Goal: Task Accomplishment & Management: Use online tool/utility

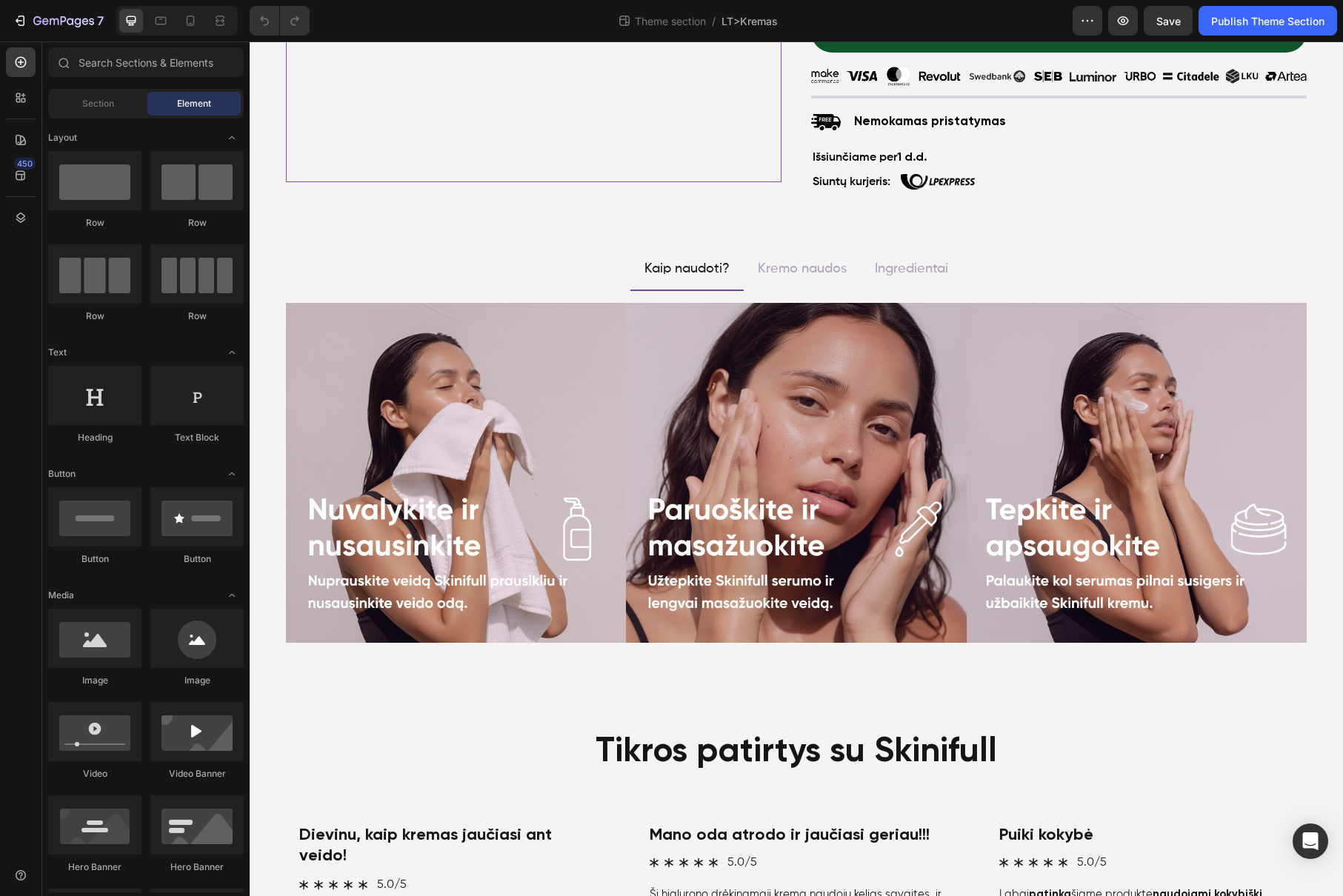
scroll to position [446, 0]
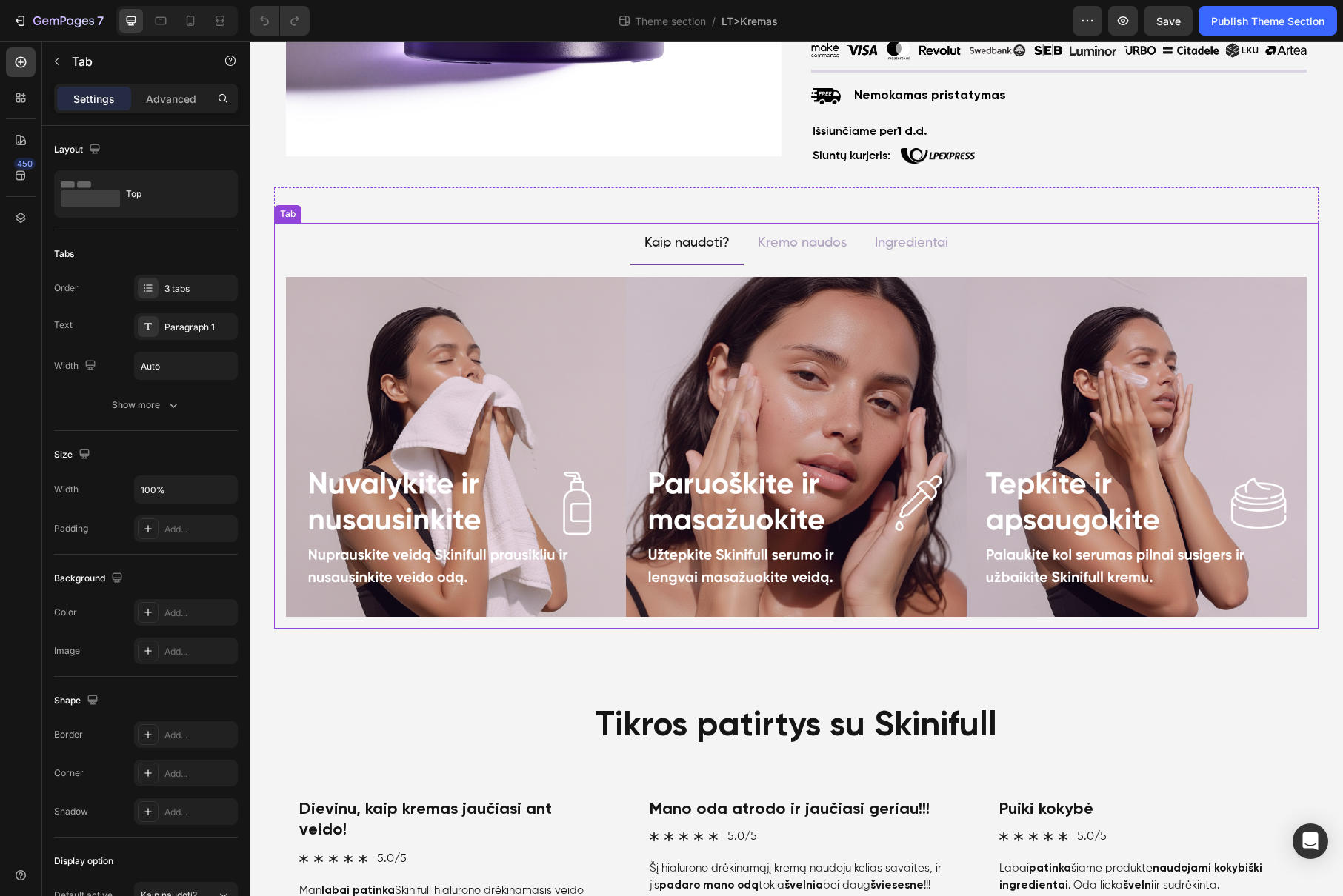
click at [524, 247] on ul "Kaip naudoti? Kremo naudos Ingredientai" at bounding box center [796, 243] width 1044 height 41
click at [9, 231] on div at bounding box center [21, 218] width 30 height 30
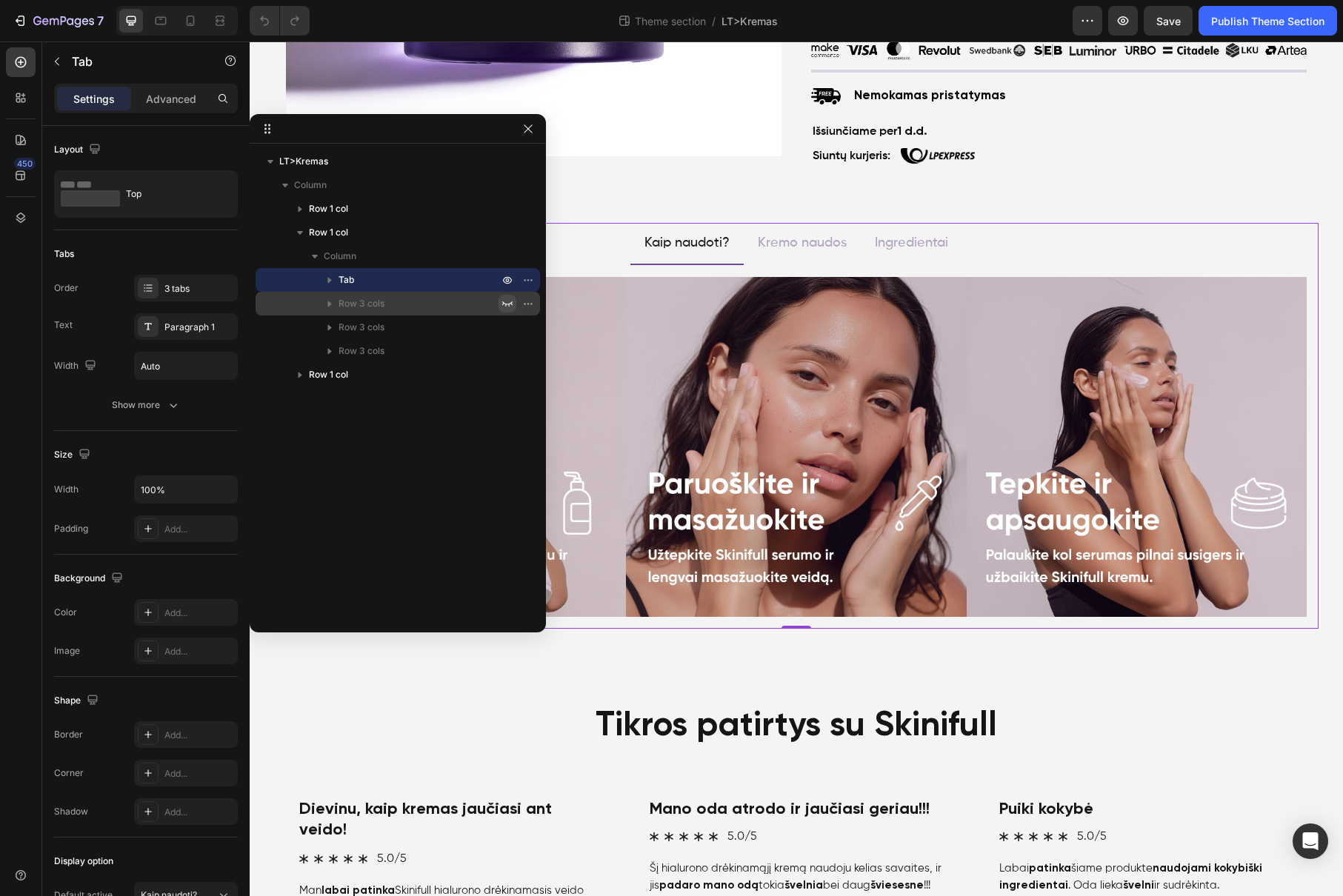
click at [506, 308] on icon "button" at bounding box center [507, 303] width 12 height 12
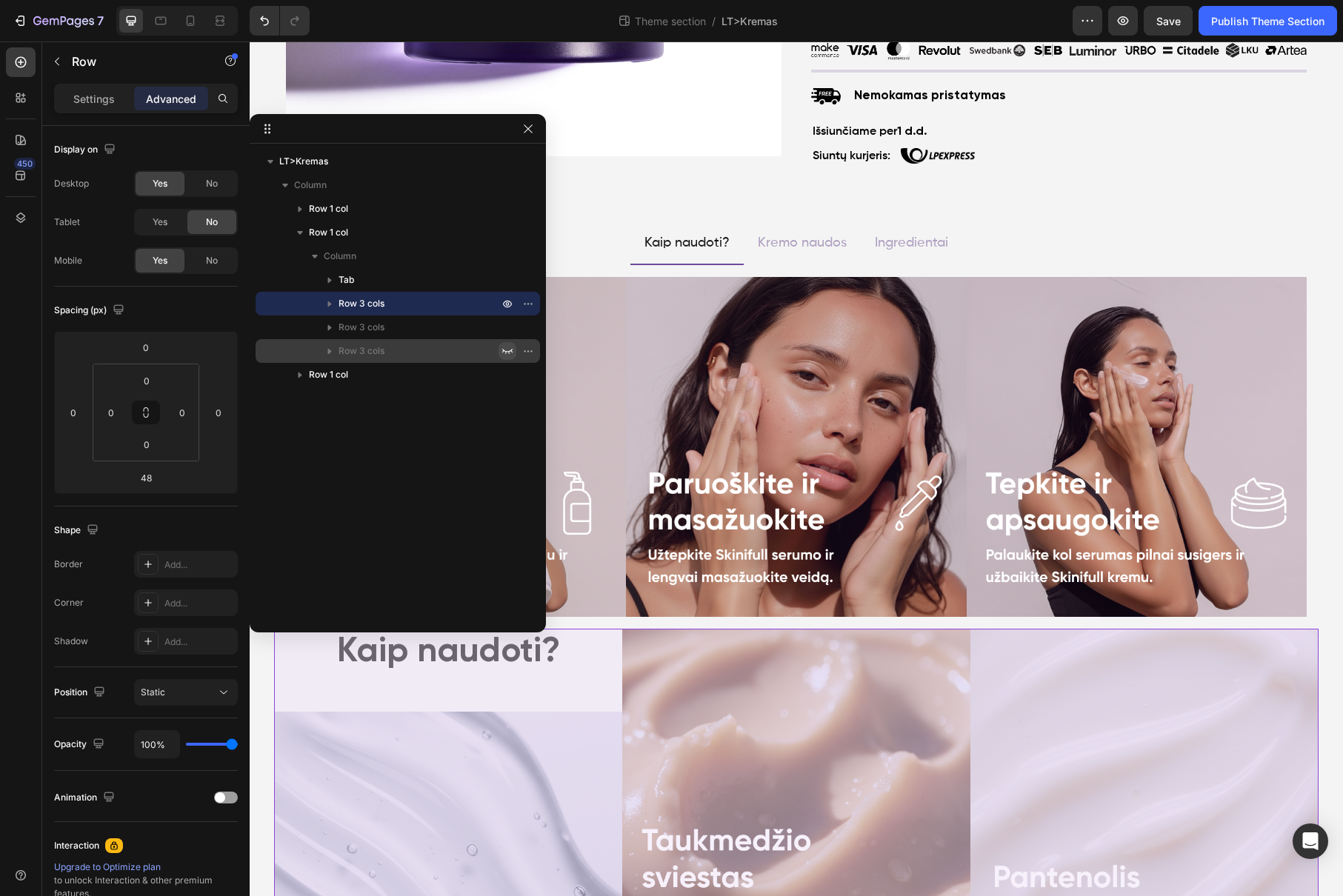
drag, startPoint x: 506, startPoint y: 320, endPoint x: 505, endPoint y: 346, distance: 26.0
click at [506, 321] on button "button" at bounding box center [507, 327] width 18 height 18
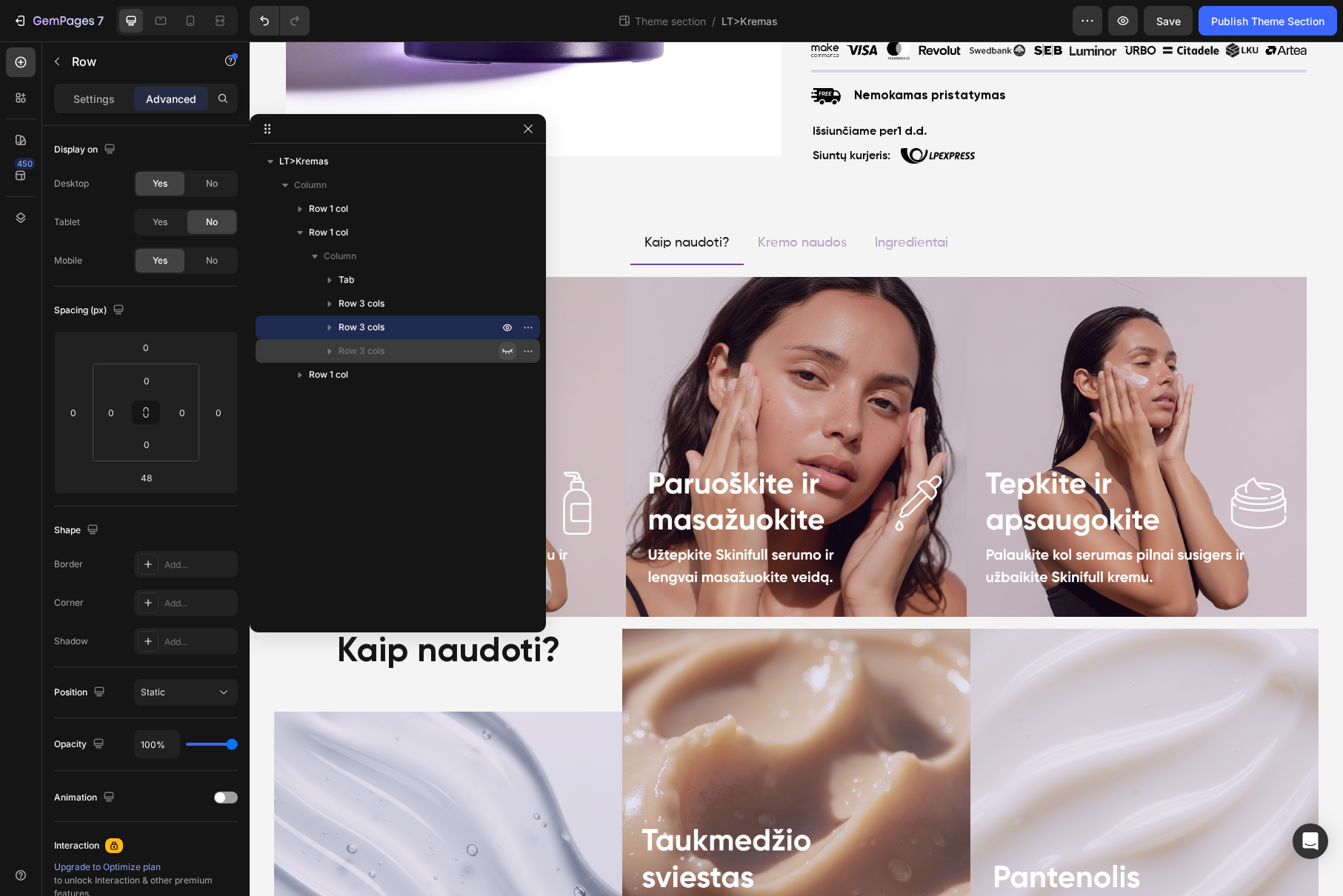
click at [505, 349] on icon "button" at bounding box center [507, 351] width 12 height 12
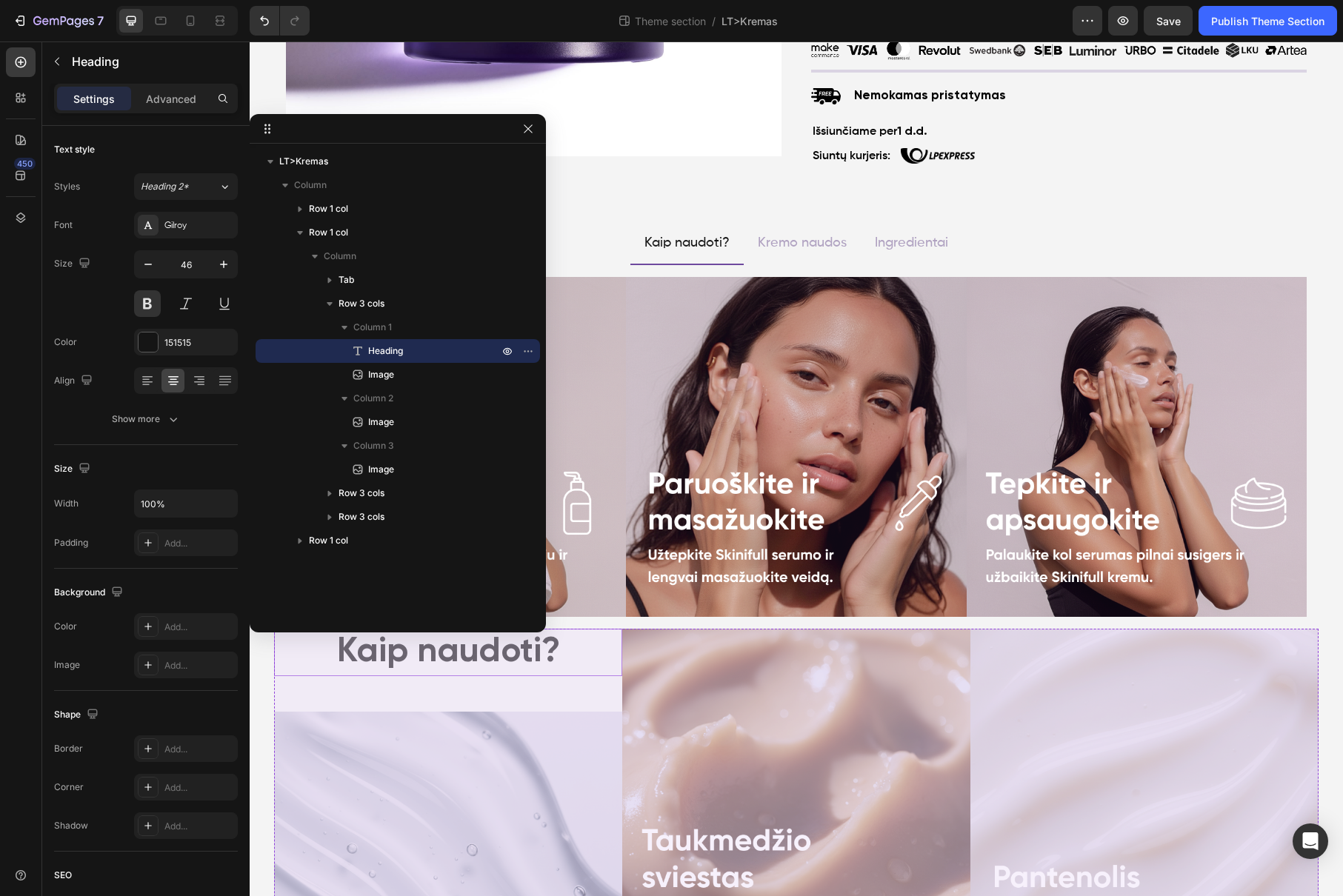
click at [602, 675] on div "Kaip naudoti?" at bounding box center [447, 653] width 348 height 48
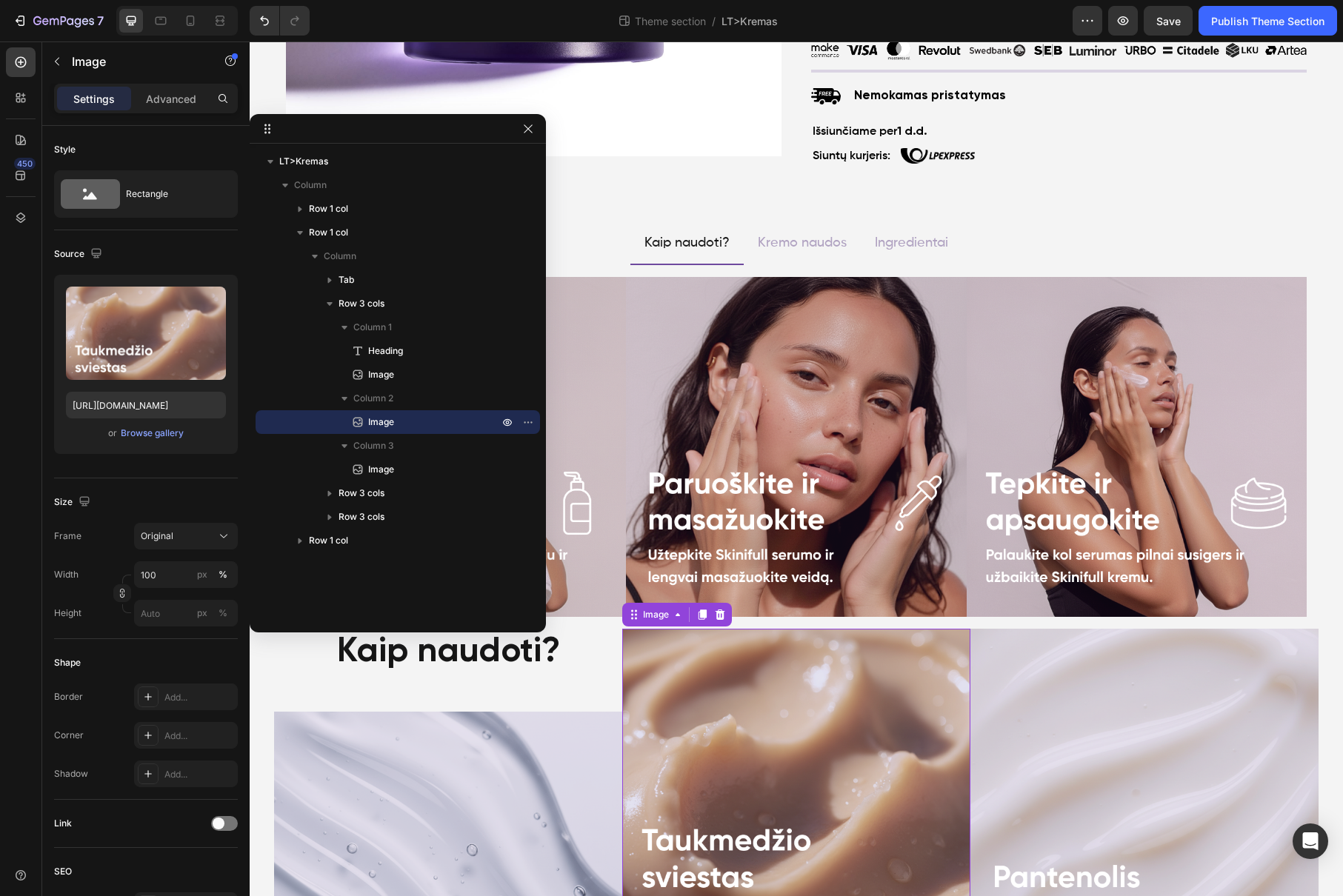
click at [622, 716] on img at bounding box center [796, 802] width 348 height 348
click at [415, 395] on p "Column 2" at bounding box center [427, 399] width 148 height 15
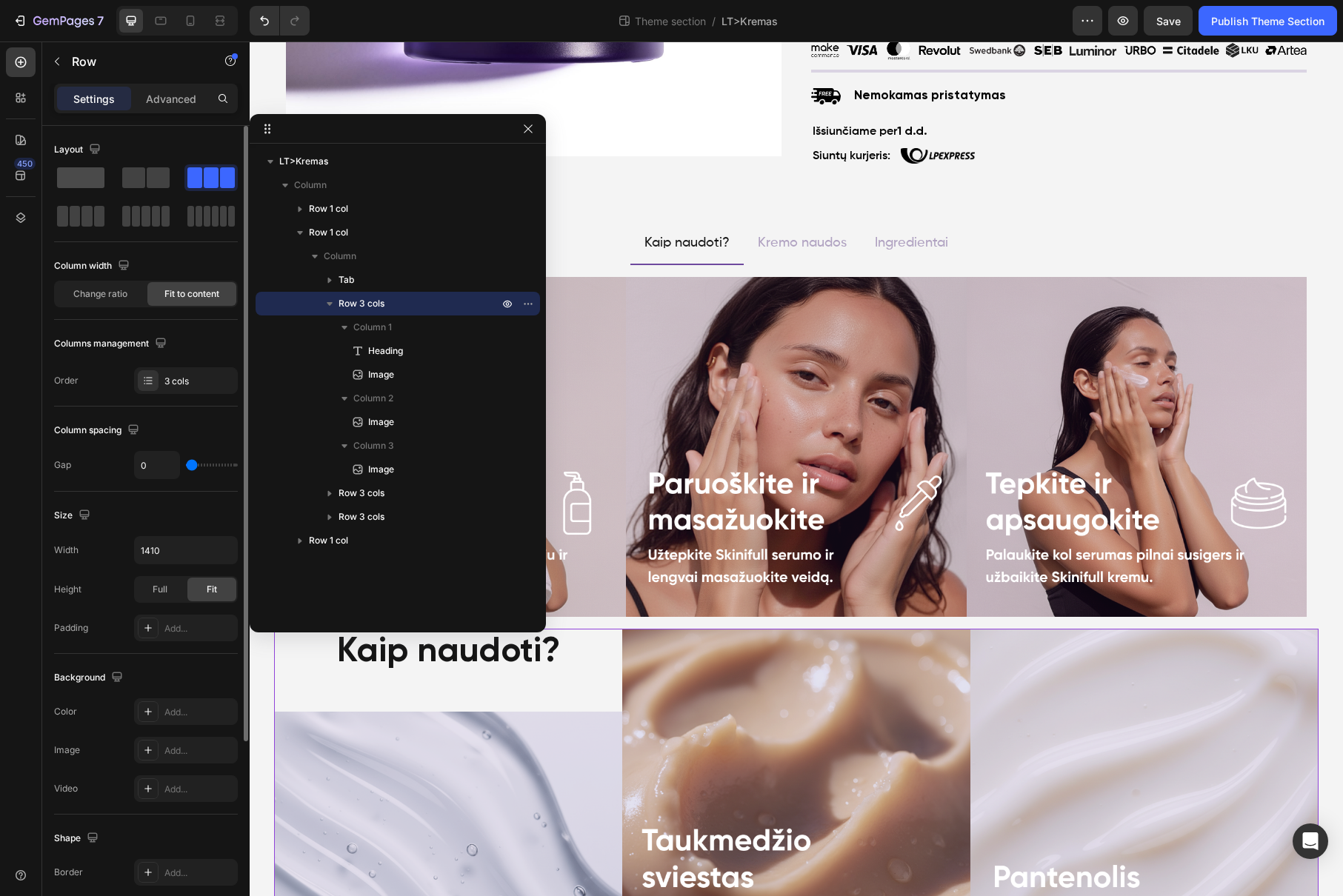
click at [86, 187] on span at bounding box center [81, 178] width 48 height 21
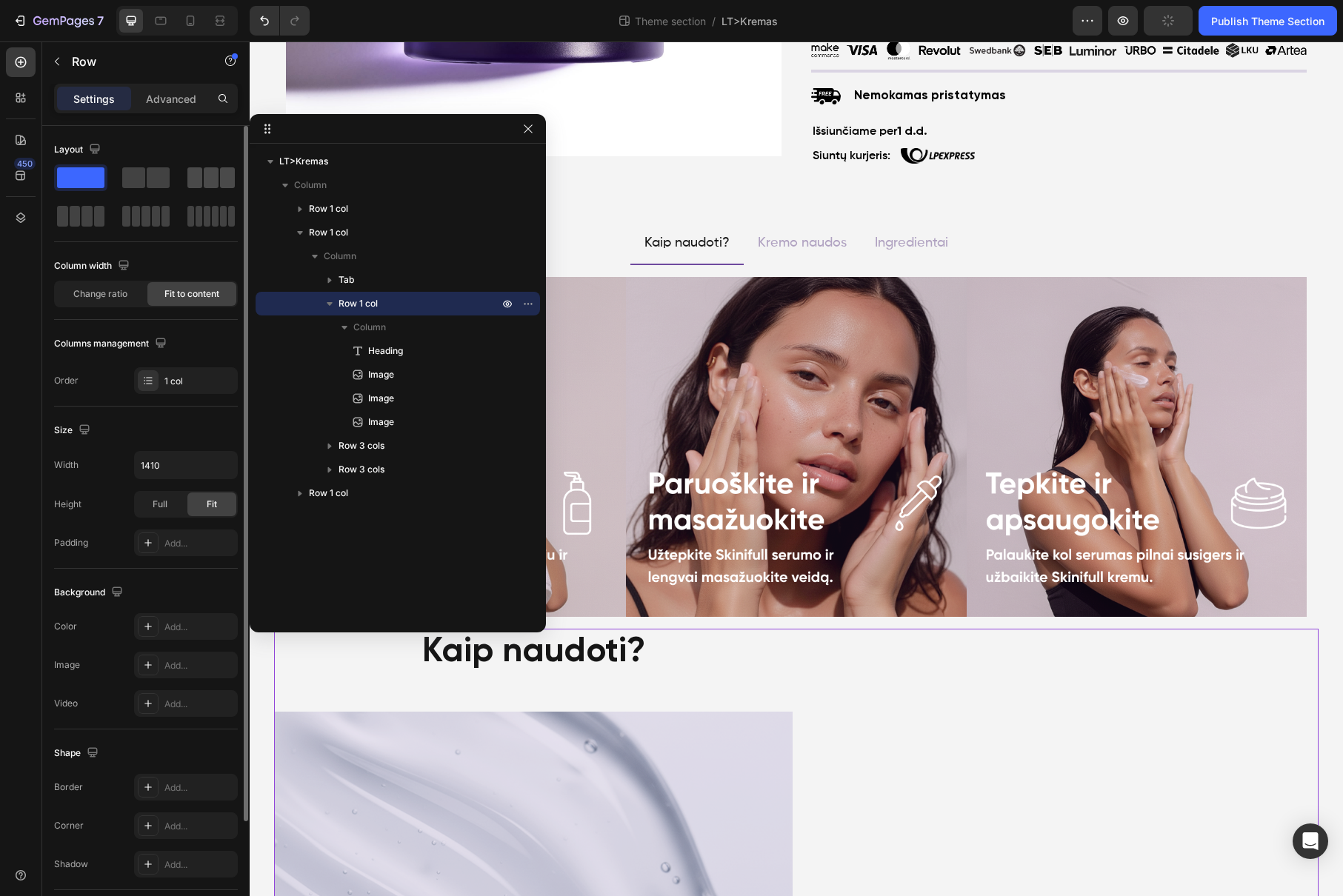
click at [205, 173] on span at bounding box center [211, 178] width 15 height 21
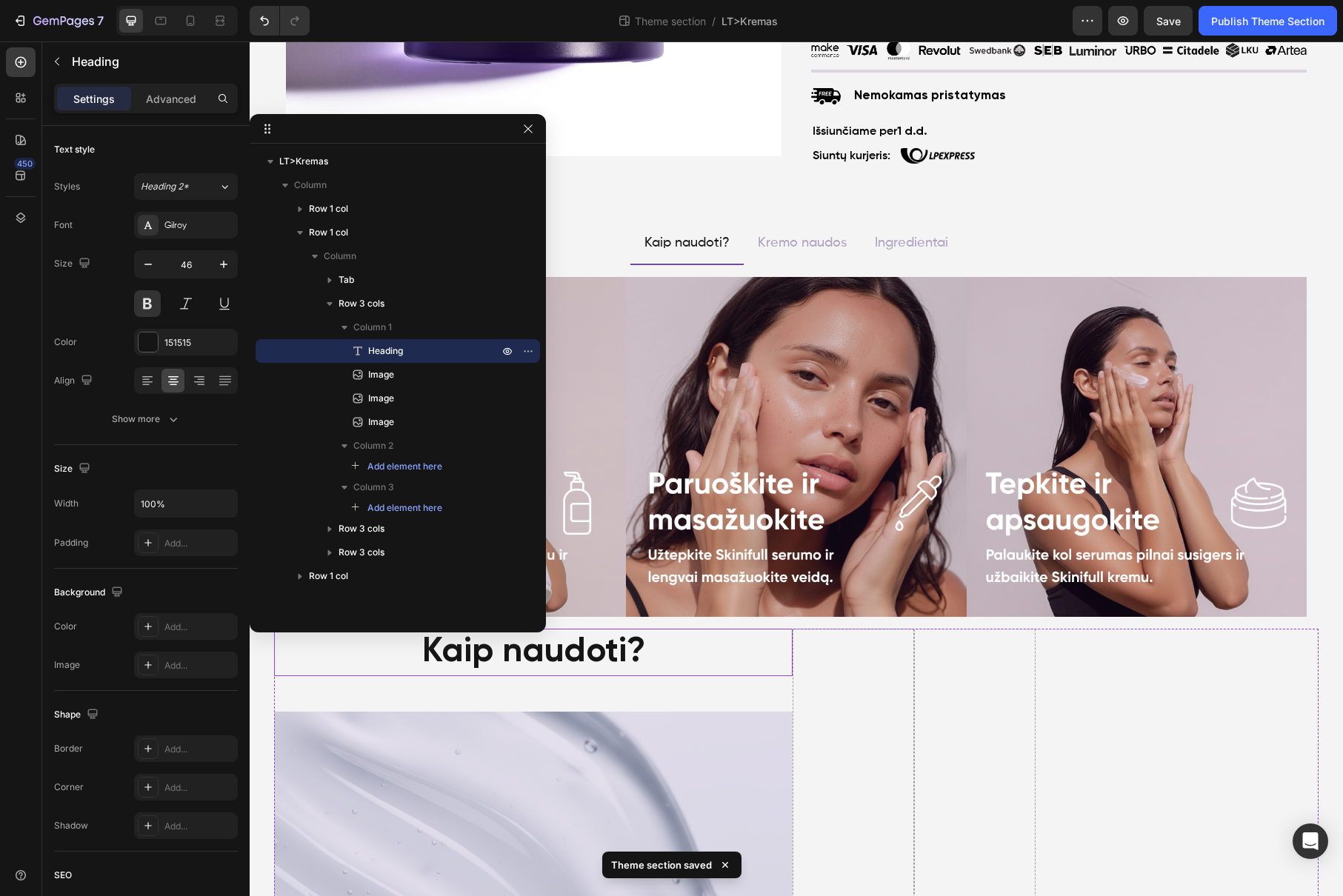
click at [537, 658] on div "Kaip naudoti?" at bounding box center [533, 653] width 519 height 48
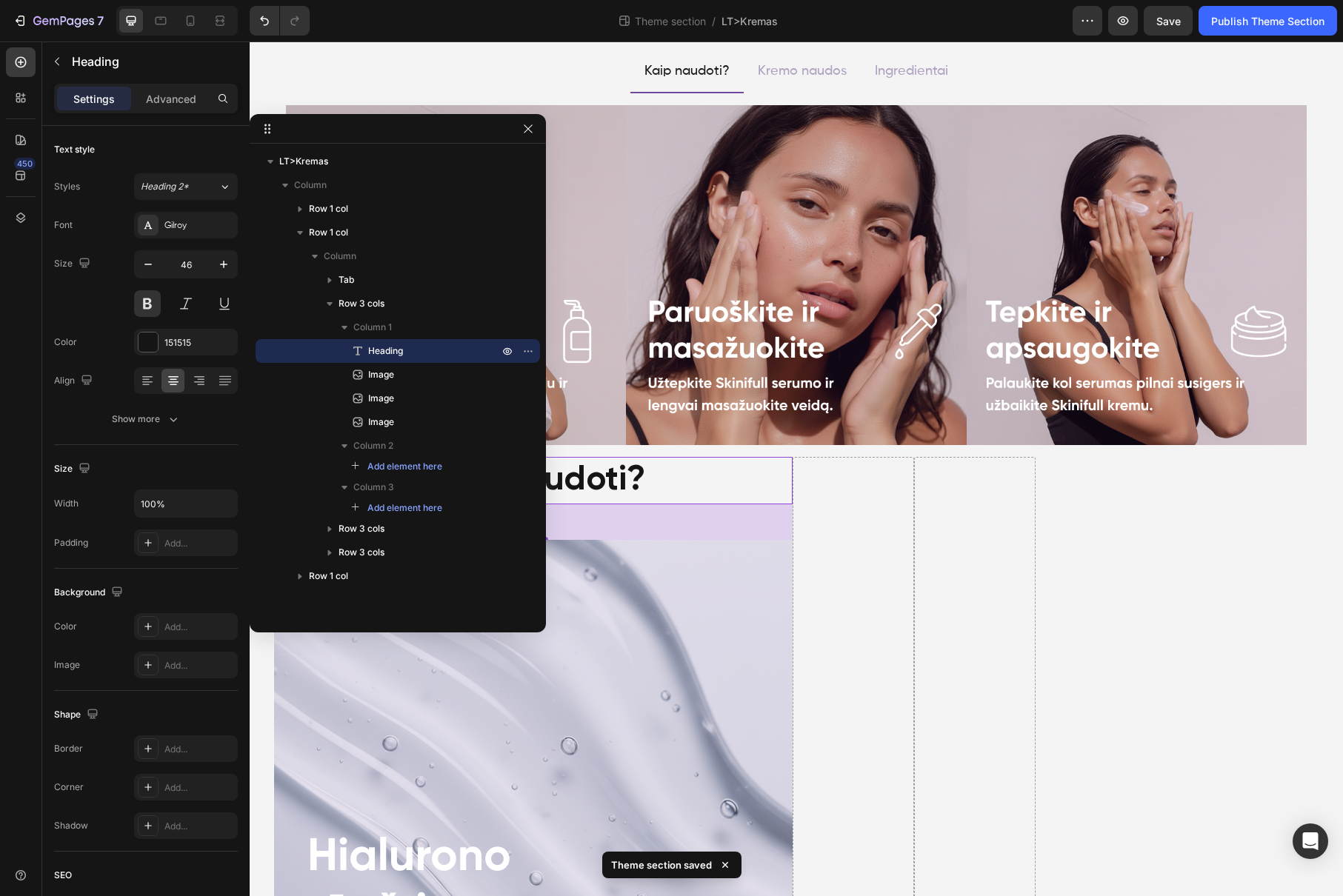
scroll to position [703, 0]
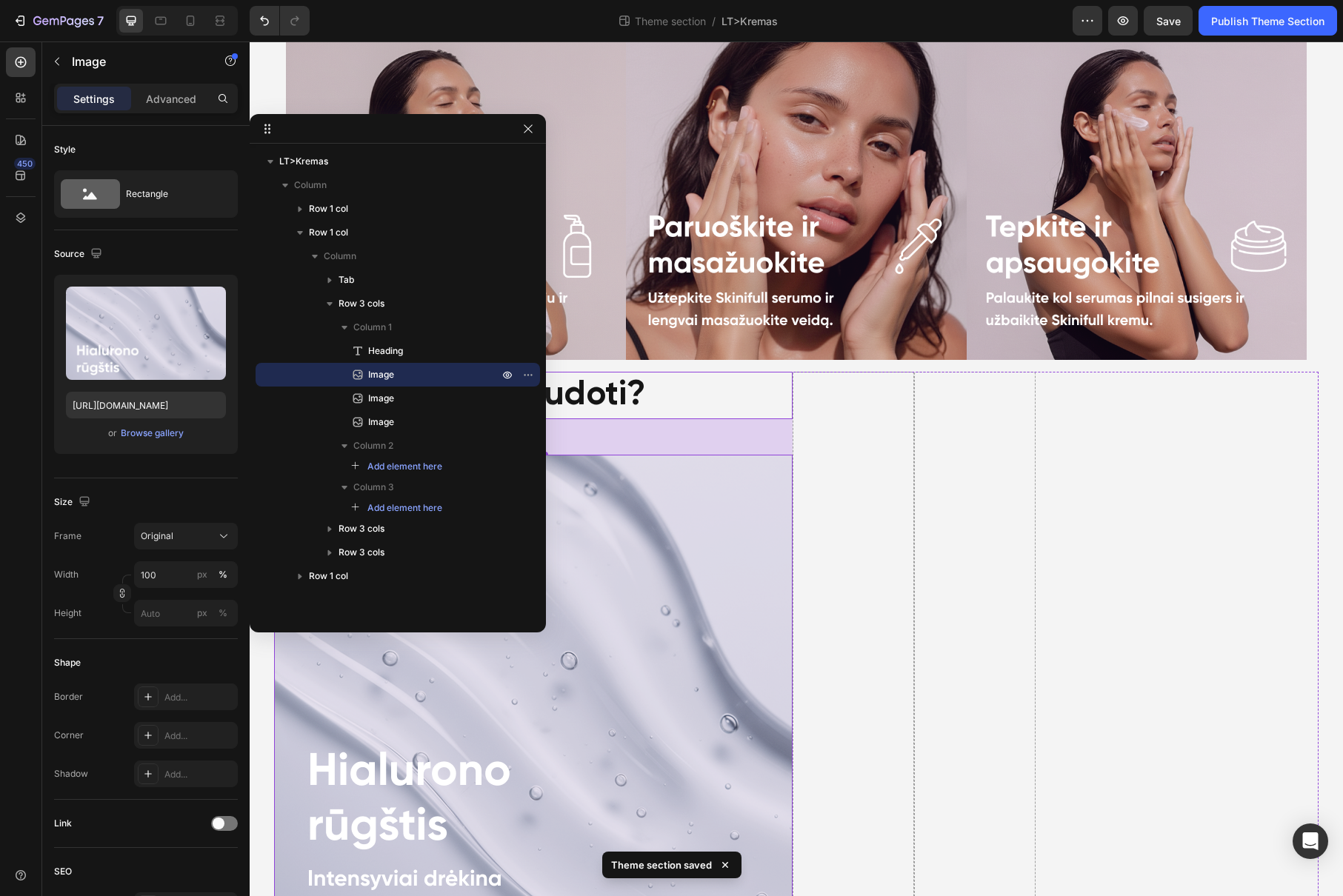
click at [718, 524] on img at bounding box center [533, 714] width 519 height 519
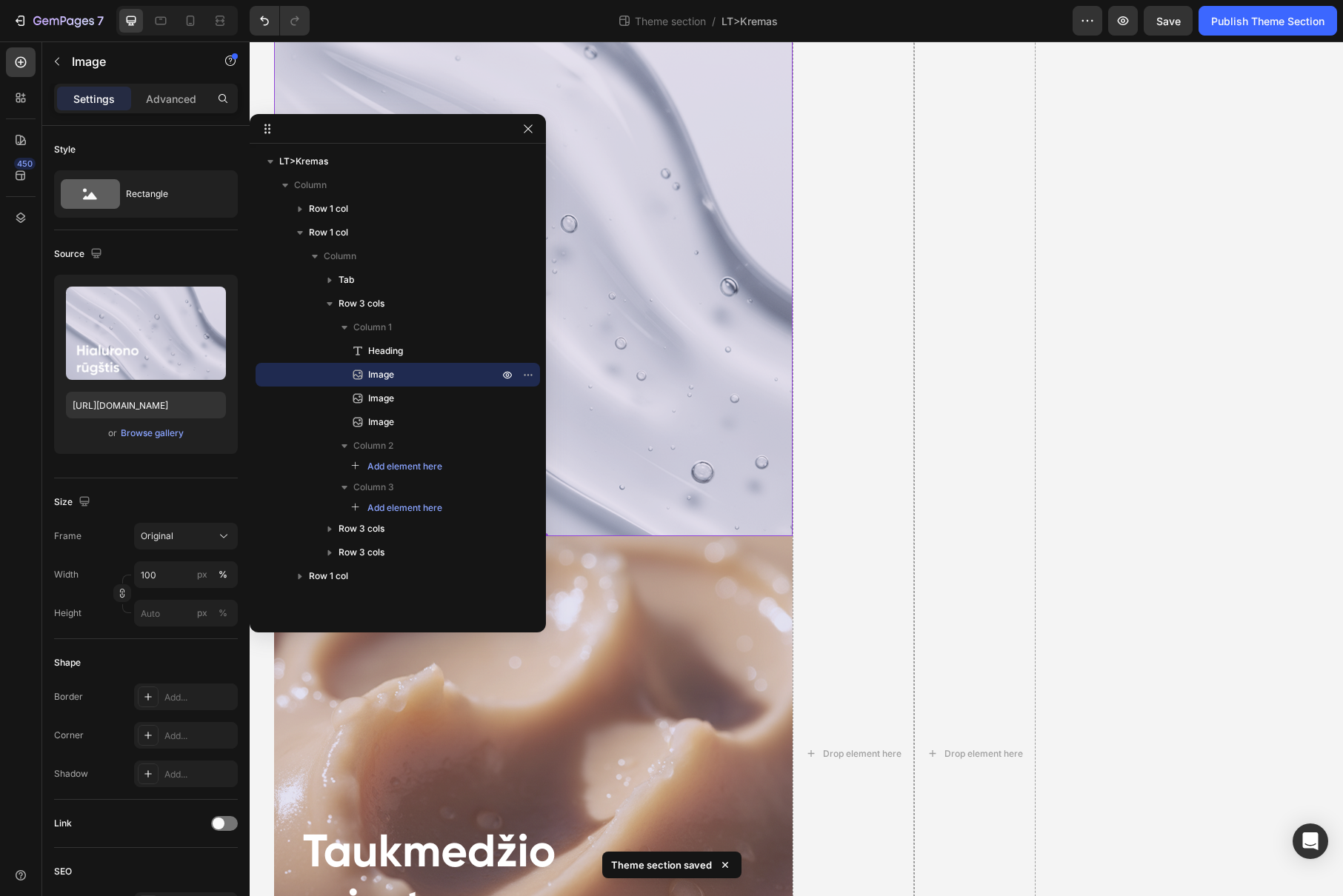
scroll to position [1152, 0]
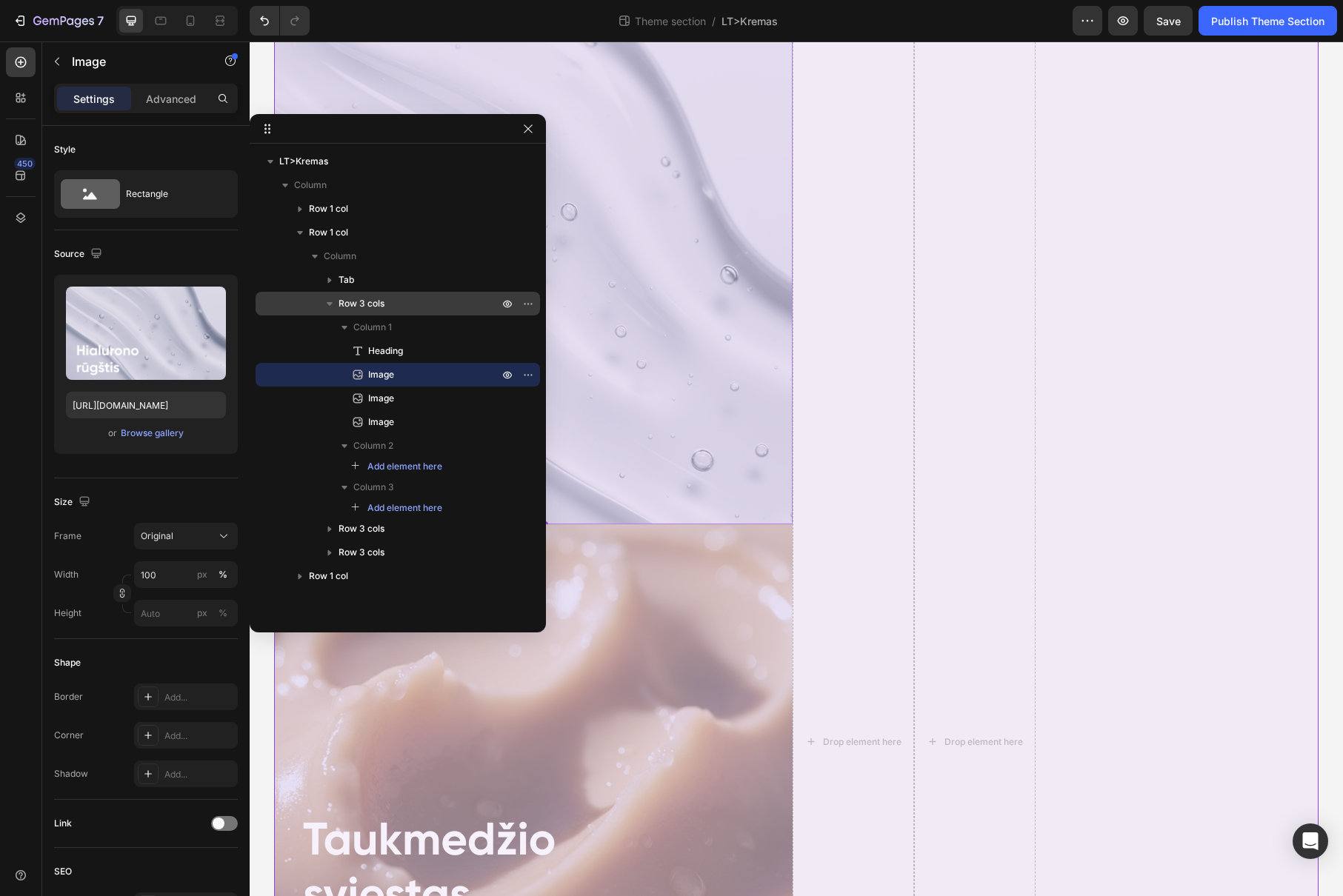
click at [394, 307] on p "Row 3 cols" at bounding box center [420, 303] width 163 height 15
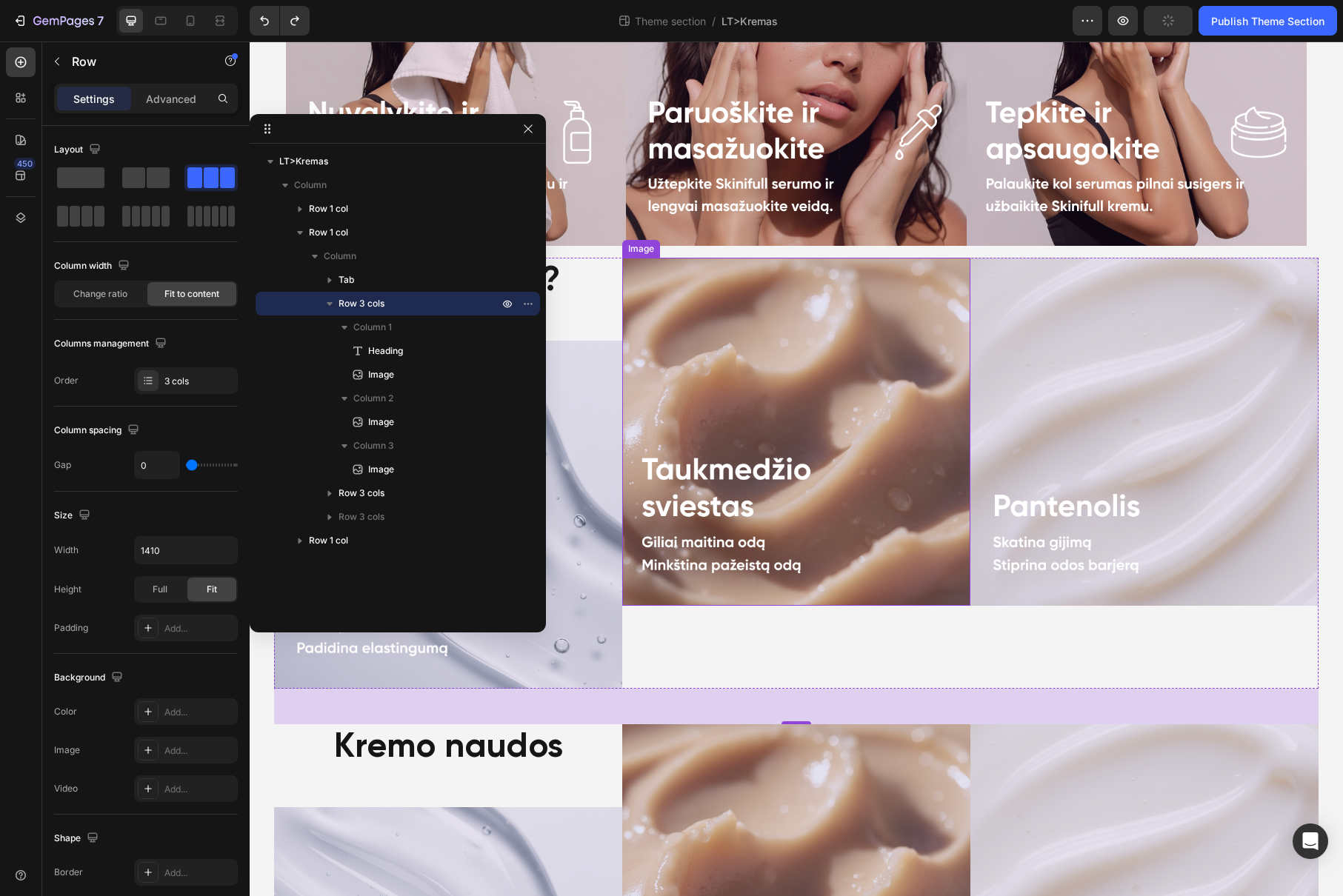
scroll to position [808, 0]
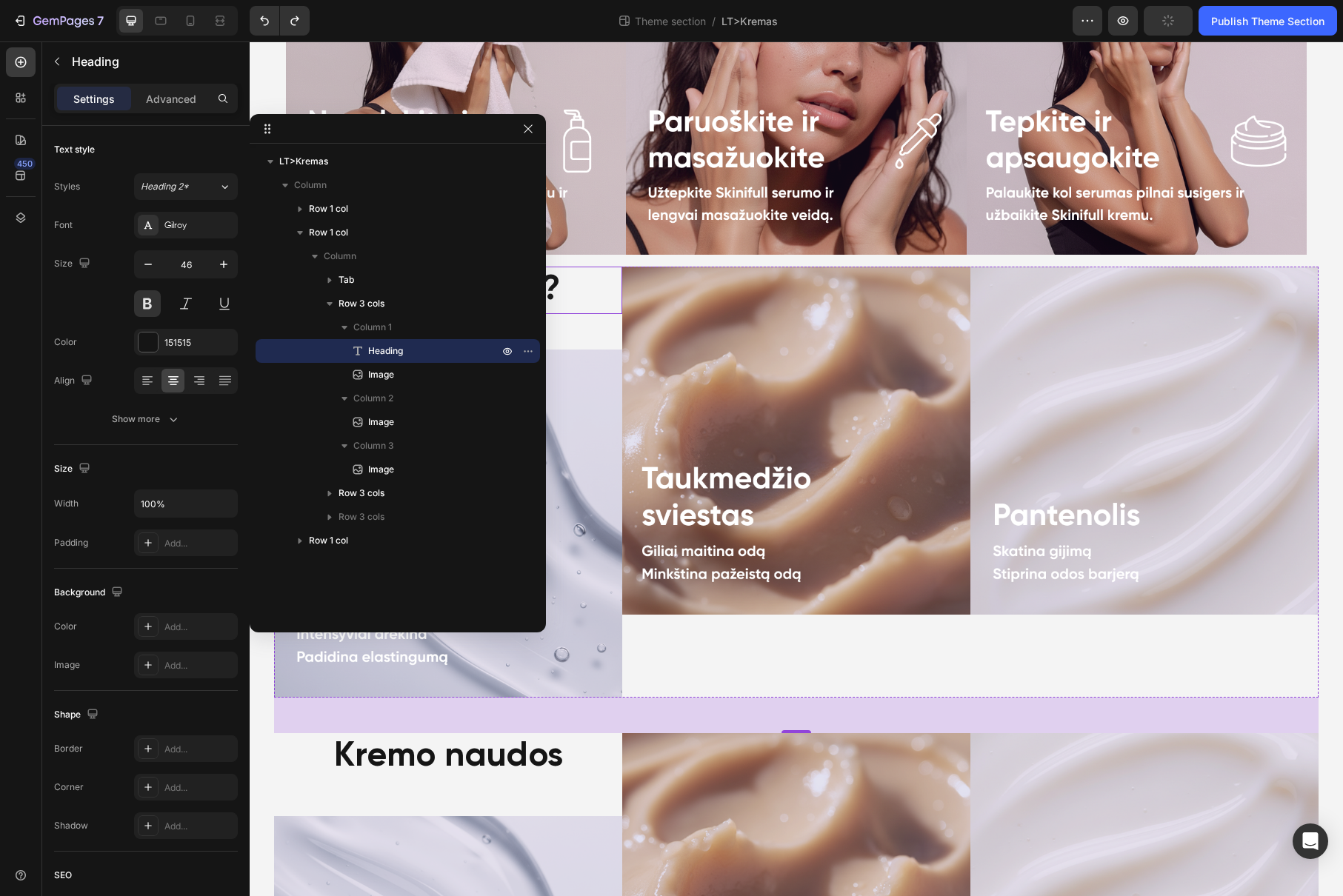
click at [605, 312] on div "Kaip naudoti?" at bounding box center [447, 290] width 348 height 48
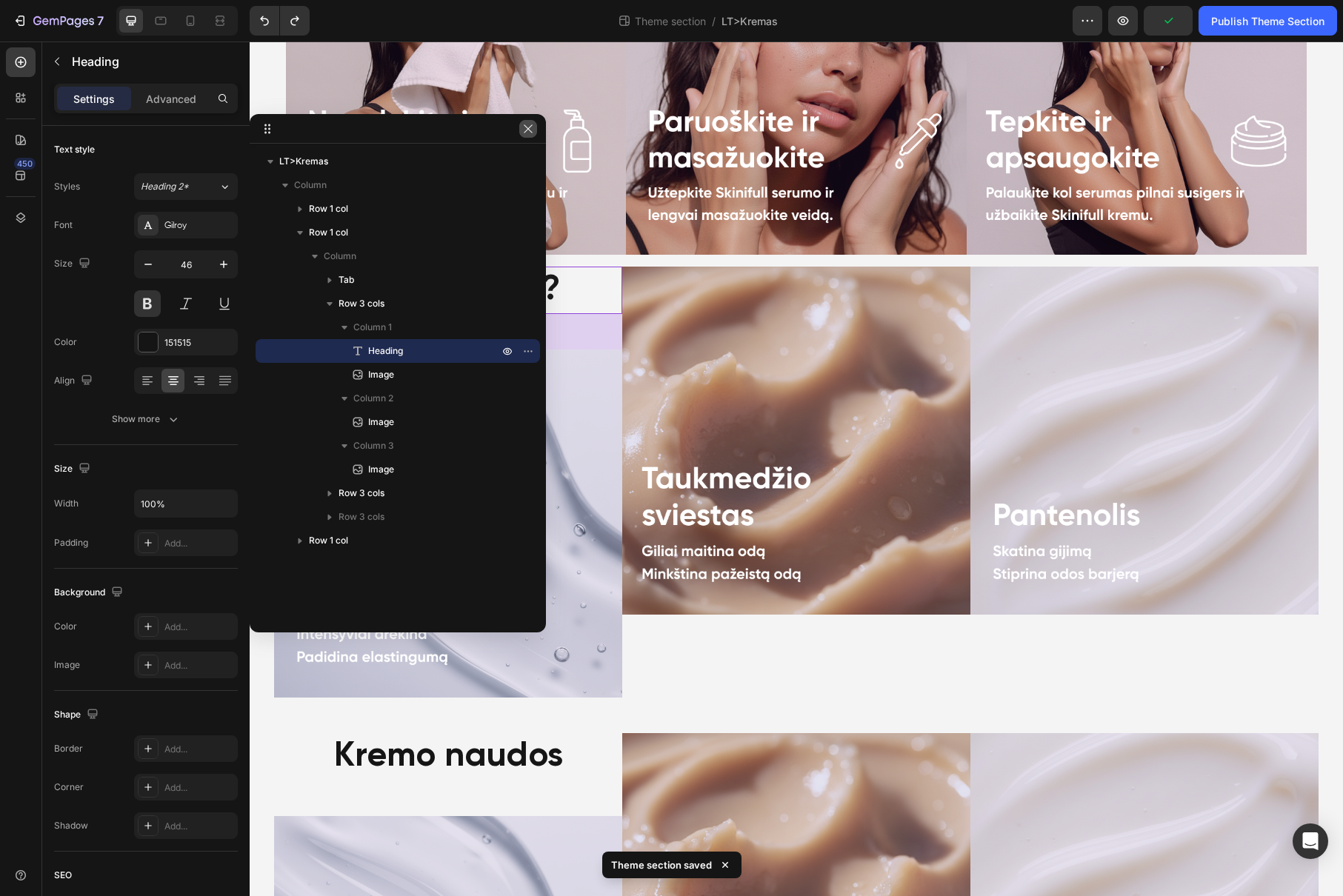
click at [522, 122] on button "button" at bounding box center [528, 129] width 18 height 18
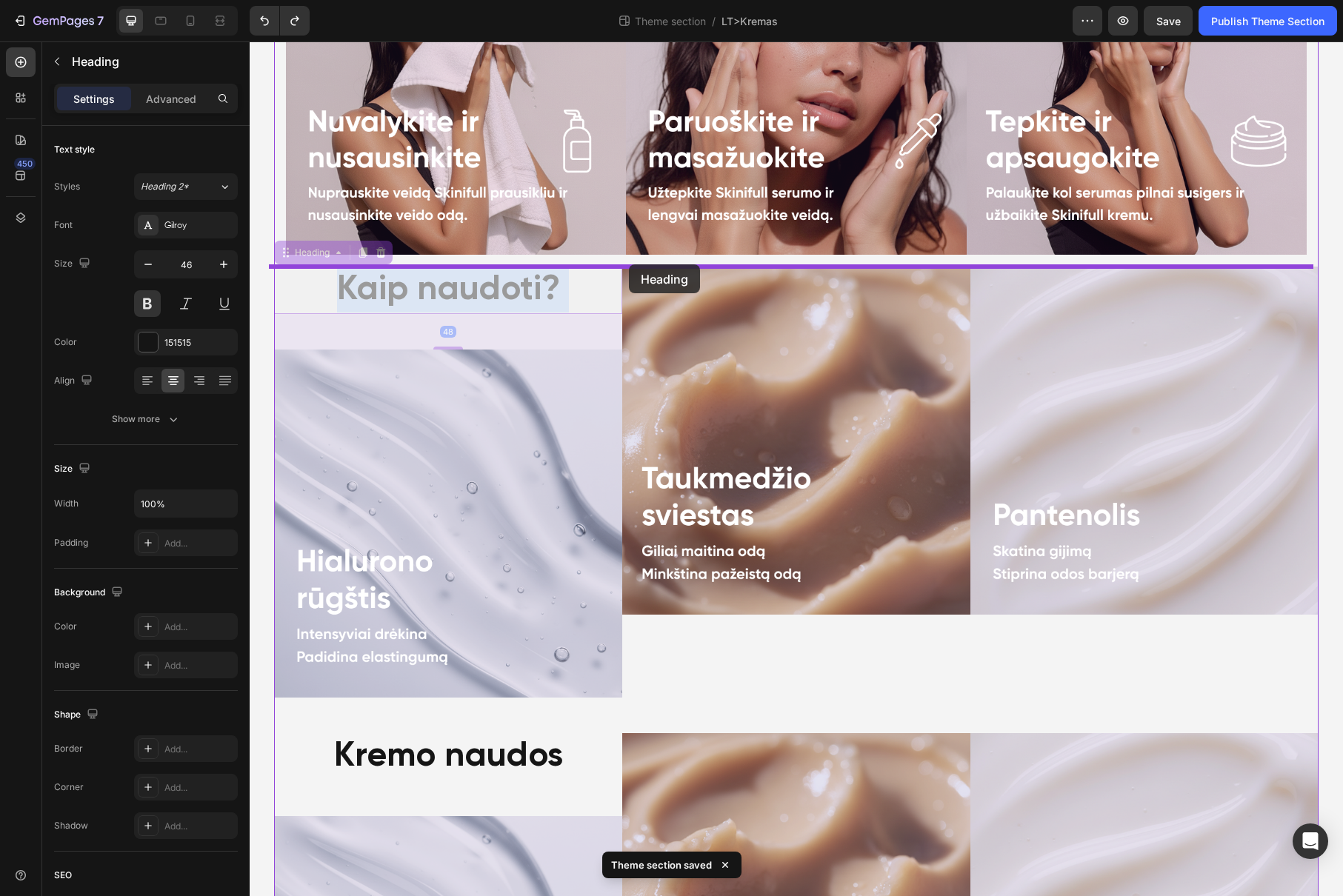
drag, startPoint x: 478, startPoint y: 301, endPoint x: 629, endPoint y: 265, distance: 155.2
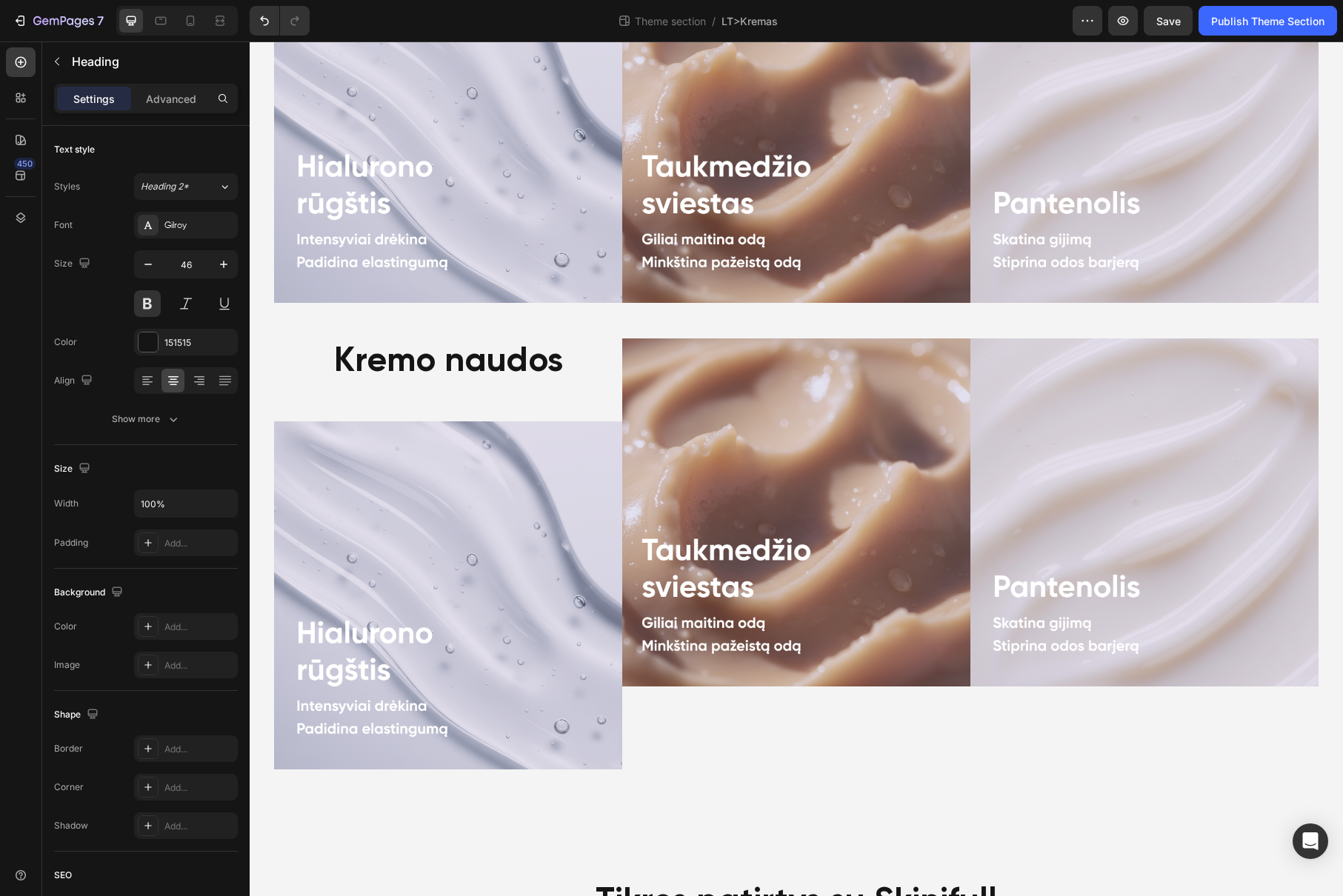
scroll to position [1227, 0]
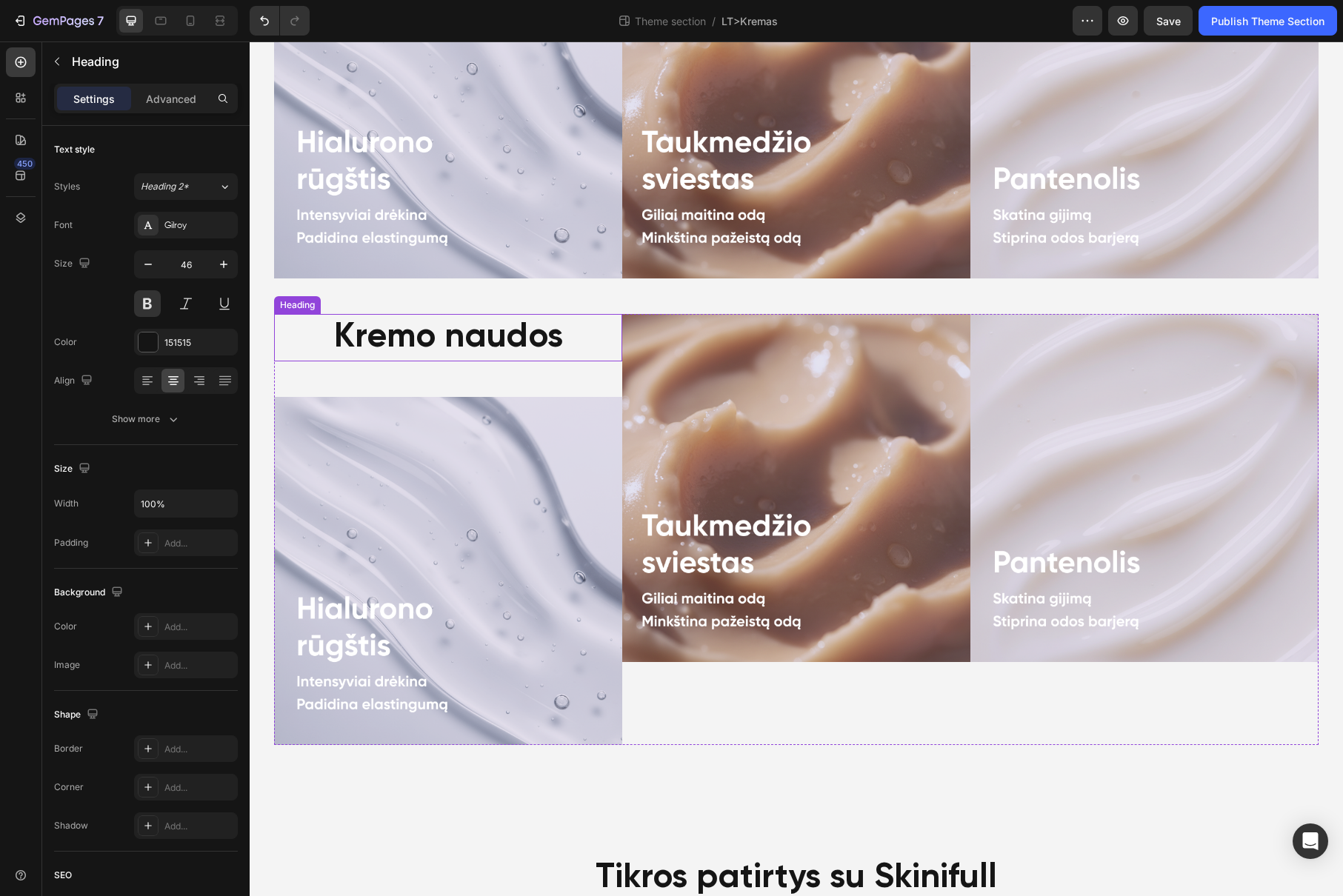
click at [540, 335] on div "Kremo naudos" at bounding box center [447, 338] width 348 height 48
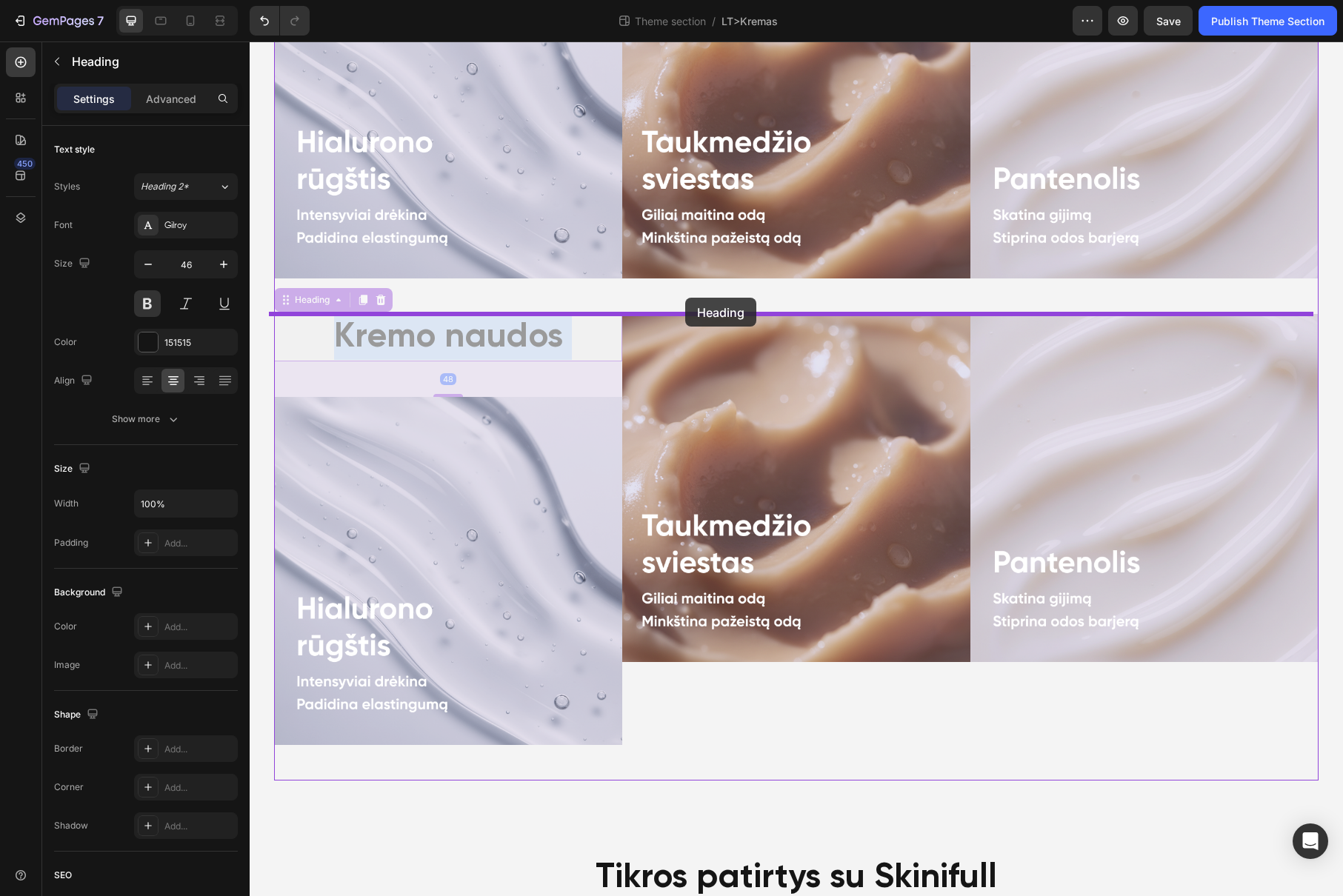
drag, startPoint x: 486, startPoint y: 340, endPoint x: 685, endPoint y: 298, distance: 203.4
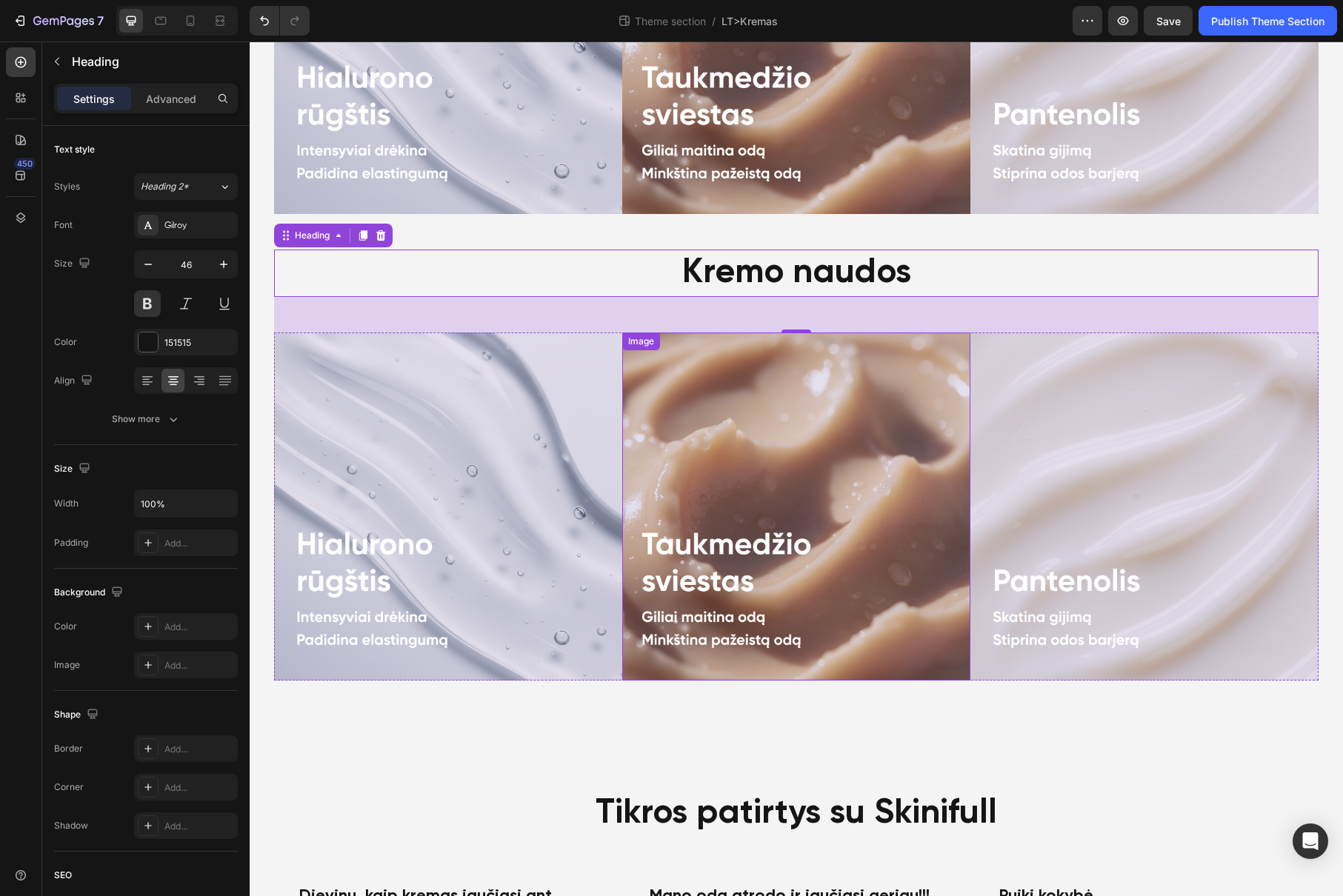
scroll to position [1162, 0]
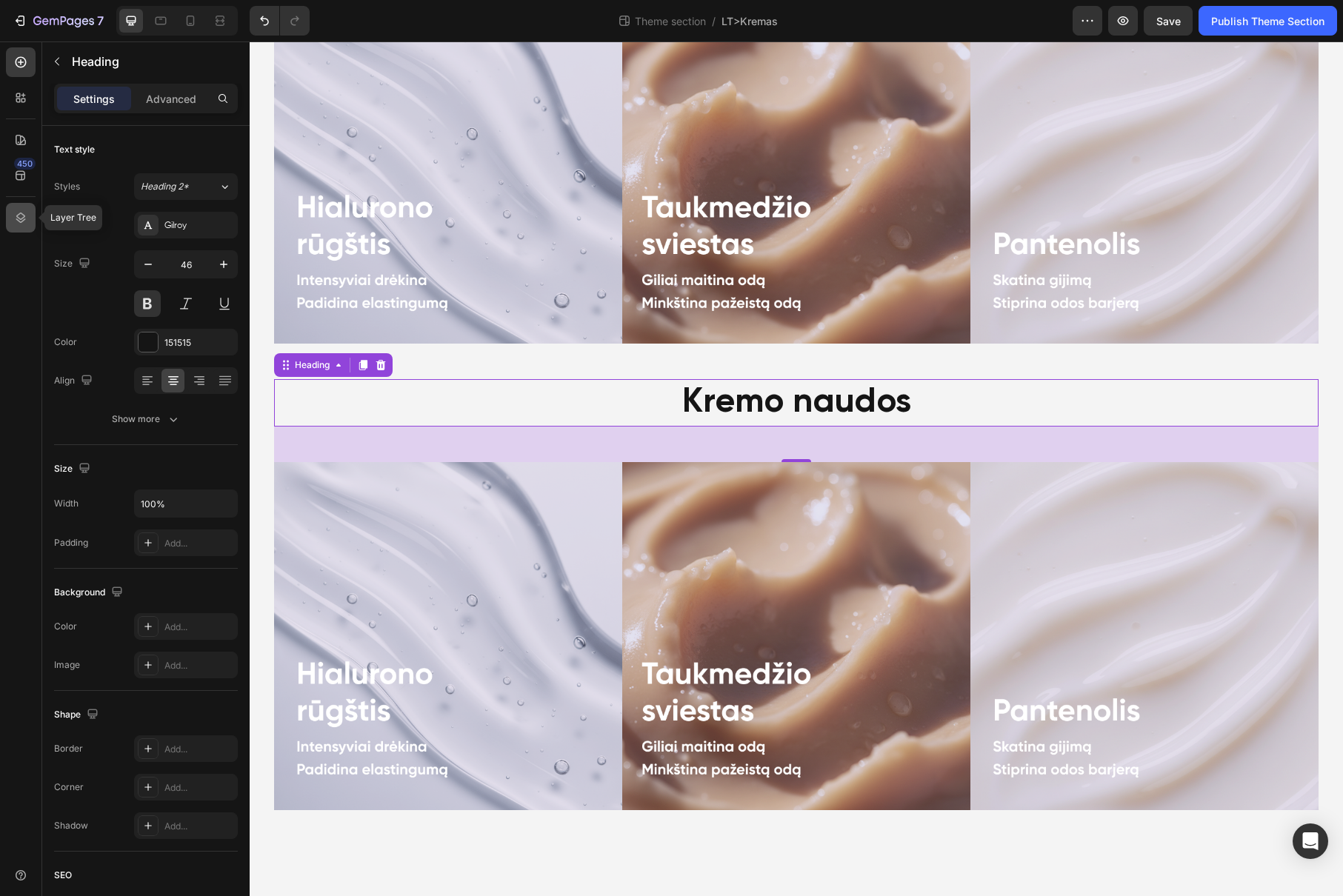
click at [19, 229] on div at bounding box center [21, 218] width 30 height 30
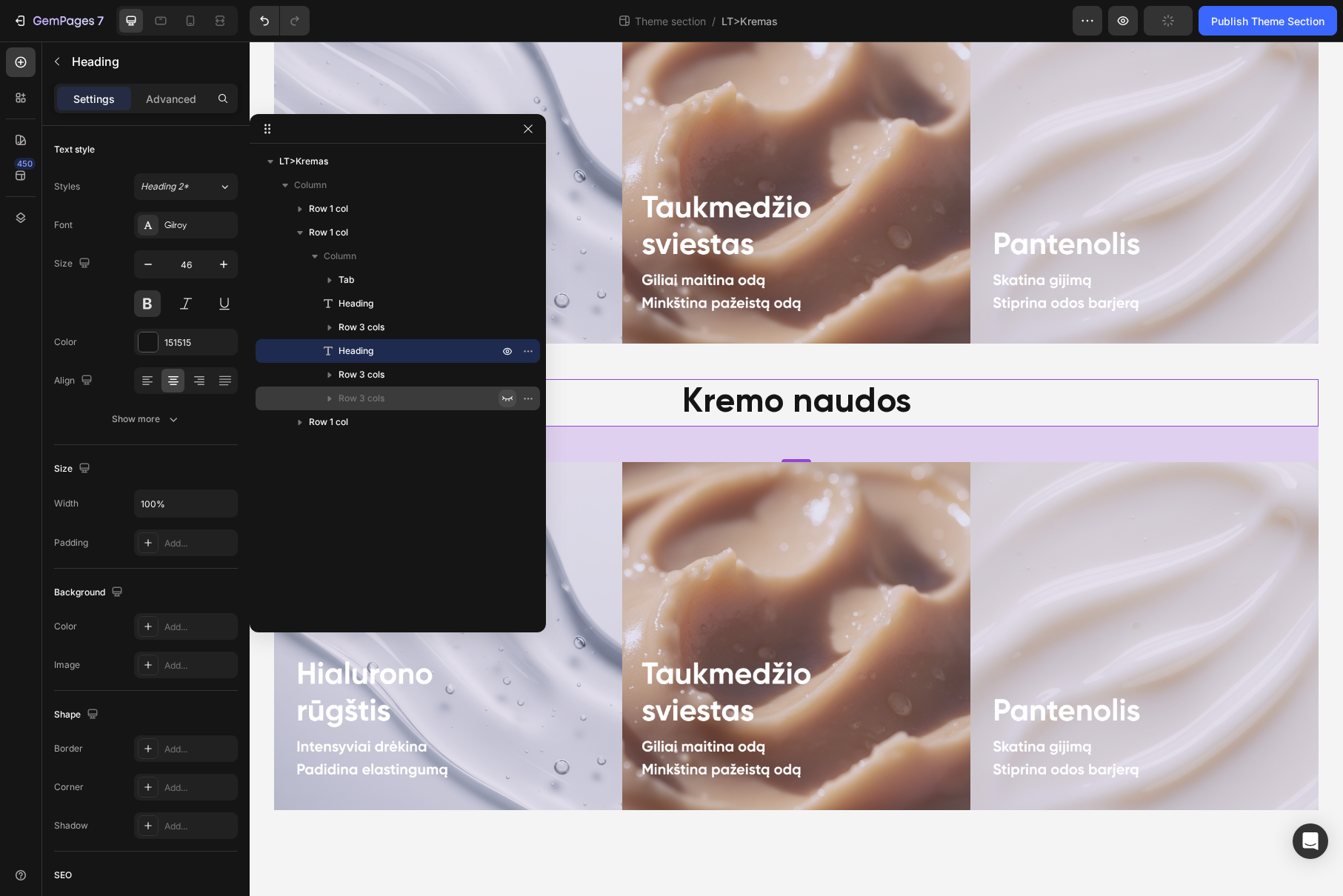
click at [505, 403] on icon "button" at bounding box center [507, 399] width 12 height 12
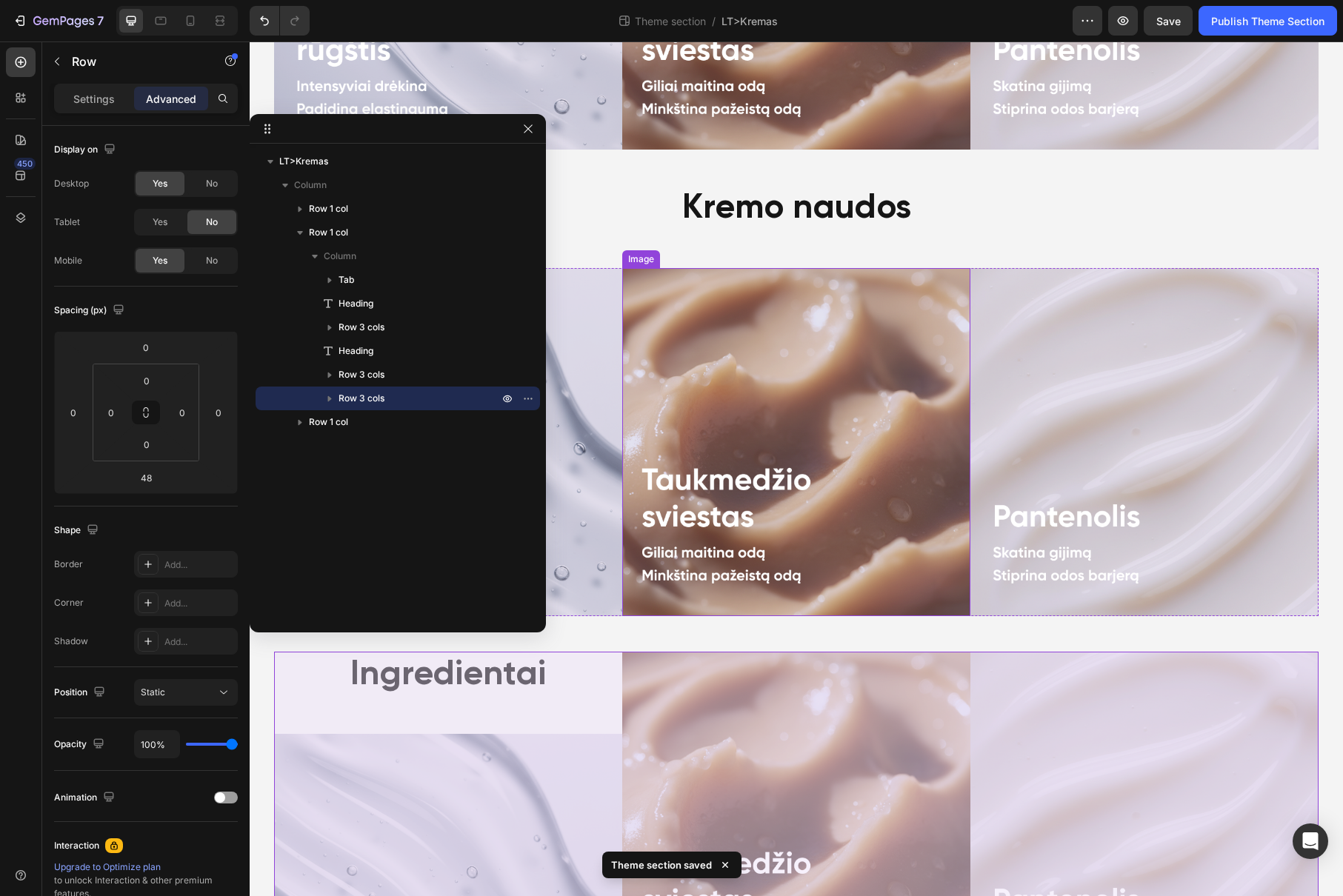
scroll to position [1369, 0]
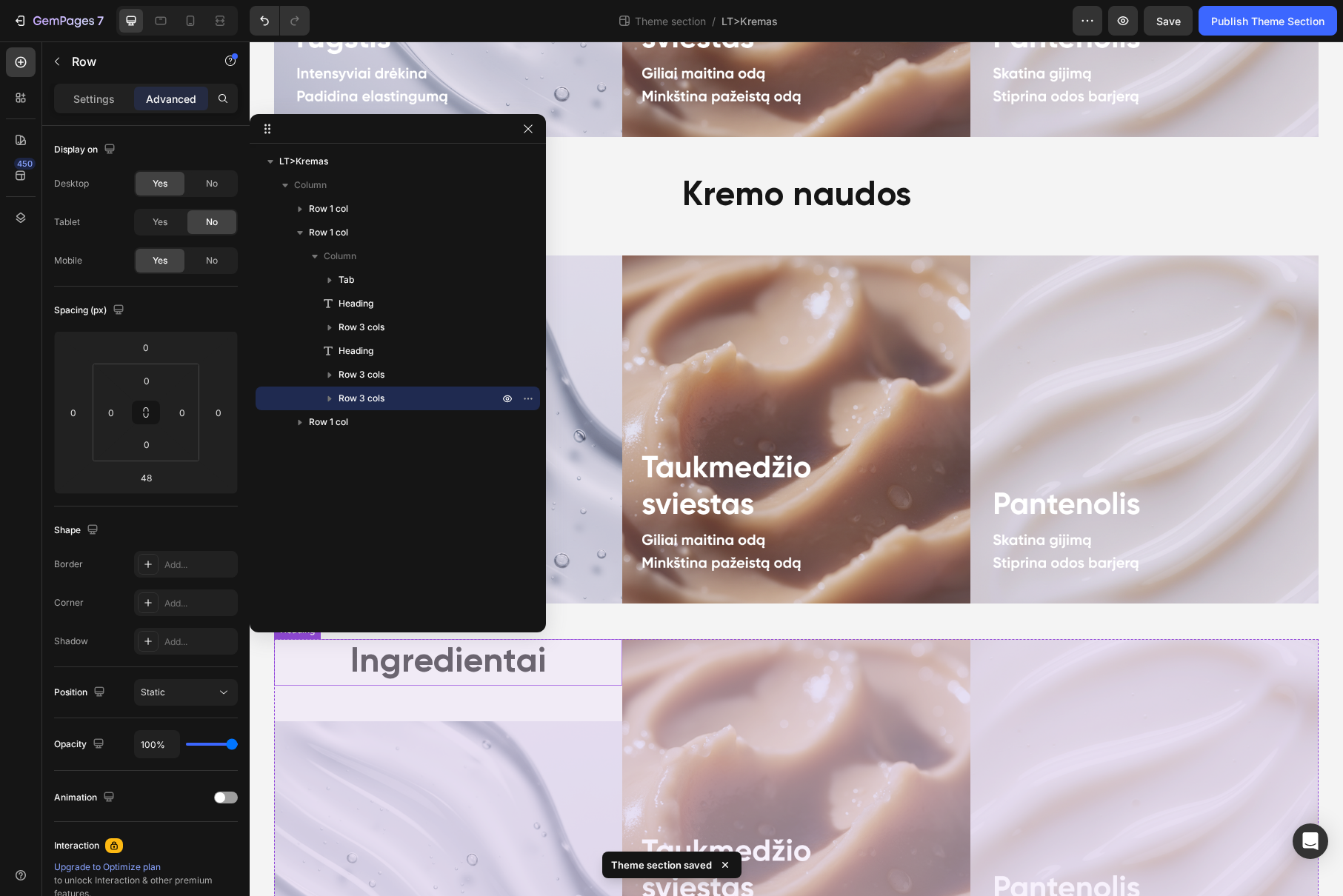
click at [559, 671] on div "Ingredientai" at bounding box center [447, 663] width 348 height 48
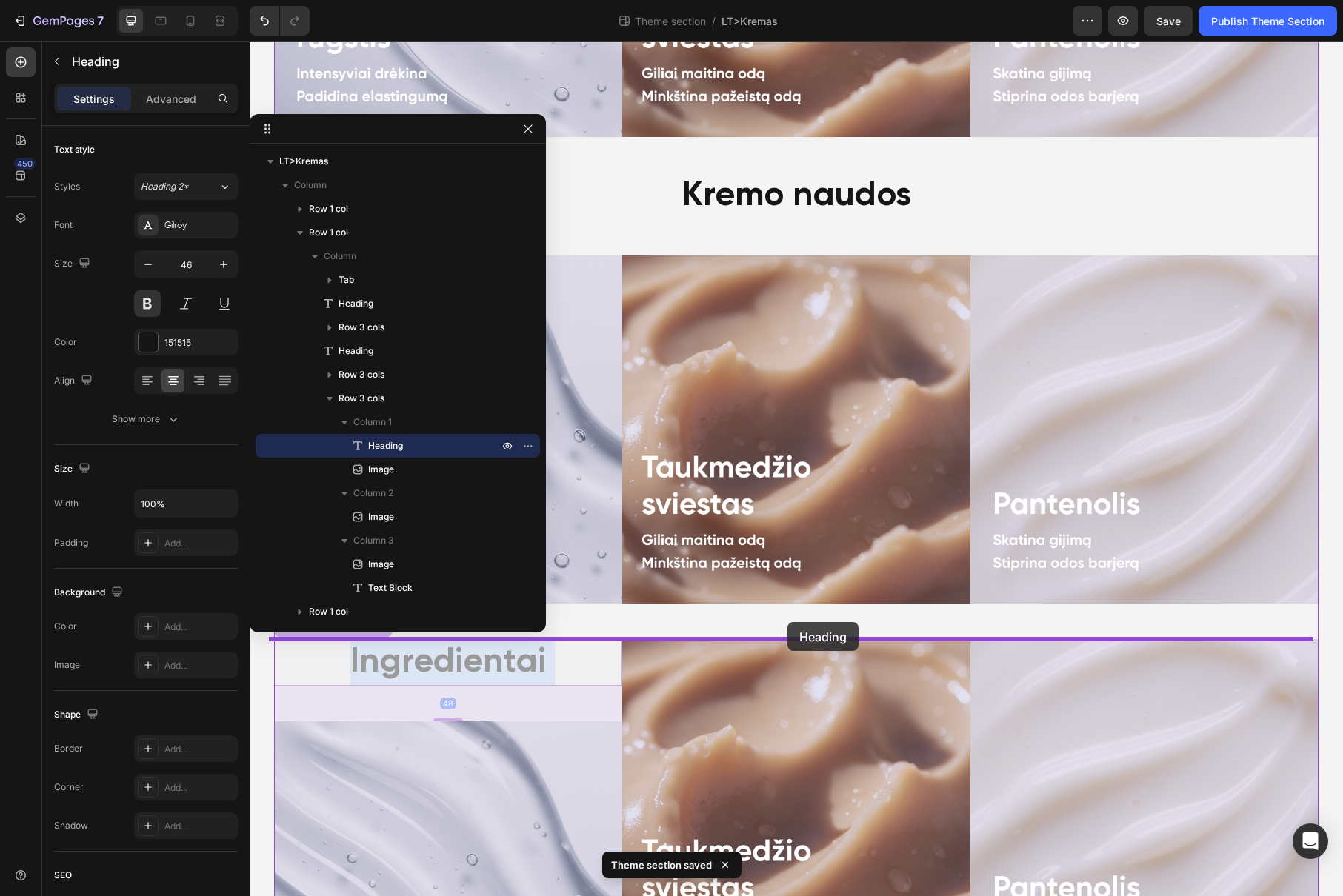
drag, startPoint x: 530, startPoint y: 667, endPoint x: 787, endPoint y: 622, distance: 260.9
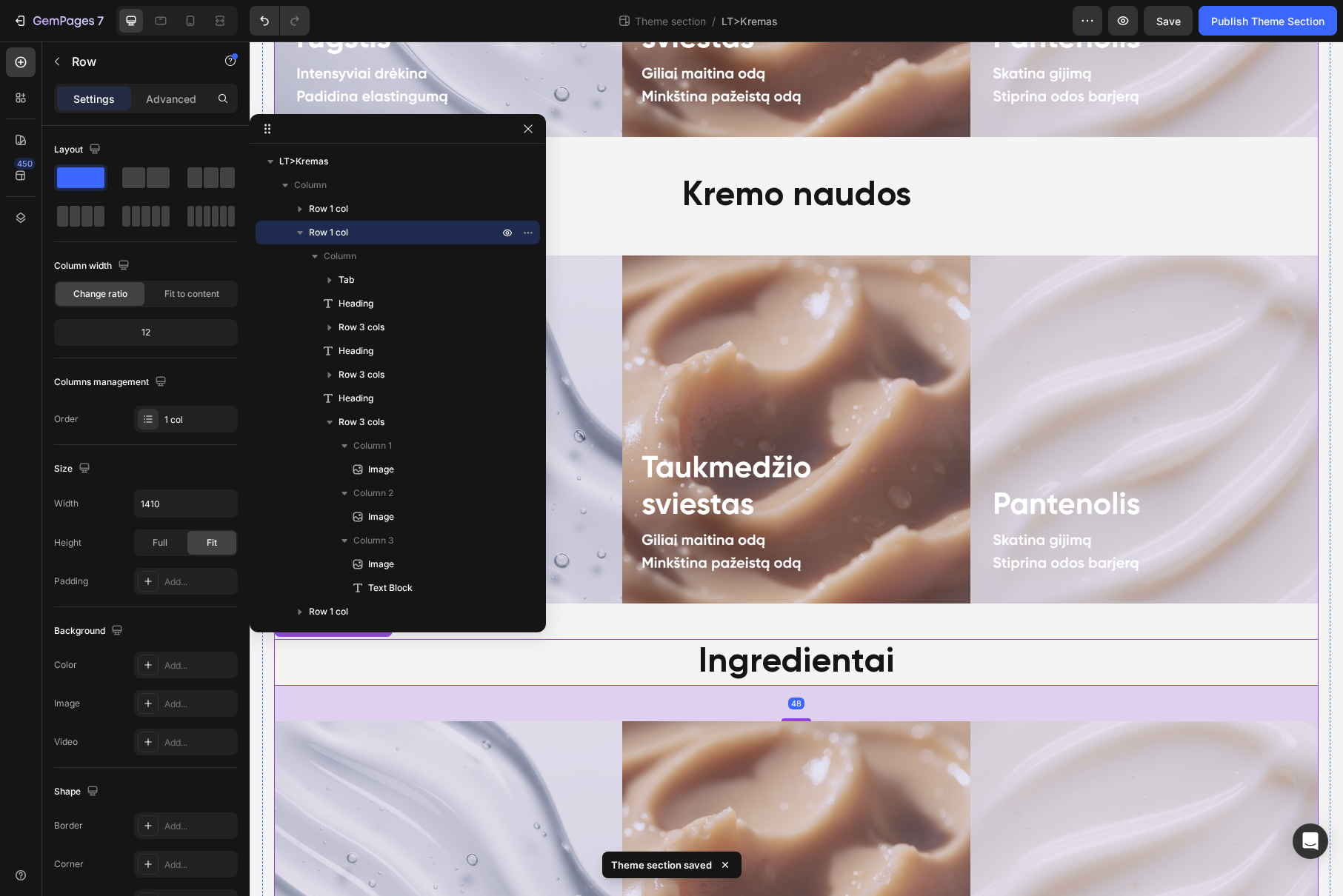
click at [854, 617] on div "Kaip naudoti? Kremo naudos Ingredientai Image Image Image Row Image Image Image…" at bounding box center [796, 261] width 1044 height 1993
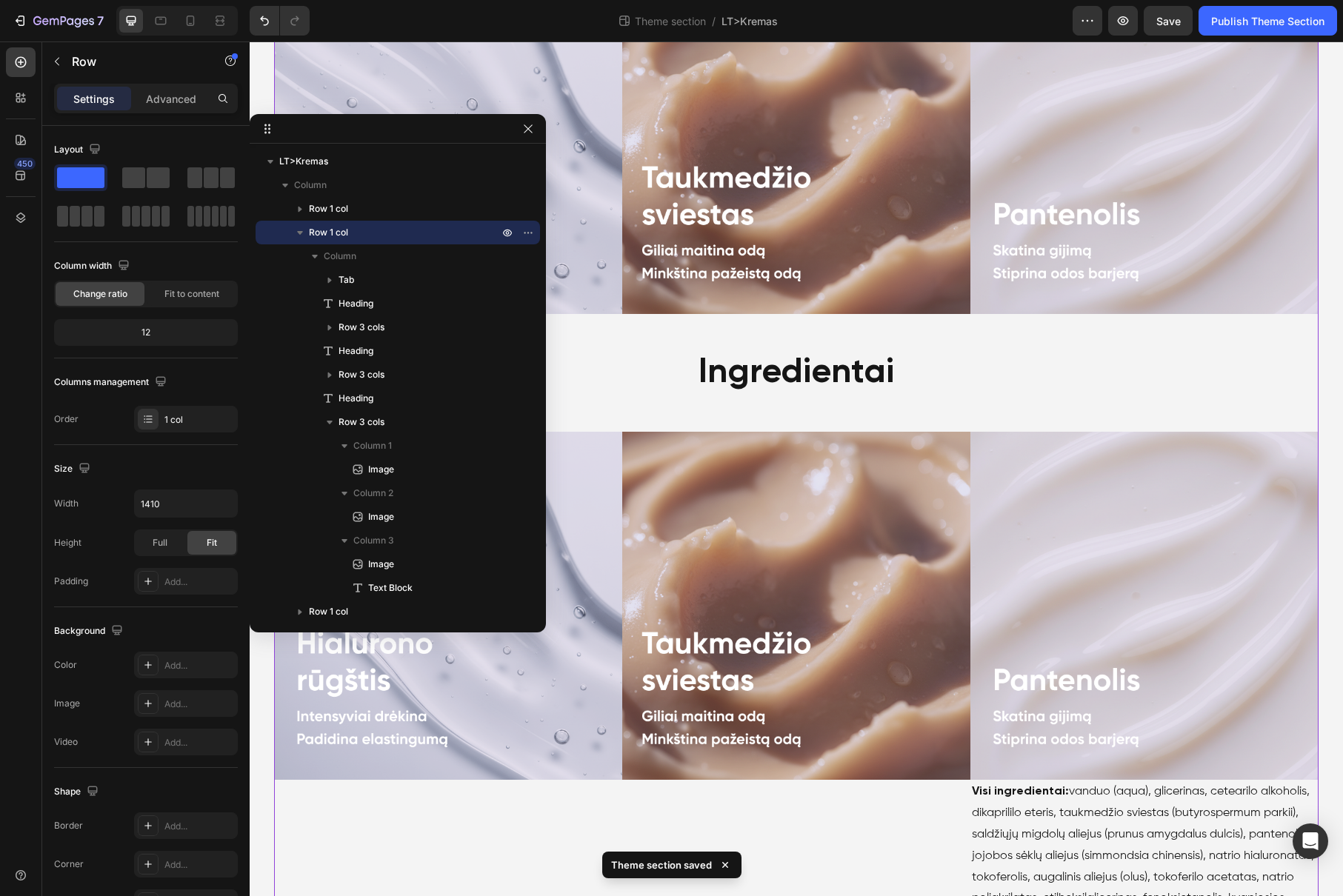
scroll to position [1771, 0]
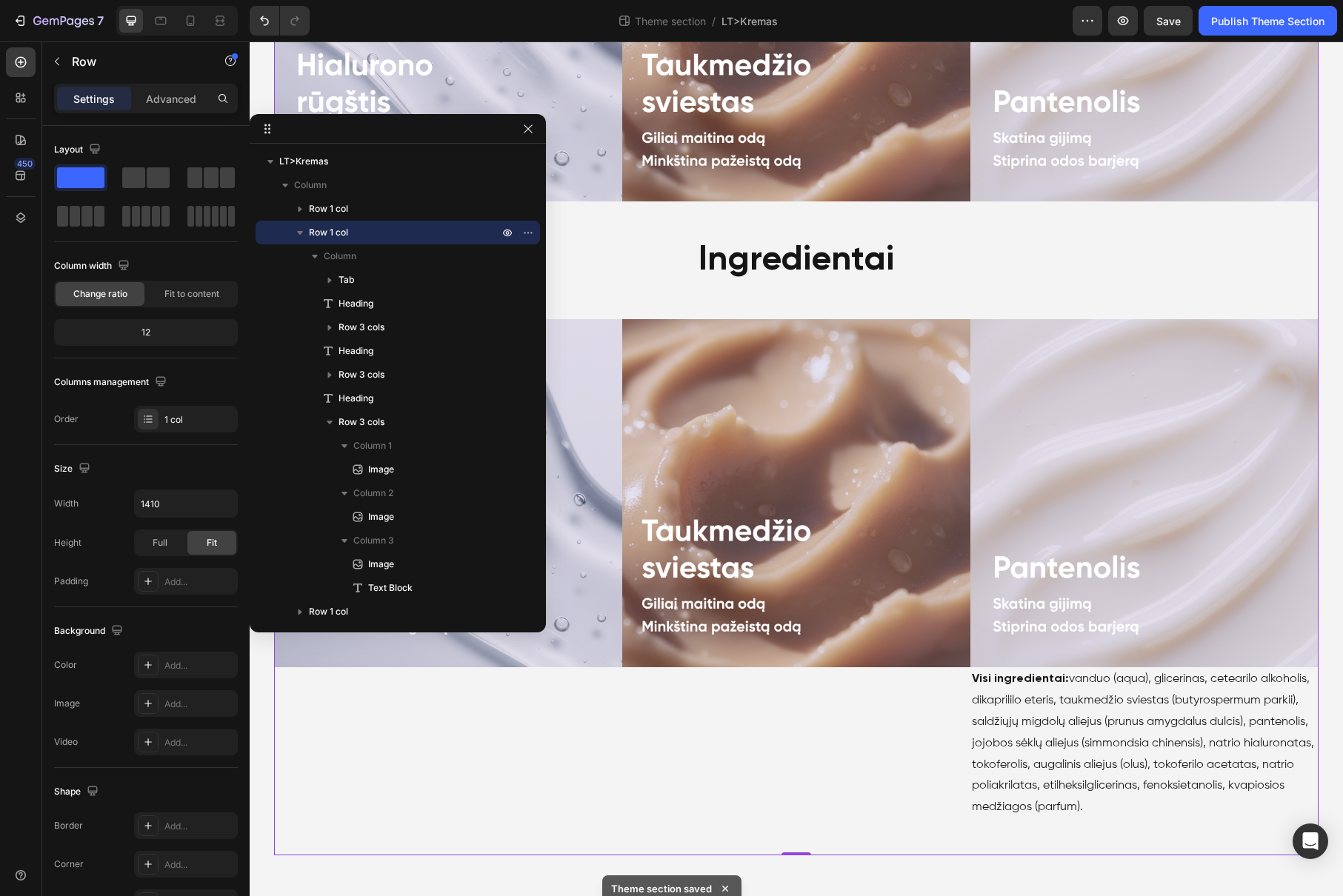
click at [516, 133] on div at bounding box center [398, 129] width 296 height 30
drag, startPoint x: 524, startPoint y: 132, endPoint x: 606, endPoint y: 483, distance: 360.5
click at [524, 132] on icon "button" at bounding box center [528, 129] width 12 height 12
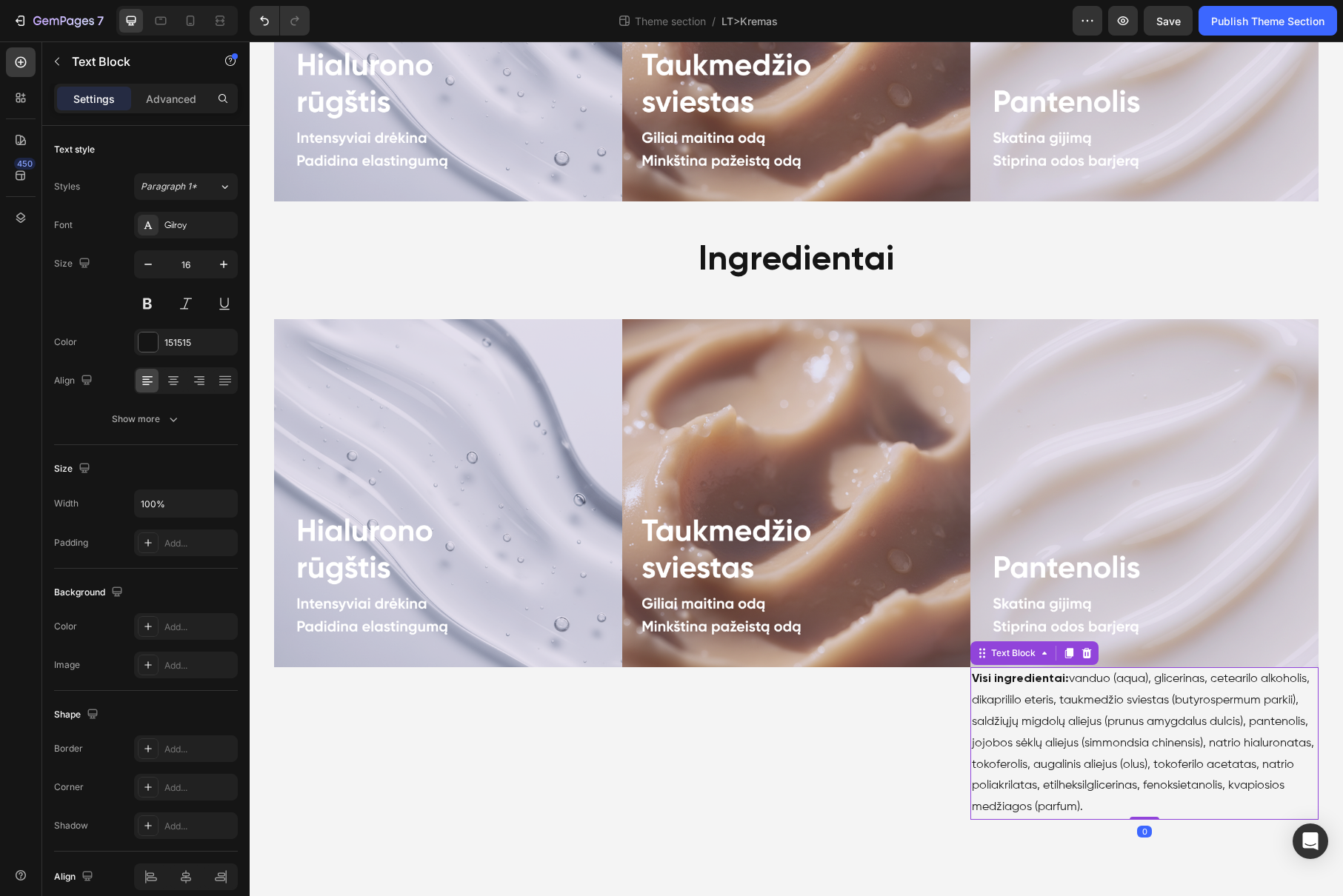
click at [1050, 747] on p "Visi ingredientai: vanduo (aqua), glicerinas, cetearilo alkoholis, dikaprililo …" at bounding box center [1144, 744] width 345 height 150
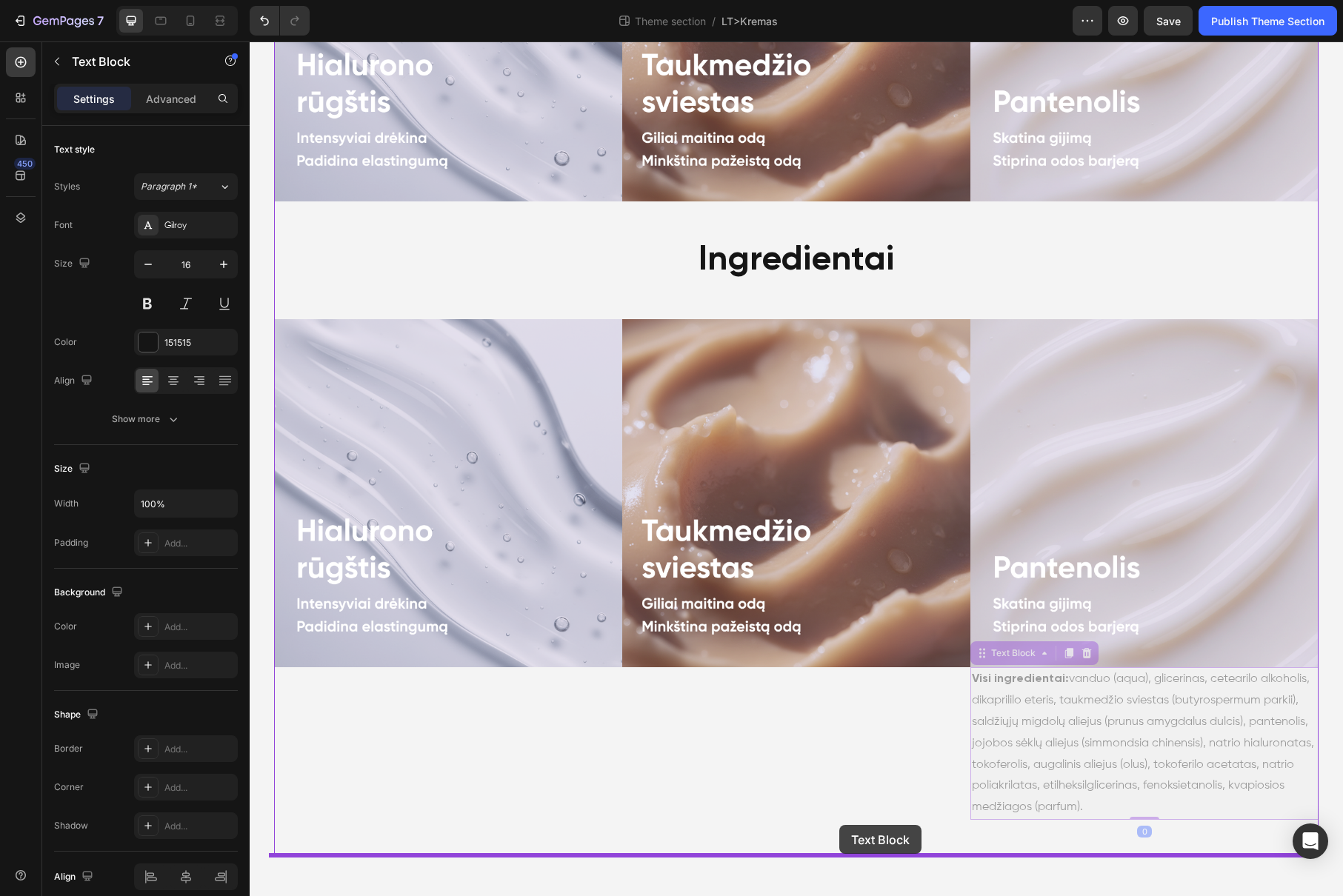
drag, startPoint x: 991, startPoint y: 648, endPoint x: 839, endPoint y: 825, distance: 233.3
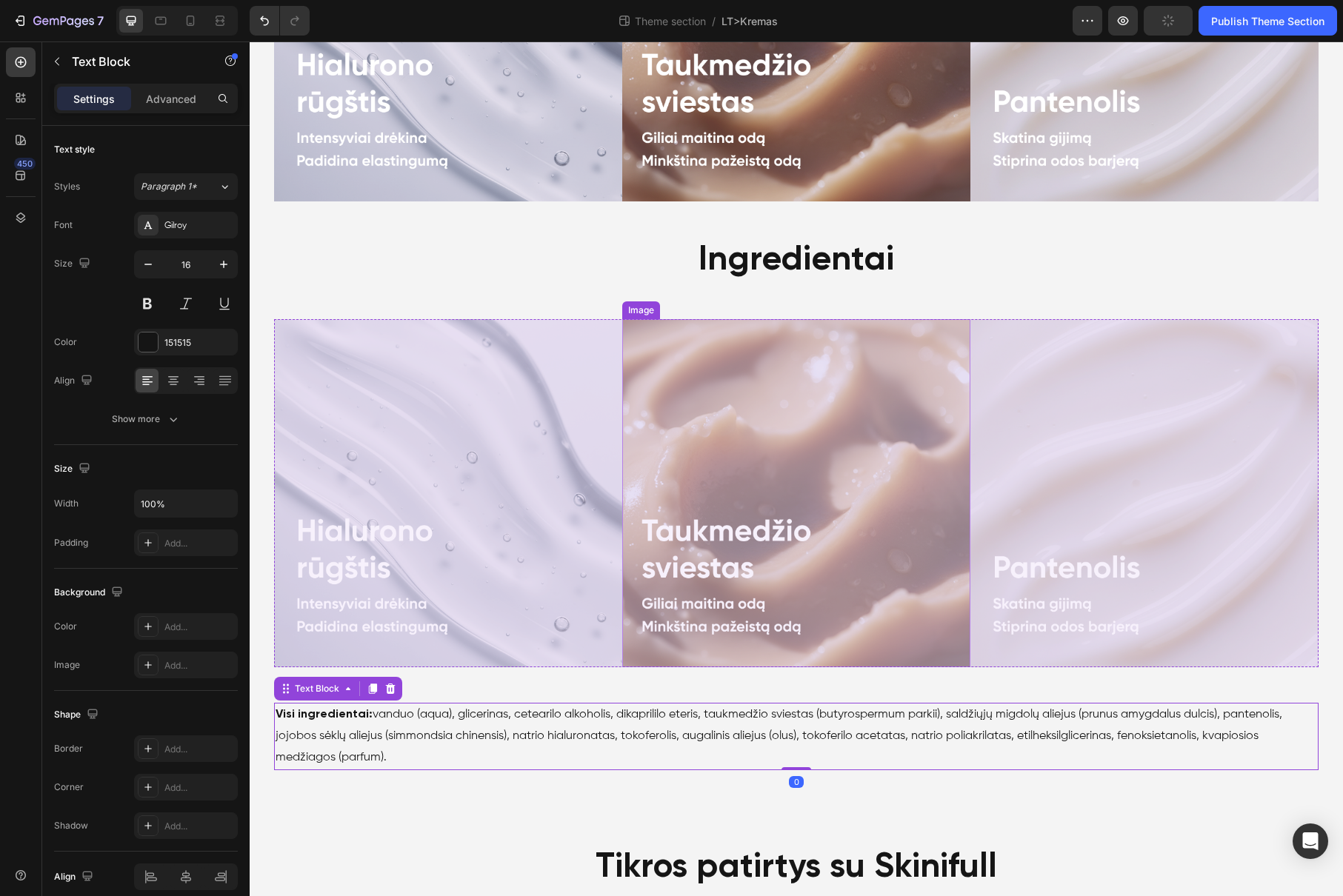
click at [862, 666] on img at bounding box center [796, 492] width 348 height 348
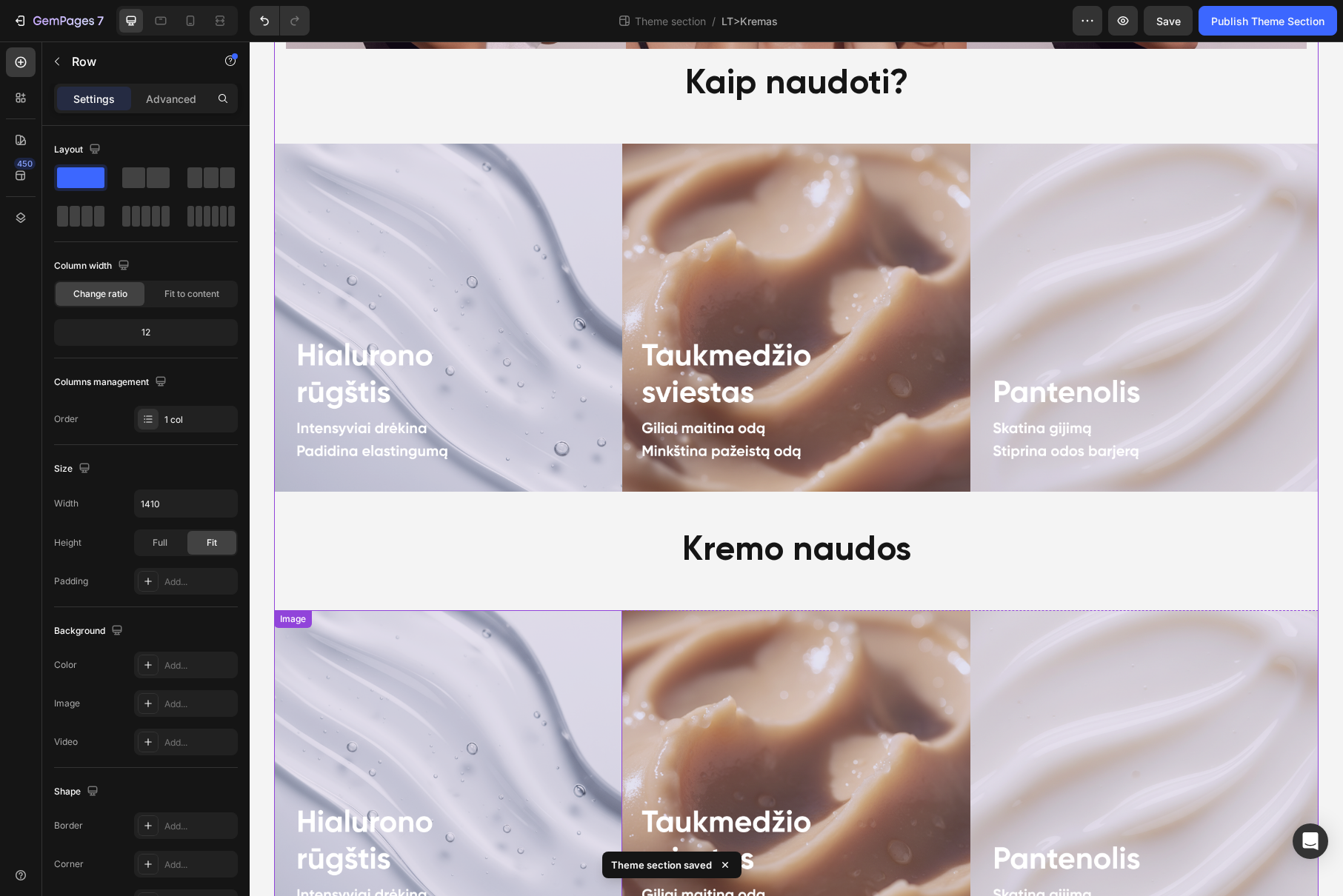
scroll to position [1037, 0]
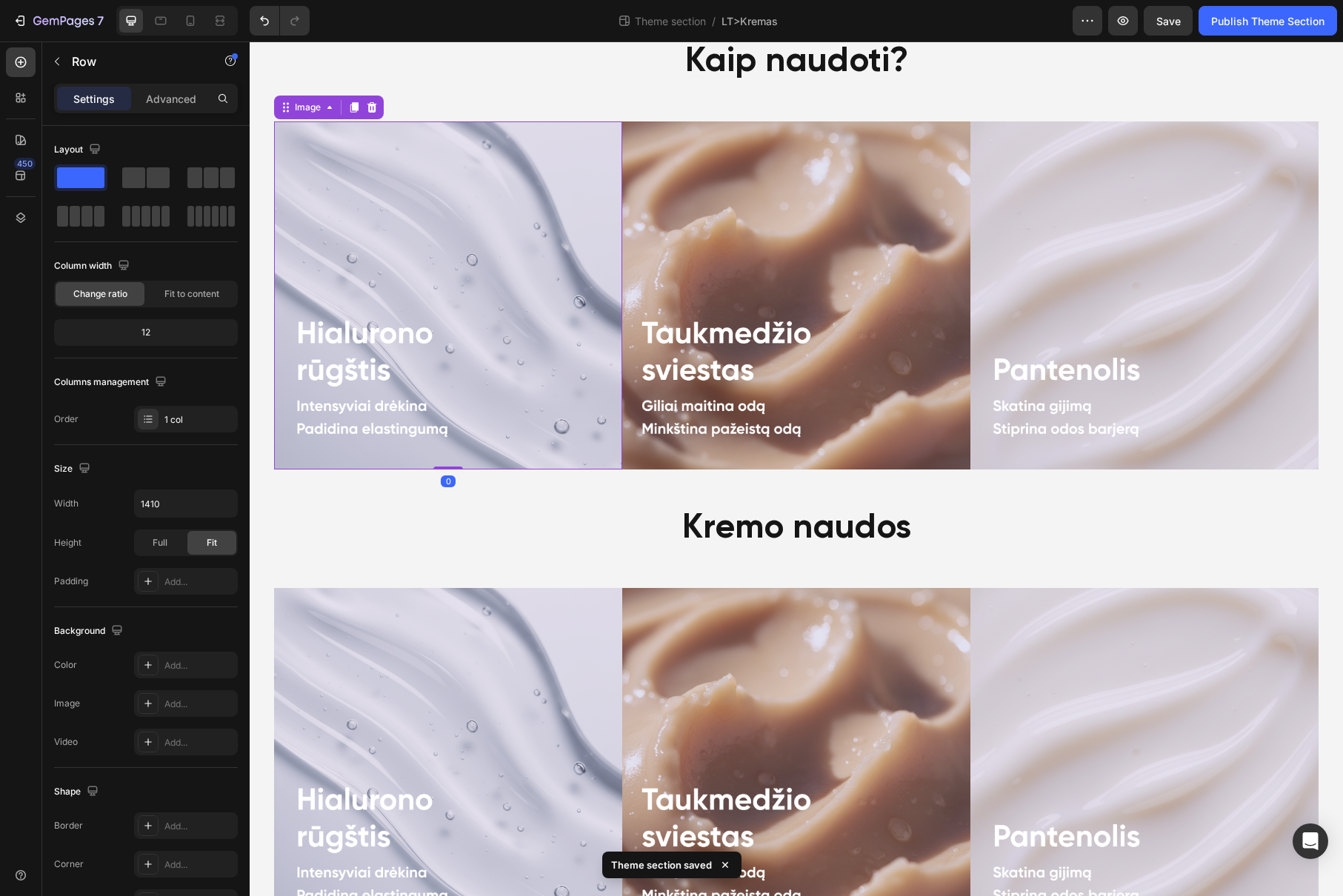
click at [490, 265] on img at bounding box center [447, 295] width 348 height 348
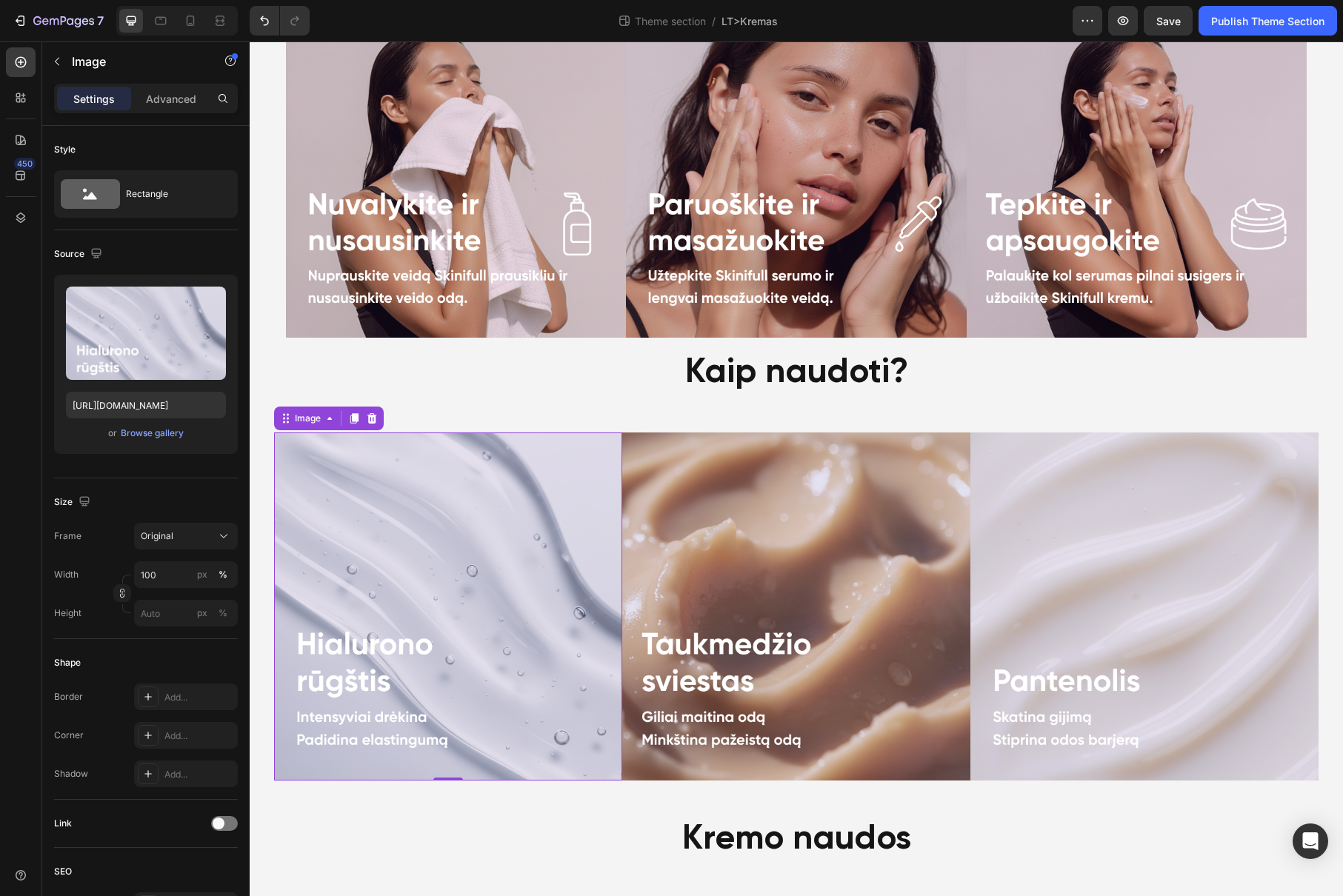
scroll to position [707, 0]
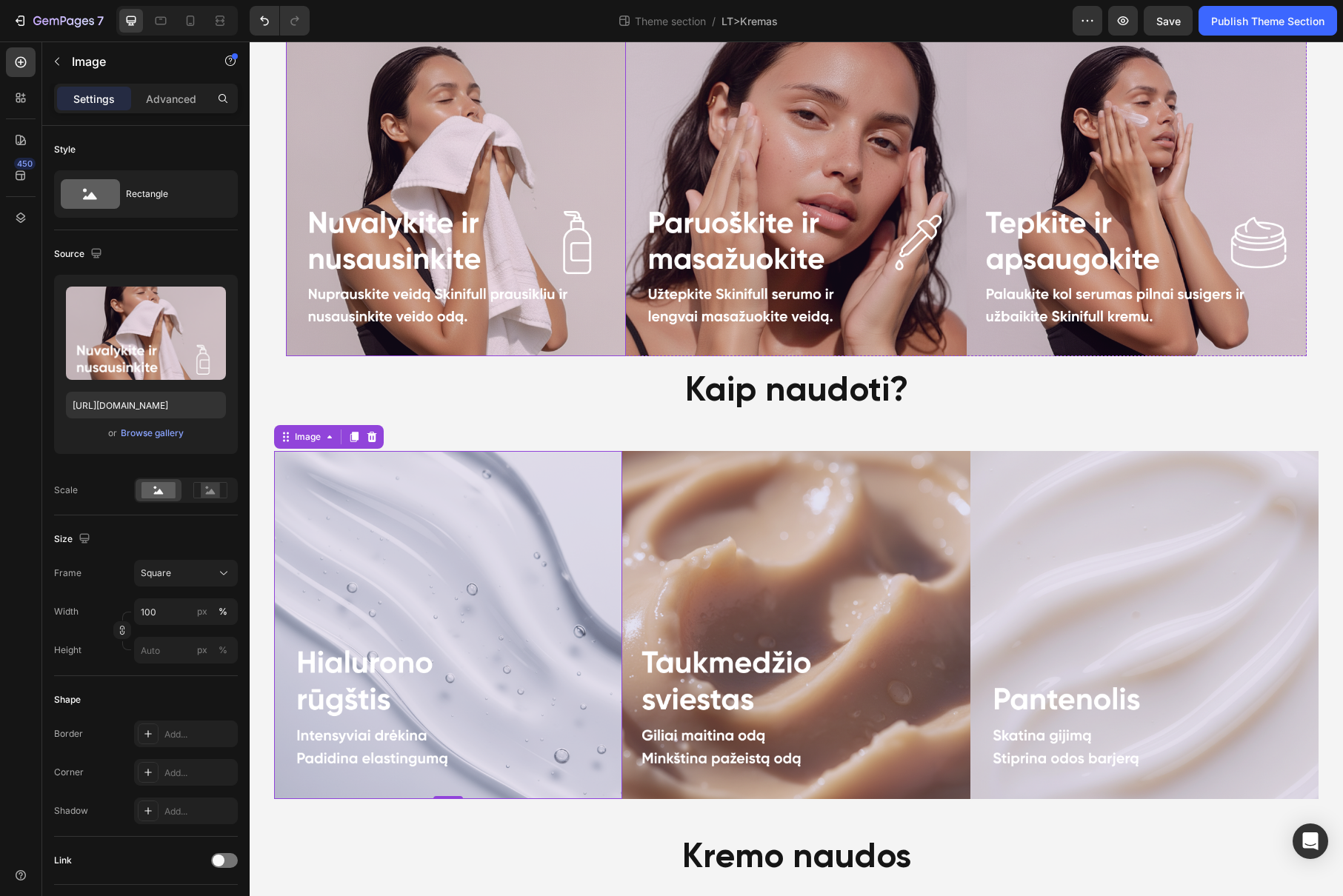
click at [463, 212] on img at bounding box center [456, 187] width 340 height 340
click at [448, 561] on img at bounding box center [447, 625] width 348 height 348
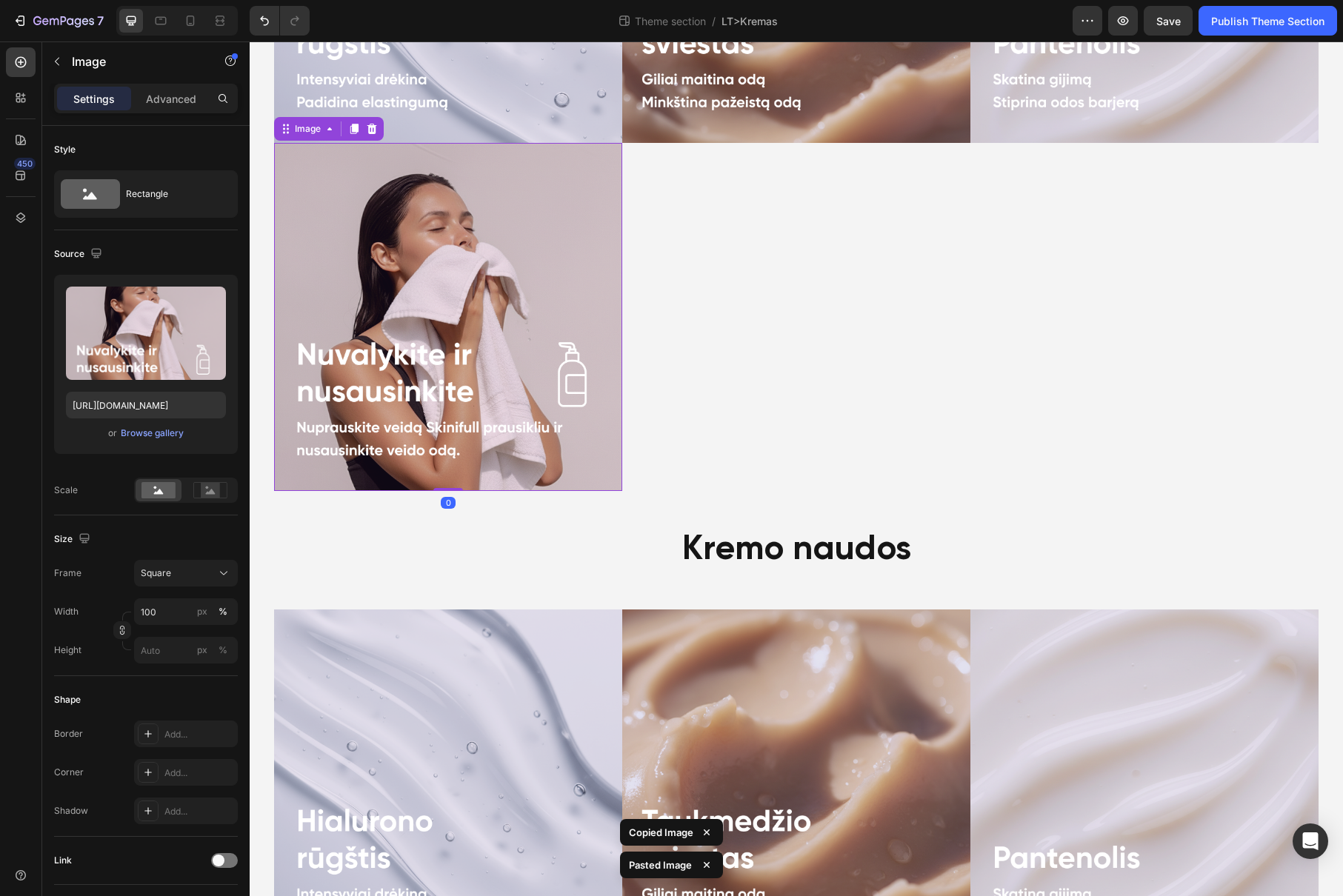
scroll to position [991, 0]
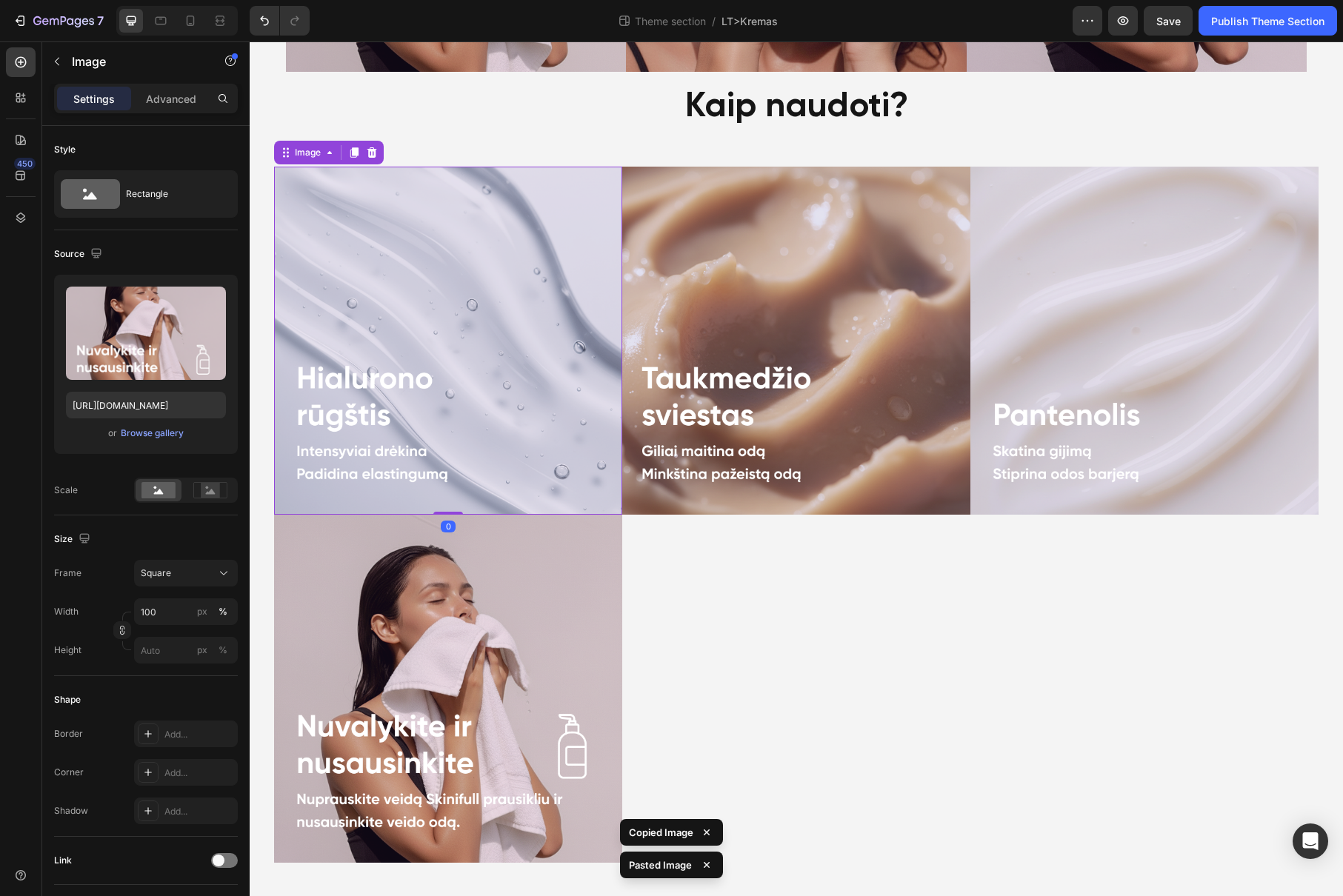
drag, startPoint x: 475, startPoint y: 365, endPoint x: 461, endPoint y: 247, distance: 118.8
click at [475, 365] on img at bounding box center [447, 340] width 348 height 348
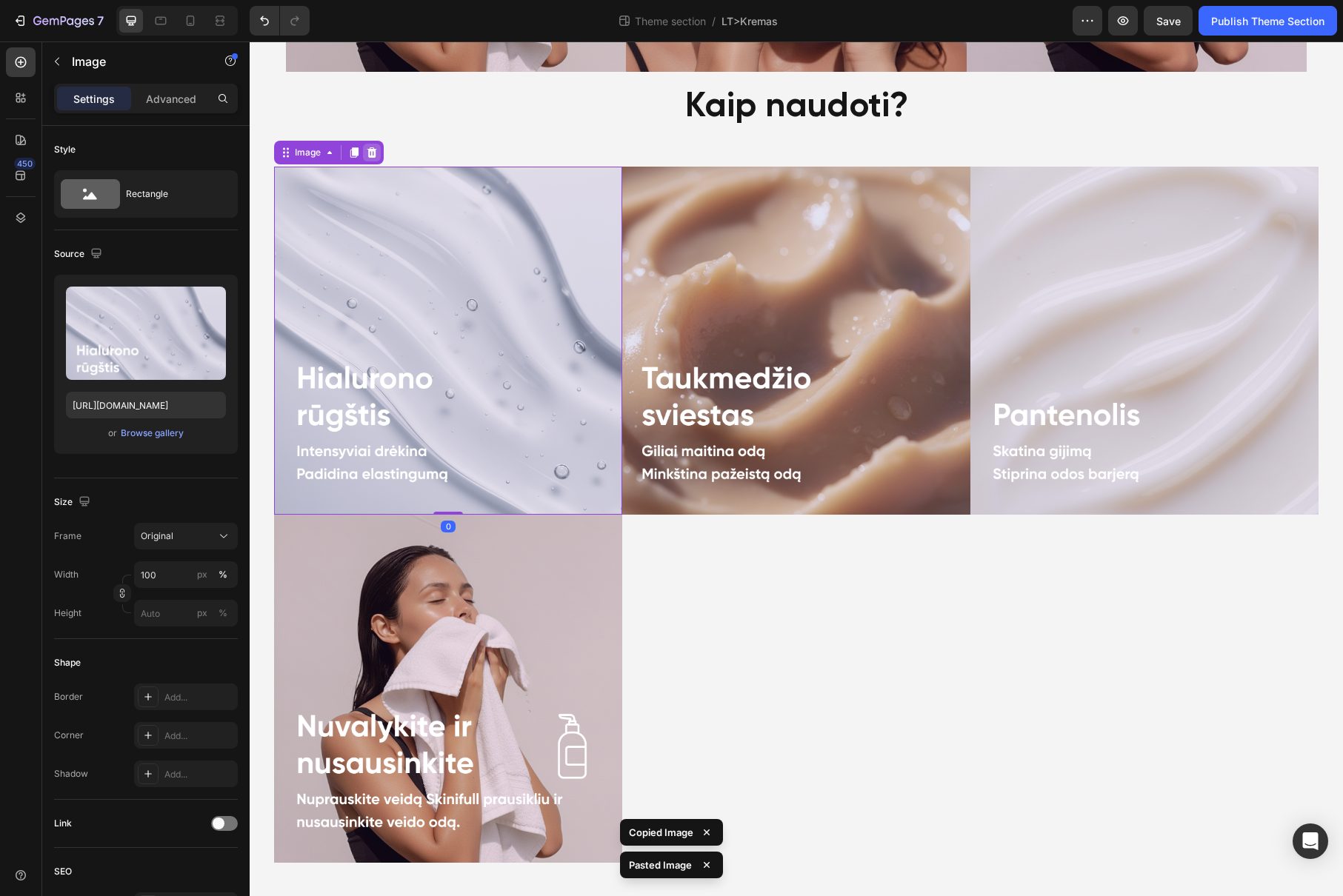
click at [374, 150] on div at bounding box center [372, 153] width 18 height 18
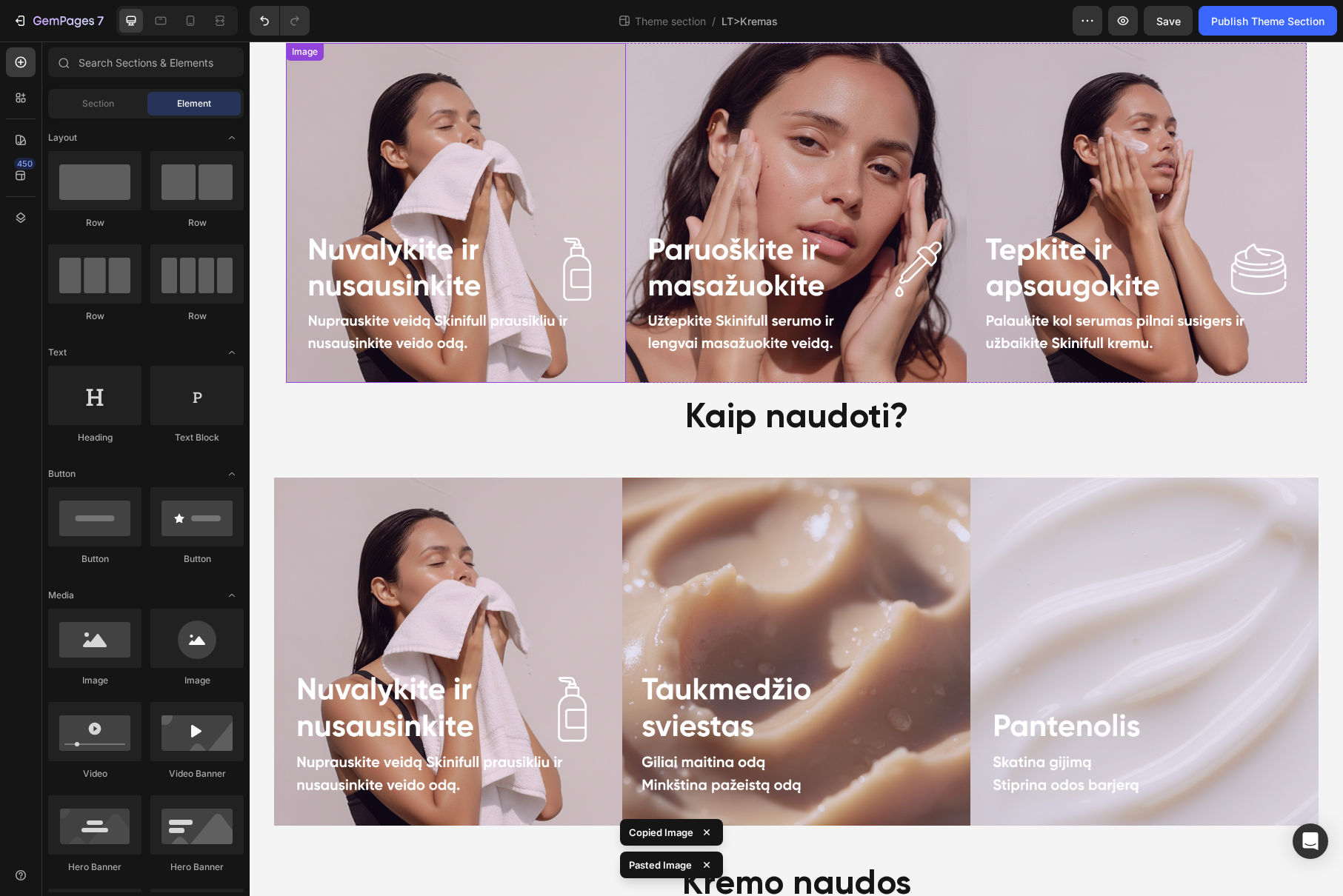
scroll to position [655, 0]
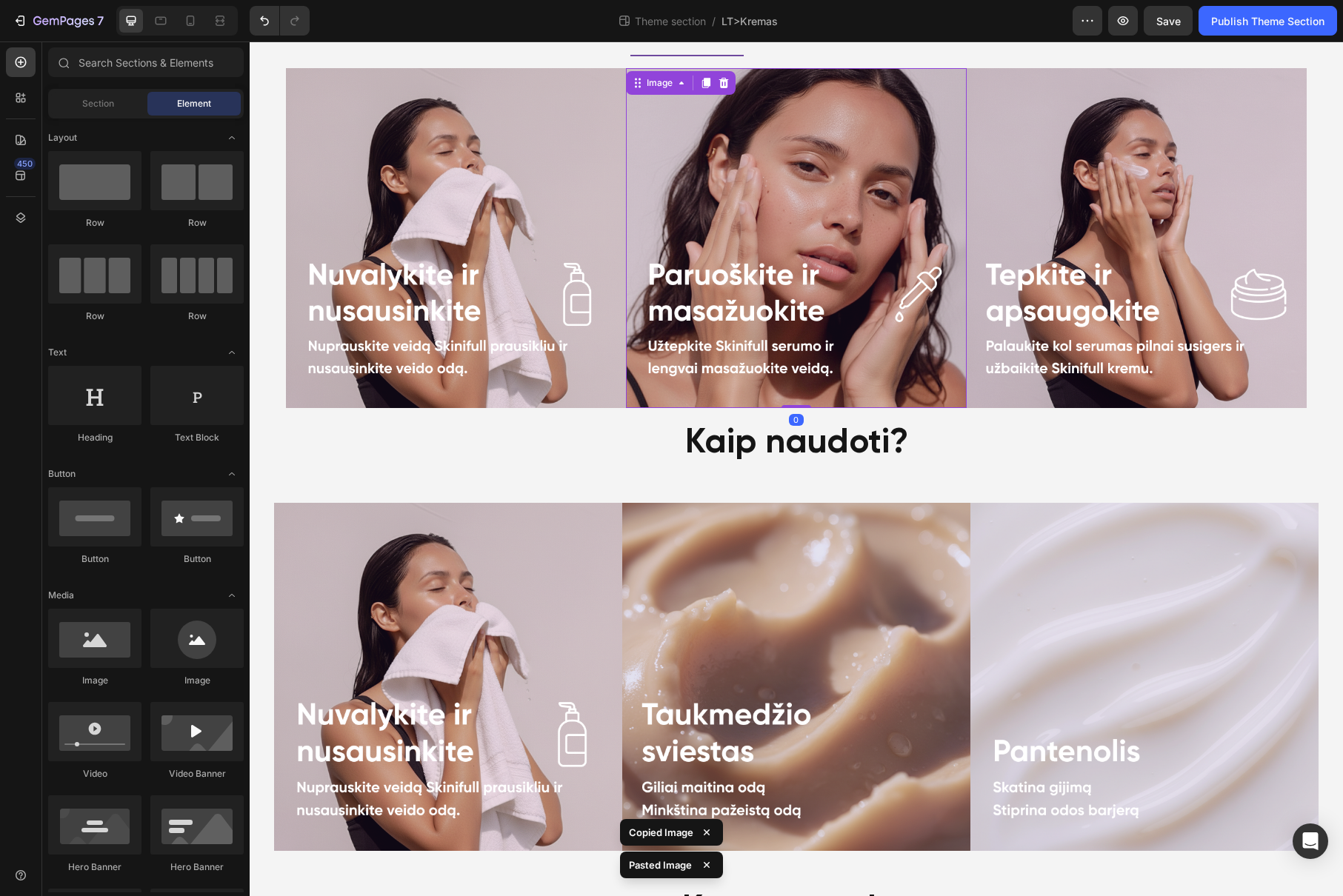
click at [741, 265] on img at bounding box center [796, 238] width 340 height 340
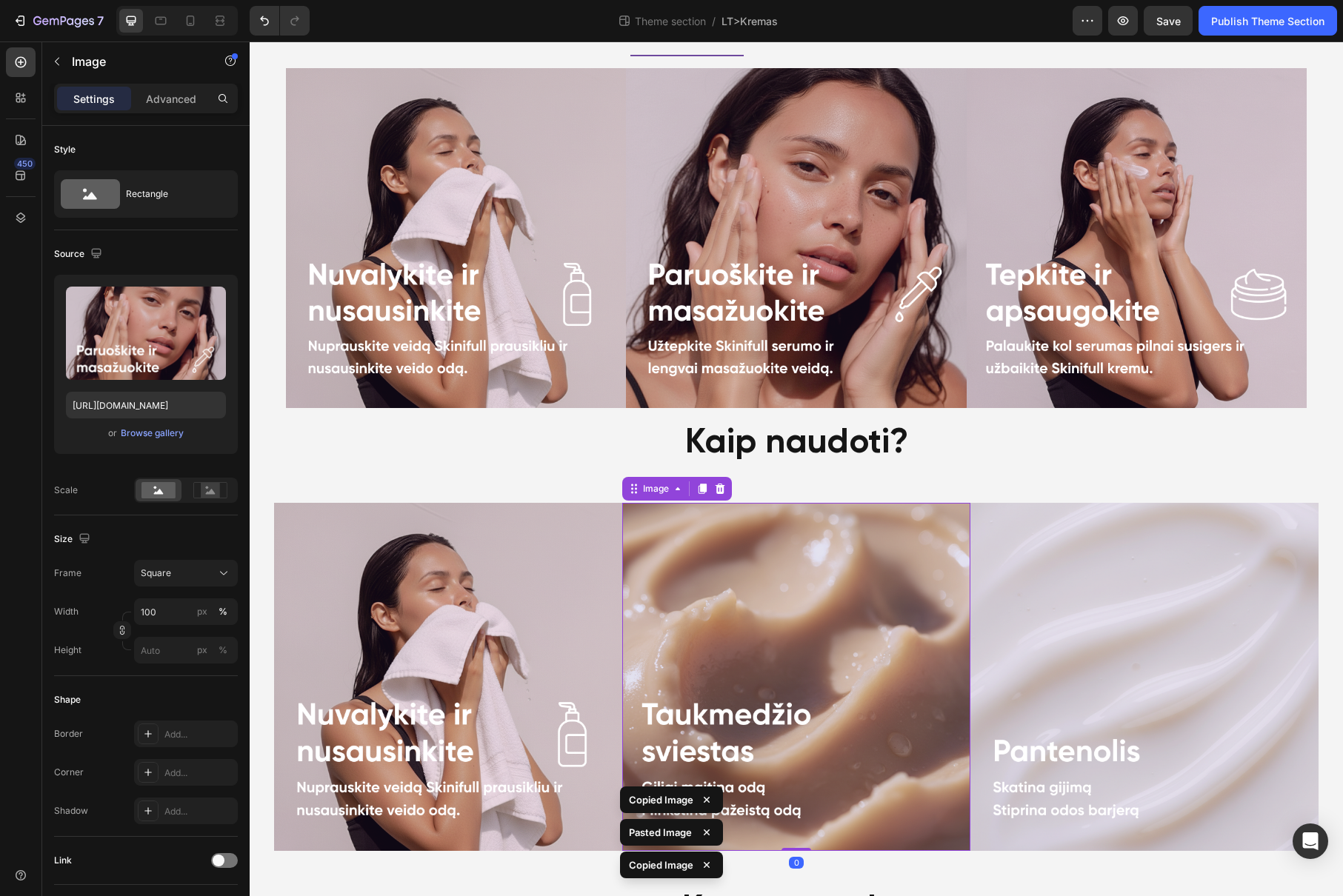
click at [771, 632] on img at bounding box center [796, 677] width 348 height 348
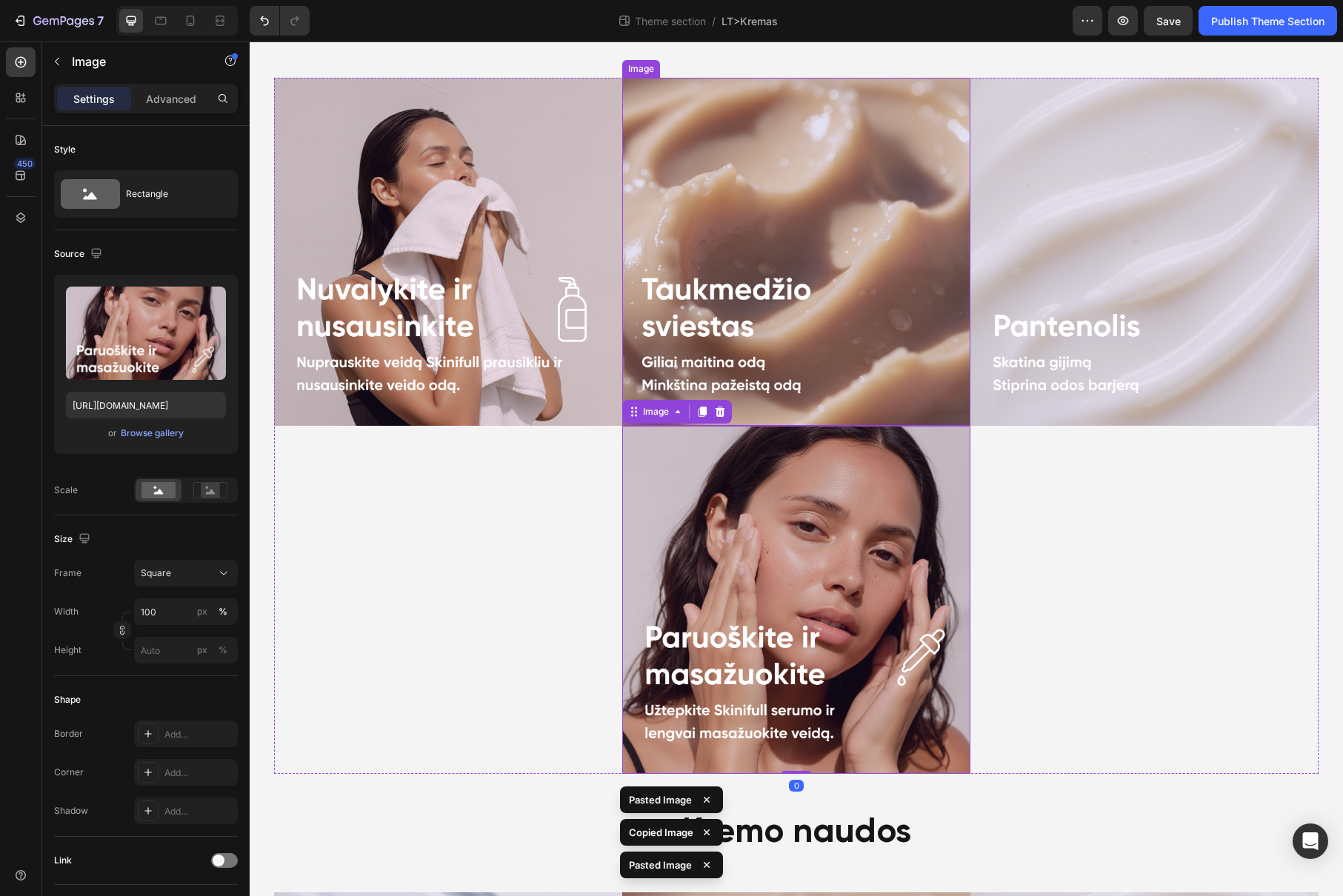
scroll to position [825, 0]
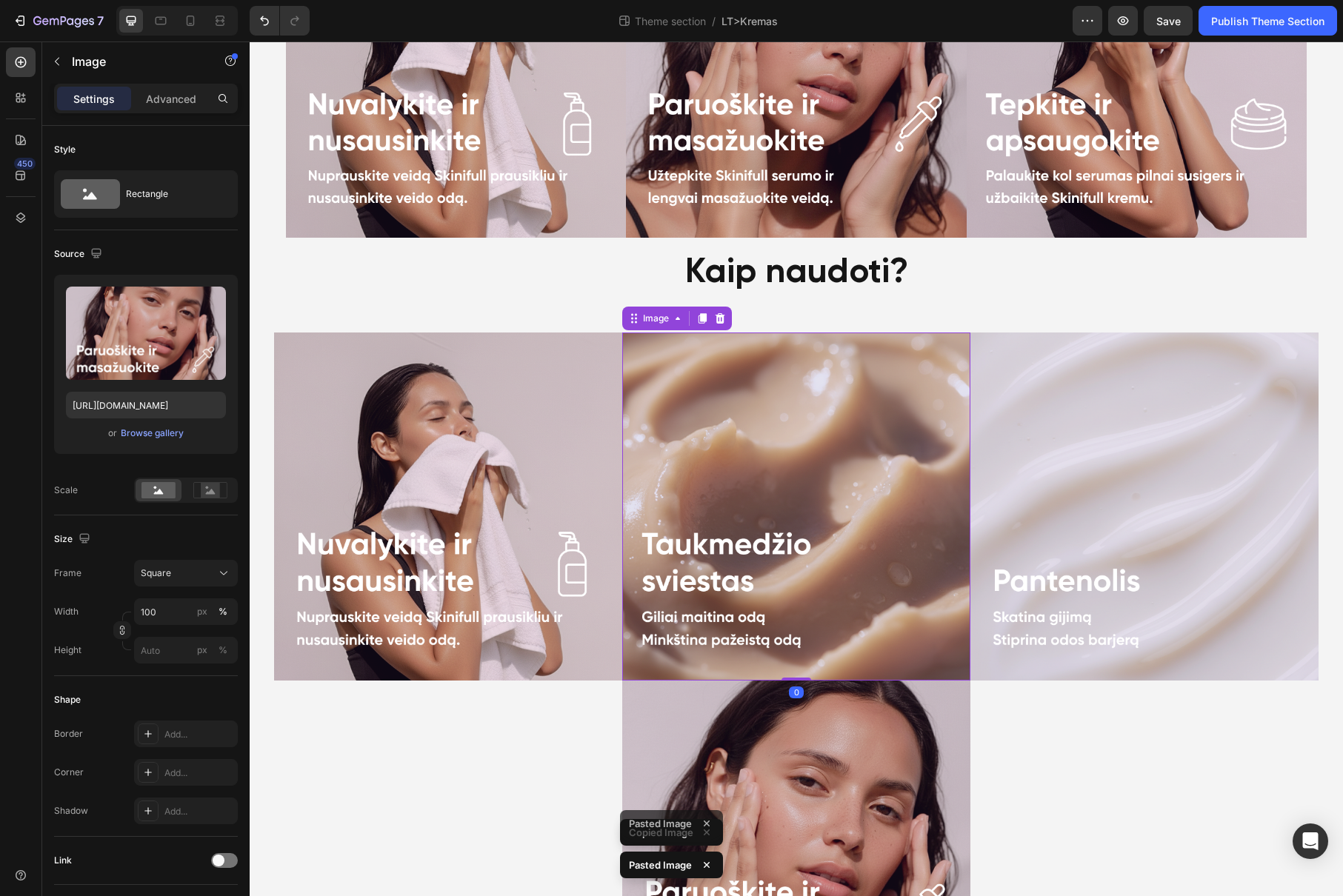
click at [759, 453] on img at bounding box center [796, 506] width 348 height 348
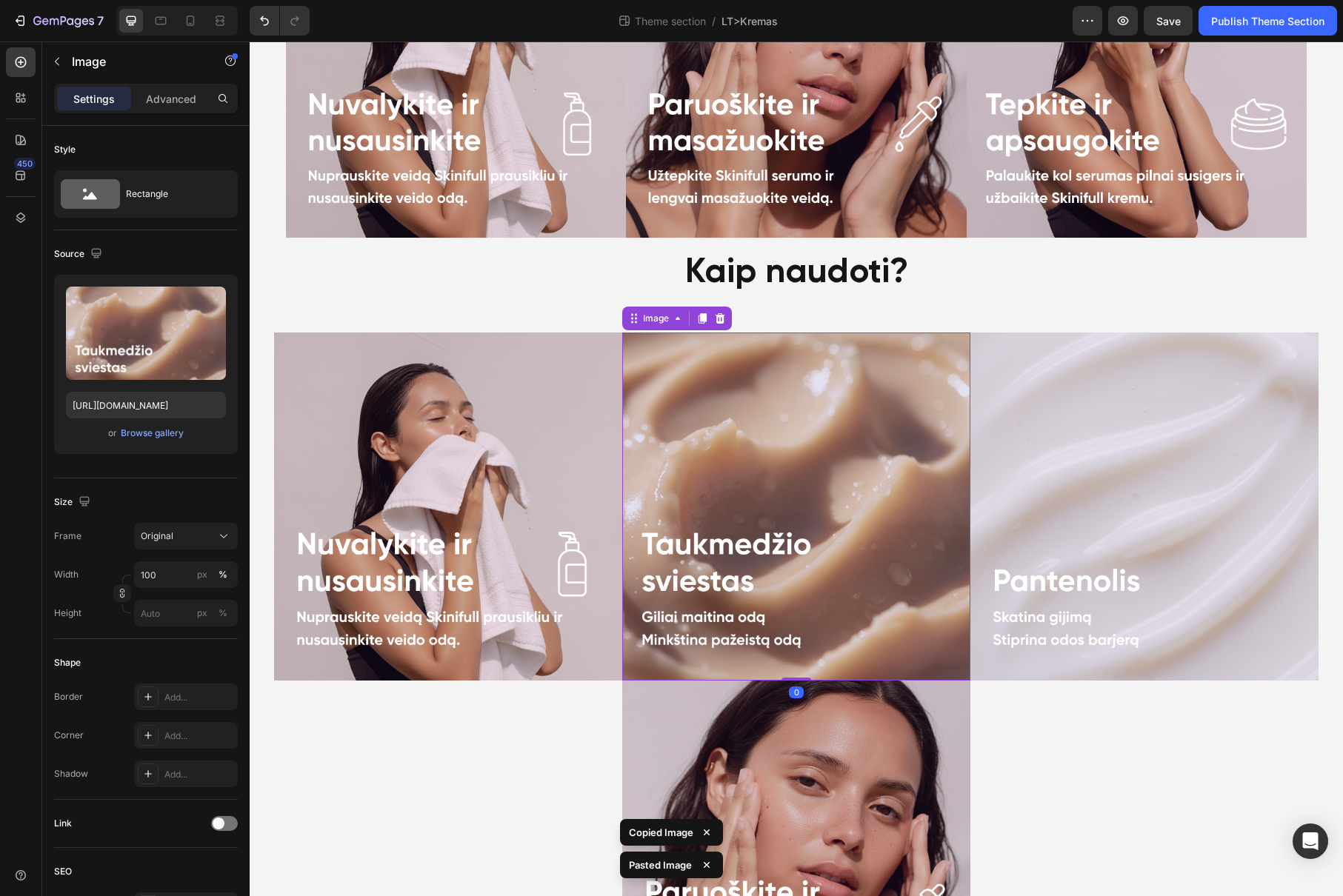
click at [713, 333] on img at bounding box center [796, 506] width 348 height 348
drag, startPoint x: 713, startPoint y: 321, endPoint x: 913, endPoint y: 183, distance: 243.0
click at [714, 321] on icon at bounding box center [720, 318] width 12 height 12
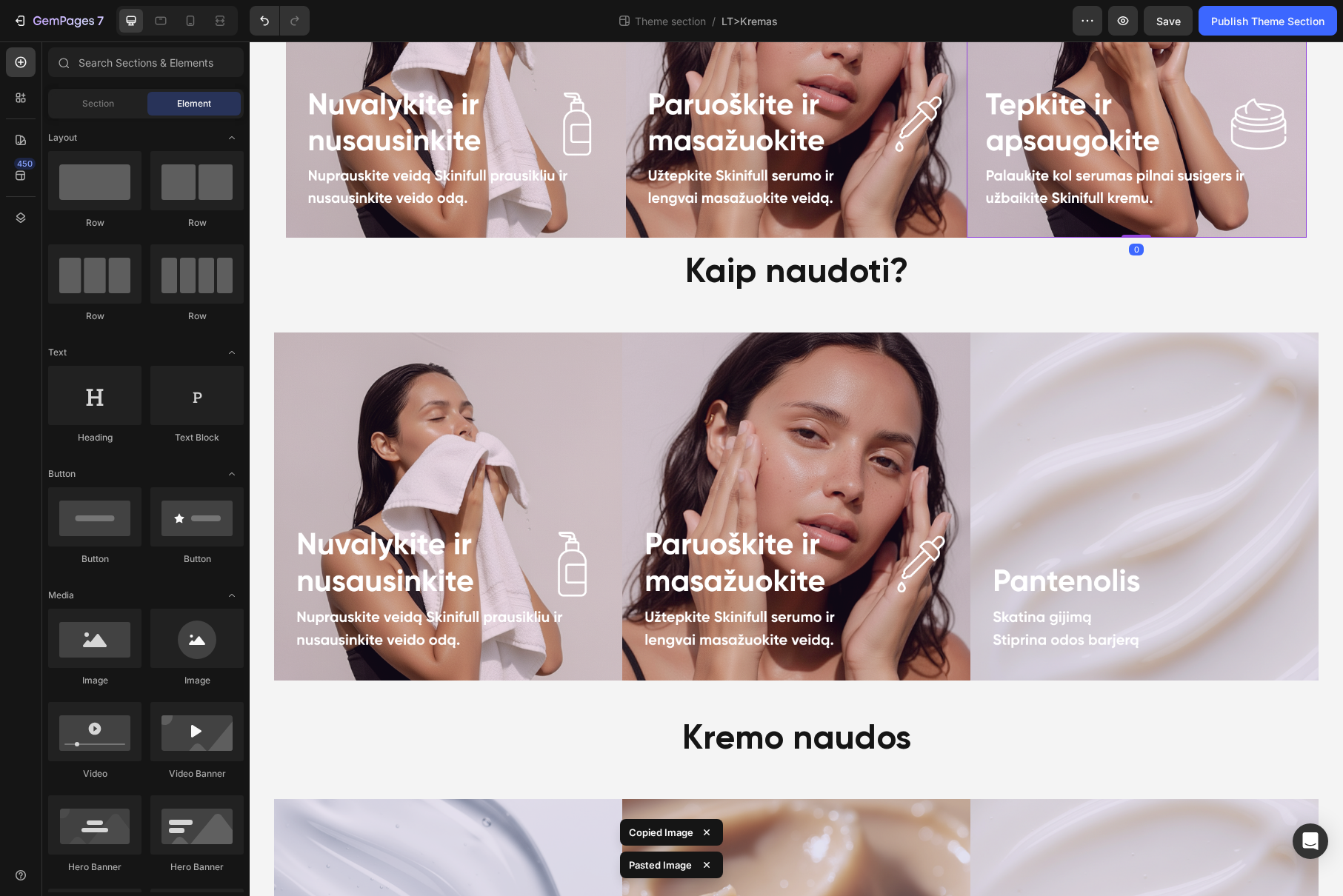
click at [1068, 153] on img at bounding box center [1137, 68] width 340 height 340
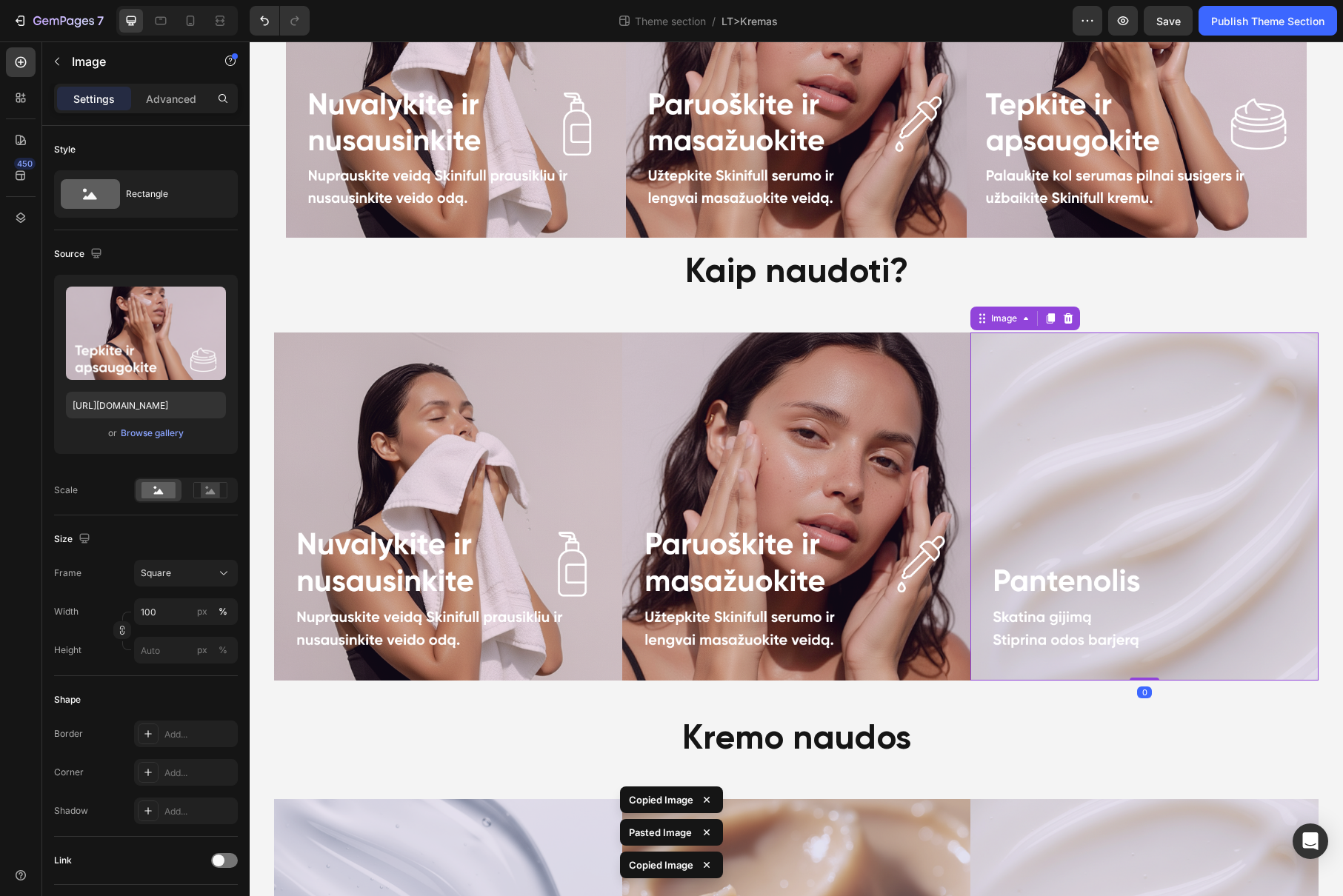
click at [1151, 433] on img at bounding box center [1143, 506] width 348 height 348
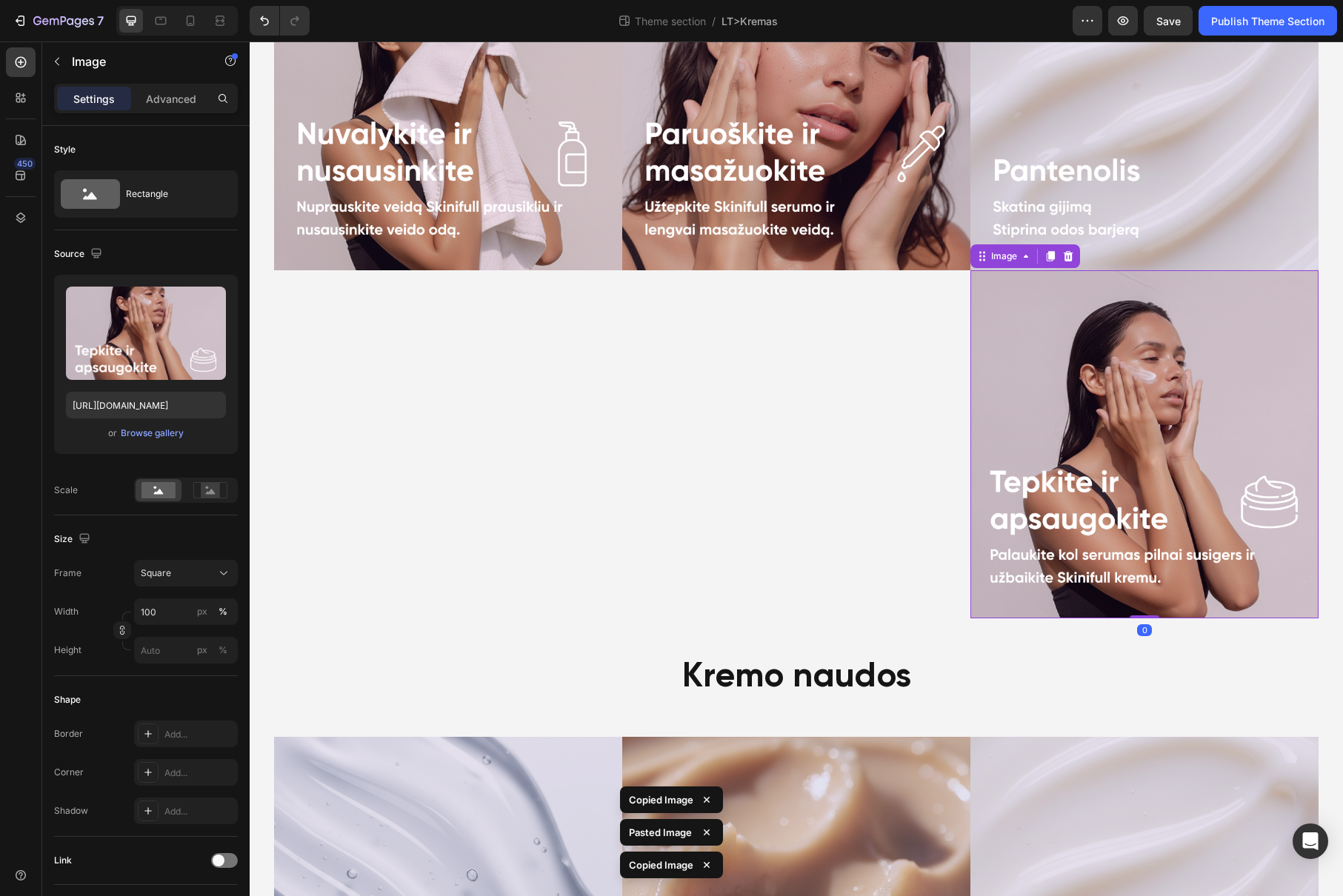
scroll to position [1039, 0]
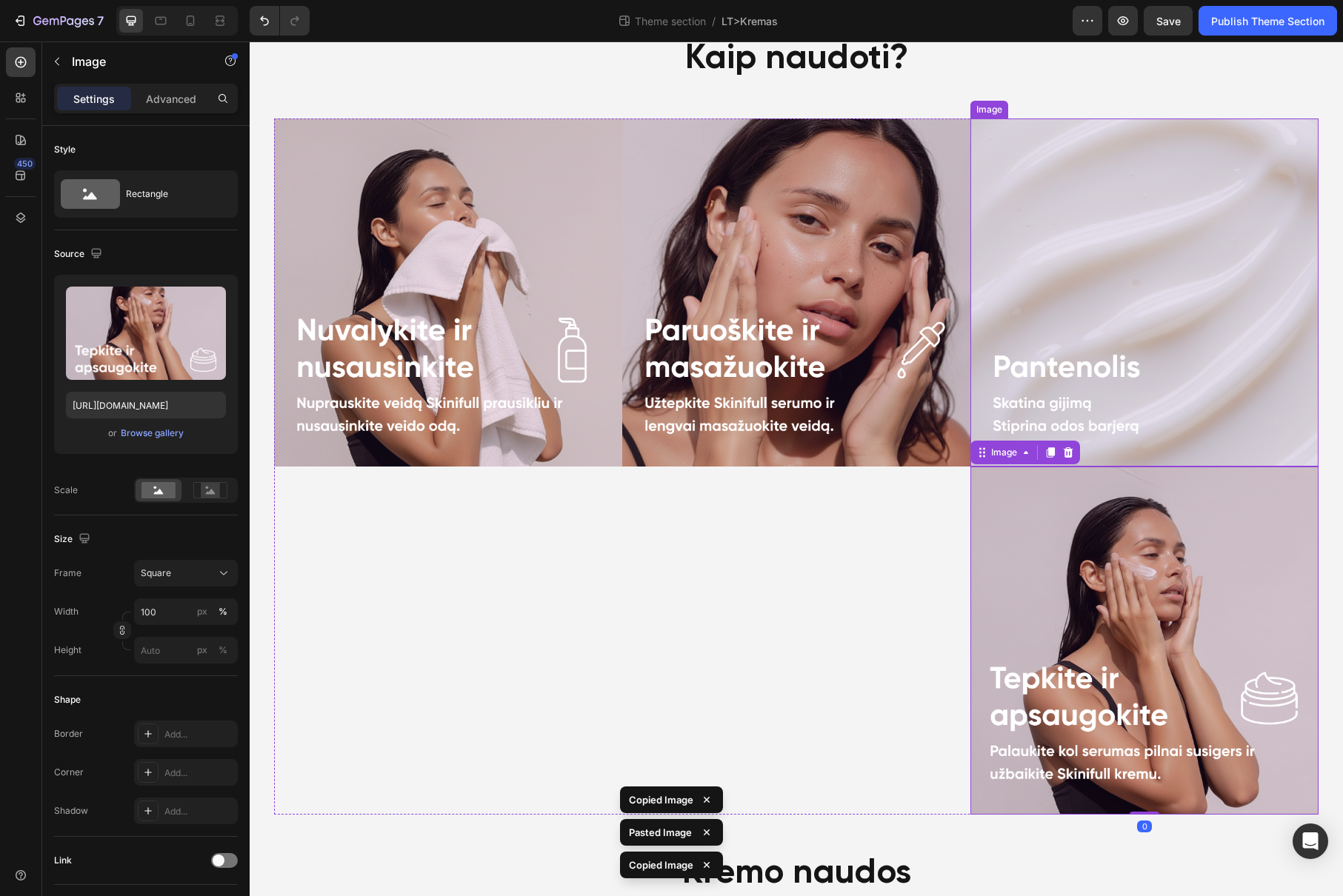
drag, startPoint x: 1084, startPoint y: 321, endPoint x: 1083, endPoint y: 192, distance: 129.0
click at [1086, 318] on img at bounding box center [1143, 292] width 348 height 348
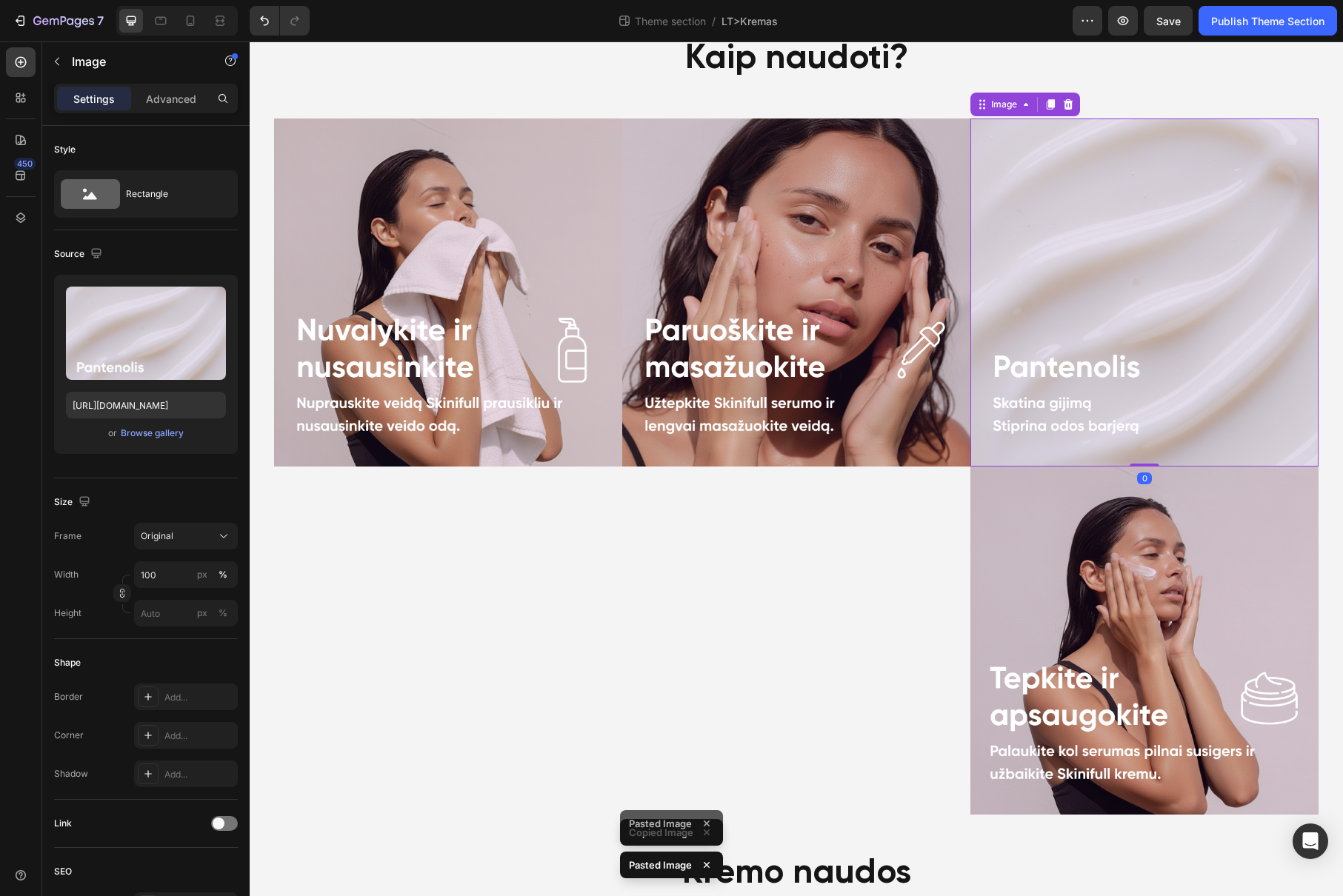
click at [1071, 107] on div "Image" at bounding box center [1024, 104] width 109 height 24
click at [1064, 110] on div at bounding box center [1068, 104] width 18 height 18
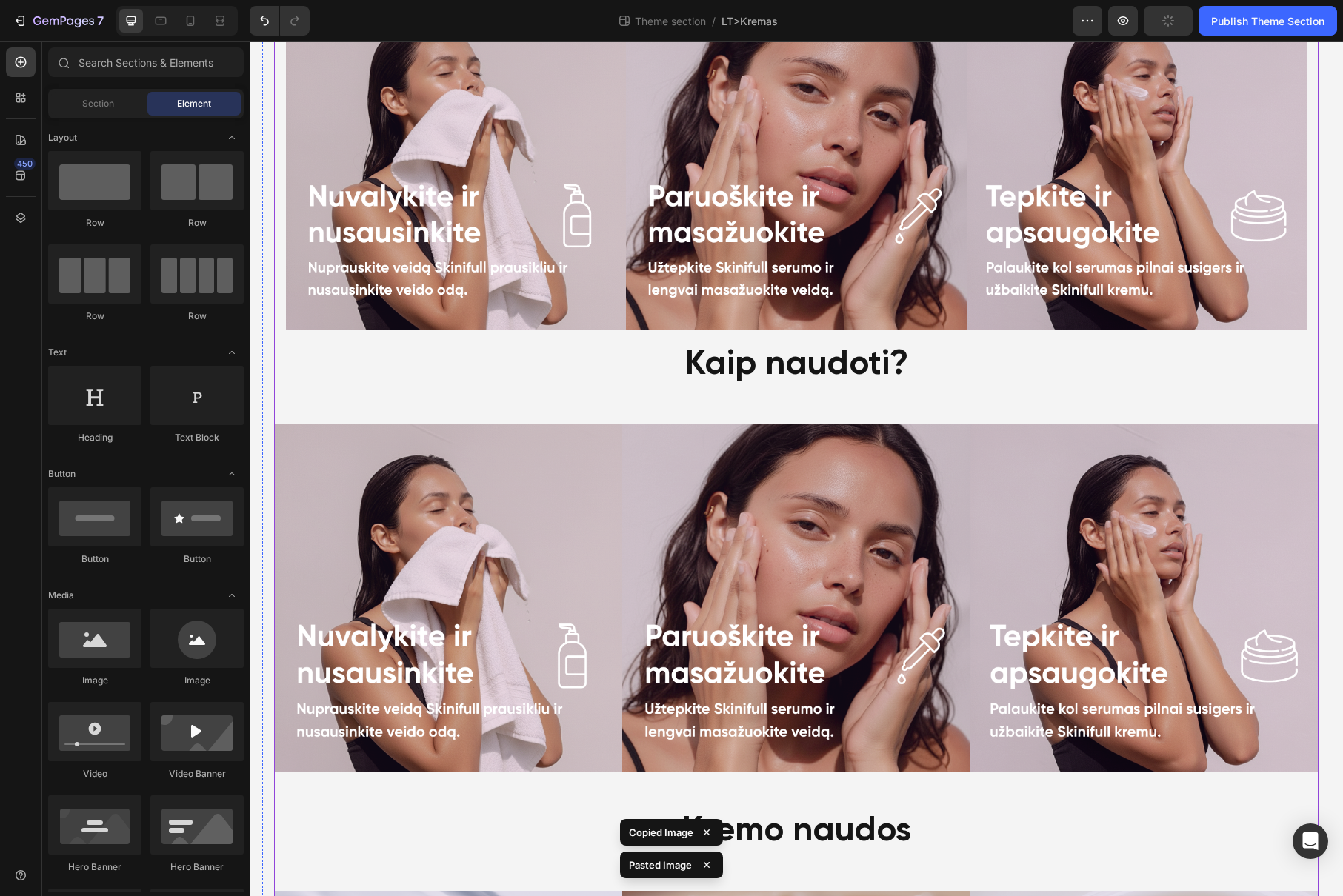
scroll to position [515, 0]
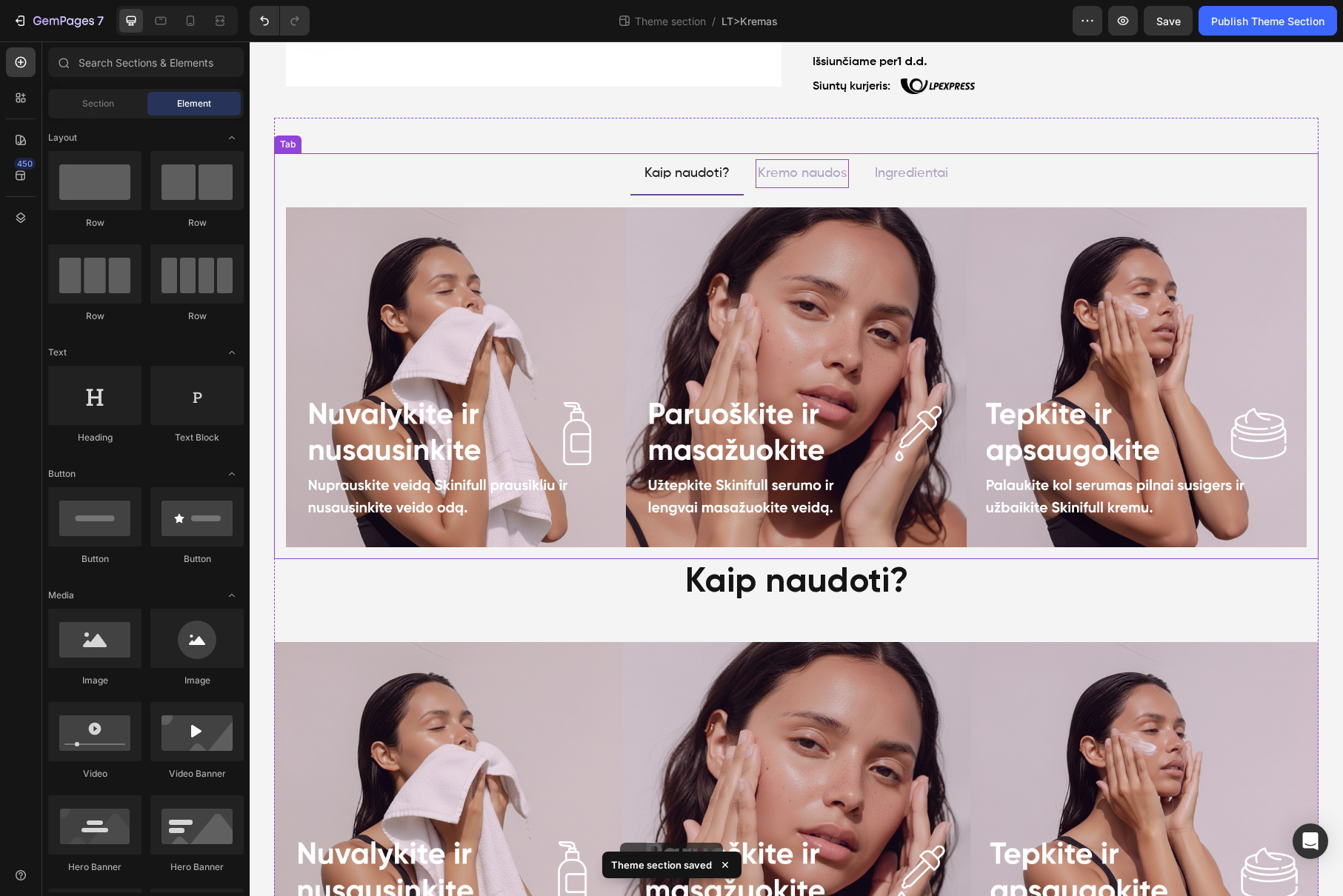
click at [805, 167] on p "Kremo naudos" at bounding box center [802, 173] width 89 height 24
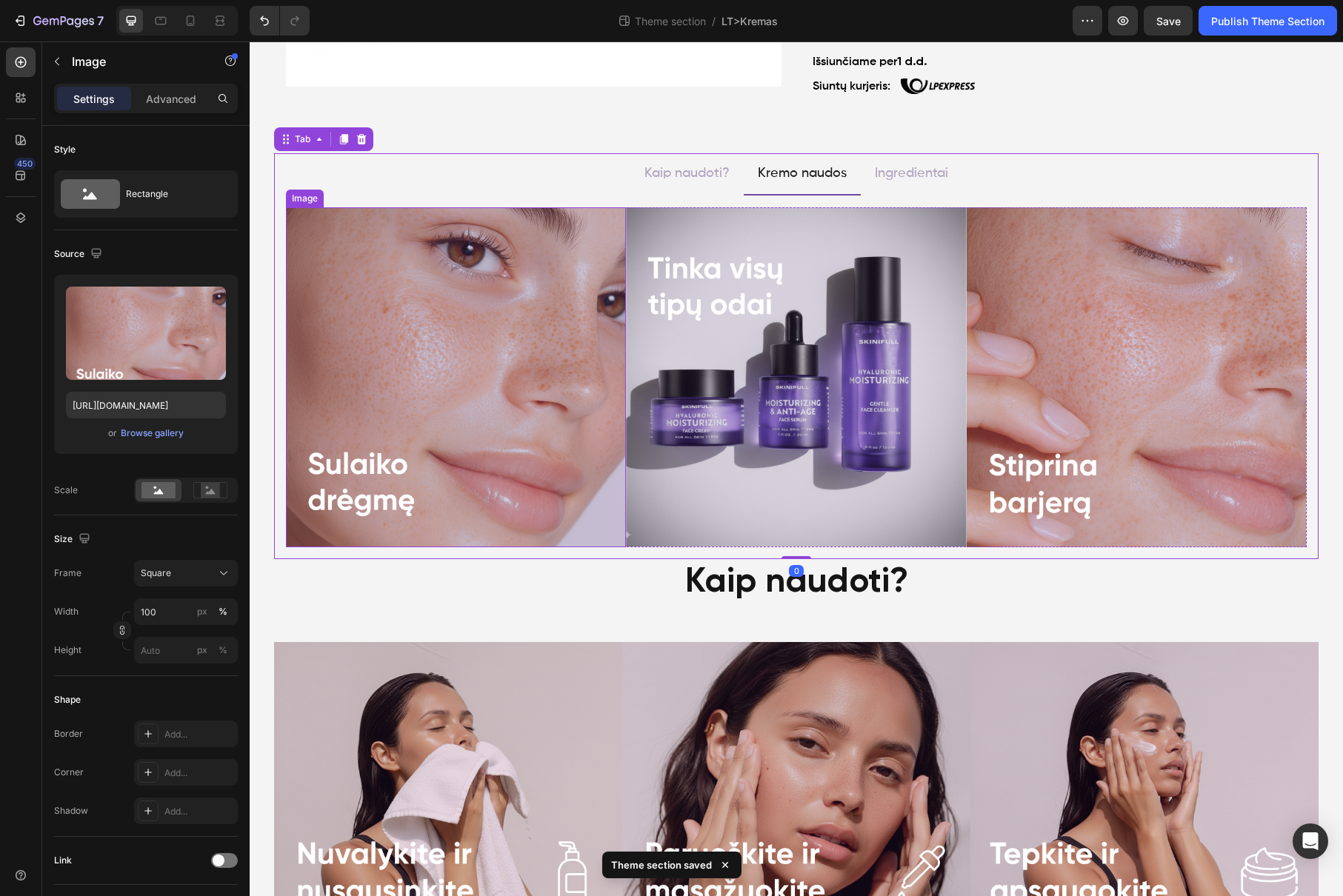
click at [468, 340] on img at bounding box center [456, 377] width 340 height 340
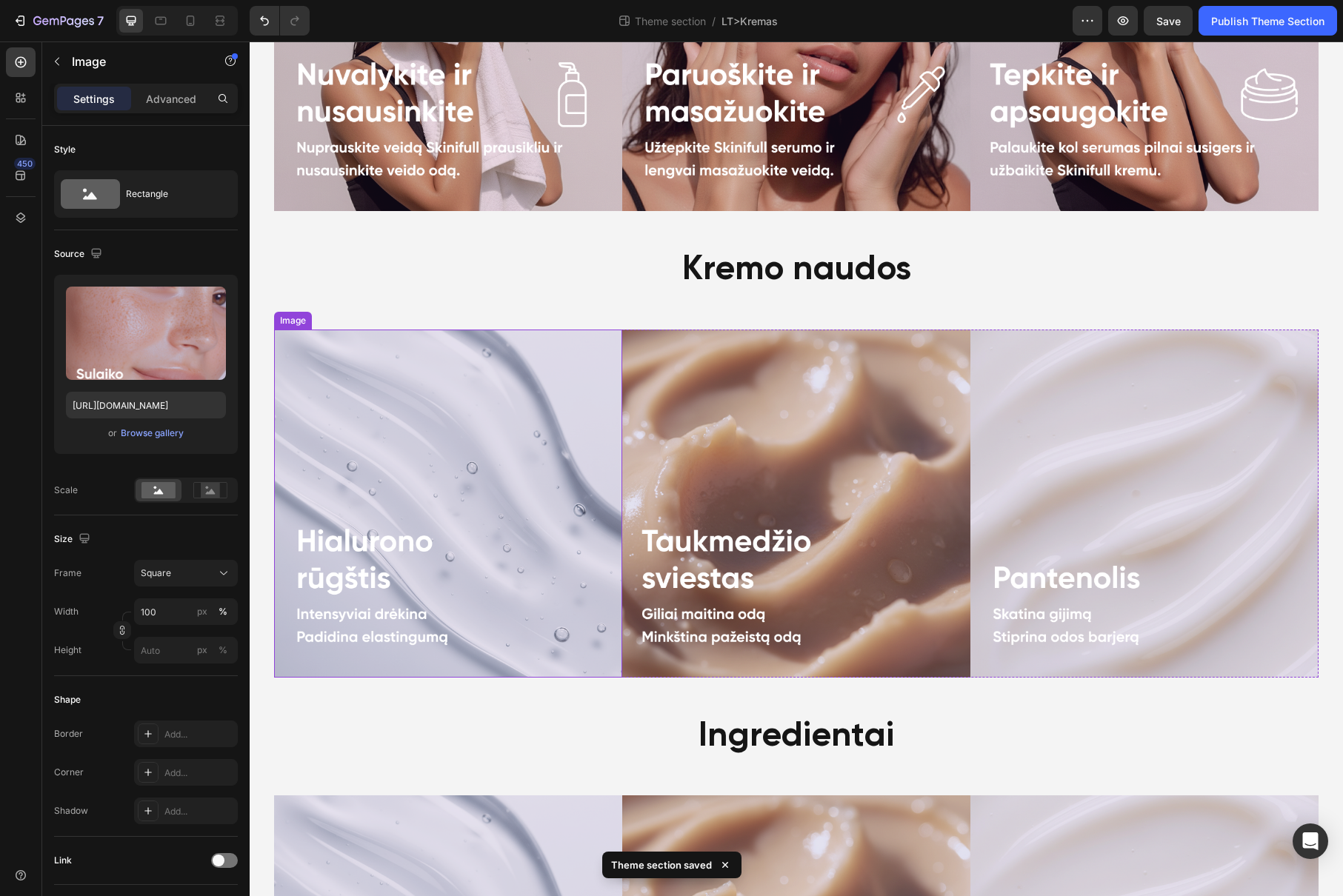
click at [463, 425] on img at bounding box center [447, 503] width 348 height 348
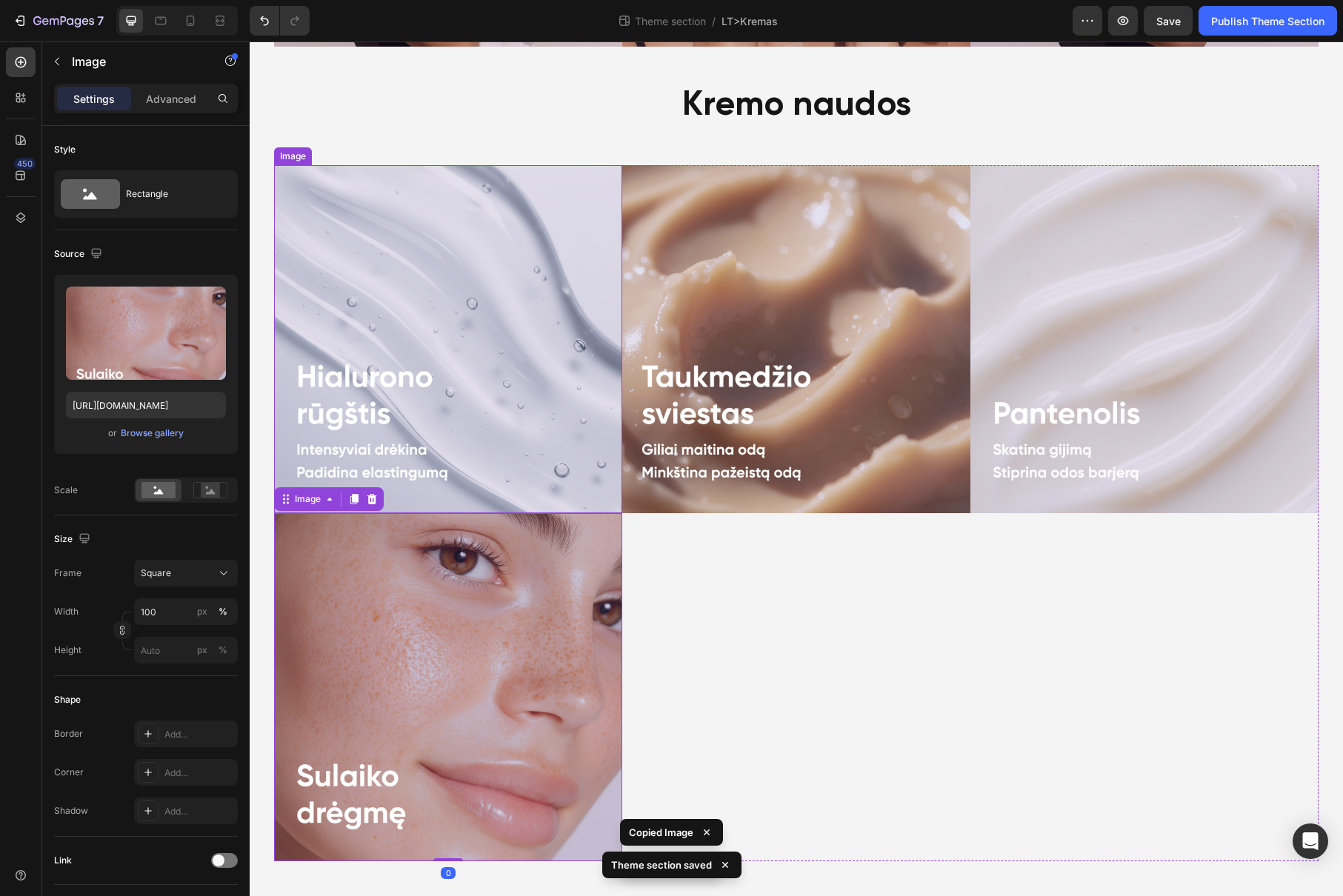
scroll to position [1406, 0]
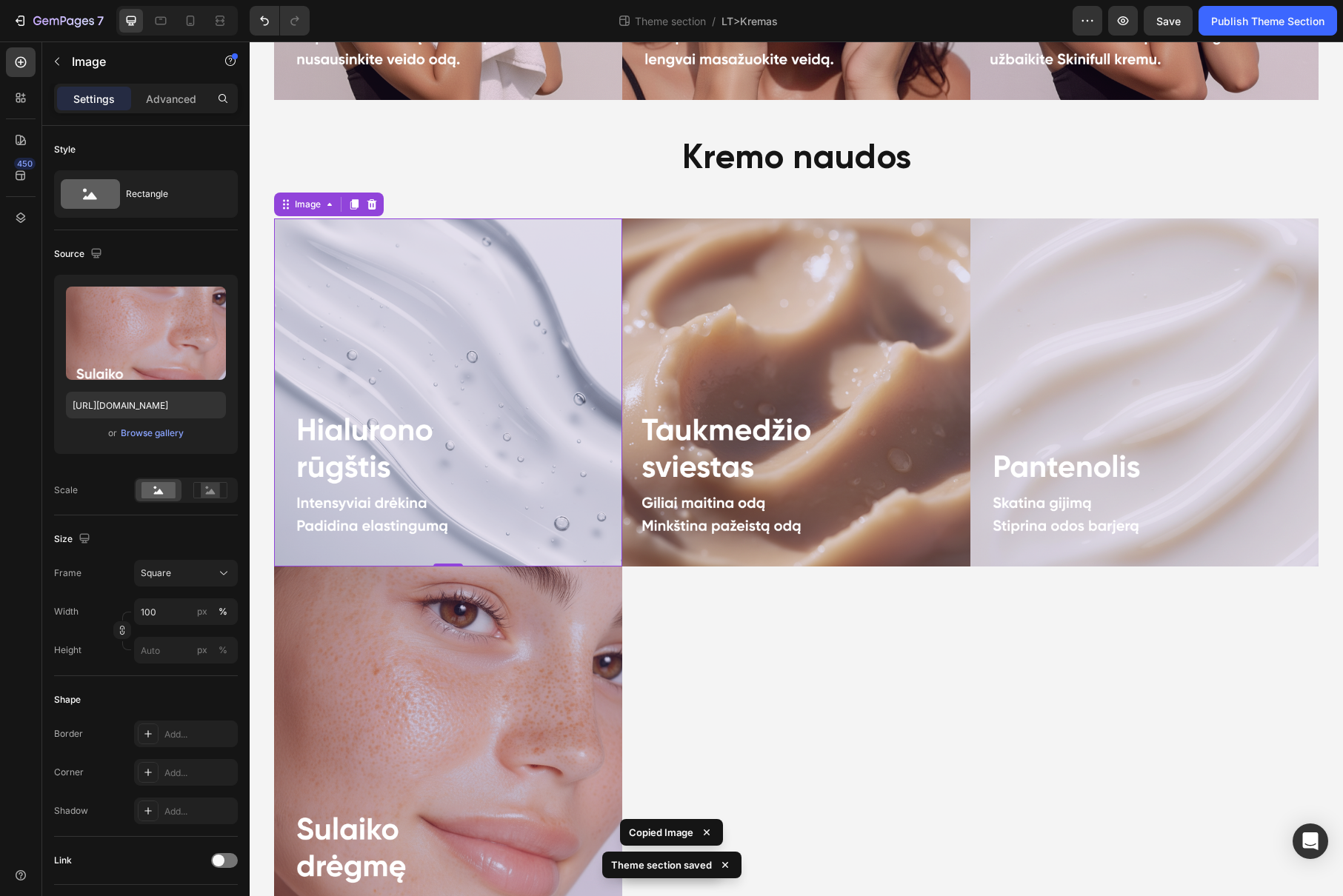
click at [519, 426] on img at bounding box center [447, 392] width 348 height 348
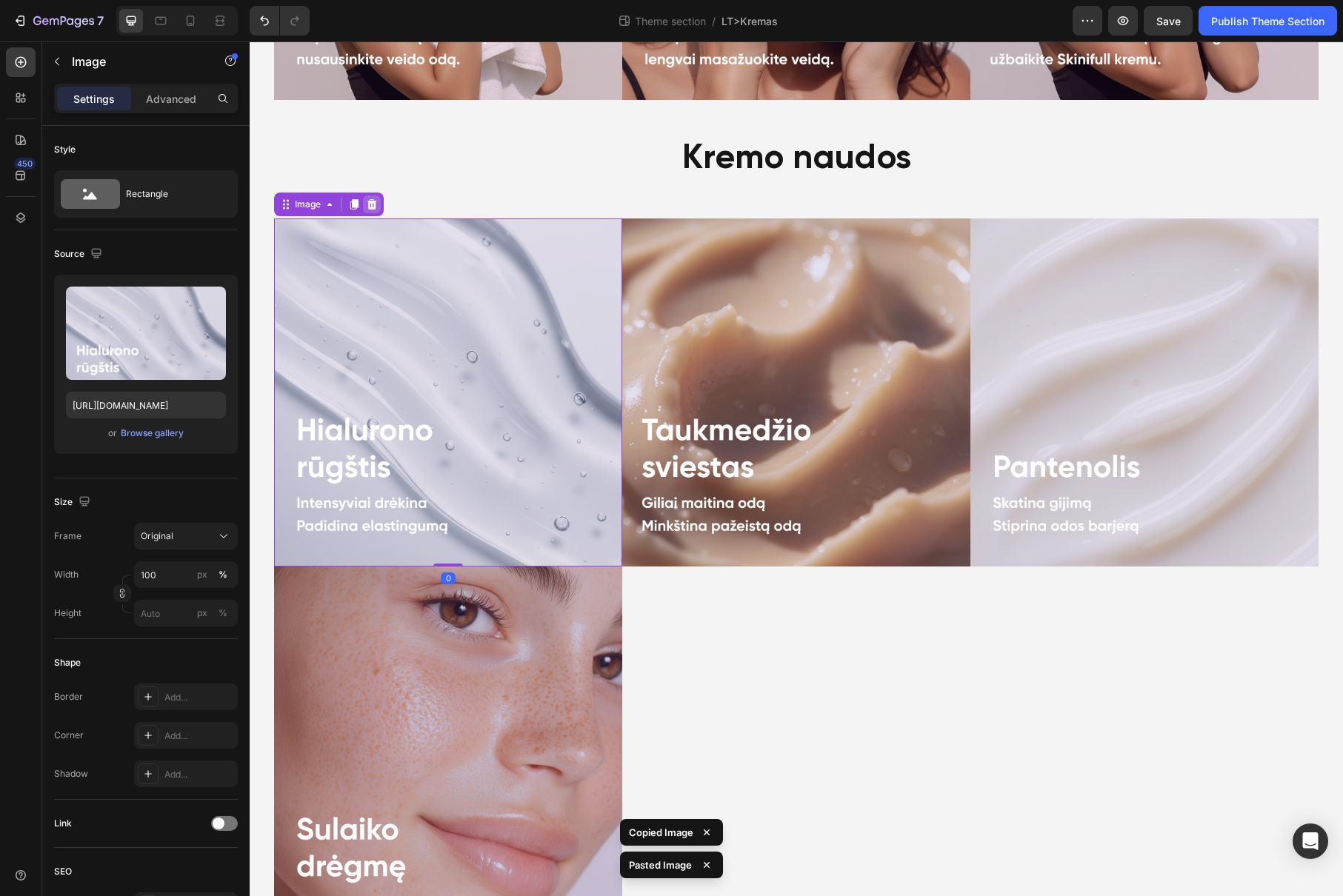
click at [370, 205] on icon at bounding box center [372, 204] width 10 height 11
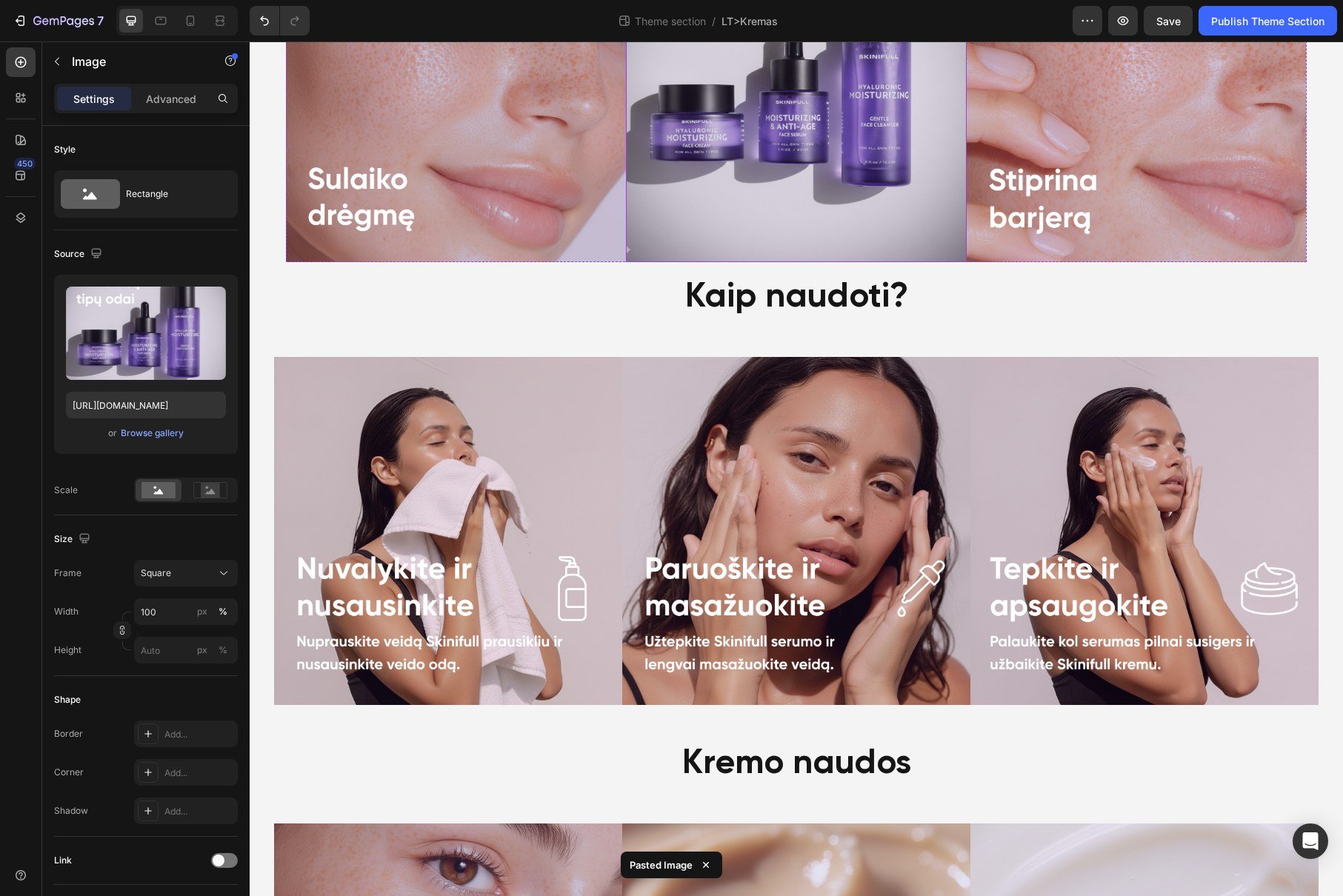
click at [838, 176] on img at bounding box center [796, 92] width 340 height 340
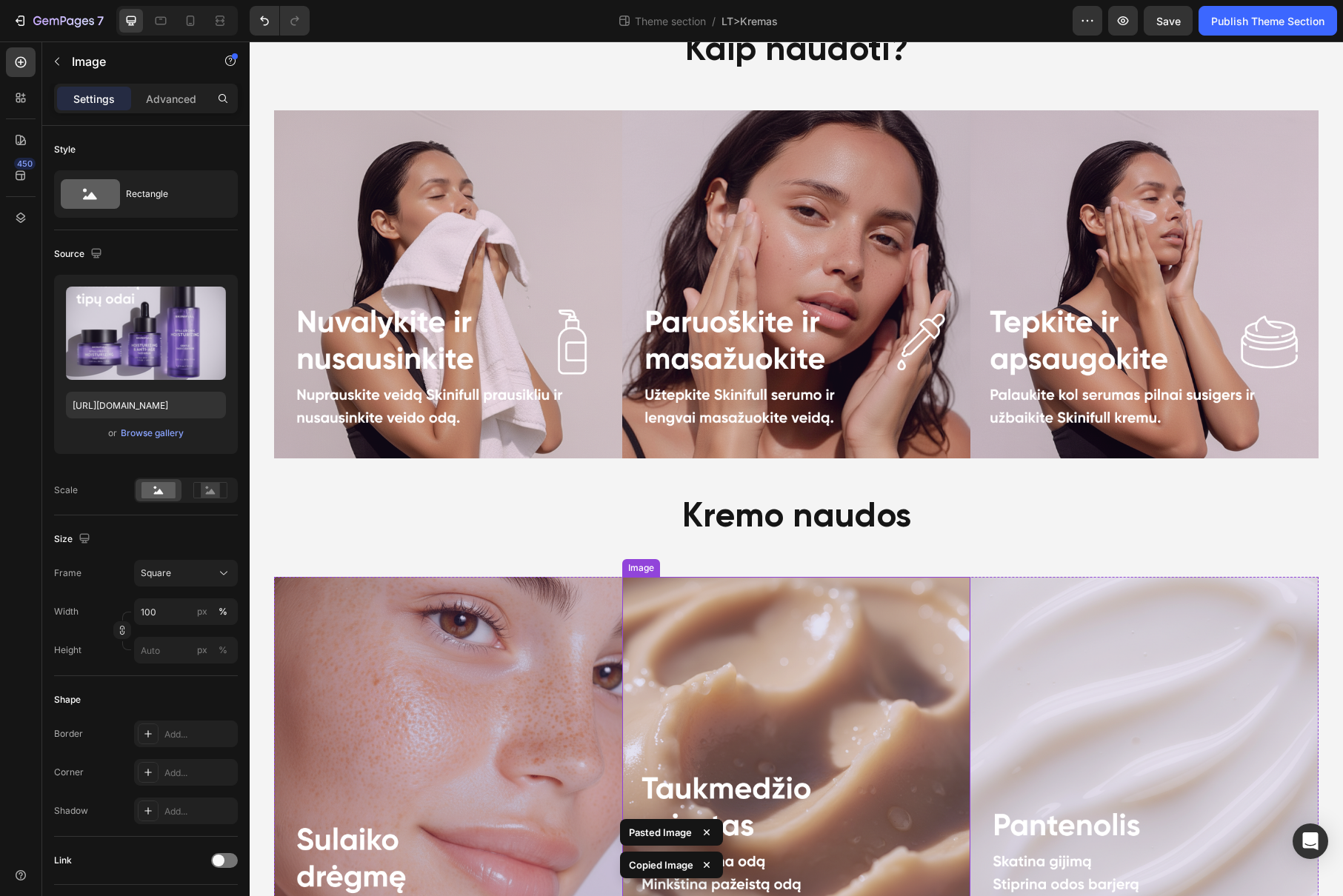
click at [758, 716] on img at bounding box center [796, 751] width 348 height 348
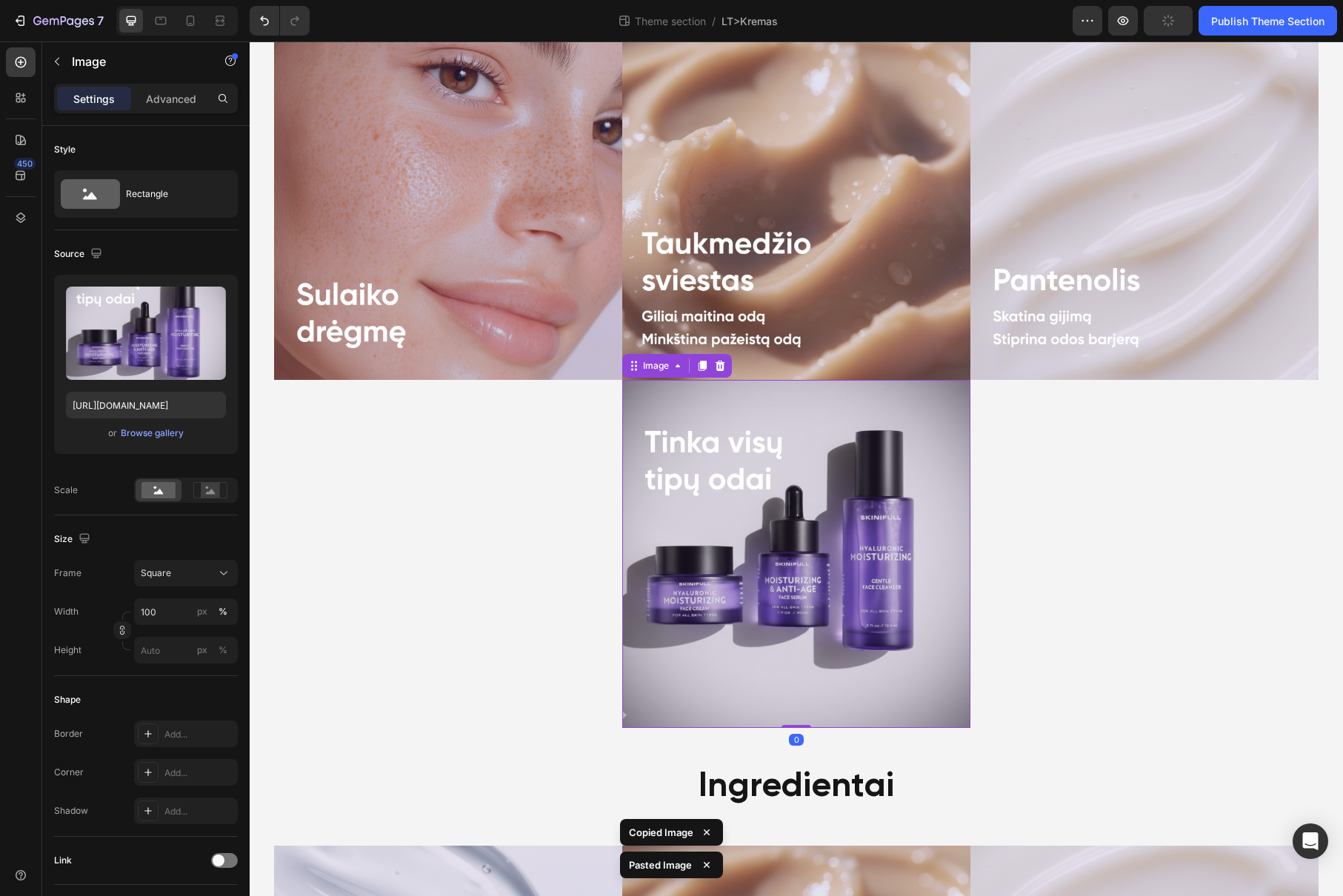
scroll to position [1531, 0]
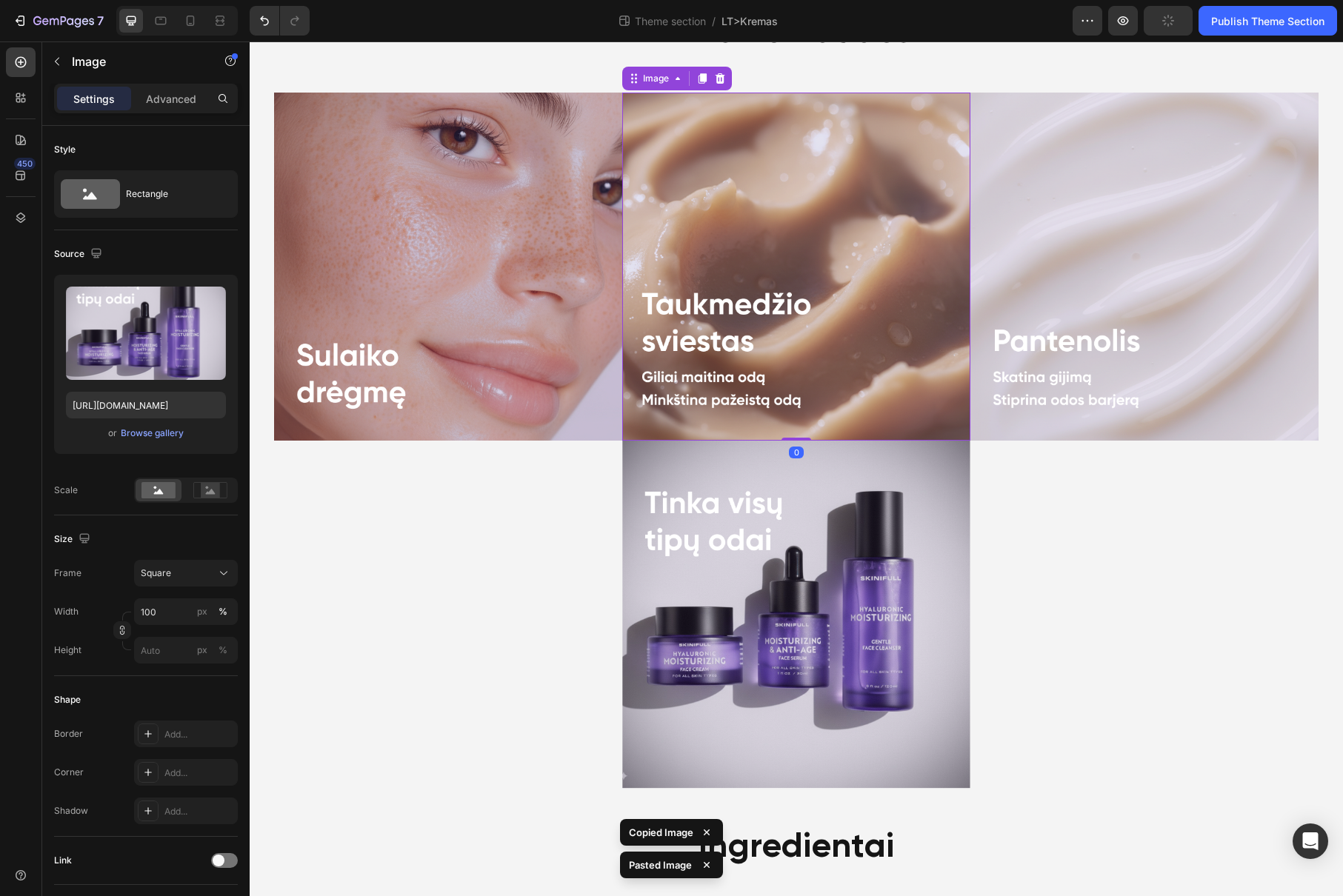
click at [805, 363] on img at bounding box center [796, 266] width 348 height 348
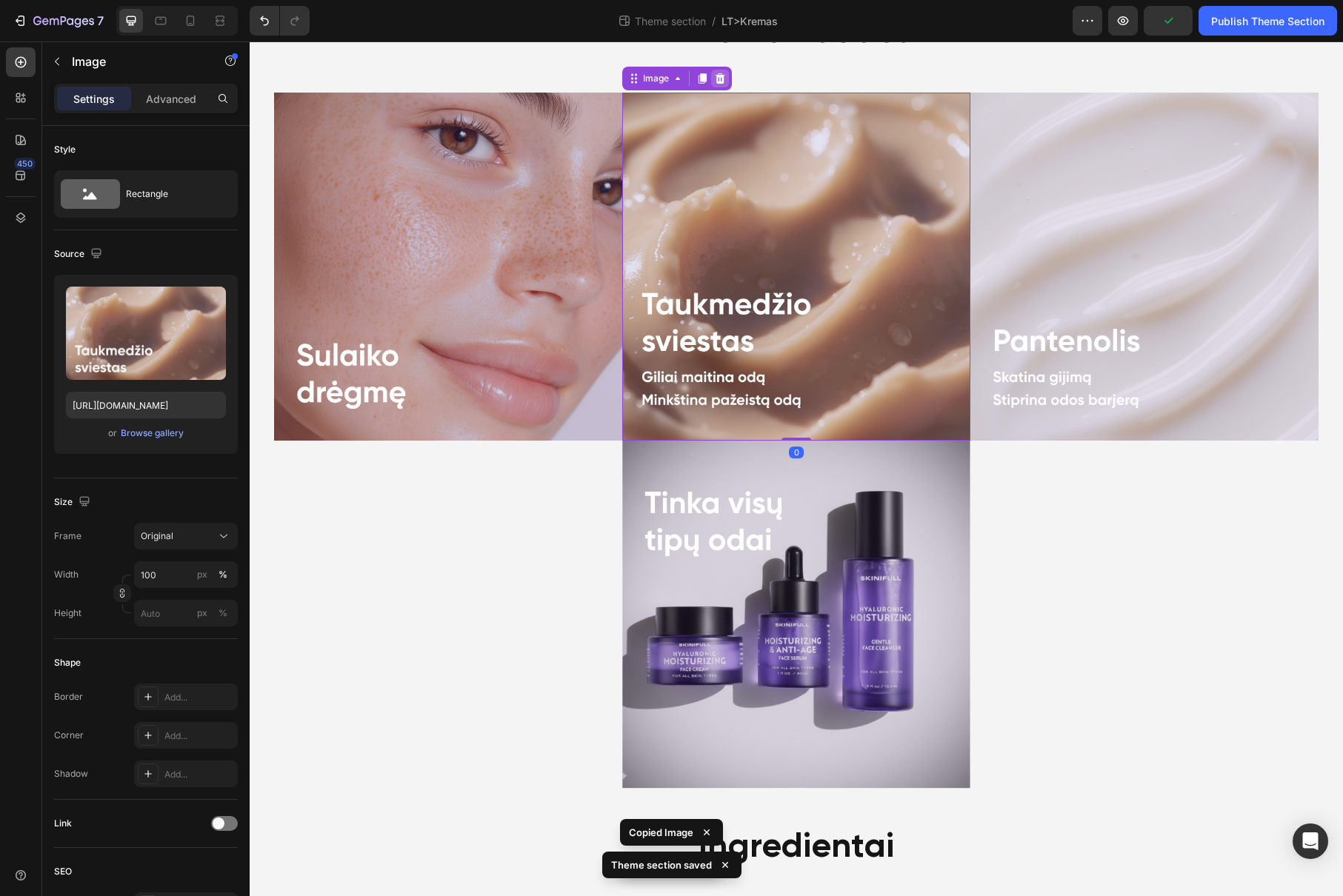
click at [721, 81] on div at bounding box center [720, 79] width 18 height 18
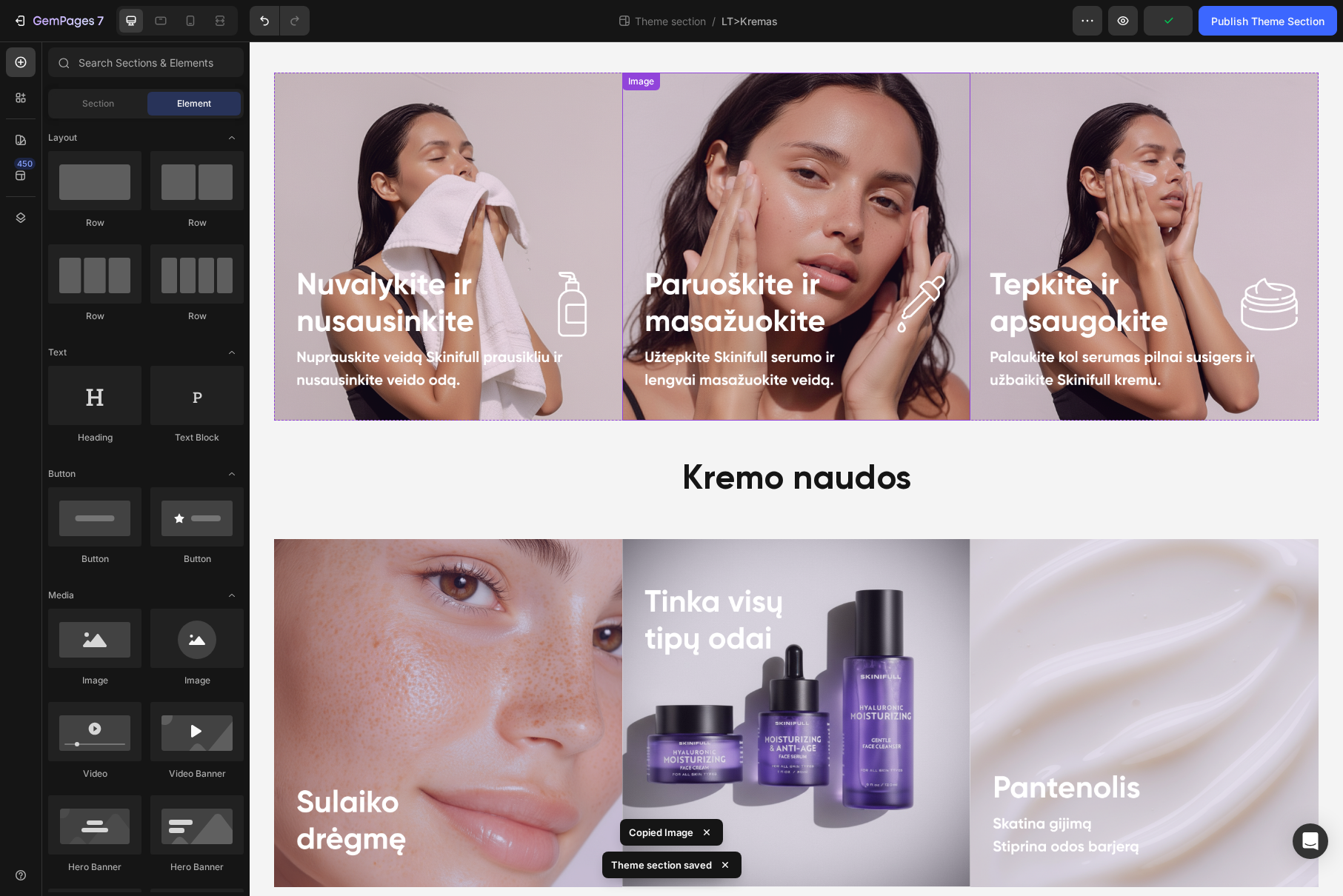
scroll to position [620, 0]
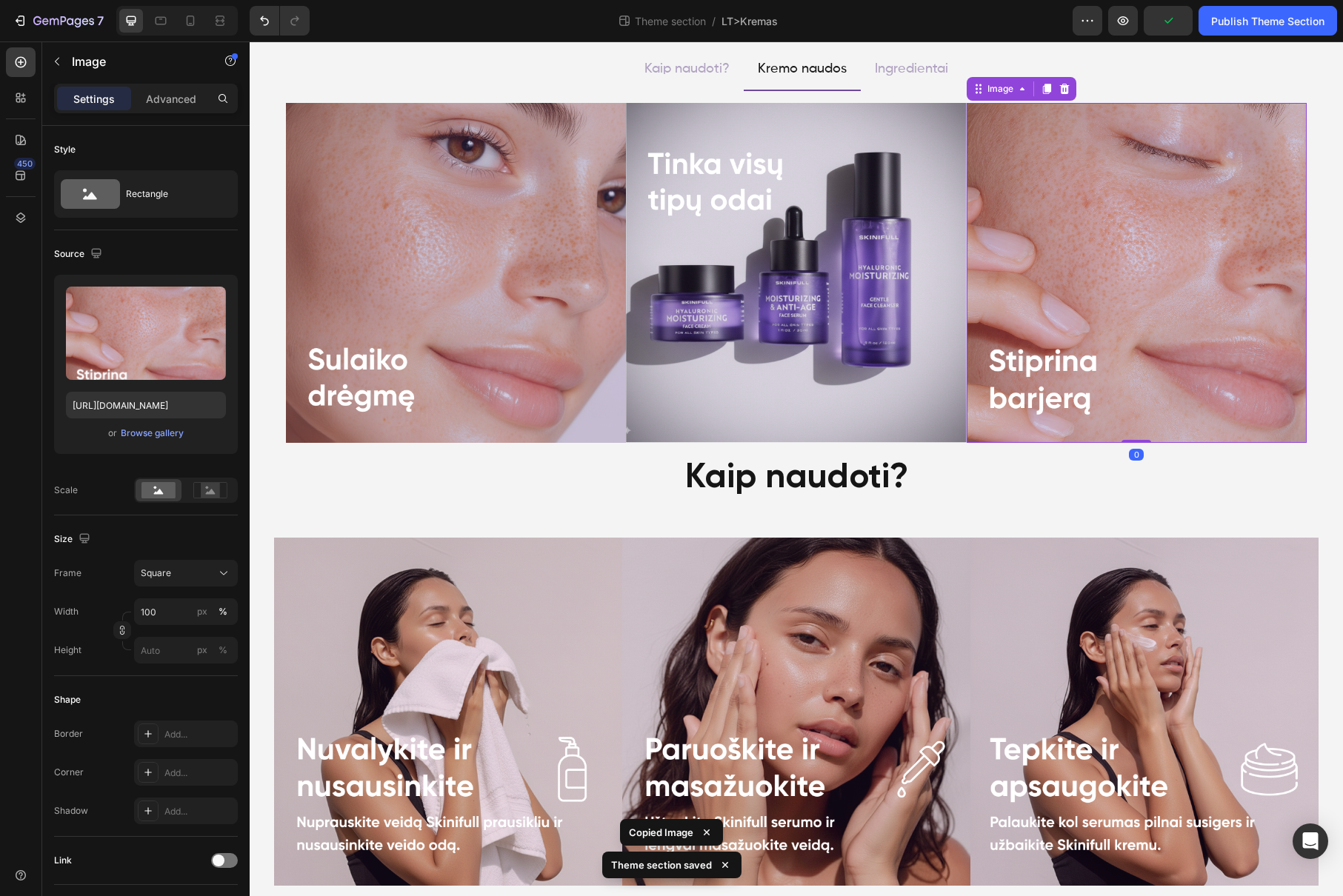
click at [1101, 247] on img at bounding box center [1137, 273] width 340 height 340
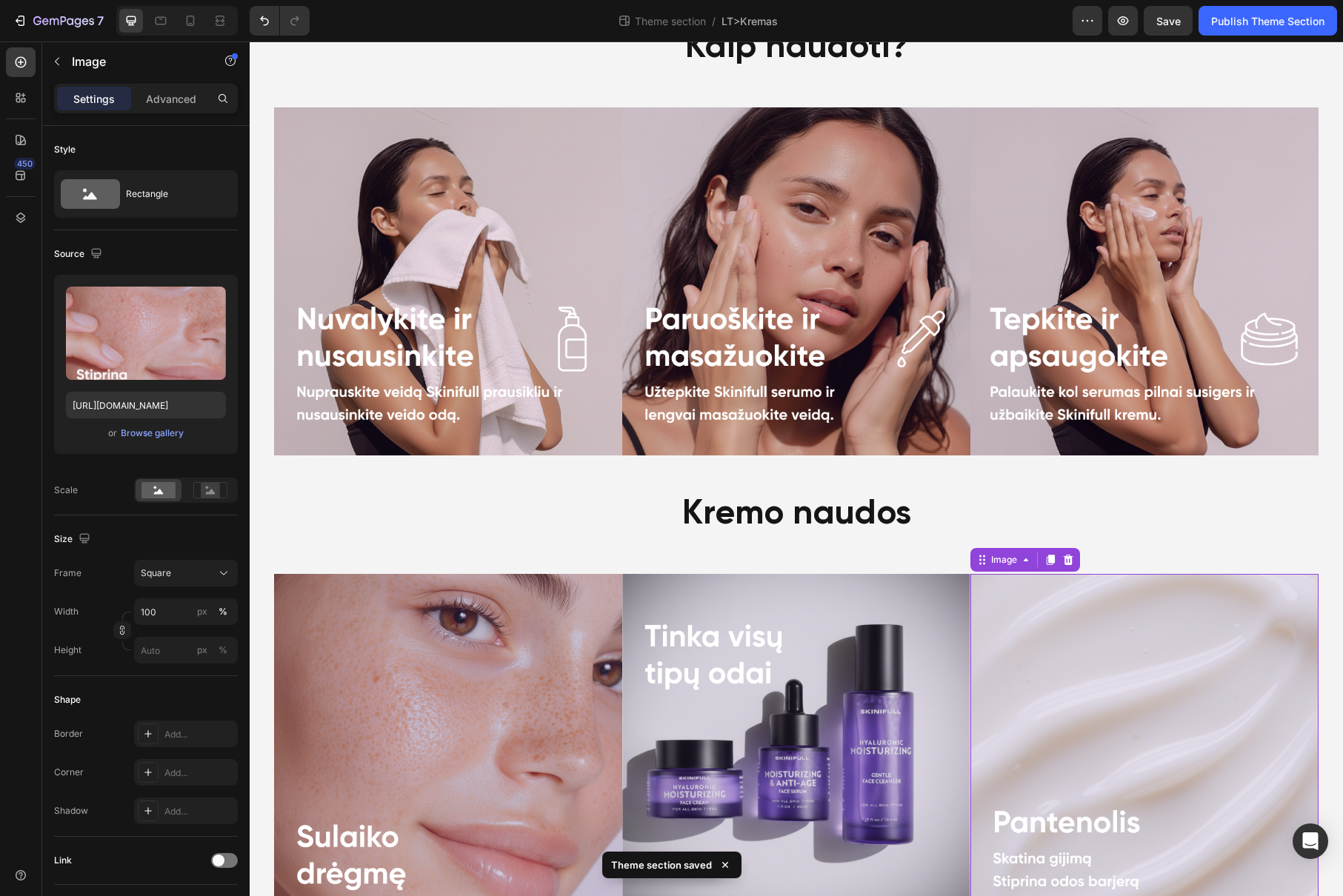
click at [1104, 614] on img at bounding box center [1143, 747] width 348 height 348
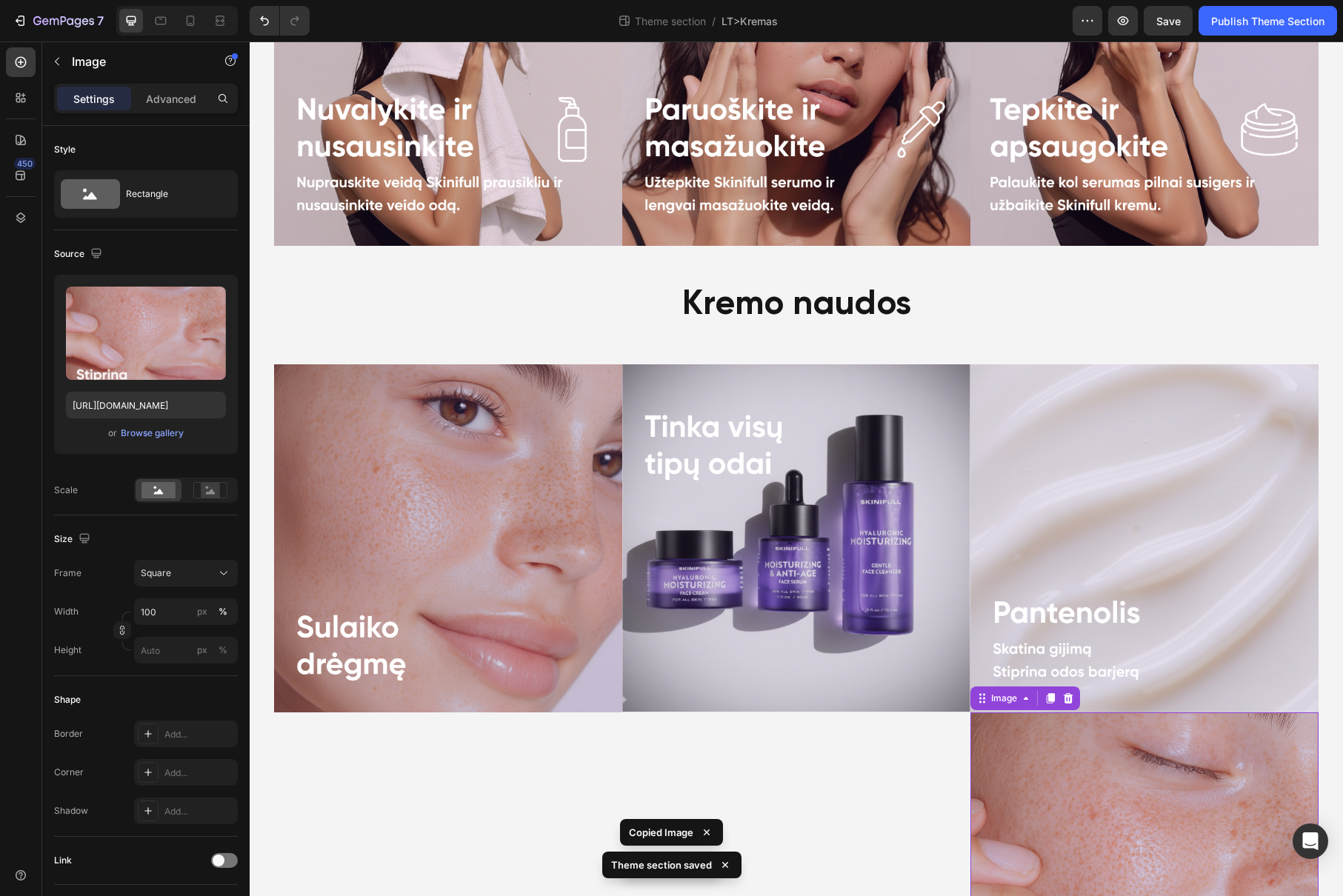
scroll to position [1235, 0]
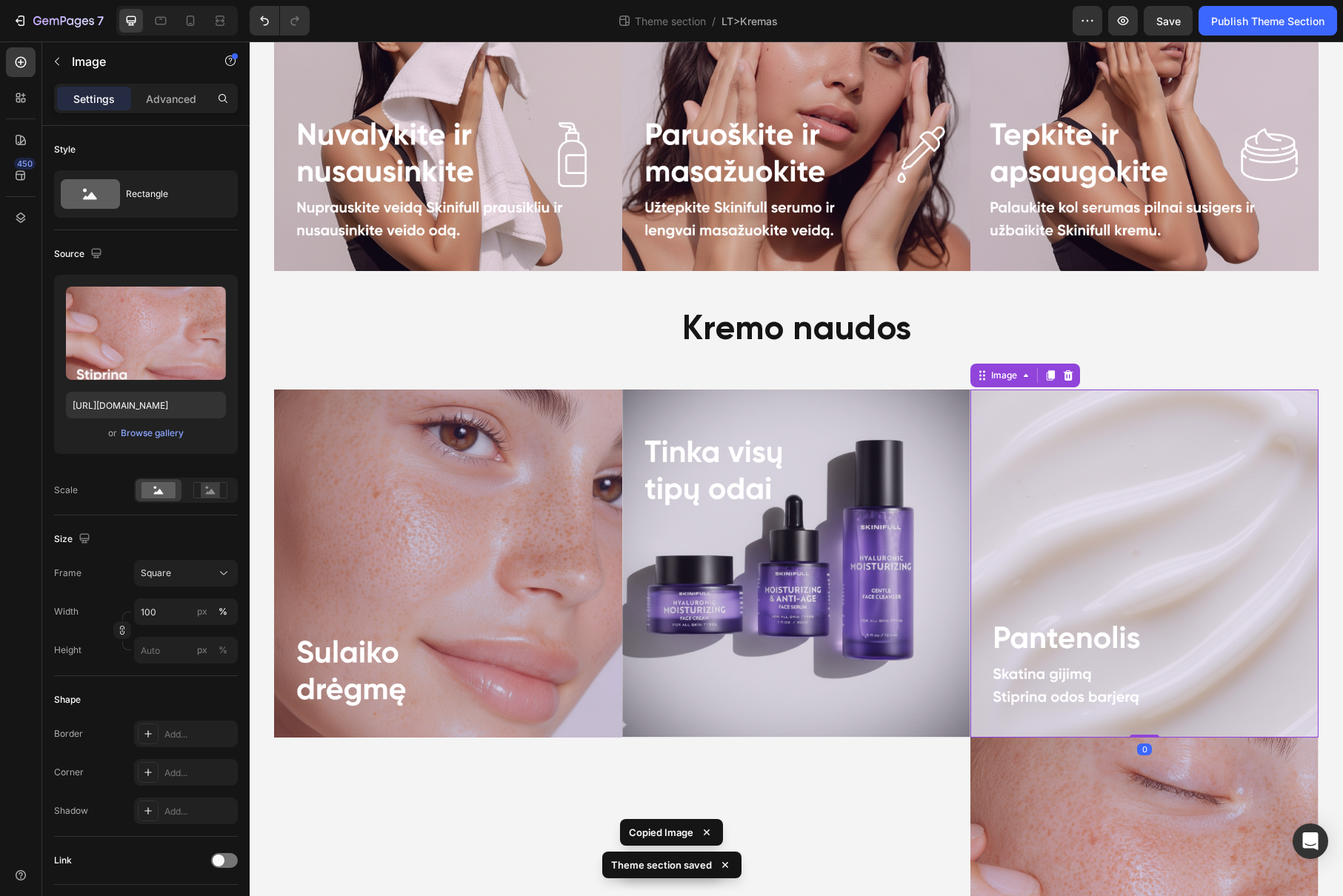
click at [1059, 443] on img at bounding box center [1143, 563] width 348 height 348
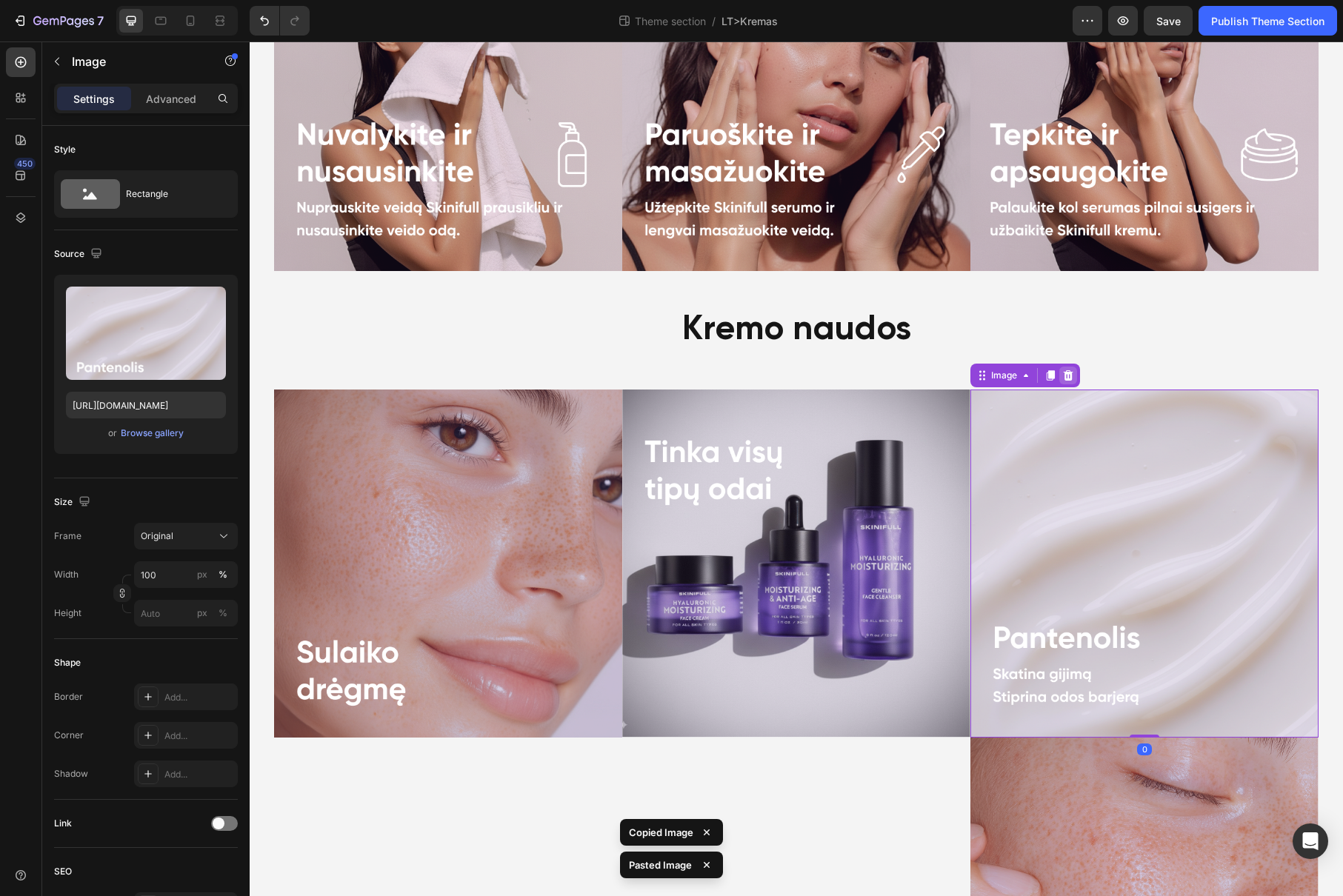
click at [1064, 376] on icon at bounding box center [1068, 376] width 12 height 12
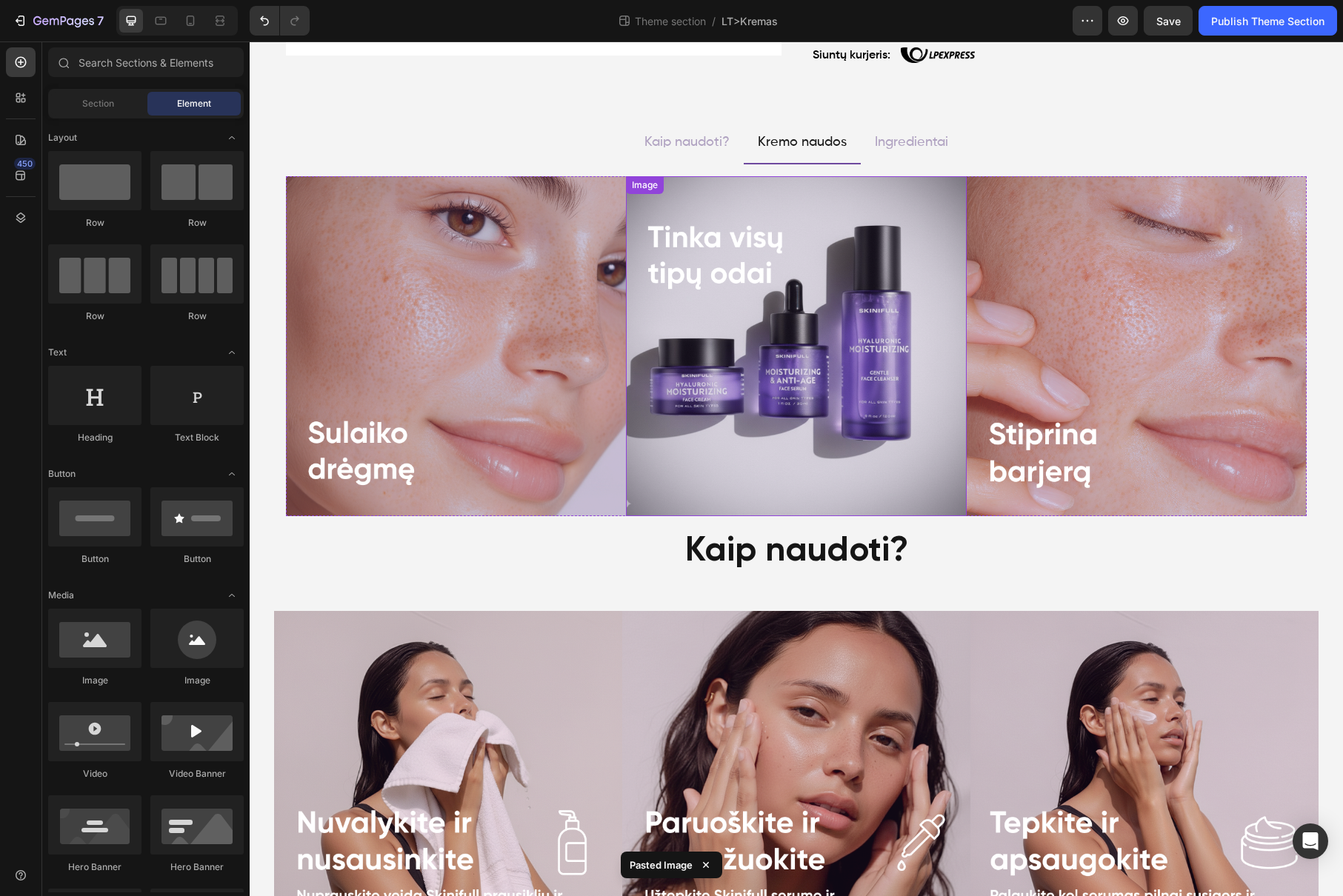
scroll to position [419, 0]
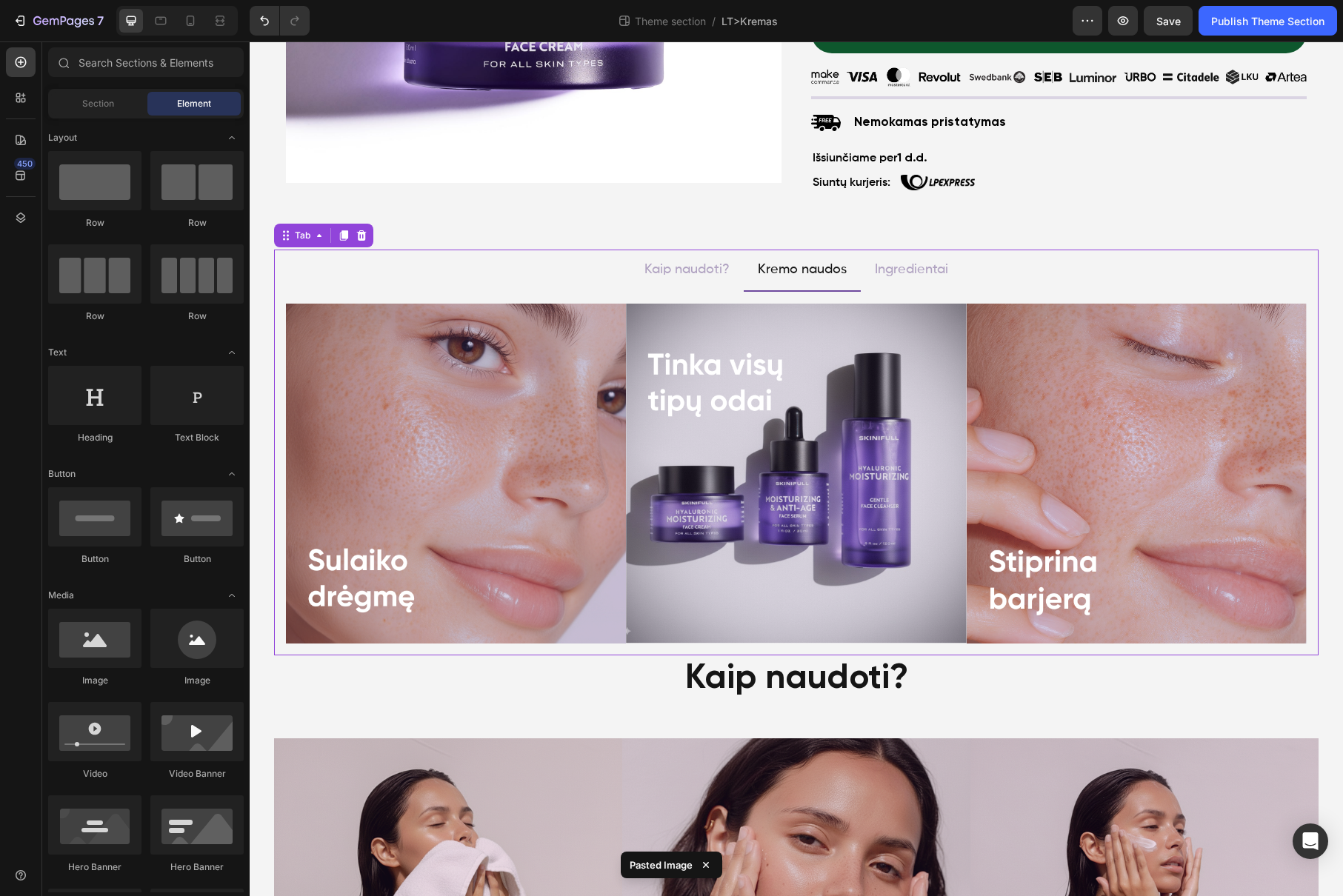
click at [989, 280] on ul "Kaip naudoti? Kremo naudos Ingredientai" at bounding box center [796, 270] width 1044 height 41
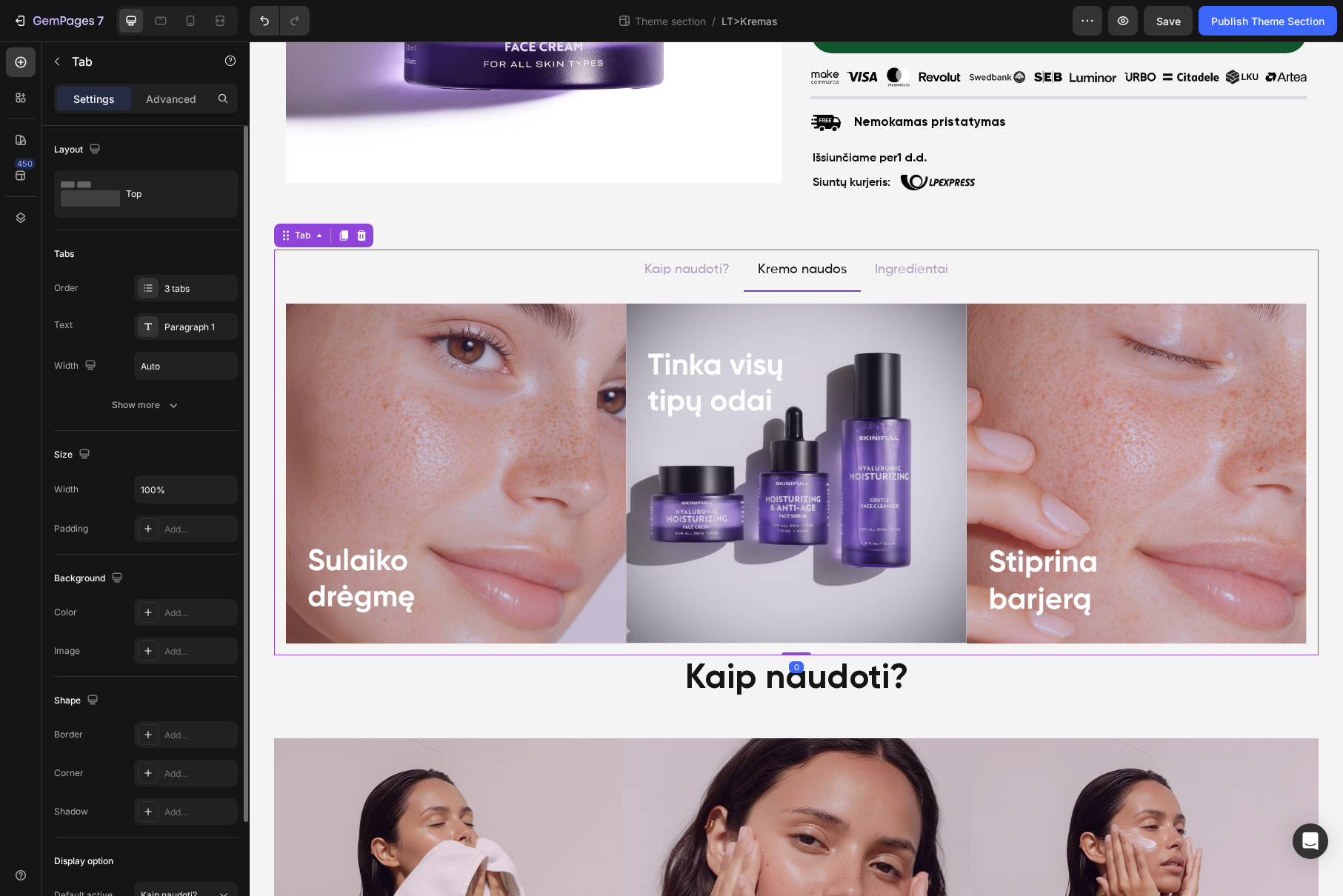
drag, startPoint x: 182, startPoint y: 95, endPoint x: 182, endPoint y: 159, distance: 64.0
click at [181, 95] on p "Advanced" at bounding box center [171, 99] width 50 height 16
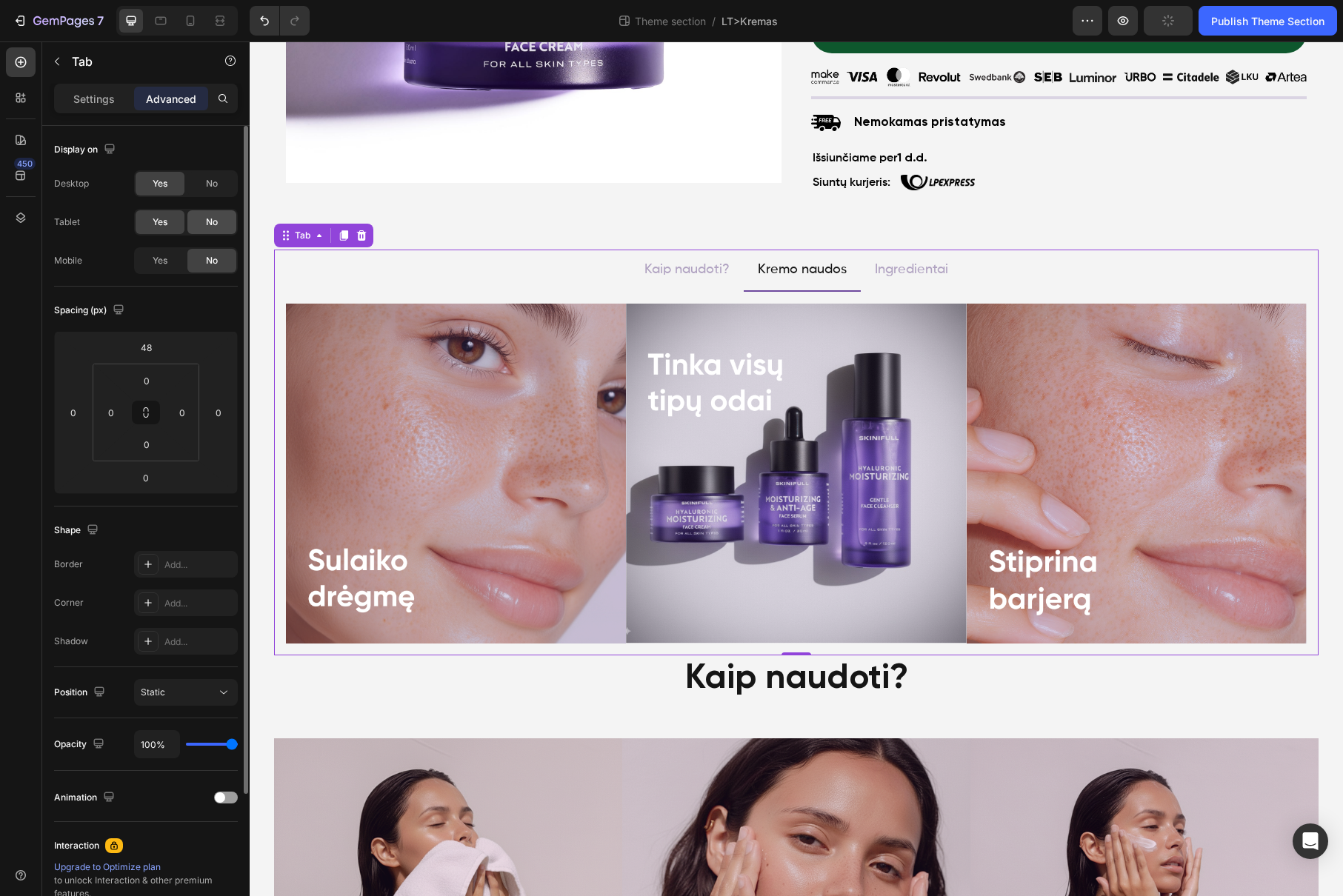
click at [203, 227] on div "No" at bounding box center [211, 222] width 48 height 24
click at [211, 192] on div "No" at bounding box center [211, 183] width 48 height 24
click at [210, 181] on span "No" at bounding box center [211, 183] width 12 height 13
click at [21, 226] on div at bounding box center [21, 218] width 30 height 30
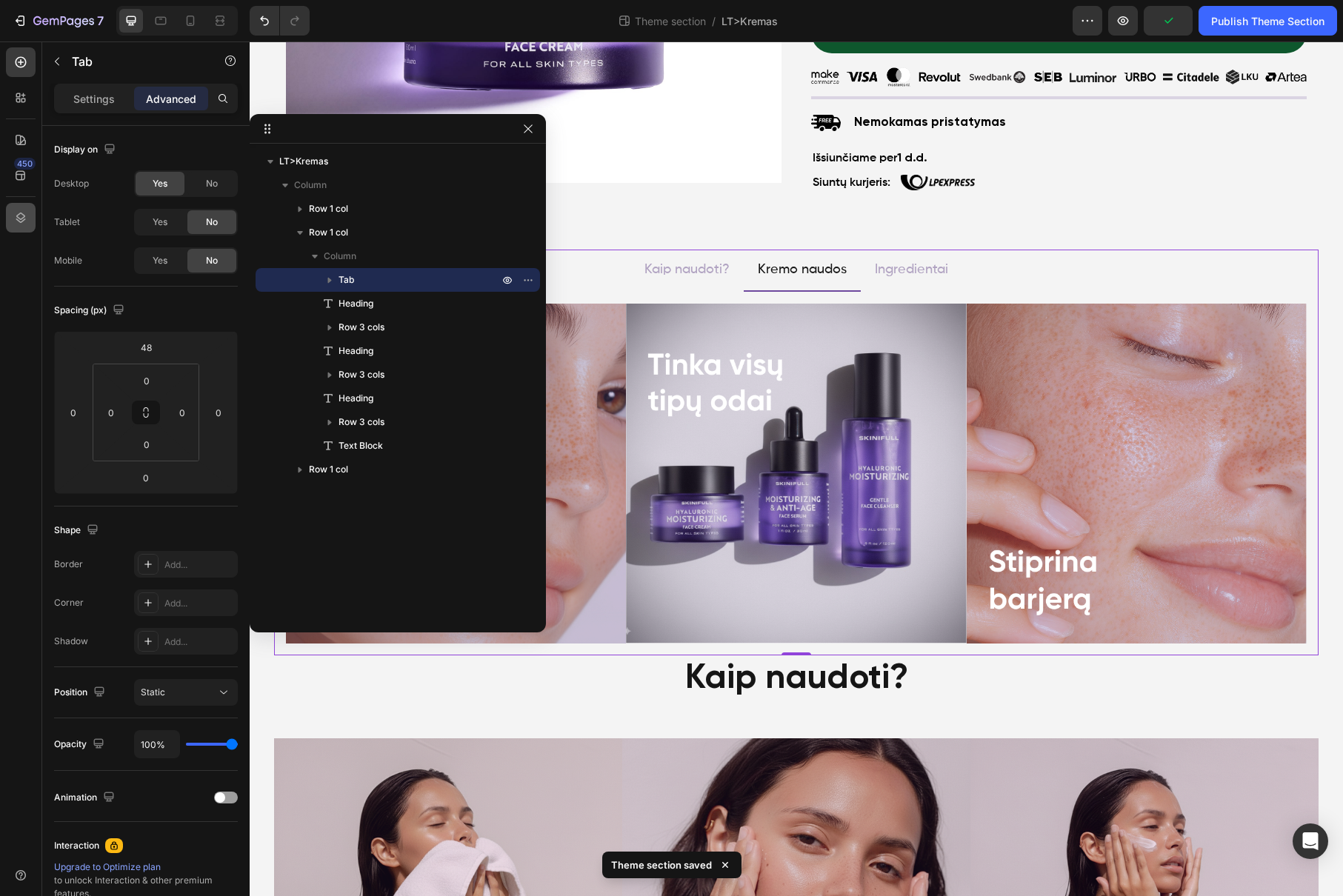
click at [511, 279] on icon "button" at bounding box center [507, 279] width 12 height 12
click at [198, 111] on div "Settings Advanced" at bounding box center [145, 99] width 183 height 30
click at [207, 154] on div "Display on" at bounding box center [145, 150] width 183 height 24
click at [654, 256] on div "Kaip naudoti?" at bounding box center [686, 270] width 90 height 28
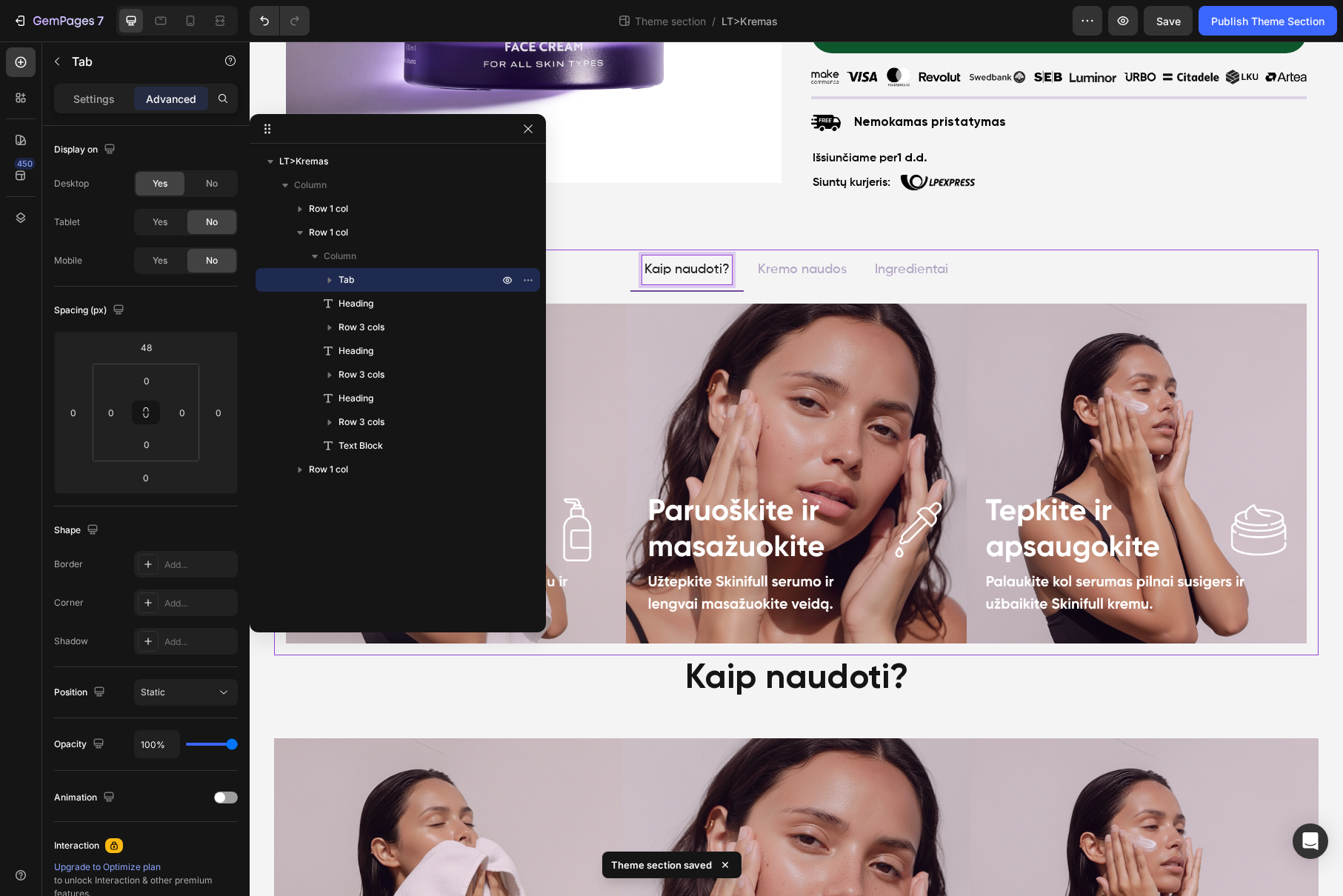
click at [579, 265] on ul "Kaip naudoti? Kremo naudos Ingredientai" at bounding box center [796, 270] width 1044 height 41
click at [528, 131] on icon "button" at bounding box center [528, 129] width 12 height 12
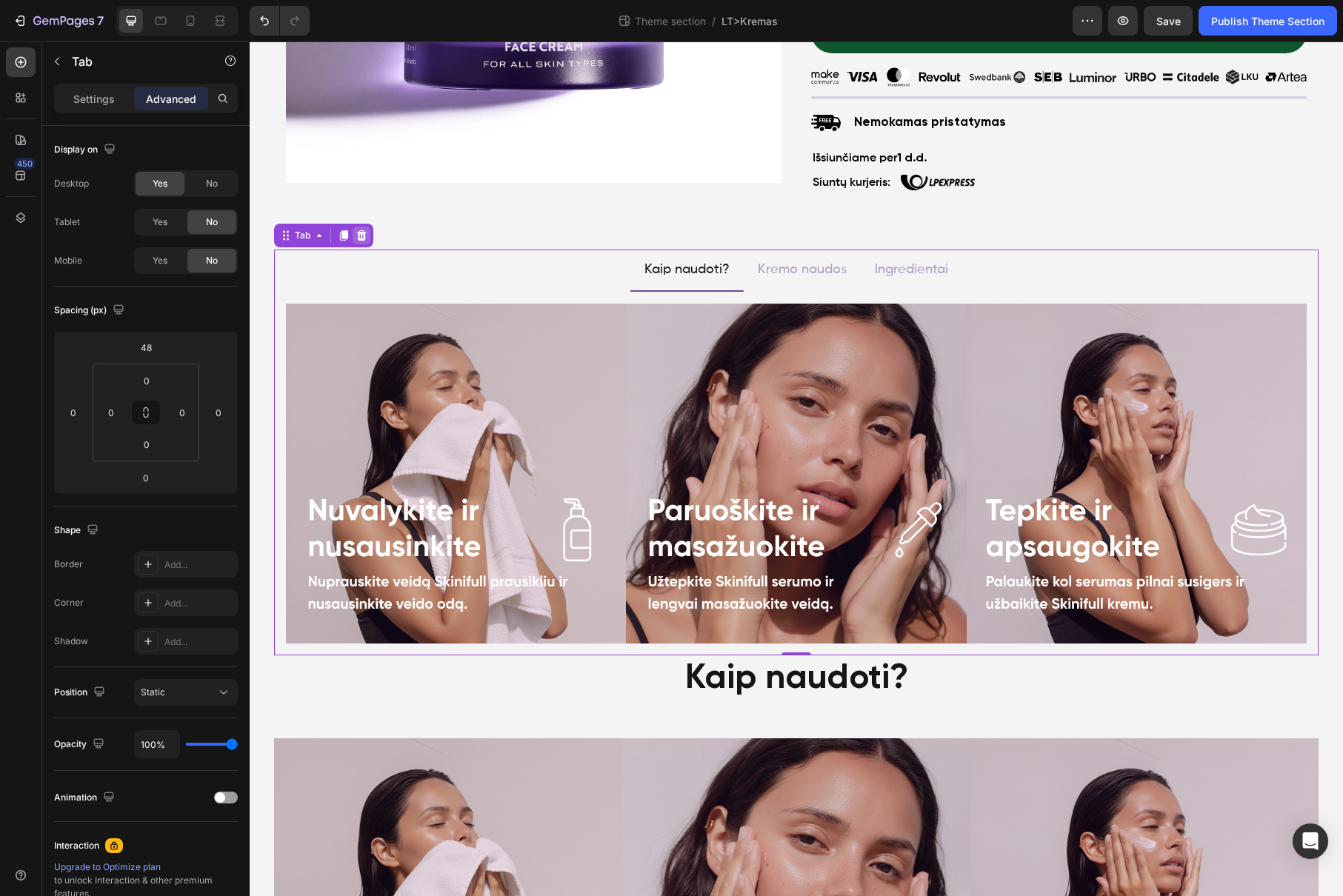
click at [357, 235] on icon at bounding box center [362, 235] width 12 height 12
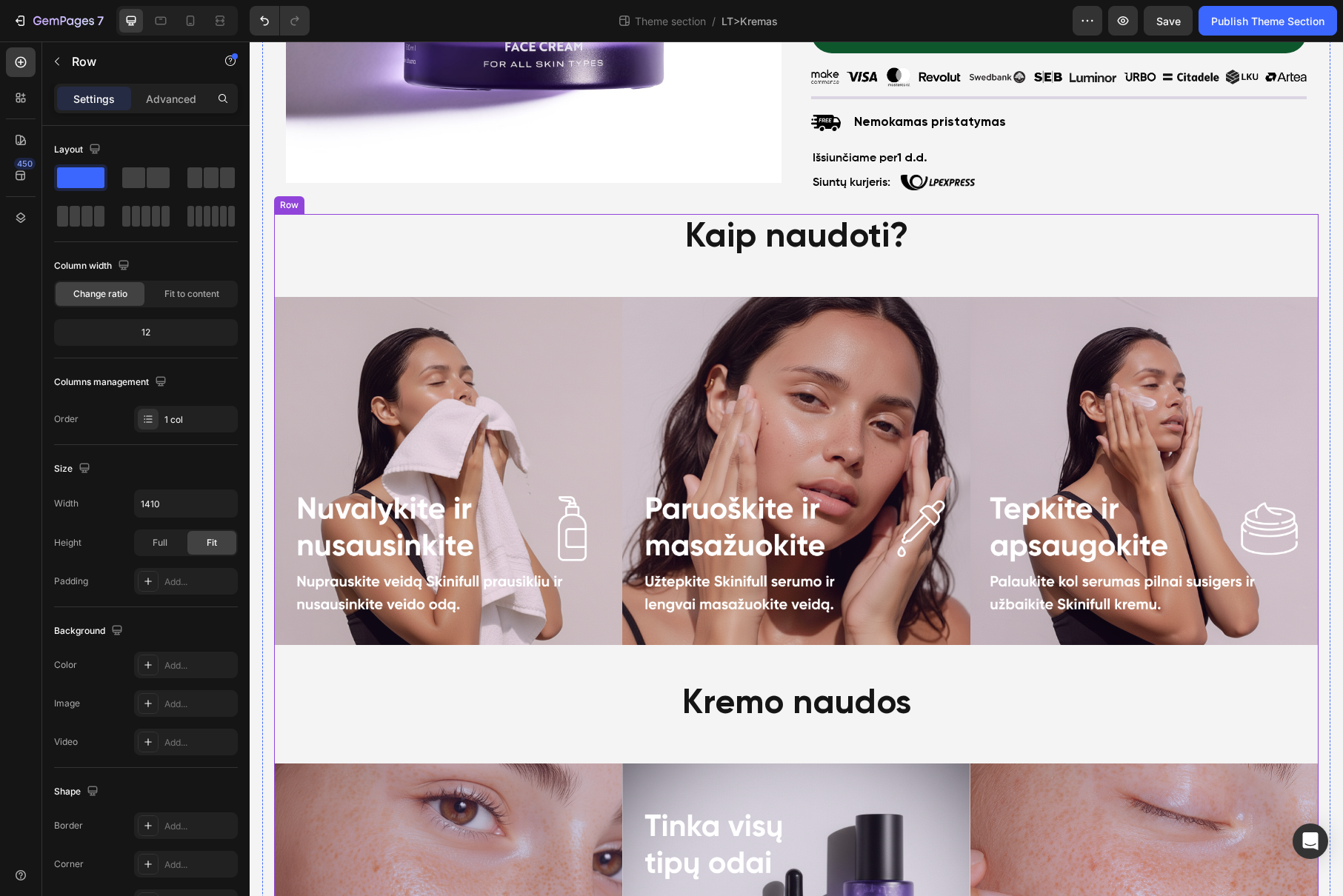
click at [175, 93] on p "Advanced" at bounding box center [171, 99] width 50 height 16
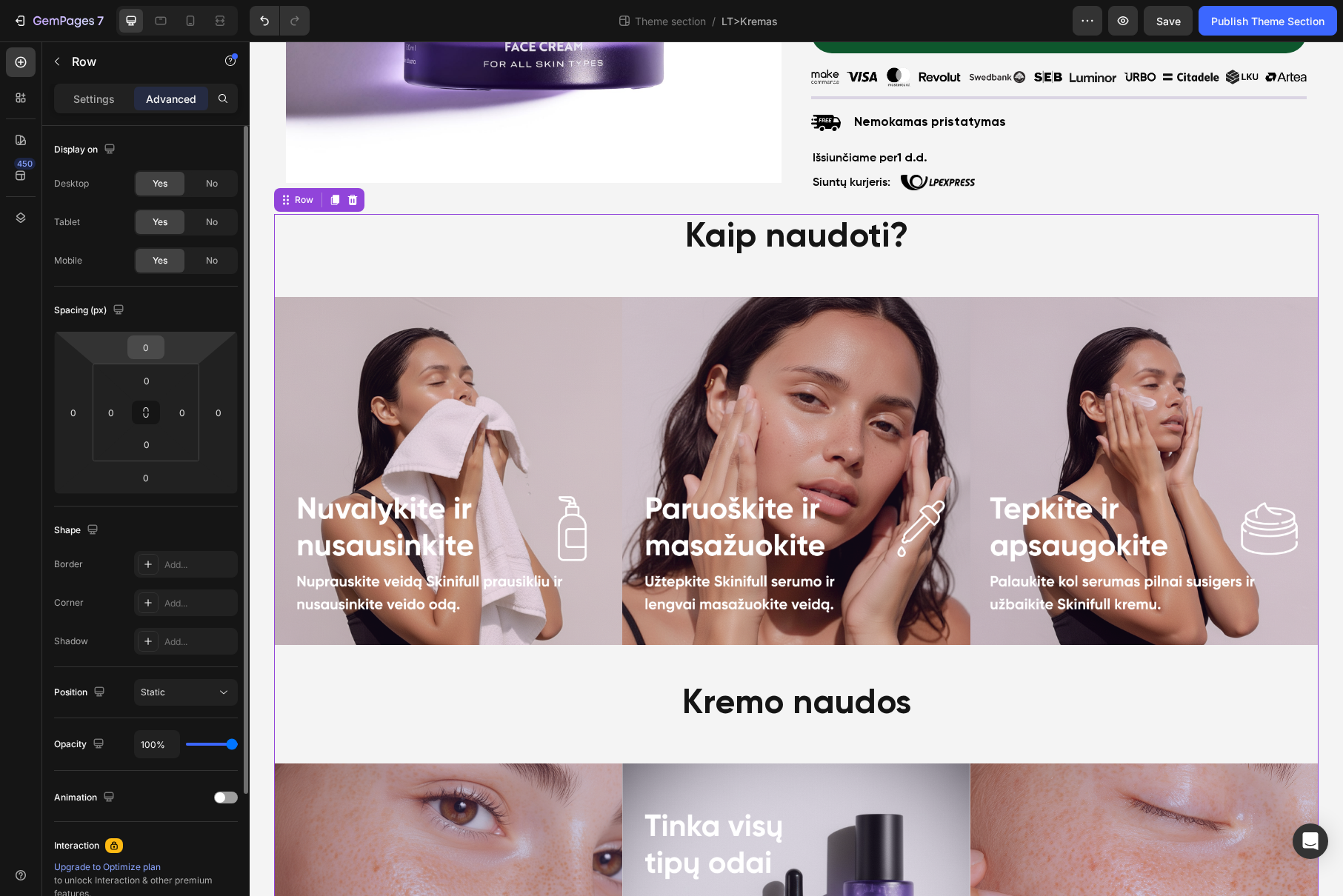
click at [152, 339] on input "0" at bounding box center [145, 347] width 30 height 22
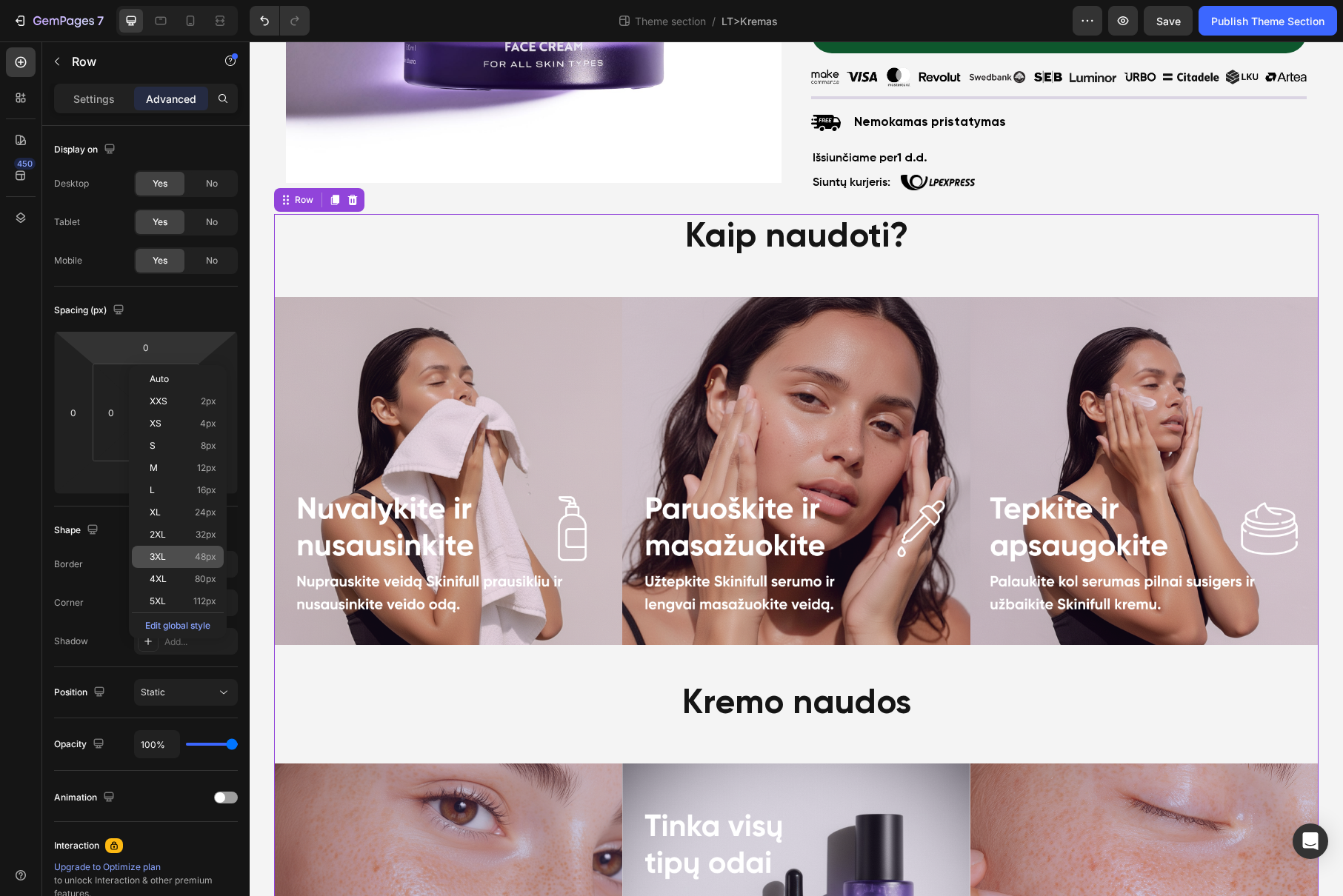
click at [203, 562] on div "3XL 48px" at bounding box center [178, 557] width 92 height 22
type input "48"
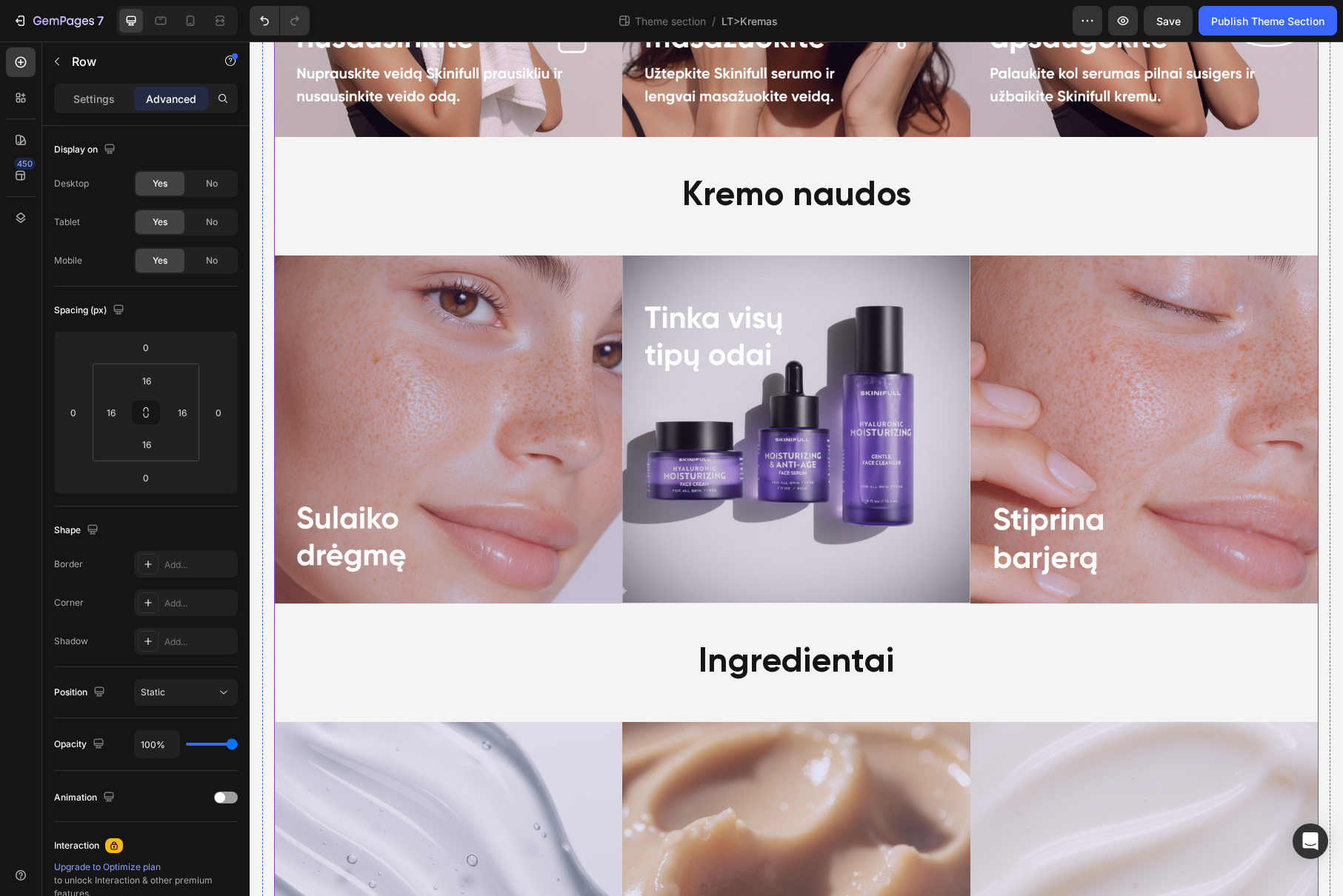
scroll to position [968, 0]
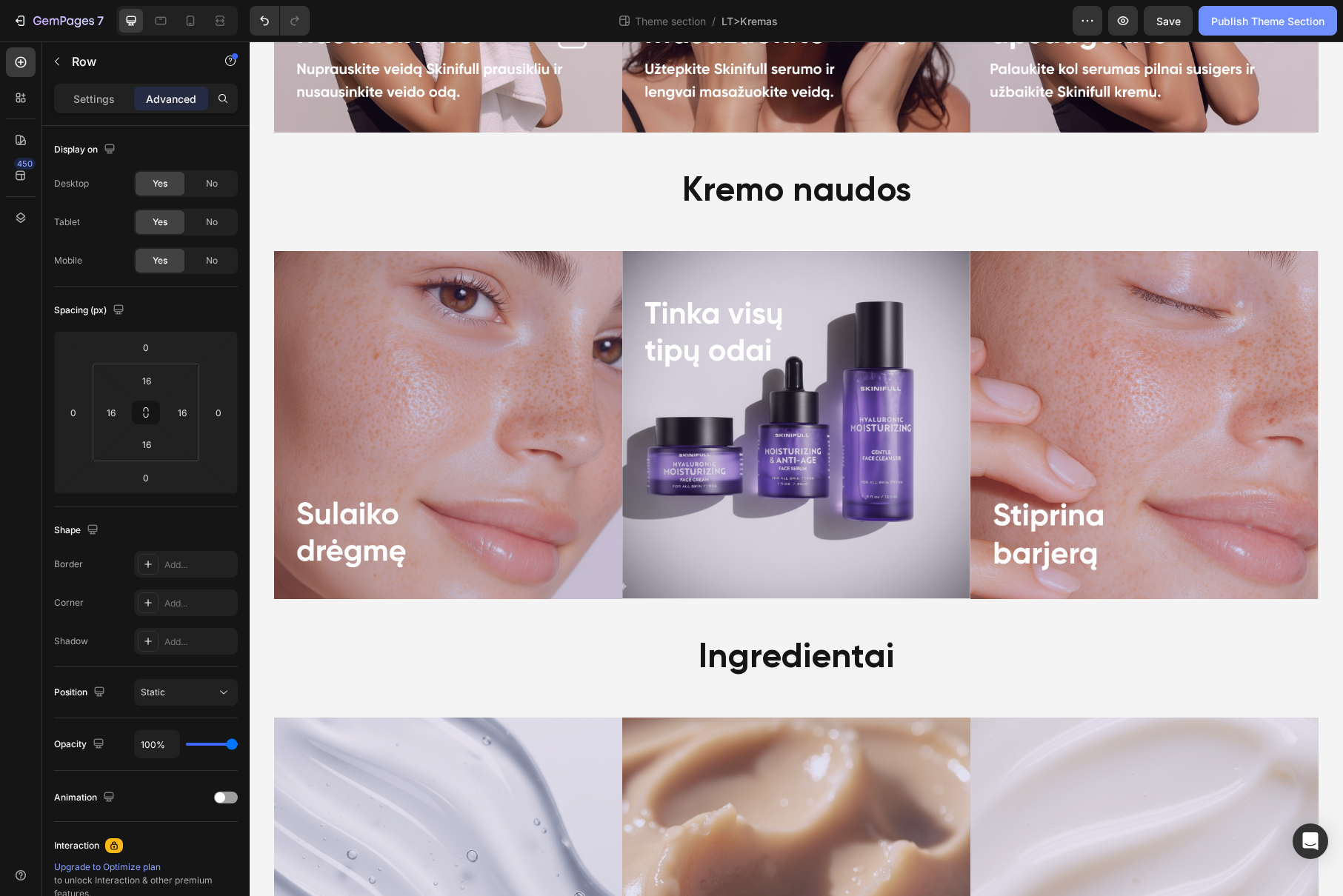
click at [1253, 26] on div "Publish Theme Section" at bounding box center [1267, 21] width 113 height 16
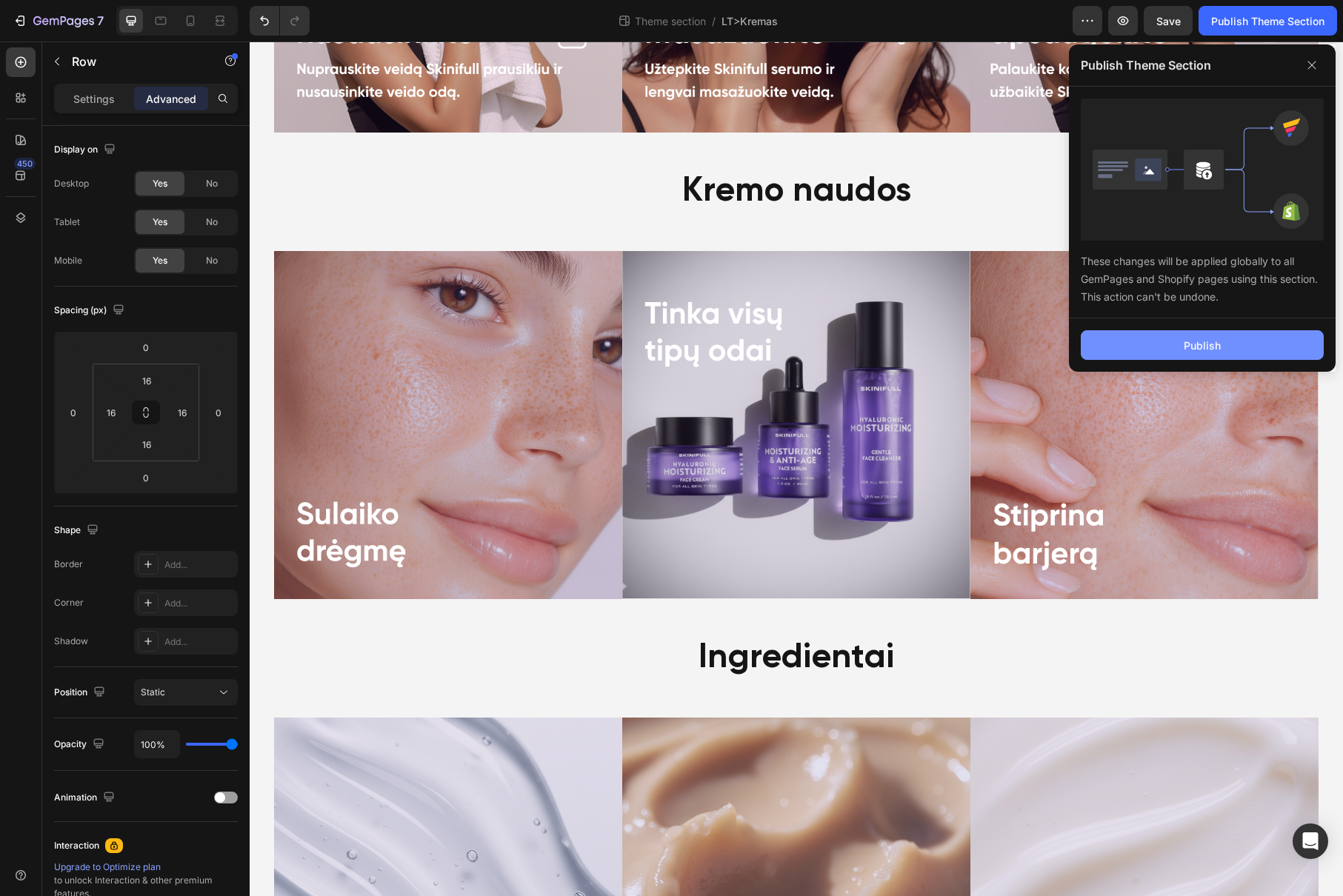
click at [1161, 353] on button "Publish" at bounding box center [1202, 345] width 243 height 30
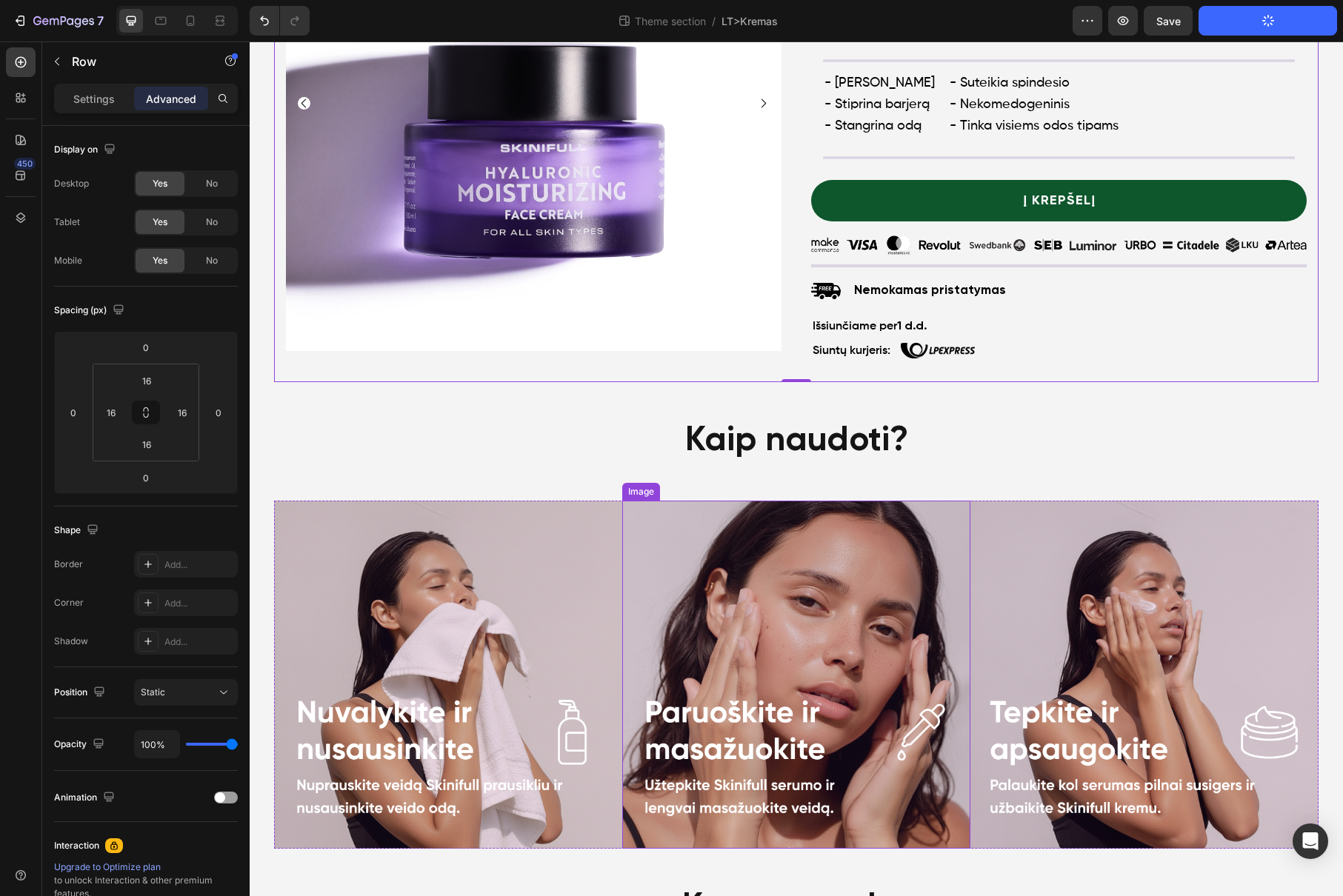
scroll to position [0, 0]
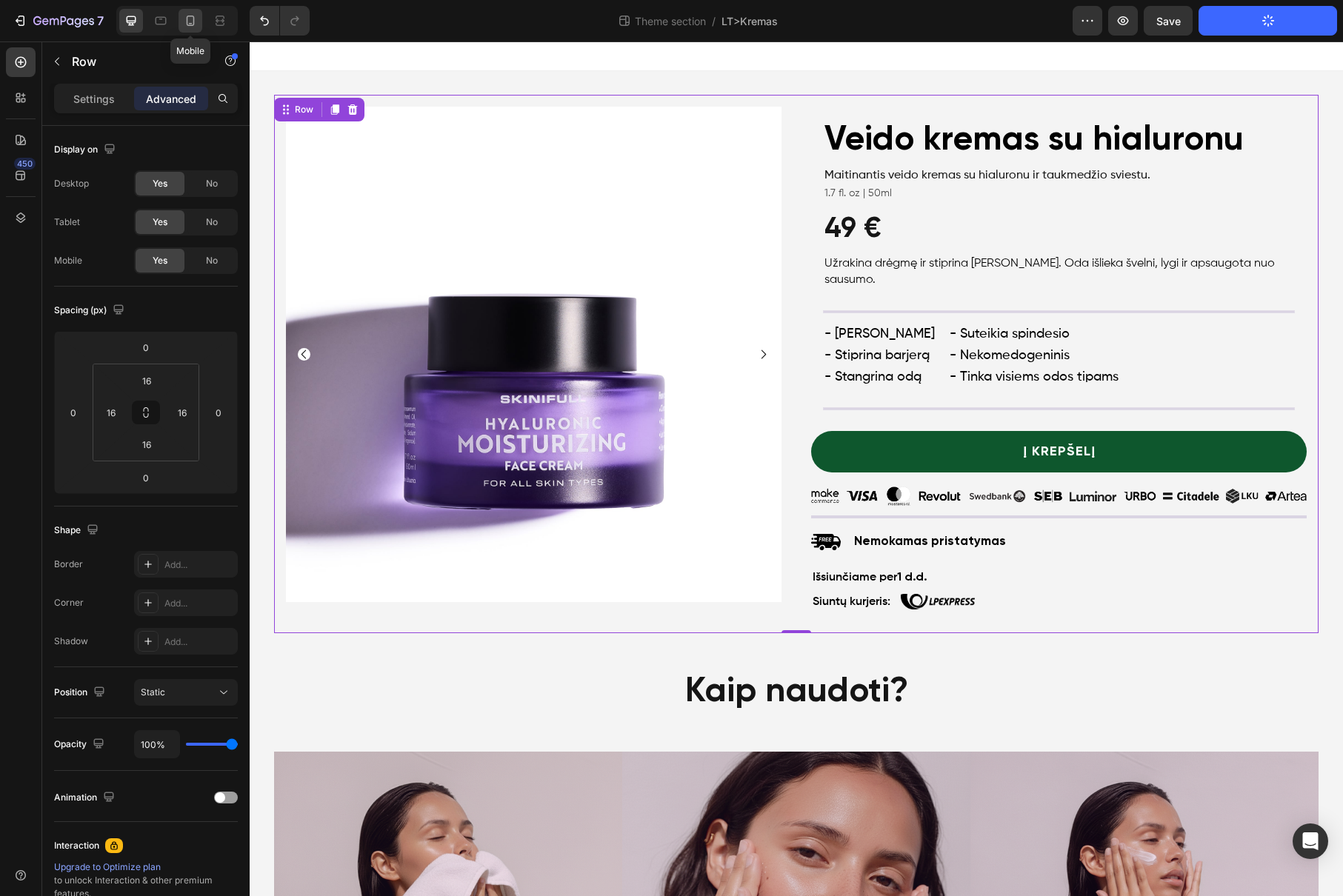
click at [190, 14] on icon at bounding box center [191, 21] width 15 height 15
type input "0"
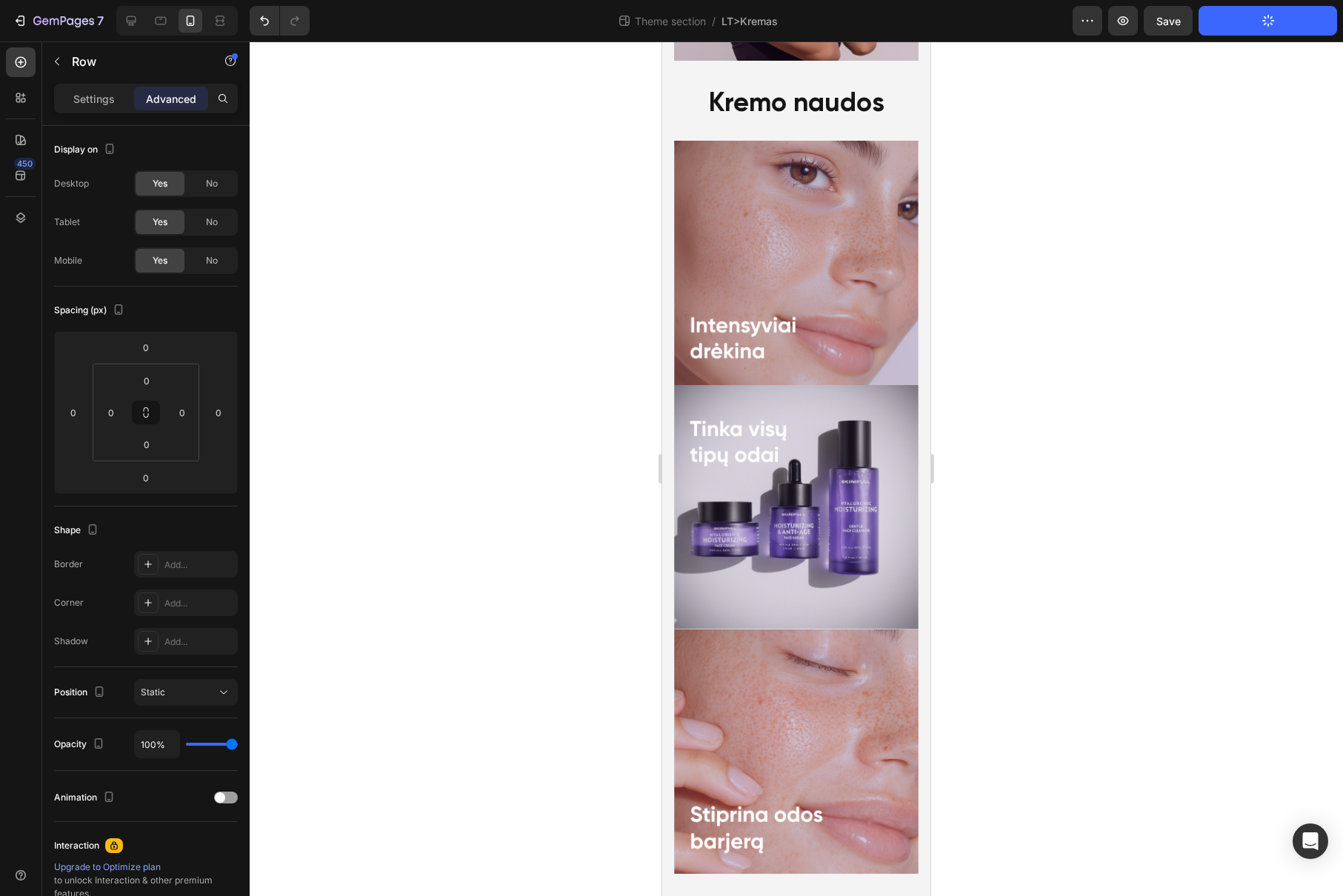
scroll to position [1674, 0]
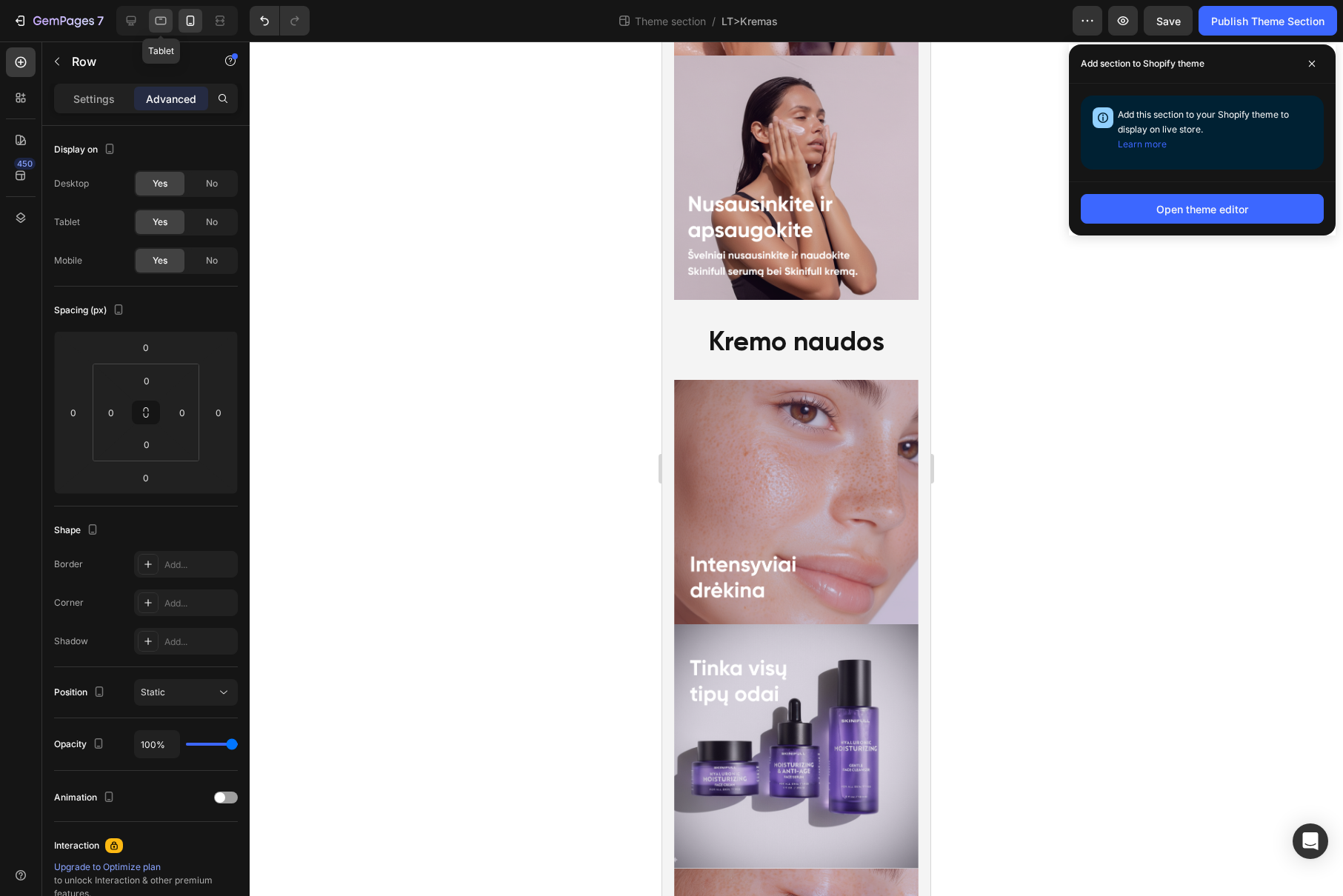
click at [168, 31] on div at bounding box center [160, 21] width 24 height 24
type input "16"
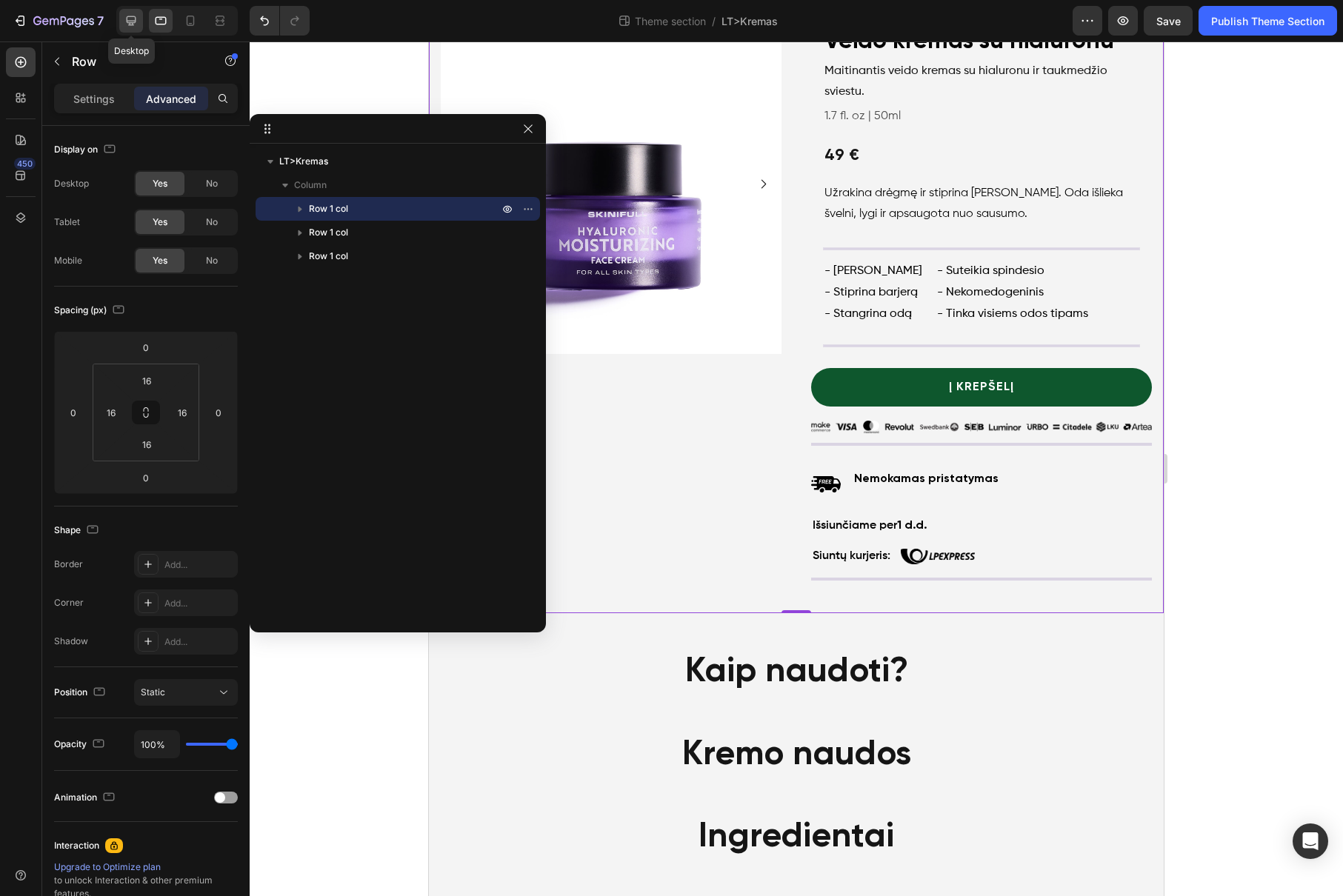
click at [134, 29] on div at bounding box center [131, 21] width 24 height 24
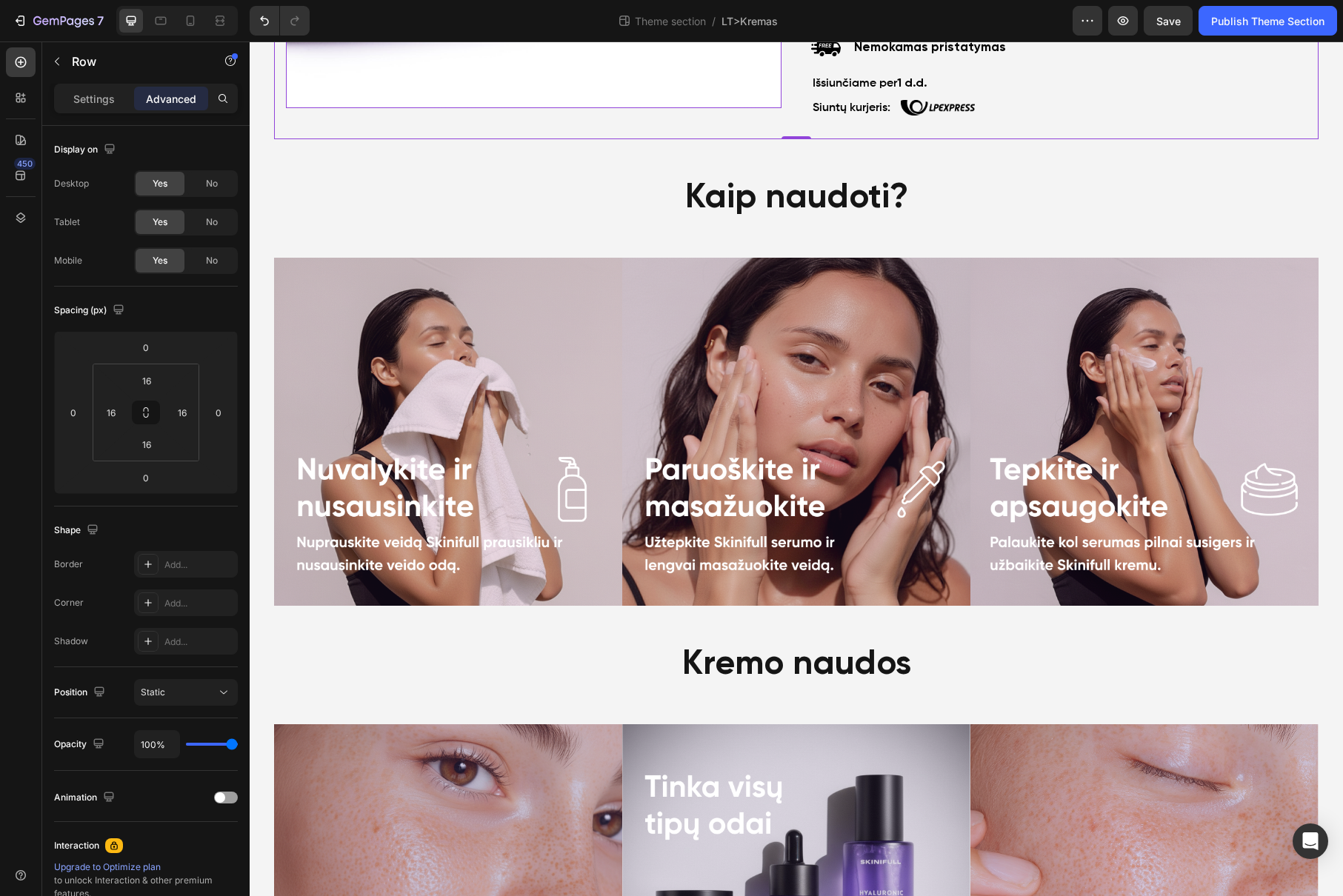
scroll to position [821, 0]
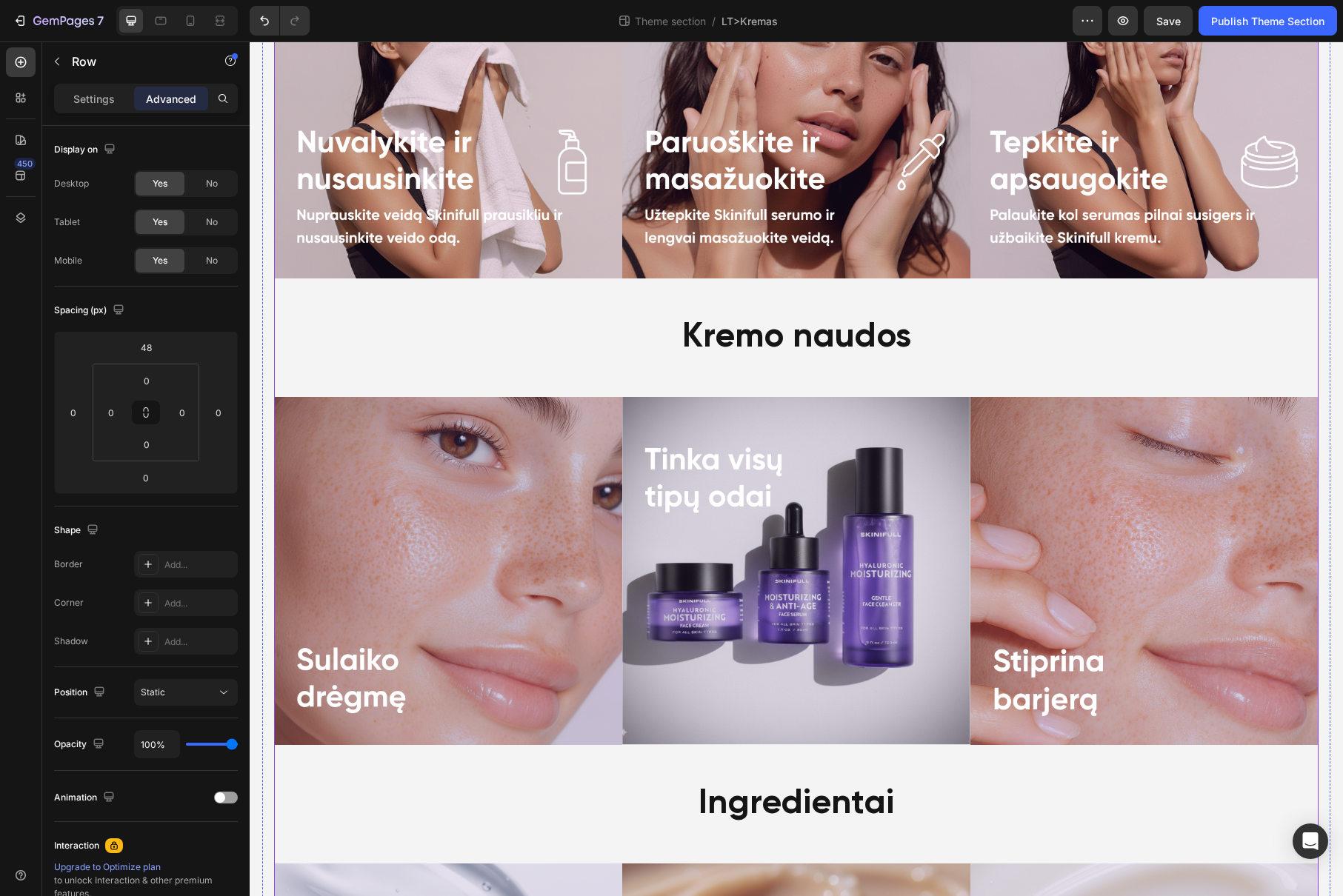
click at [861, 383] on div "Kaip naudoti? Heading Image Image Image Row Kremo naudos Heading Image Image Im…" at bounding box center [796, 580] width 1044 height 1466
click at [813, 436] on img at bounding box center [796, 570] width 348 height 348
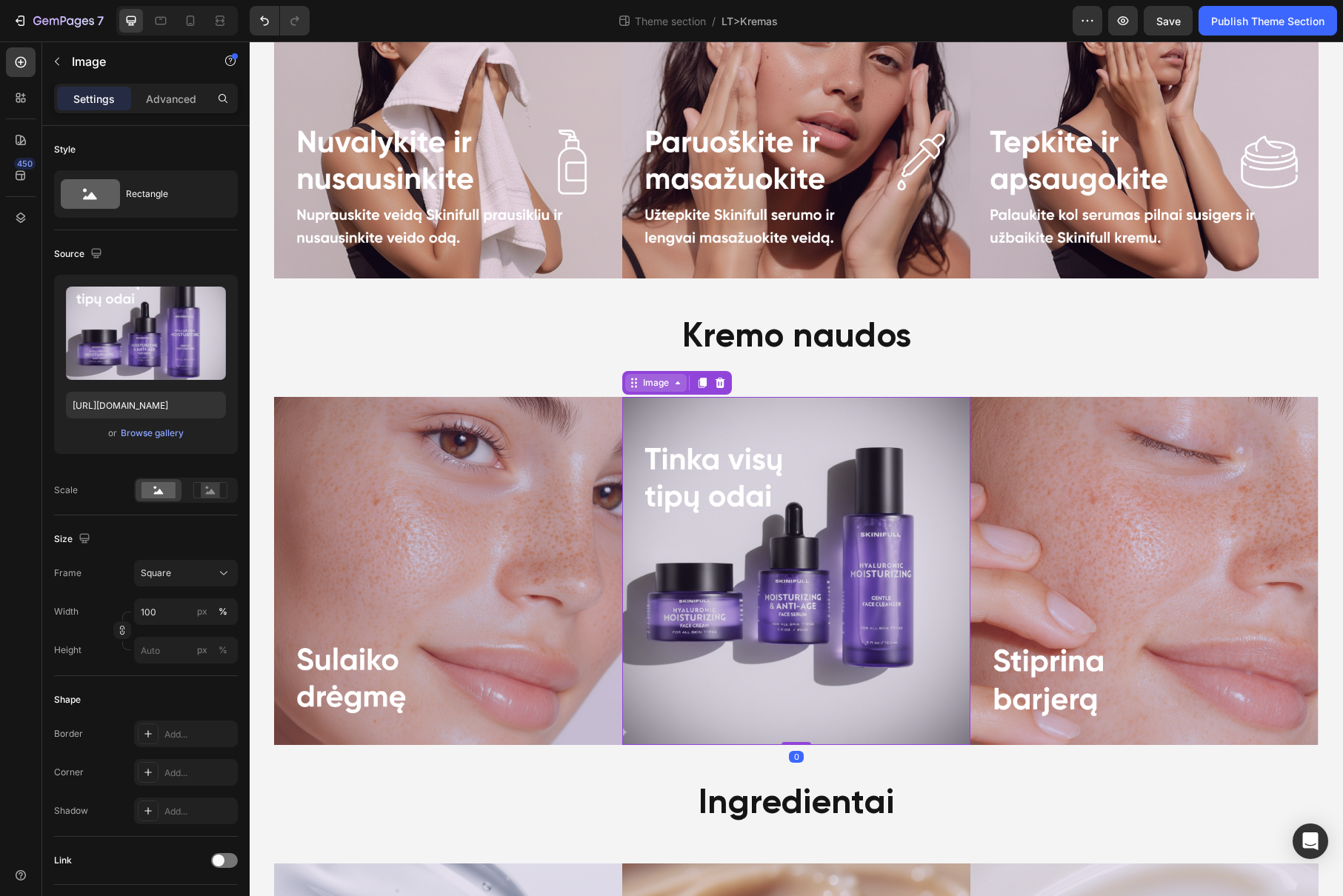
click at [660, 384] on div "Image" at bounding box center [656, 383] width 32 height 13
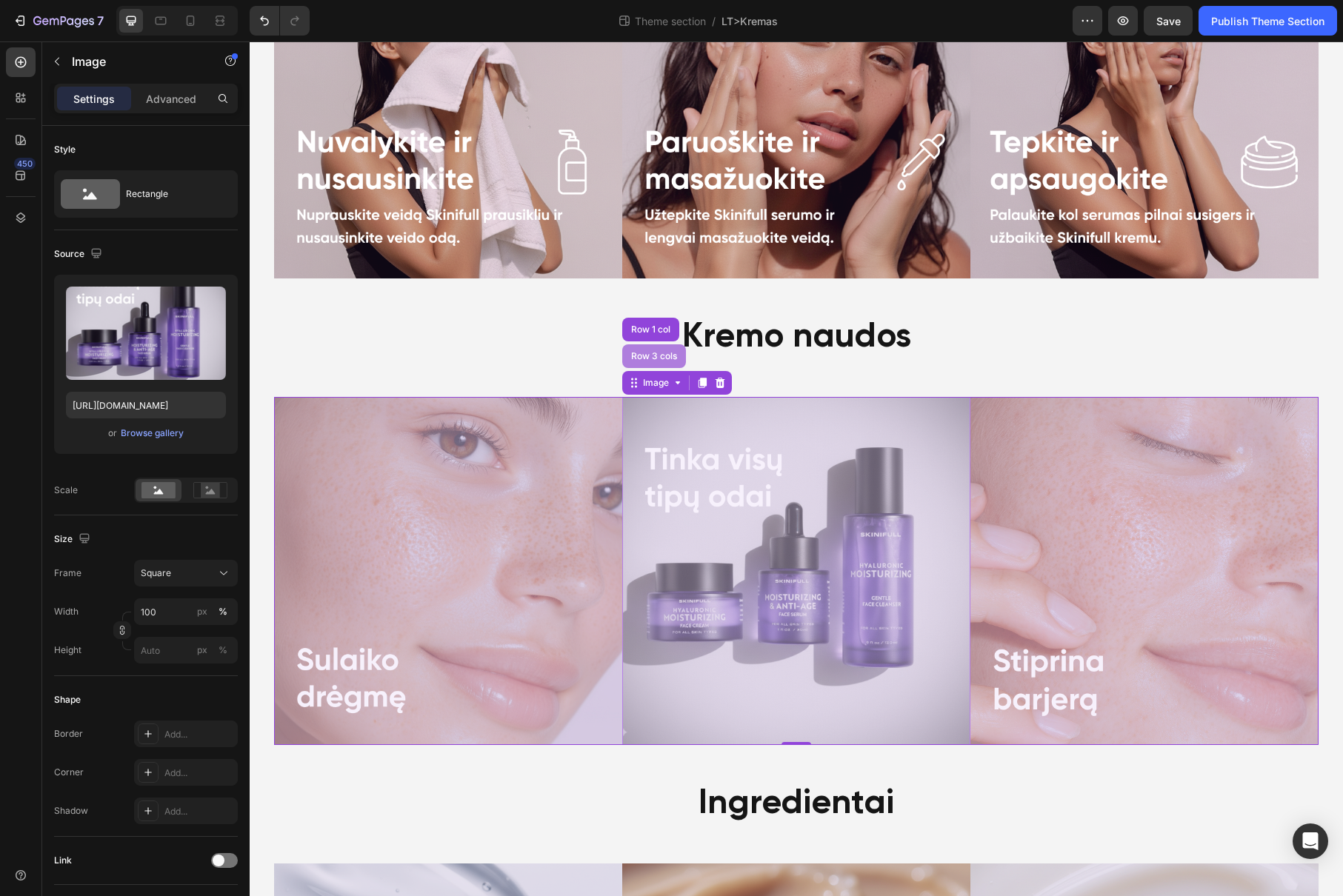
click at [653, 365] on div "Row 3 cols" at bounding box center [653, 356] width 63 height 24
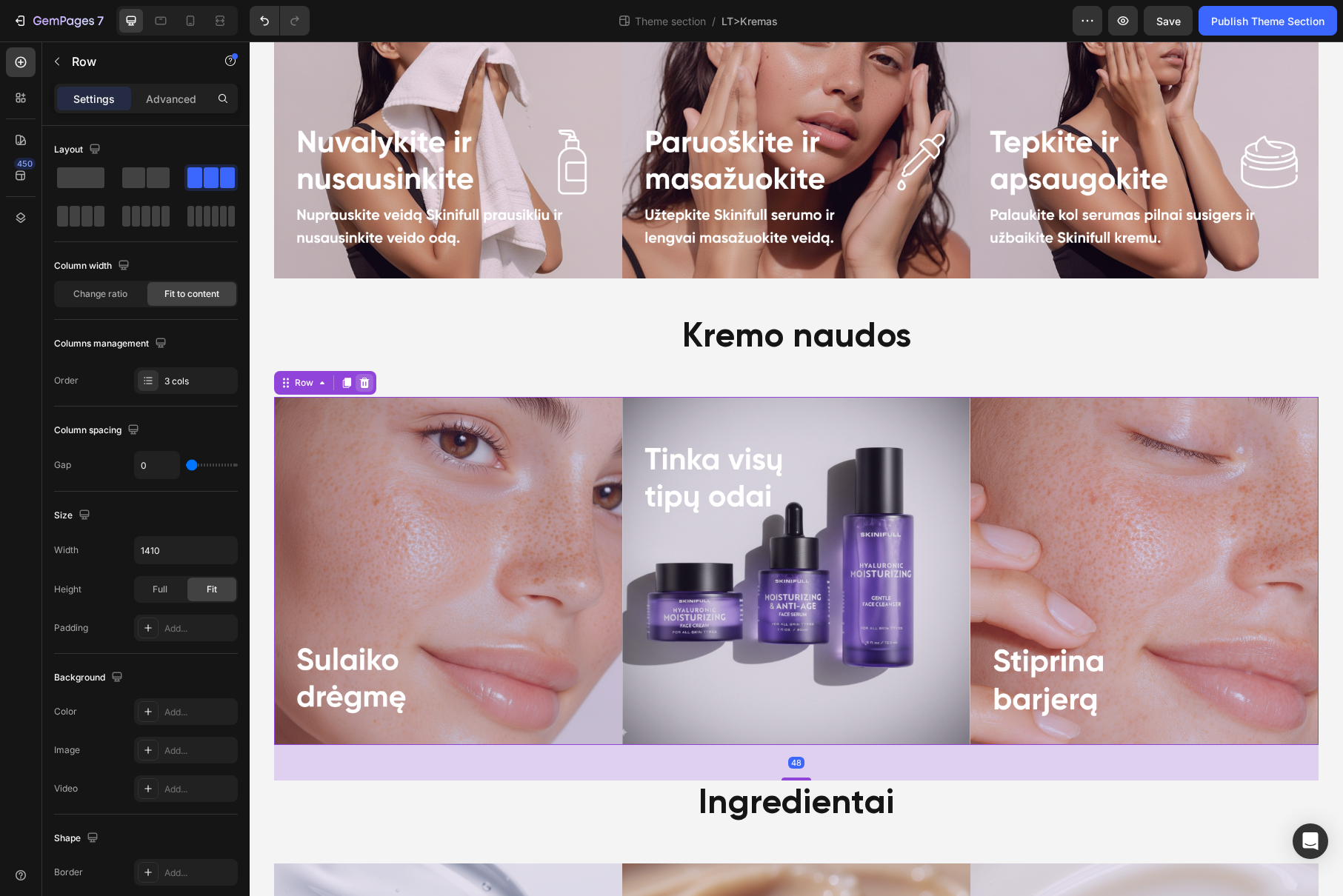
click at [362, 387] on icon at bounding box center [364, 383] width 12 height 12
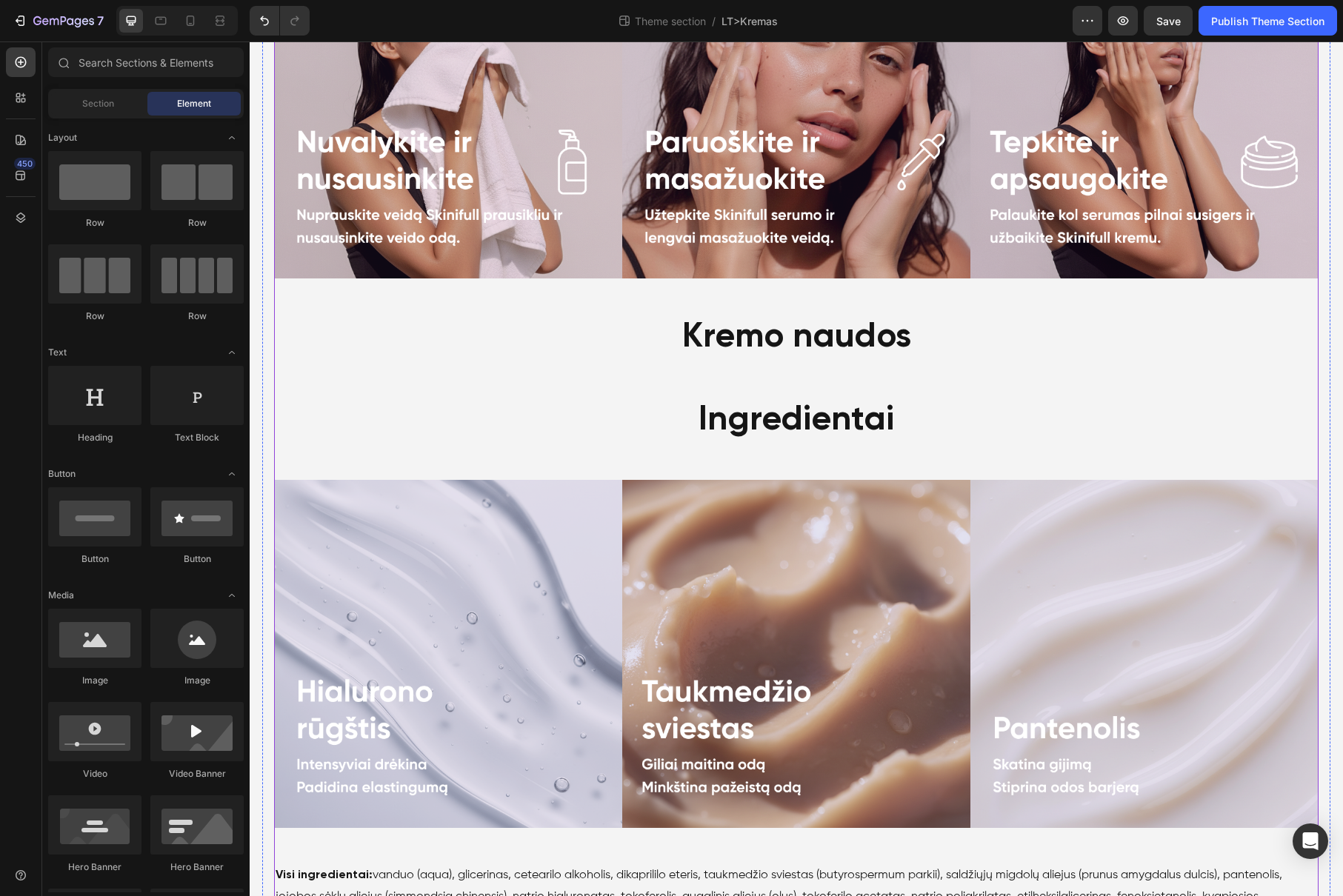
click at [761, 330] on div "Kremo naudos" at bounding box center [796, 338] width 1044 height 48
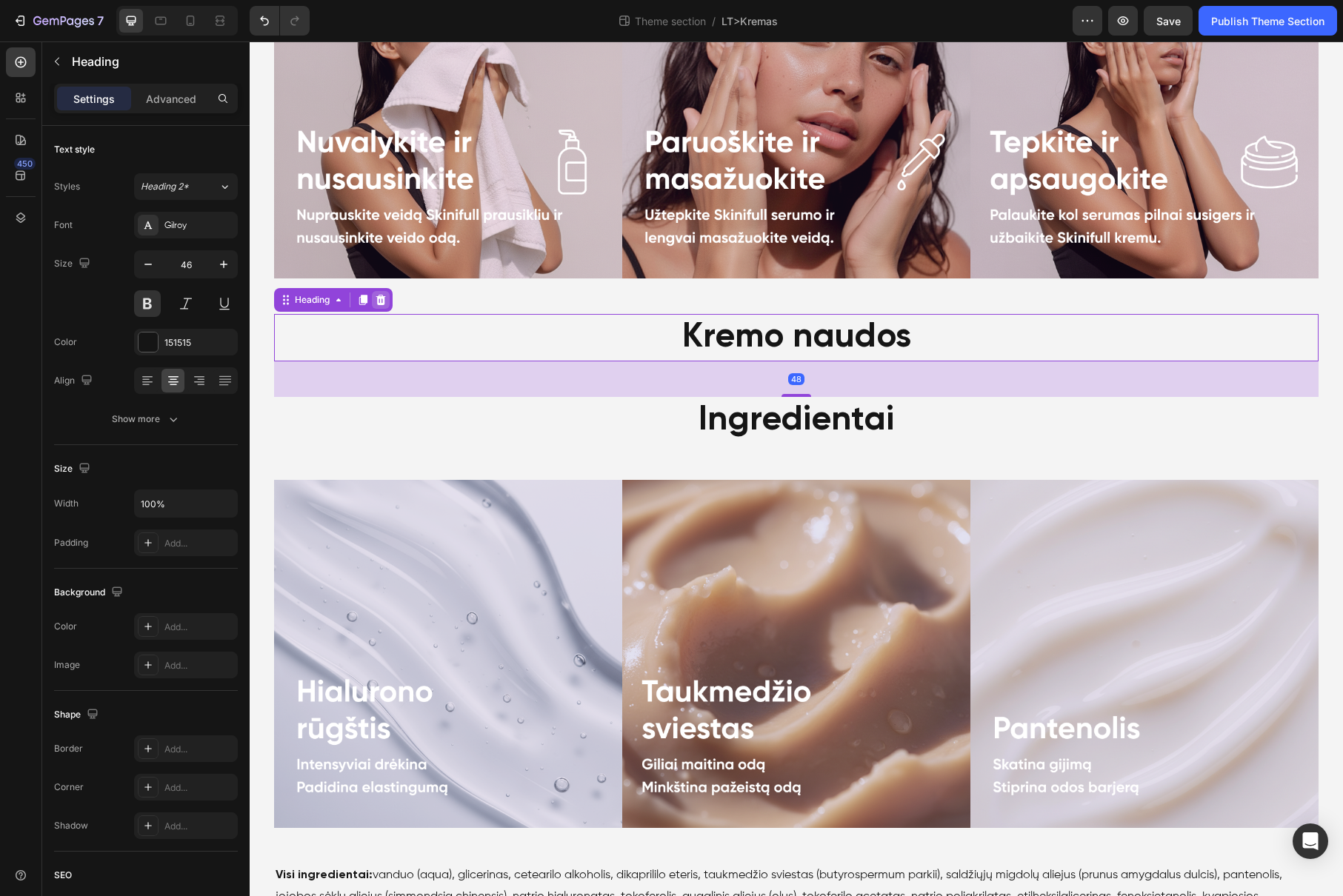
click at [376, 301] on icon at bounding box center [381, 300] width 10 height 11
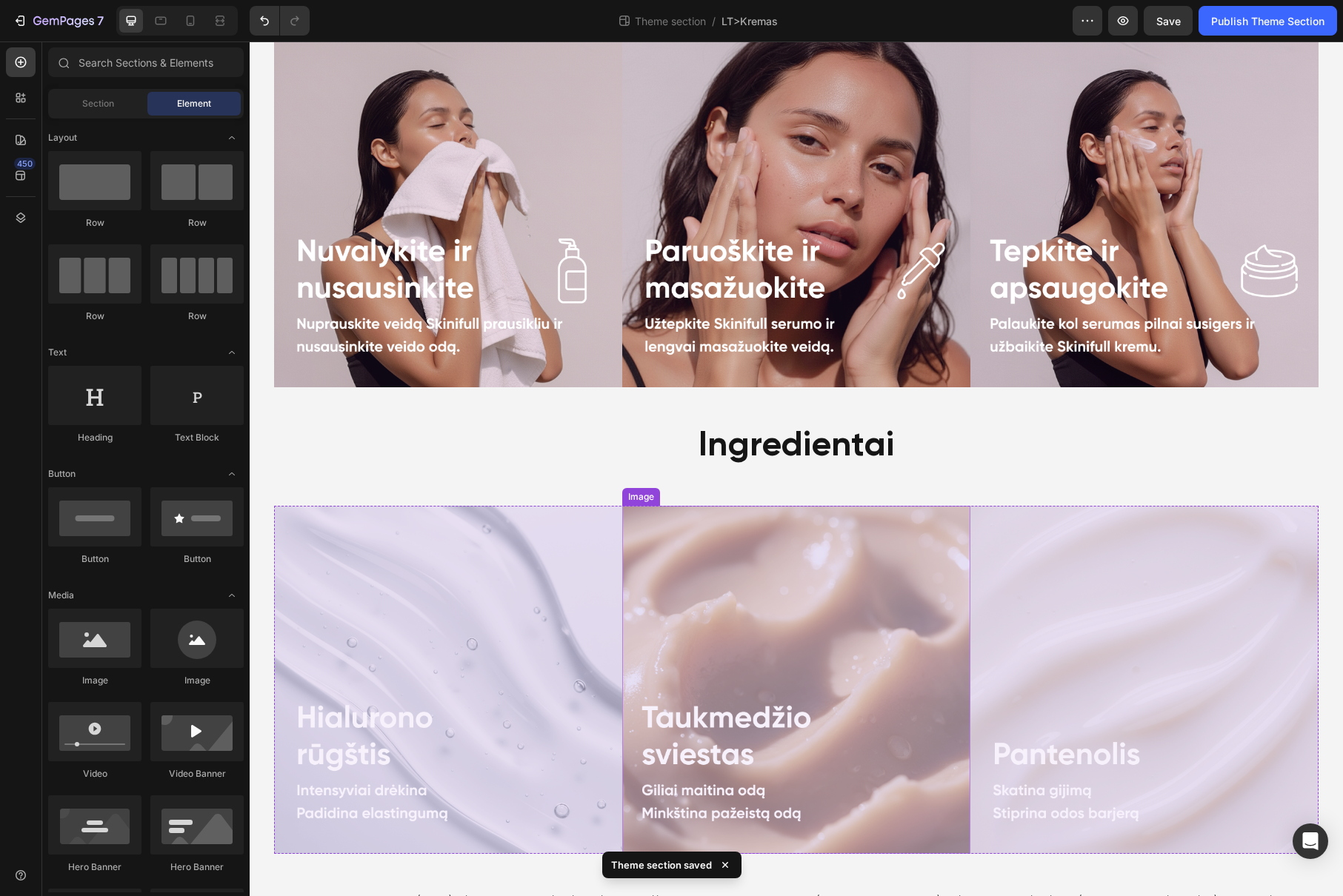
scroll to position [785, 0]
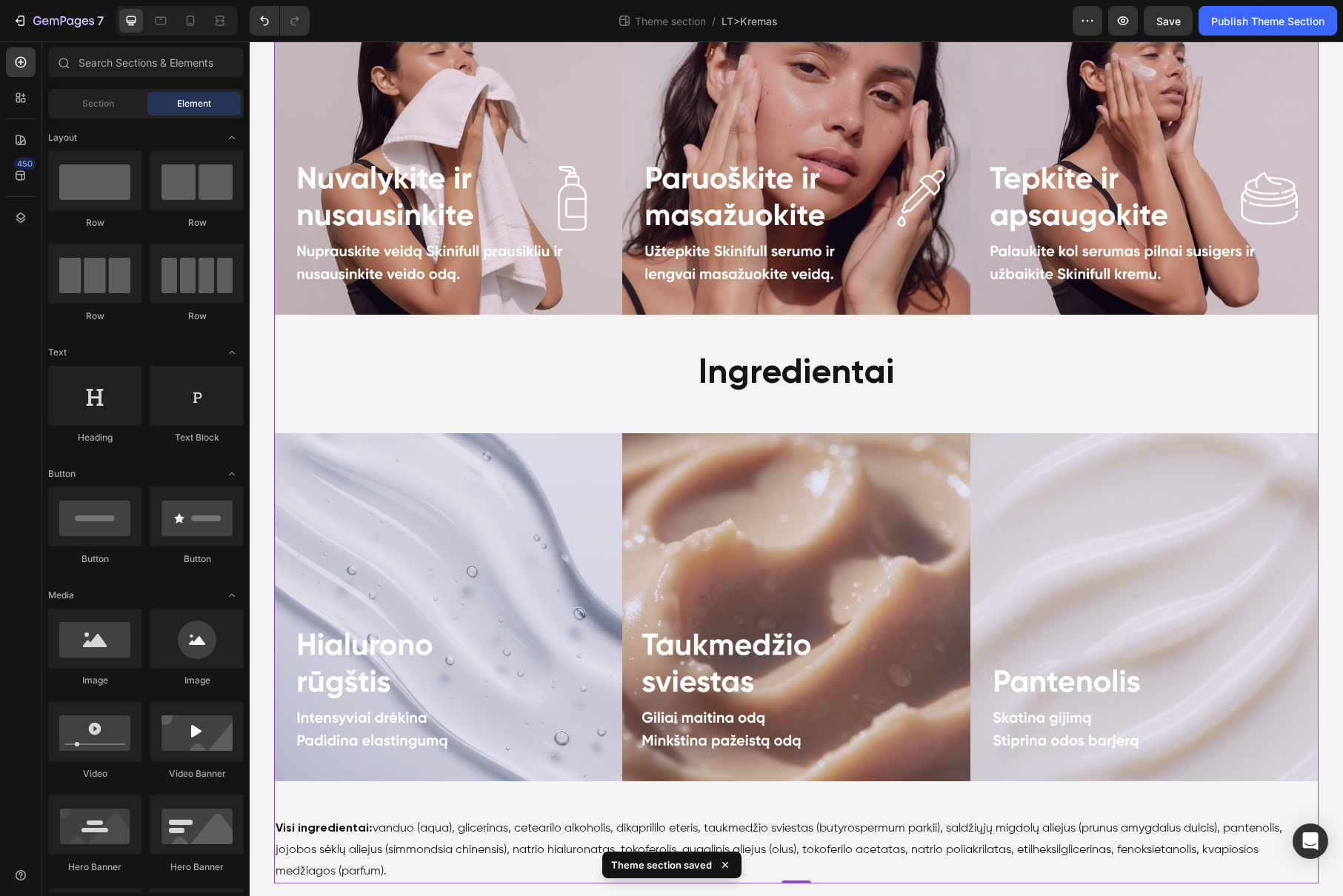
click at [911, 413] on div "Kaip naudoti? Heading Image Image Image Row Ingredientai Heading Image Image Im…" at bounding box center [796, 384] width 1044 height 1000
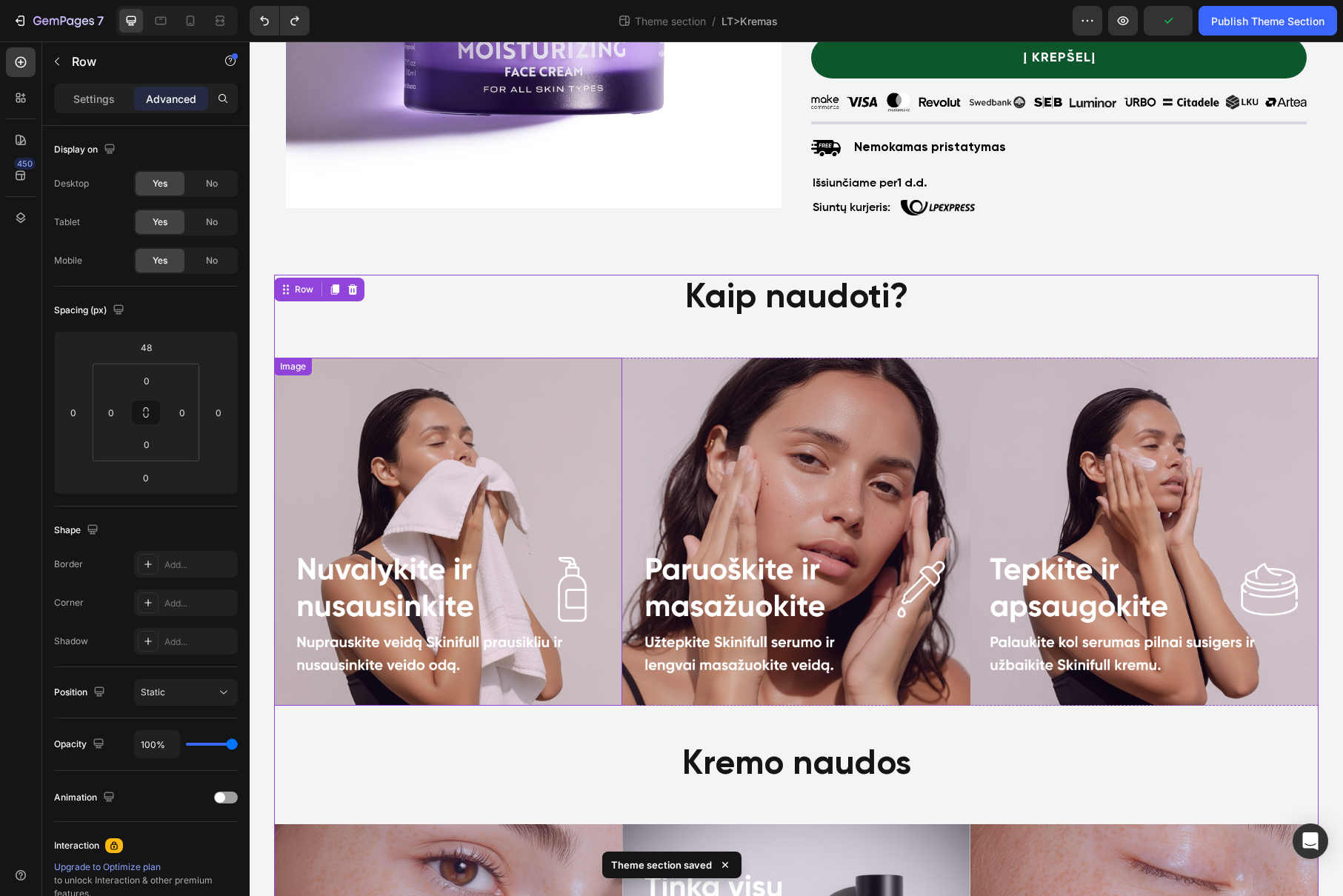
scroll to position [390, 0]
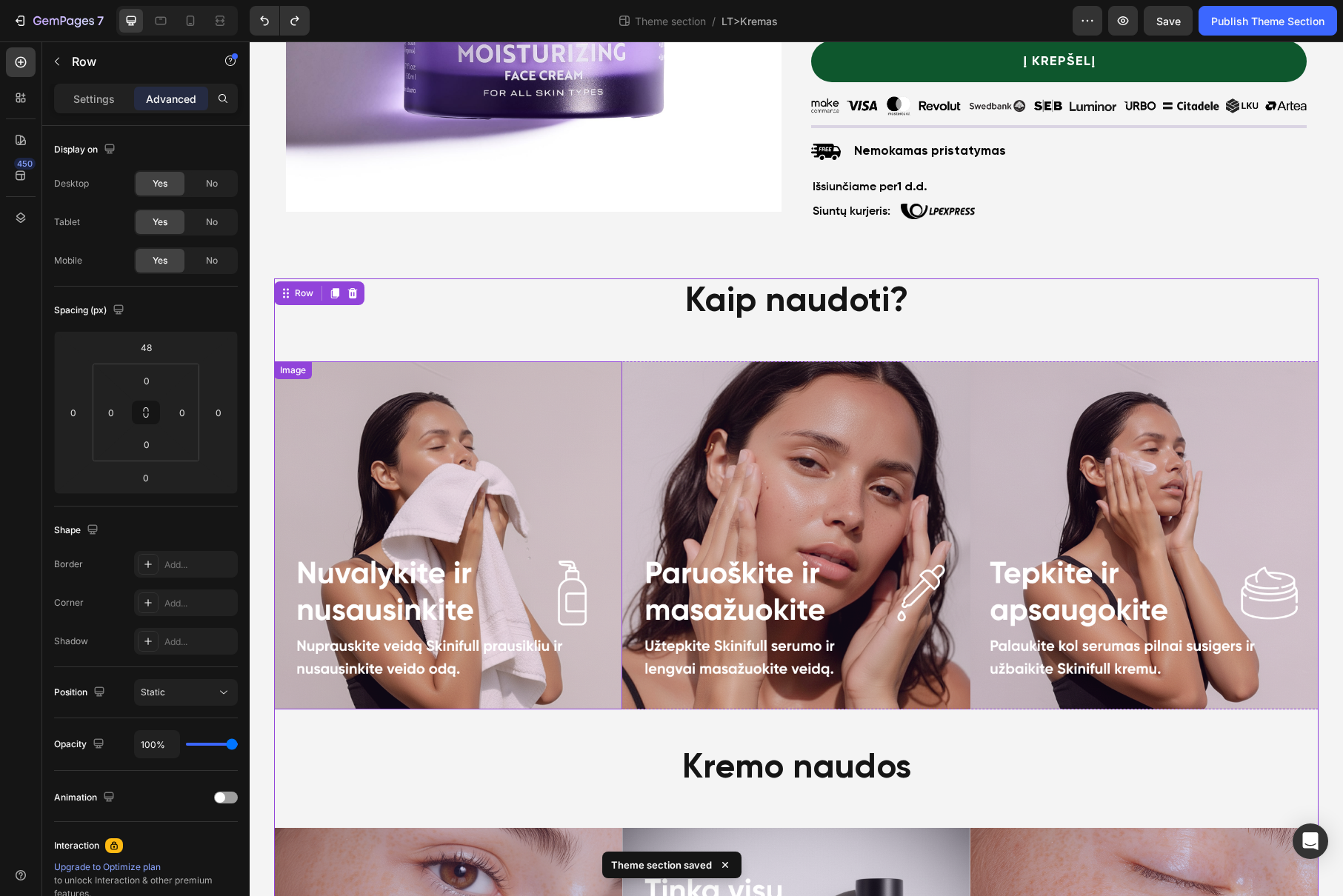
type input "0"
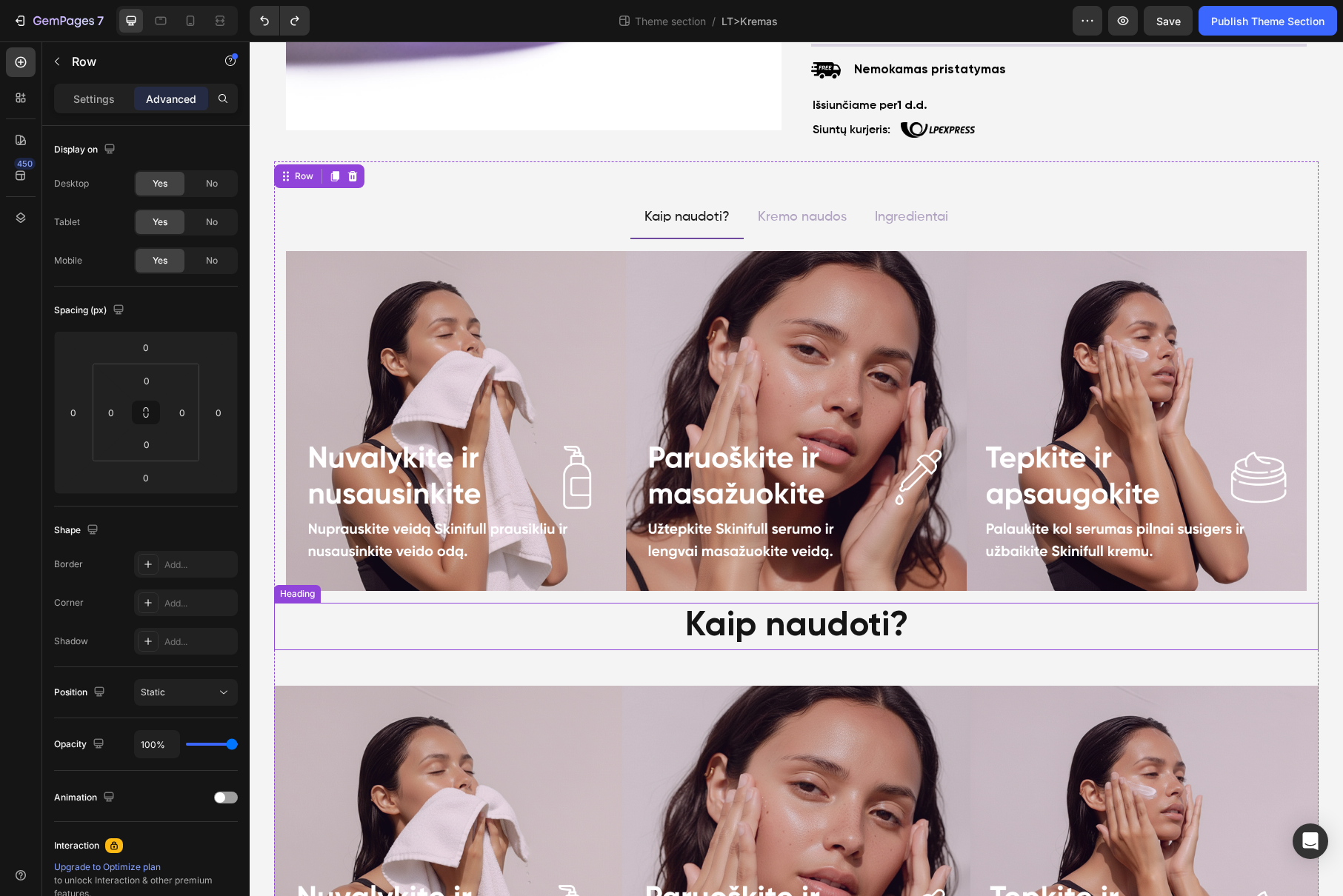
scroll to position [508, 0]
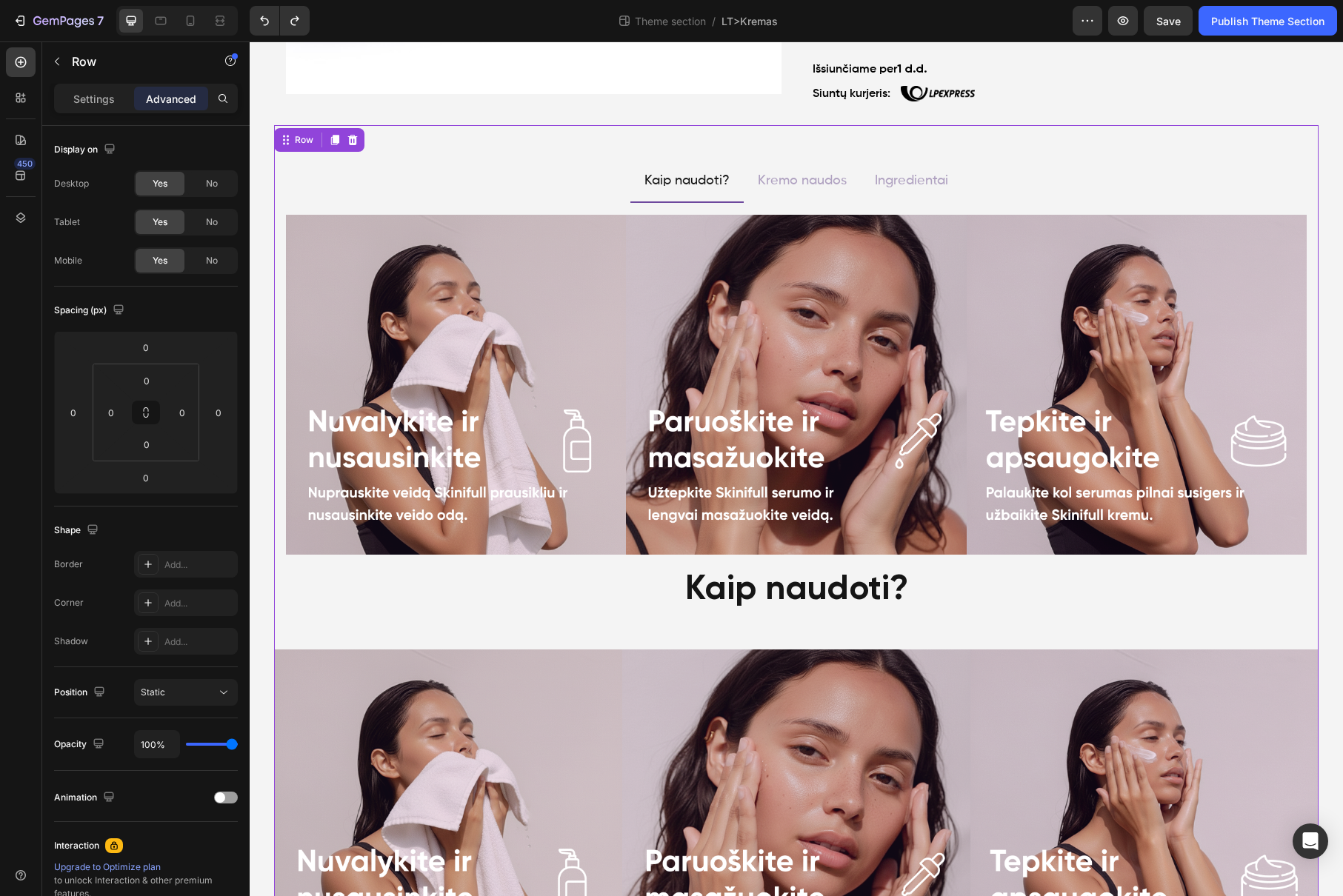
click at [886, 596] on div "Kaip naudoti?" at bounding box center [796, 590] width 1044 height 48
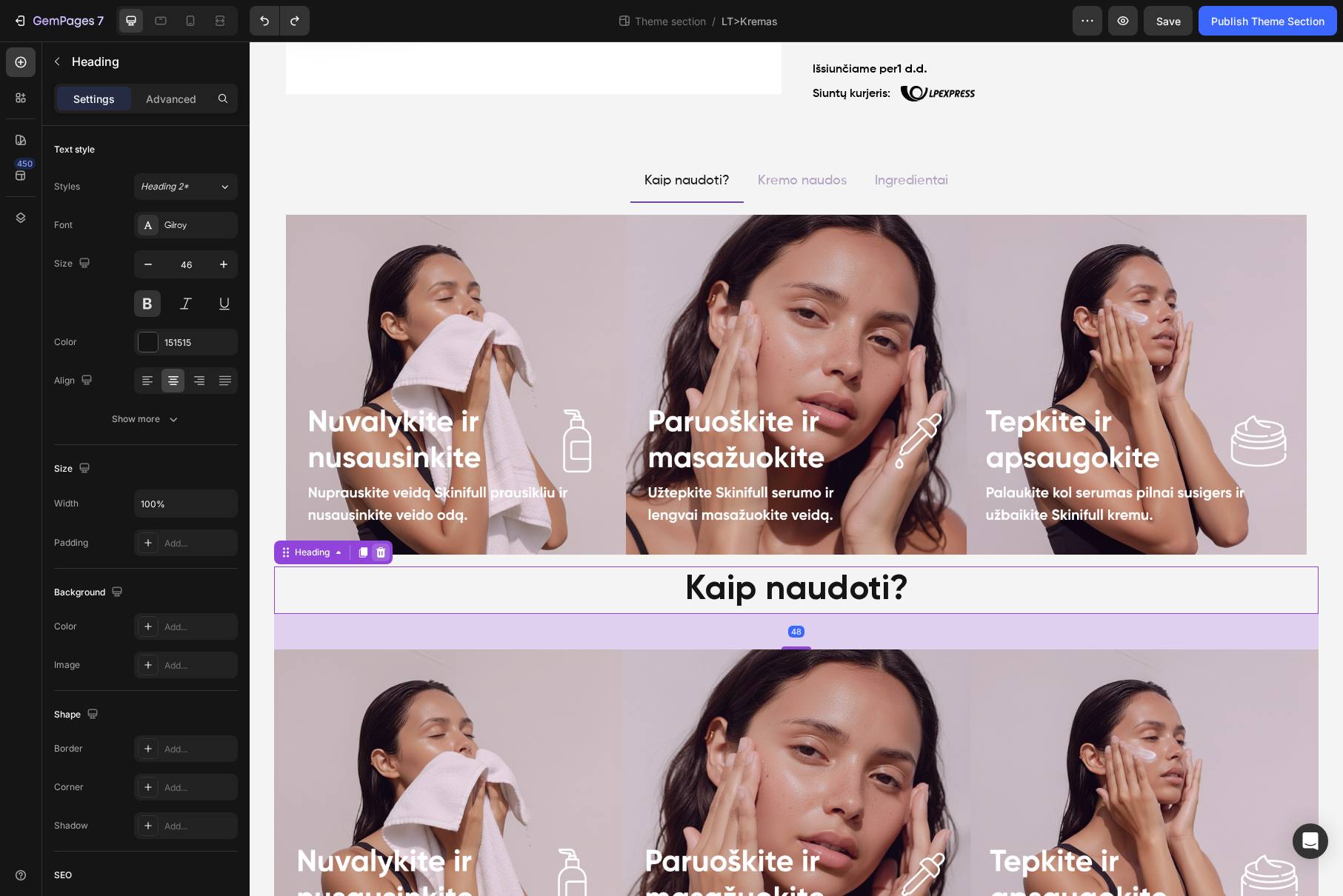
click at [378, 550] on icon at bounding box center [381, 552] width 10 height 11
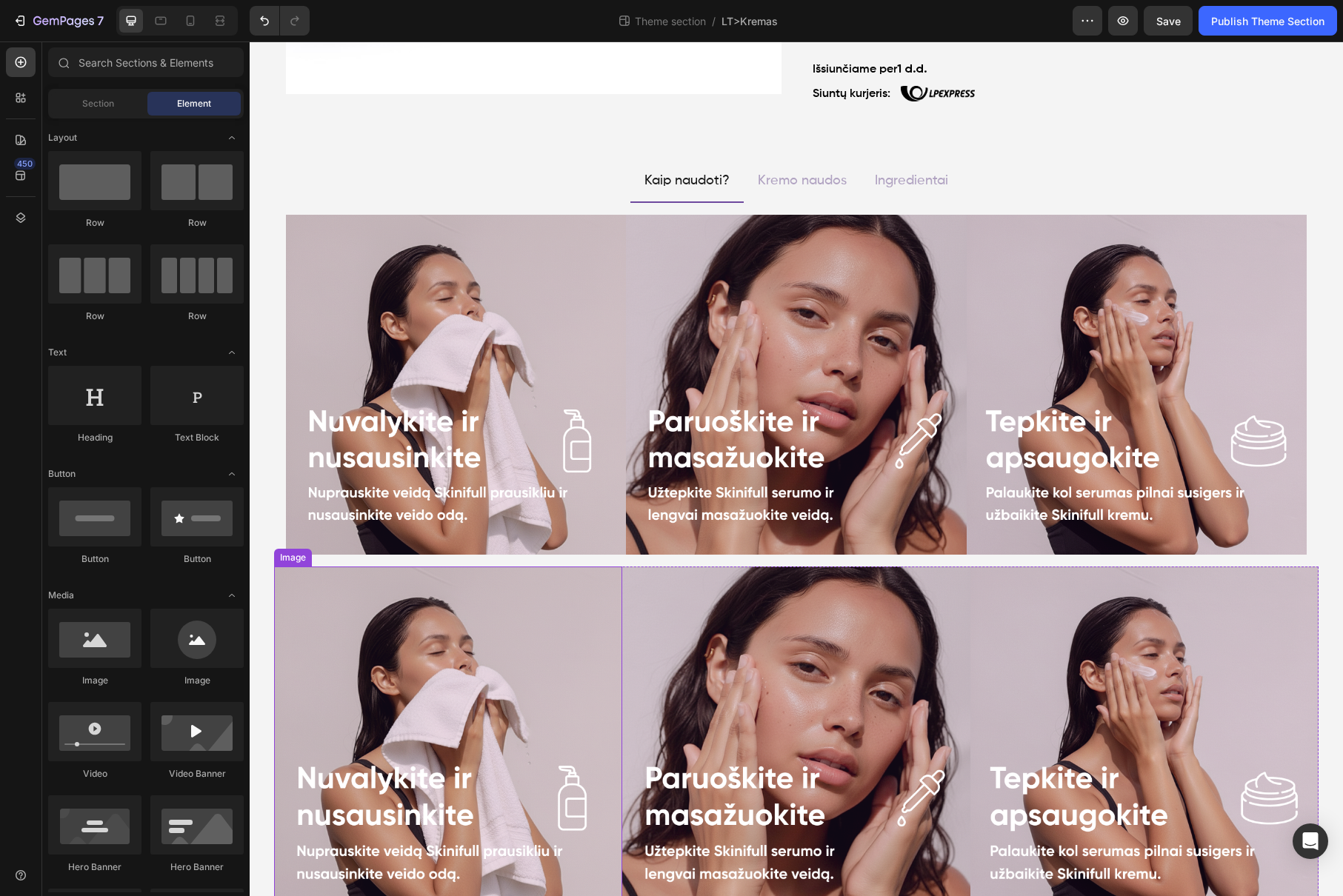
click at [671, 652] on img at bounding box center [796, 740] width 348 height 348
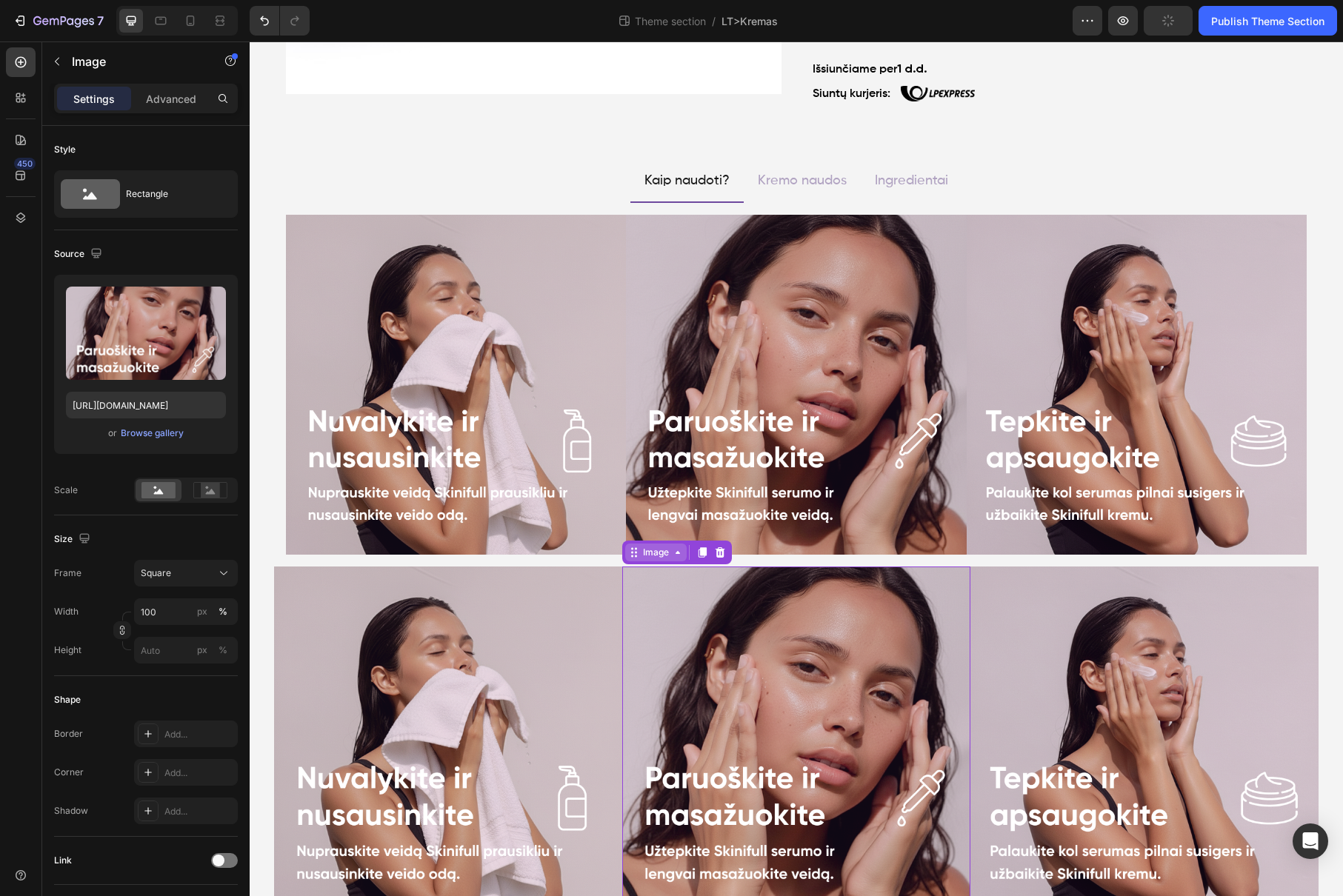
click at [672, 556] on icon at bounding box center [677, 552] width 12 height 12
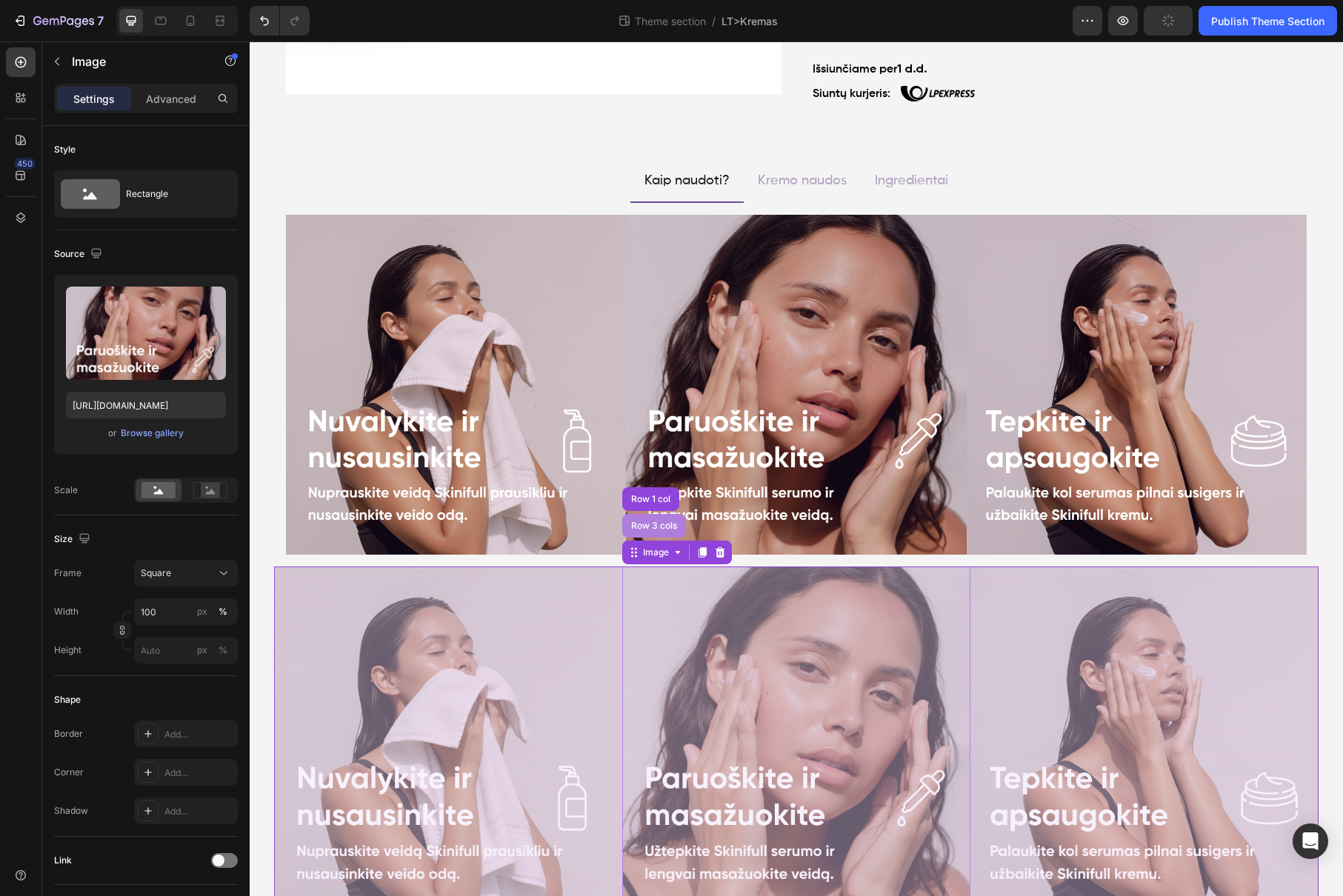
click at [665, 534] on div "Row 3 cols" at bounding box center [653, 525] width 63 height 24
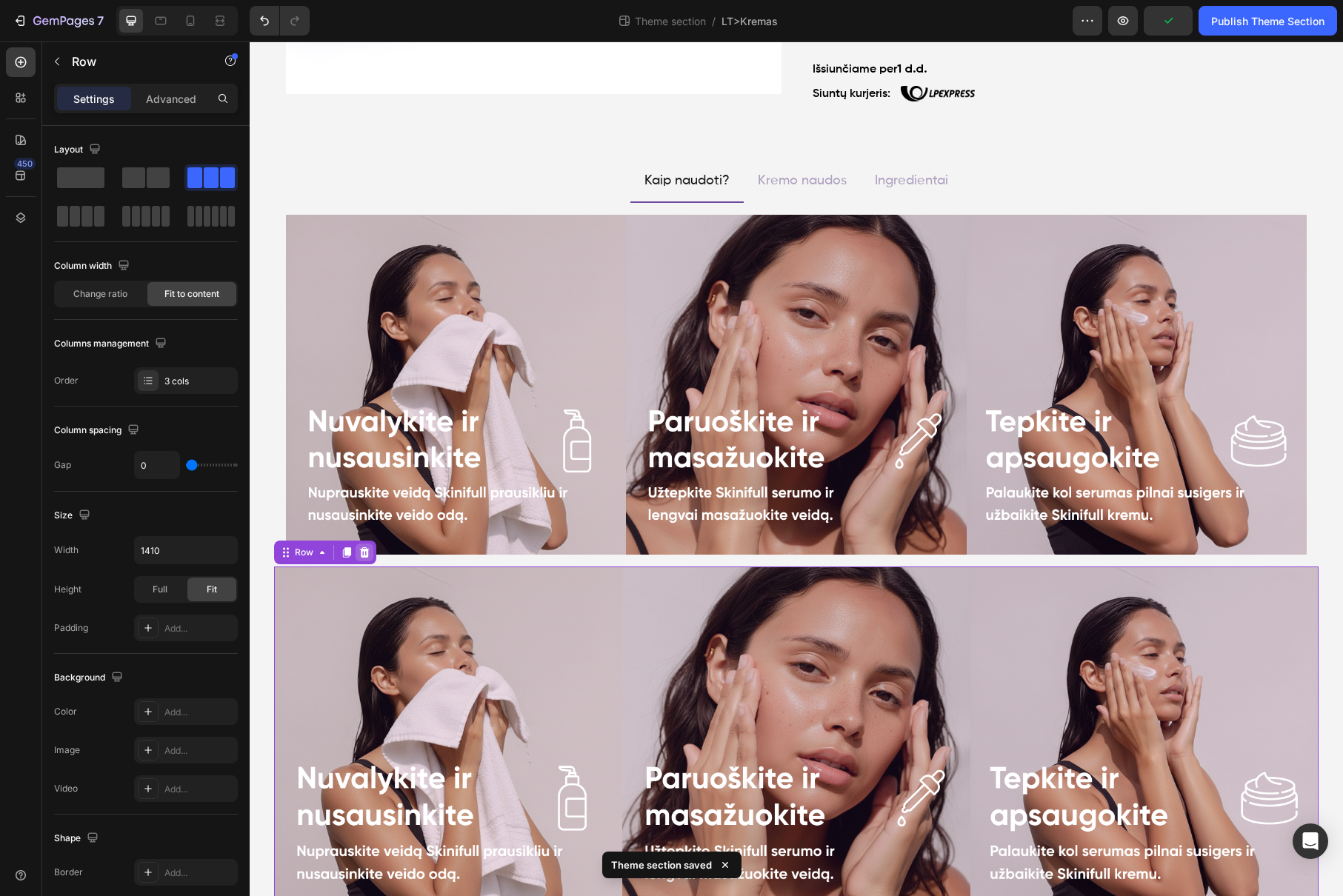
click at [360, 549] on icon at bounding box center [365, 552] width 10 height 11
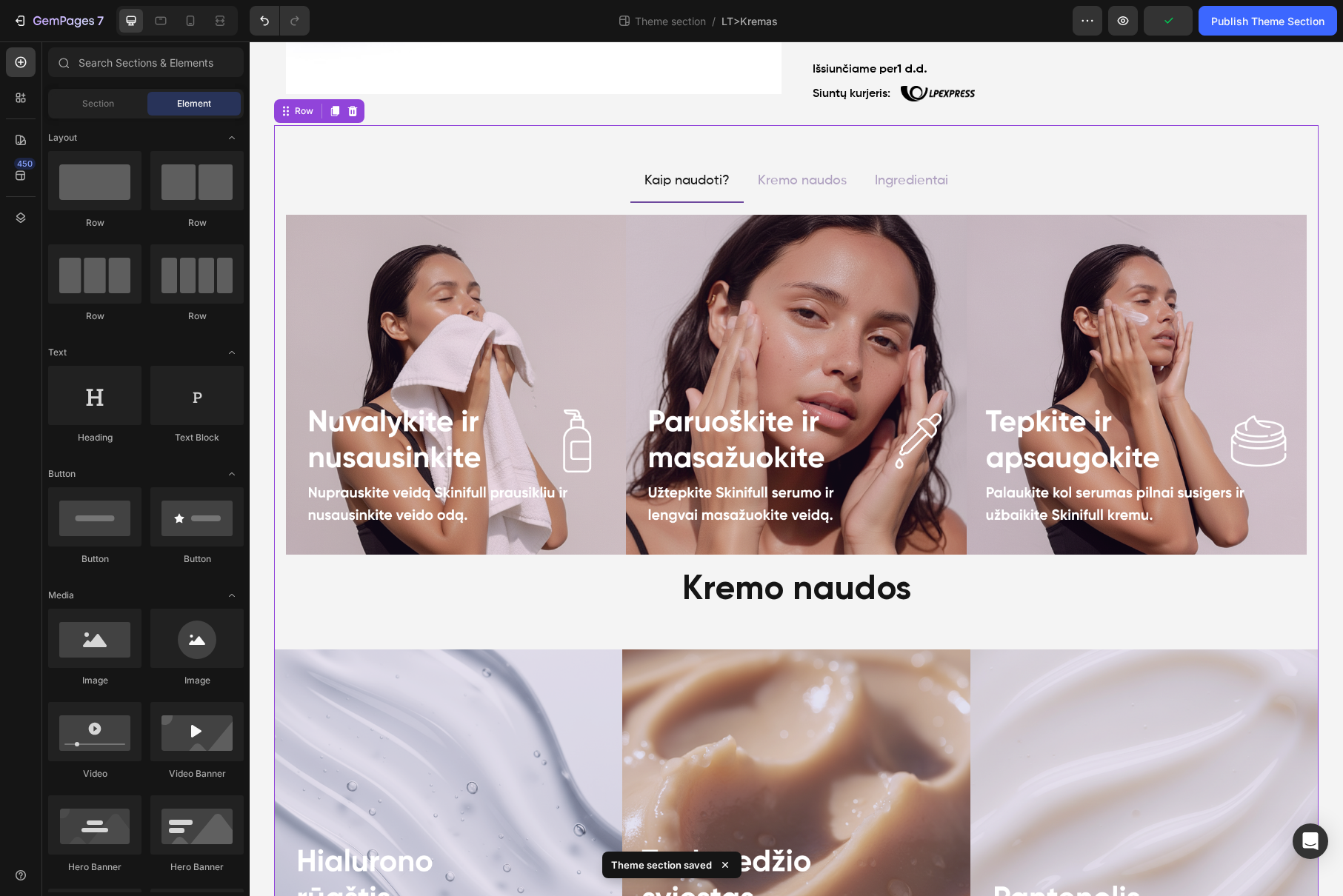
click at [790, 617] on div "Kaip naudoti? Kremo naudos Ingredientai Image Image Image Row Image Image Image…" at bounding box center [796, 845] width 1044 height 1441
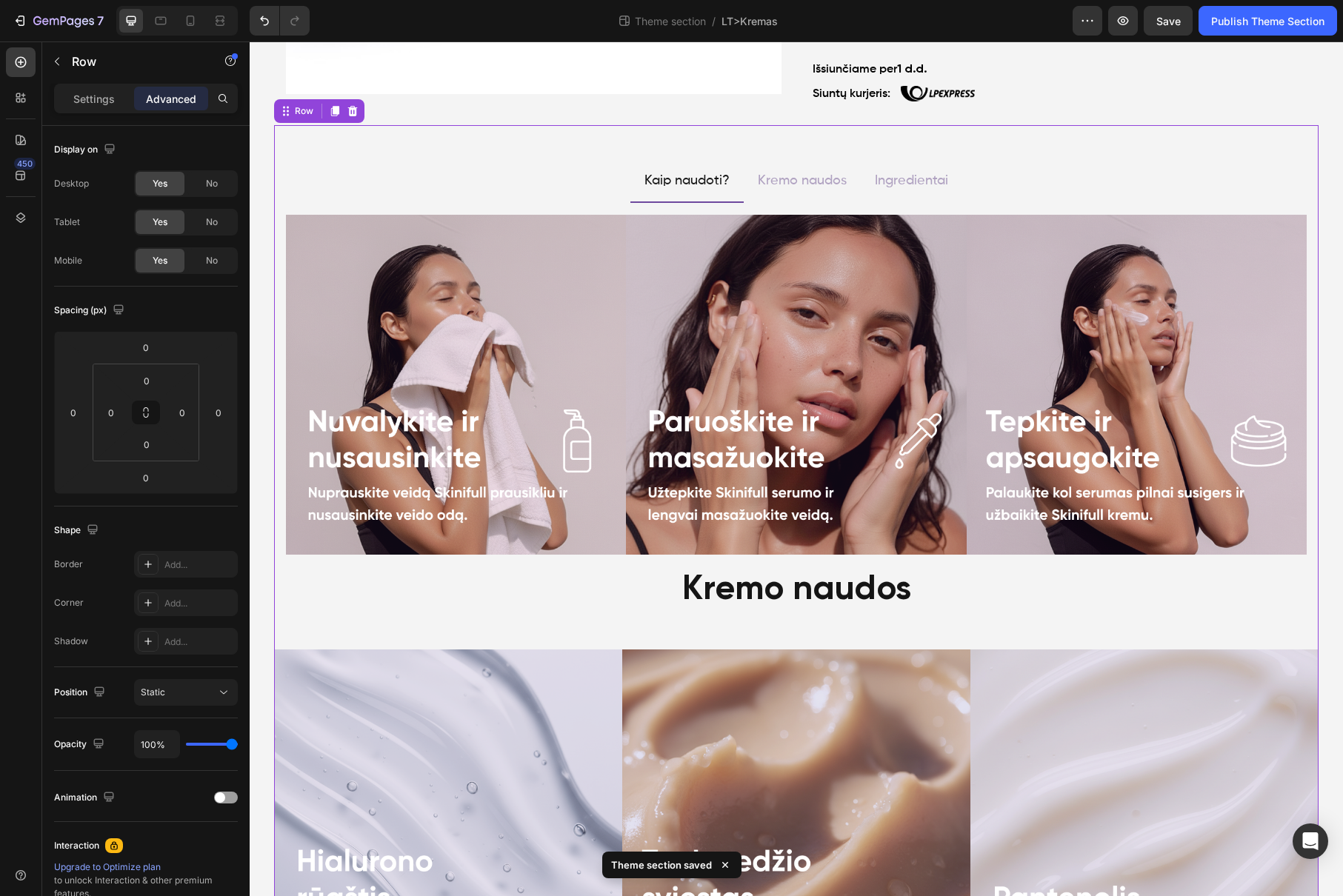
click at [786, 589] on div "Kremo naudos" at bounding box center [796, 590] width 1044 height 48
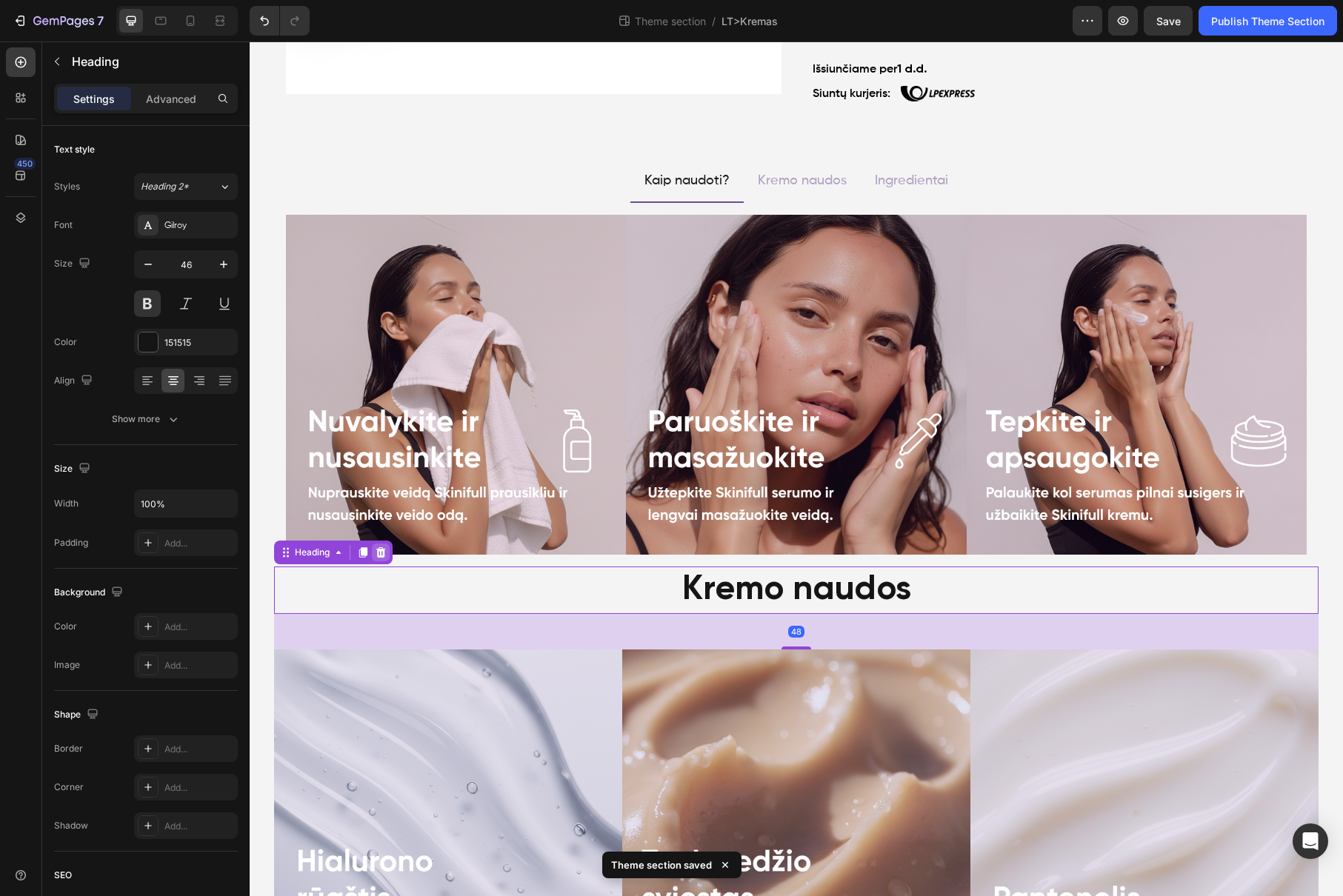
click at [381, 555] on icon at bounding box center [381, 552] width 12 height 12
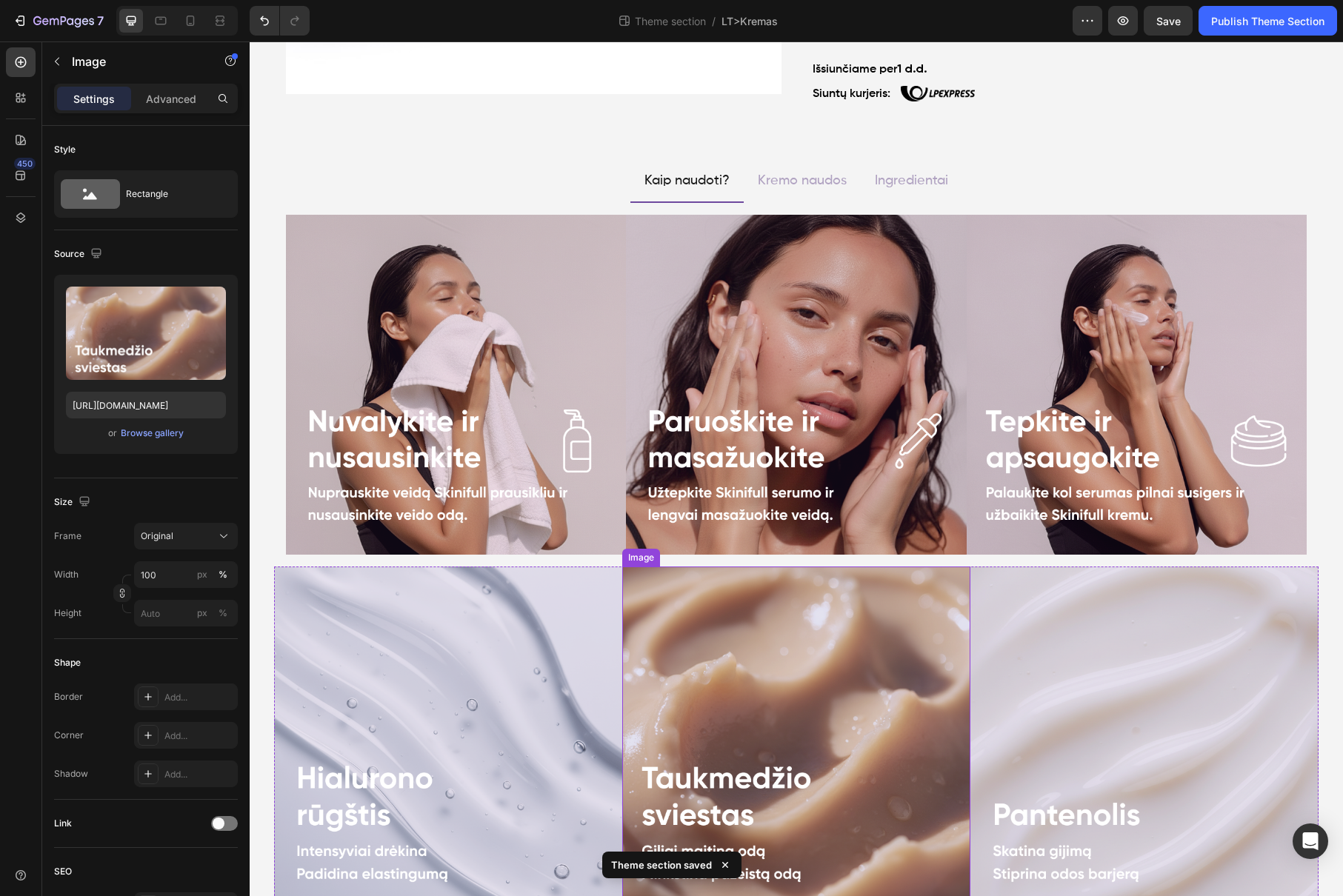
click at [736, 603] on img at bounding box center [796, 740] width 348 height 348
click at [672, 554] on icon at bounding box center [677, 552] width 12 height 12
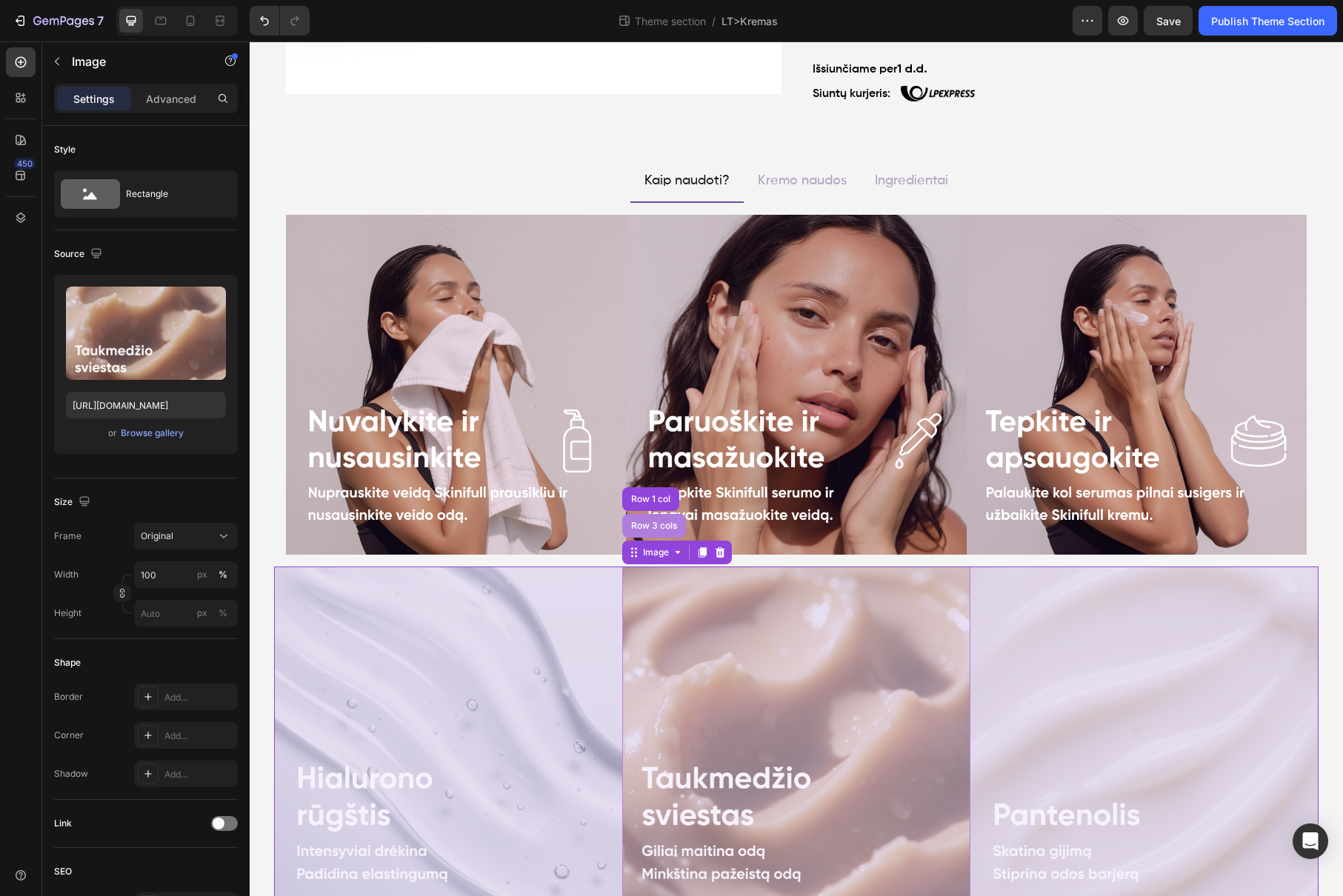
click at [645, 523] on div "Row 3 cols" at bounding box center [653, 525] width 52 height 9
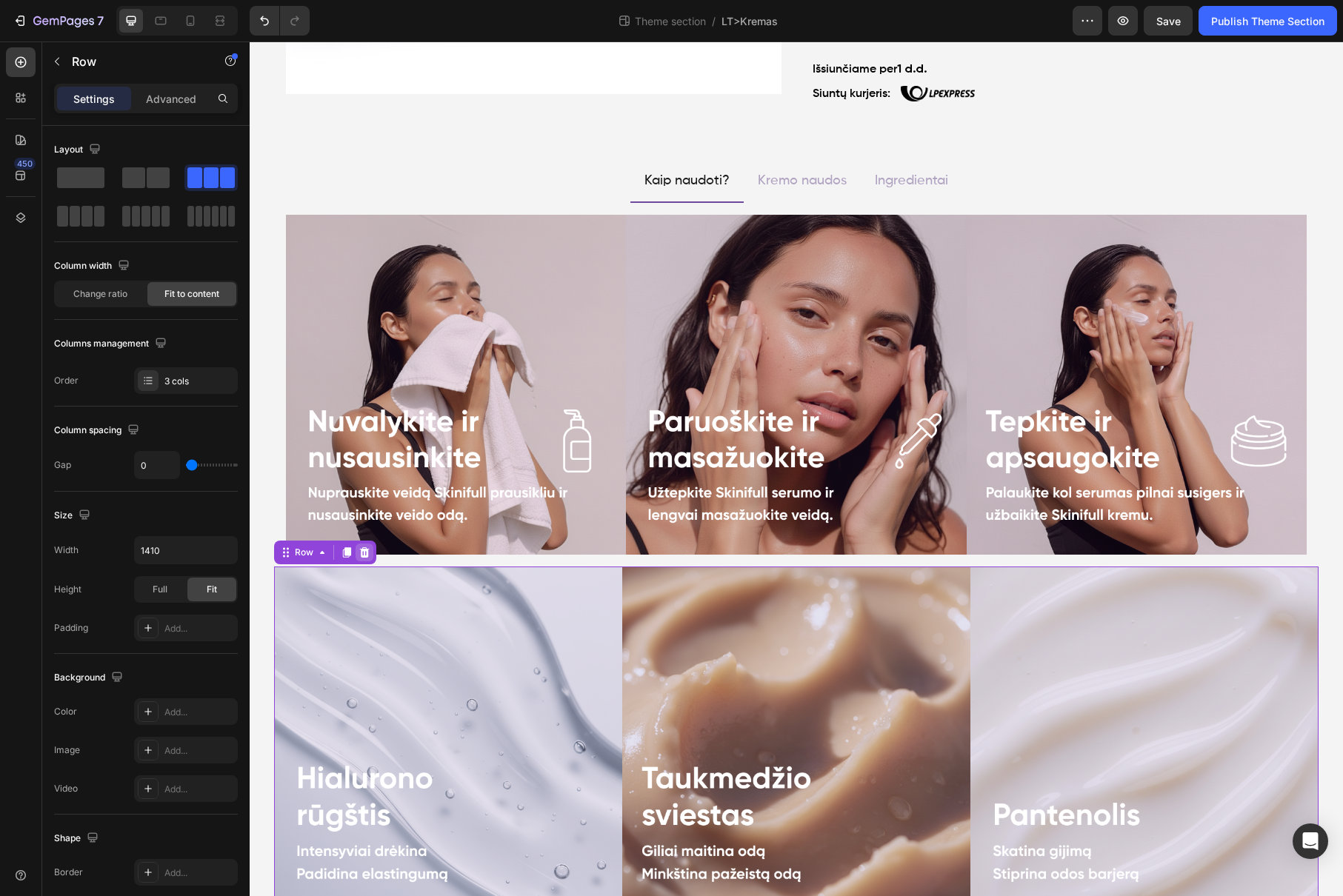
click at [363, 553] on icon at bounding box center [364, 552] width 12 height 12
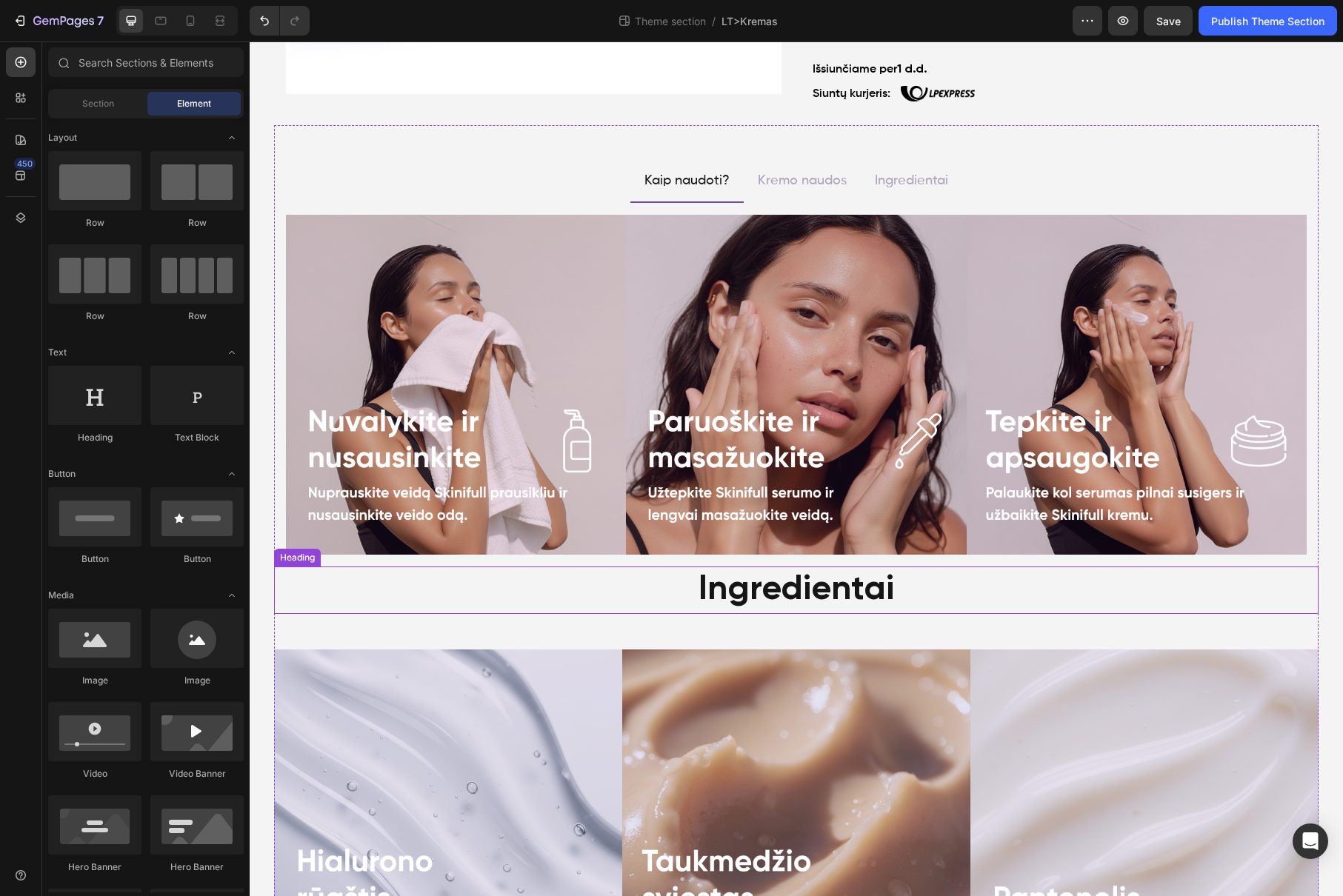
click at [841, 592] on div "Ingredientai" at bounding box center [796, 590] width 1044 height 48
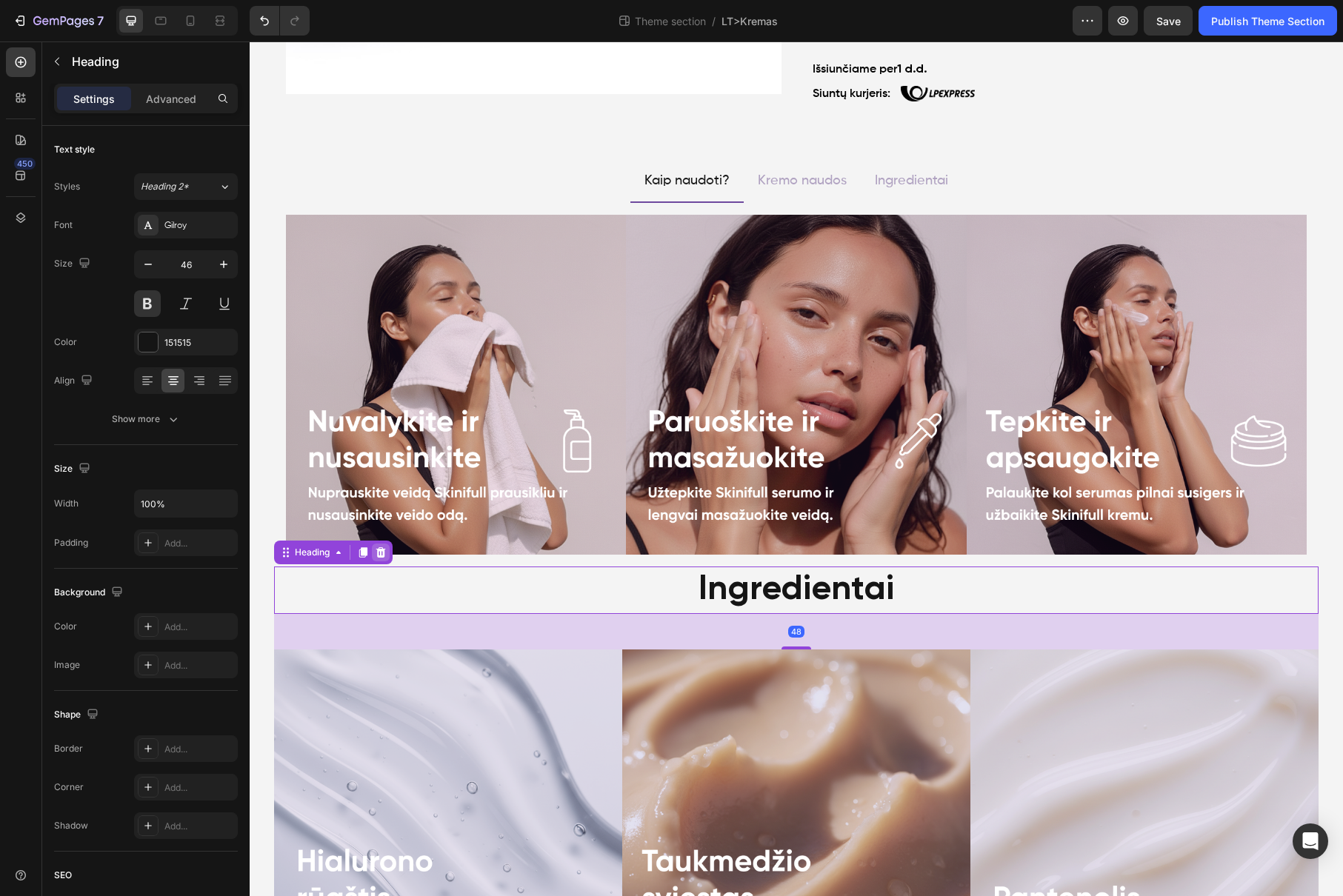
click at [381, 548] on icon at bounding box center [381, 552] width 12 height 12
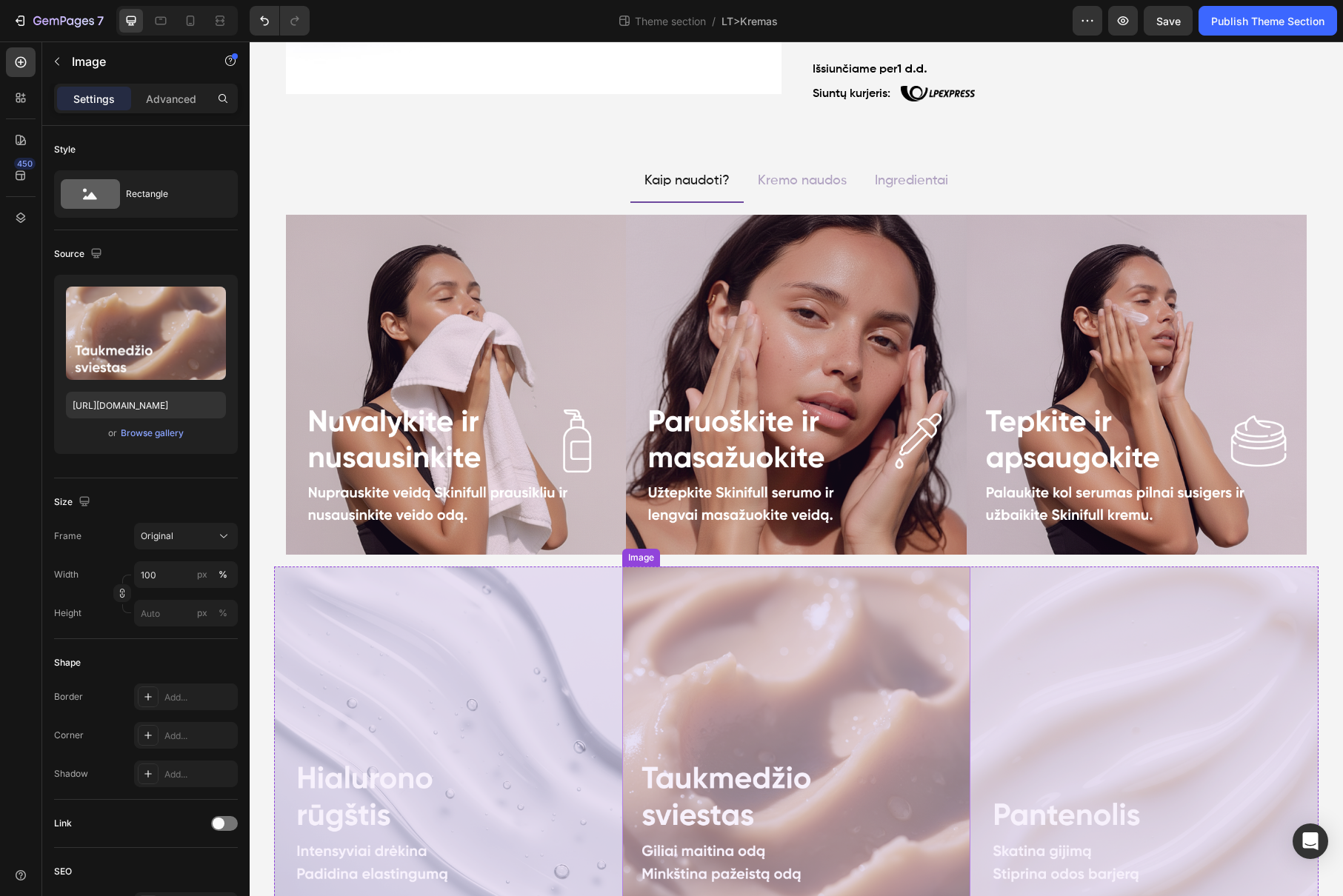
click at [818, 684] on img at bounding box center [796, 740] width 348 height 348
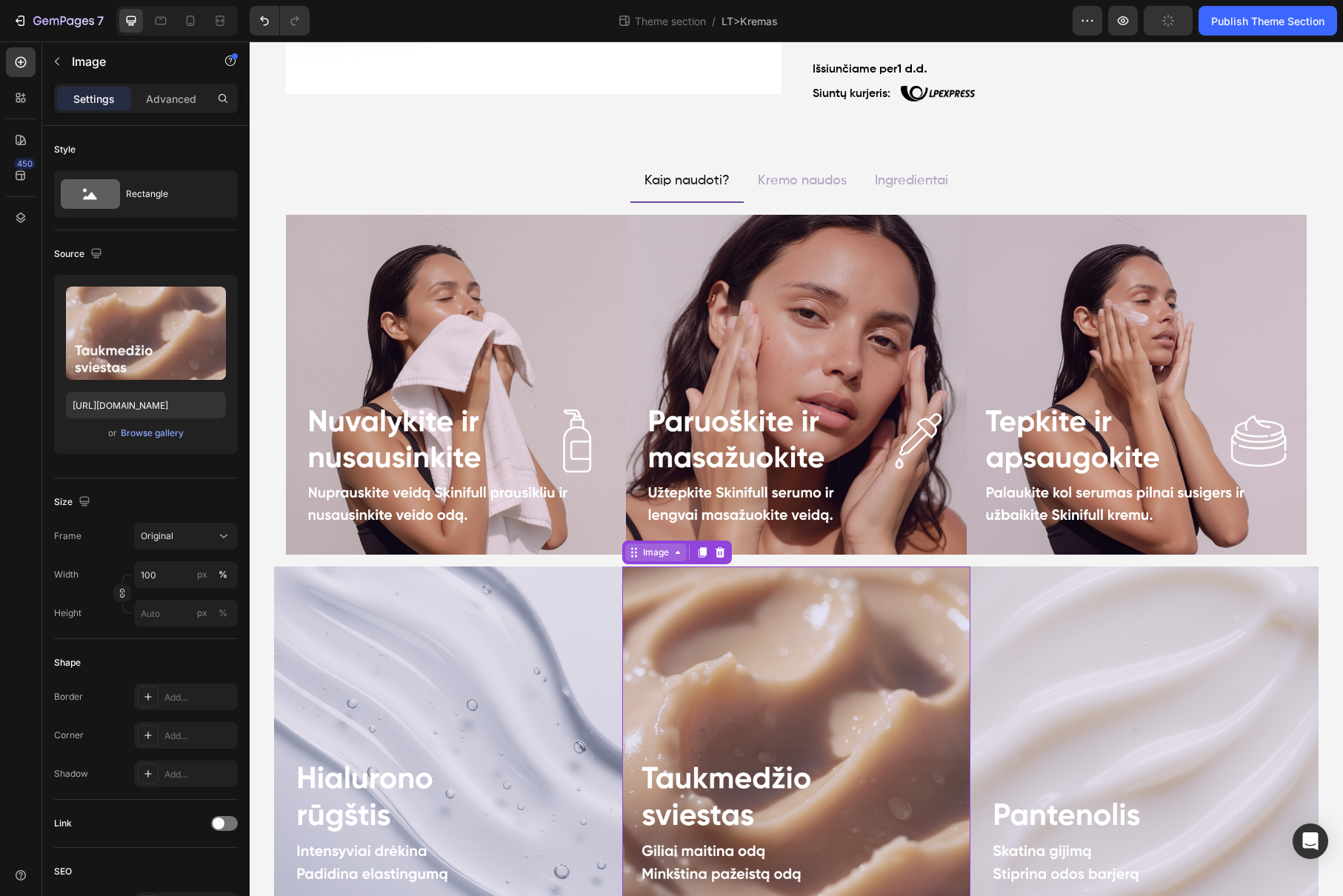
click at [628, 555] on icon at bounding box center [634, 552] width 12 height 12
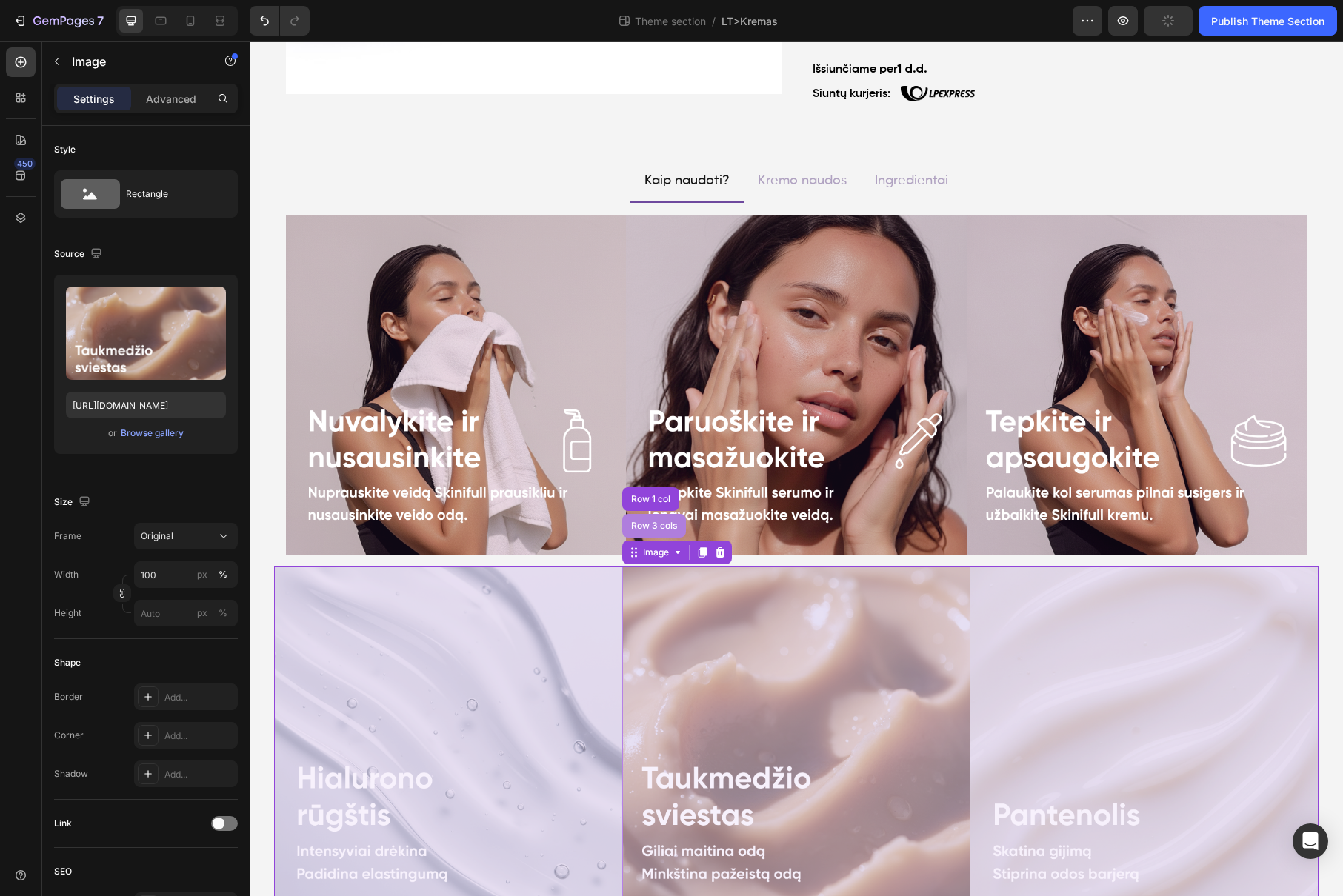
click at [640, 528] on div "Row 3 cols" at bounding box center [653, 525] width 52 height 9
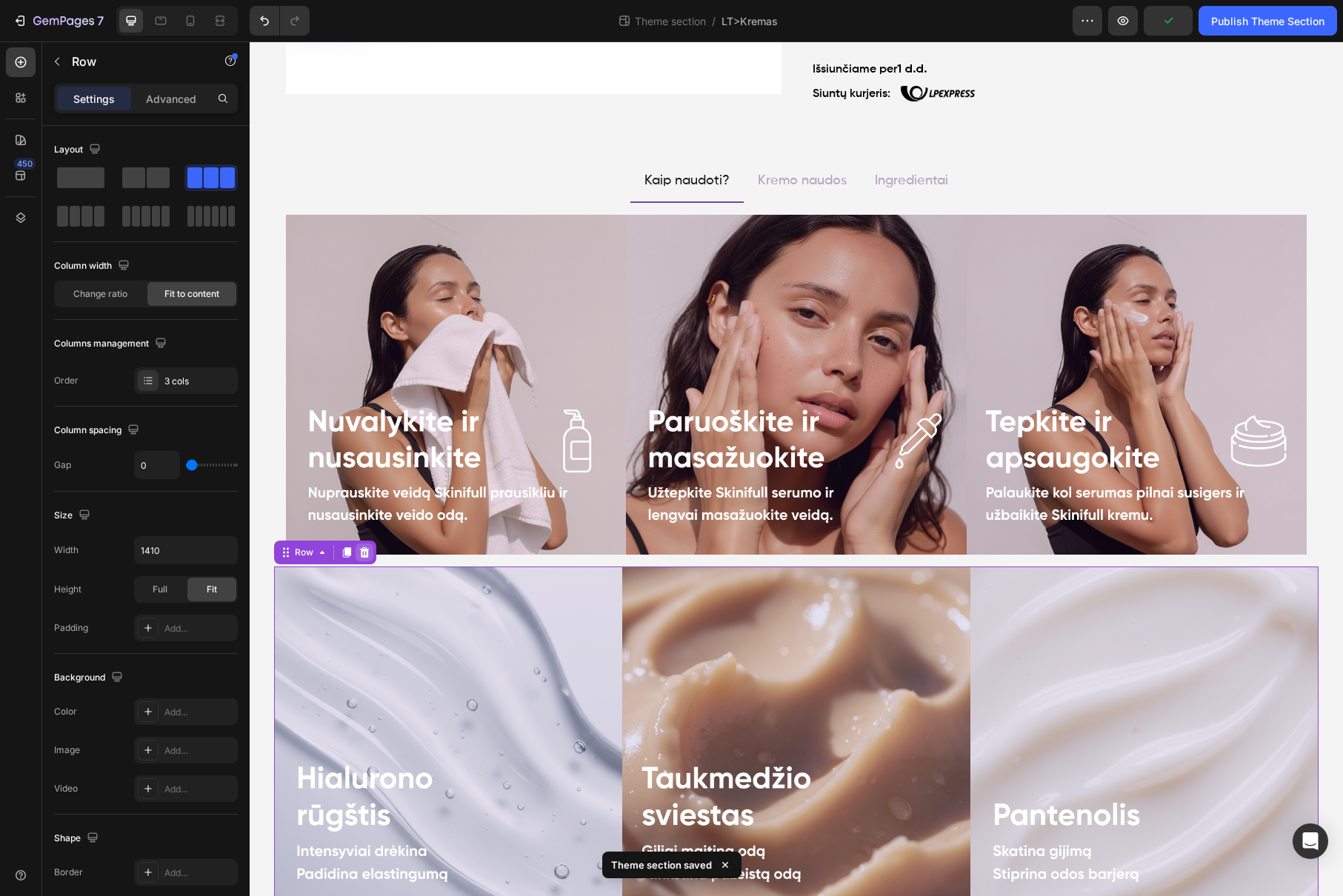
click at [358, 552] on icon at bounding box center [364, 552] width 12 height 12
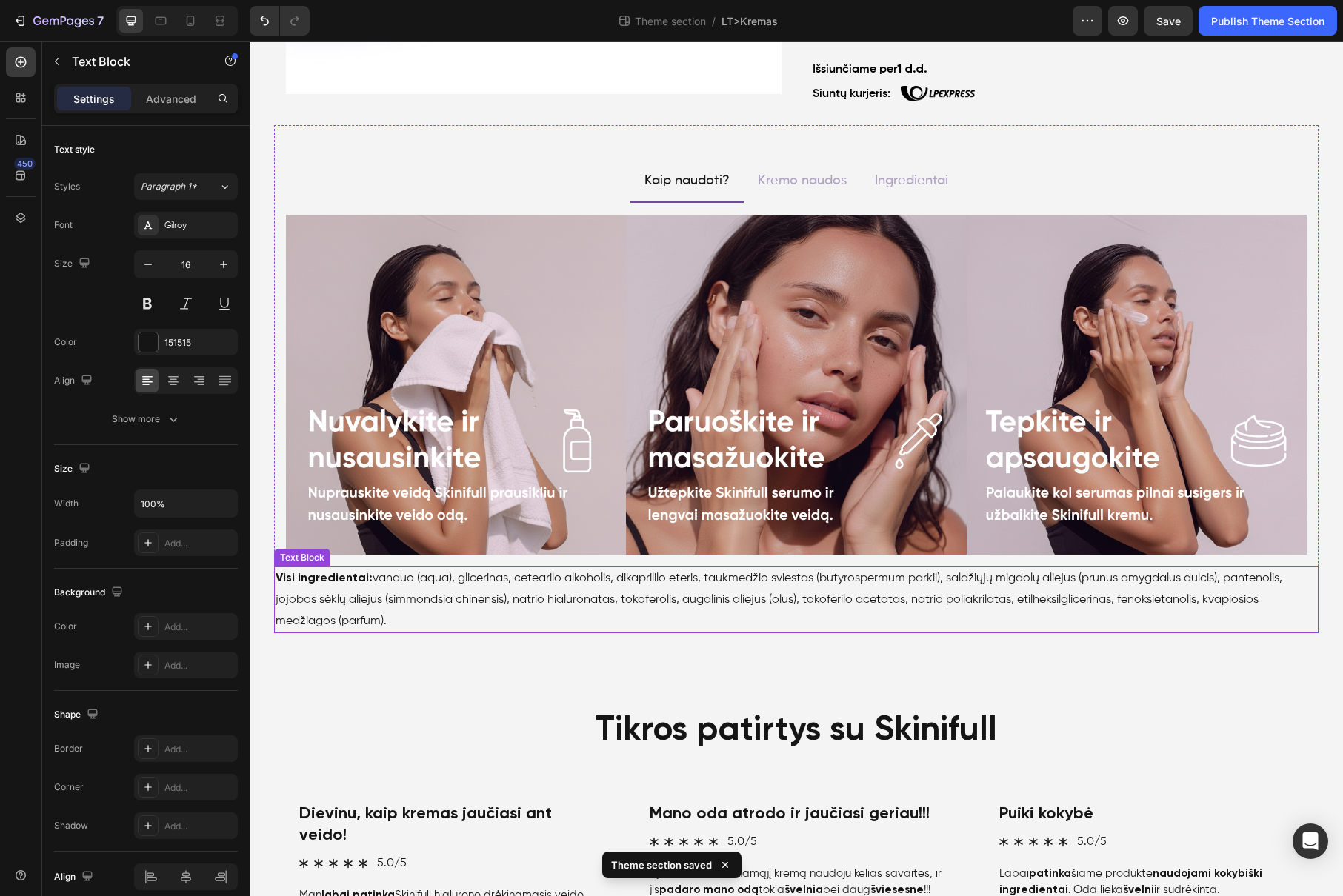
click at [490, 612] on p "Visi ingredientai: vanduo (aqua), glicerinas, cetearilo alkoholis, dikaprililo …" at bounding box center [796, 599] width 1041 height 63
click at [385, 555] on icon at bounding box center [390, 552] width 10 height 11
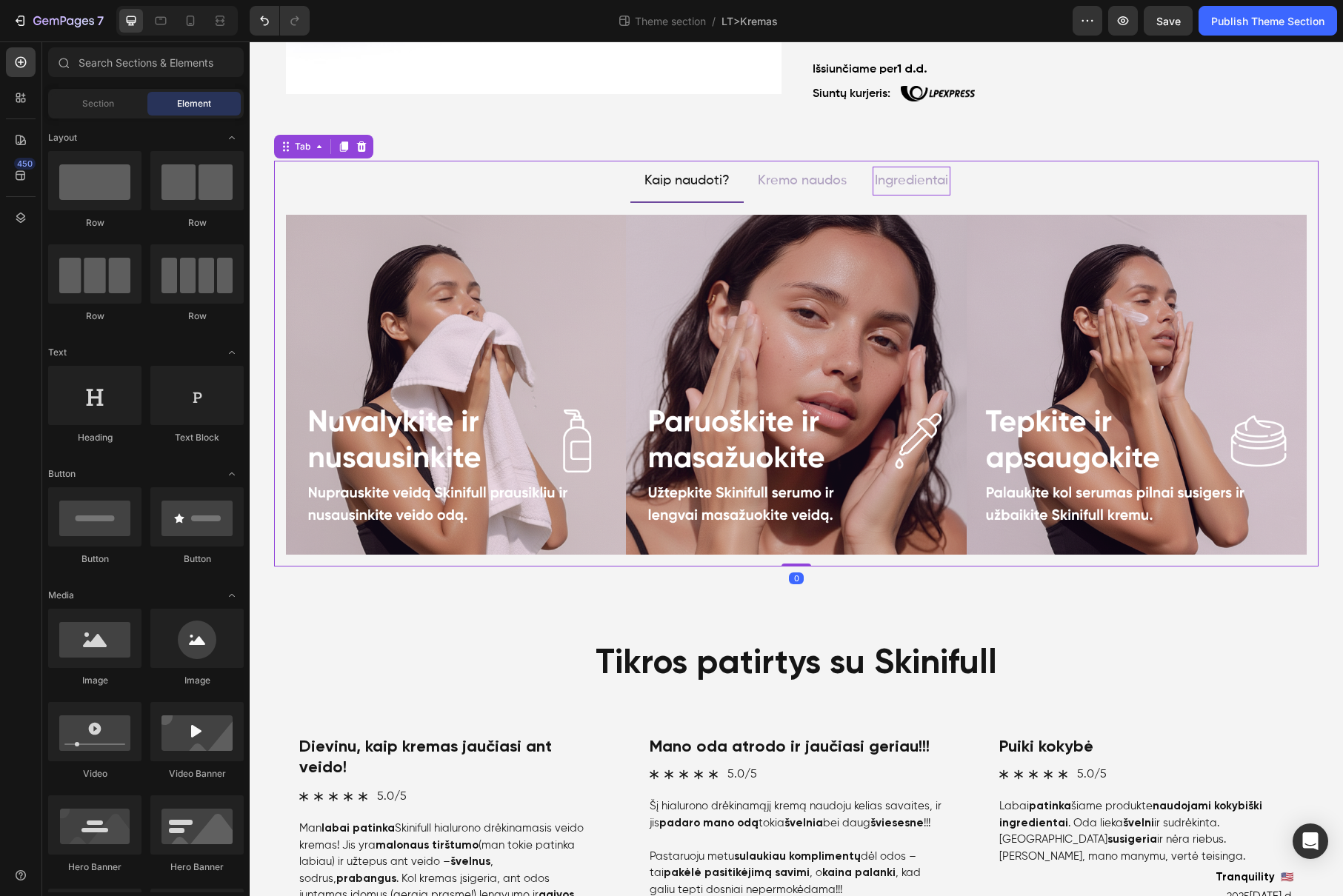
click at [902, 186] on p "Ingredientai" at bounding box center [911, 180] width 73 height 24
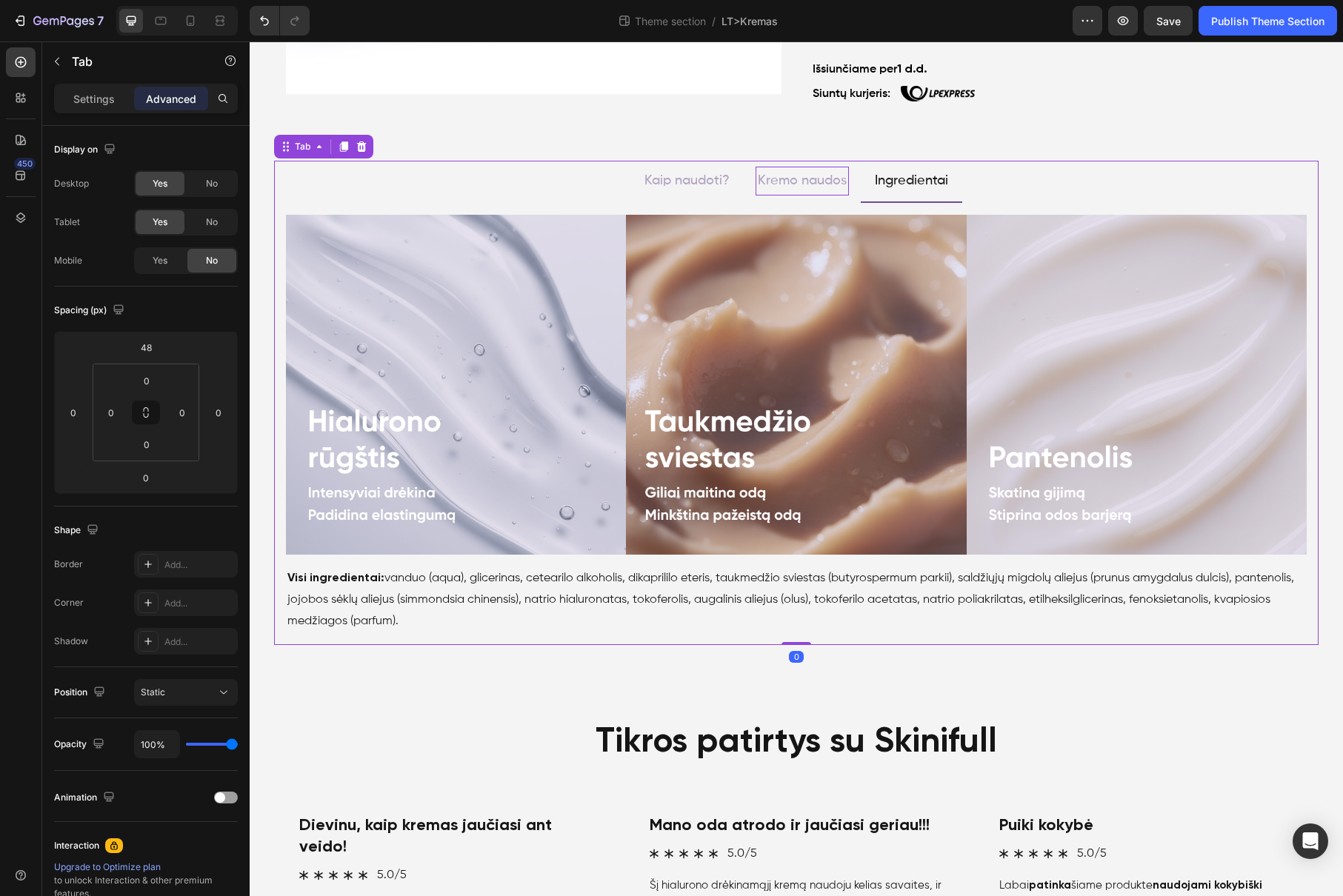
click at [823, 179] on p "Kremo naudos" at bounding box center [802, 180] width 89 height 24
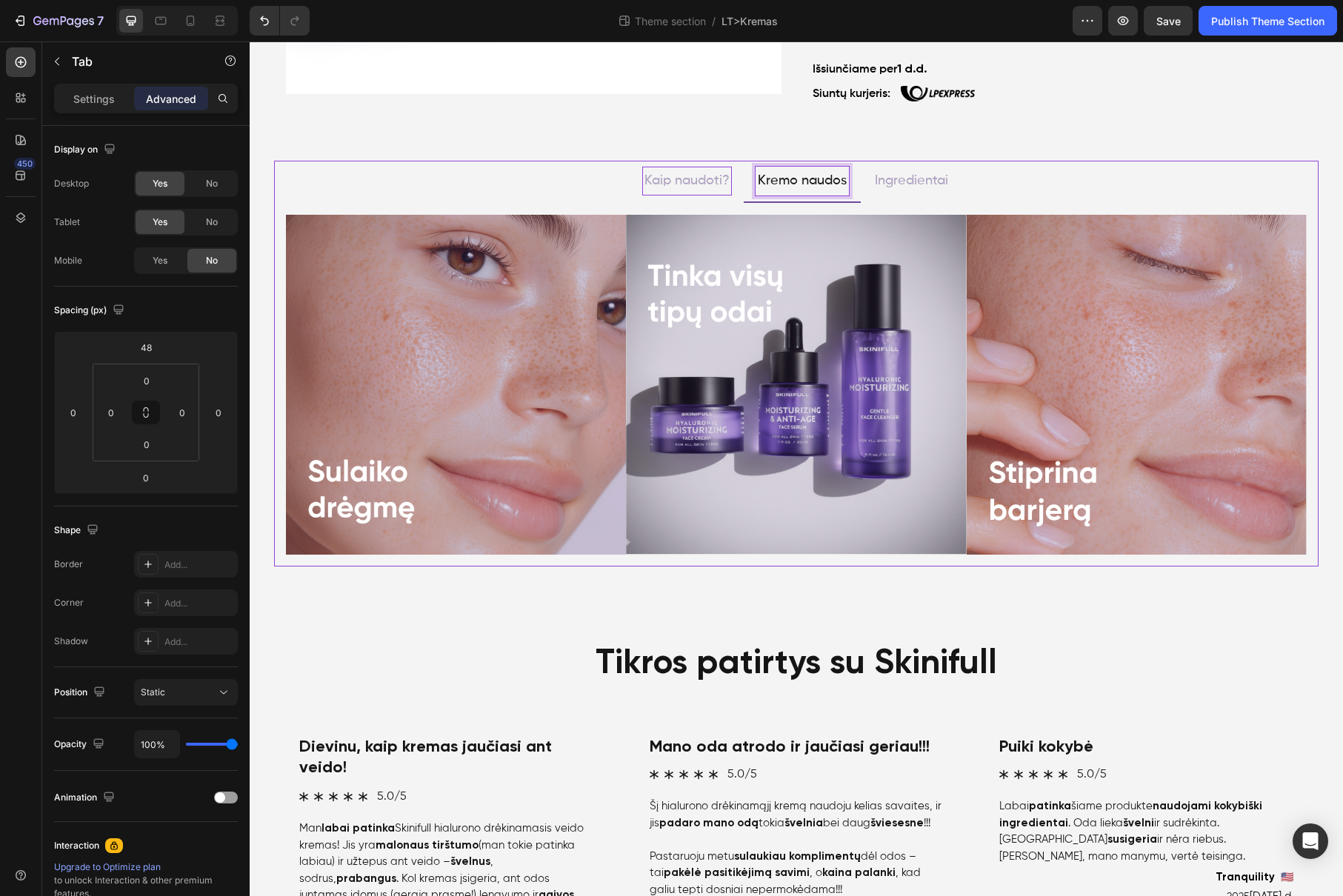
click at [708, 184] on p "Kaip naudoti?" at bounding box center [687, 180] width 85 height 24
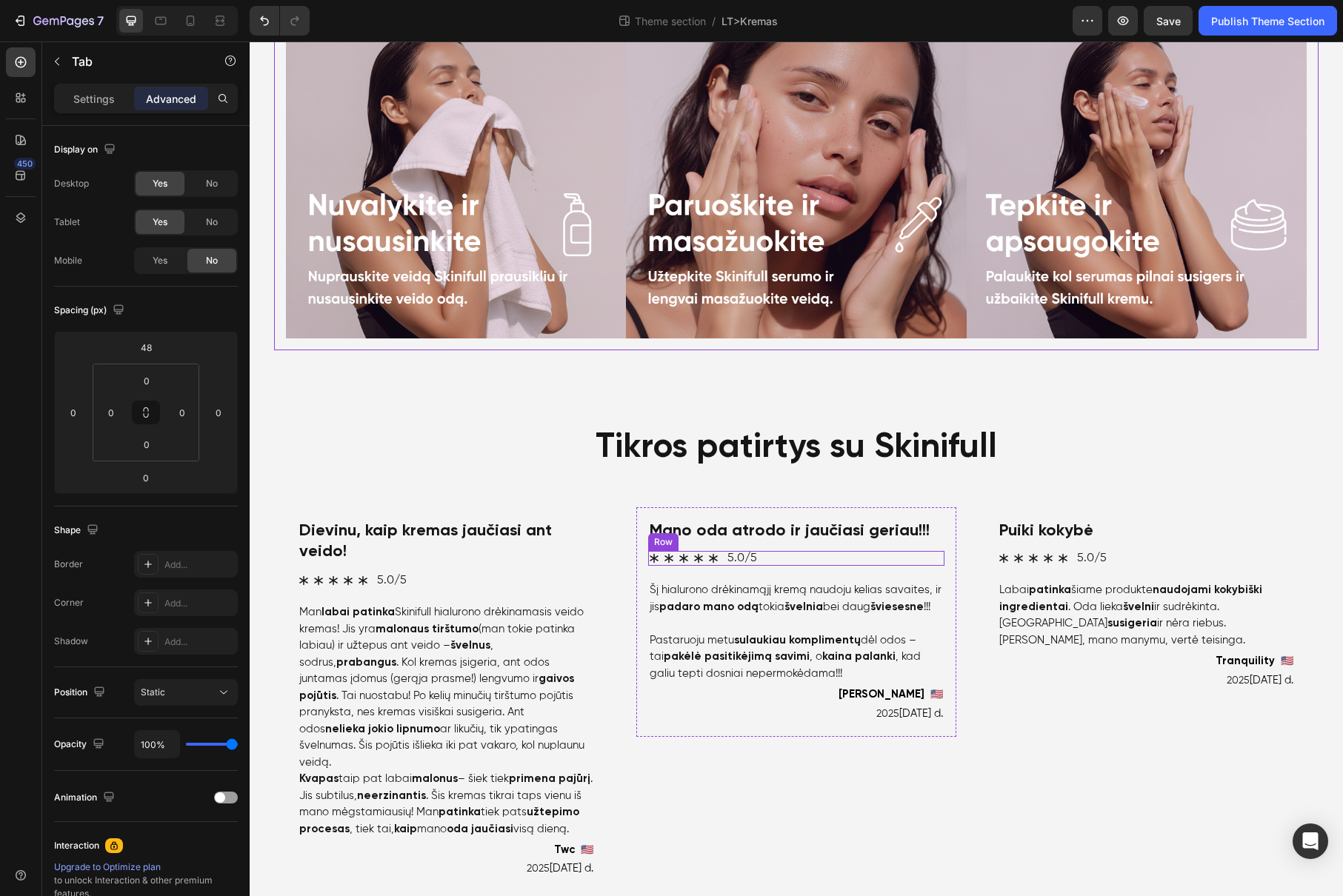
scroll to position [727, 0]
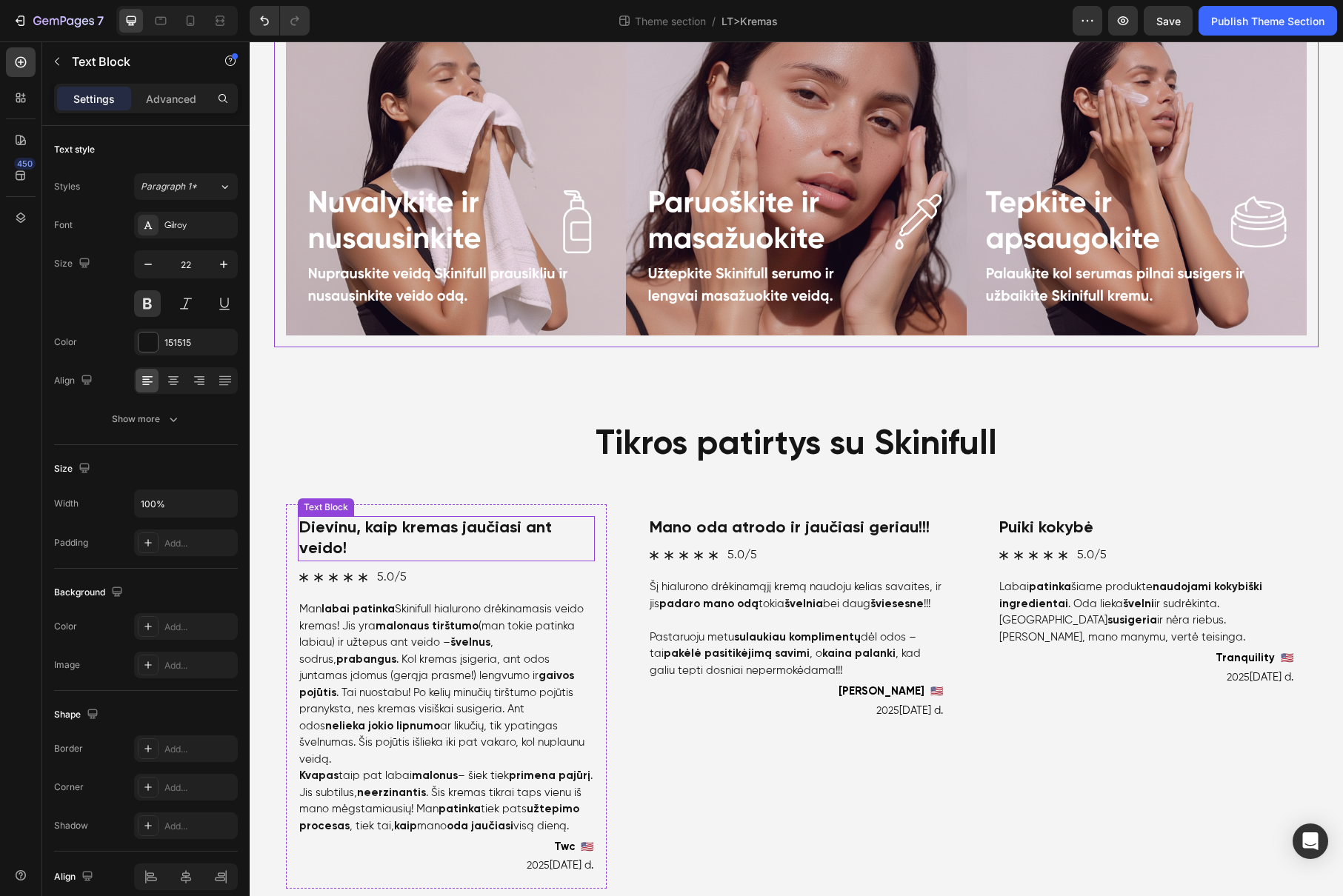
click at [496, 554] on p "Dievinu, kaip kremas jaučiasi ant veido!" at bounding box center [446, 538] width 294 height 42
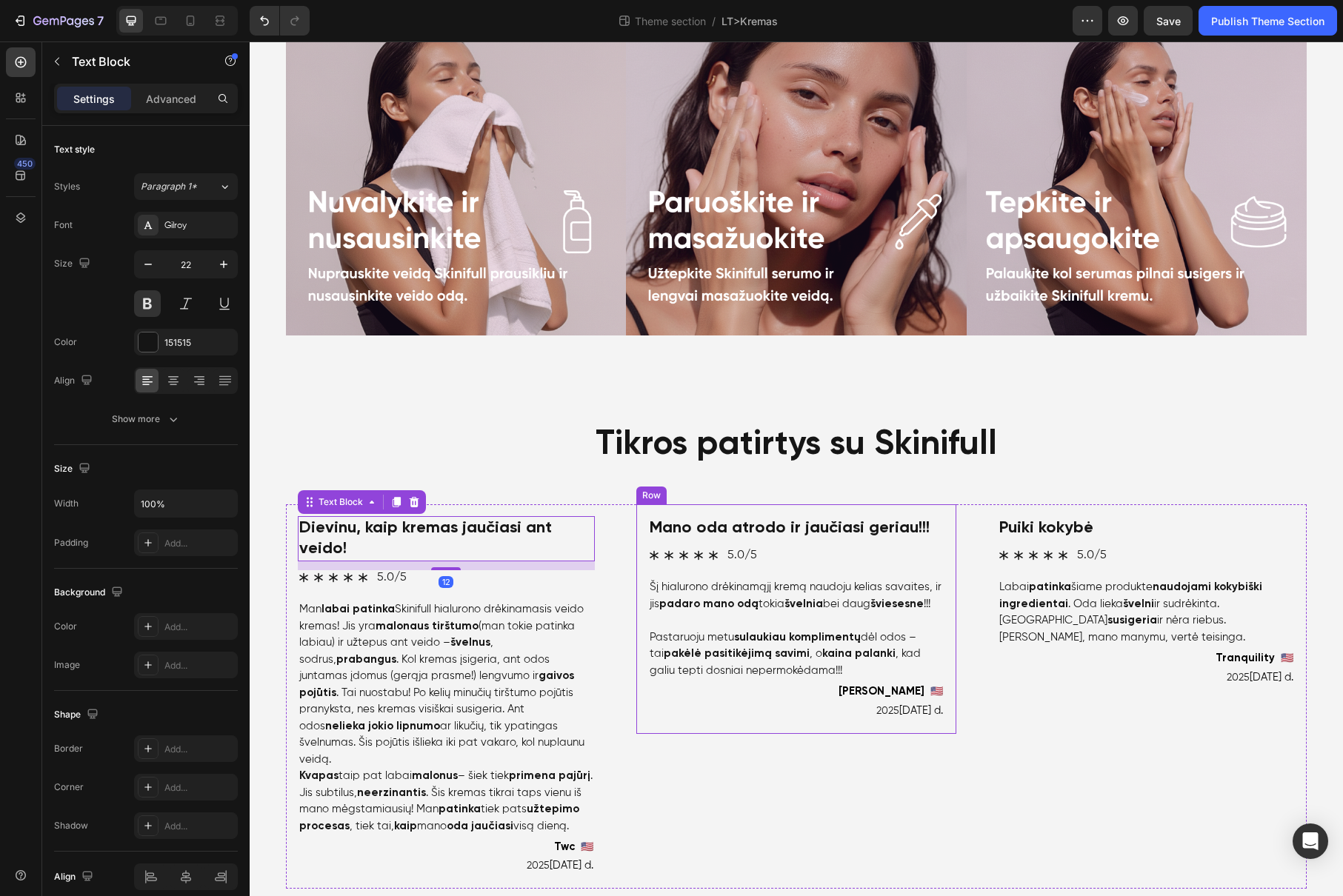
click at [774, 568] on div "Mano oda atrodo ir jaučiasi geriau!!! Text Block Icon Icon Icon Icon Icon Icon …" at bounding box center [796, 619] width 297 height 206
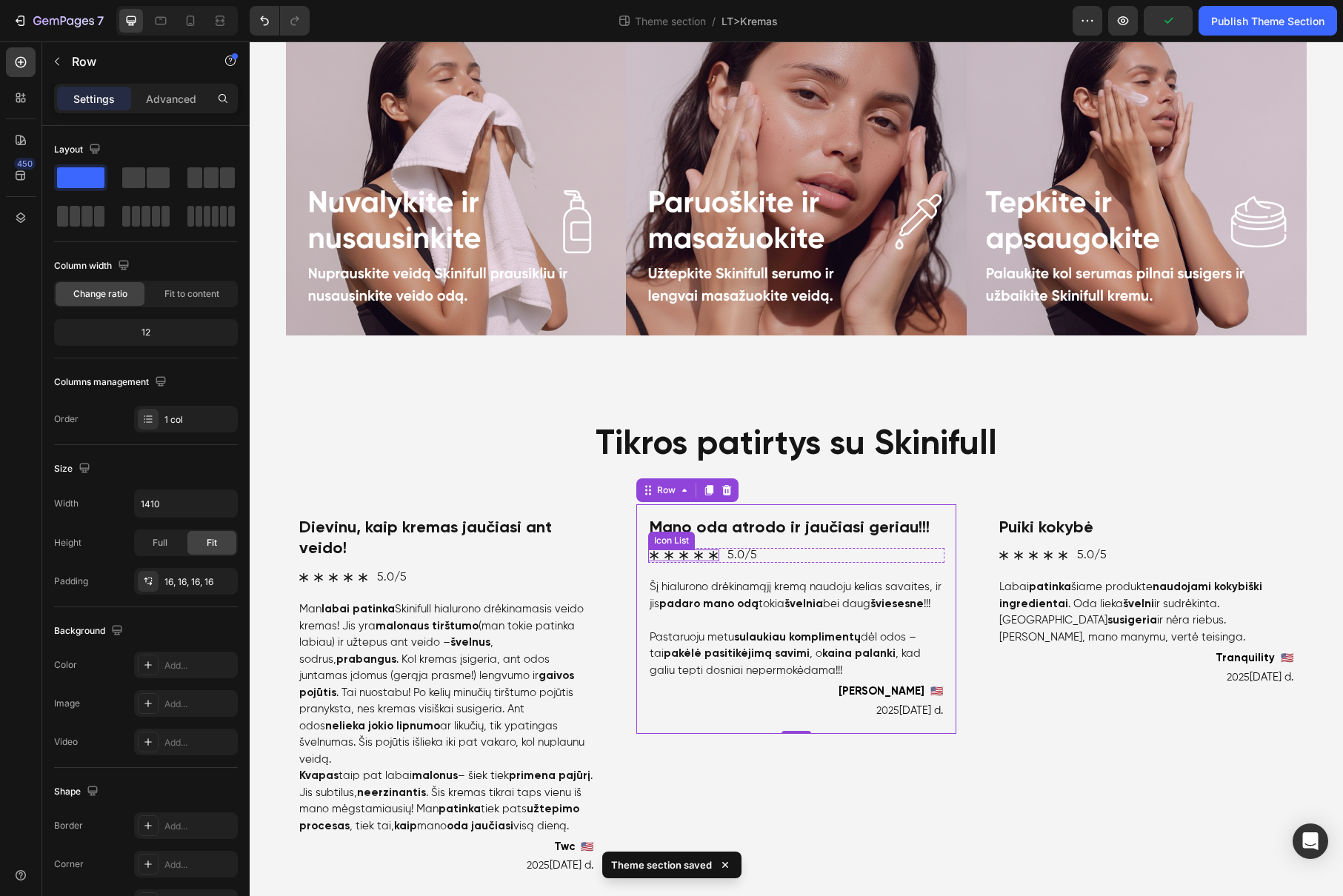
click at [685, 550] on div "Icon Icon Icon Icon Icon Icon List" at bounding box center [683, 556] width 72 height 12
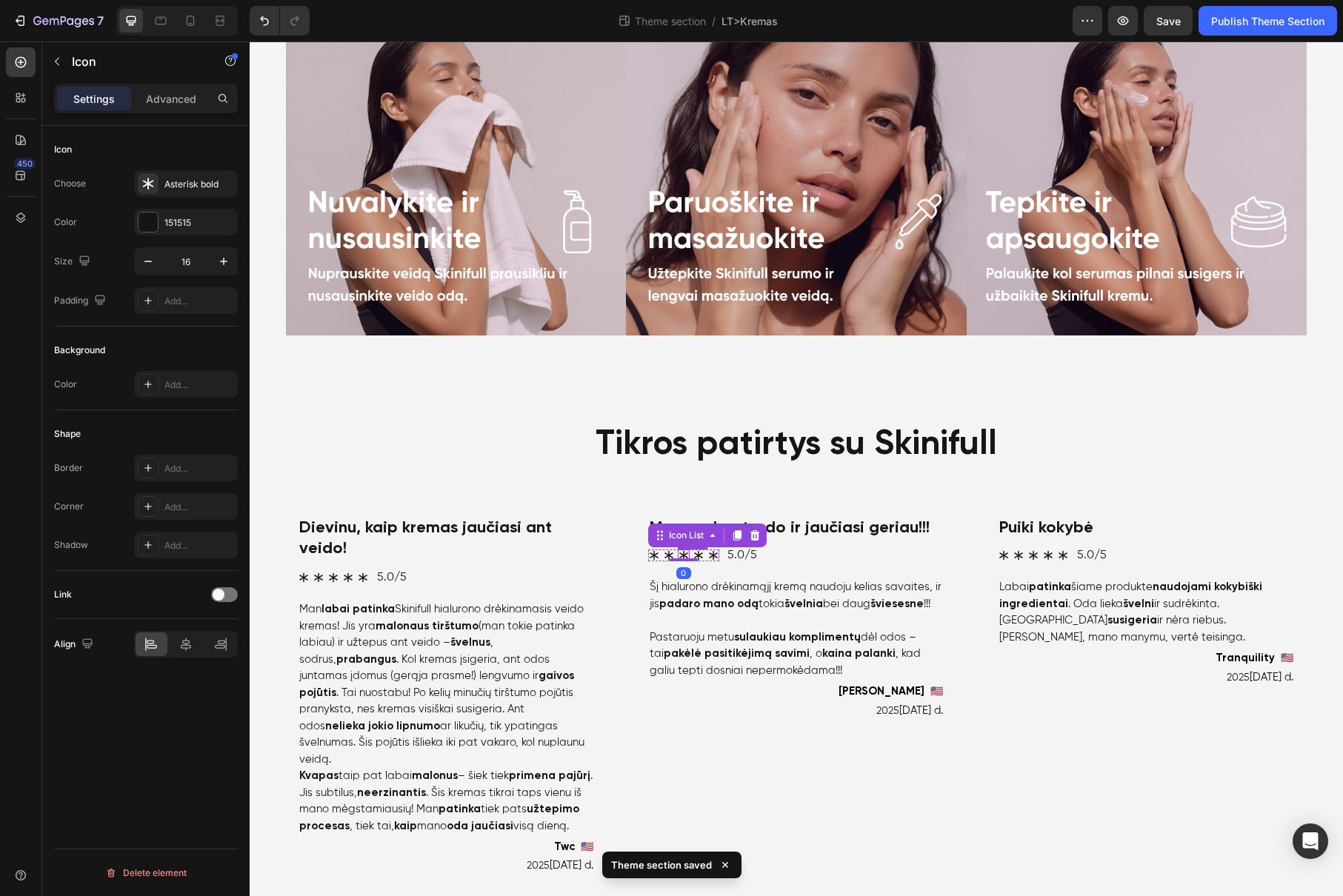
click at [681, 555] on icon at bounding box center [683, 556] width 12 height 12
click at [203, 176] on div "Asterisk bold" at bounding box center [186, 183] width 104 height 26
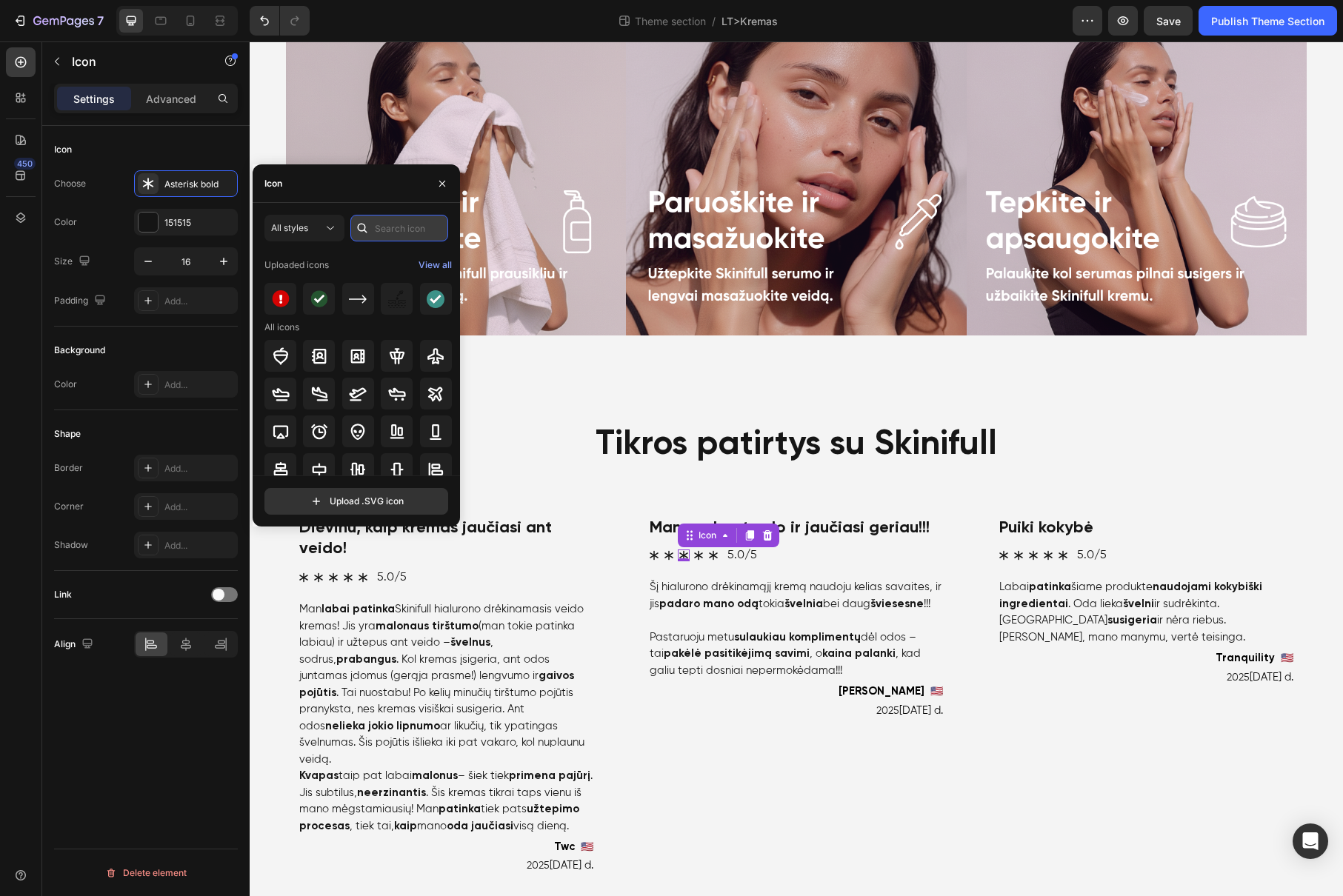
click at [397, 229] on input "text" at bounding box center [399, 228] width 98 height 26
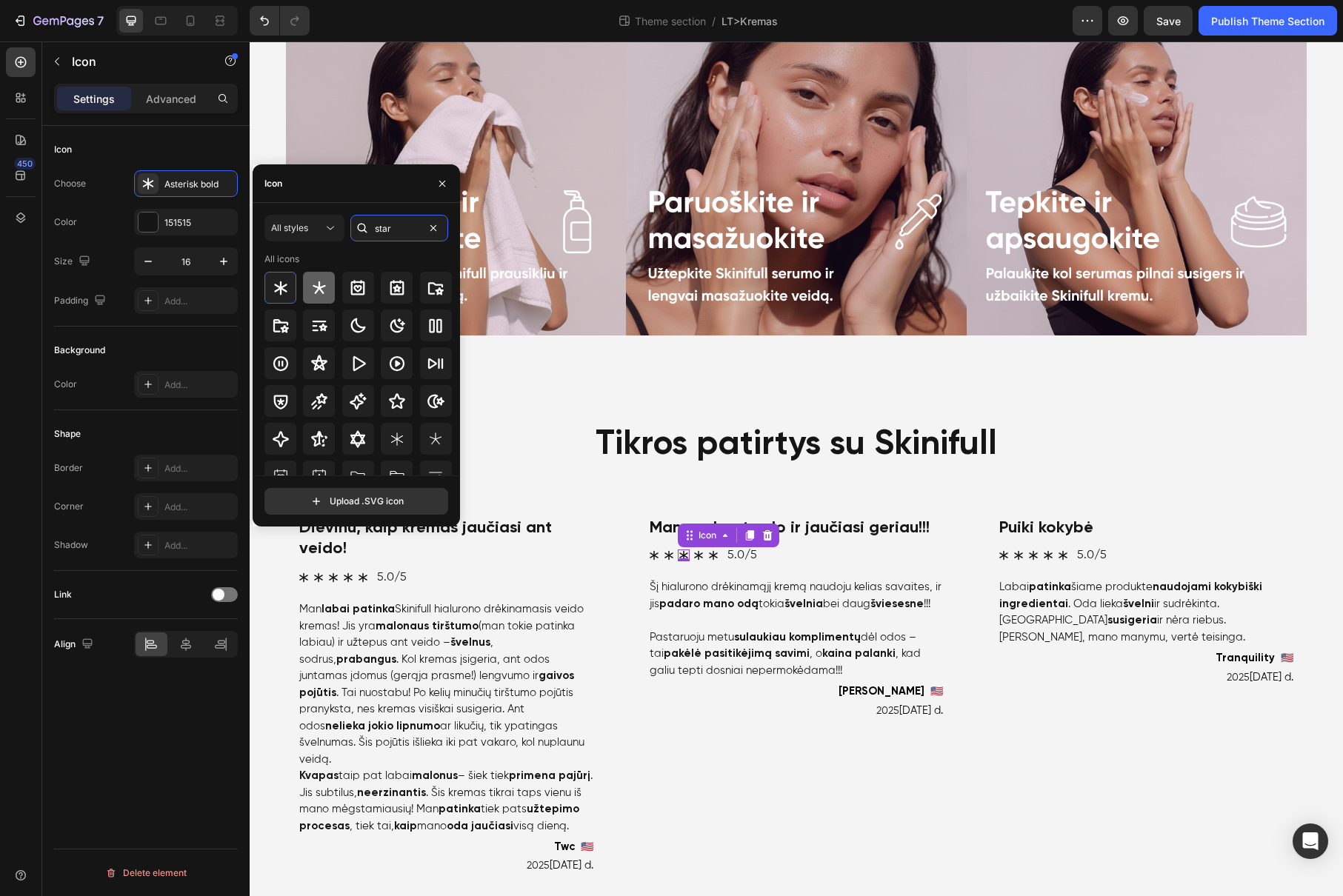
type input "star"
click at [326, 295] on icon at bounding box center [320, 289] width 18 height 18
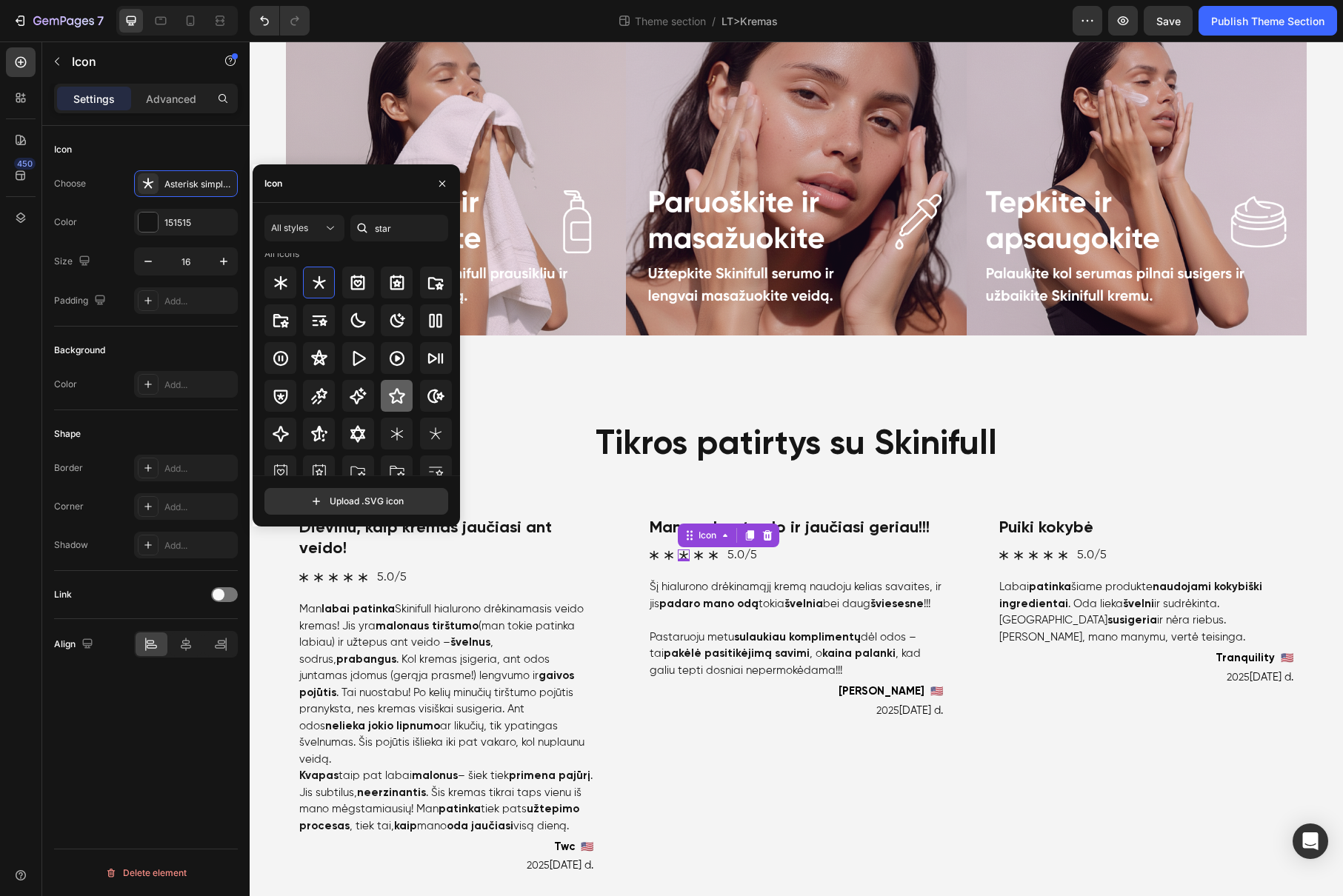
click at [394, 393] on icon at bounding box center [397, 396] width 18 height 18
click at [385, 444] on div at bounding box center [396, 433] width 32 height 32
click at [275, 274] on icon at bounding box center [281, 283] width 18 height 18
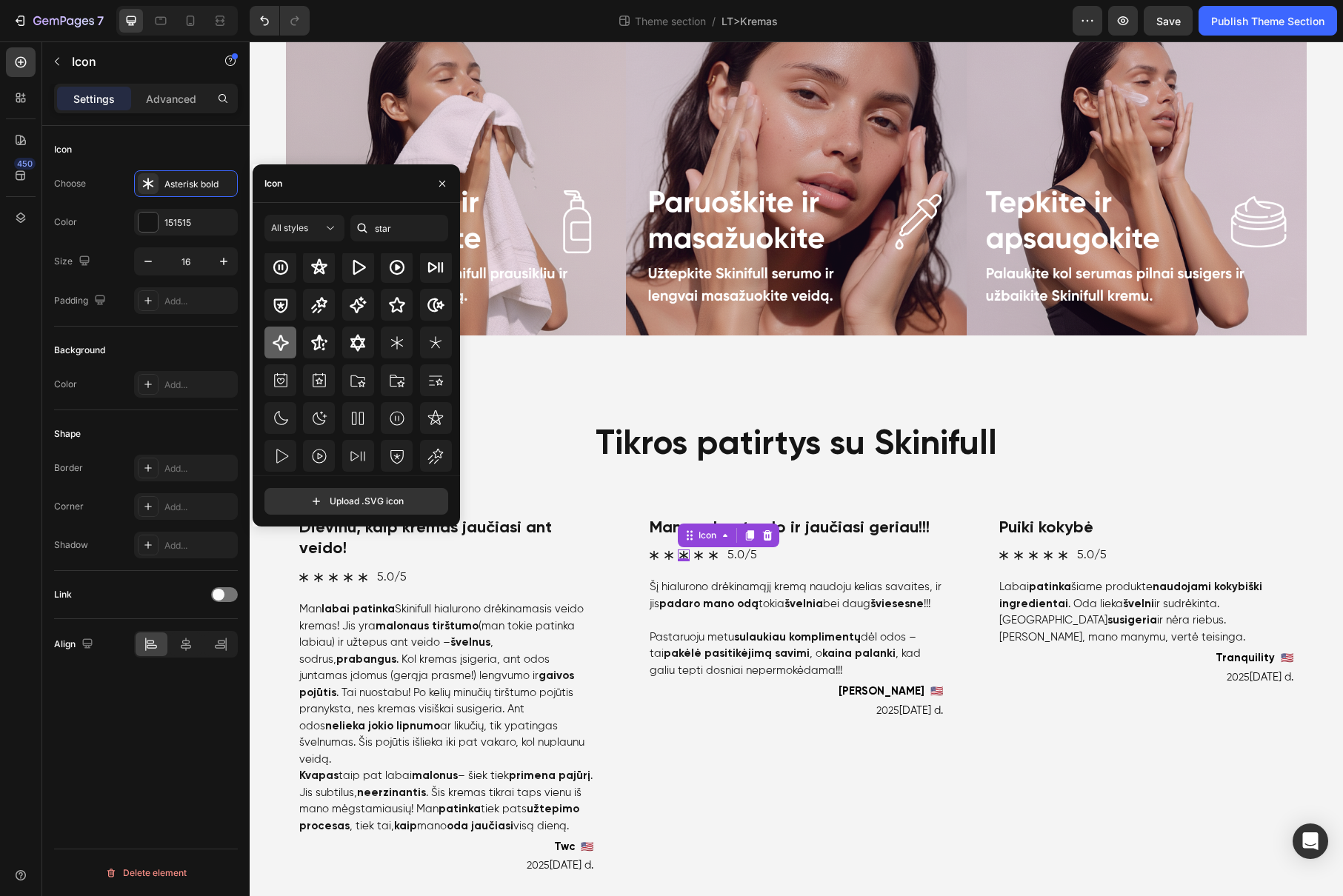
scroll to position [99, 0]
click at [292, 337] on div at bounding box center [280, 340] width 32 height 32
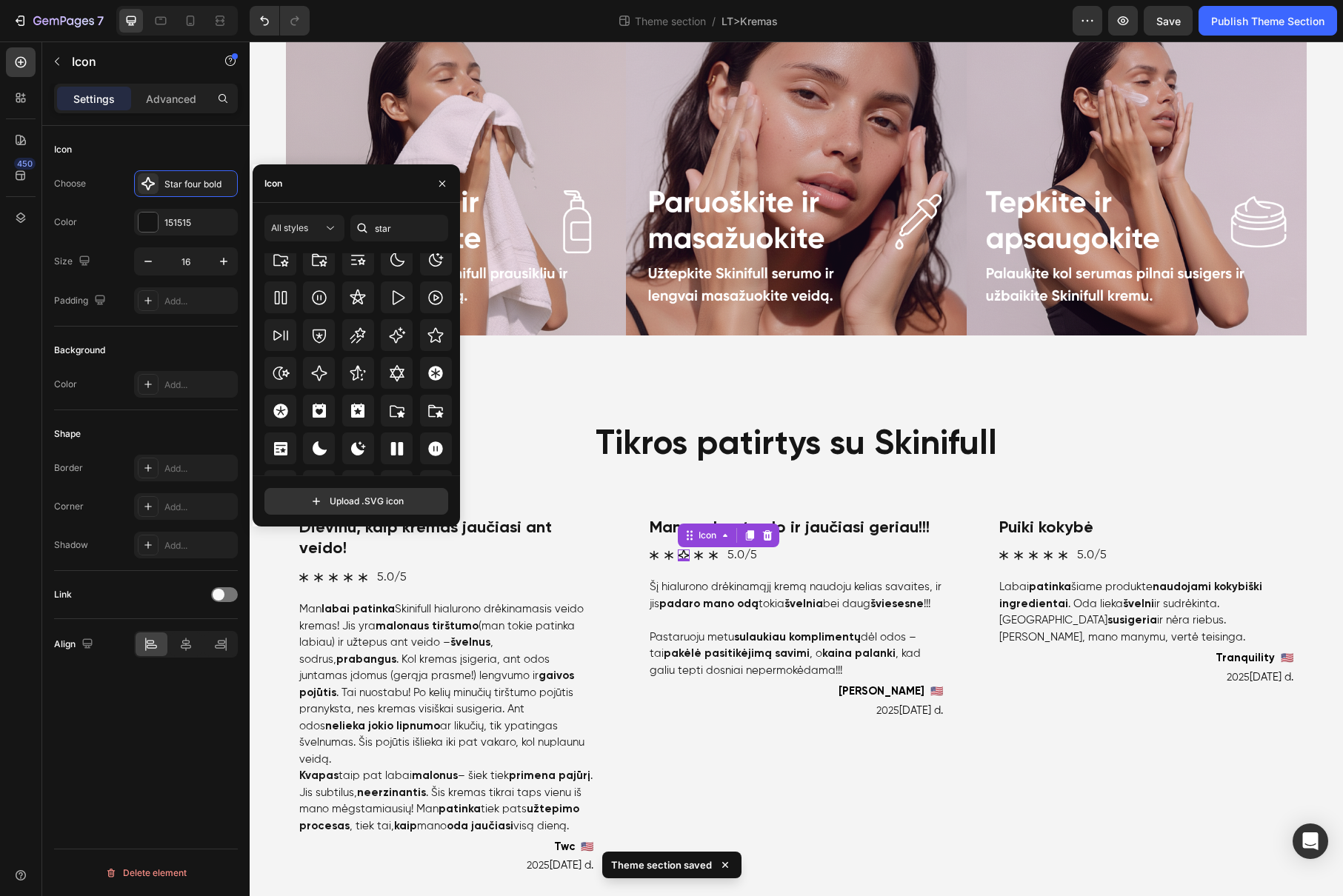
scroll to position [450, 0]
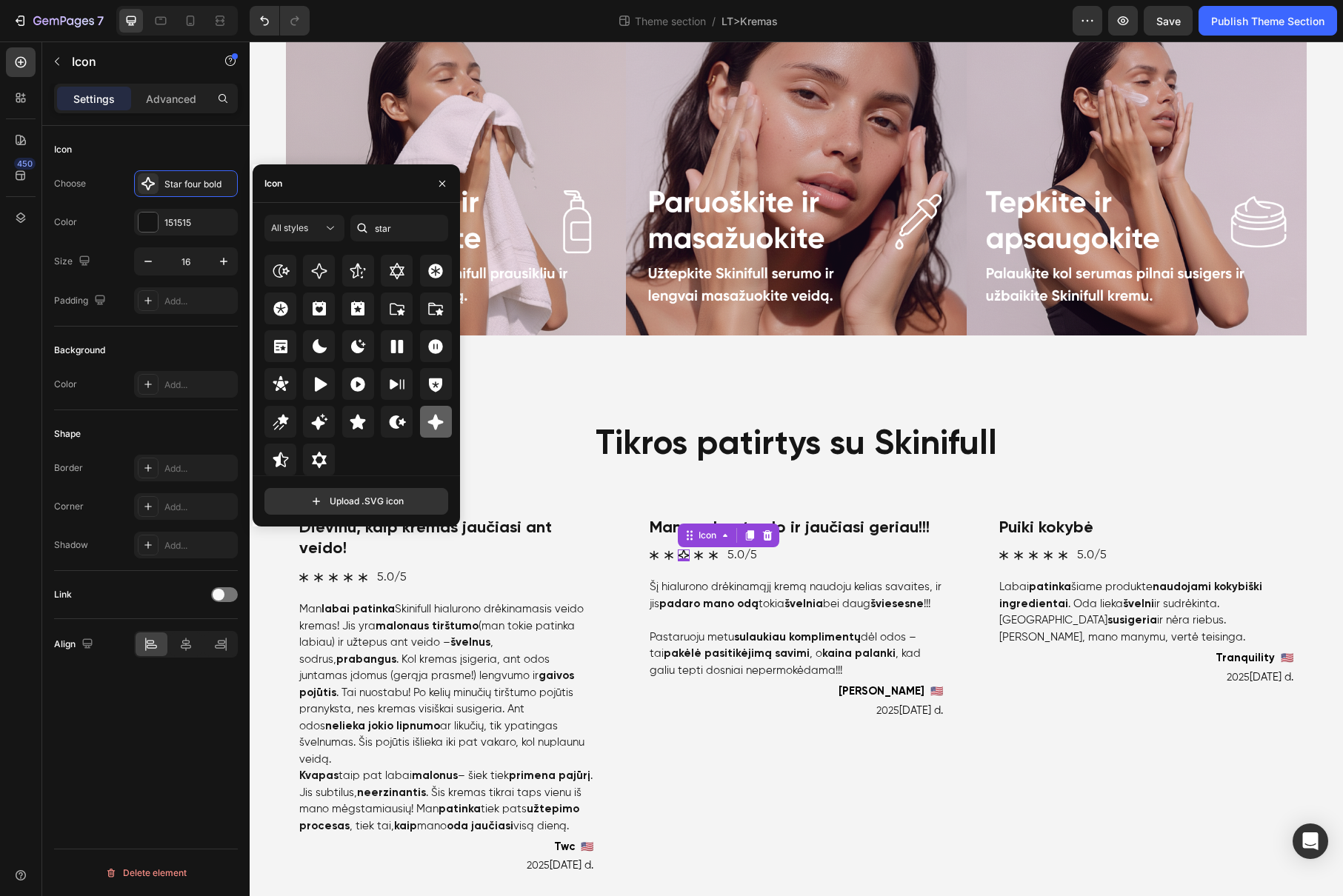
click at [427, 420] on icon at bounding box center [436, 423] width 18 height 18
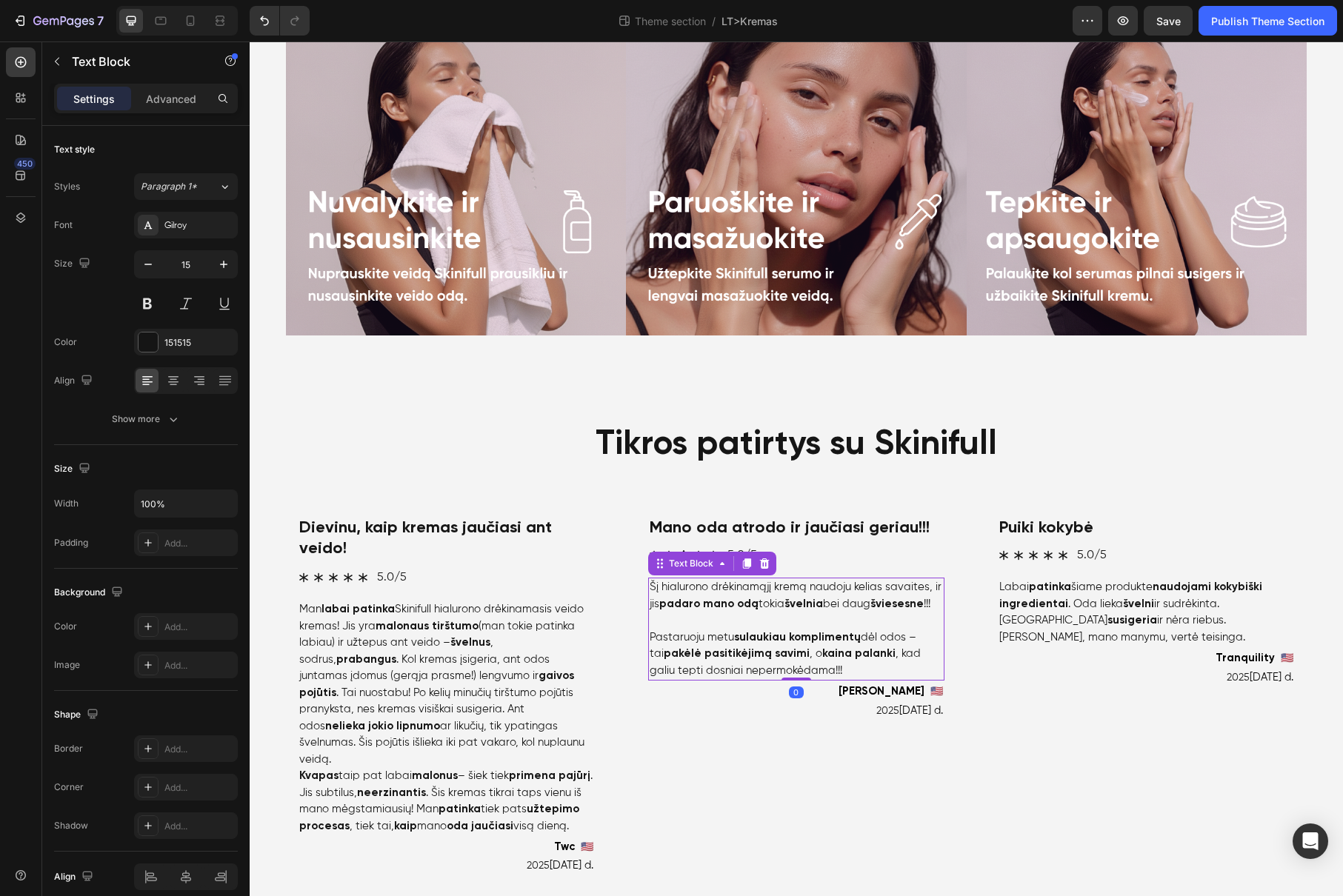
click at [815, 597] on p "Šį hialurono drėkinamąjį kremą naudoju kelias savaites, ir jis padaro mano odą …" at bounding box center [796, 596] width 294 height 34
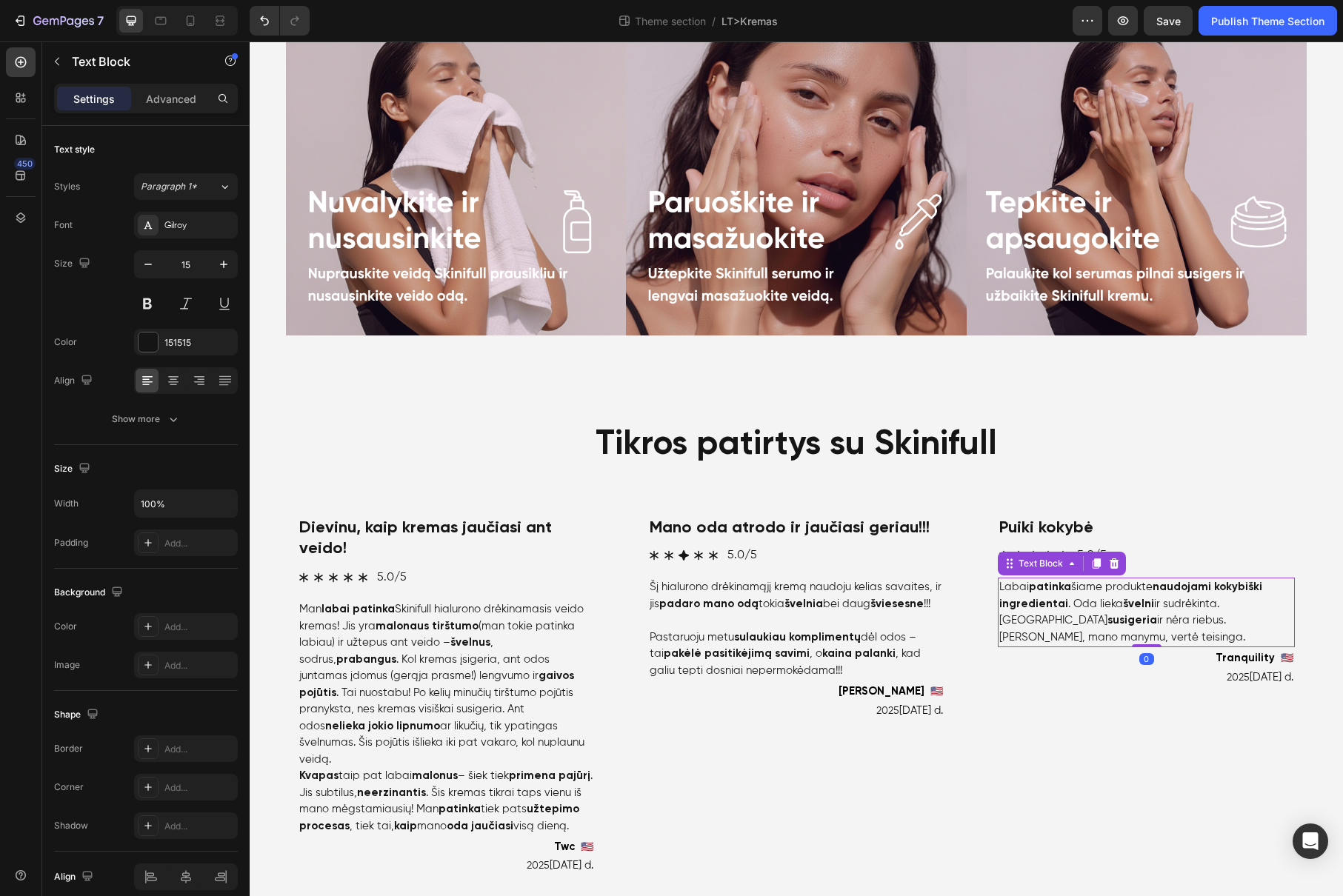
click at [1128, 586] on p "Labai patinka šiame produkte naudojami kokybiški ingredientai . Oda lieka šveln…" at bounding box center [1147, 612] width 294 height 67
click at [1268, 19] on div "Publish Theme Section" at bounding box center [1267, 21] width 113 height 16
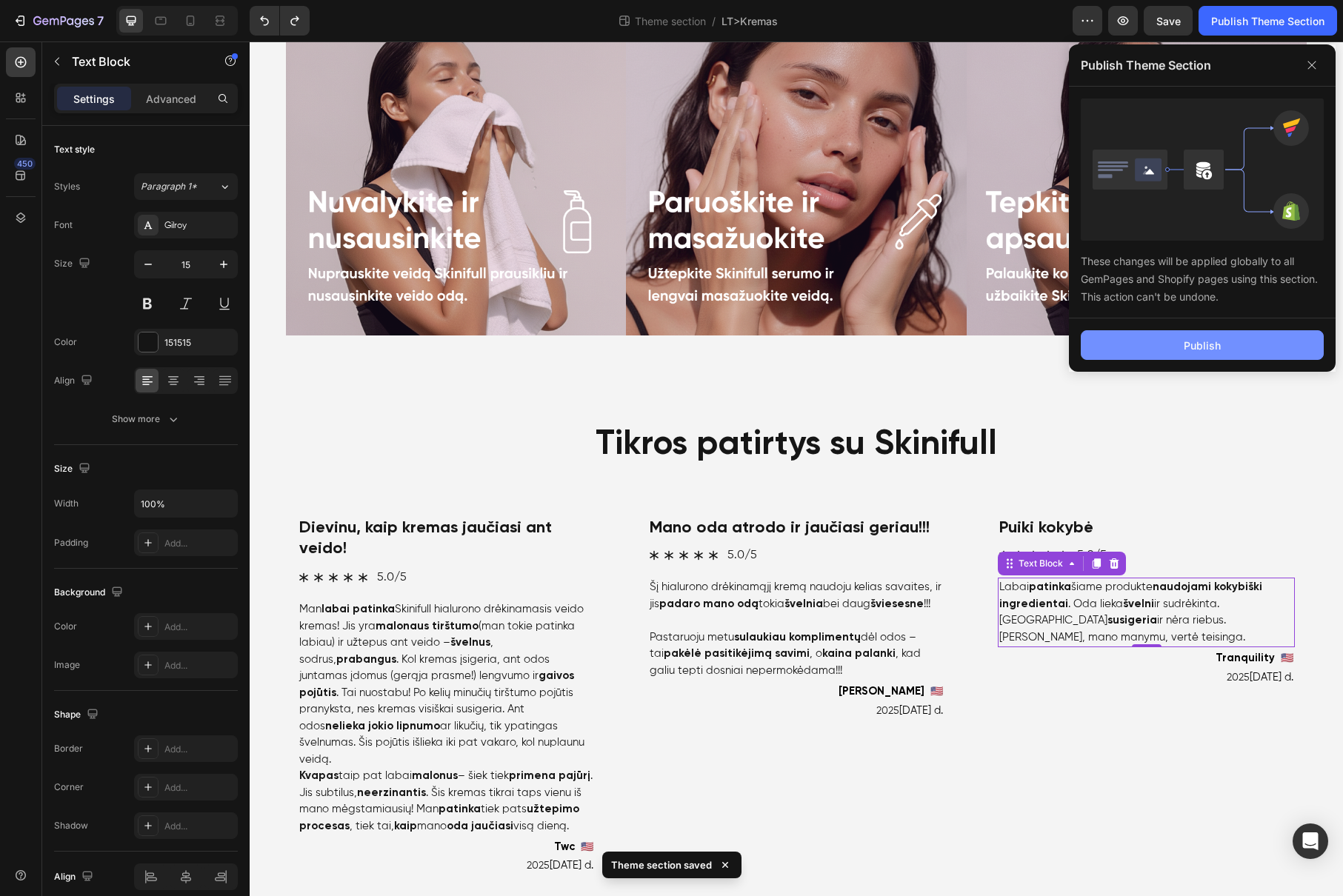
click at [1163, 353] on button "Publish" at bounding box center [1202, 345] width 243 height 30
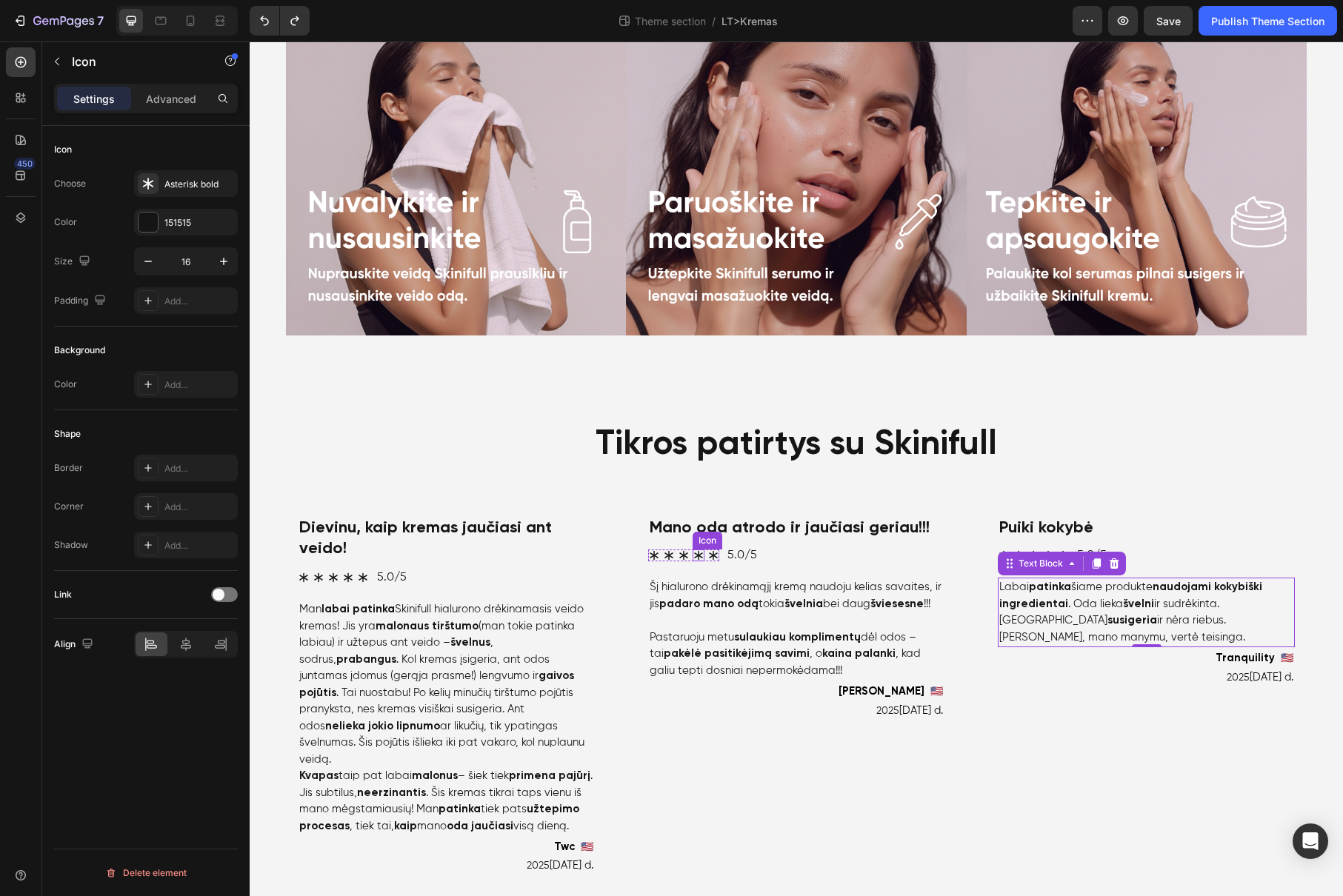
click at [695, 556] on icon at bounding box center [698, 556] width 12 height 12
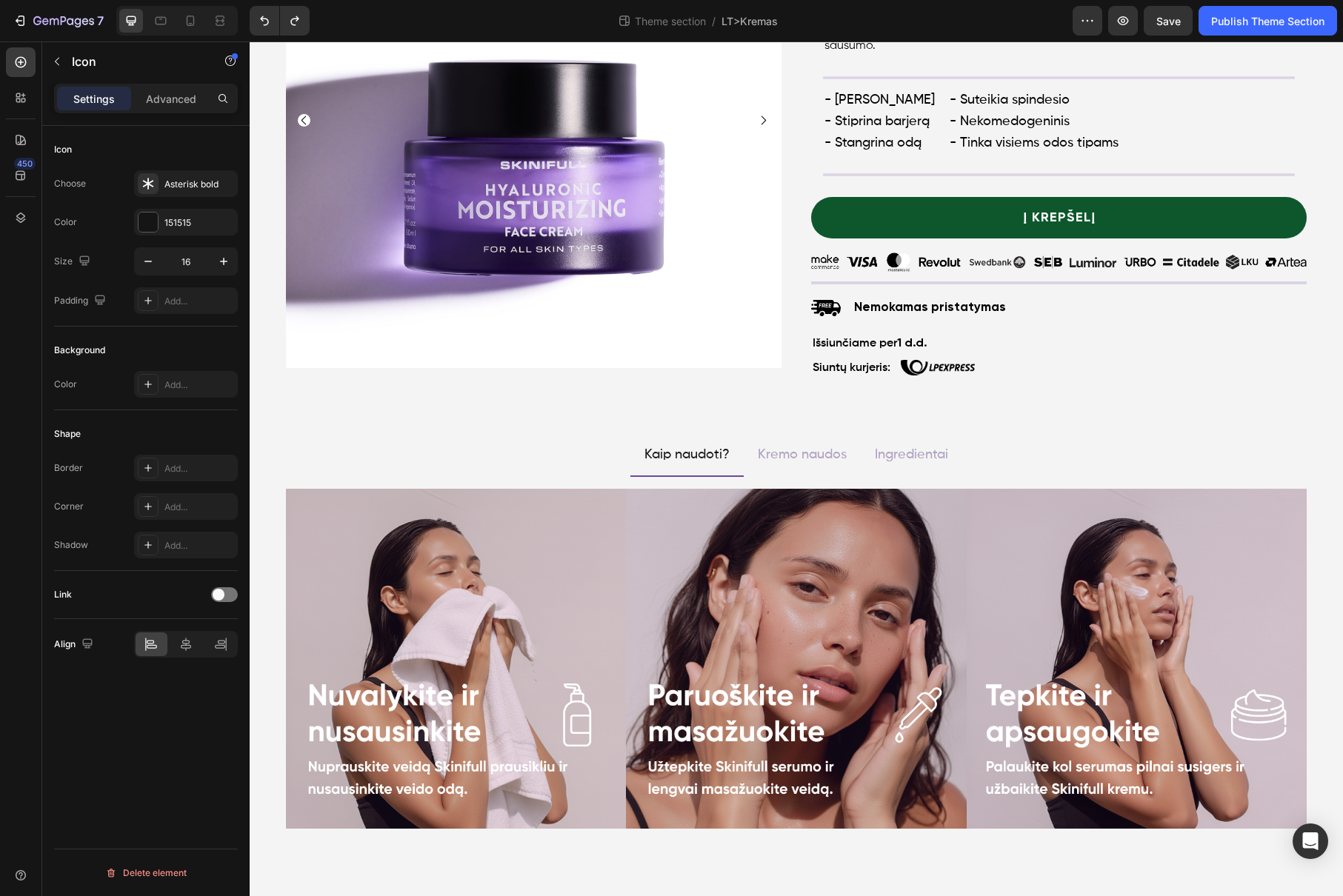
scroll to position [324, 0]
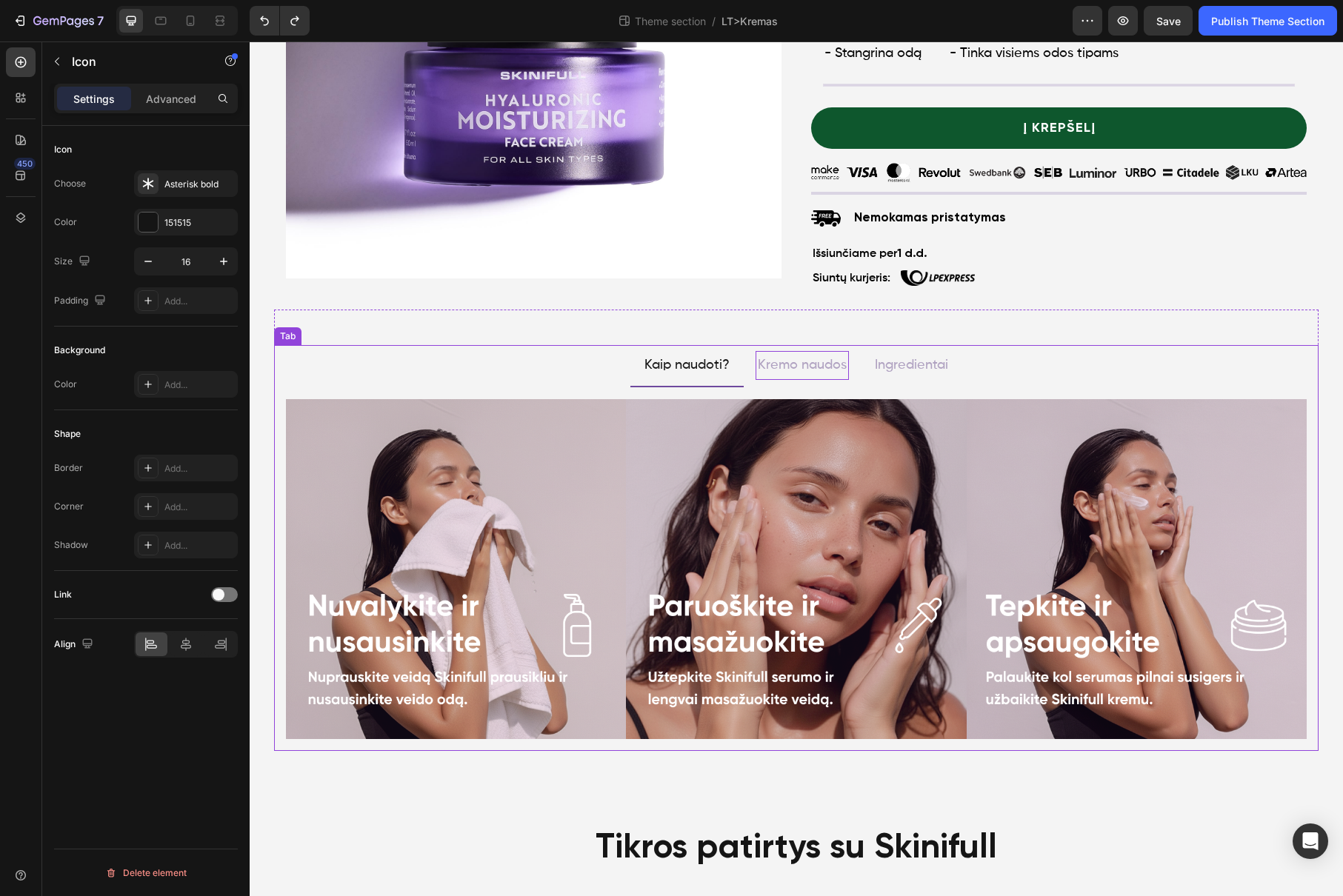
click at [775, 363] on p "Kremo naudos" at bounding box center [802, 365] width 89 height 24
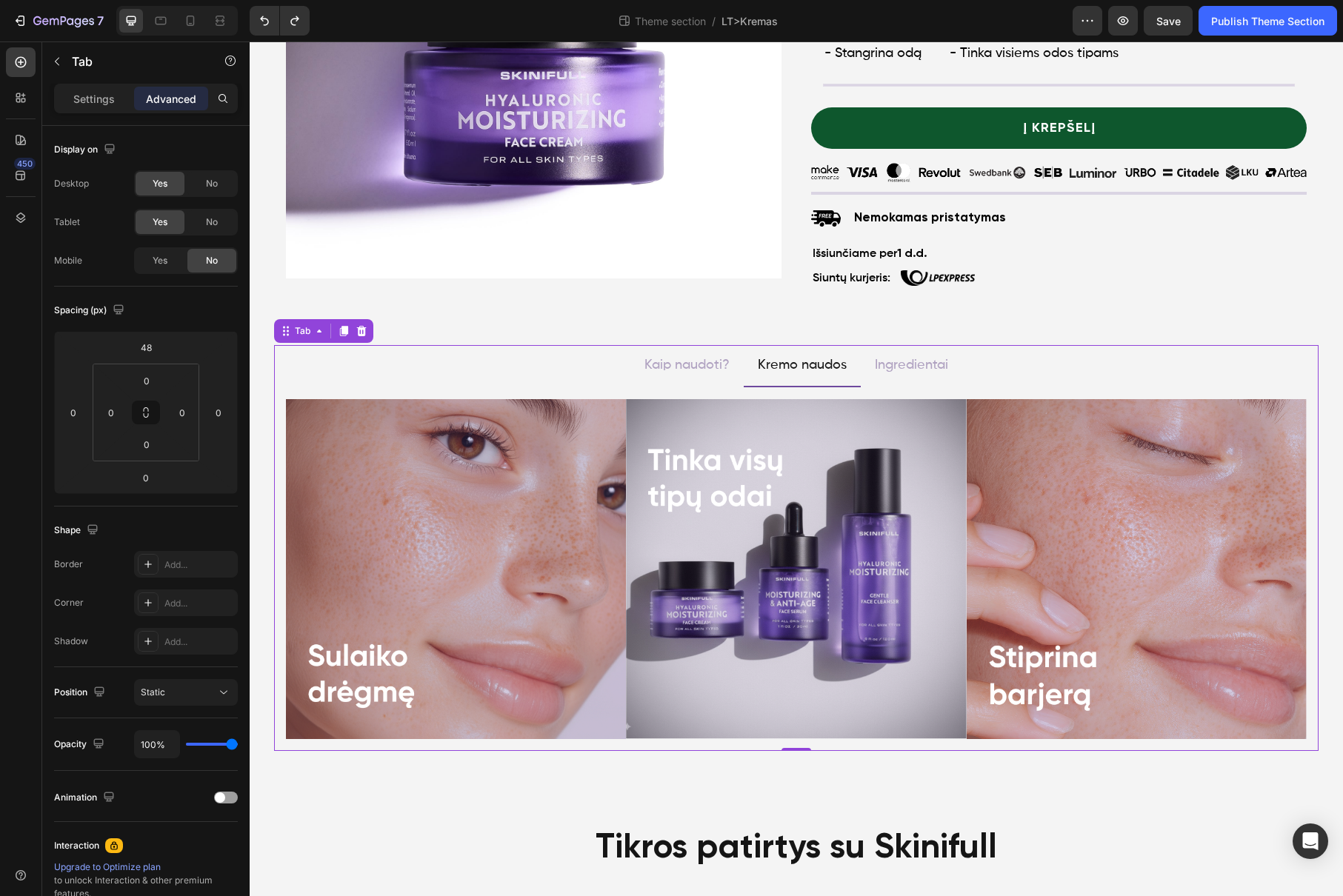
click at [861, 363] on li "Ingredientai" at bounding box center [911, 366] width 101 height 41
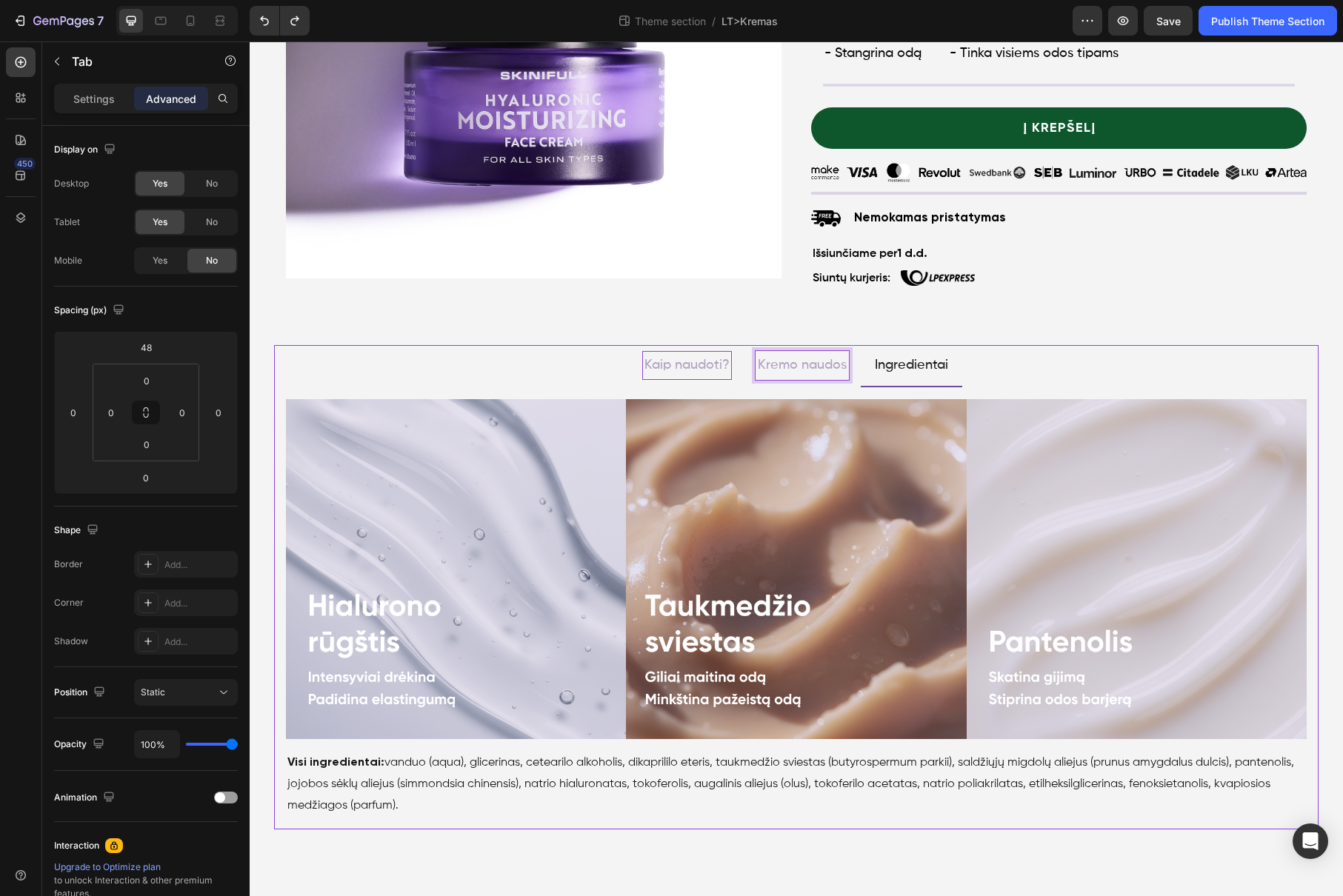
click at [782, 362] on p "Kremo naudos" at bounding box center [802, 365] width 89 height 24
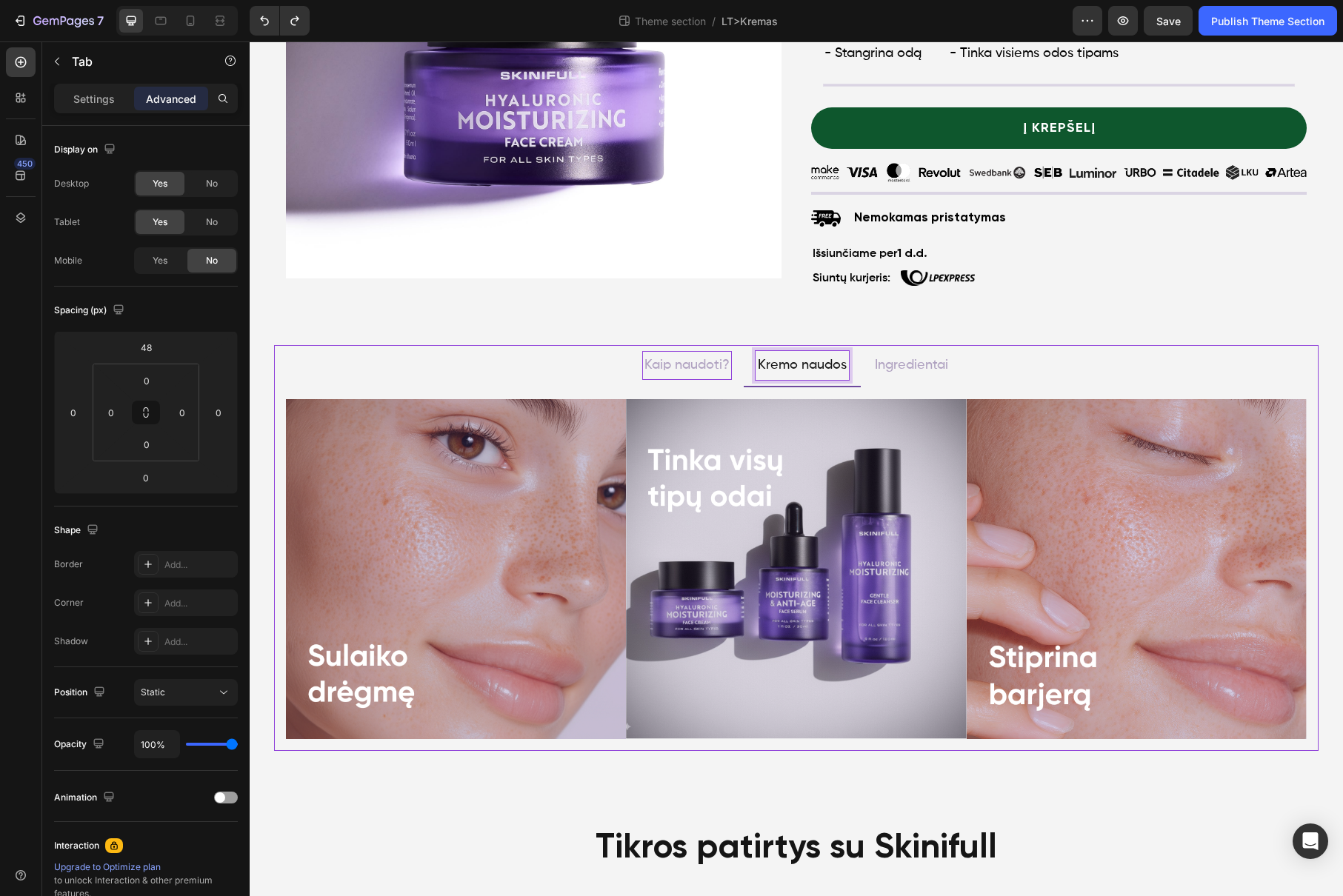
click at [678, 373] on p "Kaip naudoti?" at bounding box center [687, 365] width 85 height 24
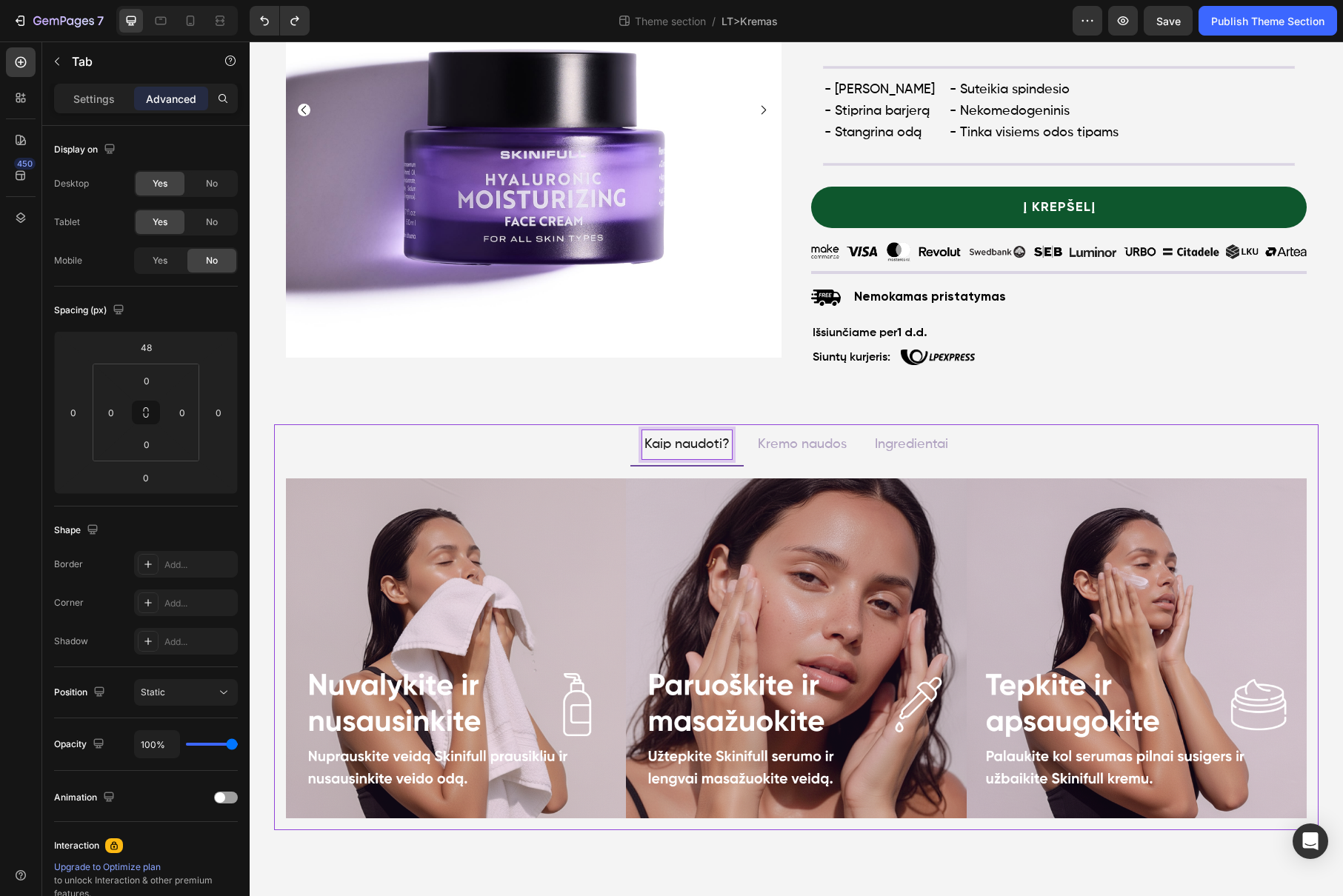
scroll to position [0, 0]
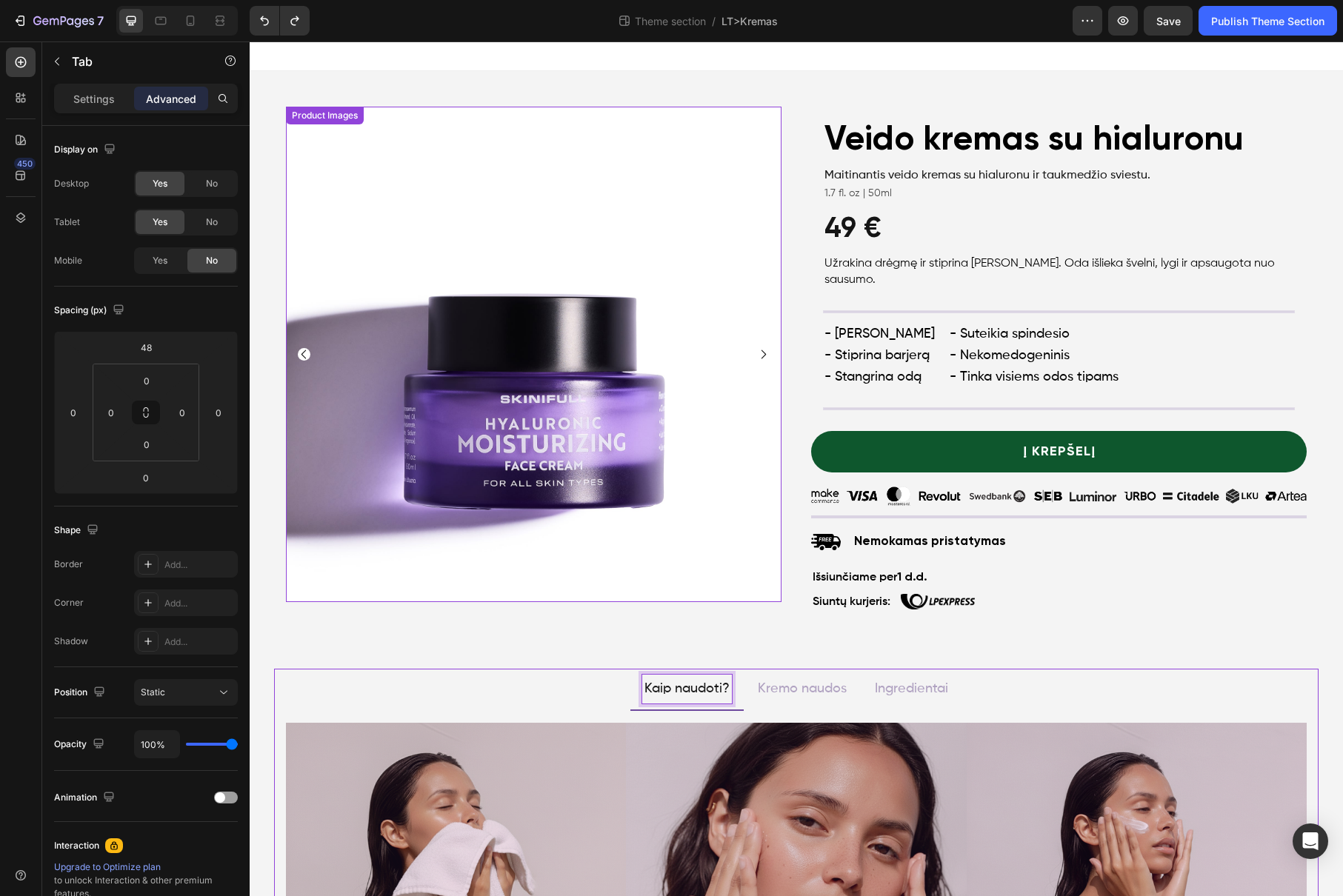
click at [761, 353] on icon "Carousel Next Arrow" at bounding box center [763, 354] width 4 height 9
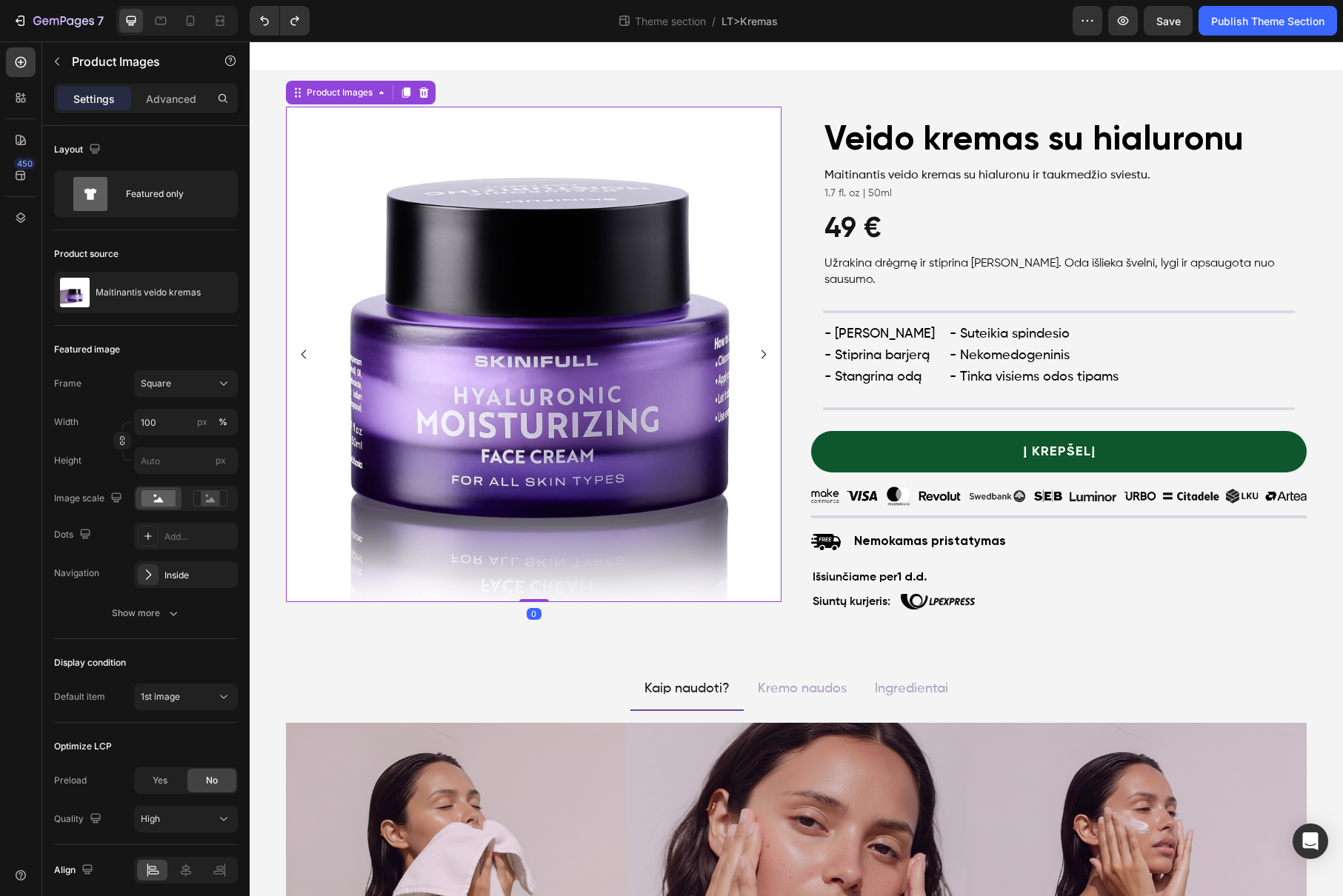
click at [761, 353] on icon "Carousel Next Arrow" at bounding box center [763, 354] width 4 height 9
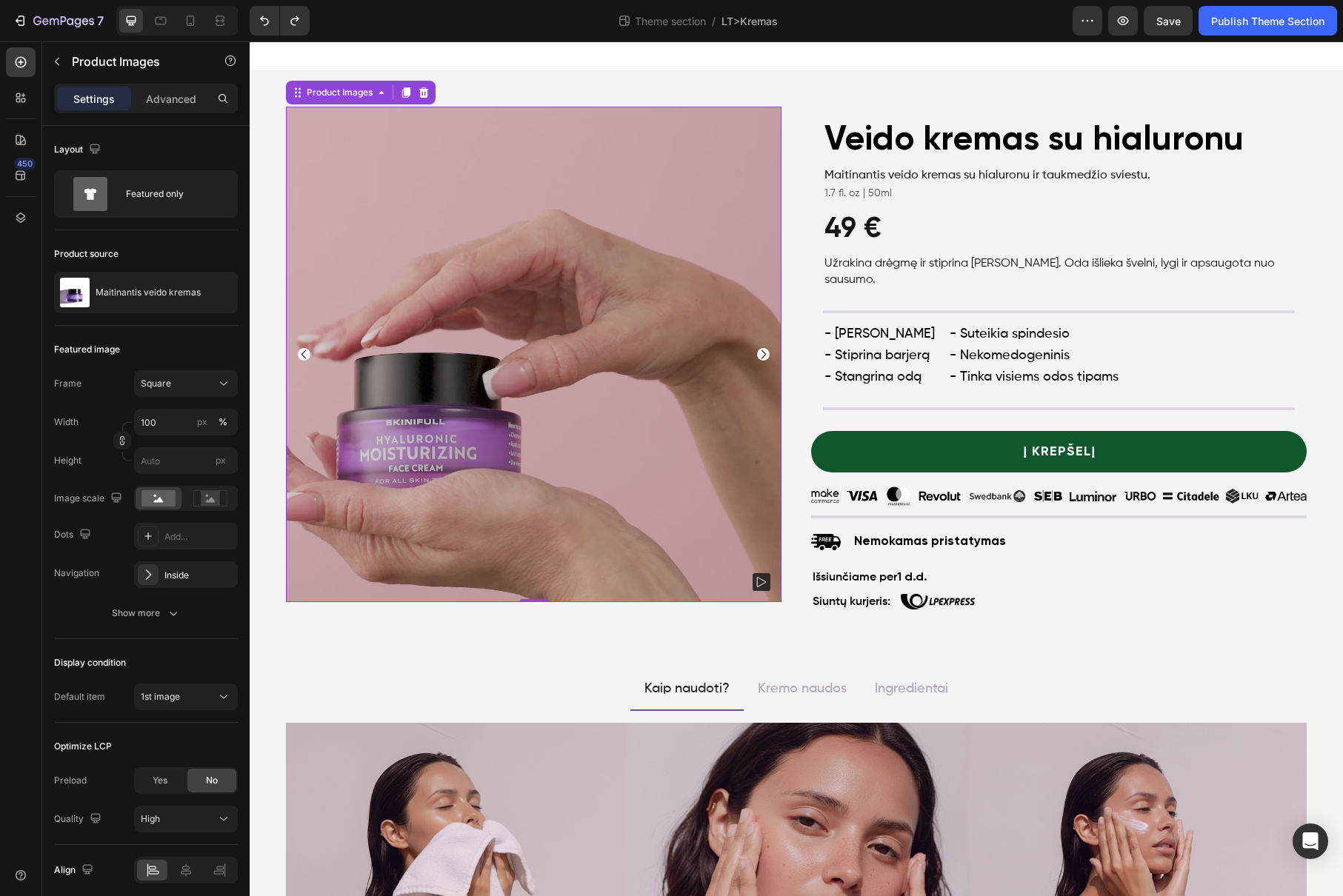
click at [761, 353] on icon "Carousel Next Arrow" at bounding box center [763, 354] width 4 height 9
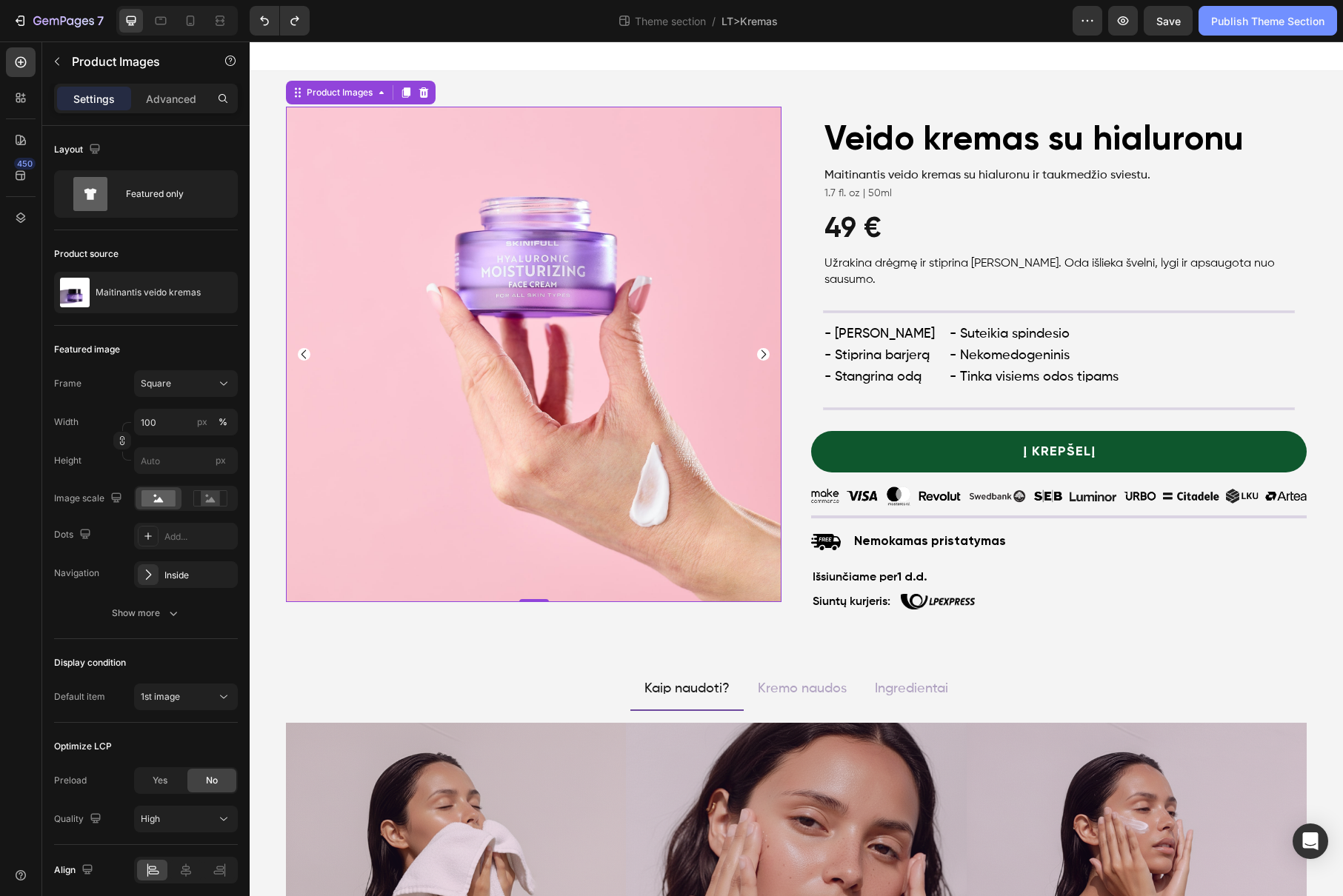
click at [1244, 20] on div "Publish Theme Section" at bounding box center [1267, 21] width 113 height 16
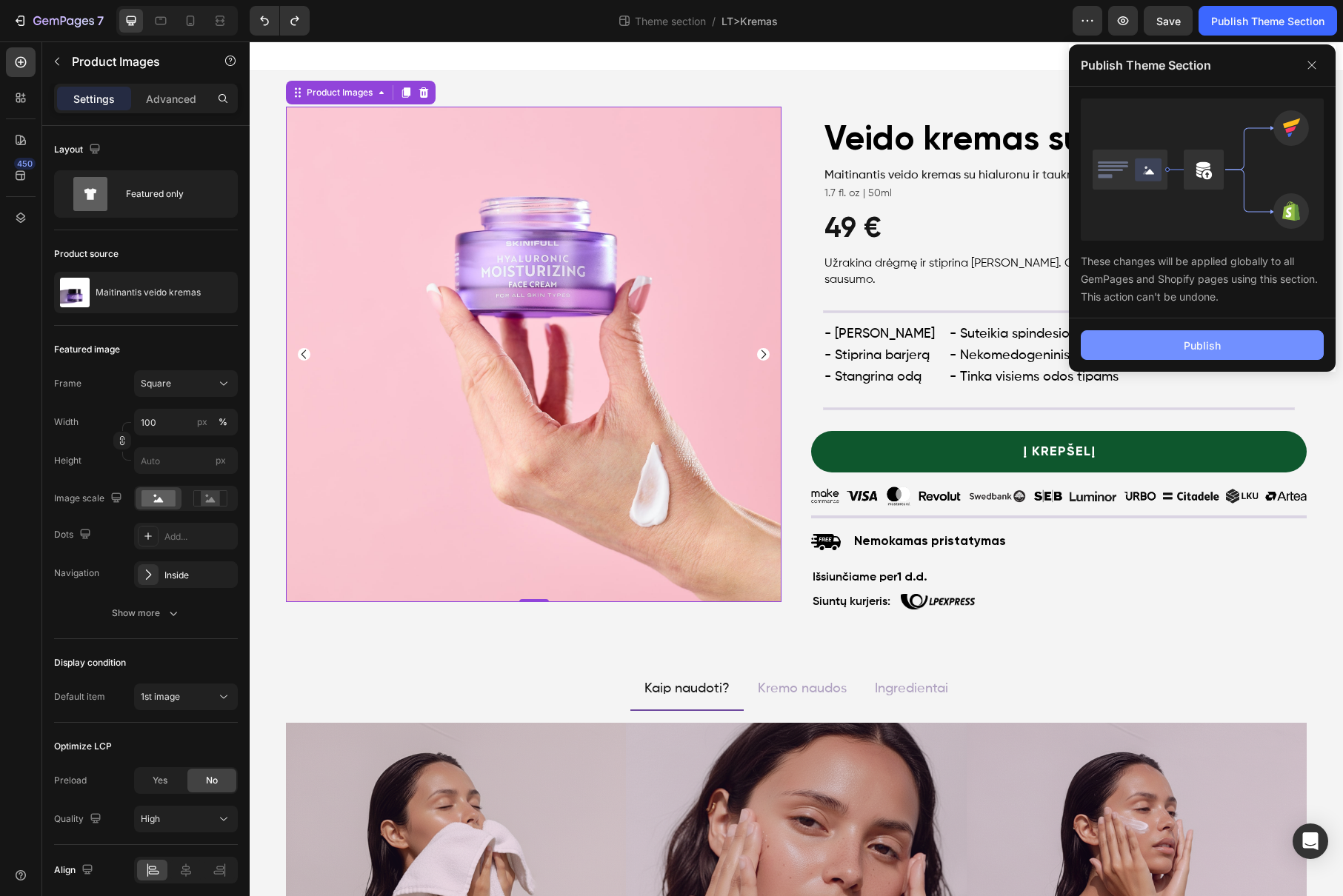
click at [1132, 339] on button "Publish" at bounding box center [1202, 345] width 243 height 30
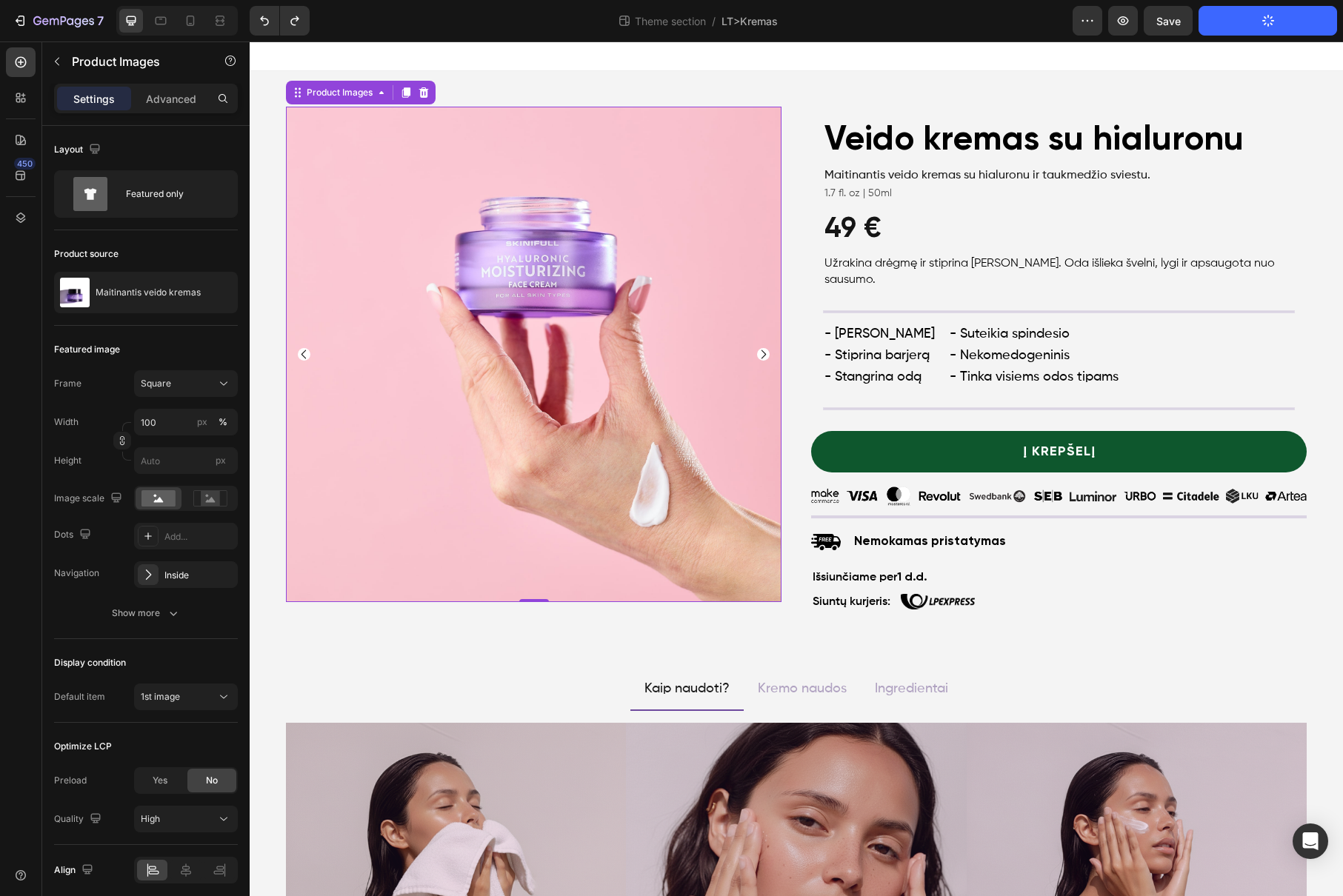
click at [767, 351] on img at bounding box center [533, 354] width 496 height 496
click at [759, 353] on icon "Carousel Next Arrow" at bounding box center [763, 353] width 12 height 12
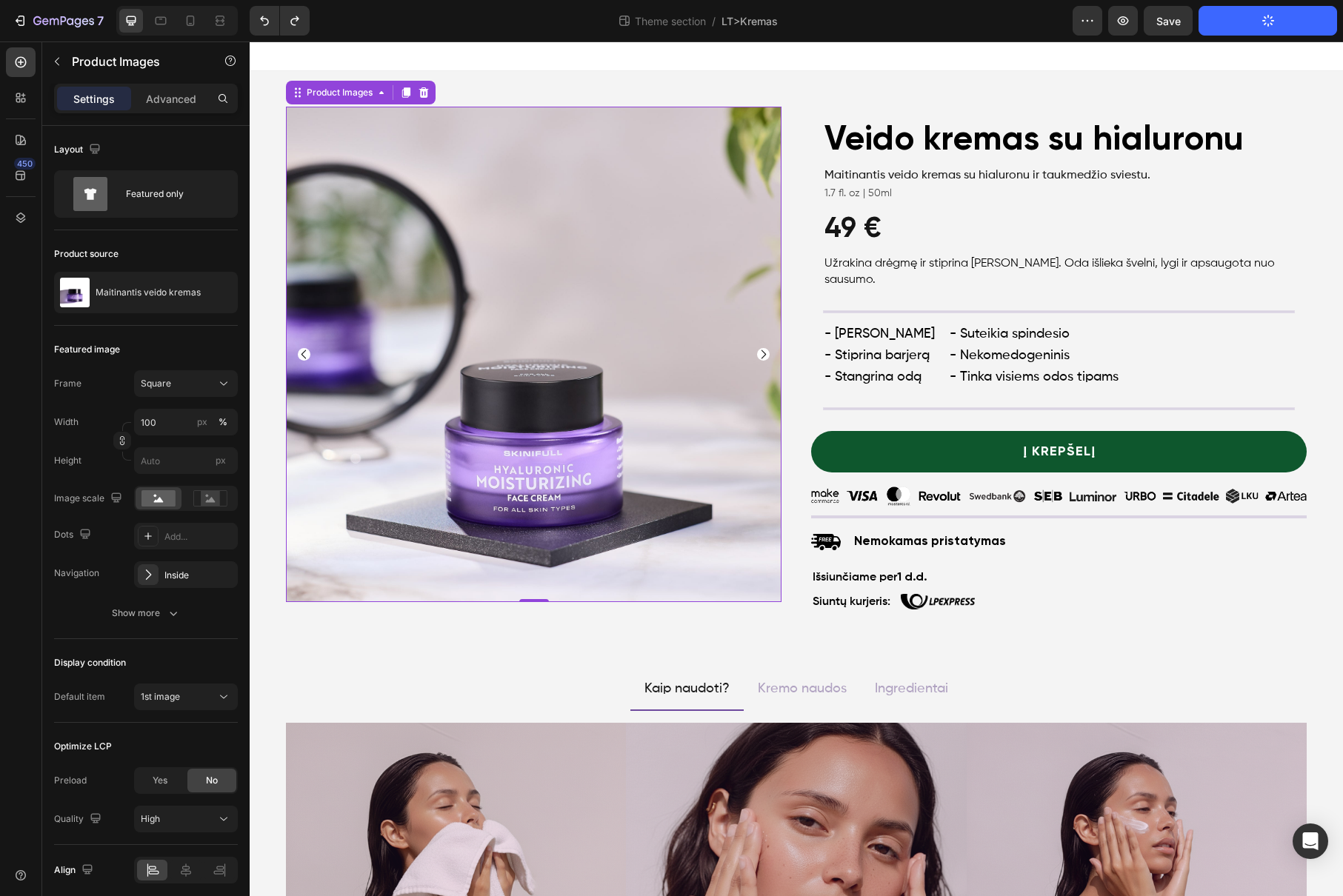
click at [759, 353] on icon "Carousel Next Arrow" at bounding box center [763, 353] width 12 height 12
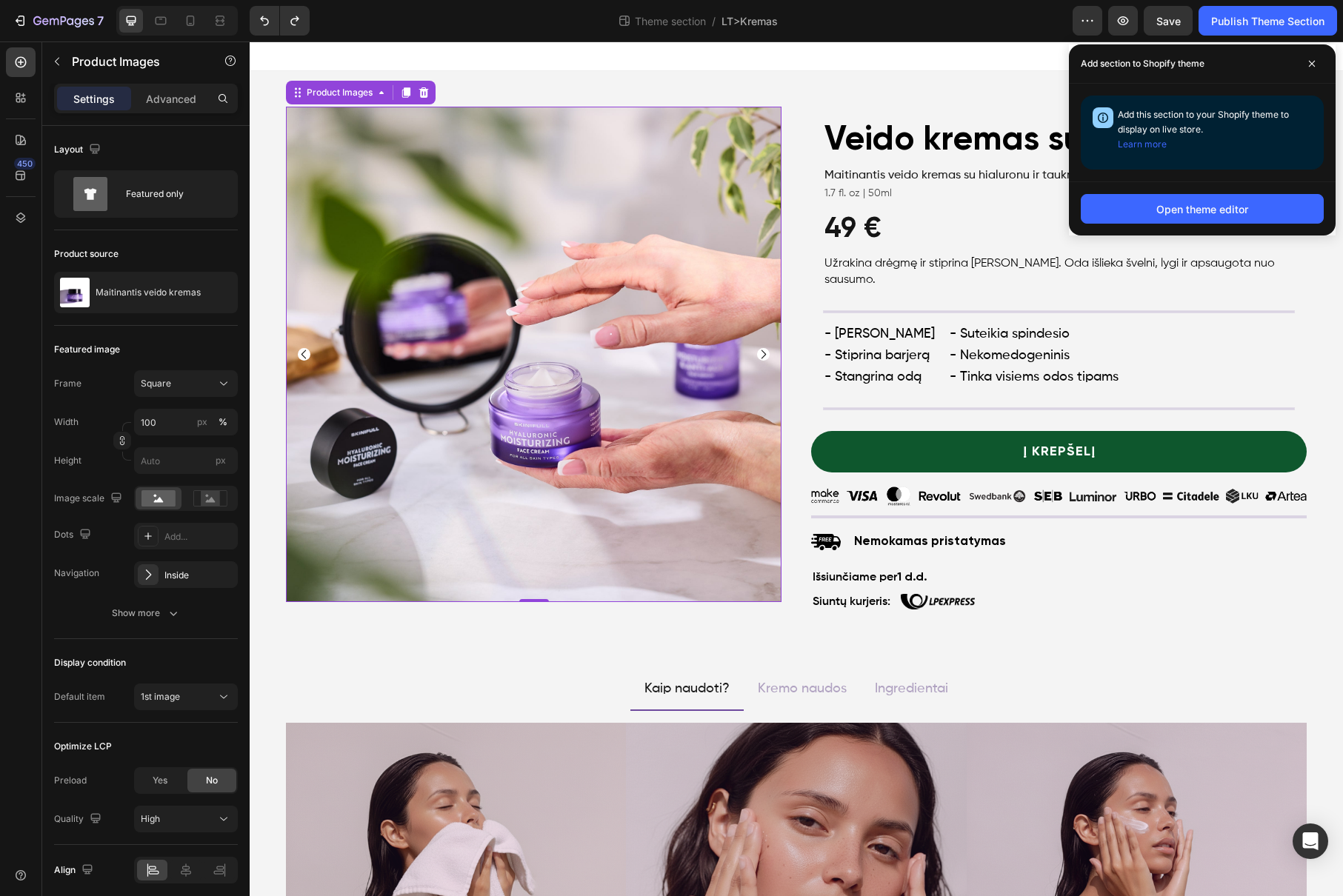
click at [759, 353] on icon "Carousel Next Arrow" at bounding box center [763, 353] width 12 height 12
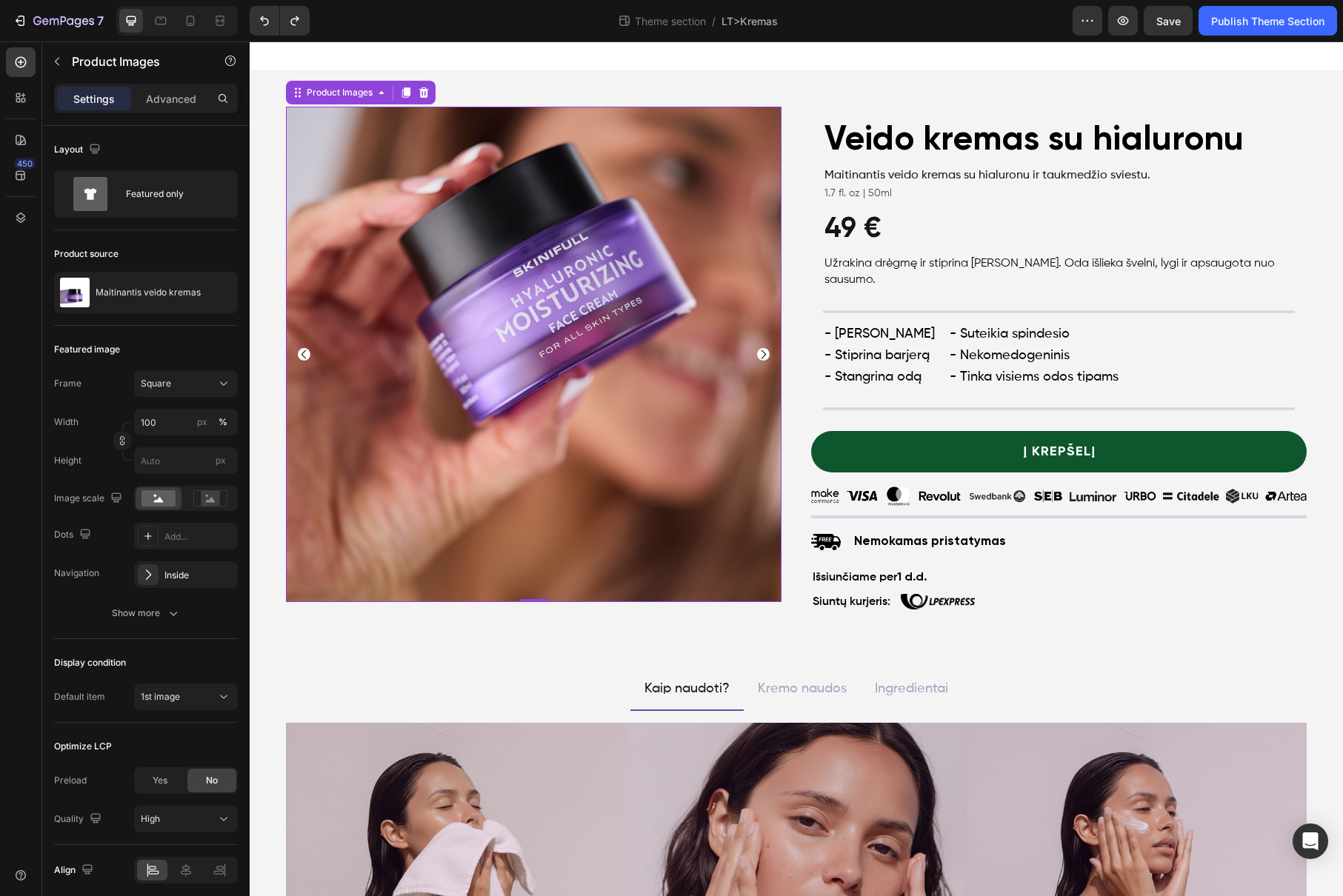
click at [759, 353] on icon "Carousel Next Arrow" at bounding box center [763, 353] width 12 height 12
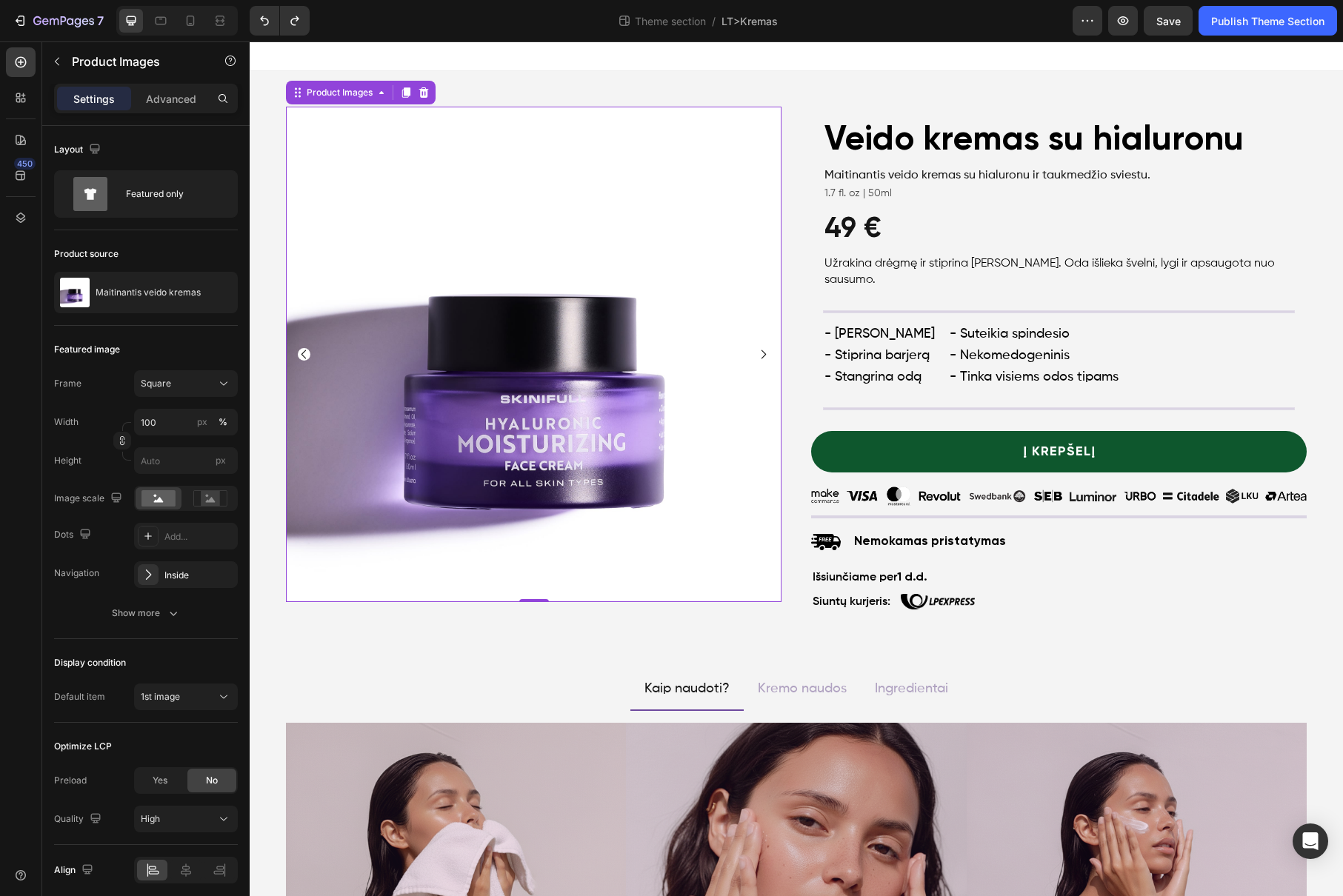
click at [759, 353] on icon "Carousel Next Arrow" at bounding box center [763, 353] width 12 height 12
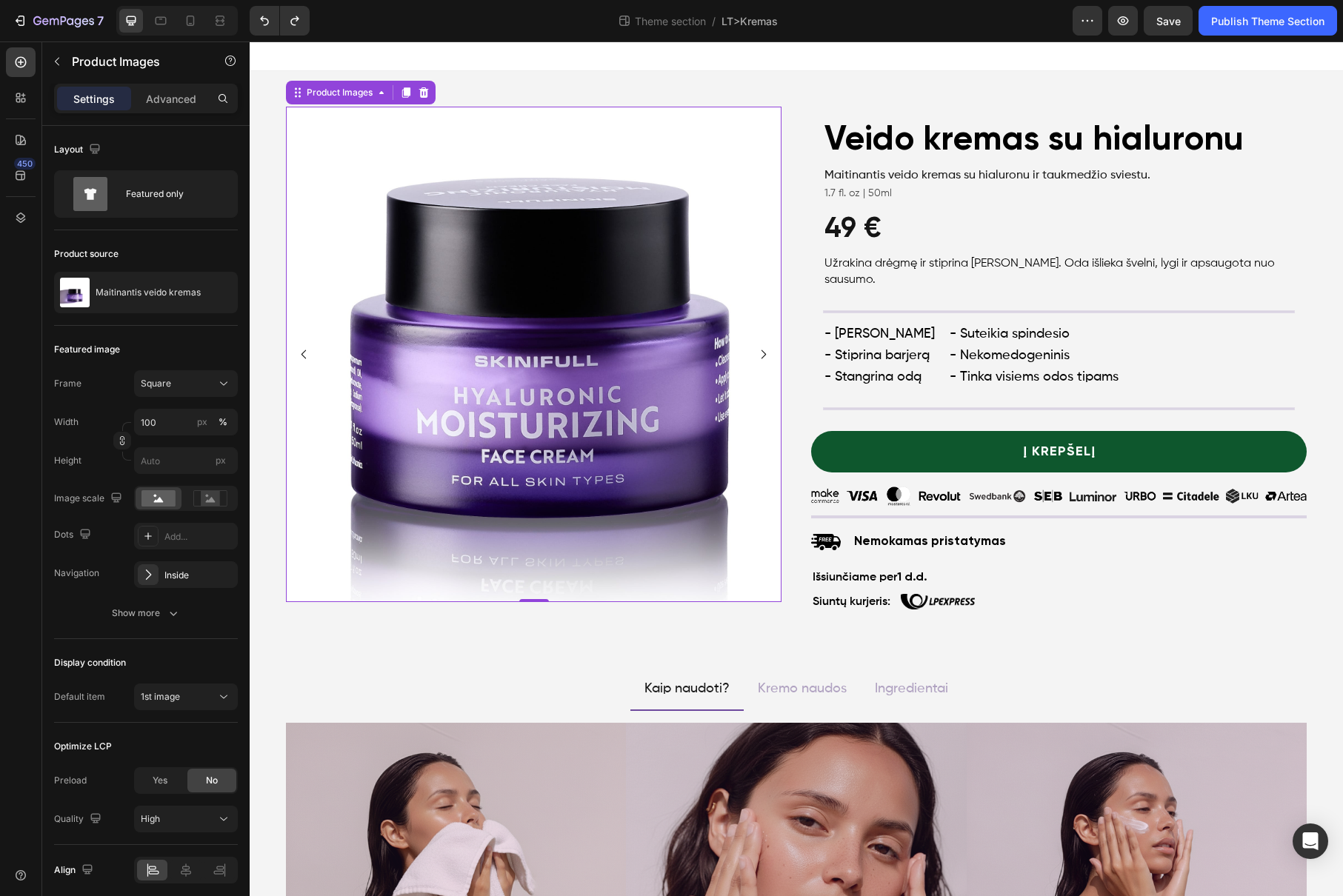
click at [321, 354] on img at bounding box center [533, 354] width 496 height 496
click at [302, 354] on icon "Carousel Back Arrow" at bounding box center [303, 354] width 4 height 9
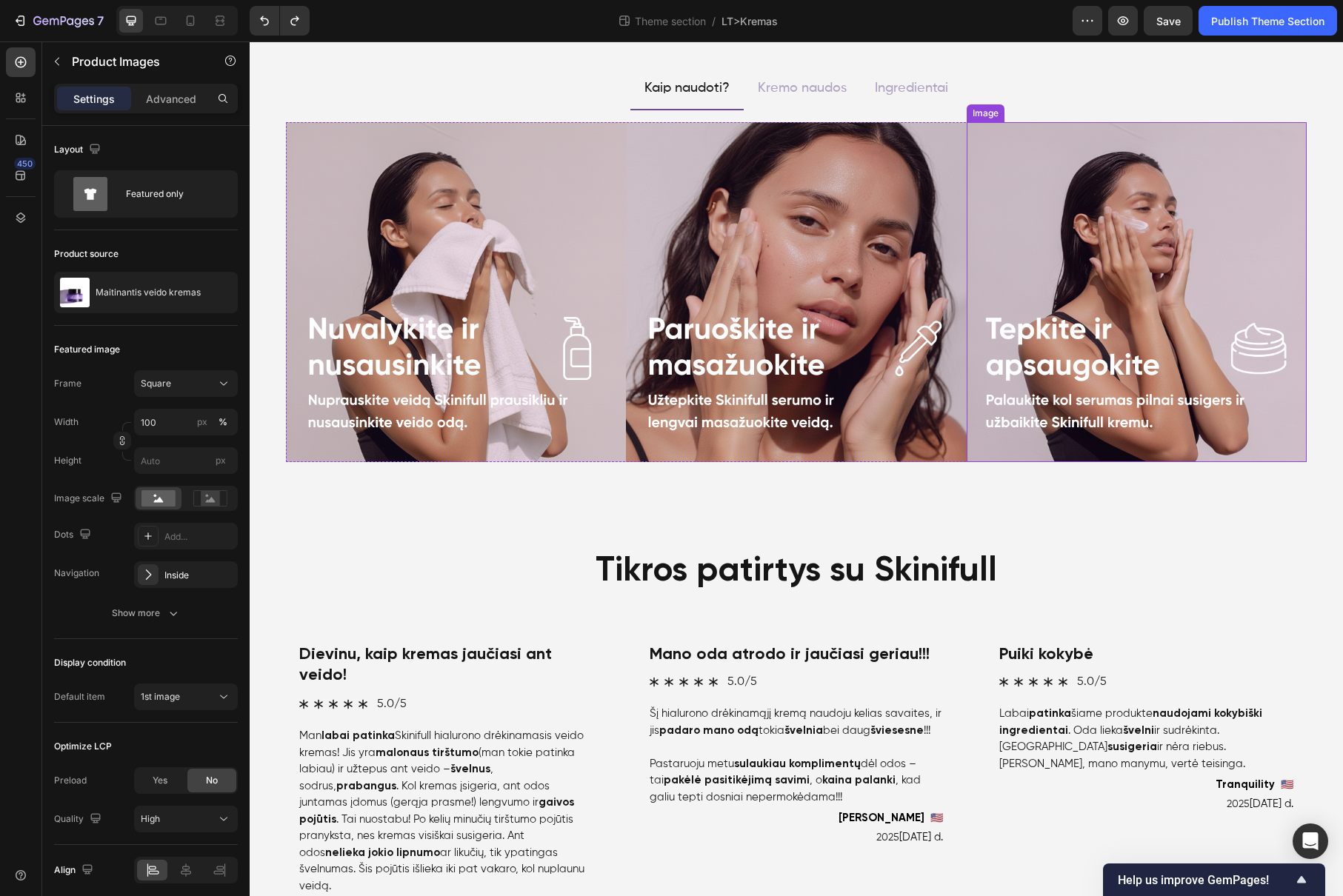
scroll to position [727, 0]
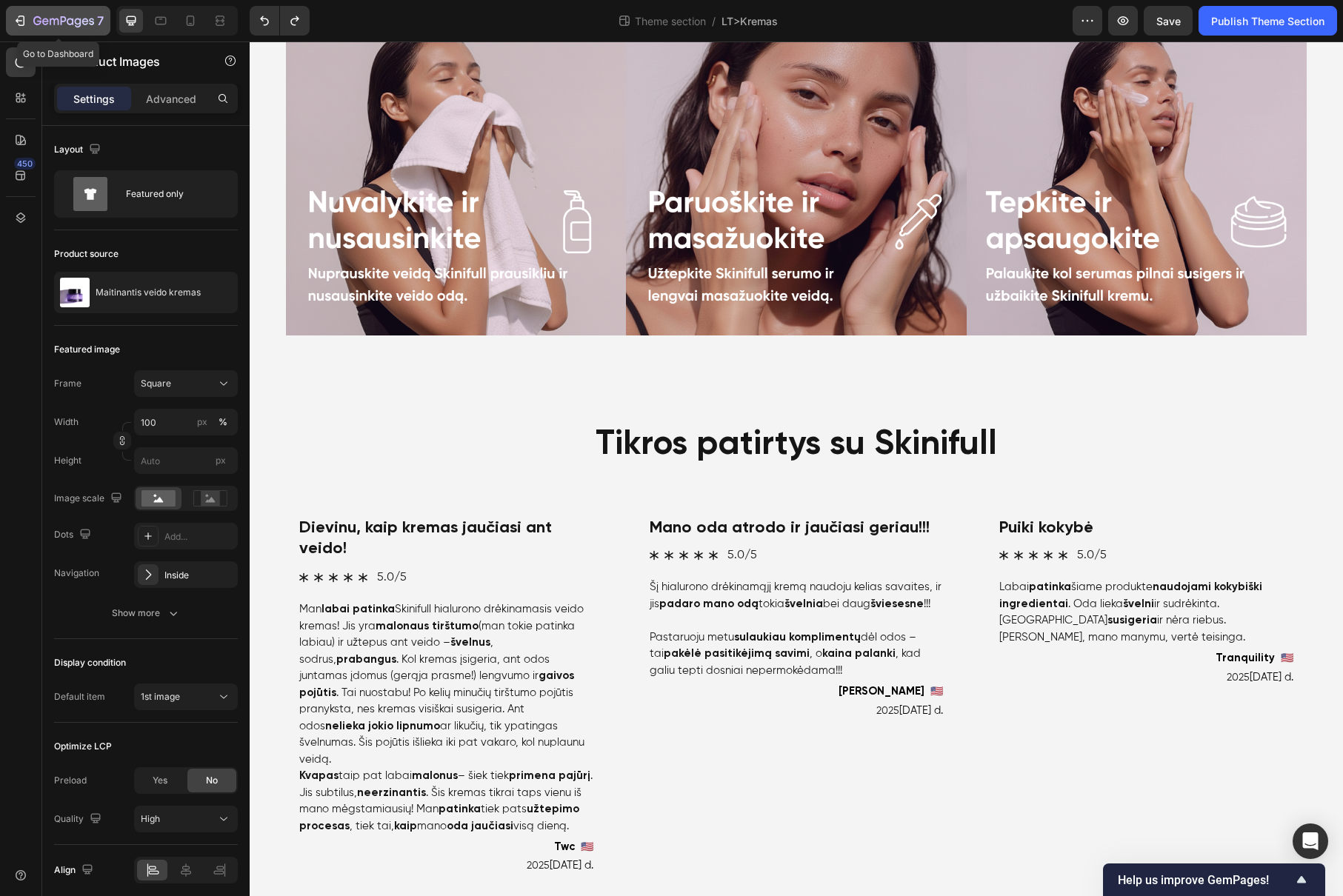
click at [26, 19] on icon "button" at bounding box center [20, 21] width 15 height 15
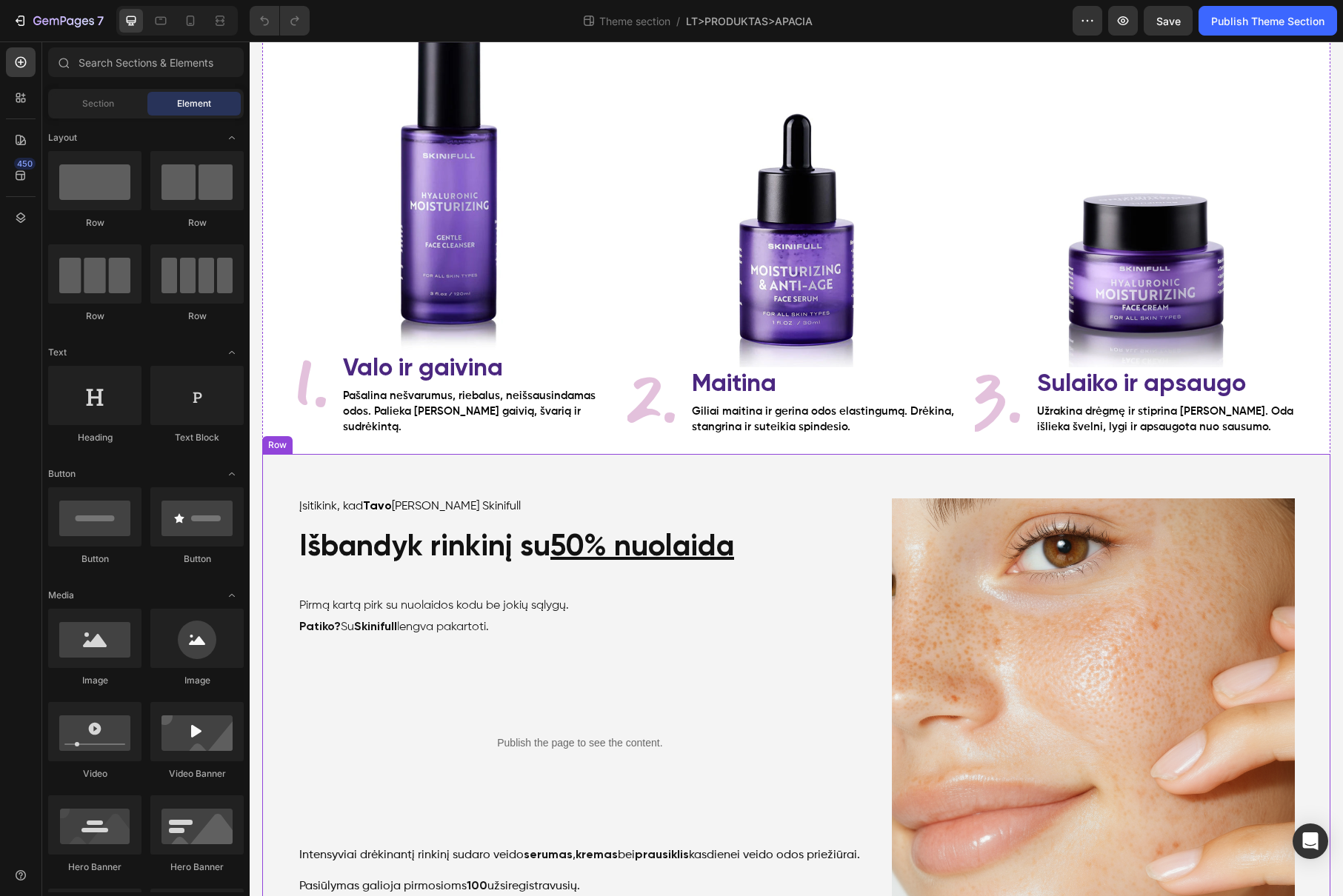
scroll to position [265, 0]
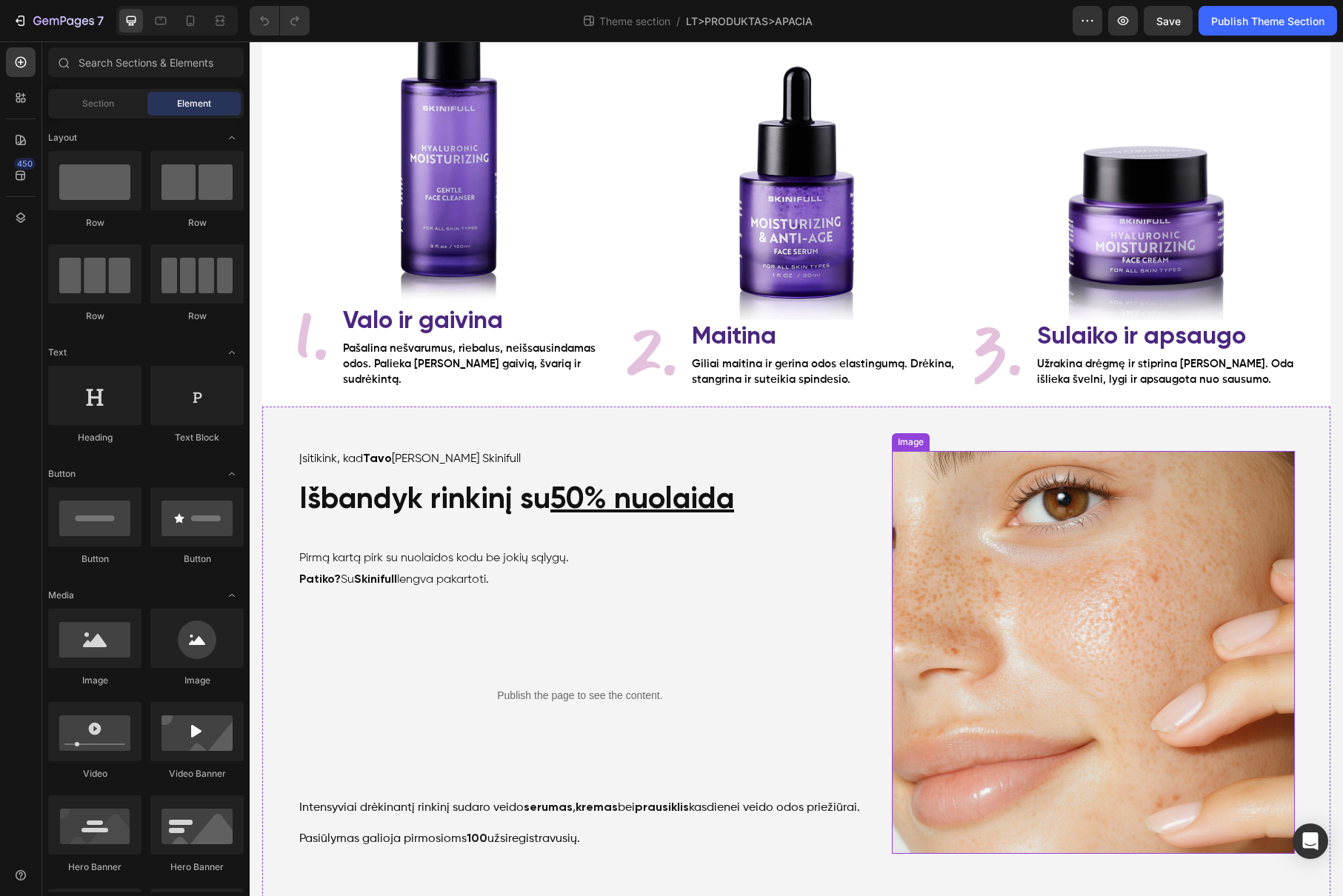
click at [1036, 537] on img at bounding box center [1093, 653] width 403 height 403
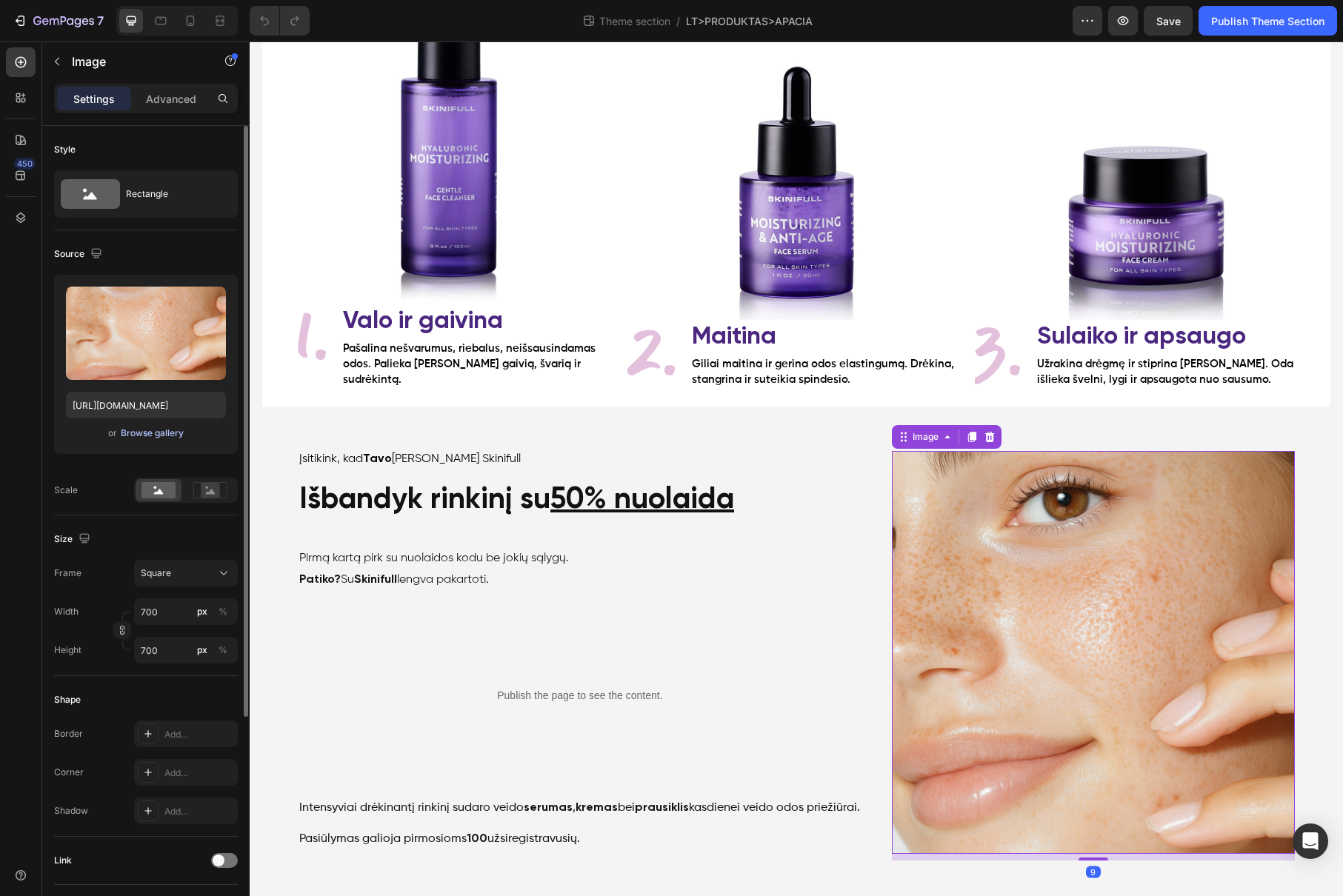
click at [168, 436] on div "Browse gallery" at bounding box center [152, 433] width 63 height 13
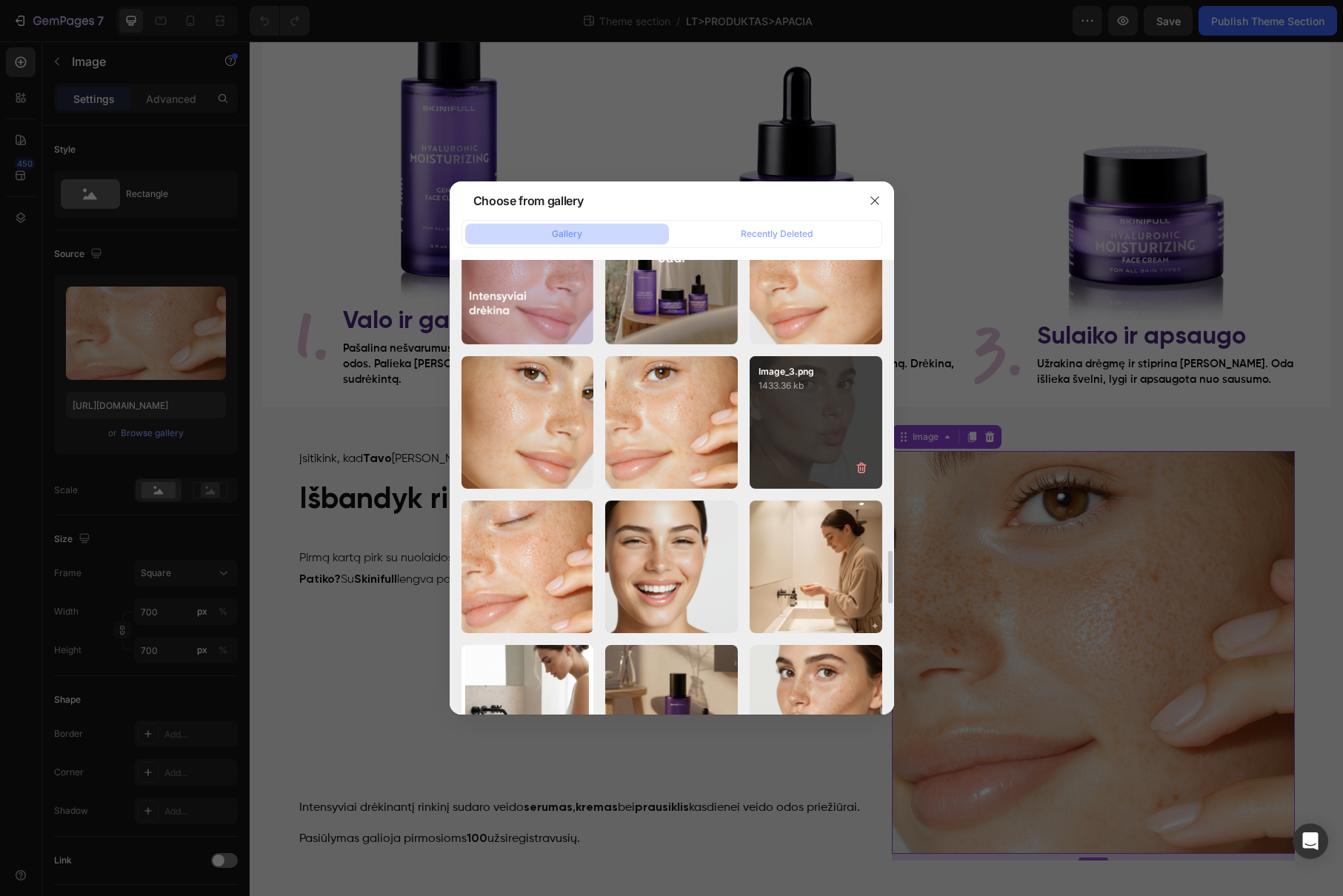
scroll to position [2354, 0]
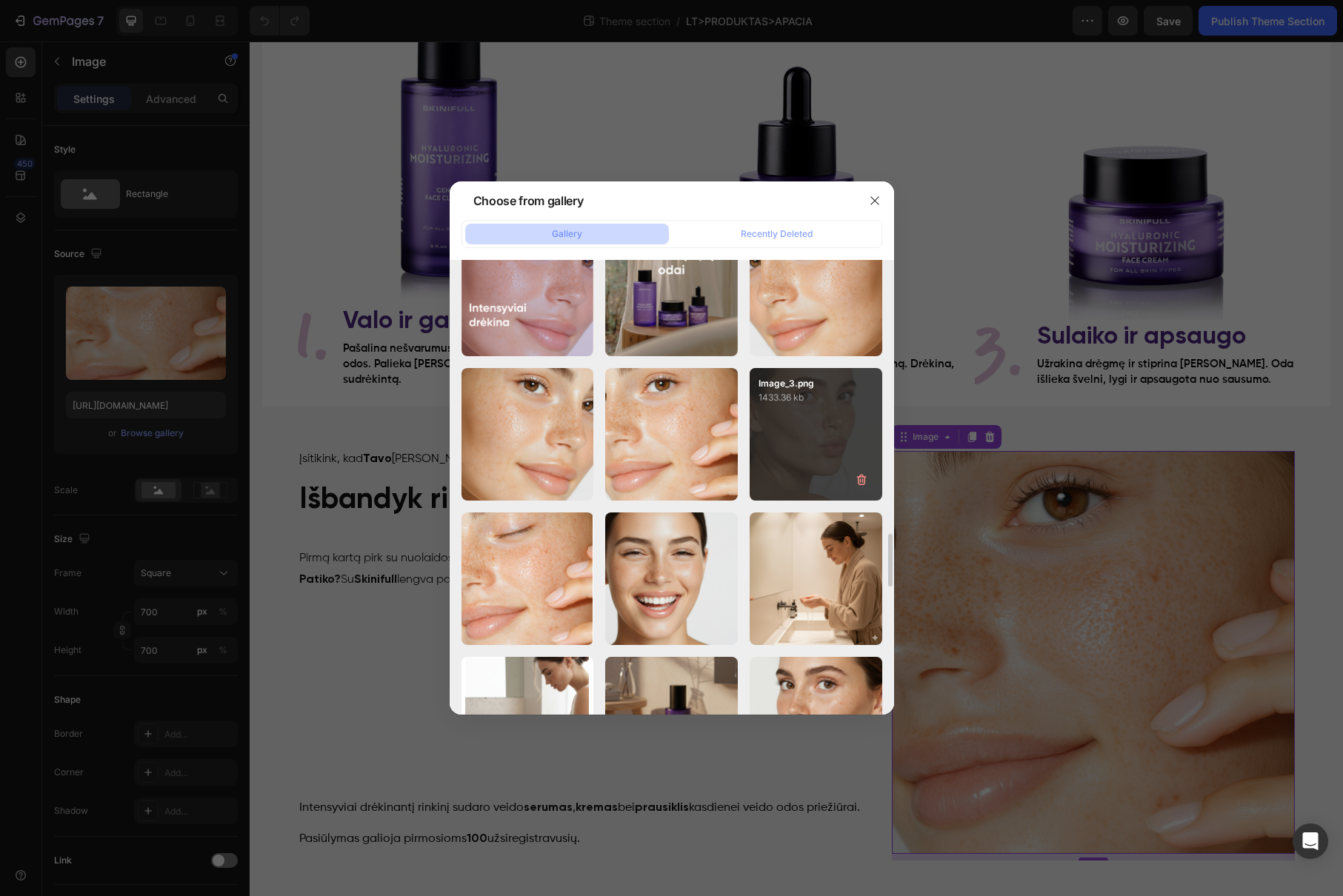
click at [844, 418] on div "Image_3.png 1433.36 kb" at bounding box center [815, 434] width 132 height 132
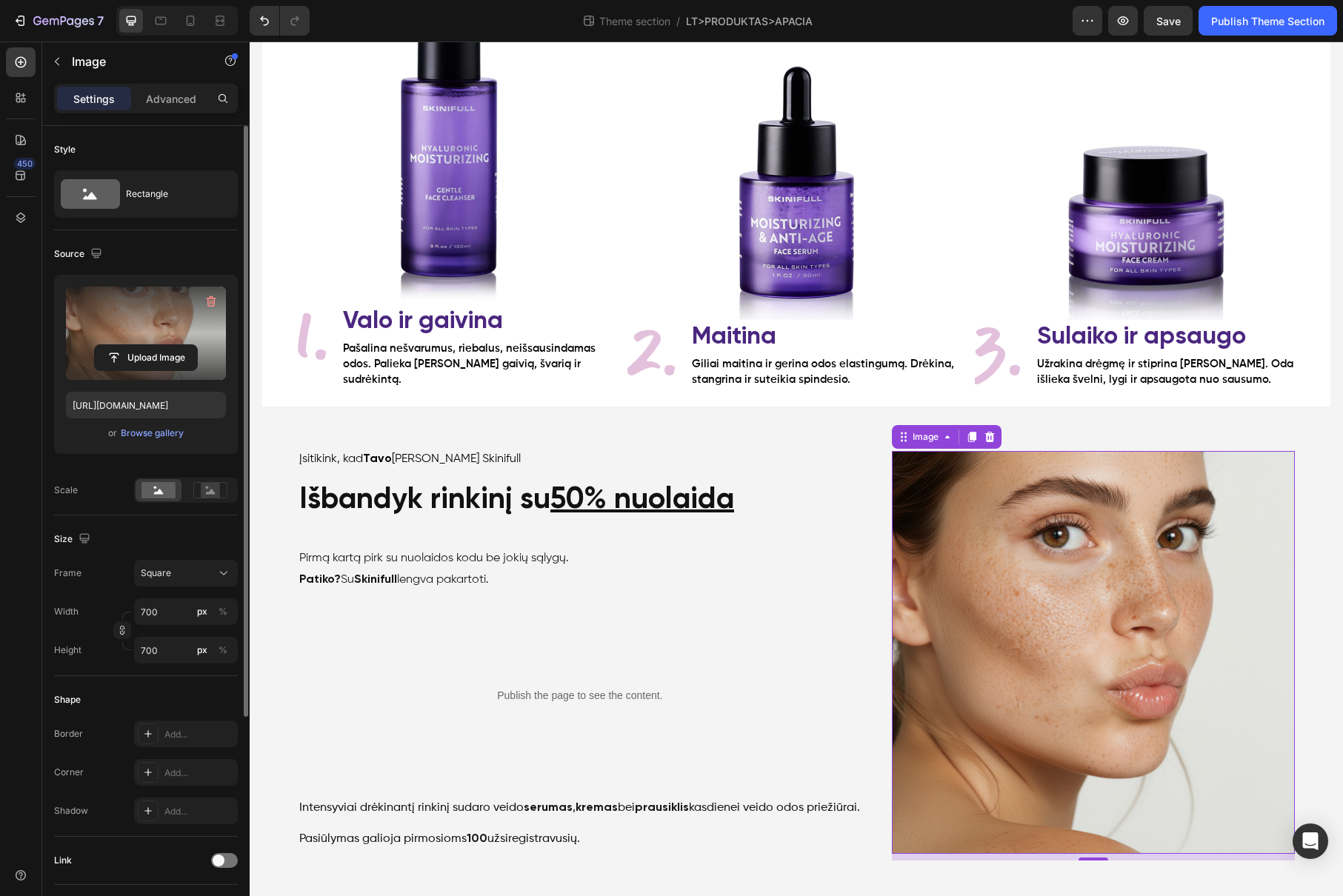
click at [154, 316] on label at bounding box center [145, 334] width 160 height 94
click at [154, 345] on input "file" at bounding box center [145, 358] width 102 height 25
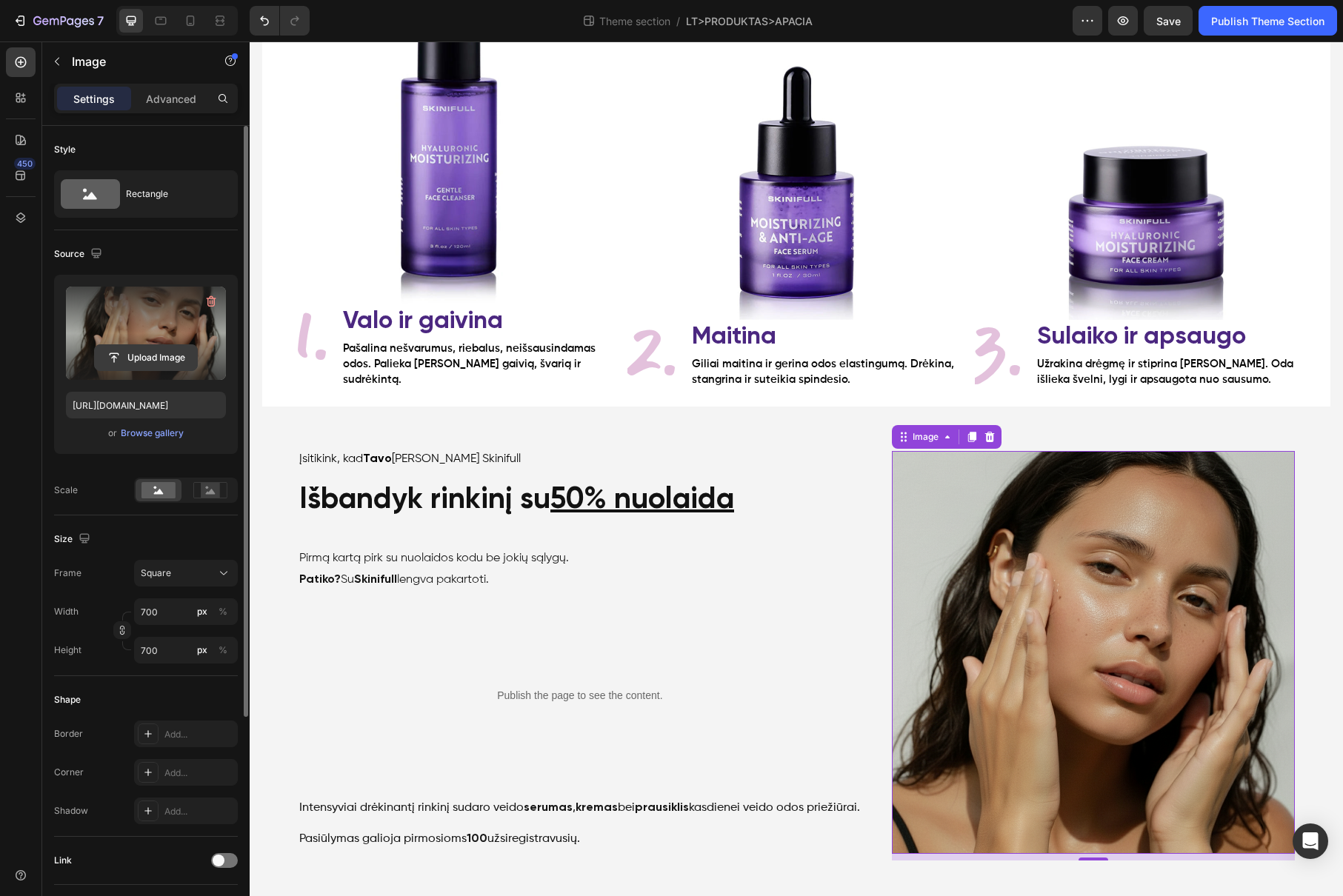
click at [161, 359] on input "file" at bounding box center [145, 358] width 102 height 25
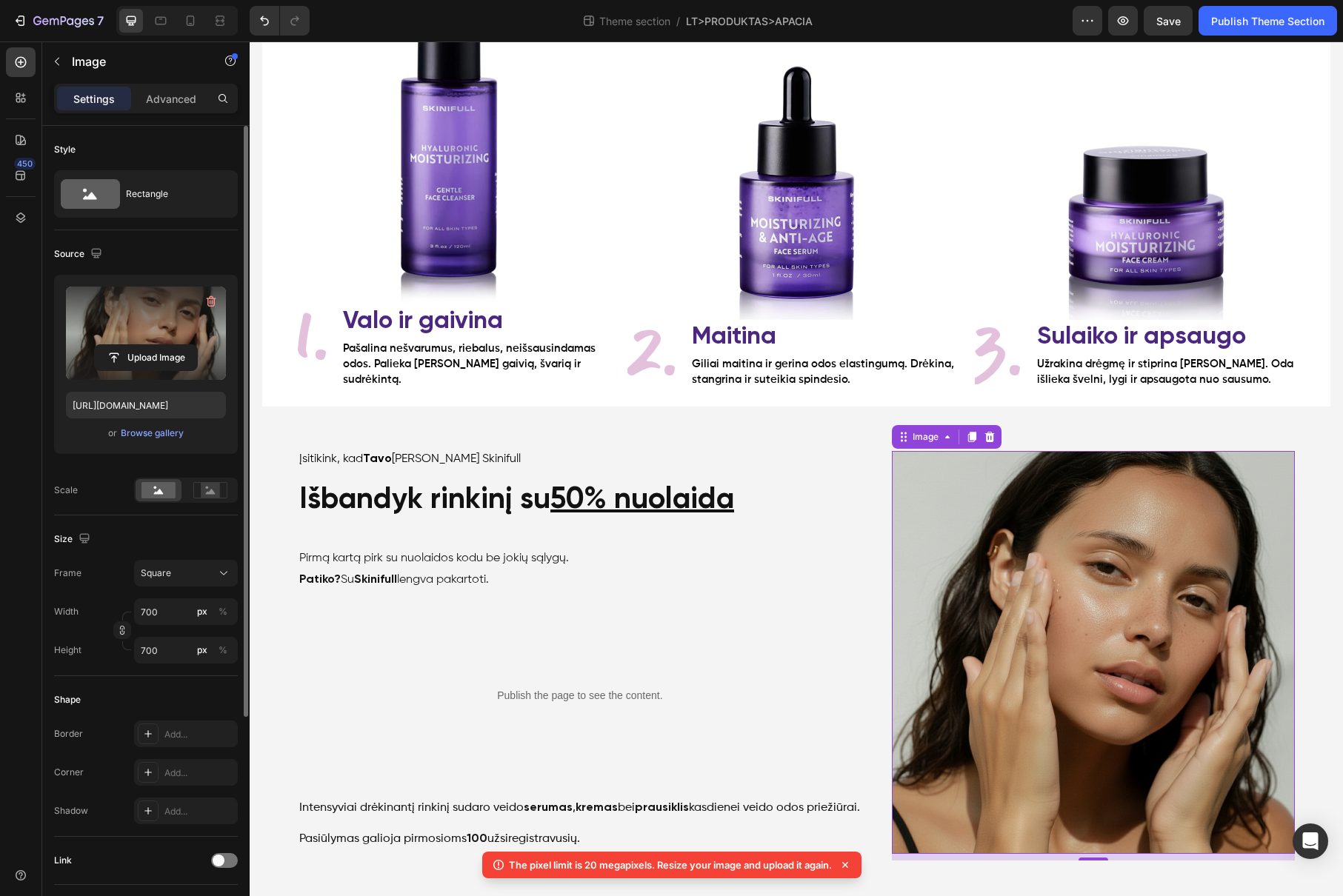
click at [157, 341] on label at bounding box center [145, 334] width 160 height 94
click at [157, 345] on input "file" at bounding box center [145, 358] width 102 height 25
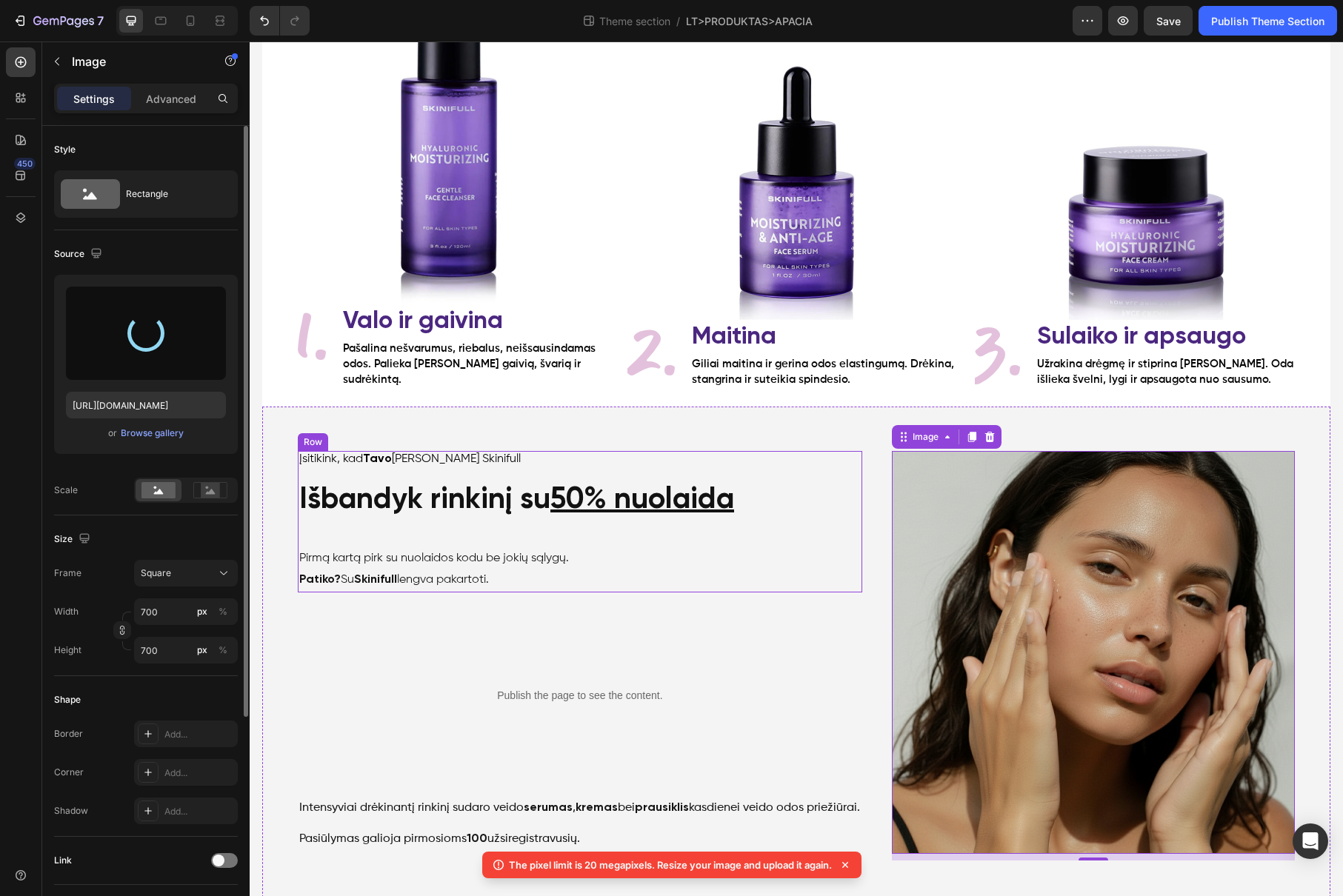
type input "https://cdn.shopify.com/s/files/1/0905/8815/2149/files/gempages_541921839358674…"
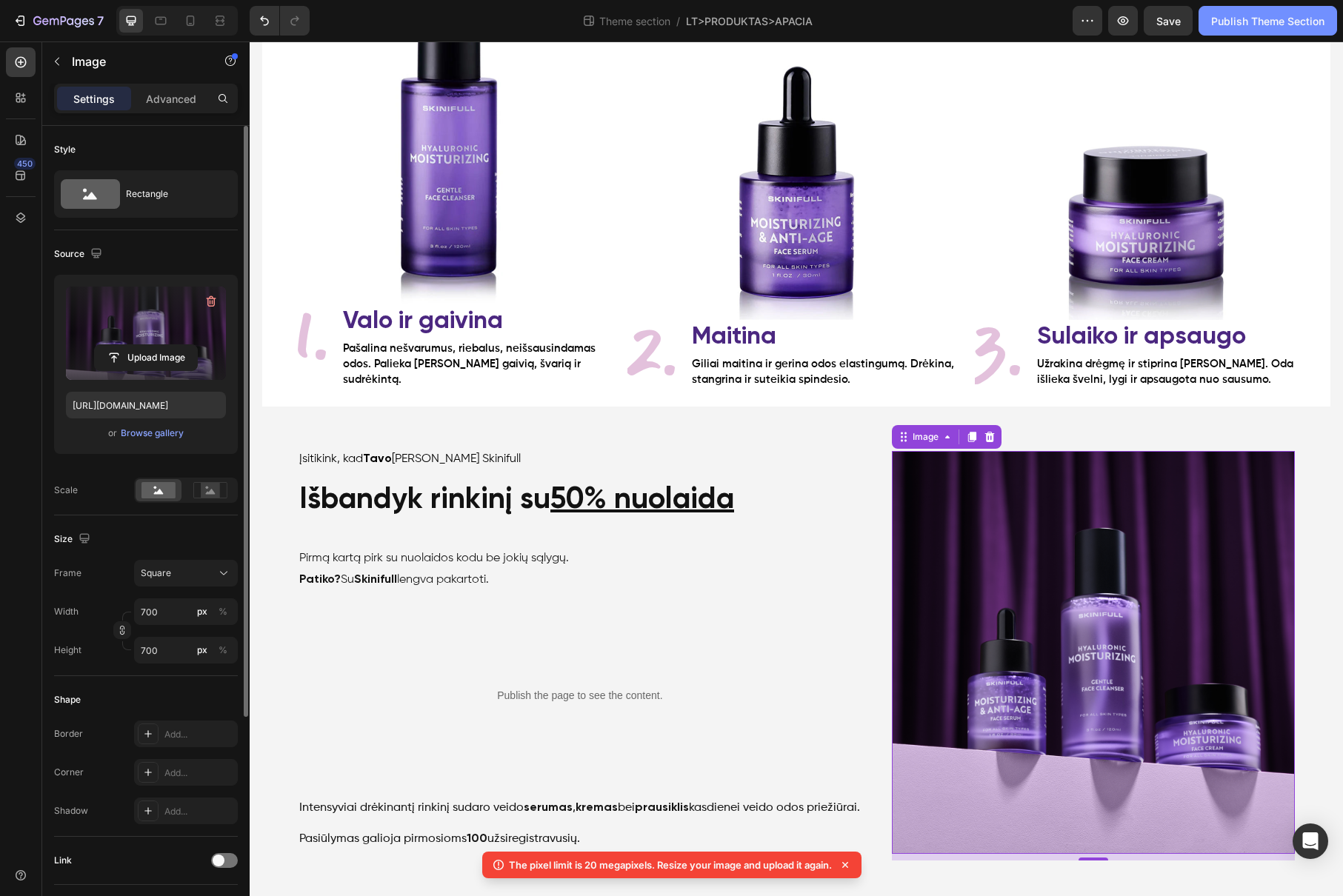
click at [1267, 27] on div "Publish Theme Section" at bounding box center [1267, 21] width 113 height 16
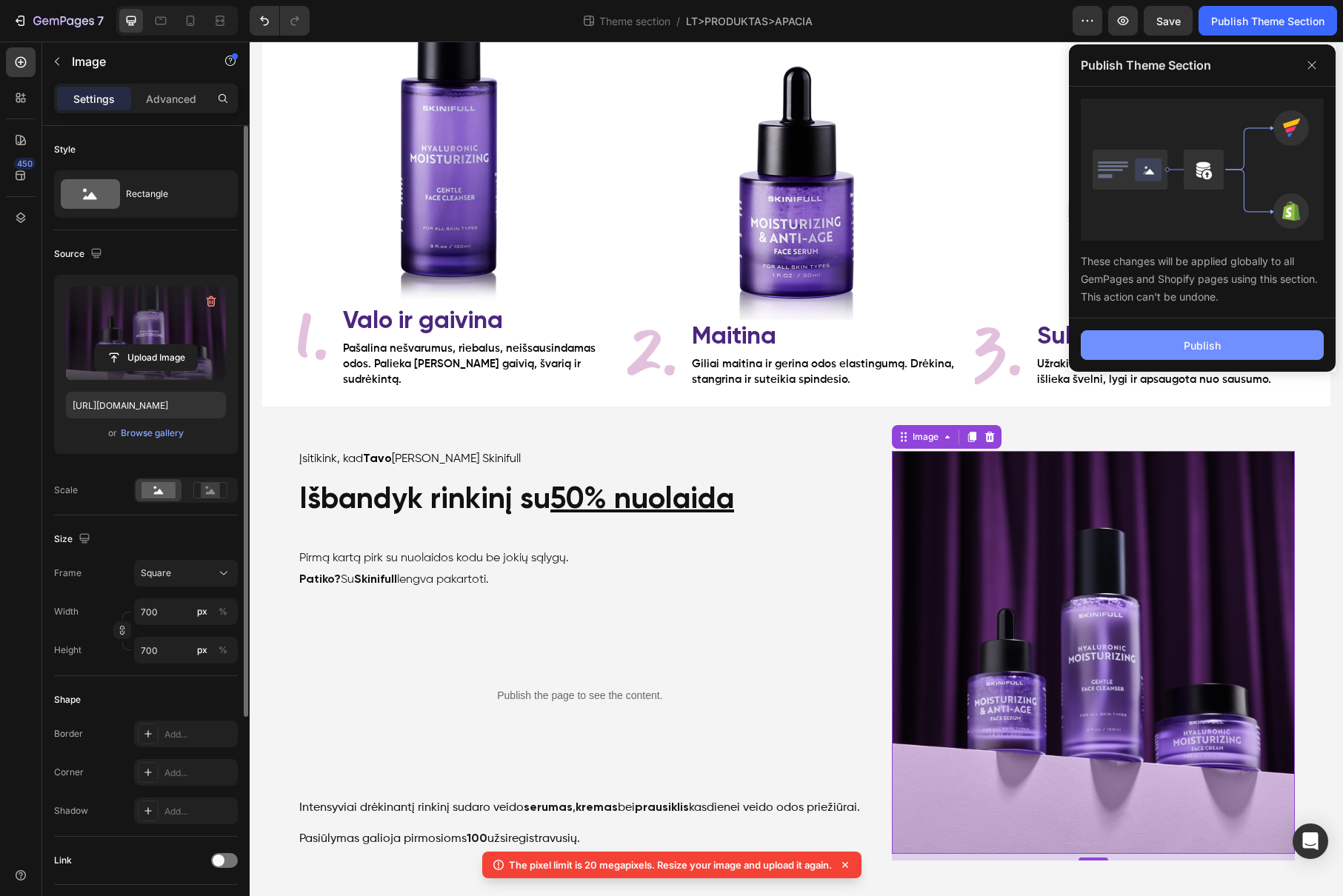
click at [1138, 348] on button "Publish" at bounding box center [1202, 345] width 243 height 30
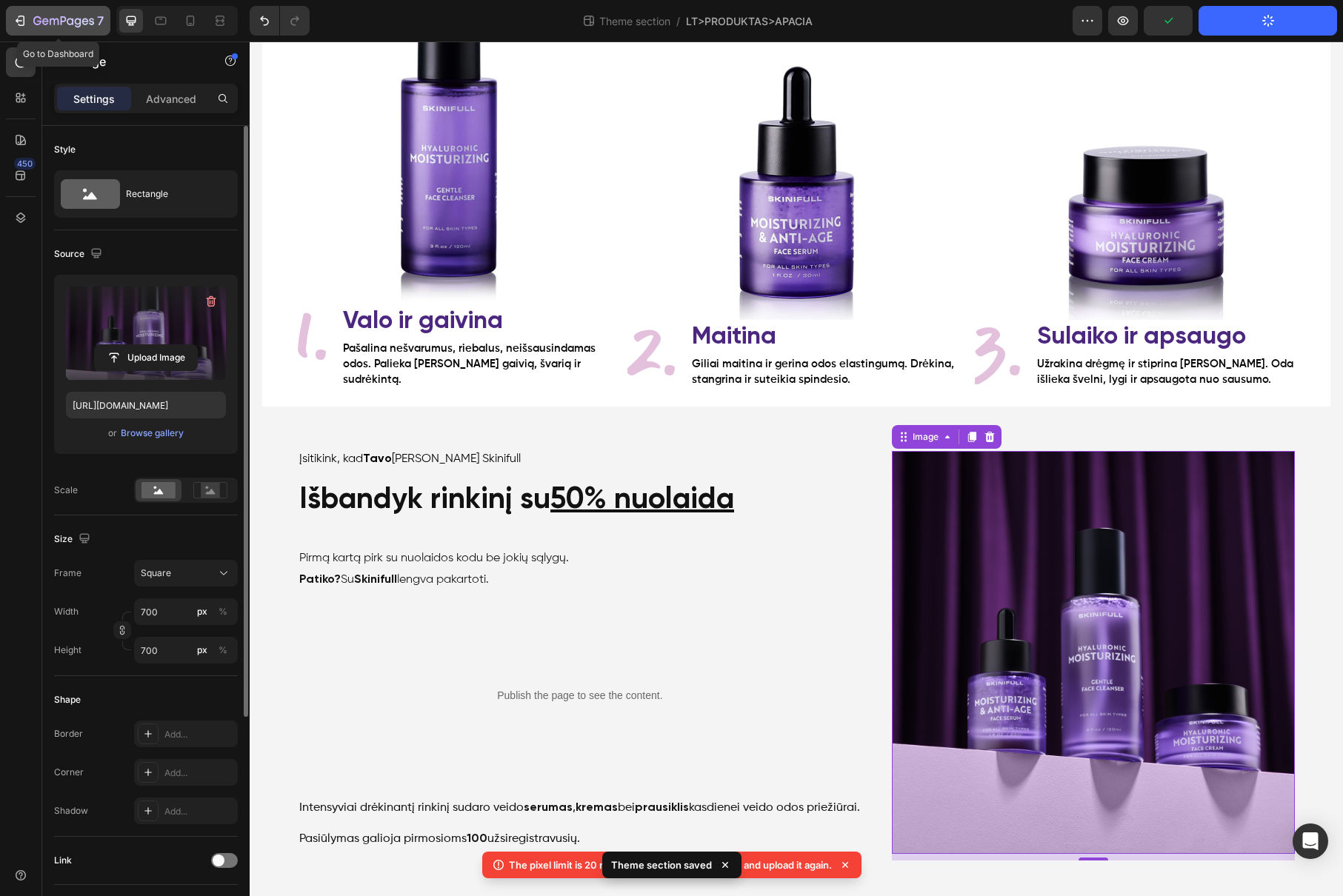
click at [54, 12] on div "7" at bounding box center [69, 21] width 71 height 18
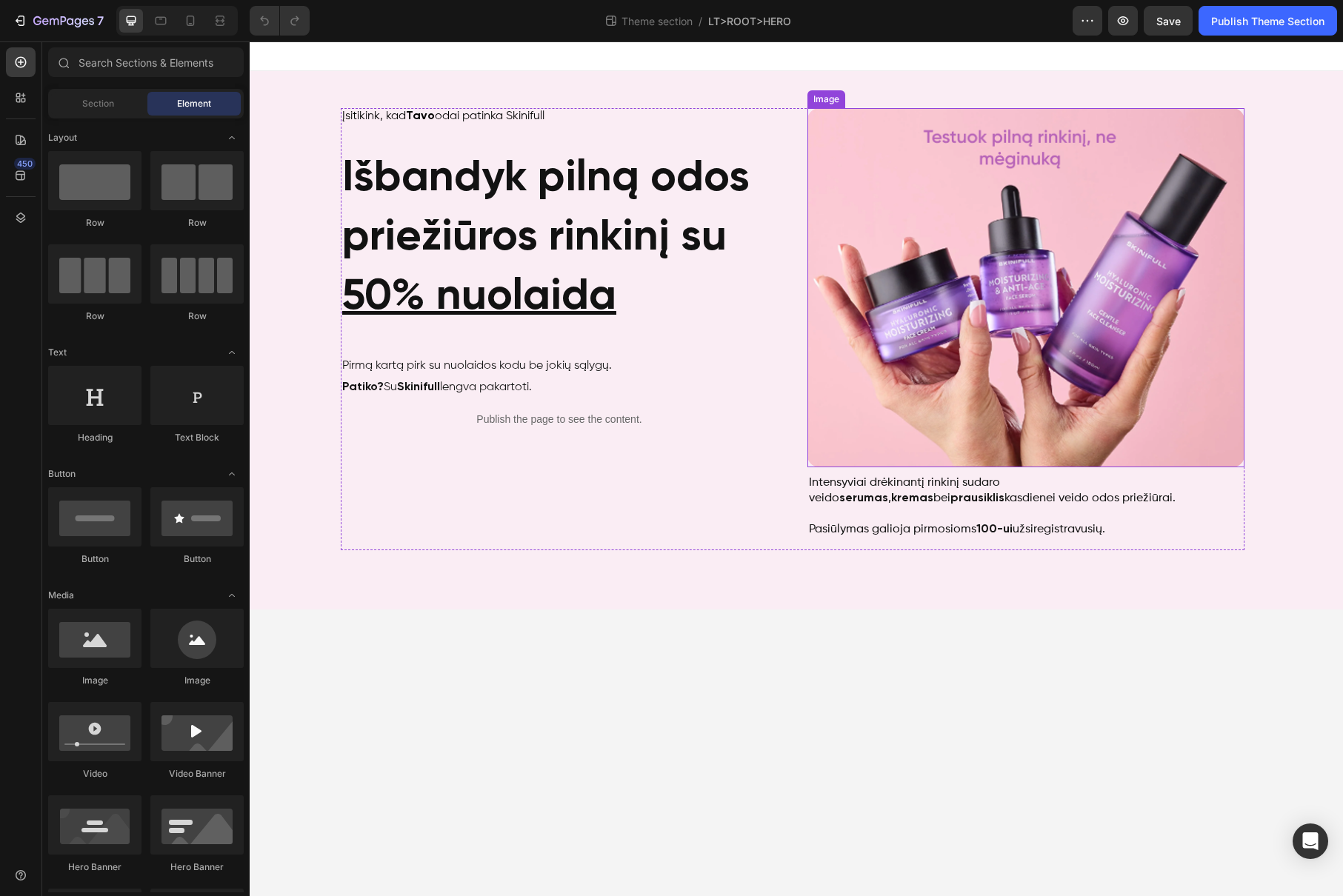
click at [870, 336] on img at bounding box center [1026, 288] width 437 height 359
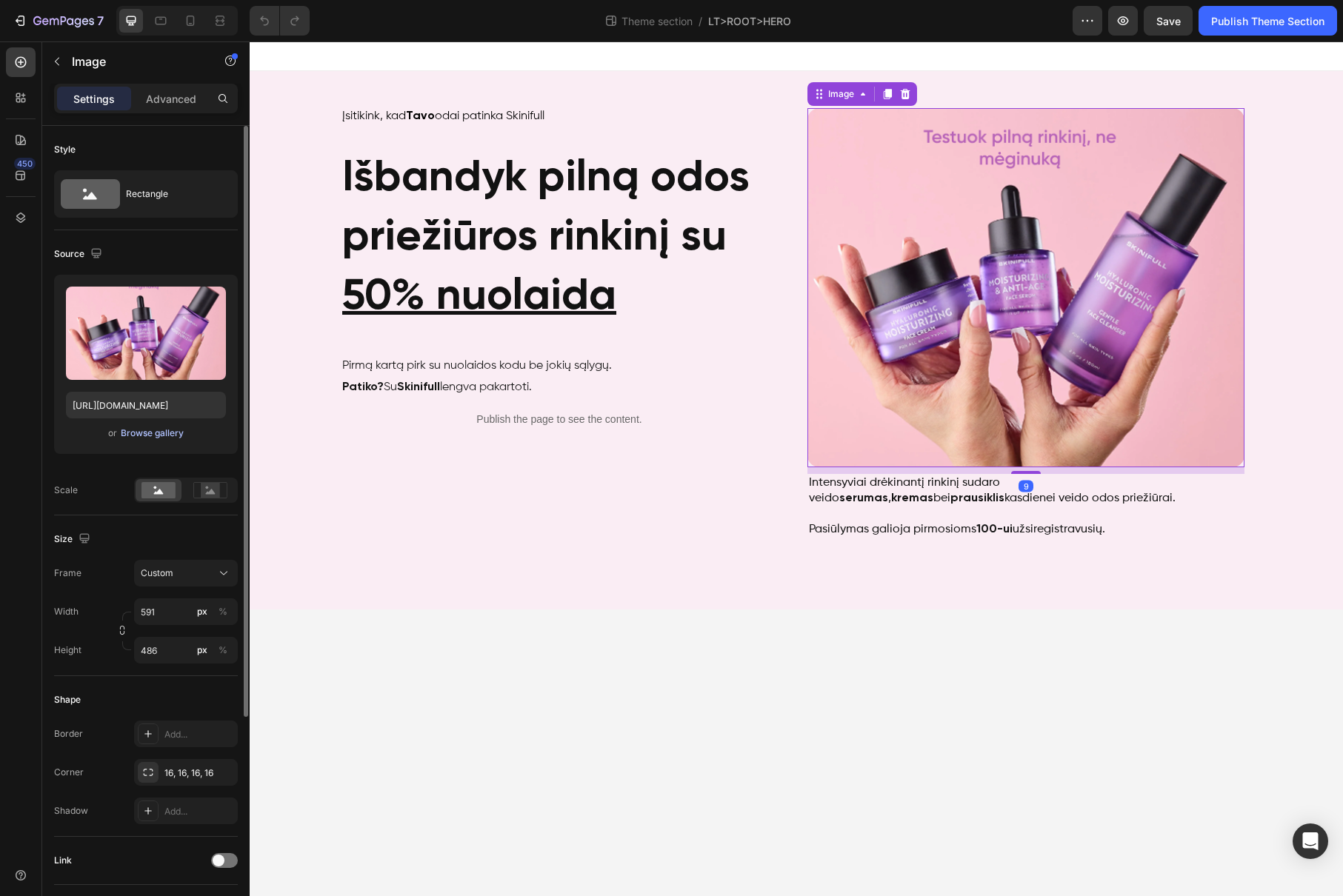
click at [138, 431] on div "Browse gallery" at bounding box center [152, 433] width 63 height 13
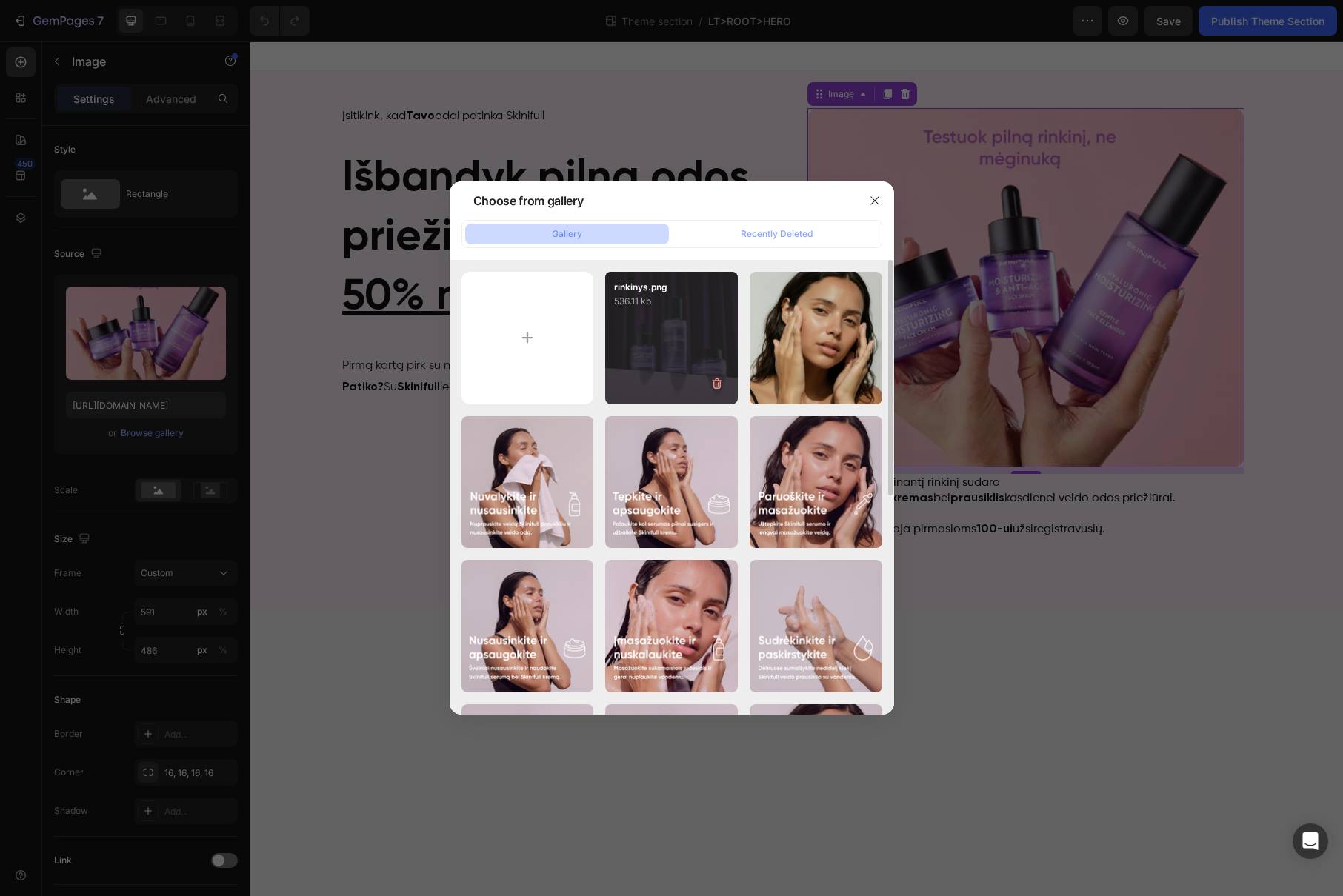
click at [672, 358] on div "rinkinys.png 536.11 kb" at bounding box center [671, 338] width 132 height 132
type input "https://cdn.shopify.com/s/files/1/0905/8815/2149/files/gempages_541921839358674…"
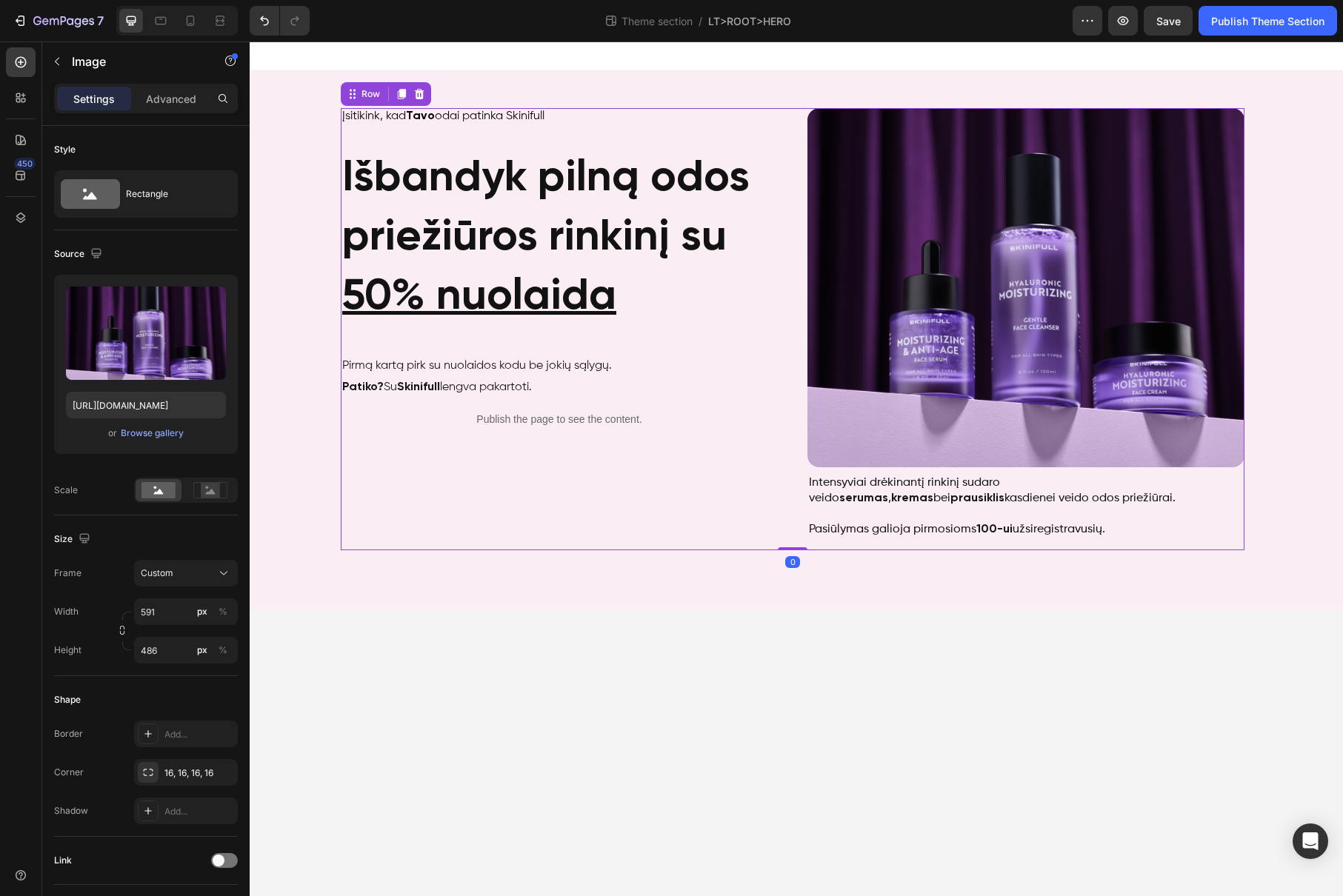
click at [766, 506] on div "Išbandyk rinkinį su 50% nuolaida Heading Įsitikink, kad Tavo odai patinka Skini…" at bounding box center [559, 330] width 437 height 442
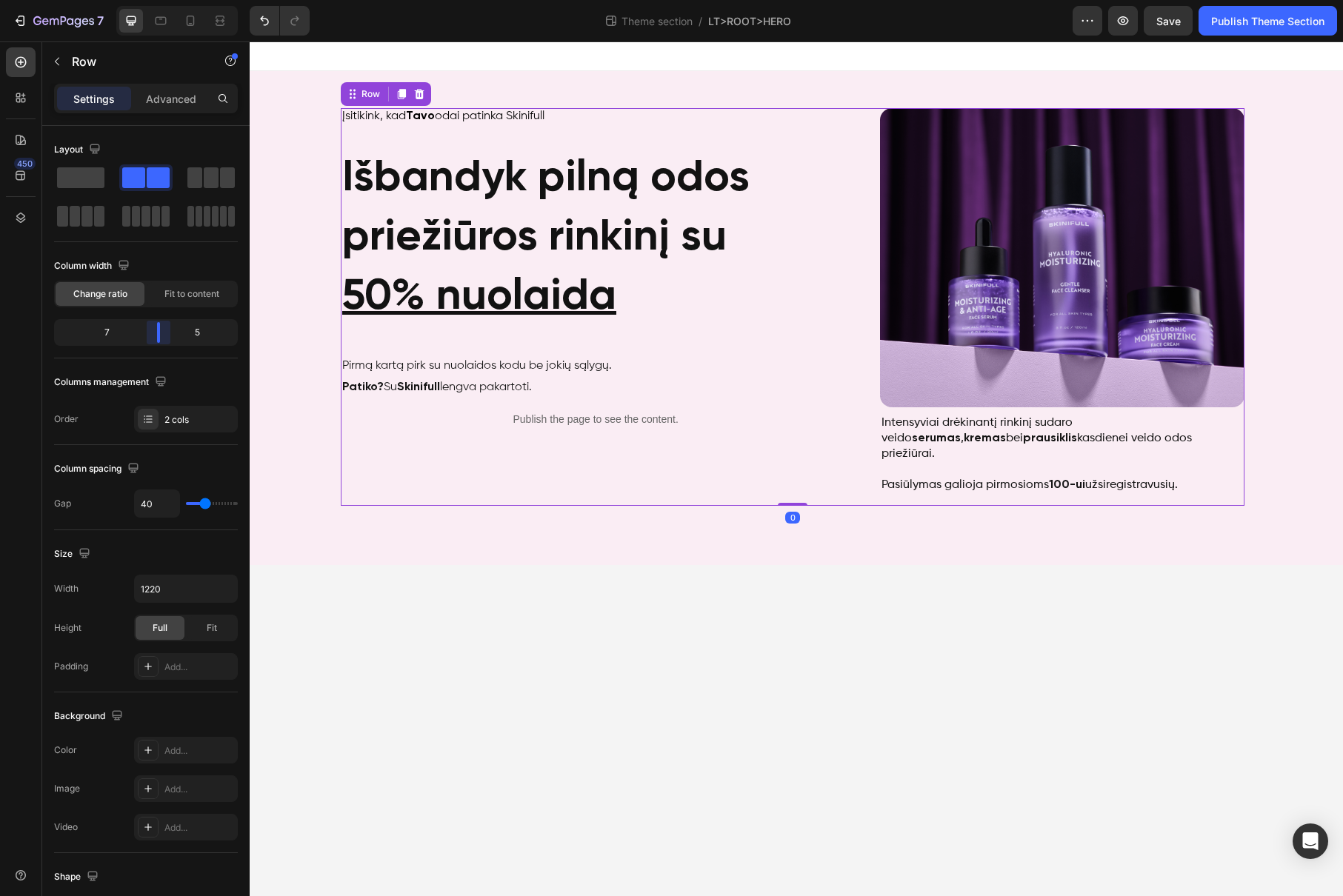
drag, startPoint x: 149, startPoint y: 336, endPoint x: 157, endPoint y: 336, distance: 8.0
click at [157, 0] on body "7 Theme section / LT>ROOT>HERO Preview Save Publish Theme Section 450 Sections(…" at bounding box center [672, 0] width 1343 height 0
click at [1232, 21] on div "Publish Theme Section" at bounding box center [1267, 21] width 113 height 16
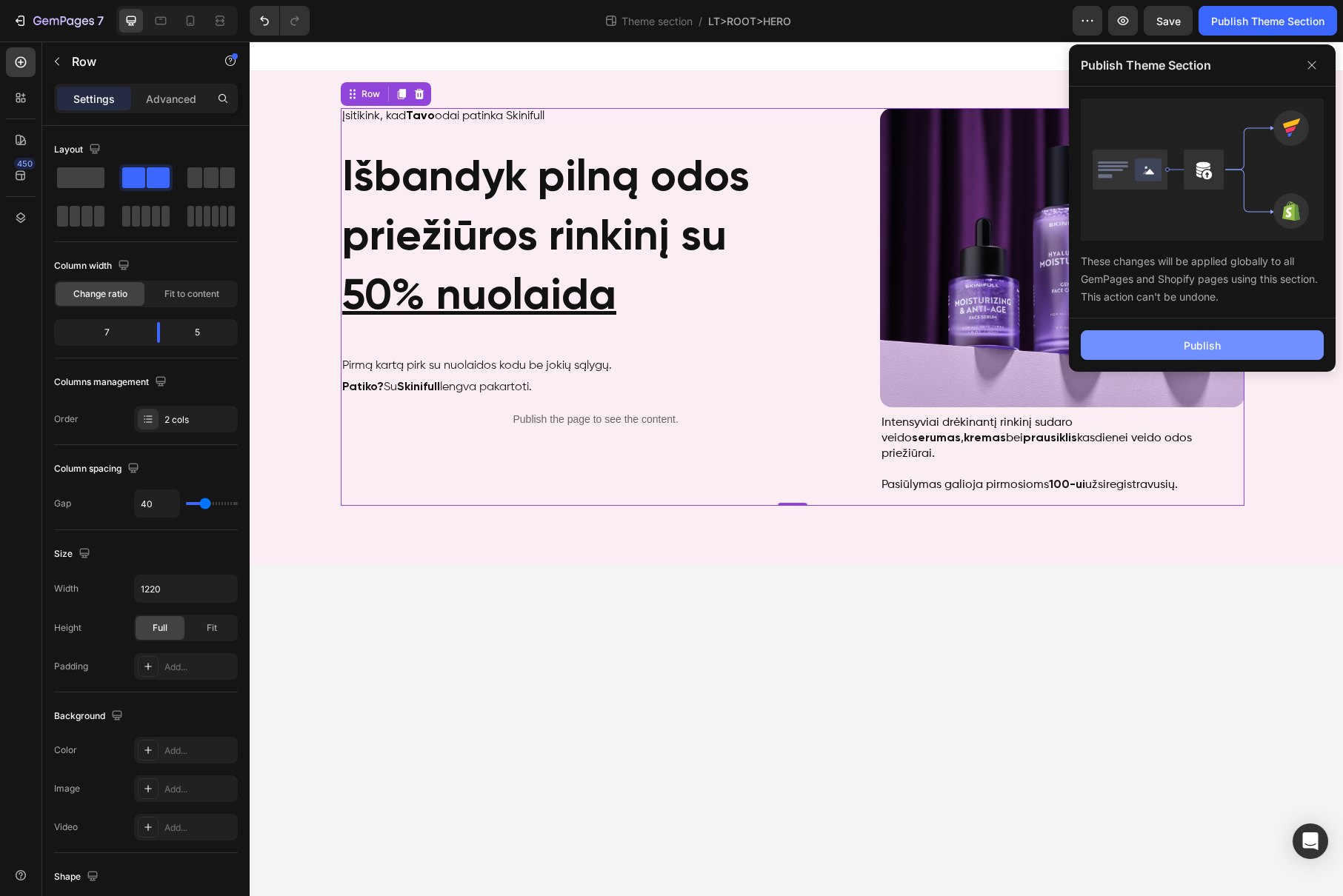
click at [1171, 358] on button "Publish" at bounding box center [1202, 345] width 243 height 30
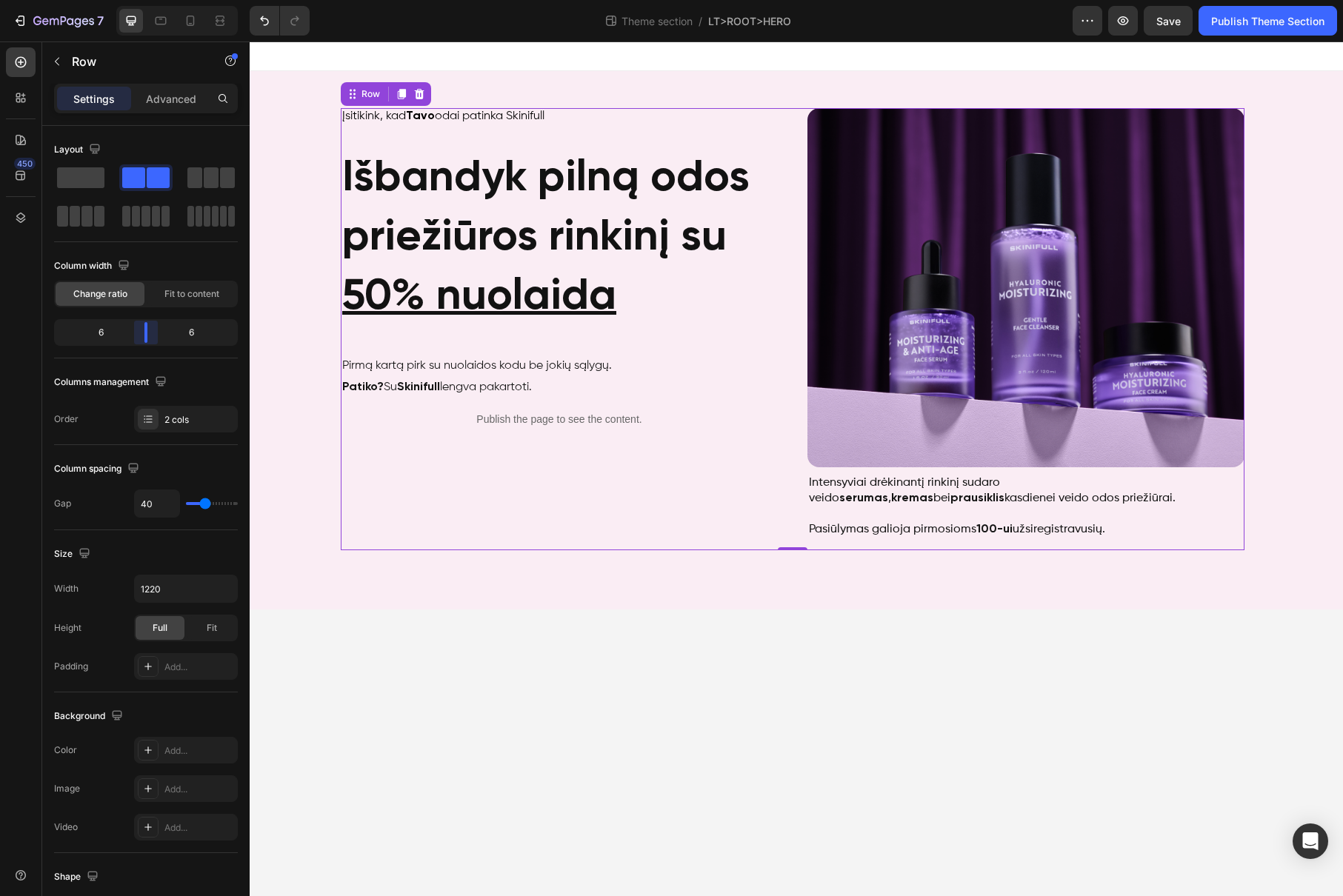
click at [150, 0] on body "7 Theme section / LT>ROOT>HERO Preview Save Publish Theme Section 450 Sections(…" at bounding box center [672, 0] width 1343 height 0
click at [1236, 25] on div "Publish Theme Section" at bounding box center [1267, 21] width 113 height 16
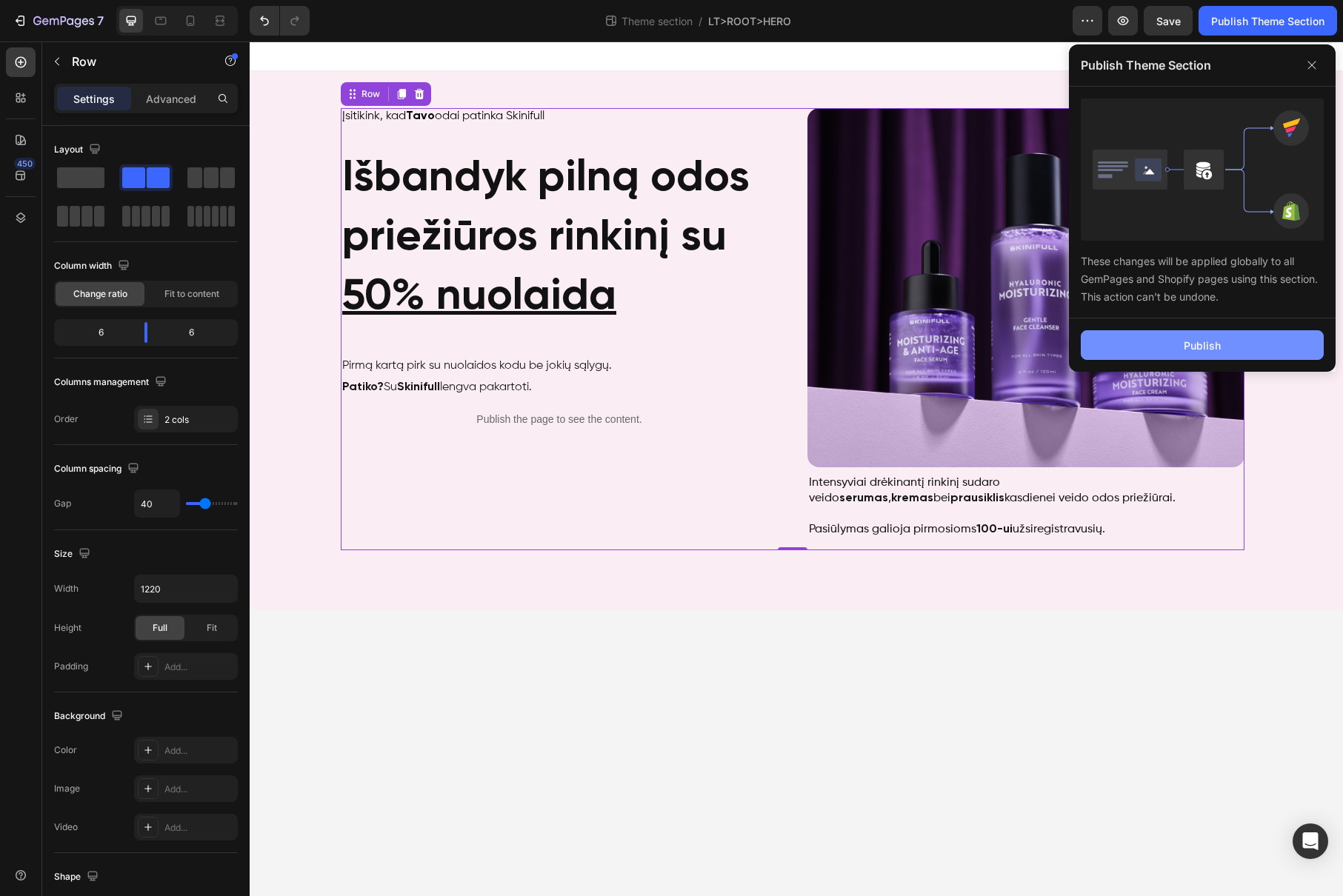
click at [1170, 348] on button "Publish" at bounding box center [1202, 345] width 243 height 30
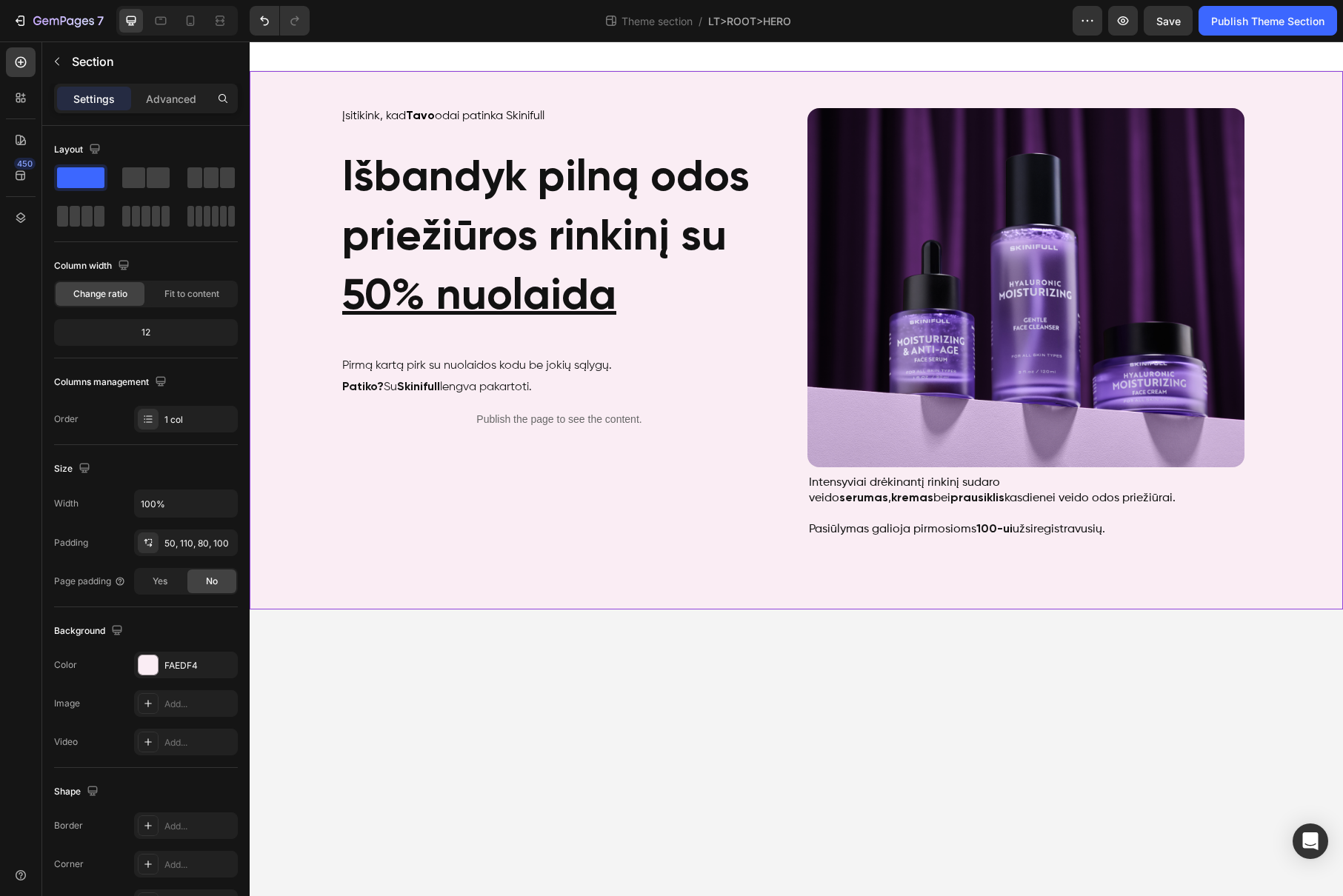
click at [711, 76] on div "Išbandyk rinkinį su 50% nuolaida Heading Įsitikink, kad Tavo odai patinka Skini…" at bounding box center [796, 340] width 1093 height 538
click at [168, 94] on p "Advanced" at bounding box center [171, 99] width 50 height 16
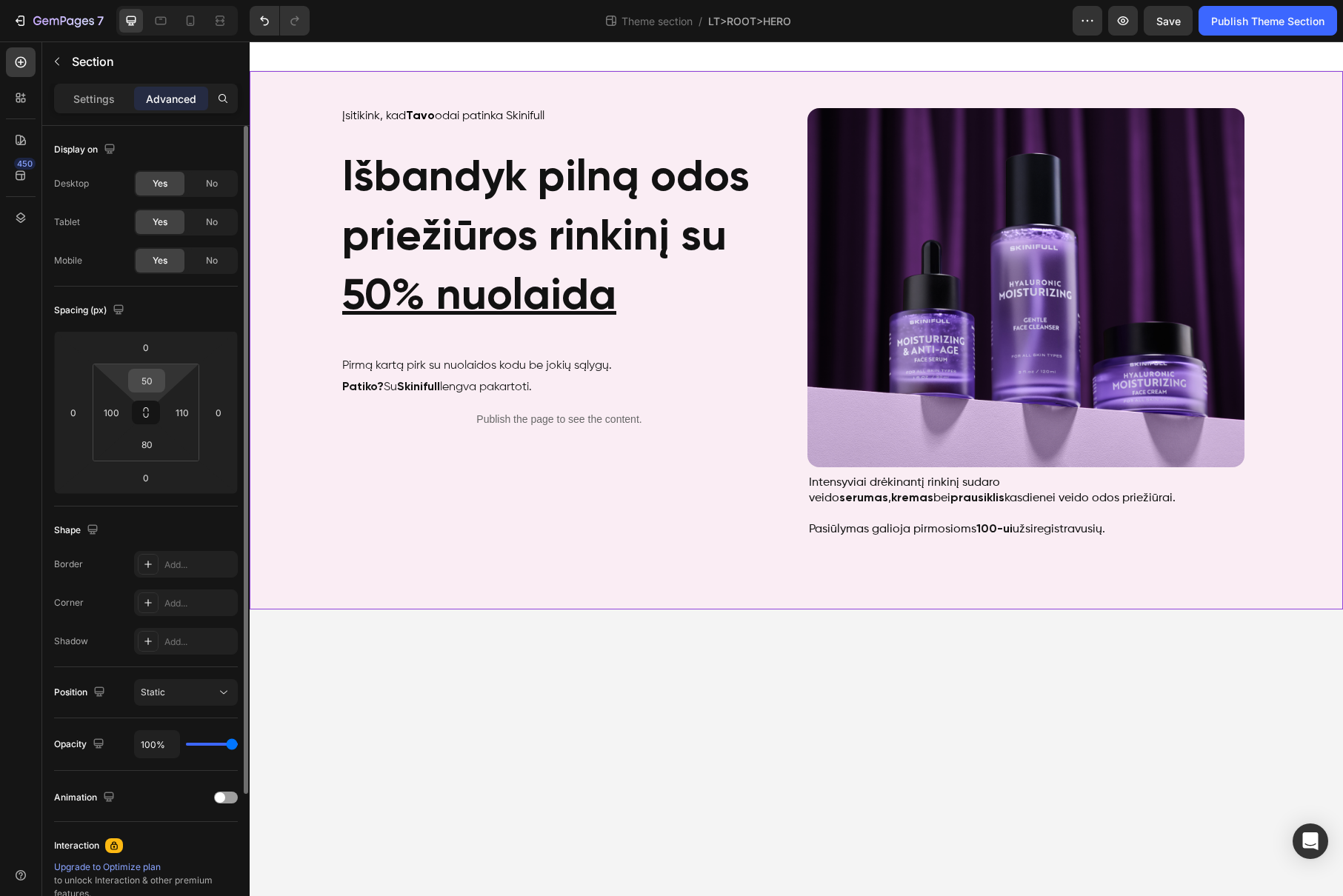
click at [159, 377] on input "50" at bounding box center [146, 381] width 30 height 22
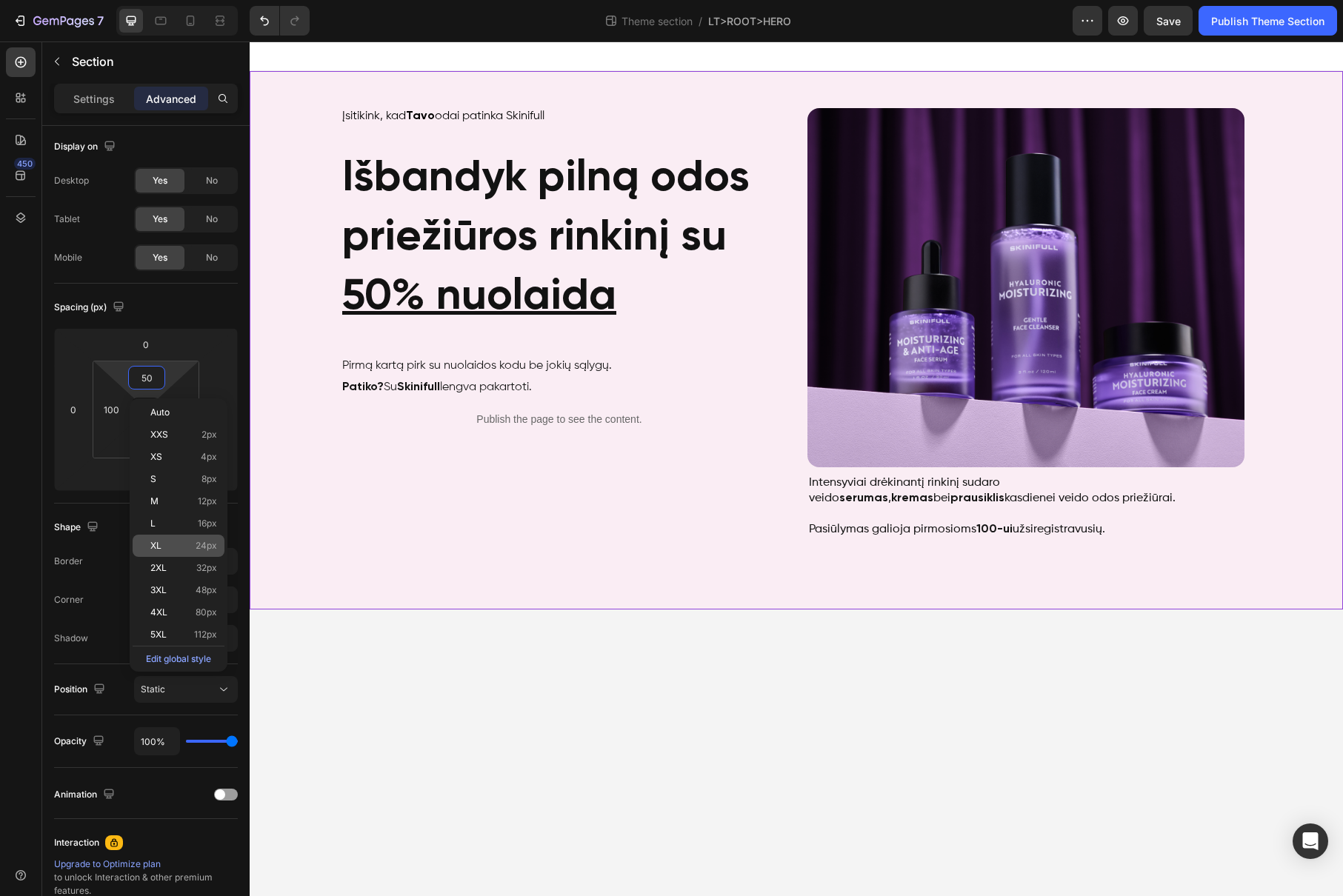
click at [208, 538] on div "XL 24px" at bounding box center [178, 546] width 92 height 22
type input "24"
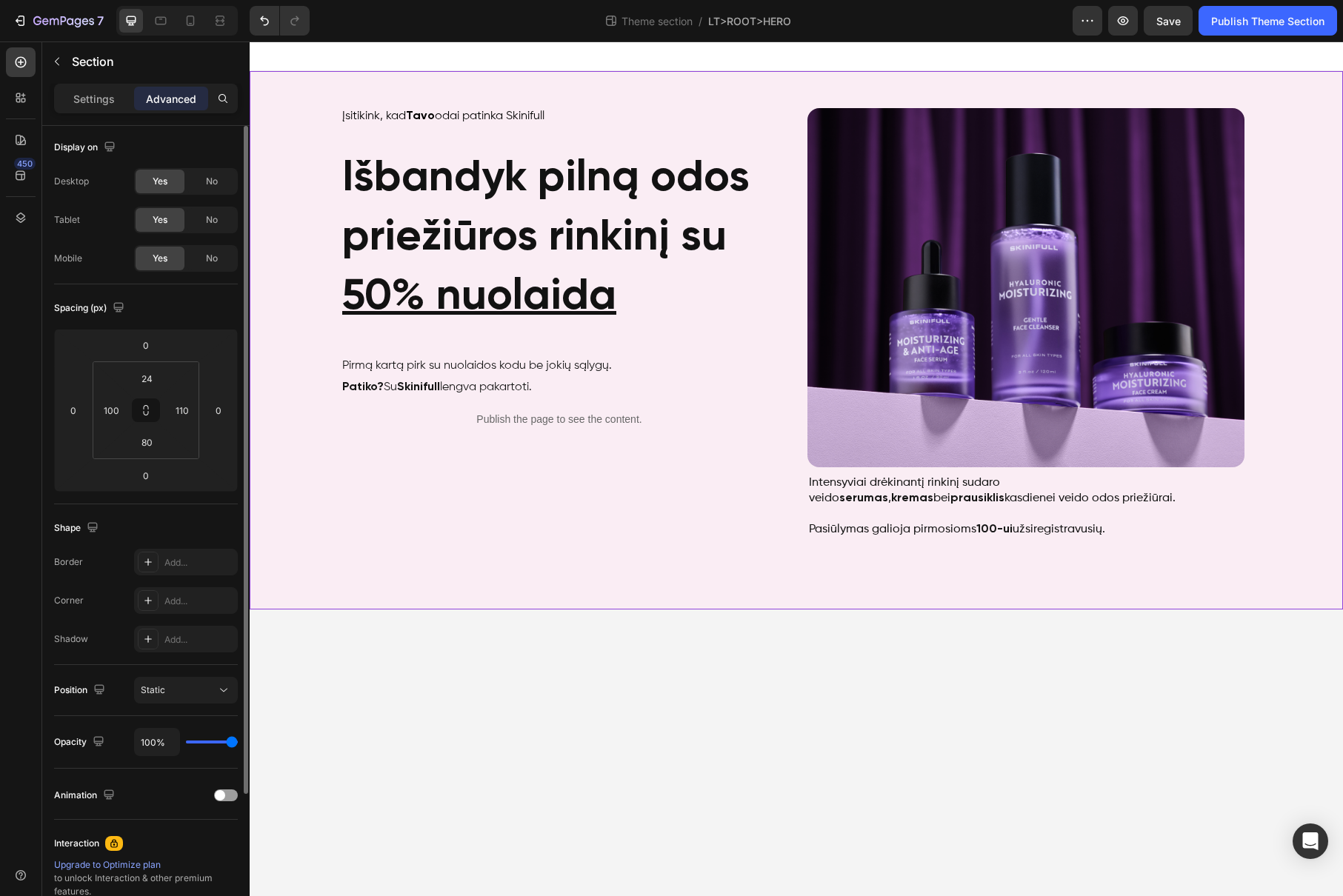
scroll to position [2, 0]
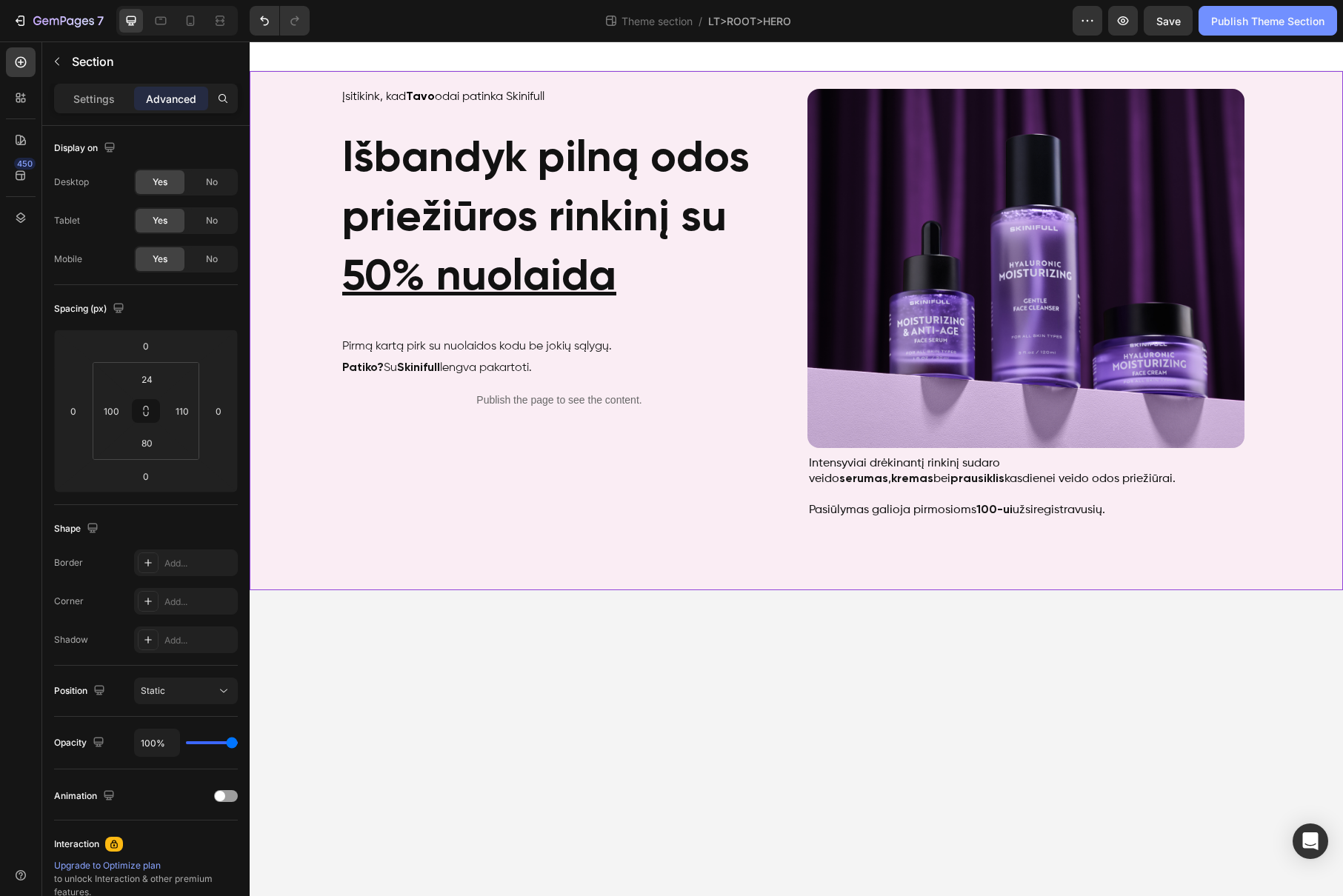
click at [1253, 18] on div "Publish Theme Section" at bounding box center [1267, 21] width 113 height 16
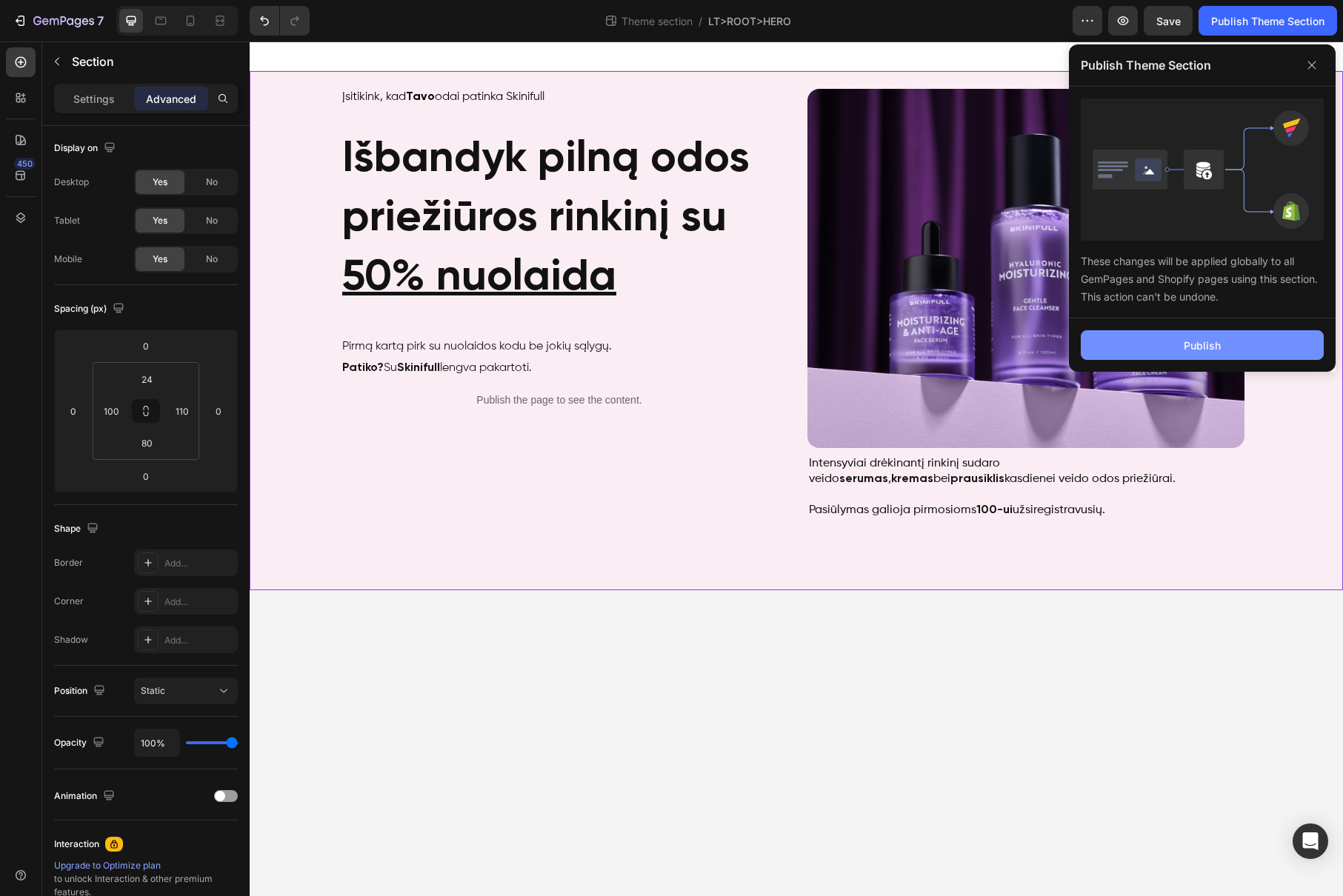
click at [1193, 353] on button "Publish" at bounding box center [1202, 345] width 243 height 30
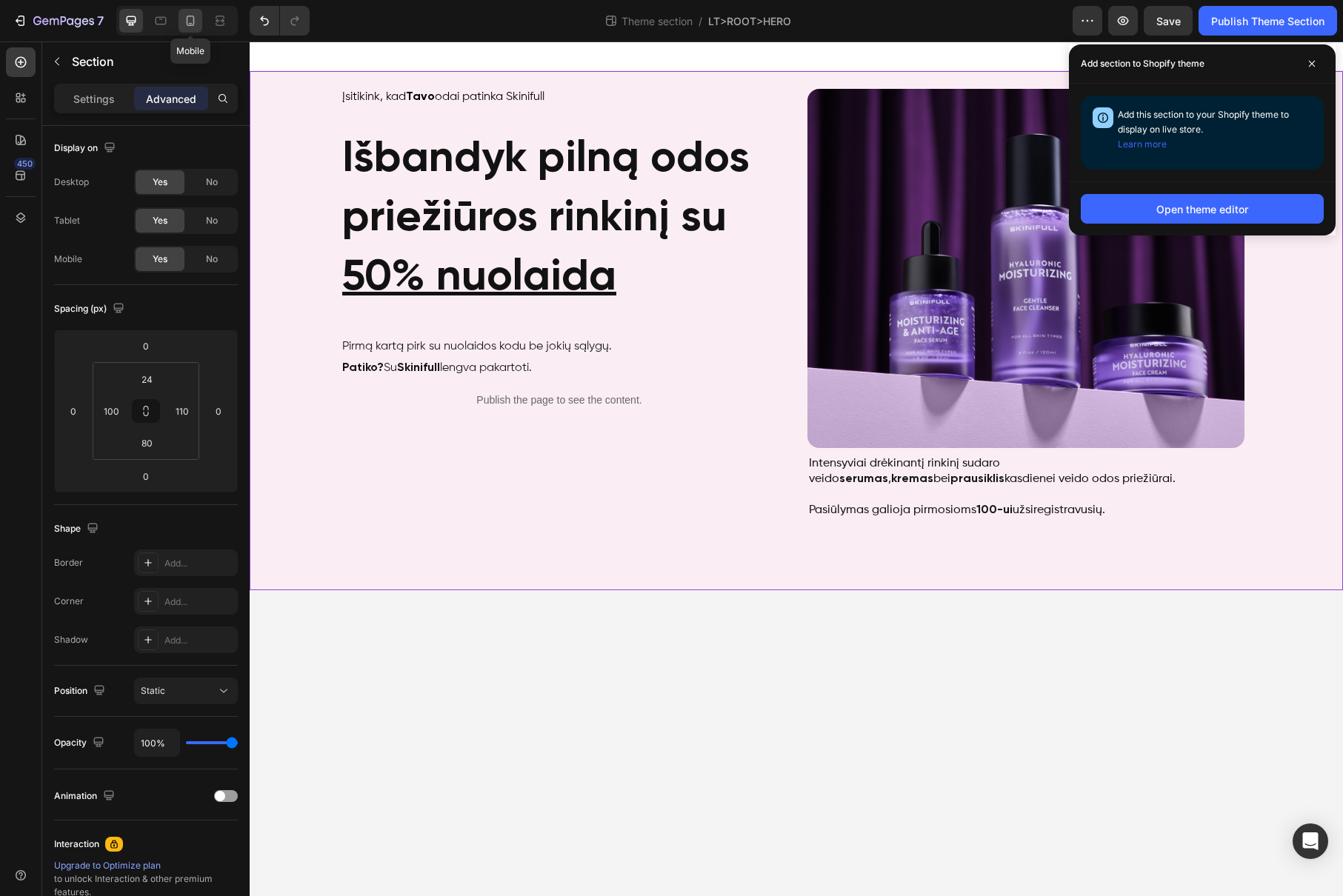
click at [189, 24] on icon at bounding box center [191, 24] width 4 height 2
type input "16"
type input "24"
type input "16"
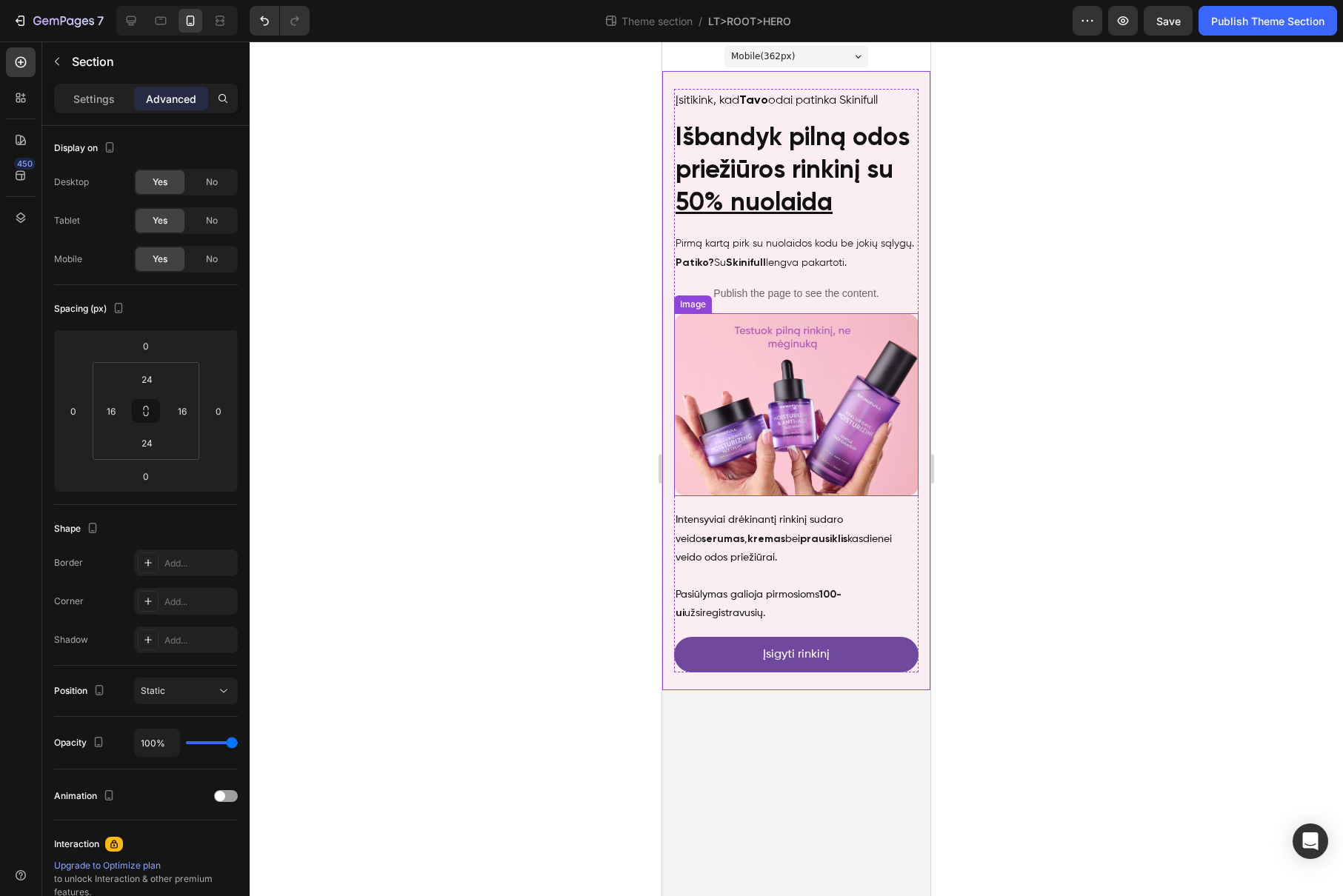
click at [813, 381] on img at bounding box center [796, 404] width 244 height 183
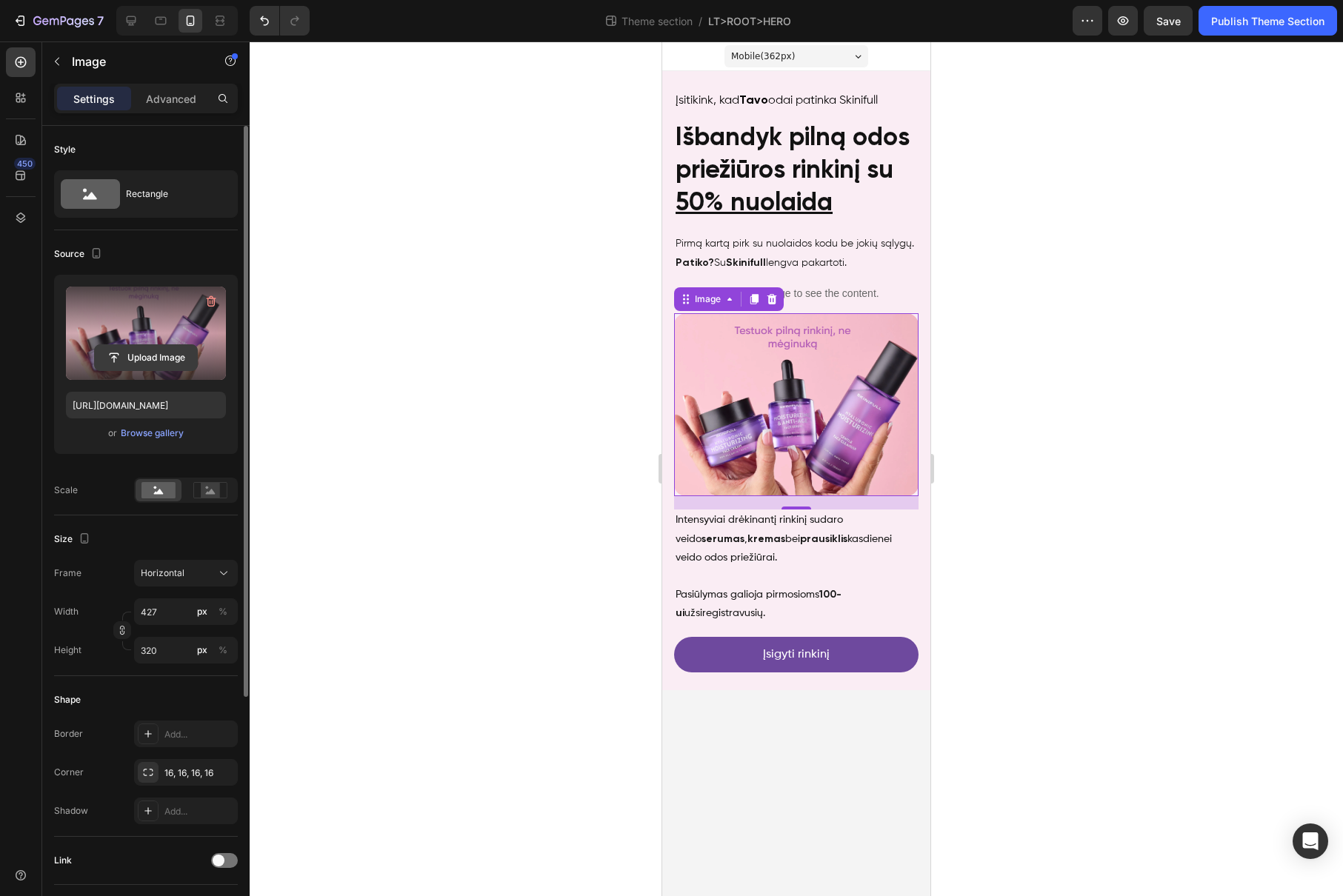
click at [108, 354] on input "file" at bounding box center [145, 358] width 102 height 25
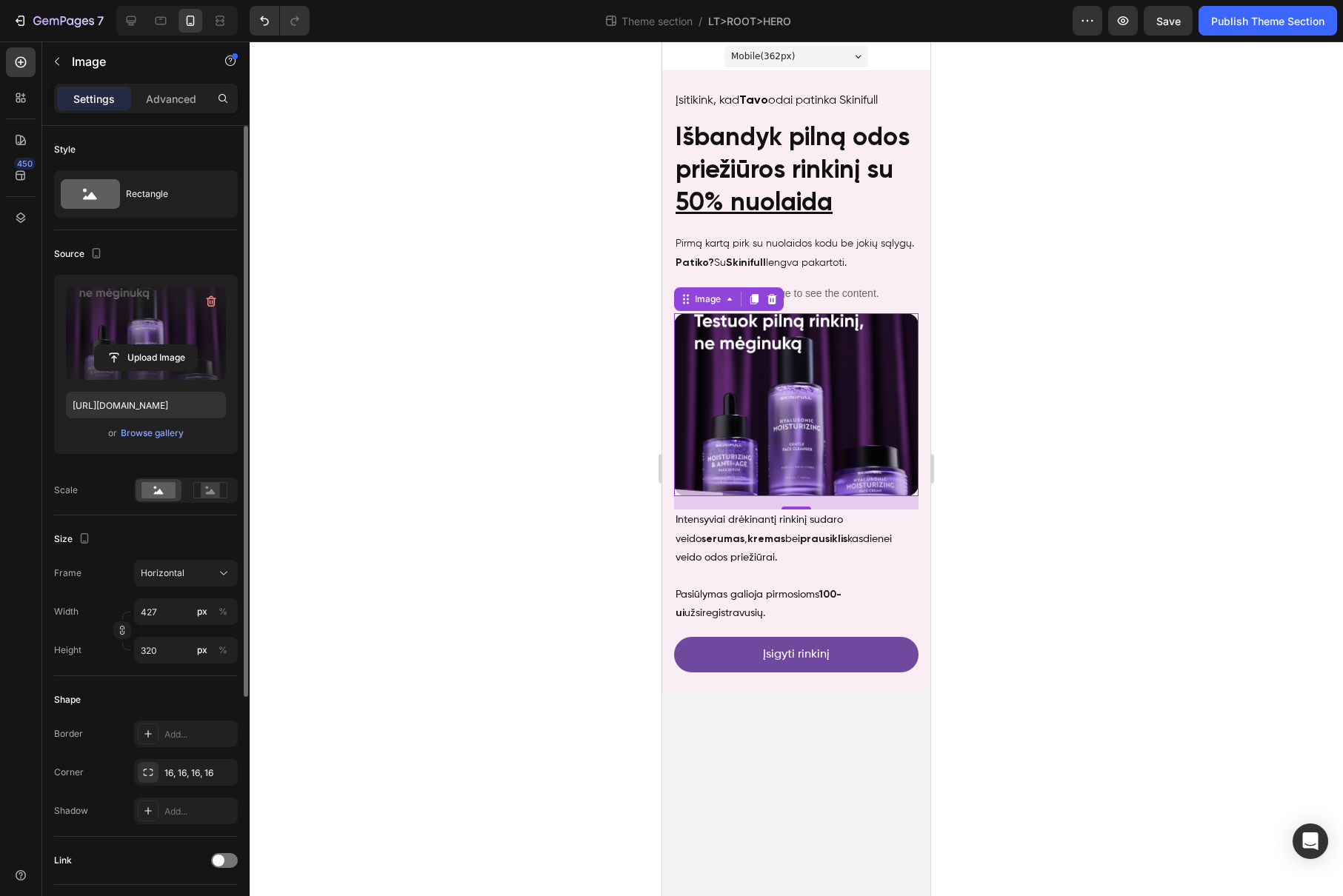
click at [163, 304] on label at bounding box center [145, 334] width 160 height 94
click at [163, 345] on input "file" at bounding box center [145, 358] width 102 height 25
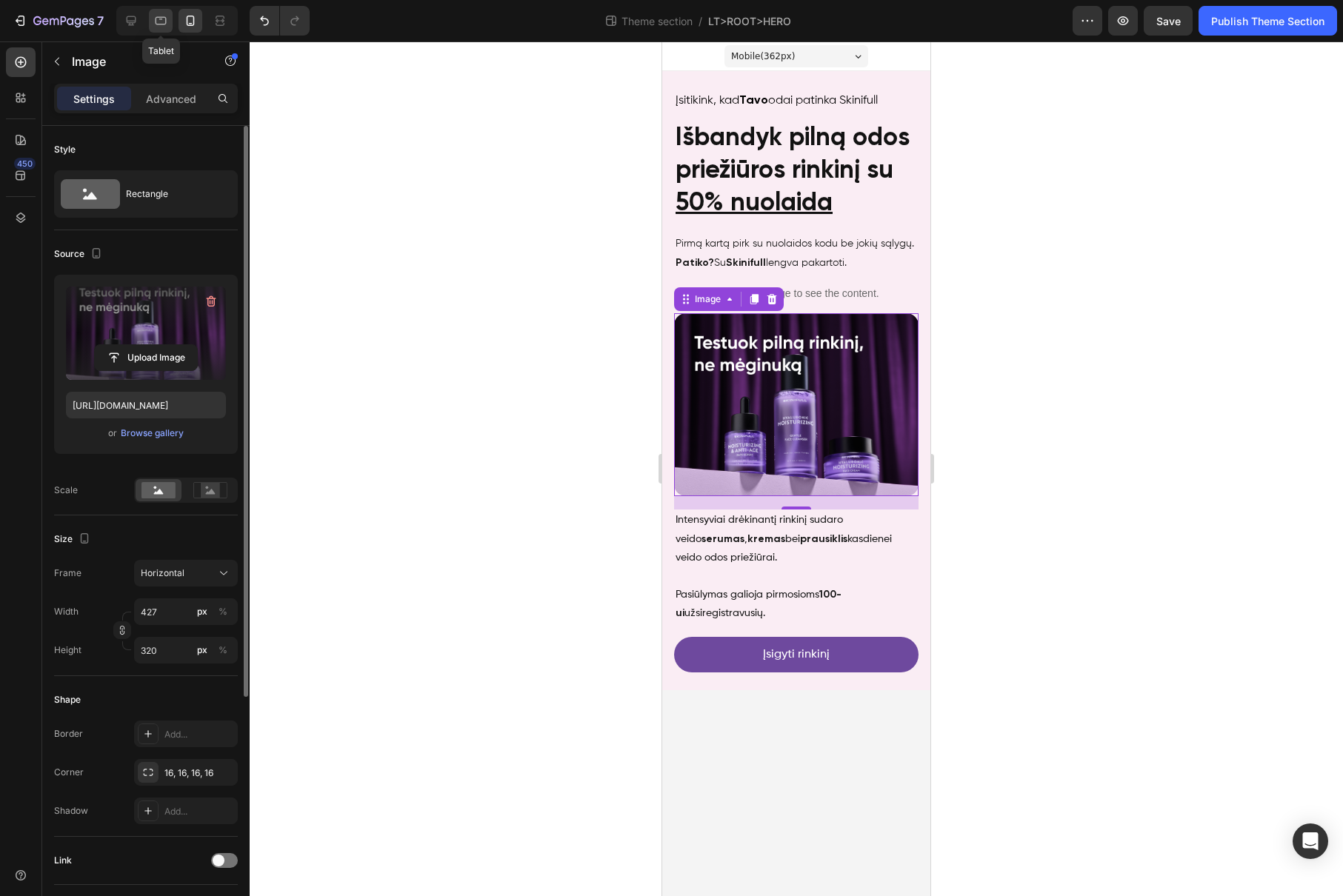
click at [160, 17] on icon at bounding box center [161, 21] width 12 height 8
type input "https://cdn.shopify.com/s/files/1/0905/8815/2149/files/gempages_541921839358674…"
type input "591"
type input "486"
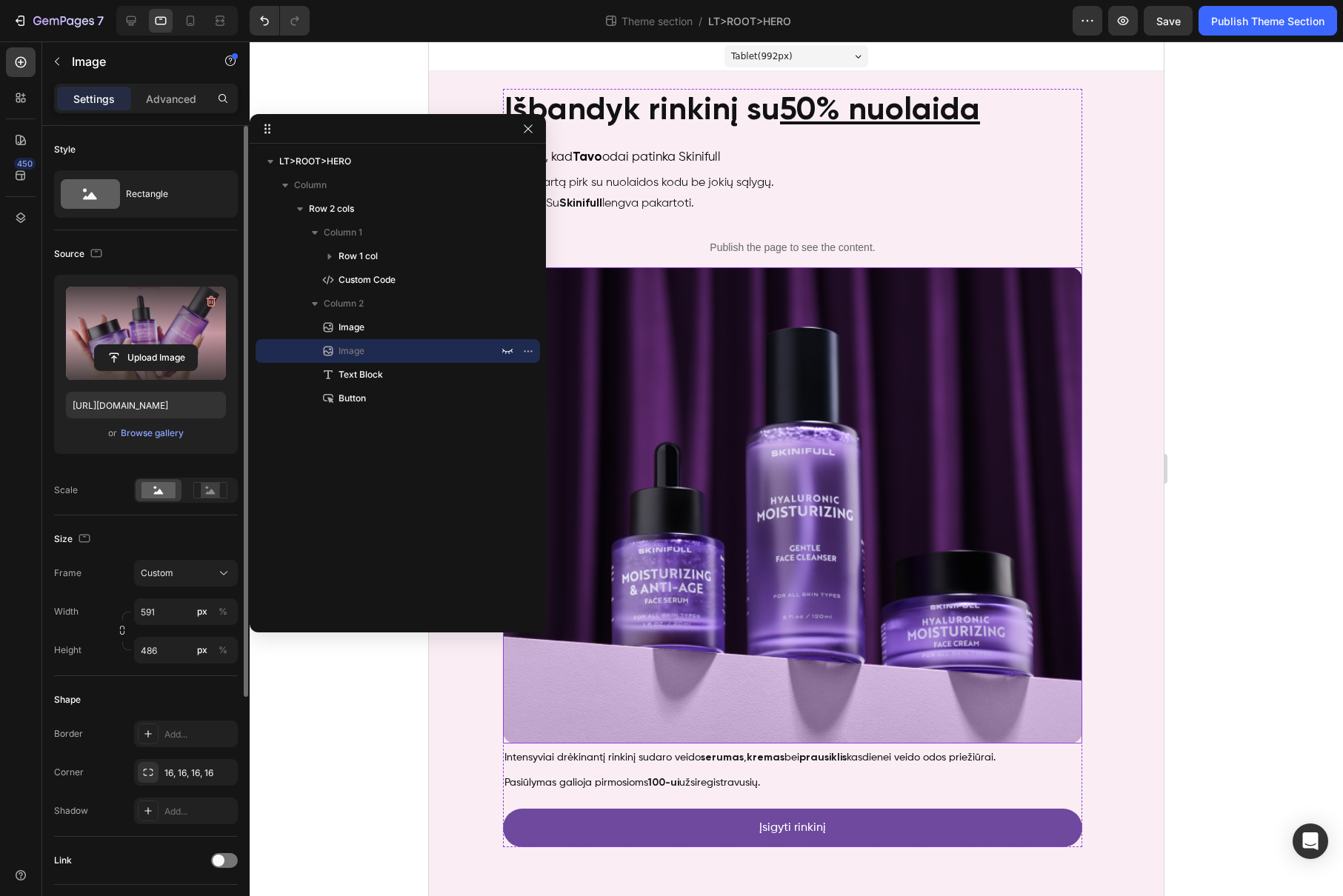
click at [923, 518] on img at bounding box center [792, 505] width 579 height 476
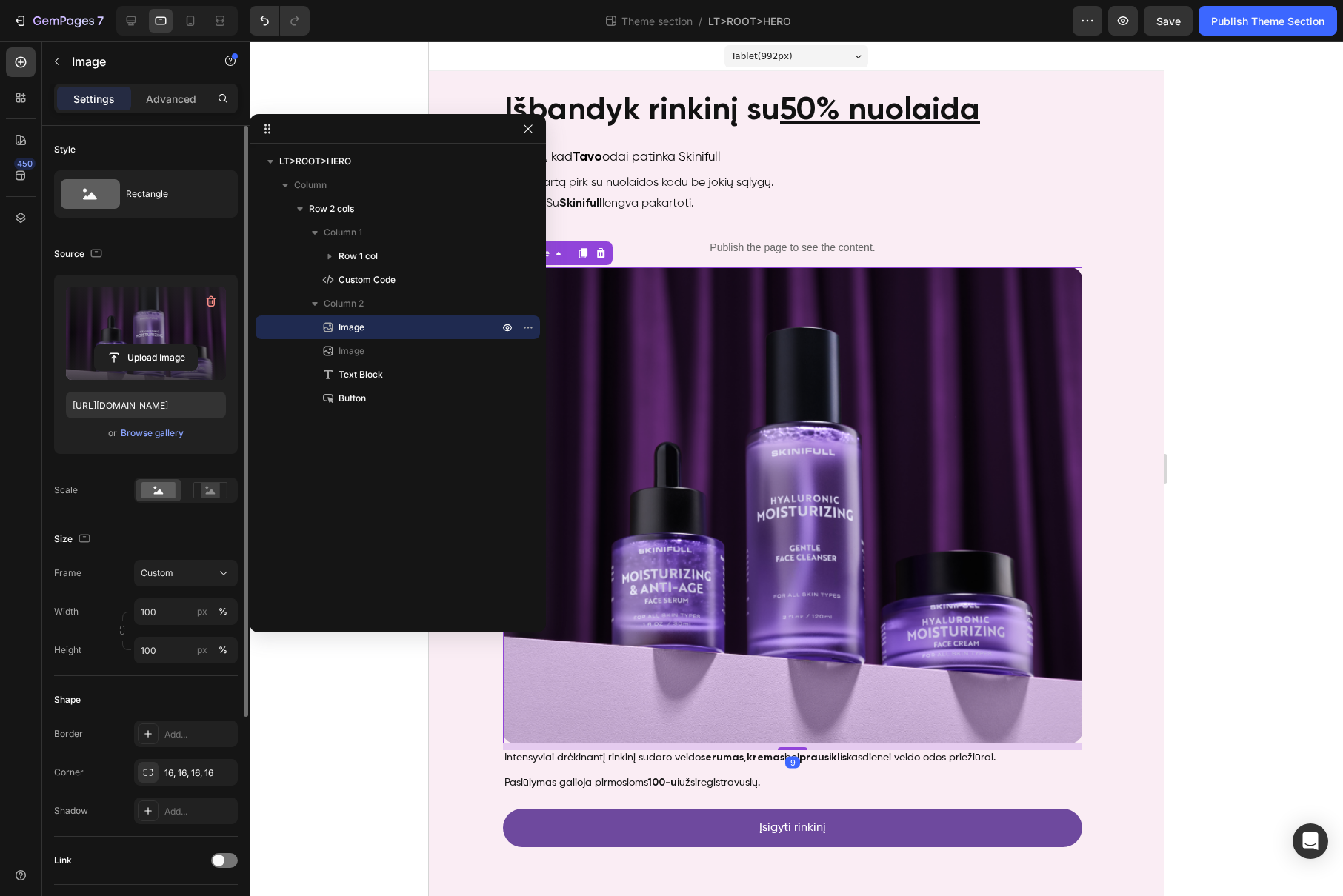
click at [146, 311] on label at bounding box center [145, 334] width 160 height 94
click at [146, 345] on input "file" at bounding box center [145, 358] width 102 height 25
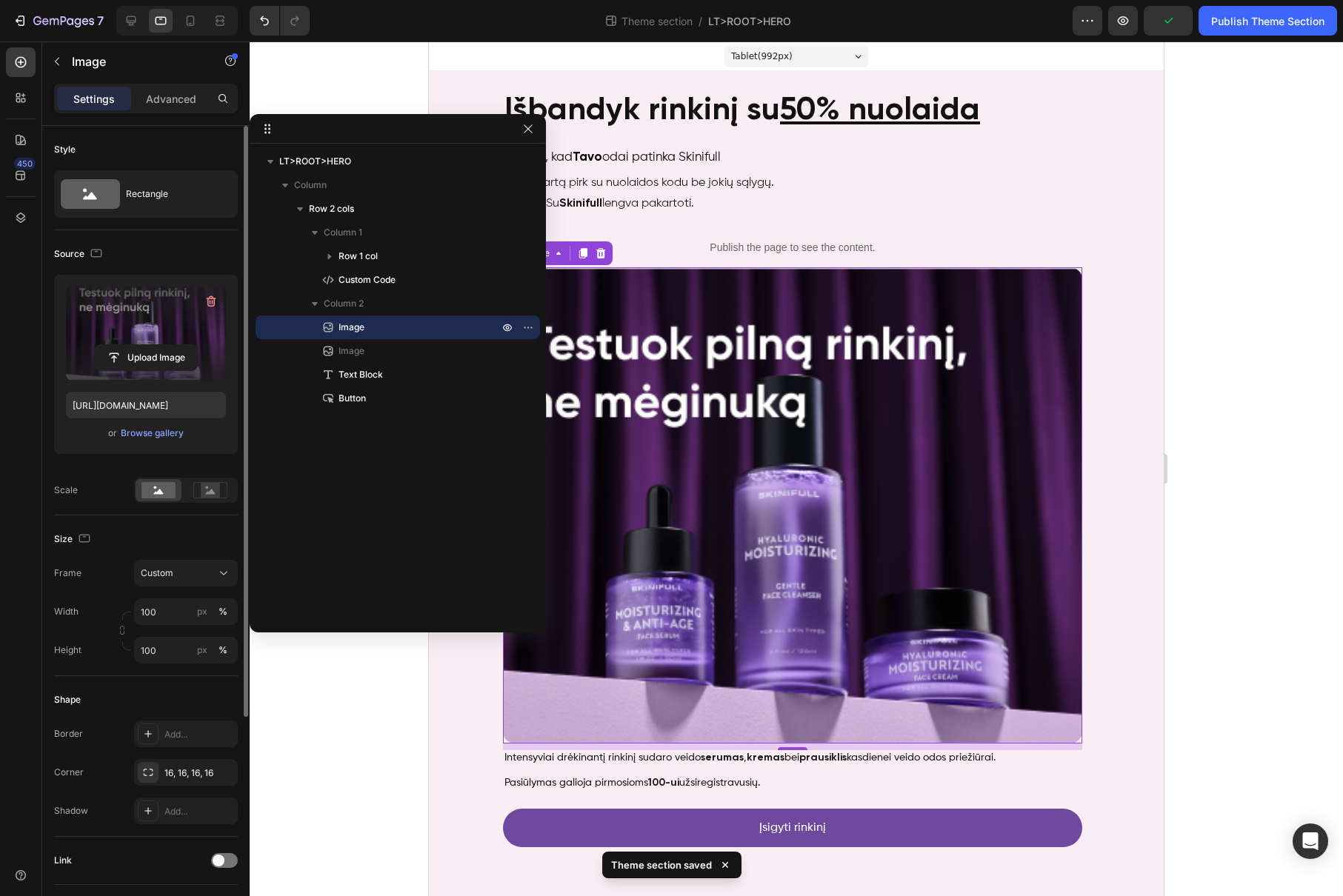
click at [129, 335] on label at bounding box center [145, 334] width 160 height 94
click at [129, 345] on input "file" at bounding box center [145, 358] width 102 height 25
click at [123, 26] on icon at bounding box center [131, 21] width 15 height 15
type input "https://cdn.shopify.com/s/files/1/0905/8815/2149/files/gempages_541921839358674…"
type input "591"
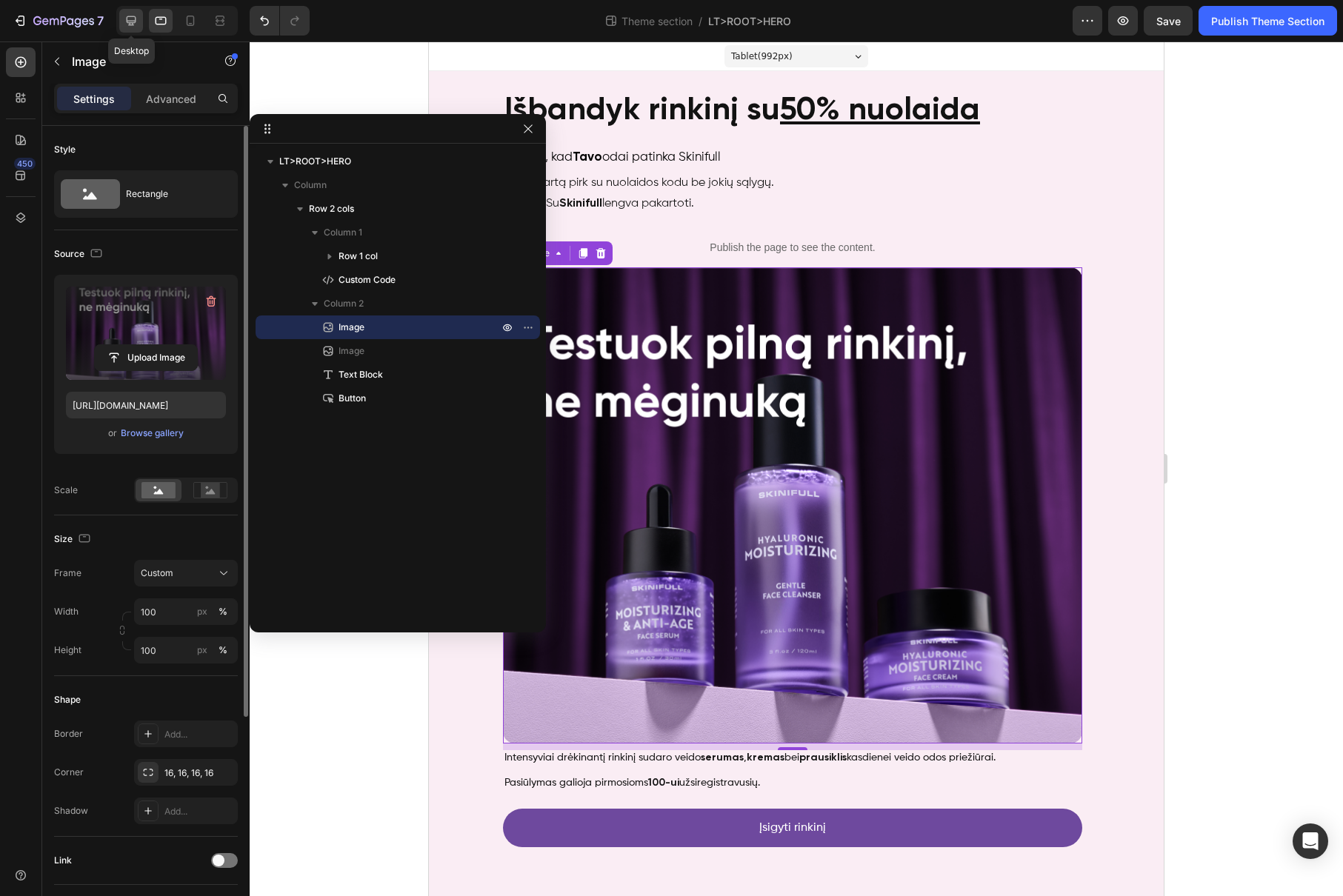
type input "486"
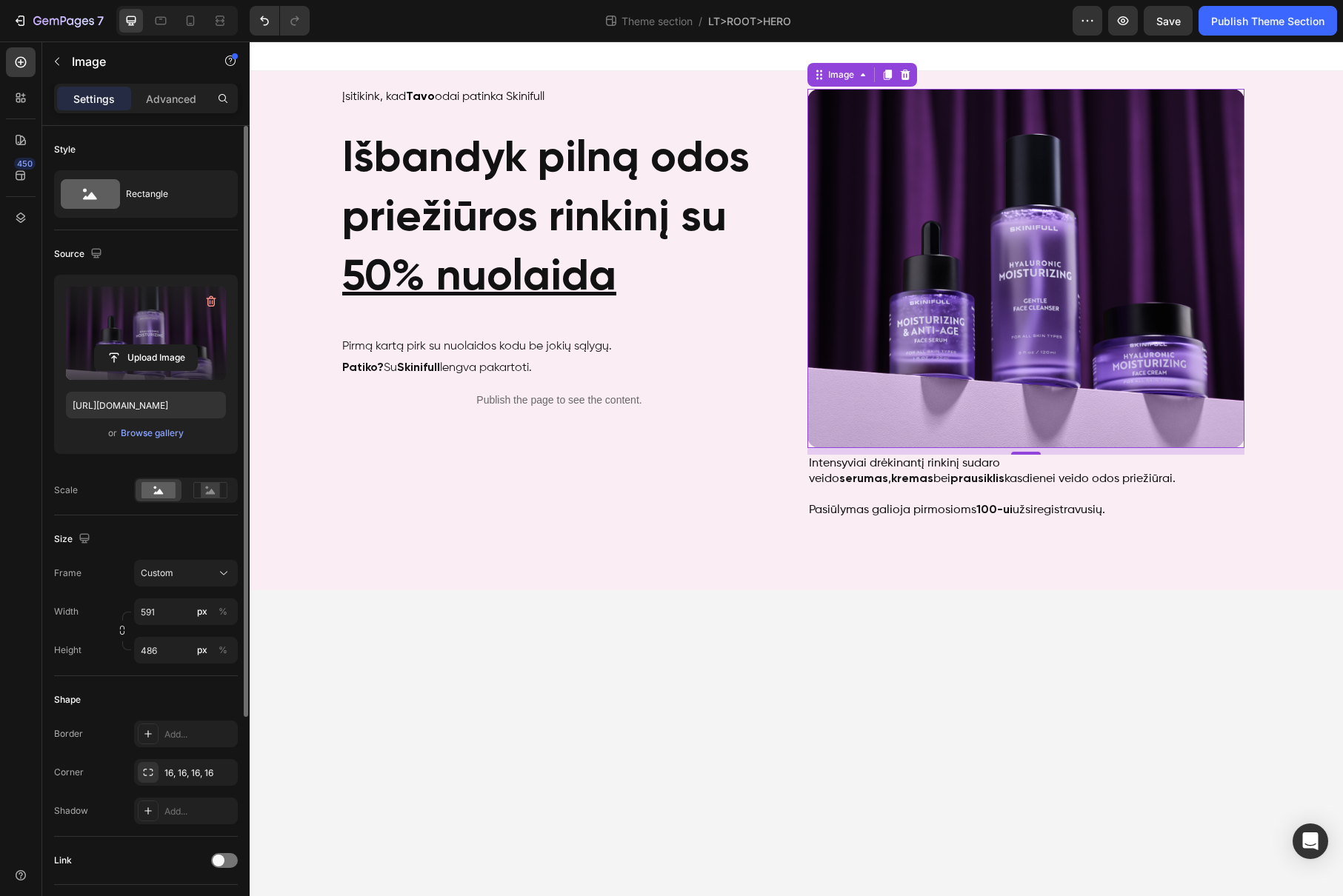
click at [166, 314] on label at bounding box center [145, 334] width 160 height 94
click at [166, 345] on input "file" at bounding box center [145, 358] width 102 height 25
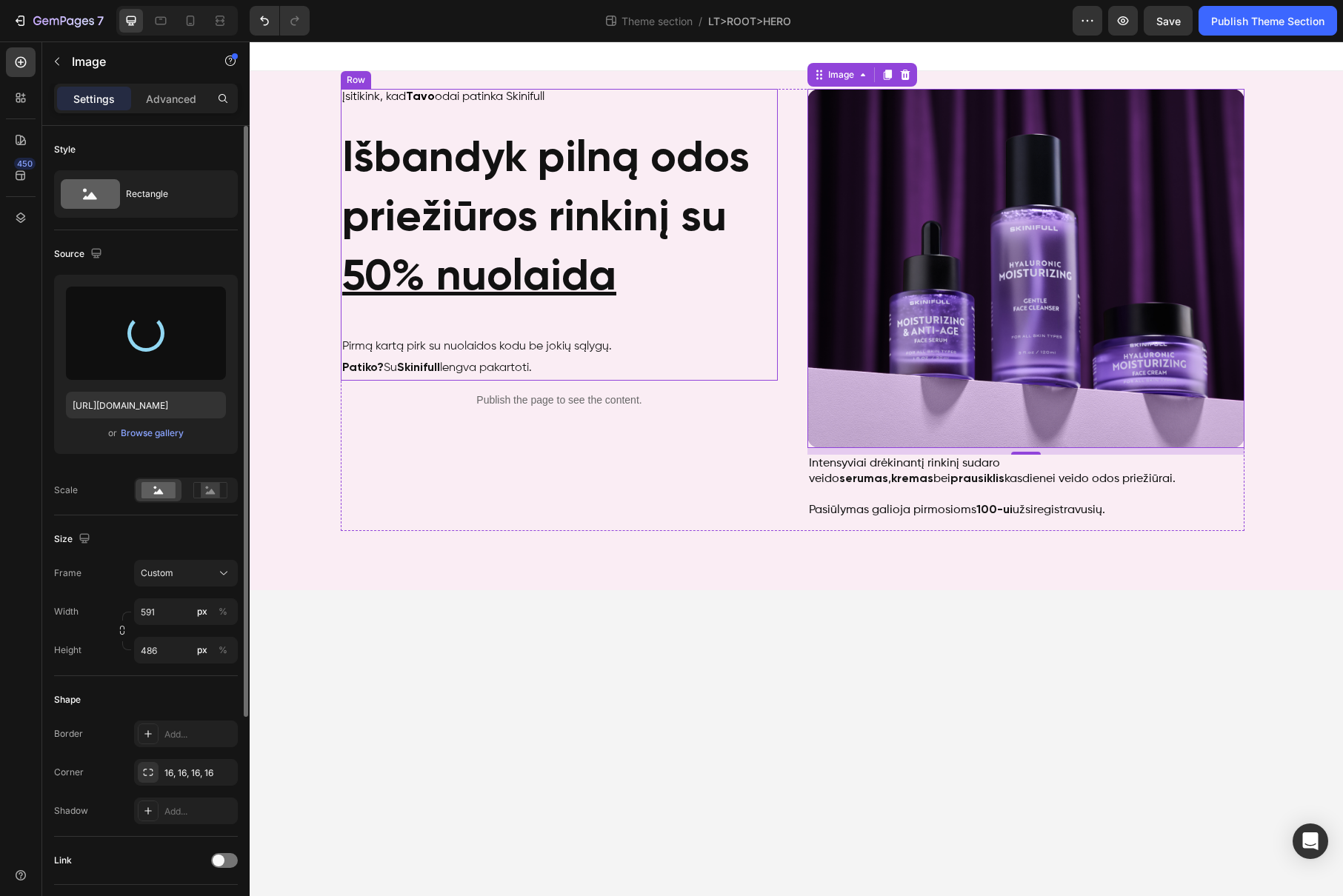
type input "https://cdn.shopify.com/s/files/1/0905/8815/2149/files/gempages_541921839358674…"
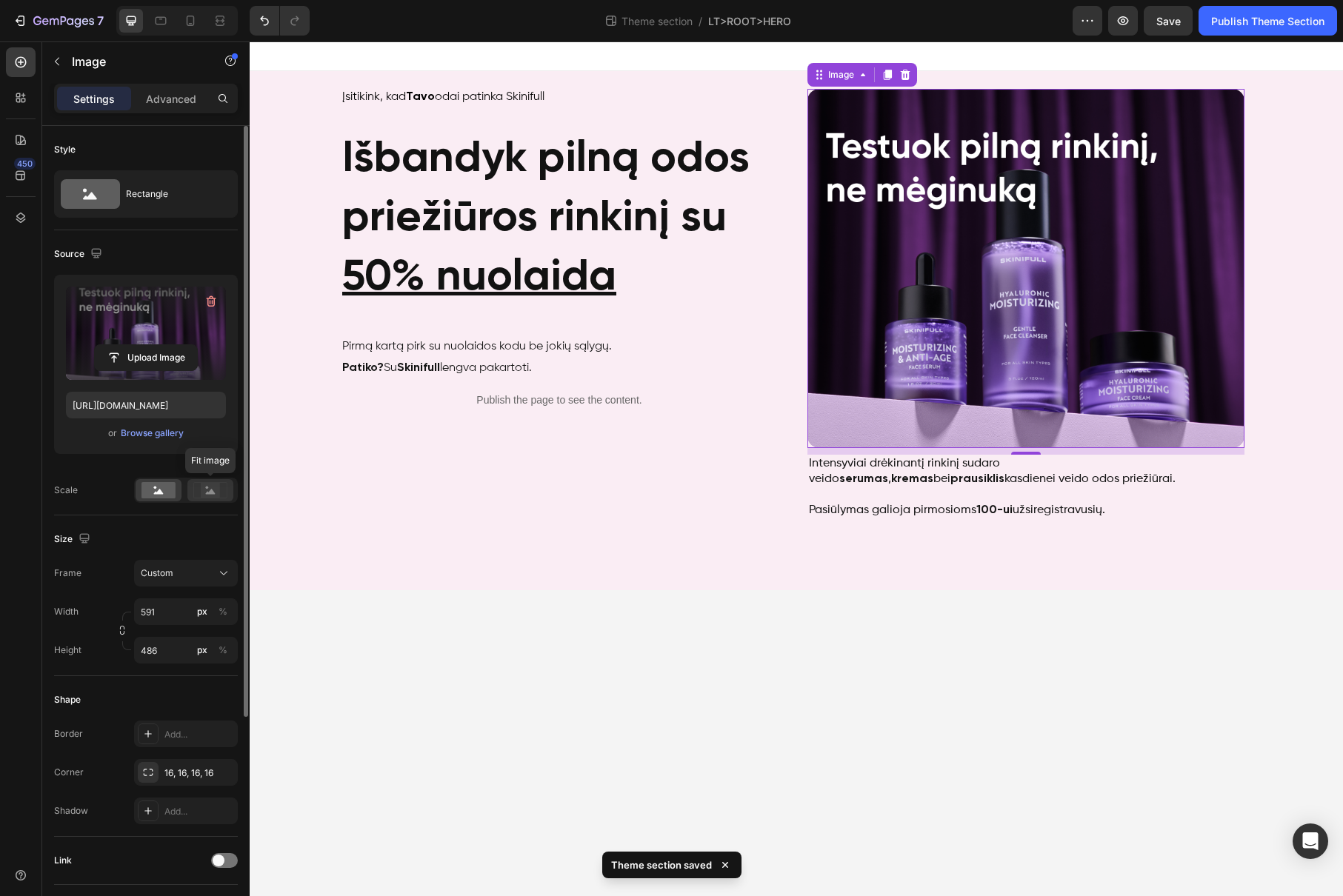
click at [207, 496] on rect at bounding box center [210, 490] width 19 height 15
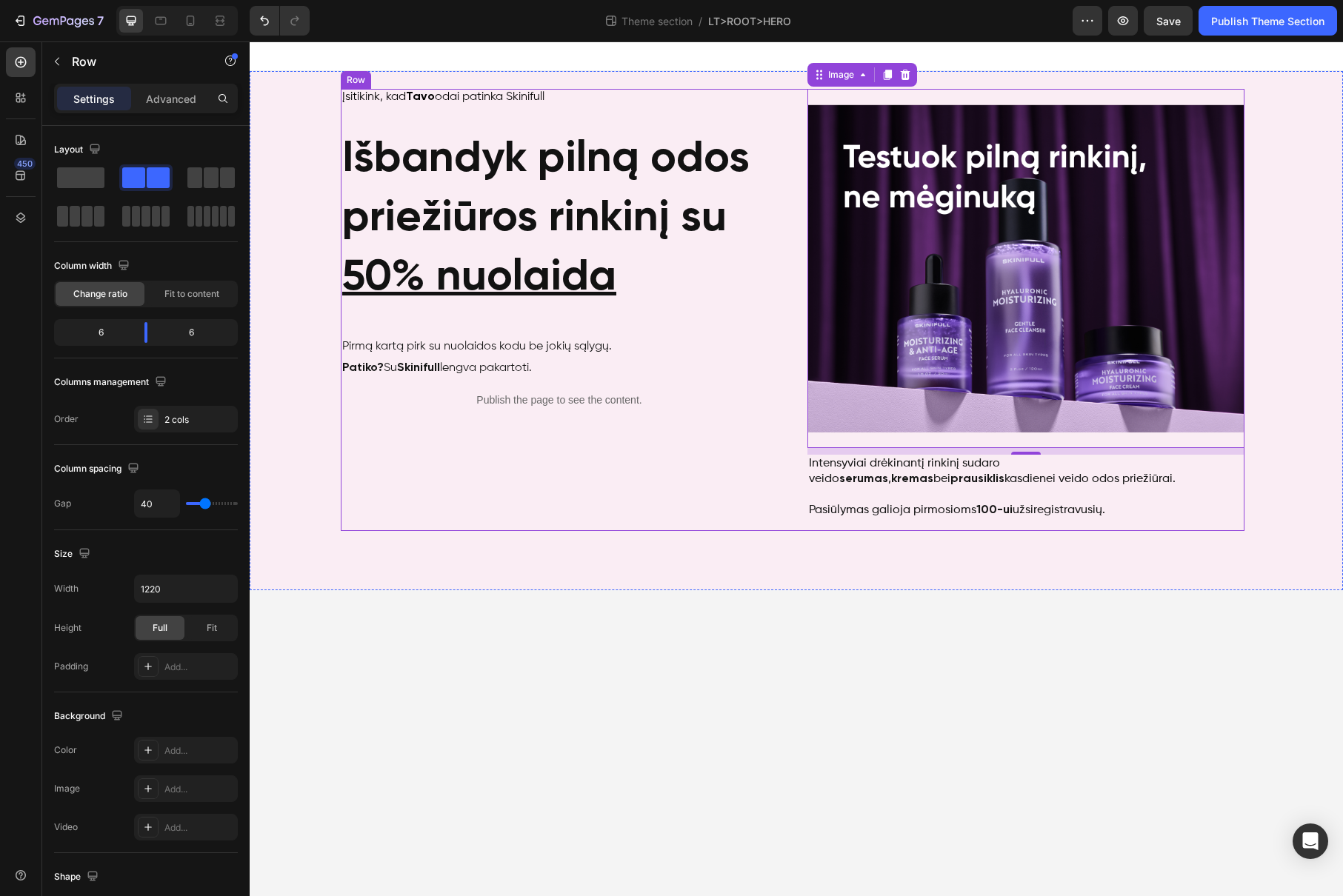
click at [801, 462] on div "Išbandyk rinkinį su 50% nuolaida Heading Įsitikink, kad Tavo odai patinka Skini…" at bounding box center [791, 310] width 903 height 442
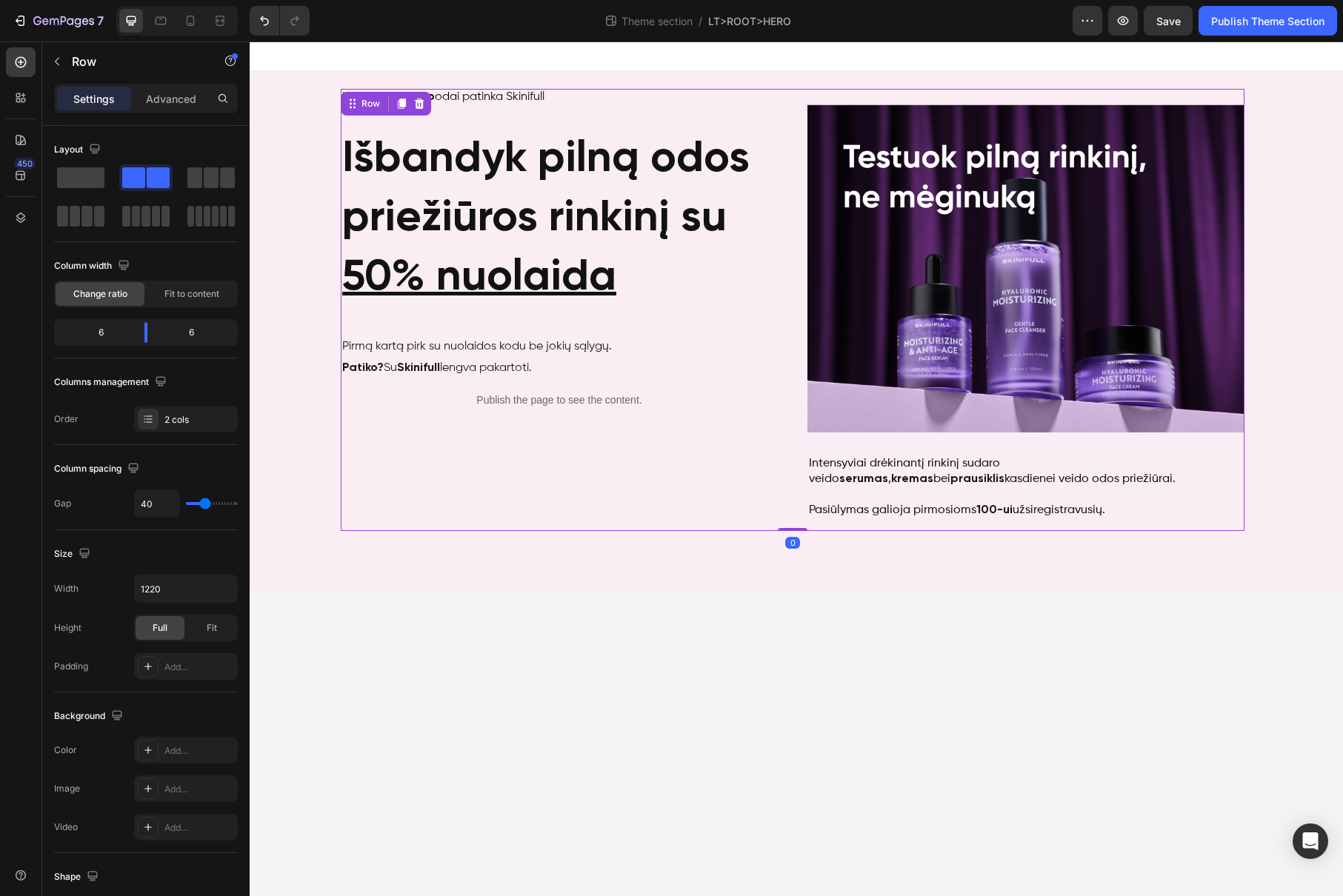
click at [752, 600] on body "Išbandyk rinkinį su 50% nuolaida Heading Įsitikink, kad Tavo odai patinka Skini…" at bounding box center [796, 469] width 1093 height 855
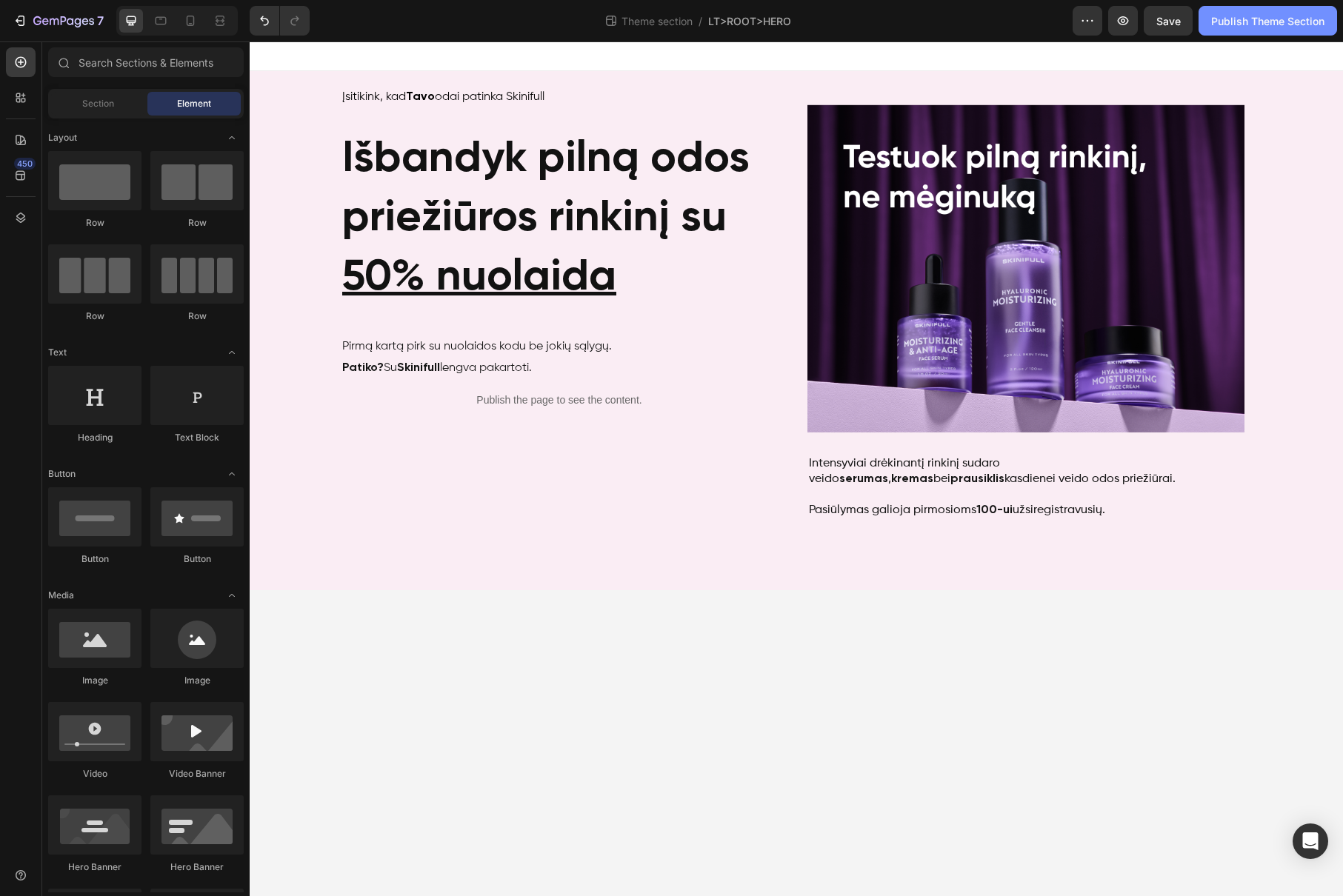
click at [1284, 26] on div "Publish Theme Section" at bounding box center [1267, 21] width 113 height 16
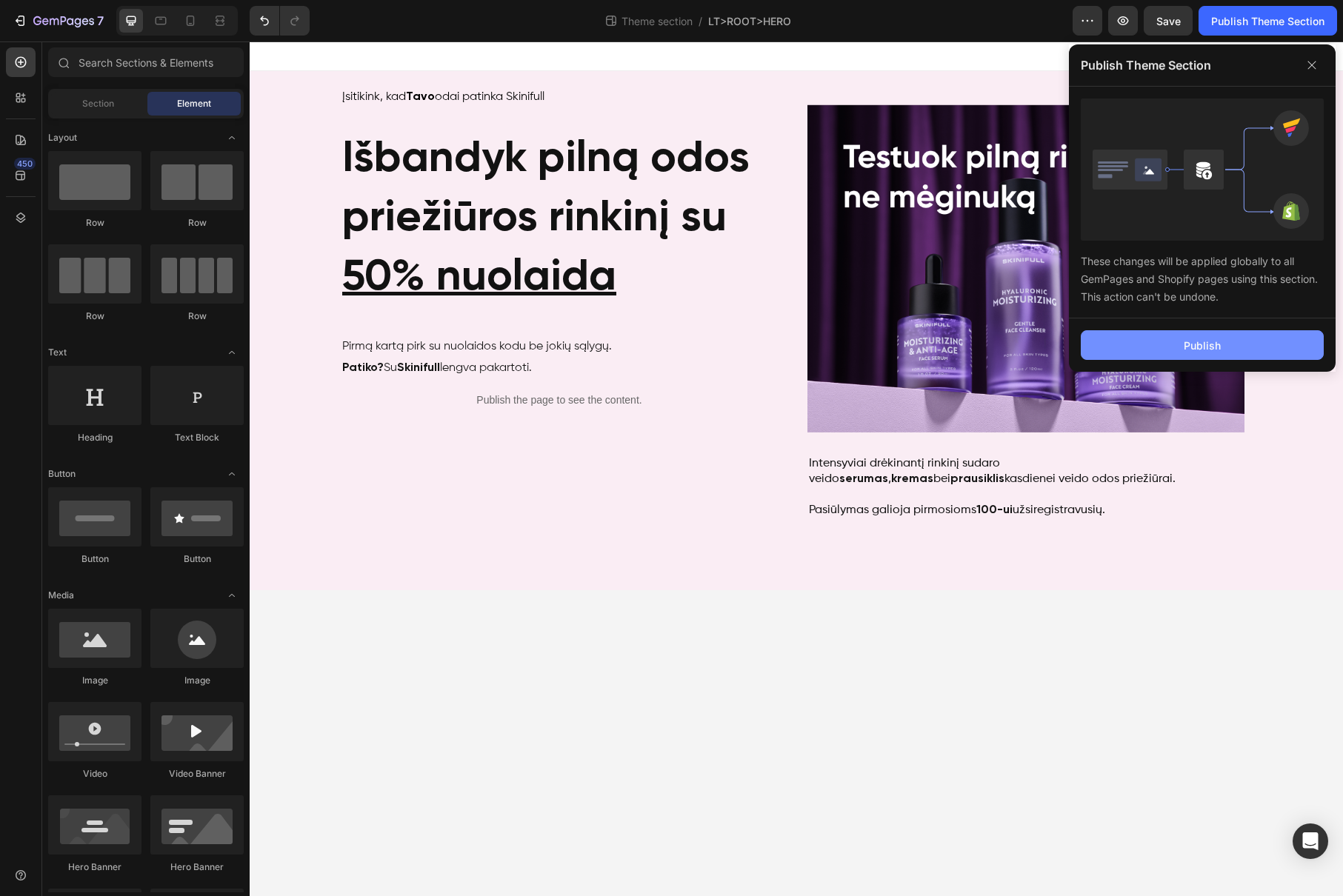
click at [1186, 340] on div "Publish" at bounding box center [1202, 345] width 37 height 16
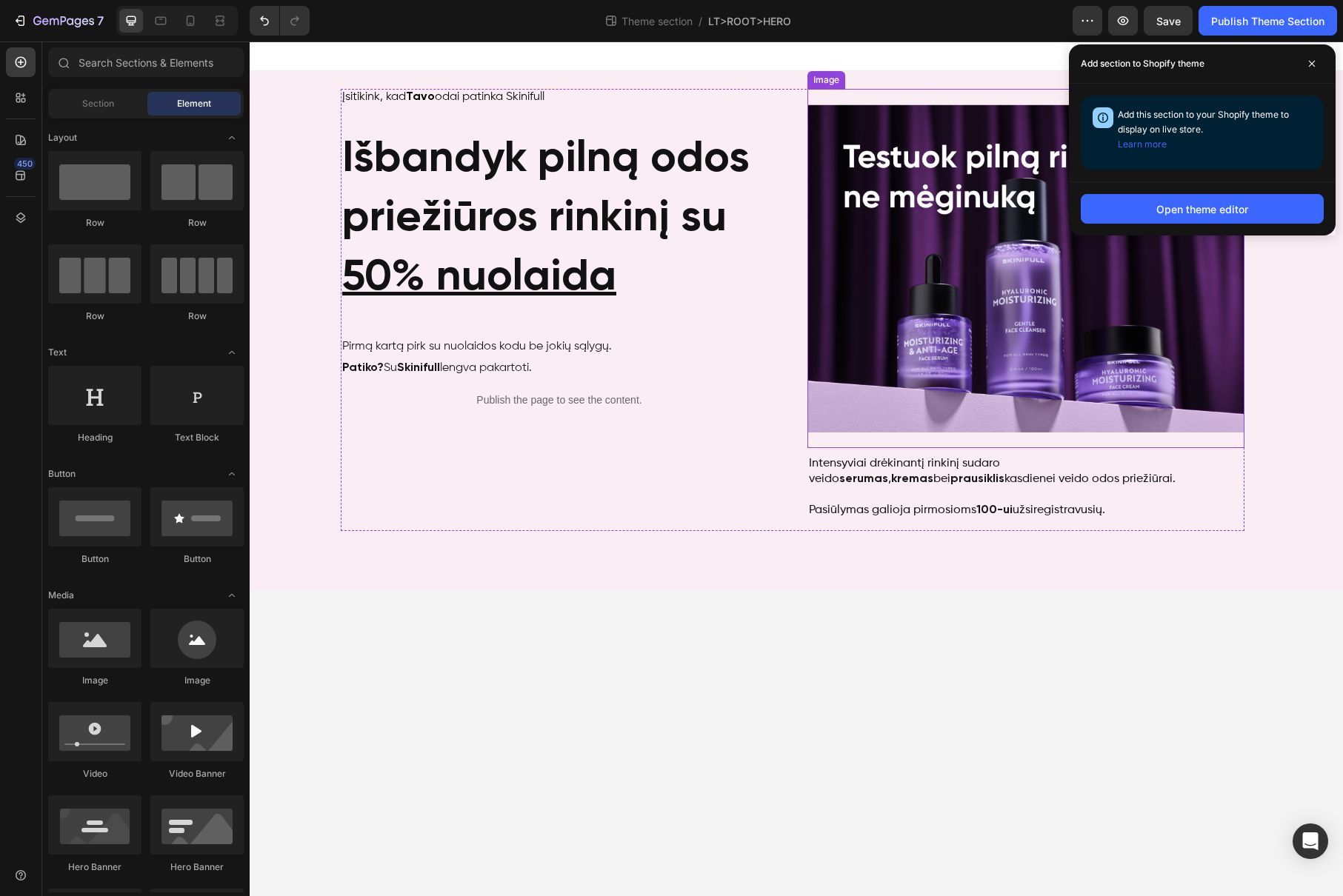
click at [873, 299] on img at bounding box center [1026, 268] width 437 height 359
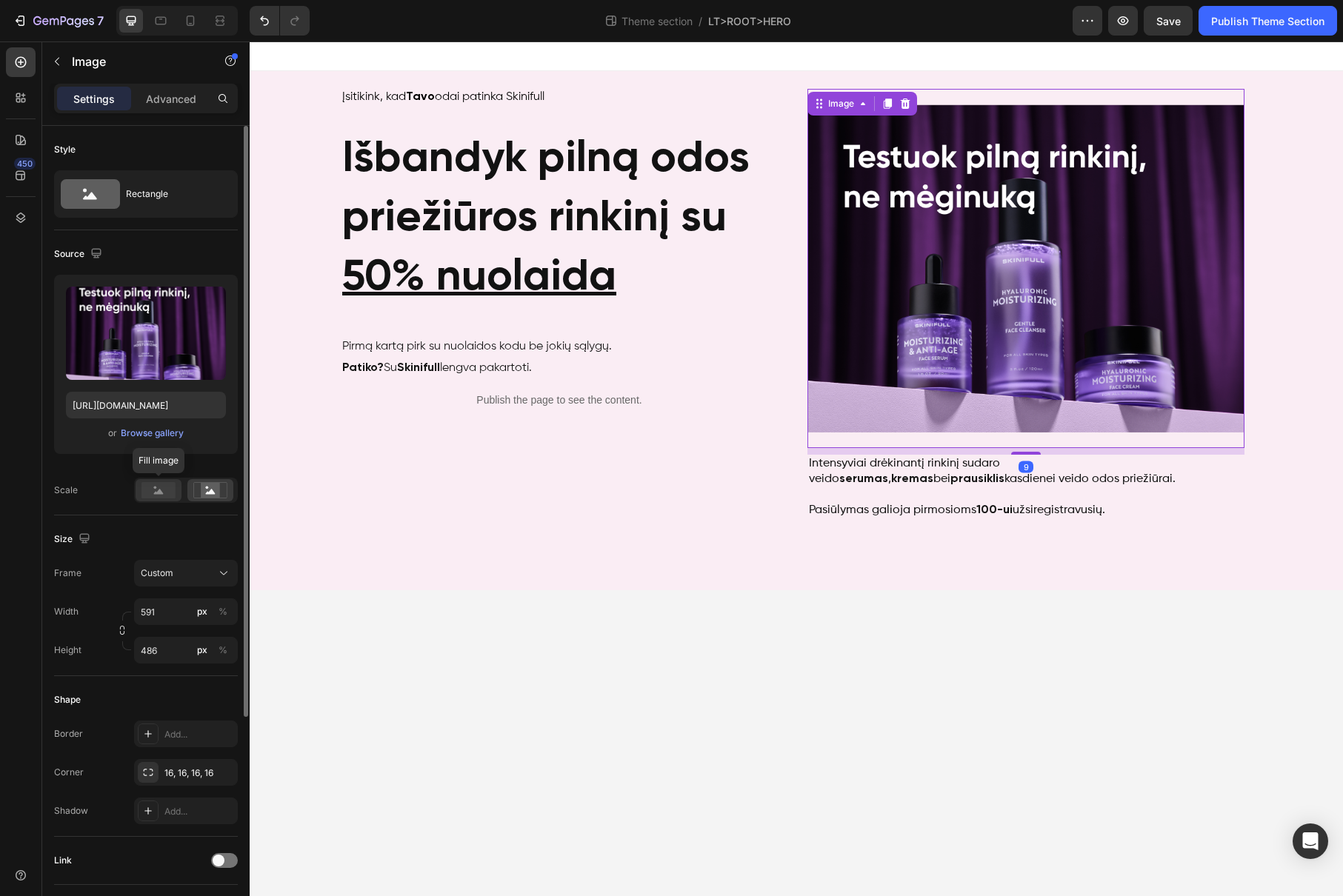
click at [165, 500] on div at bounding box center [159, 490] width 46 height 22
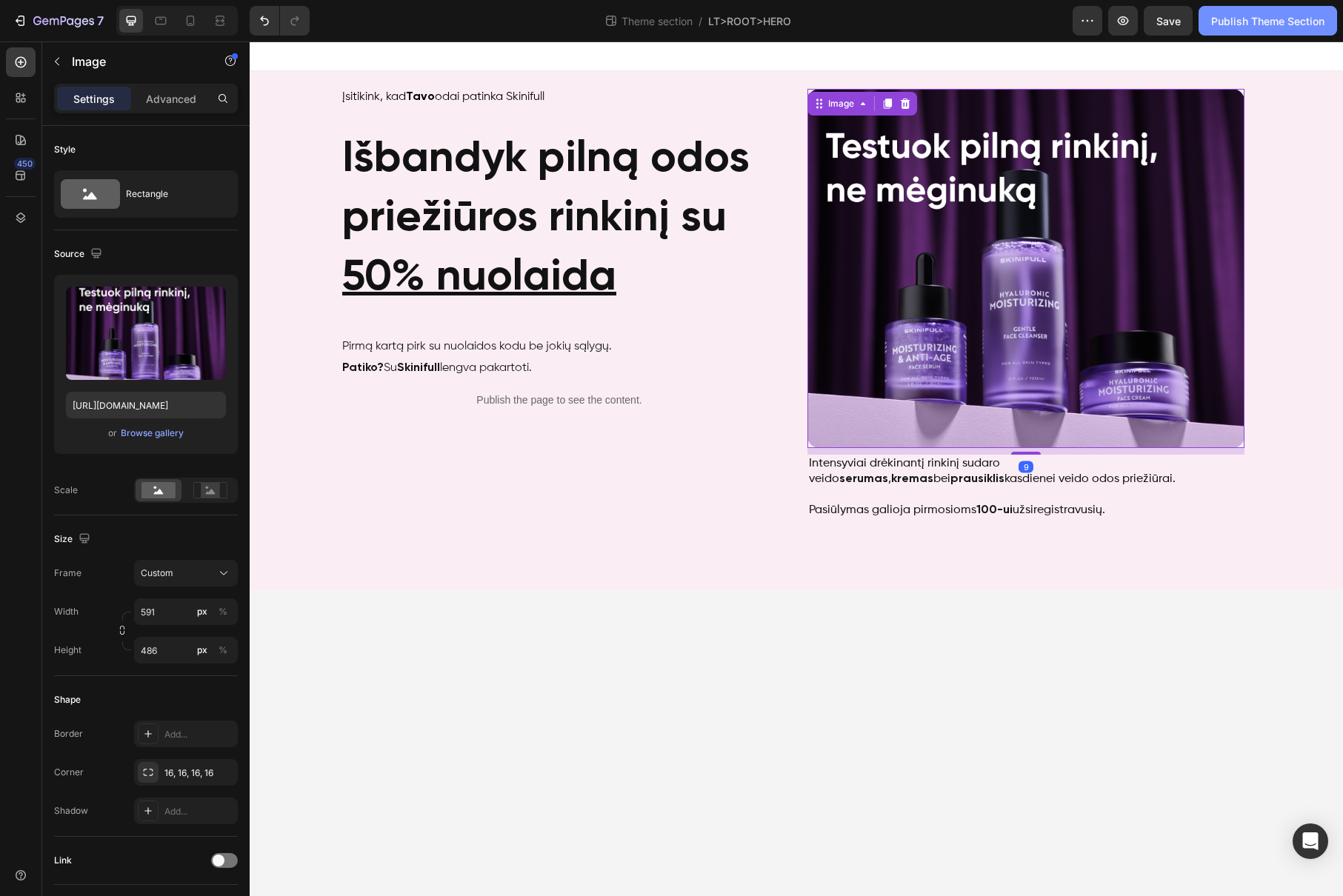
click at [1270, 13] on div "Publish Theme Section" at bounding box center [1267, 21] width 113 height 16
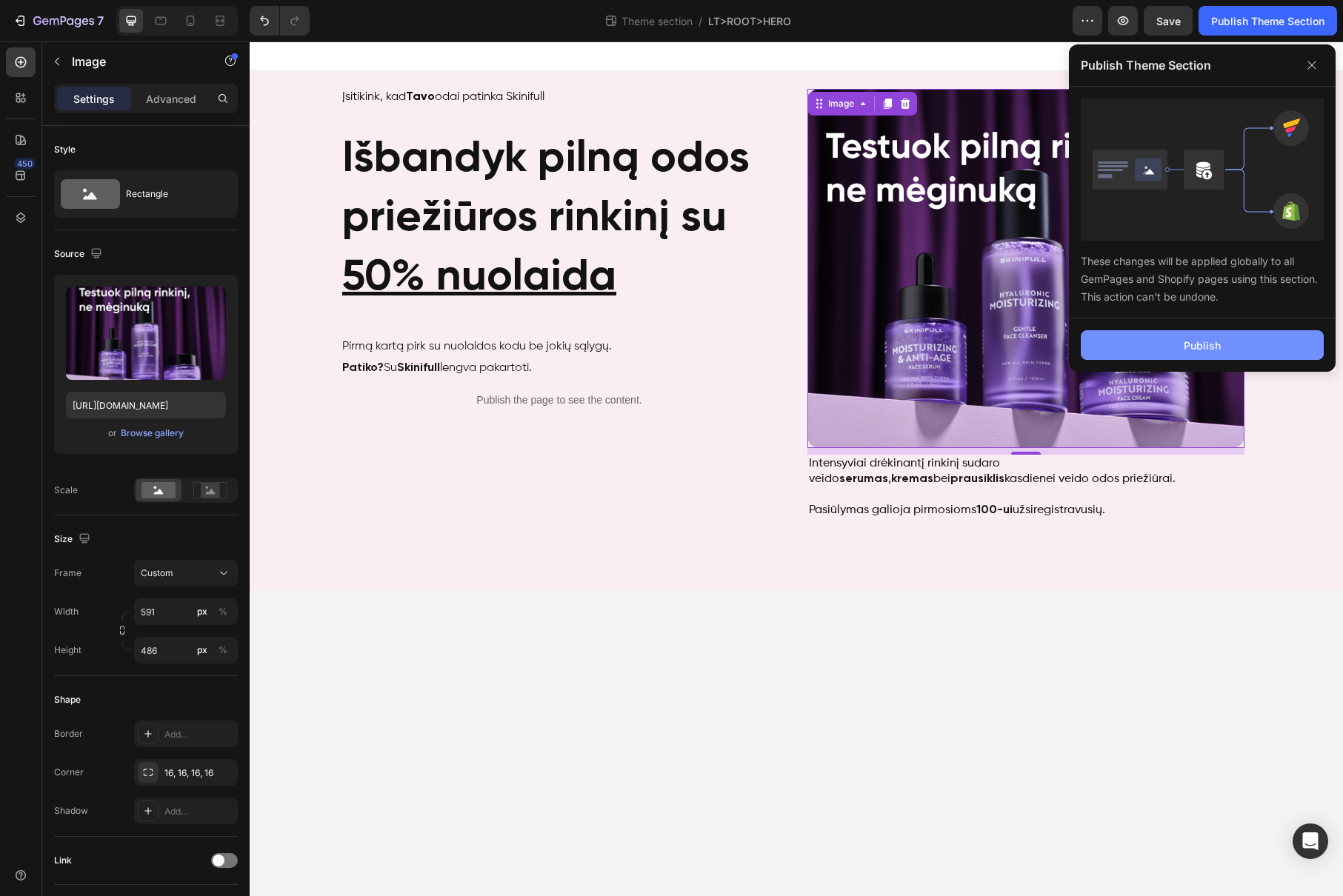
click at [1198, 339] on div "Publish" at bounding box center [1202, 345] width 37 height 16
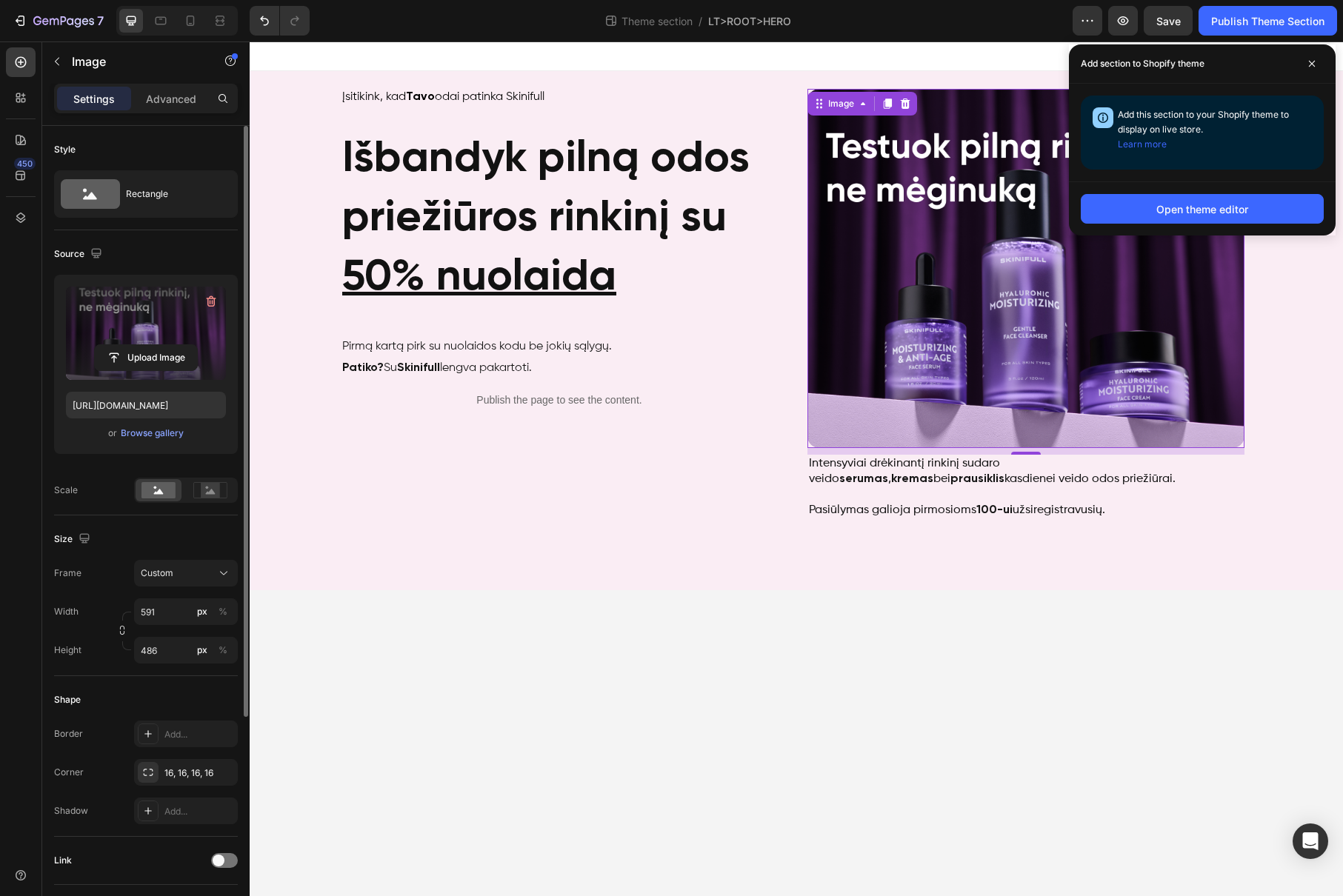
click at [150, 343] on label at bounding box center [145, 334] width 160 height 94
click at [150, 345] on input "file" at bounding box center [145, 358] width 102 height 25
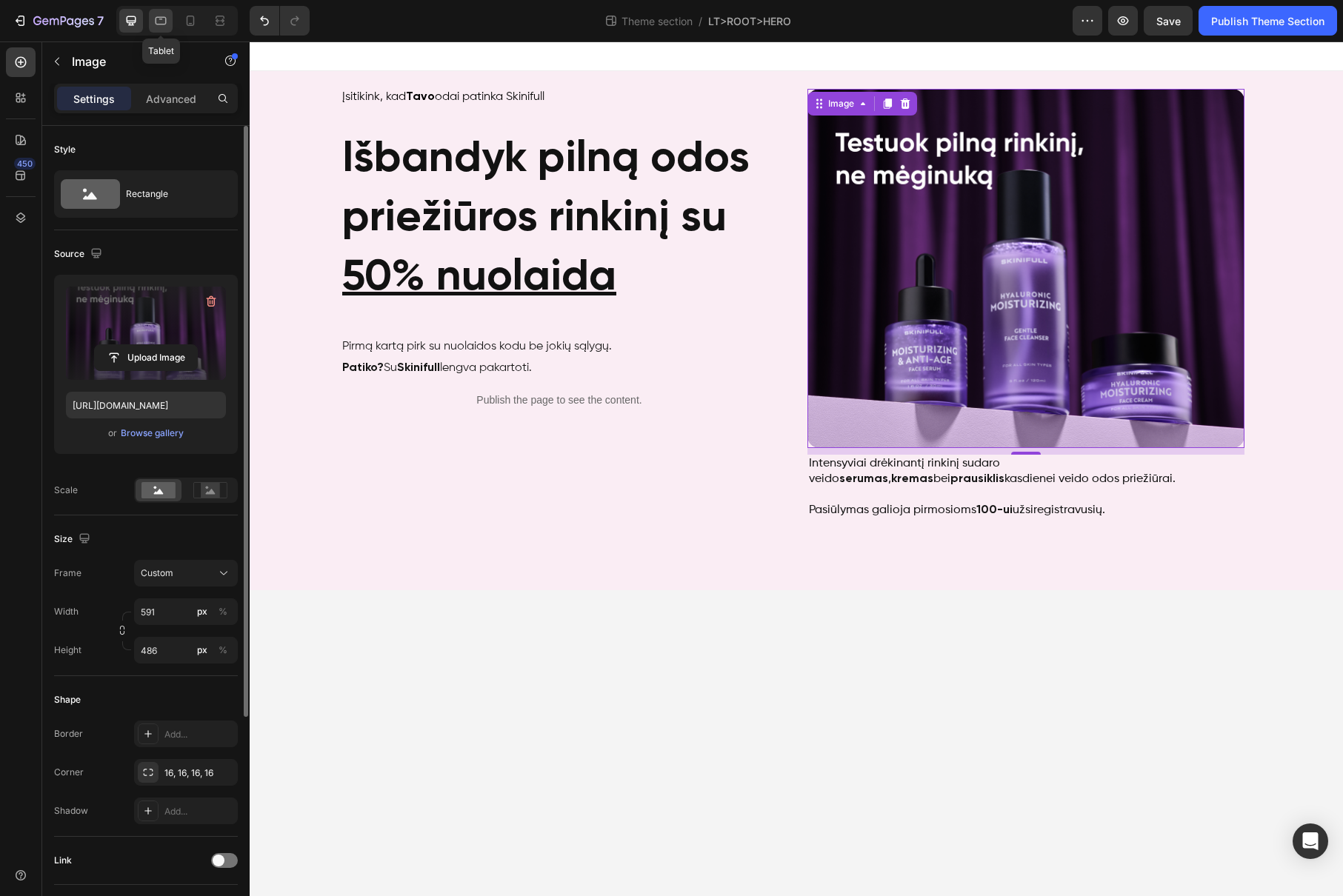
click at [168, 21] on div at bounding box center [160, 21] width 24 height 24
type input "https://cdn.shopify.com/s/files/1/0905/8815/2149/files/gempages_541921839358674…"
type input "100"
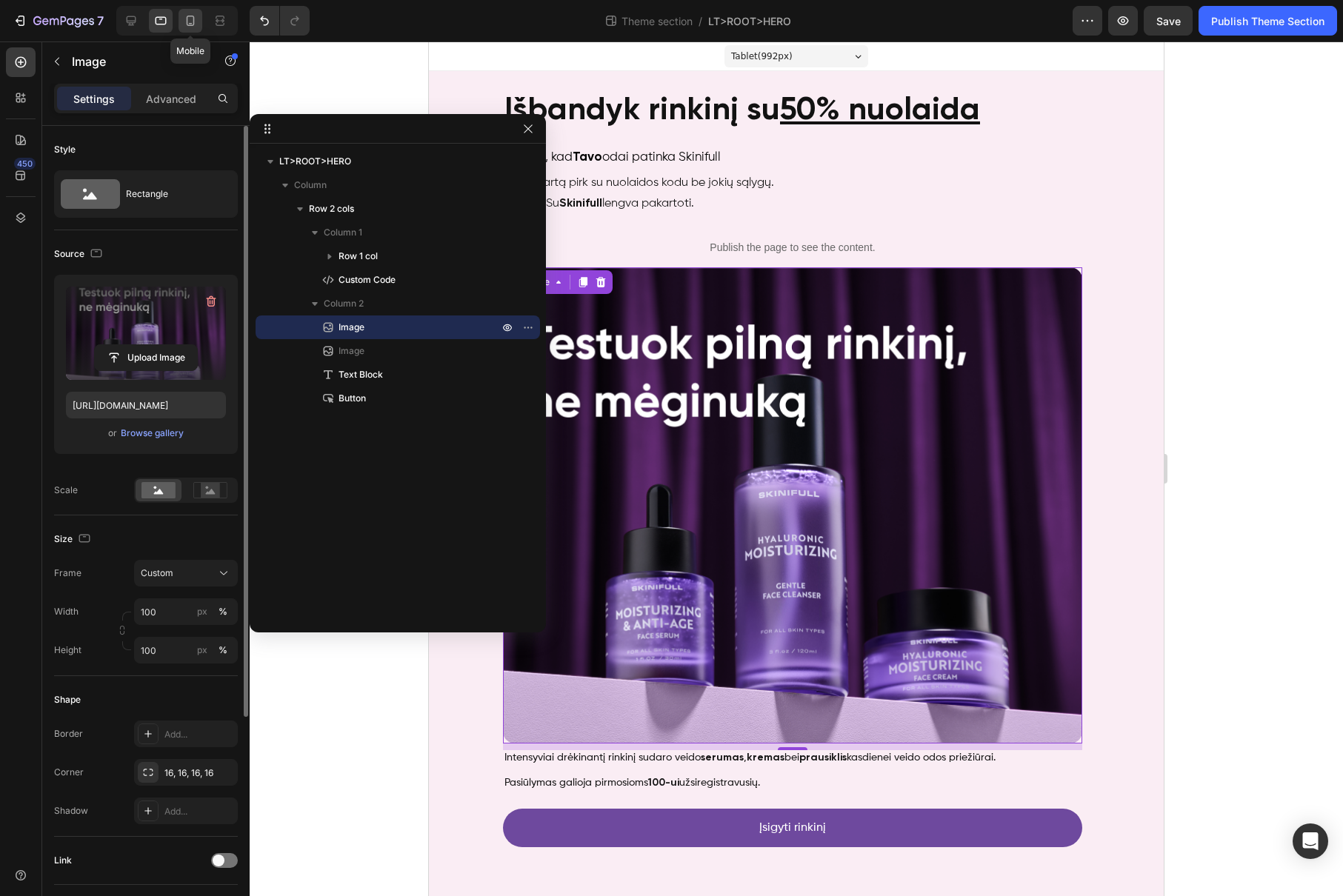
scroll to position [2, 0]
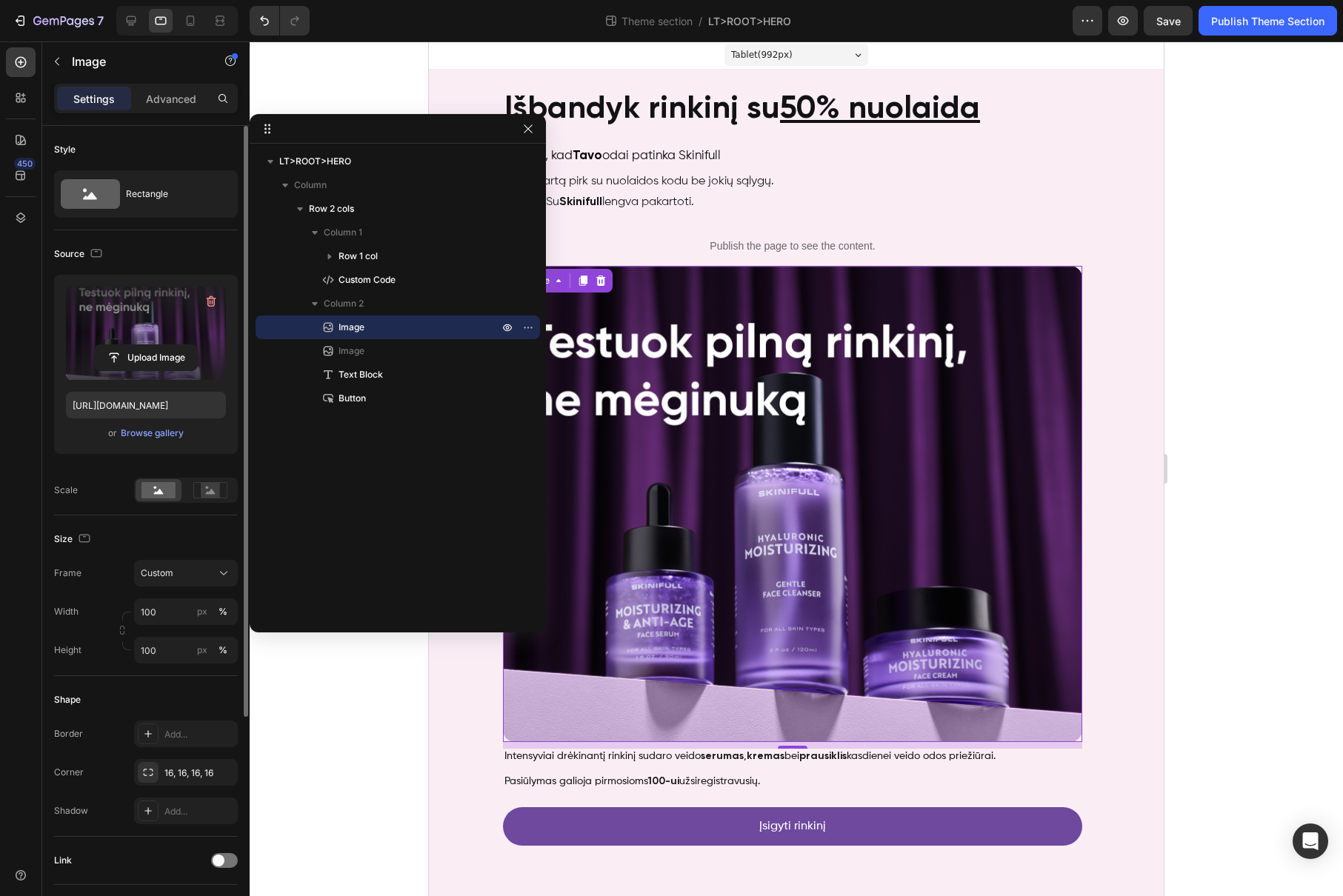
click at [811, 415] on img at bounding box center [792, 503] width 579 height 476
click at [155, 321] on label at bounding box center [145, 334] width 160 height 94
click at [155, 345] on input "file" at bounding box center [145, 358] width 102 height 25
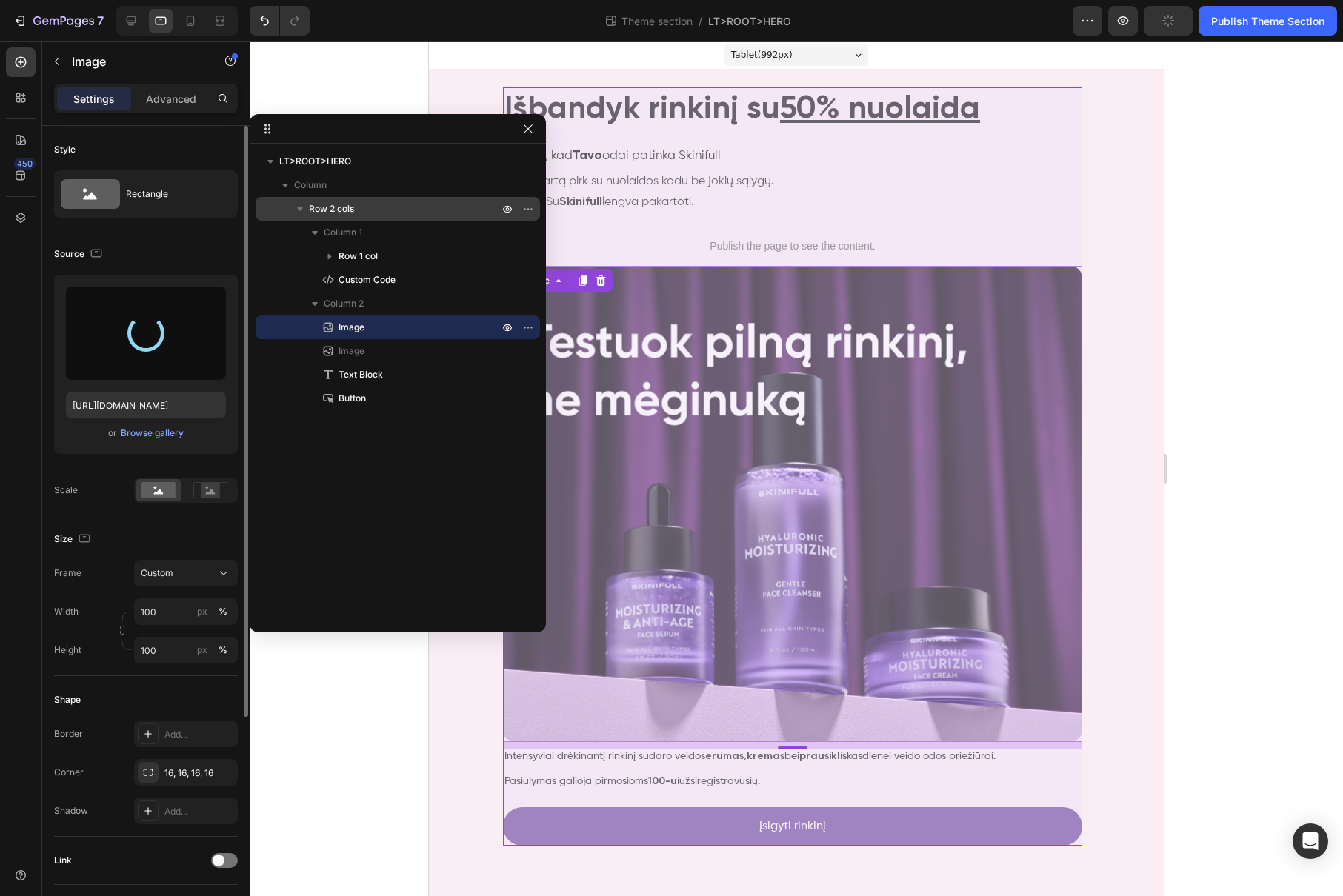
type input "https://cdn.shopify.com/s/files/1/0905/8815/2149/files/gempages_541921839358674…"
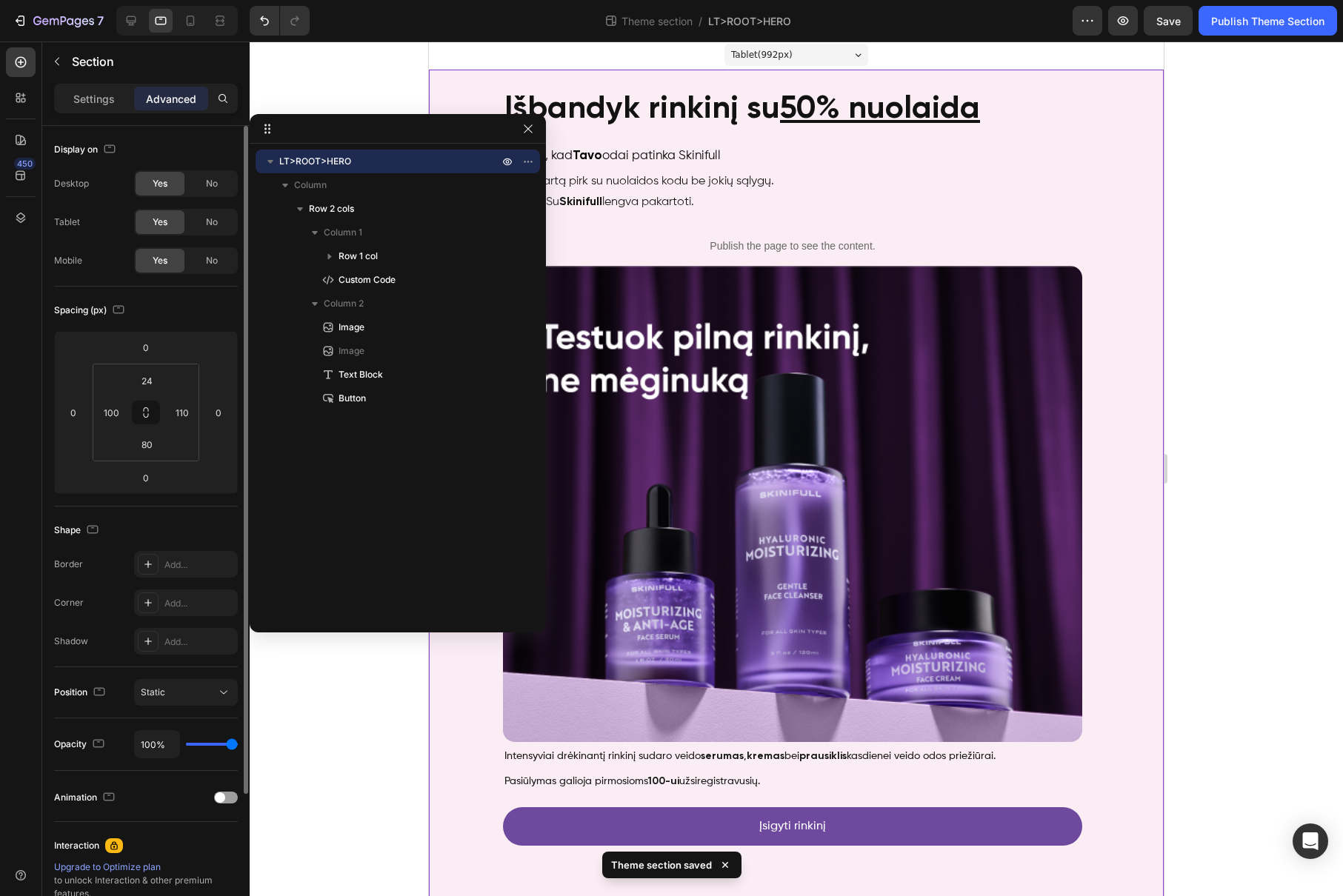
click at [1131, 452] on div "Išbandyk rinkinį su 50% nuolaida Heading Įsitikink, kad Tavo odai patinka Skini…" at bounding box center [796, 487] width 735 height 835
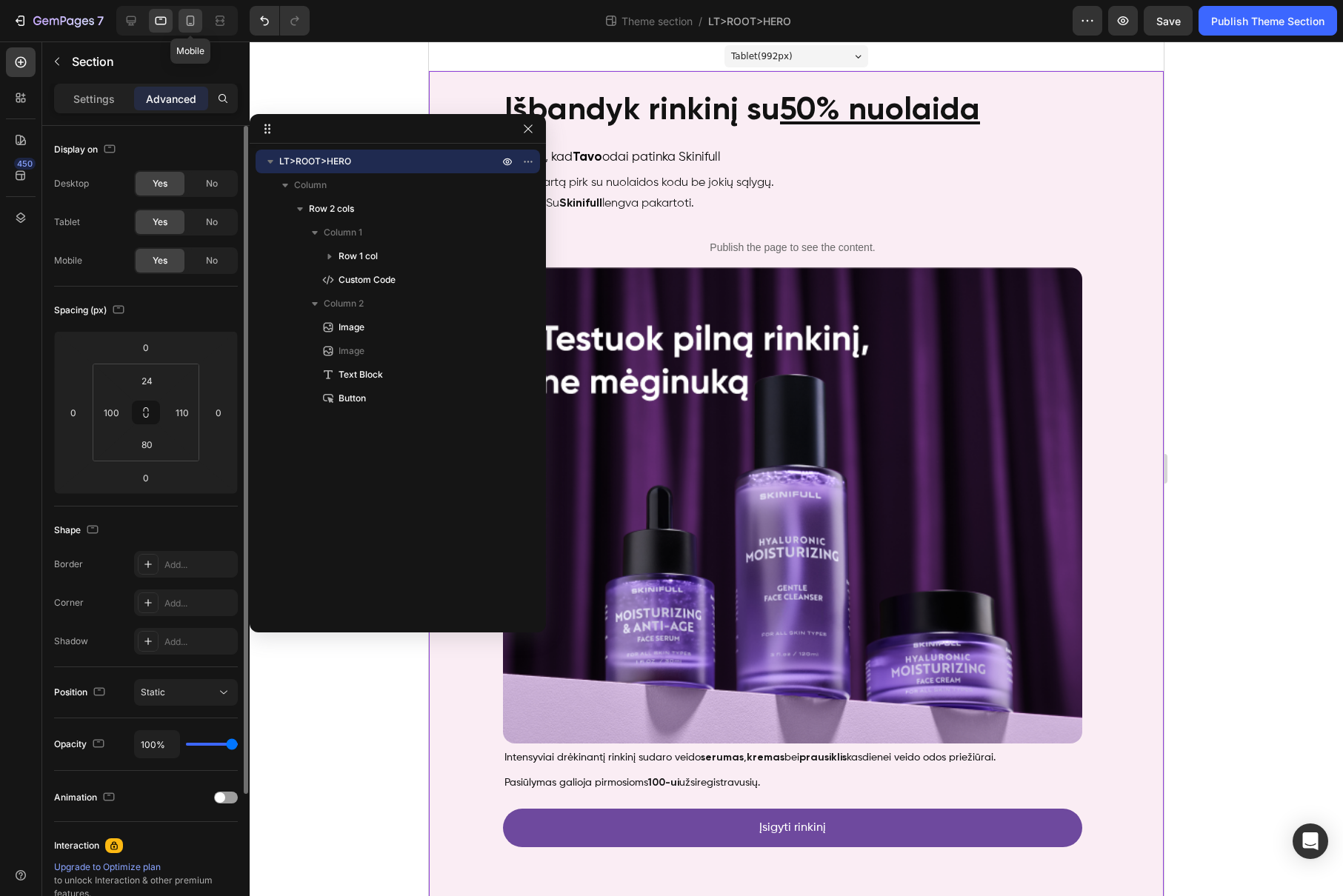
click at [194, 16] on icon at bounding box center [191, 21] width 15 height 15
type input "16"
type input "24"
type input "16"
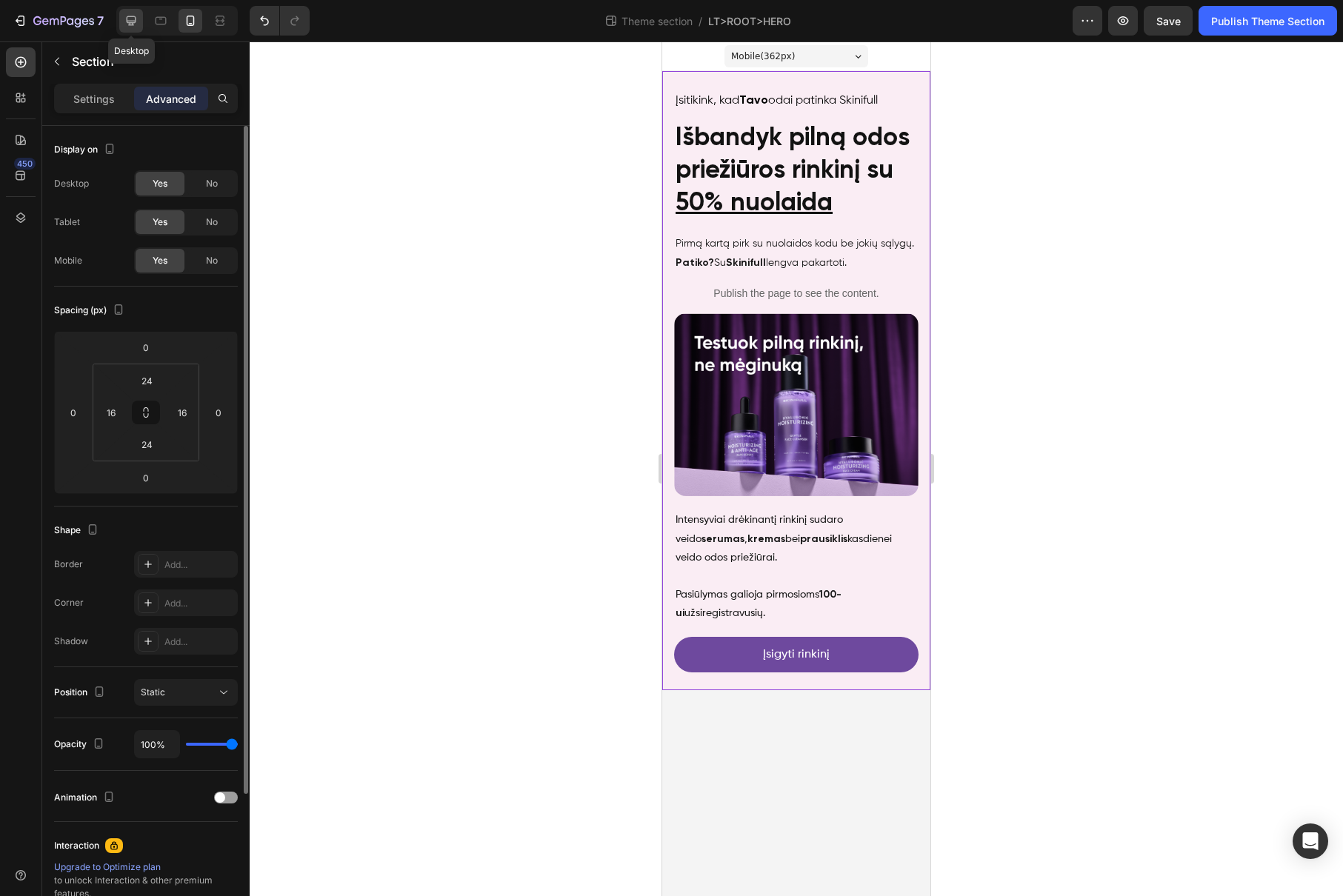
click at [127, 19] on icon at bounding box center [132, 21] width 10 height 10
type input "100"
type input "80"
type input "110"
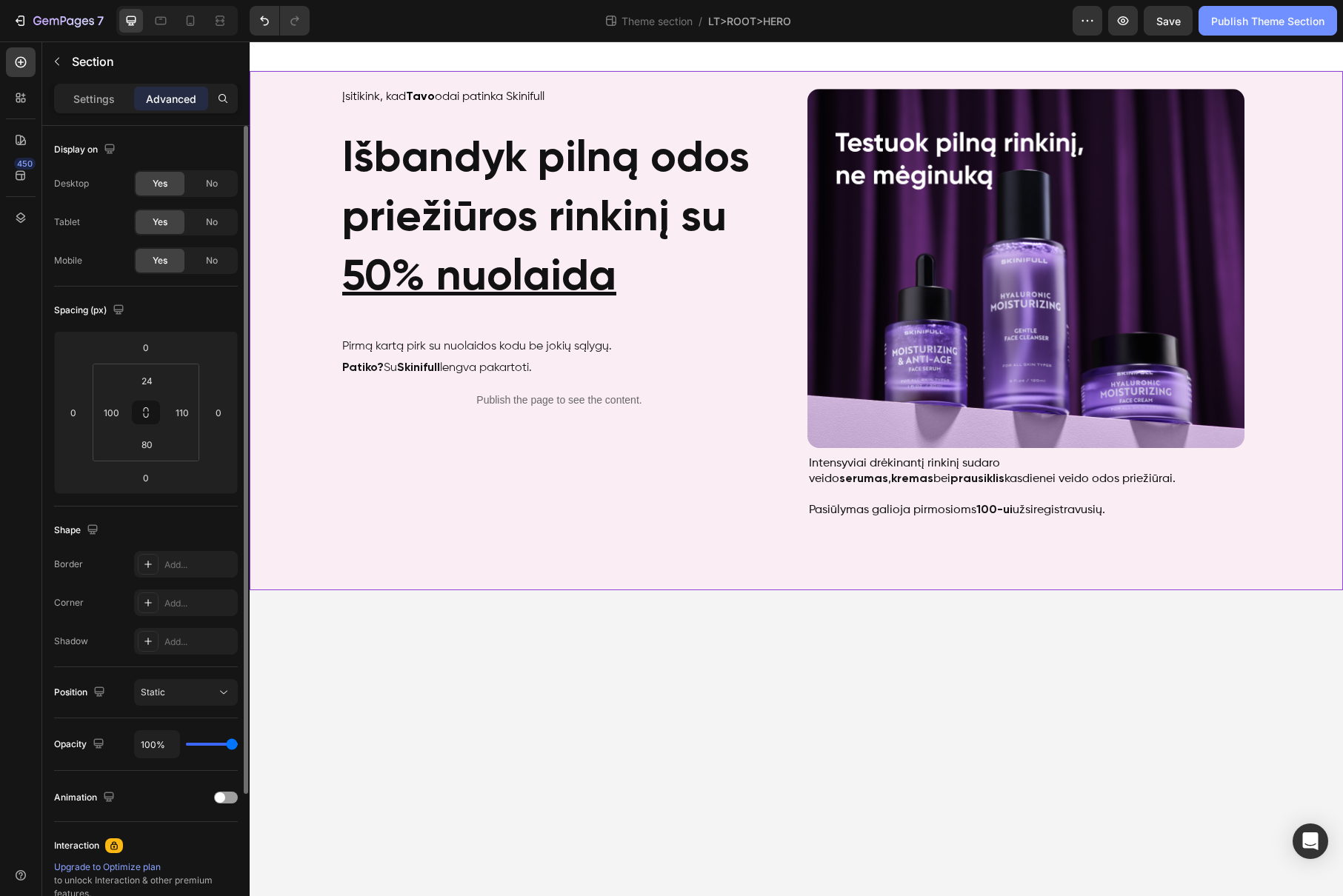
click at [1216, 25] on div "Publish Theme Section" at bounding box center [1267, 21] width 113 height 16
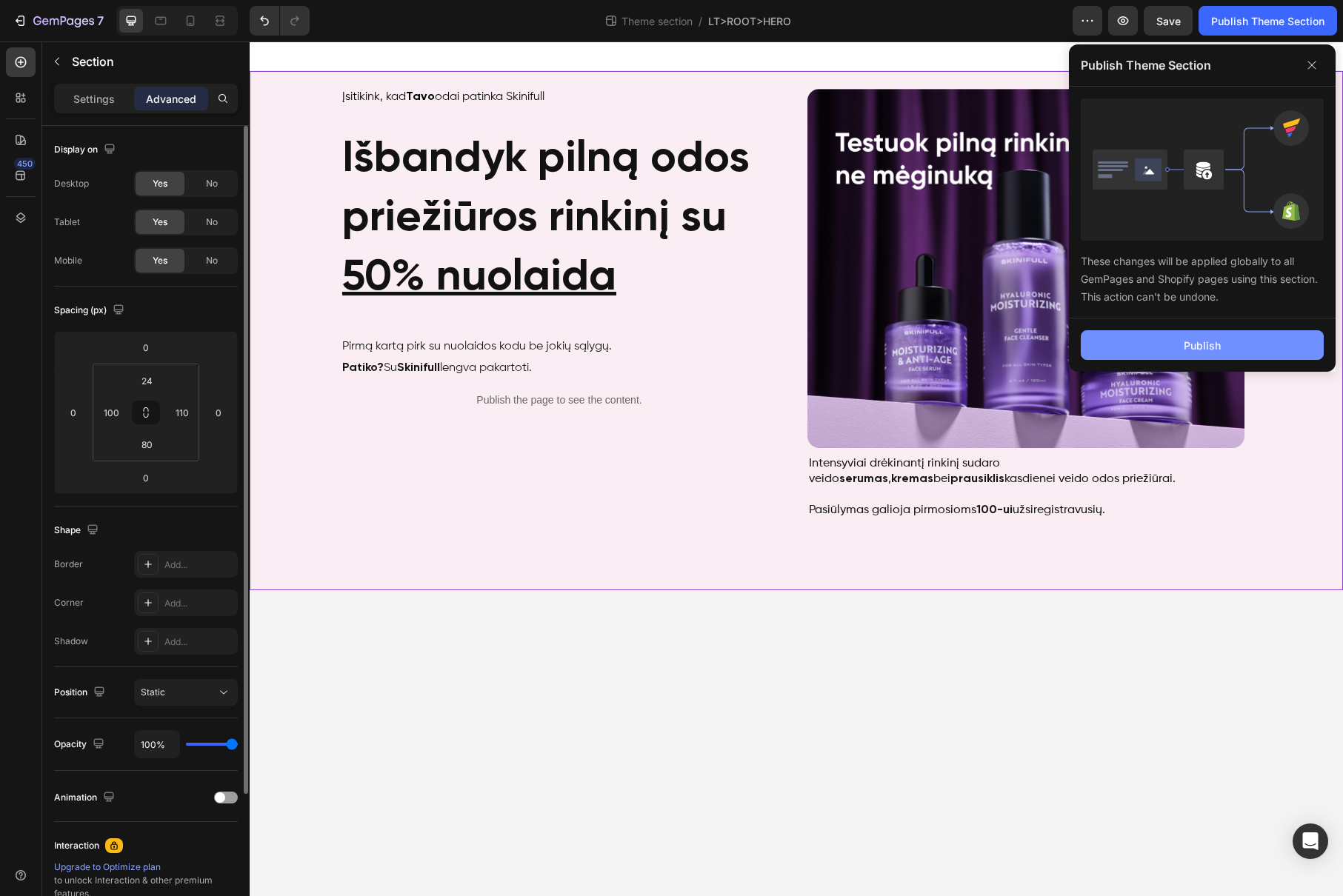
click at [1182, 355] on button "Publish" at bounding box center [1202, 345] width 243 height 30
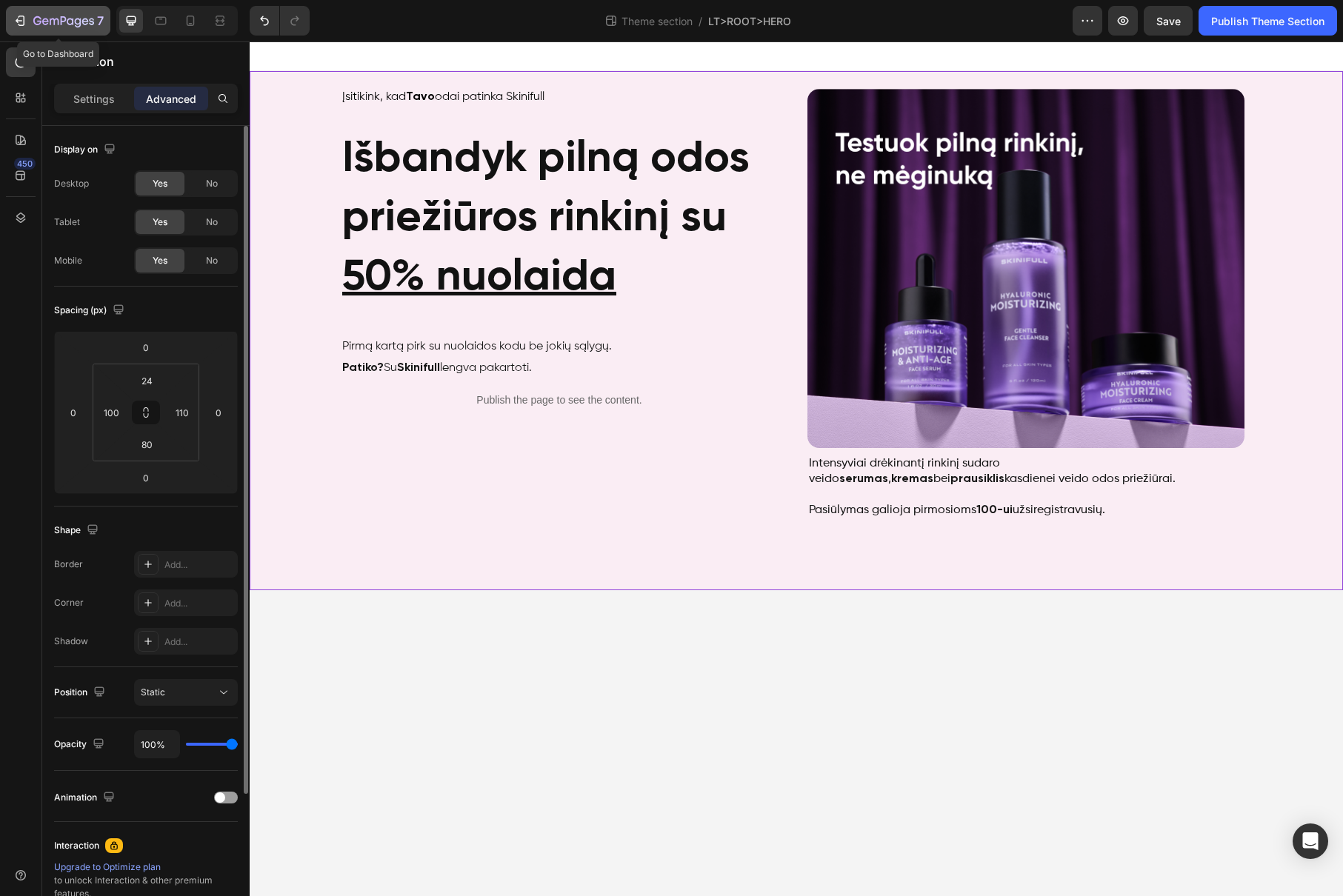
click at [17, 19] on icon "button" at bounding box center [19, 21] width 7 height 4
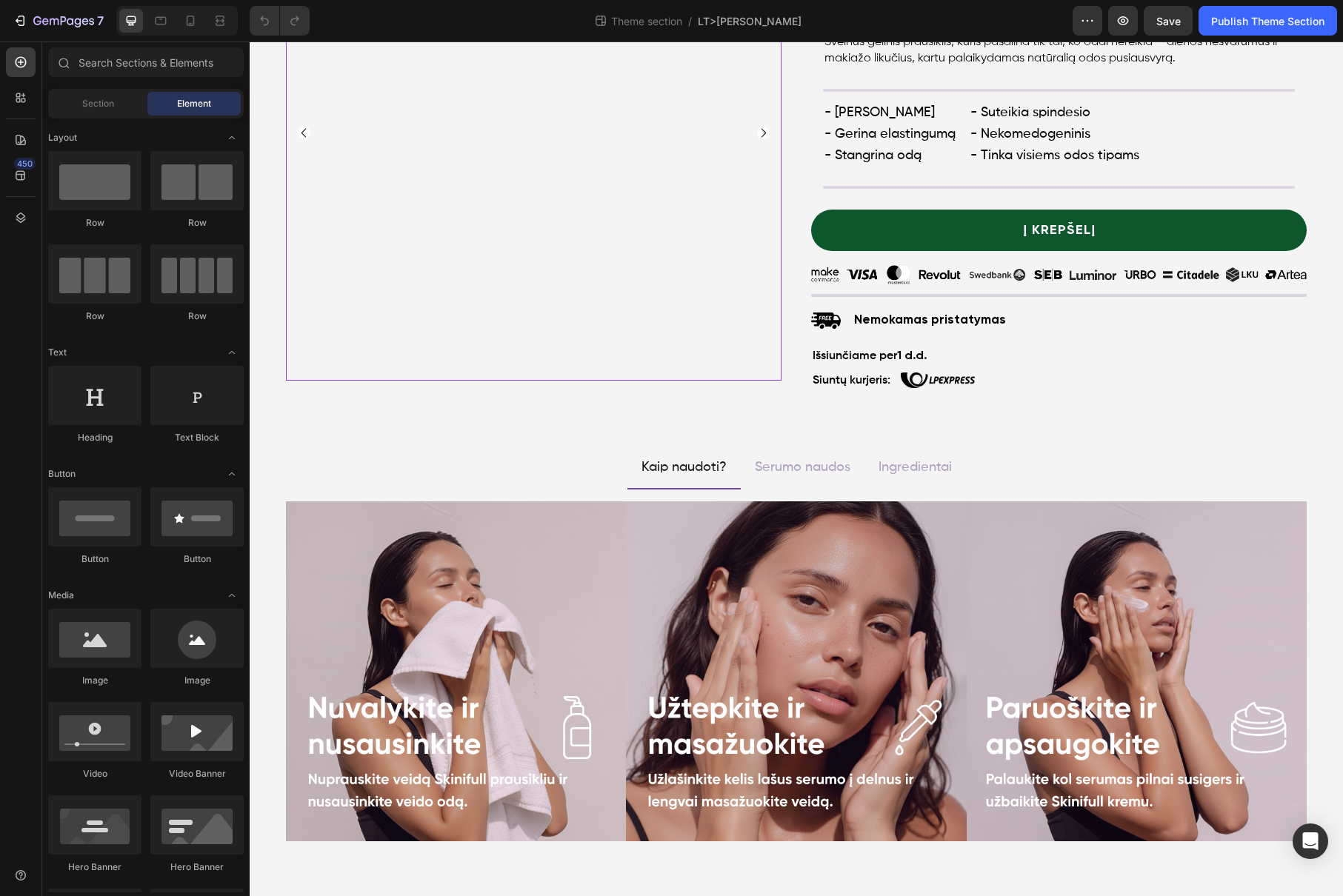
scroll to position [357, 0]
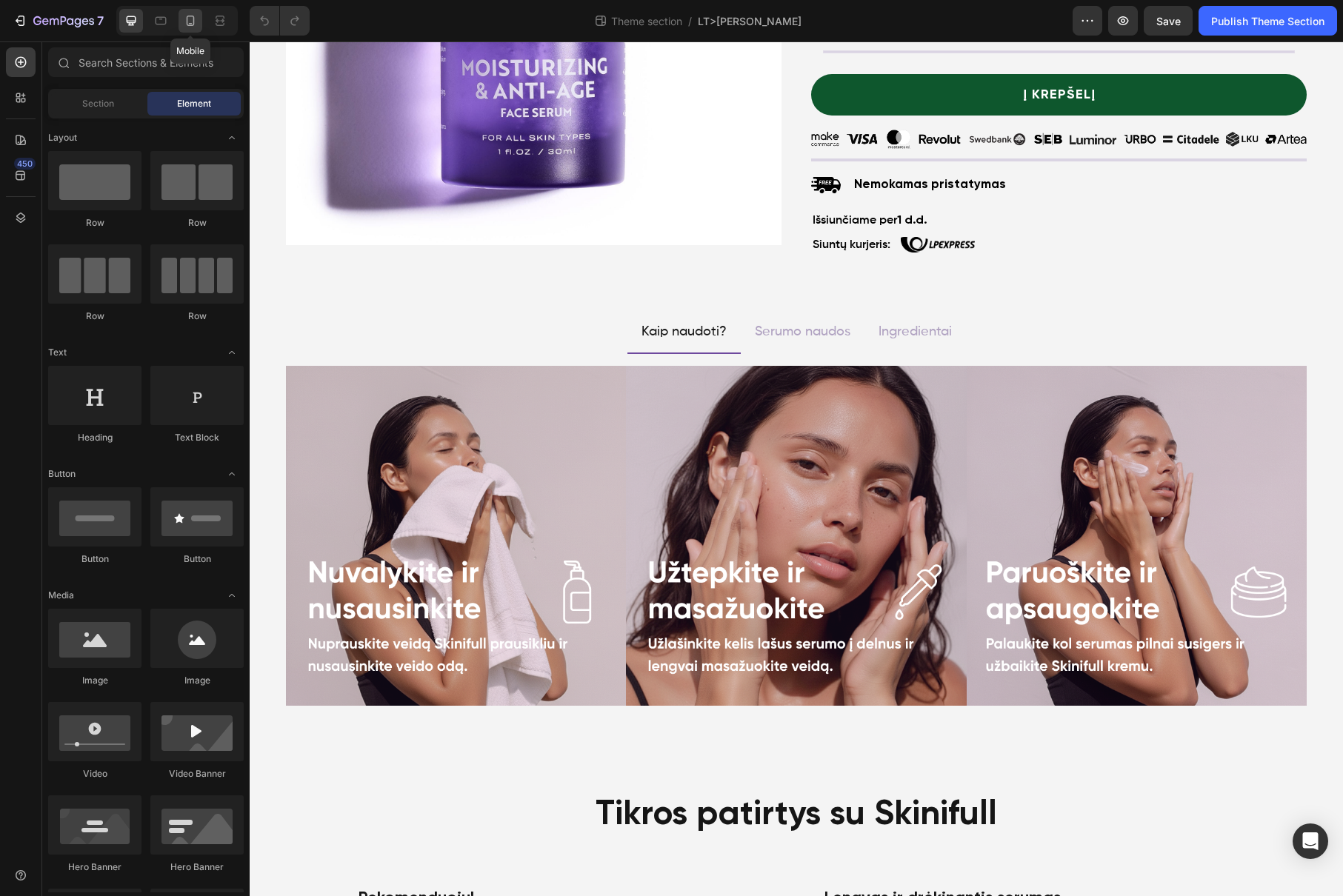
click at [197, 12] on div at bounding box center [190, 21] width 24 height 24
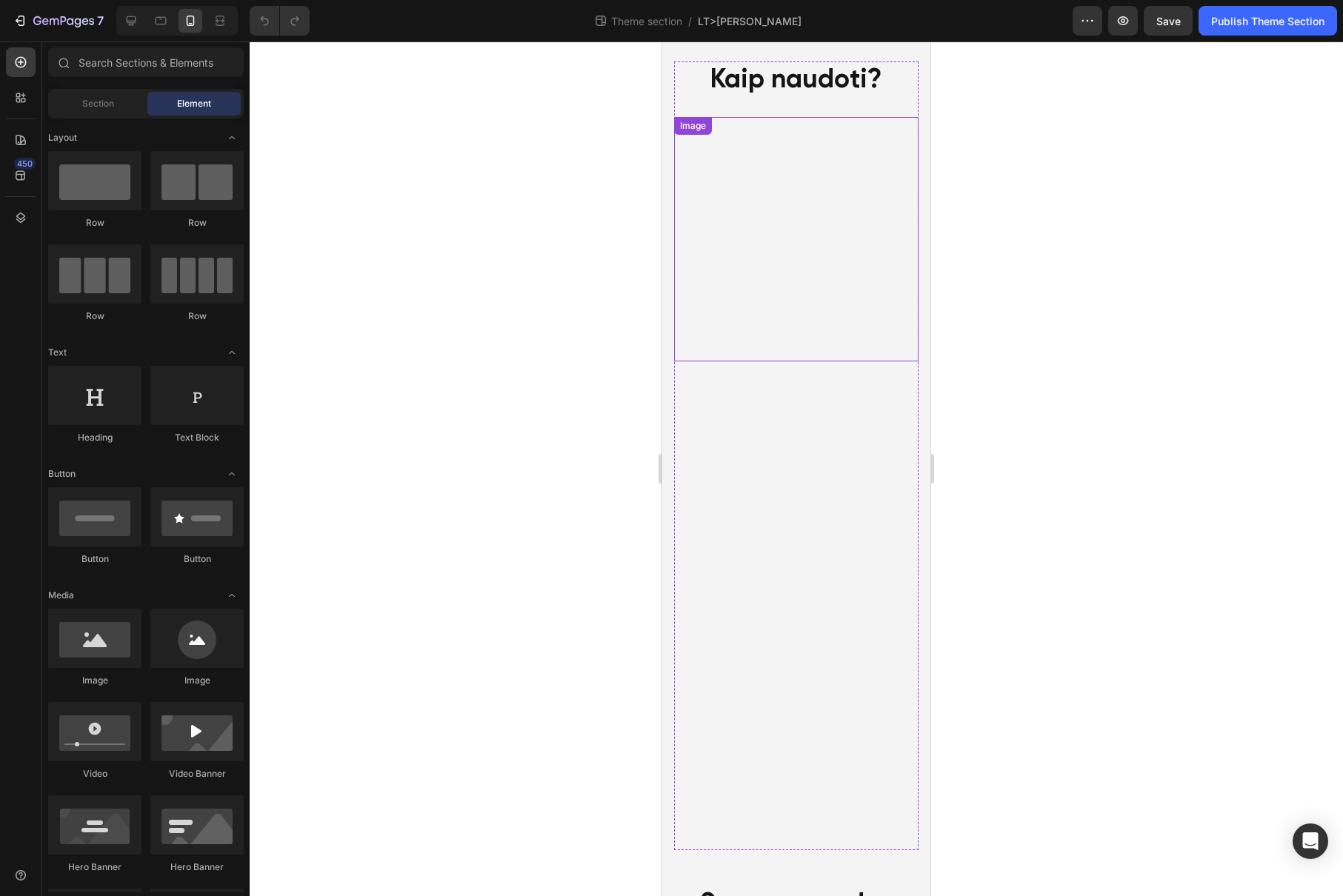
scroll to position [1015, 0]
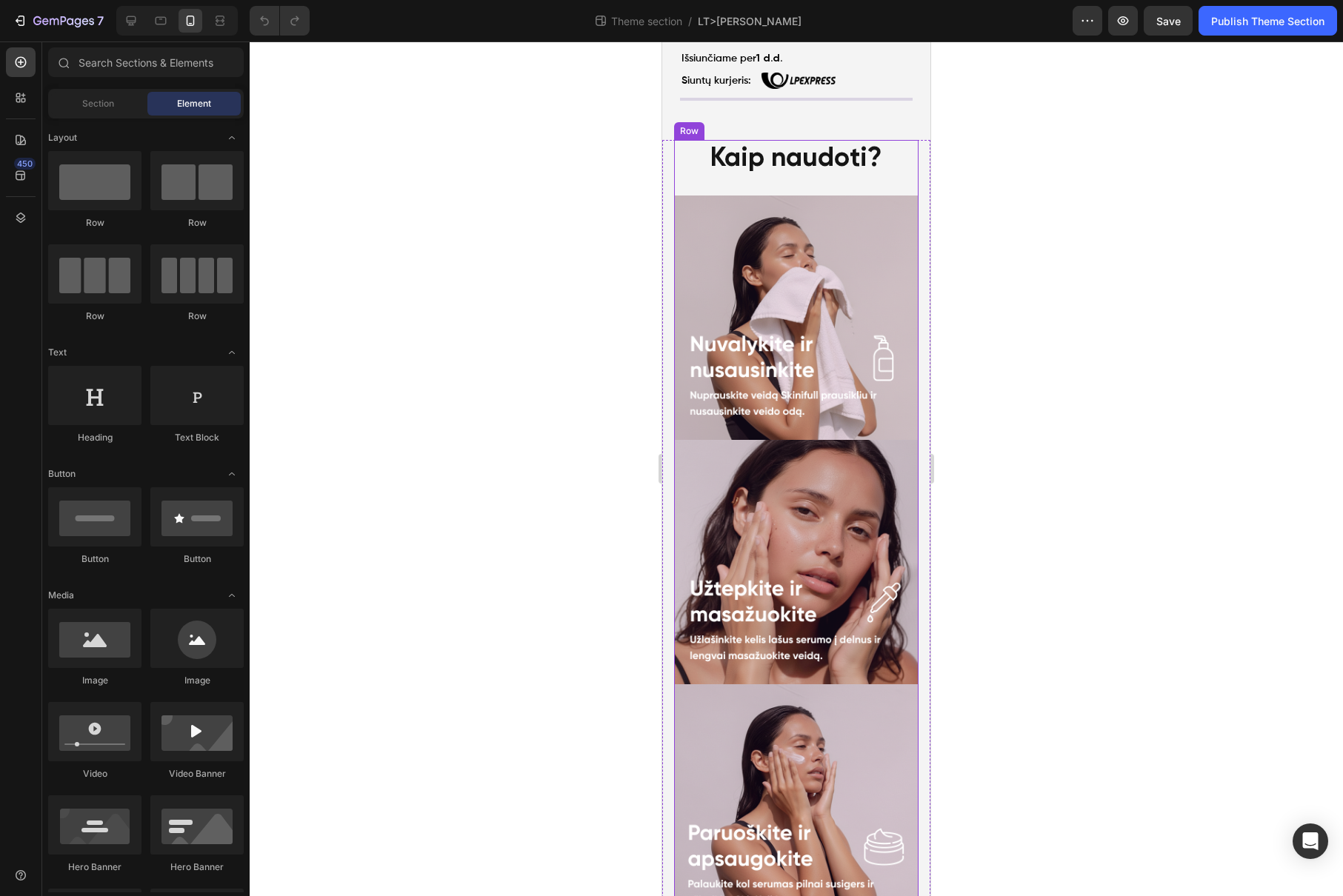
click at [892, 176] on div "Kaip naudoti?" at bounding box center [796, 159] width 244 height 38
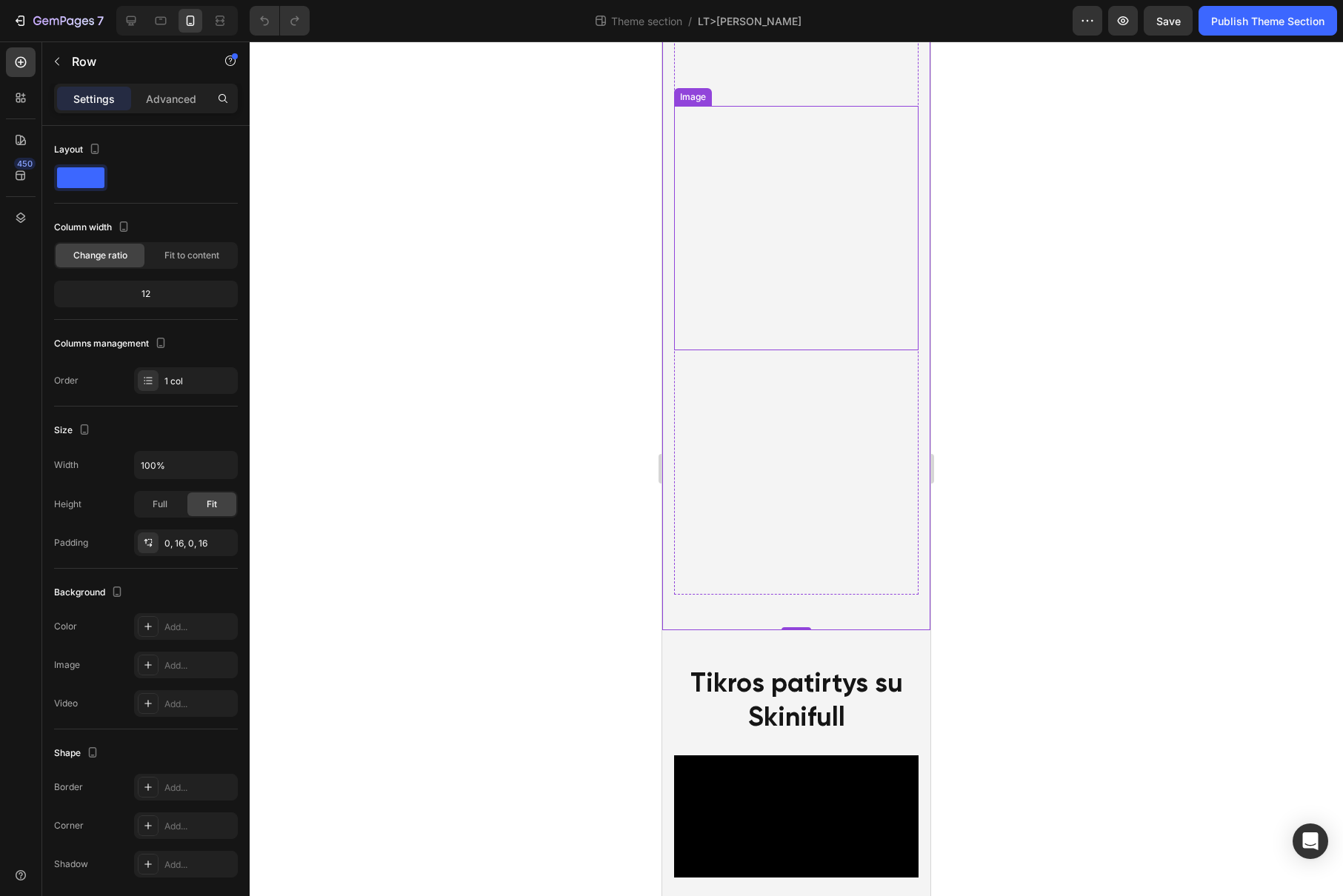
scroll to position [2743, 0]
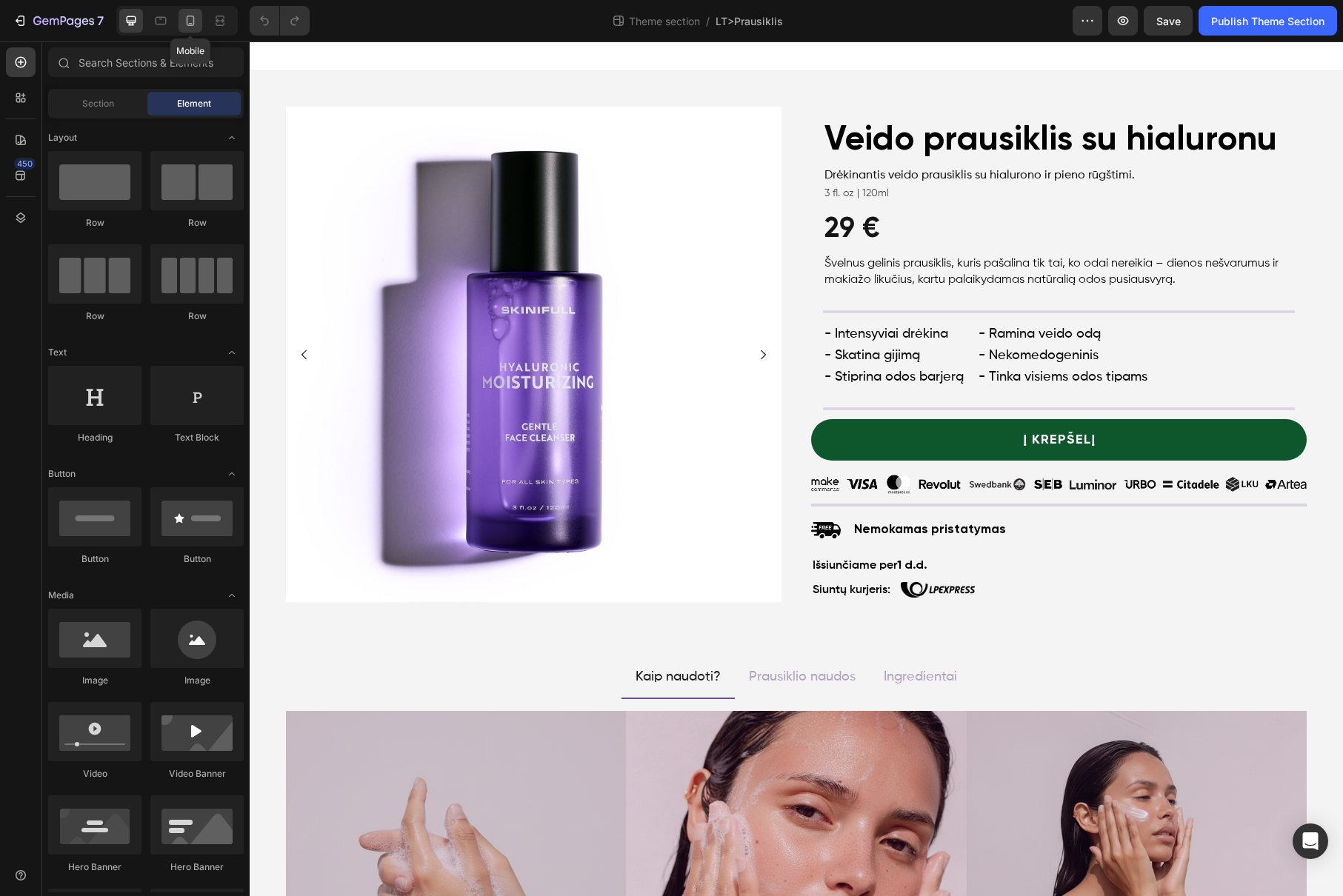
click at [188, 21] on icon at bounding box center [191, 21] width 15 height 15
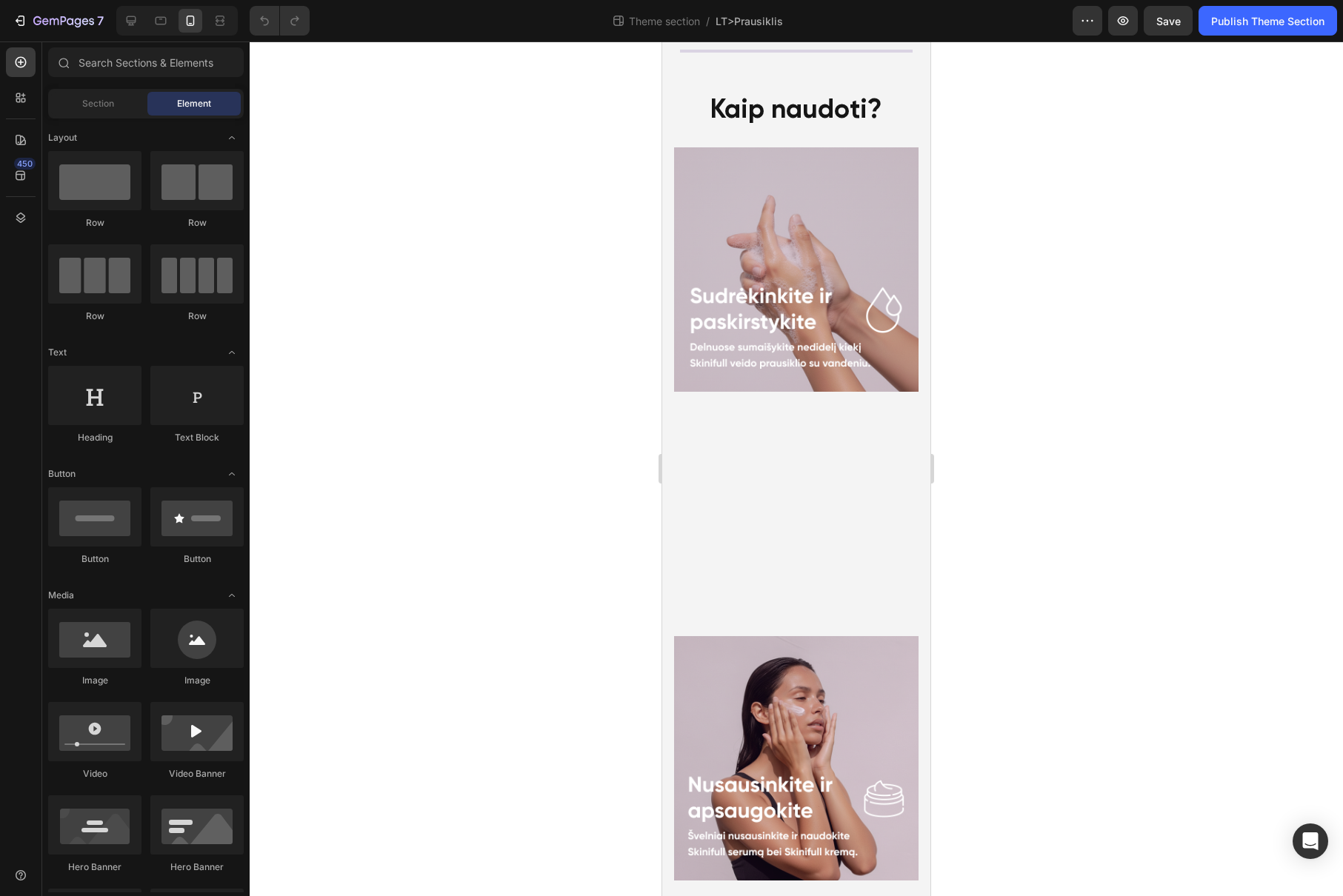
scroll to position [1065, 0]
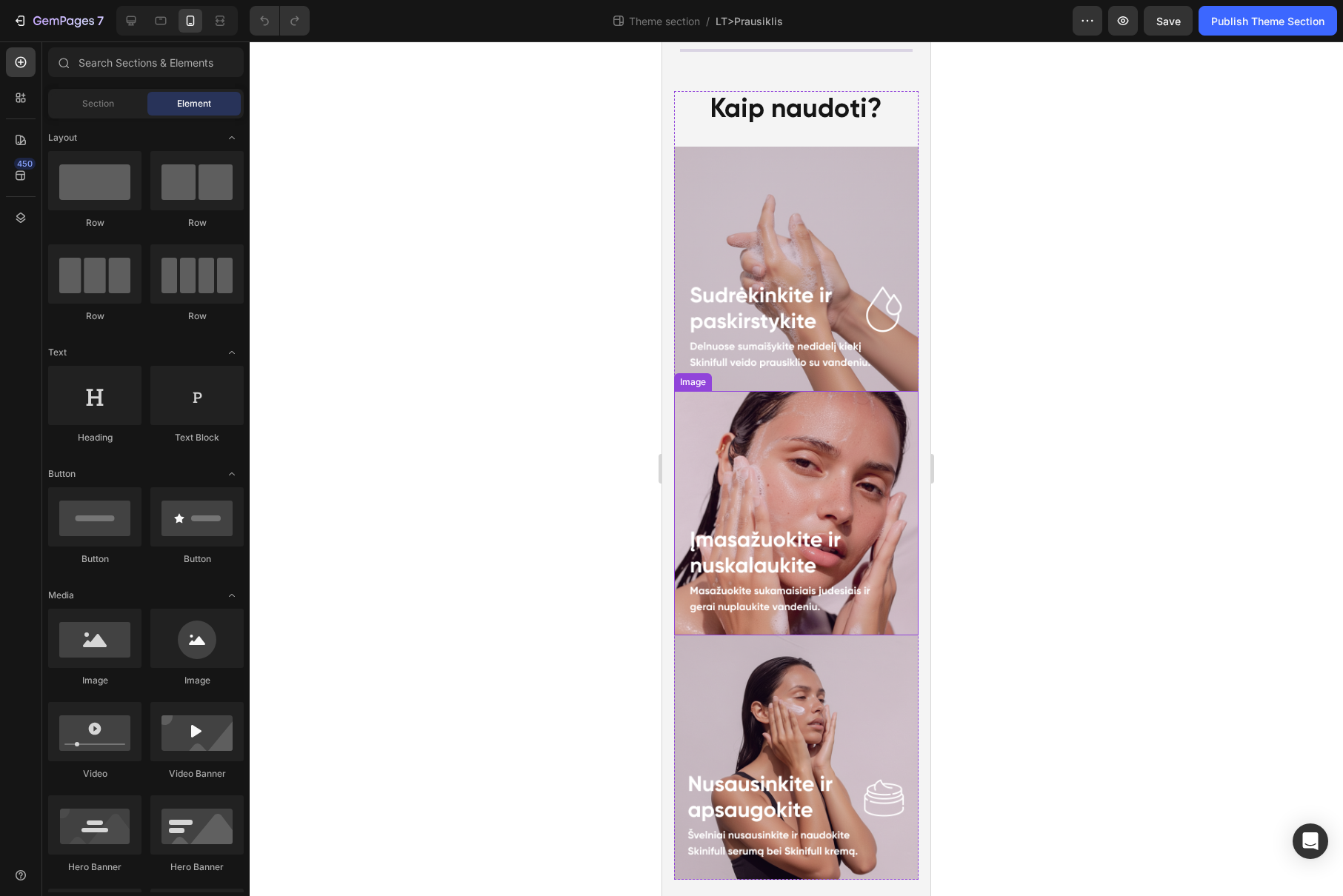
click at [771, 492] on img at bounding box center [796, 513] width 244 height 244
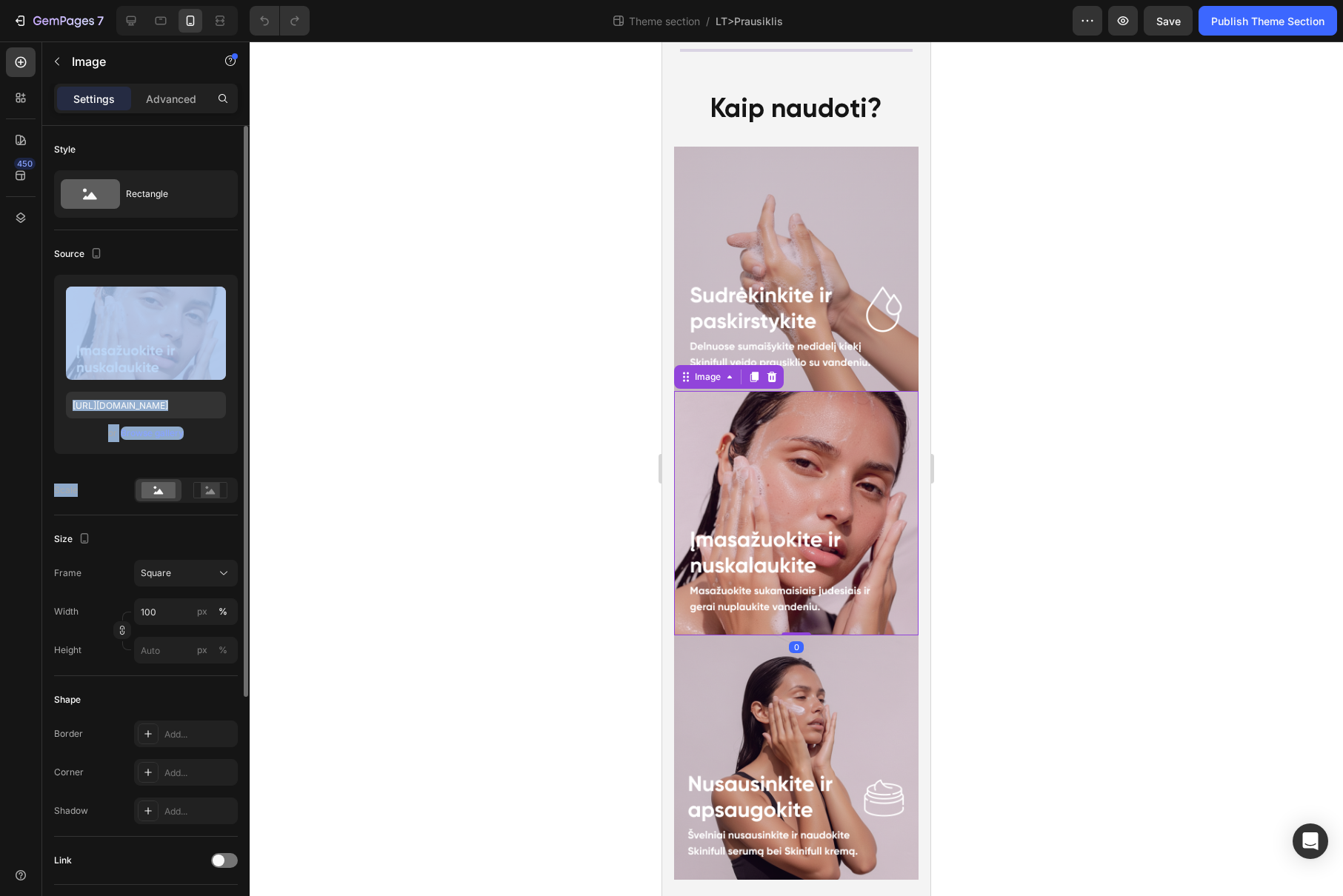
drag, startPoint x: 162, startPoint y: 312, endPoint x: 219, endPoint y: 506, distance: 202.2
click at [219, 506] on div "Source Upload Image [URL][DOMAIN_NAME] or Browse gallery Scale" at bounding box center [145, 372] width 183 height 285
click at [150, 432] on div "Browse gallery" at bounding box center [152, 433] width 63 height 13
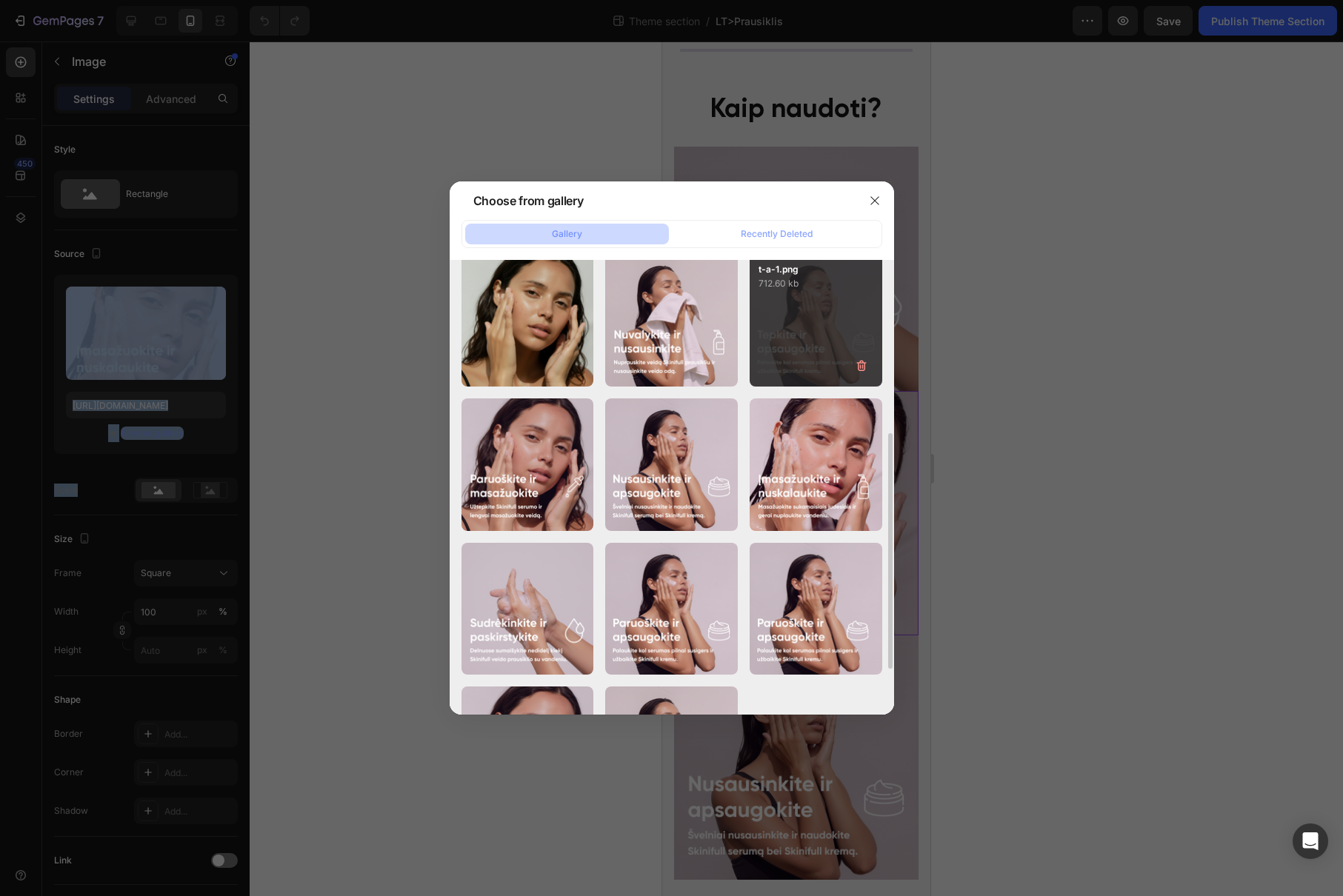
scroll to position [328, 0]
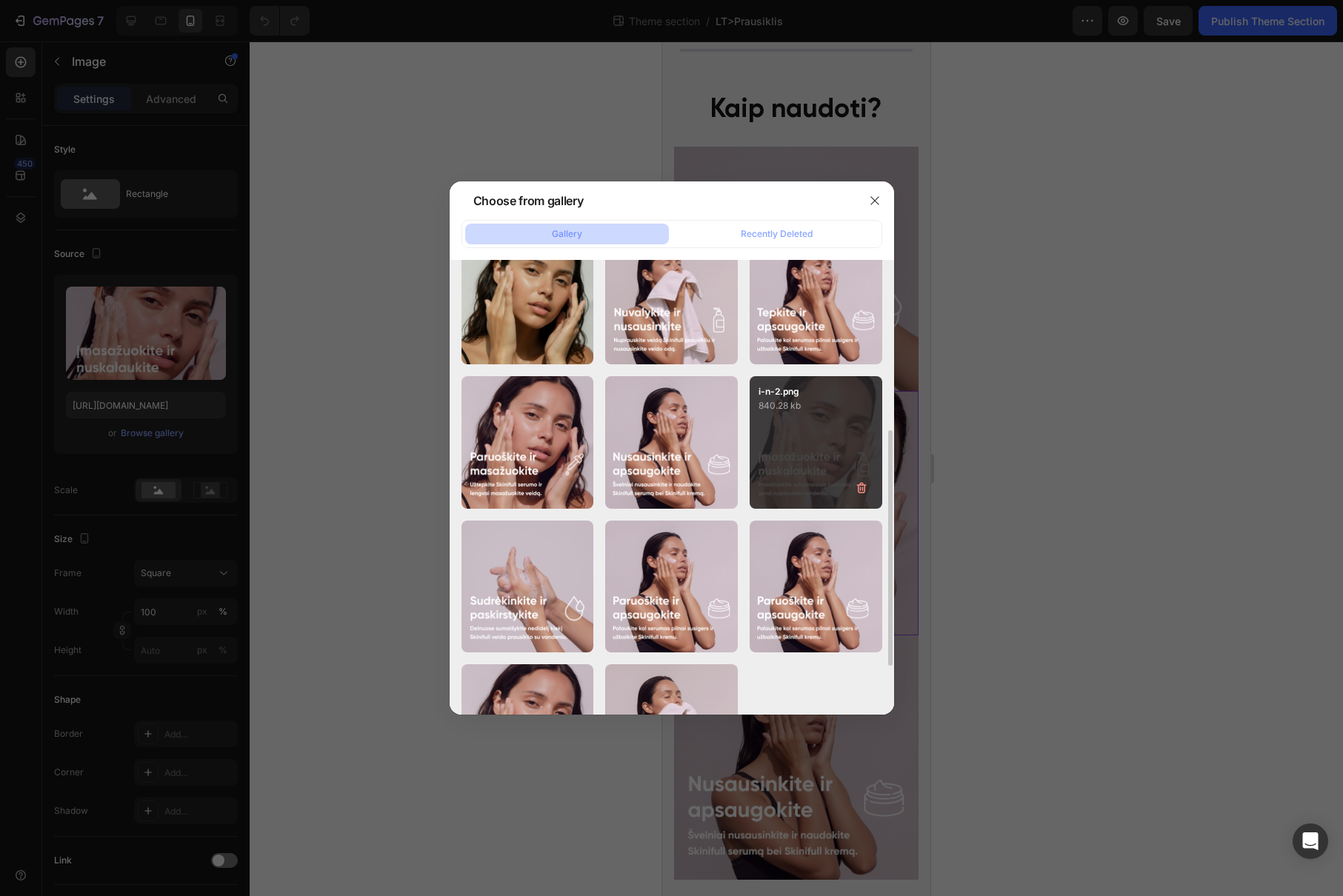
click at [792, 446] on div "i-n-2.png 840.28 kb" at bounding box center [815, 442] width 132 height 132
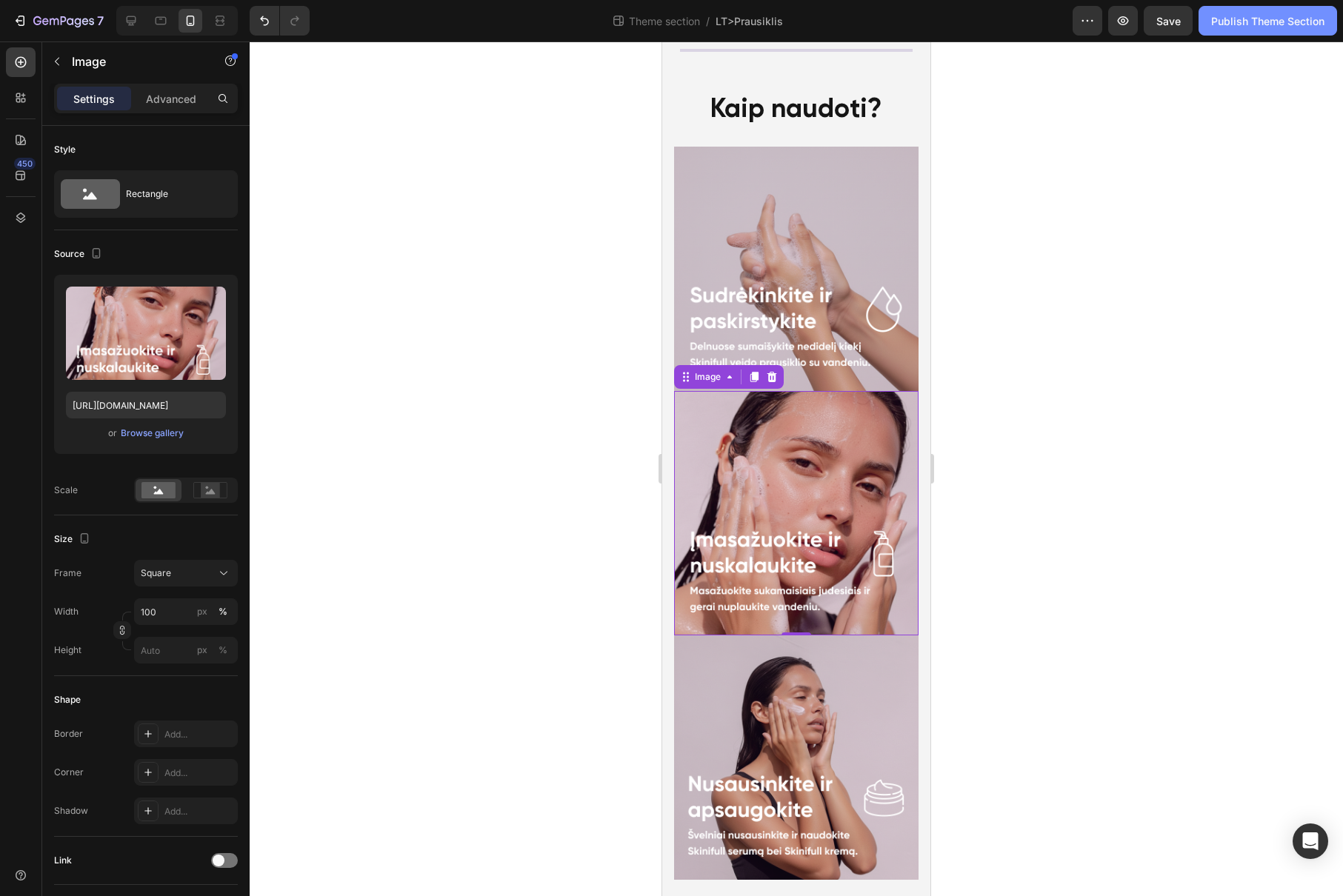
click at [1245, 28] on button "Publish Theme Section" at bounding box center [1267, 21] width 138 height 30
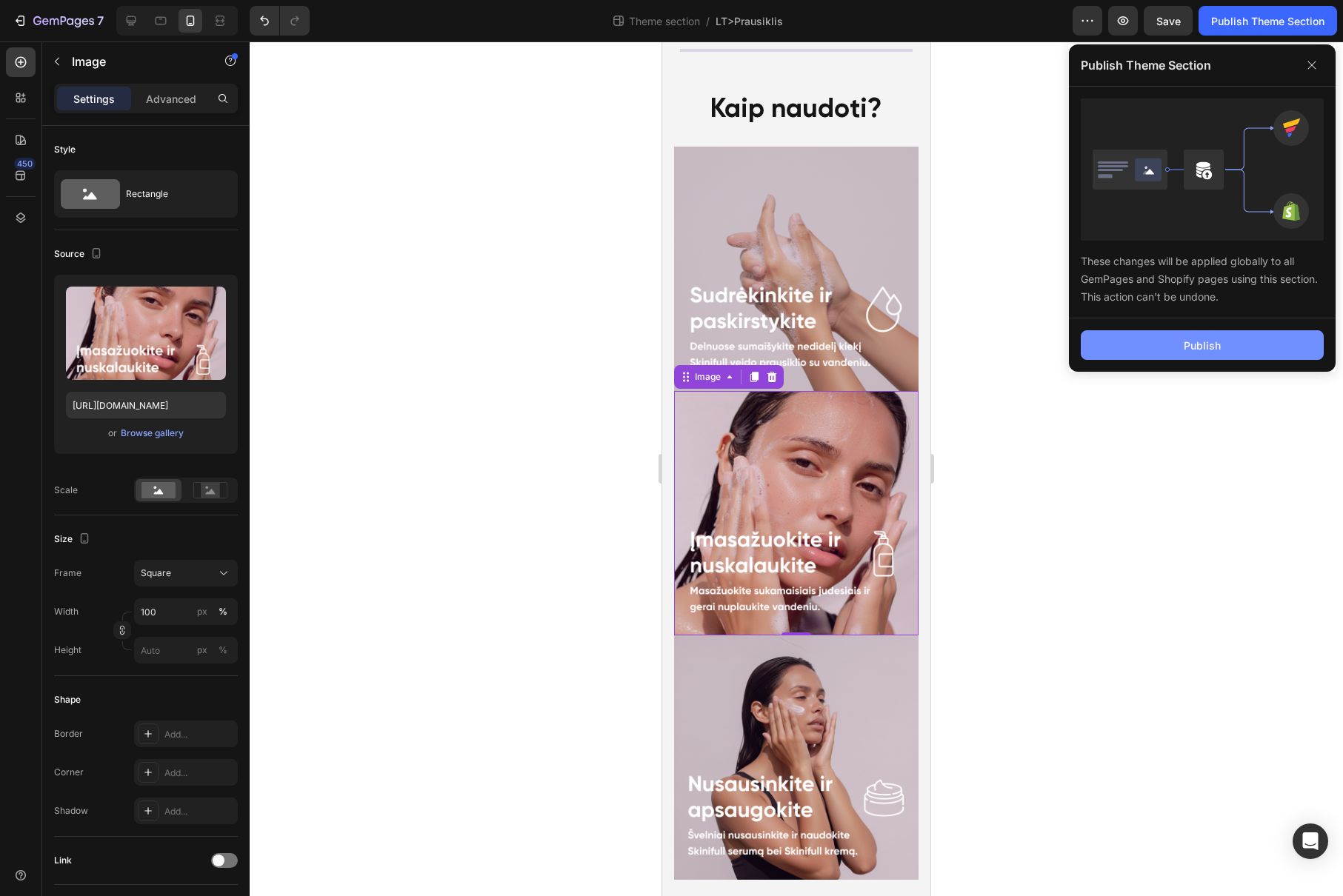
click at [1166, 356] on button "Publish" at bounding box center [1202, 345] width 243 height 30
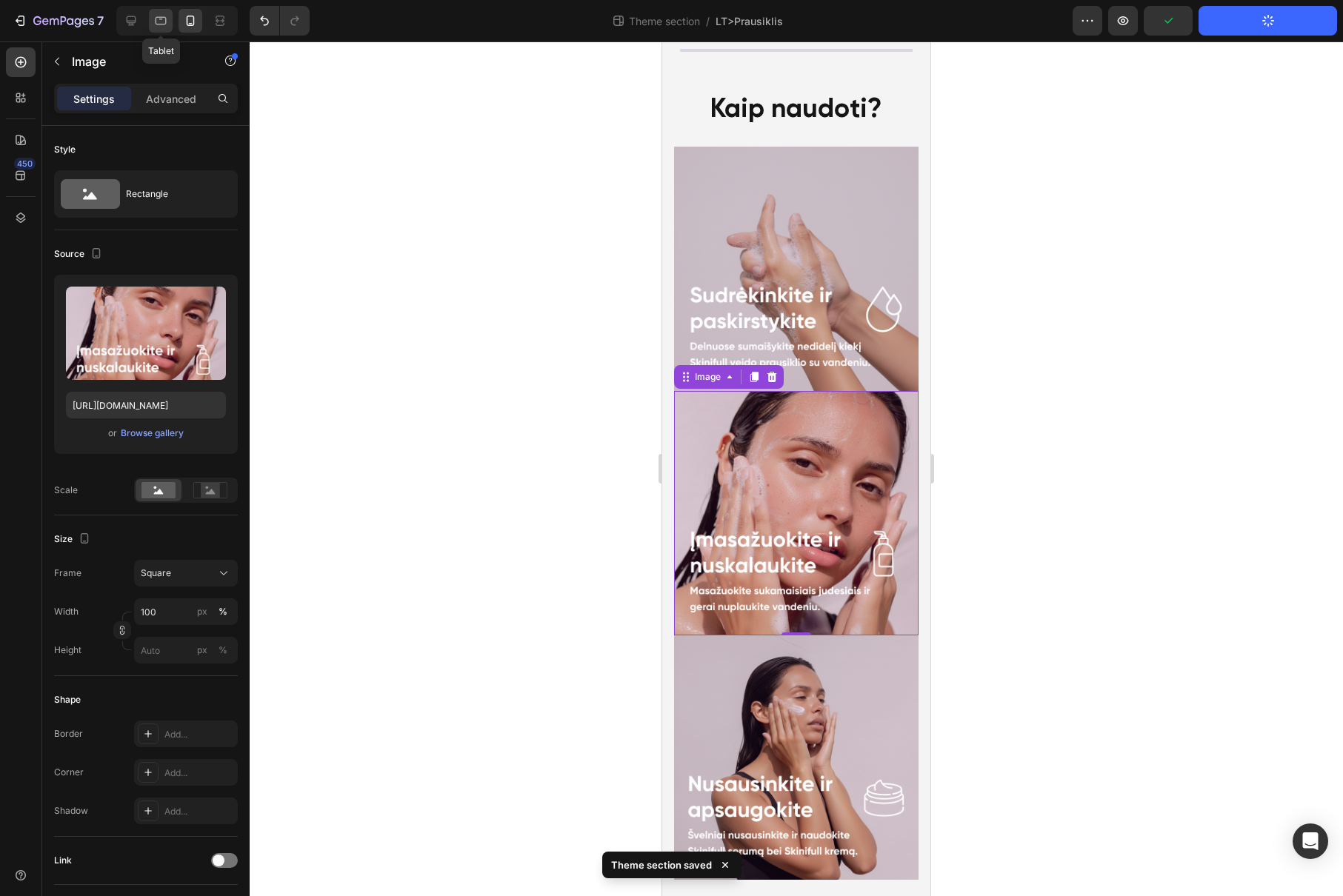
click at [158, 24] on icon at bounding box center [161, 21] width 12 height 8
type input "[URL][DOMAIN_NAME]"
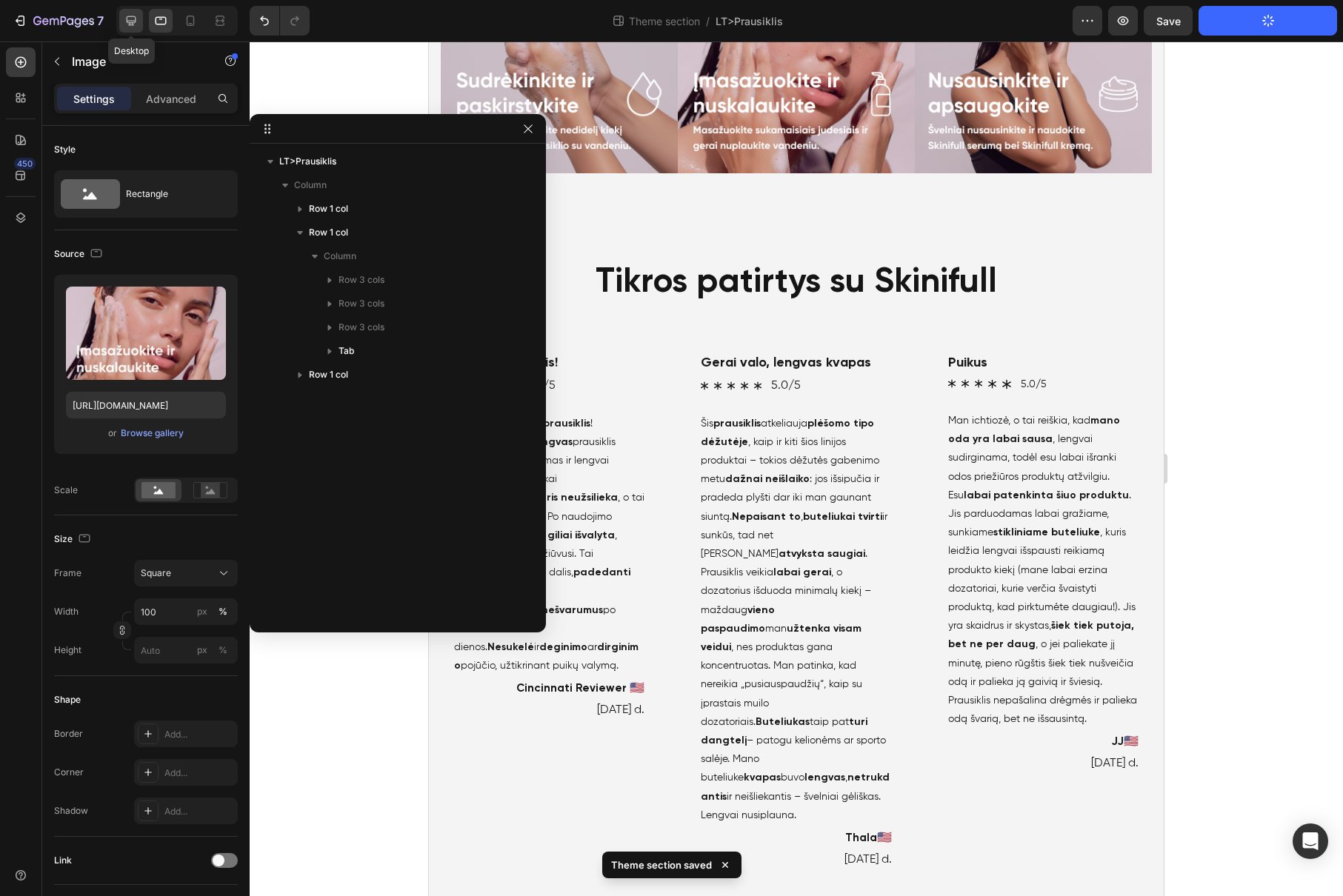
click at [133, 22] on icon at bounding box center [132, 21] width 10 height 10
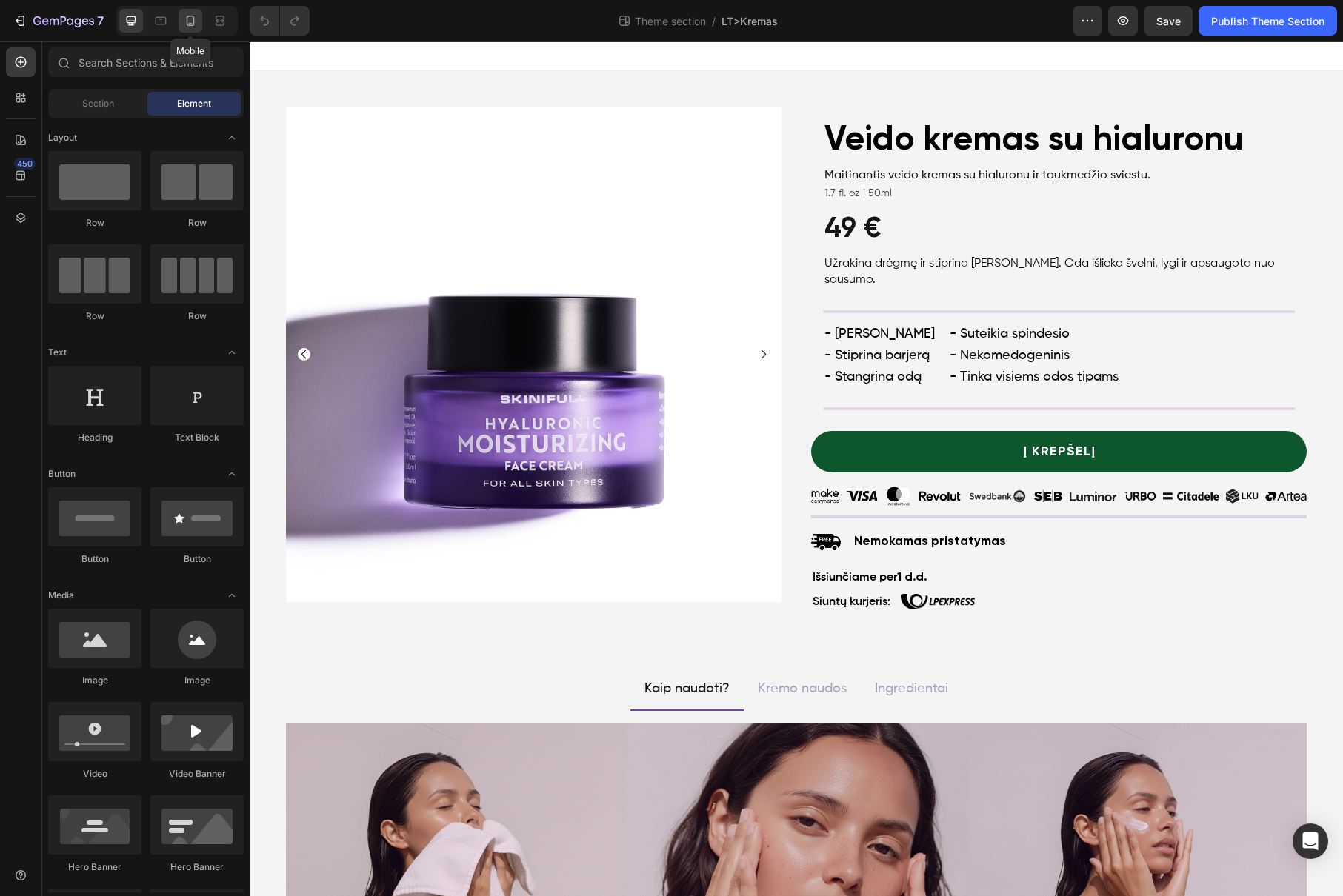
click at [184, 16] on icon at bounding box center [191, 21] width 15 height 15
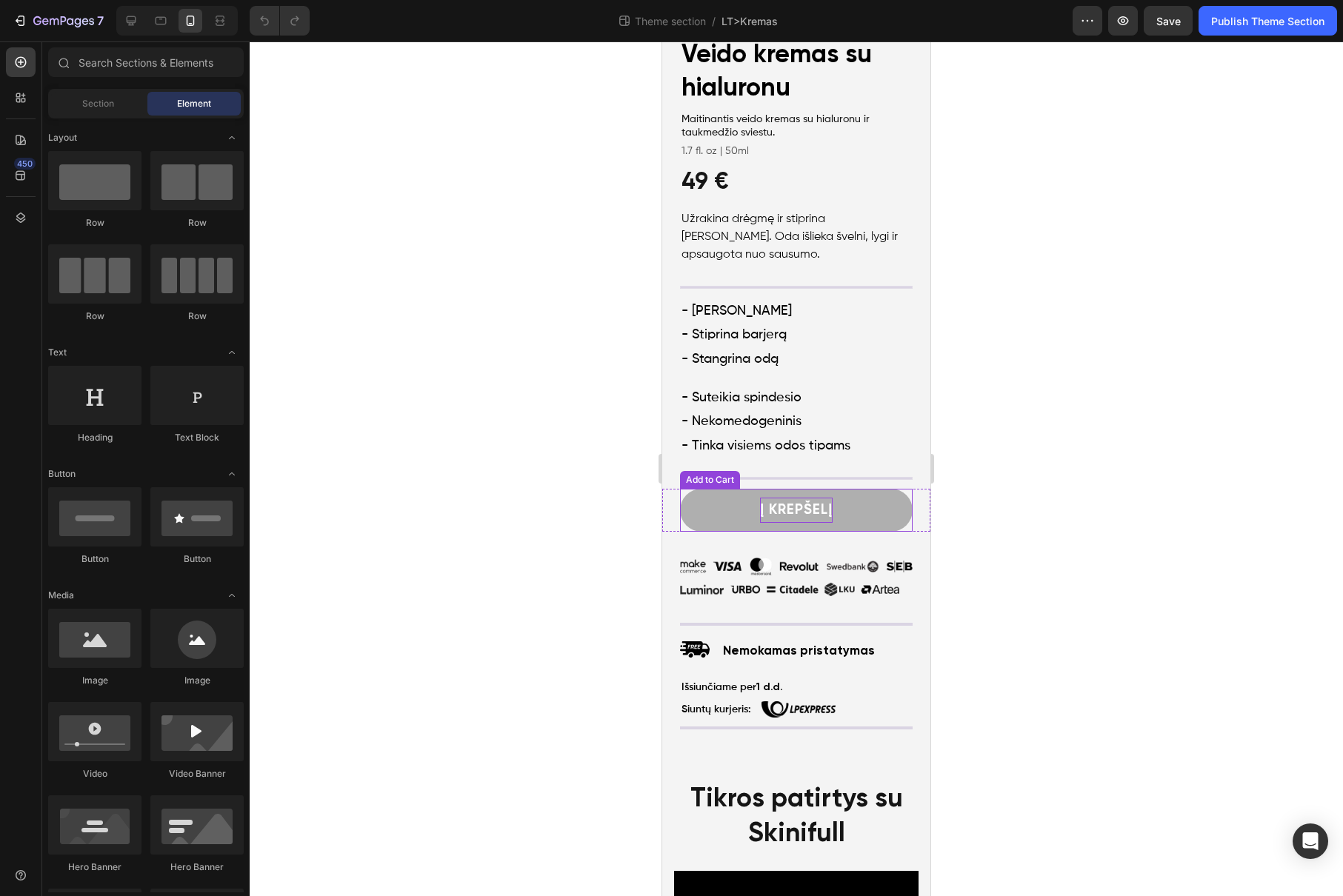
scroll to position [508, 0]
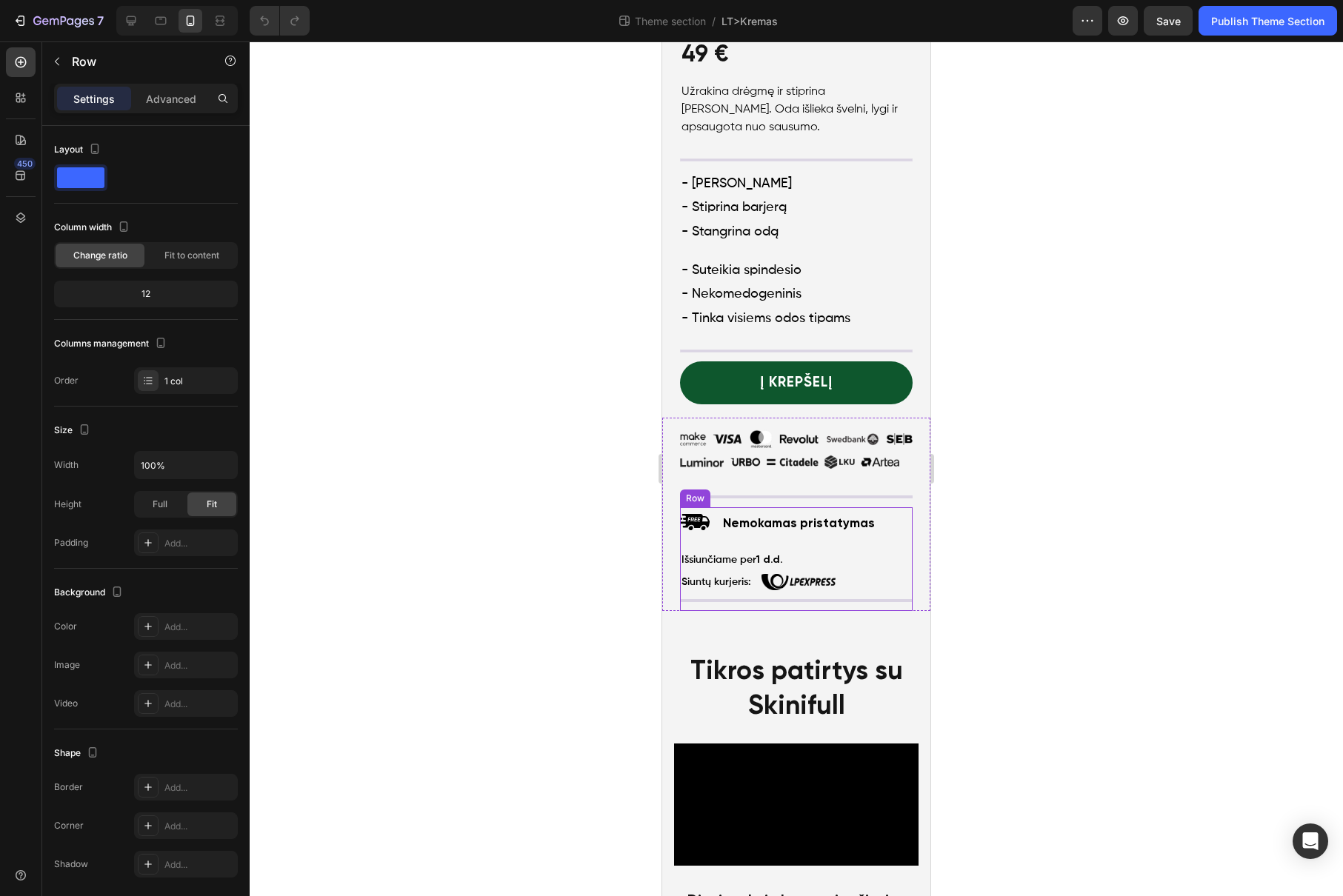
click at [799, 589] on div "Image Nemokamas pristatymas Text Block Row Išsiunčiame per 1 d.d. Text Block Si…" at bounding box center [796, 559] width 233 height 104
click at [20, 210] on icon at bounding box center [21, 218] width 15 height 15
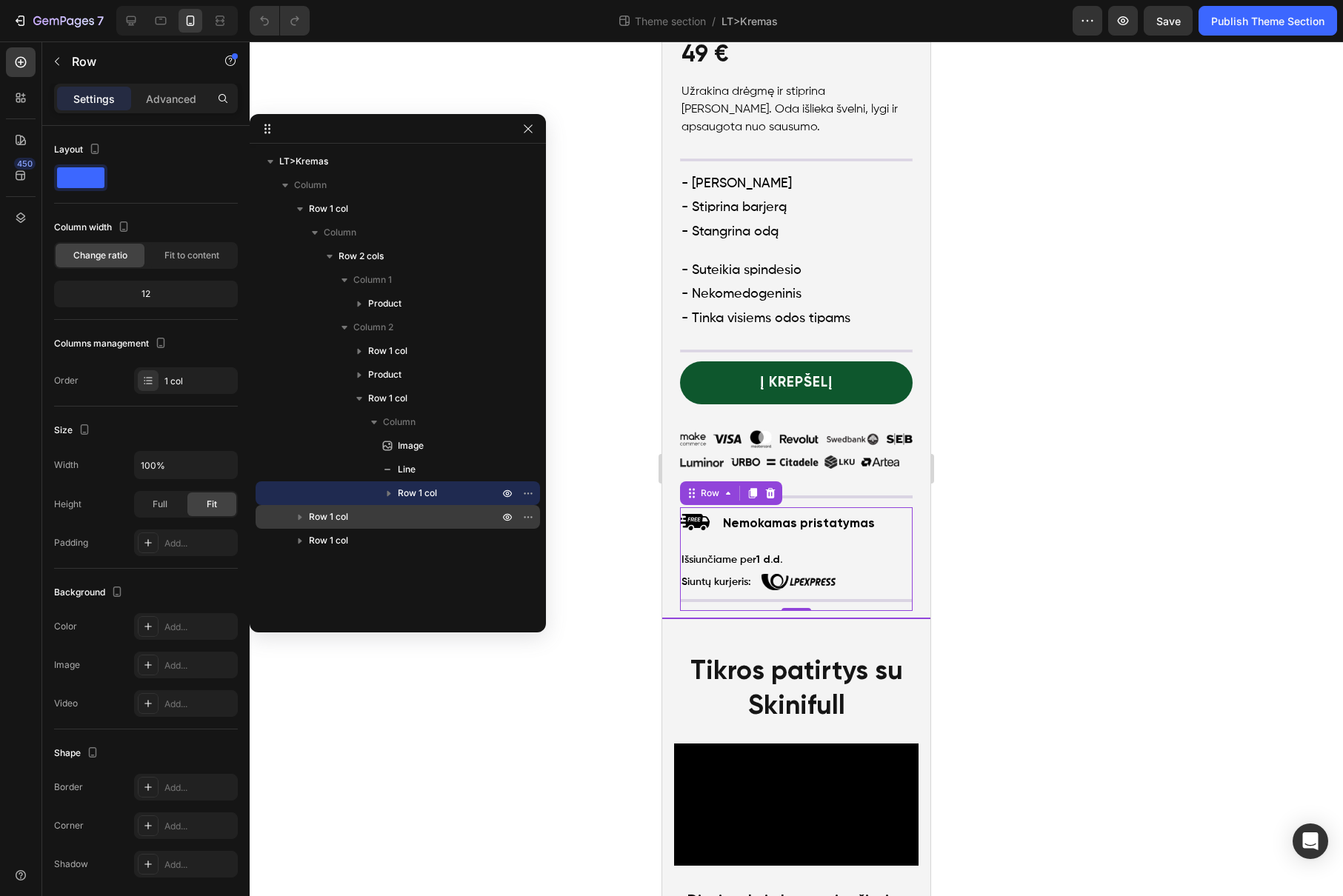
click at [419, 511] on p "Row 1 col" at bounding box center [405, 517] width 192 height 15
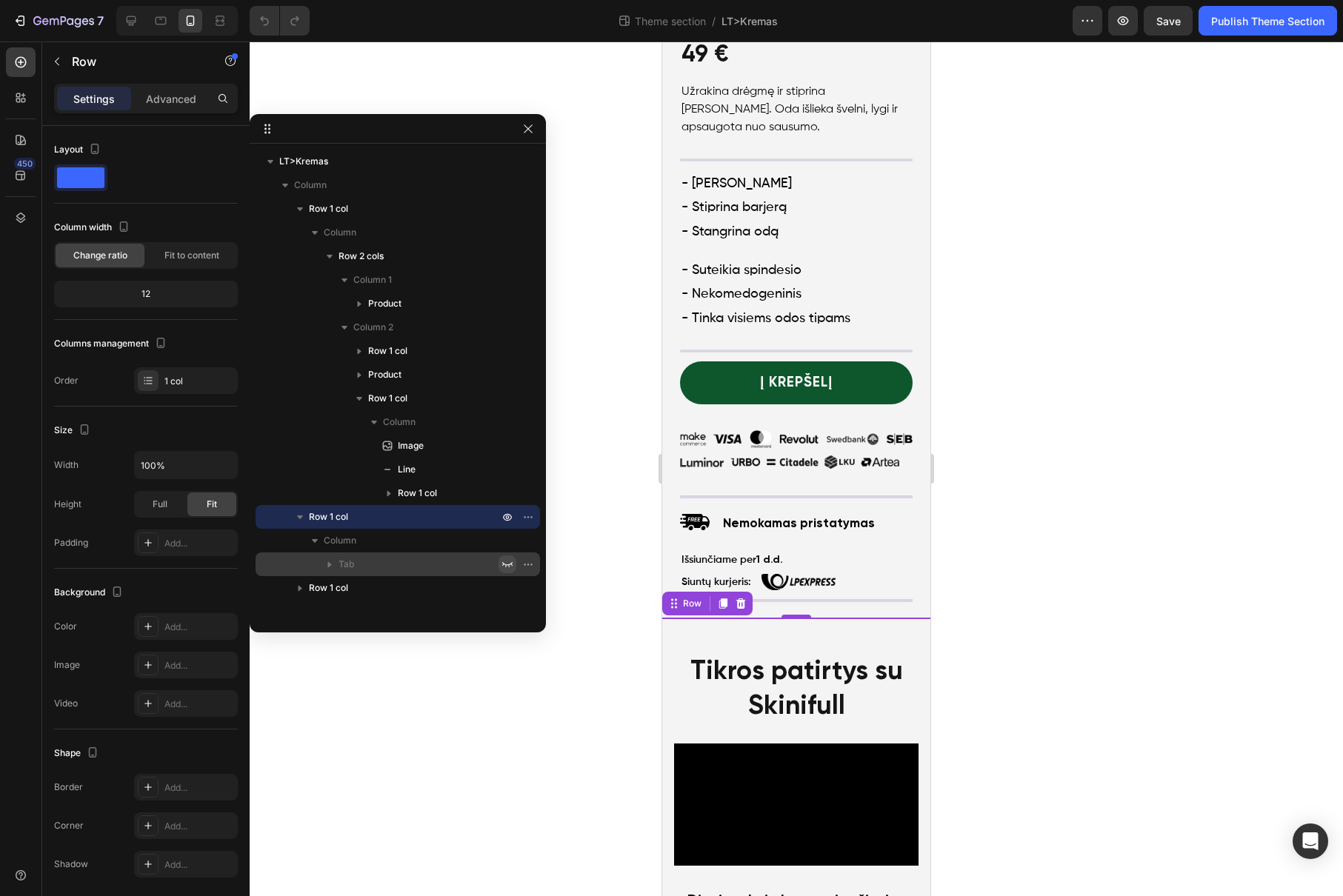
click at [505, 565] on icon "button" at bounding box center [507, 565] width 11 height 5
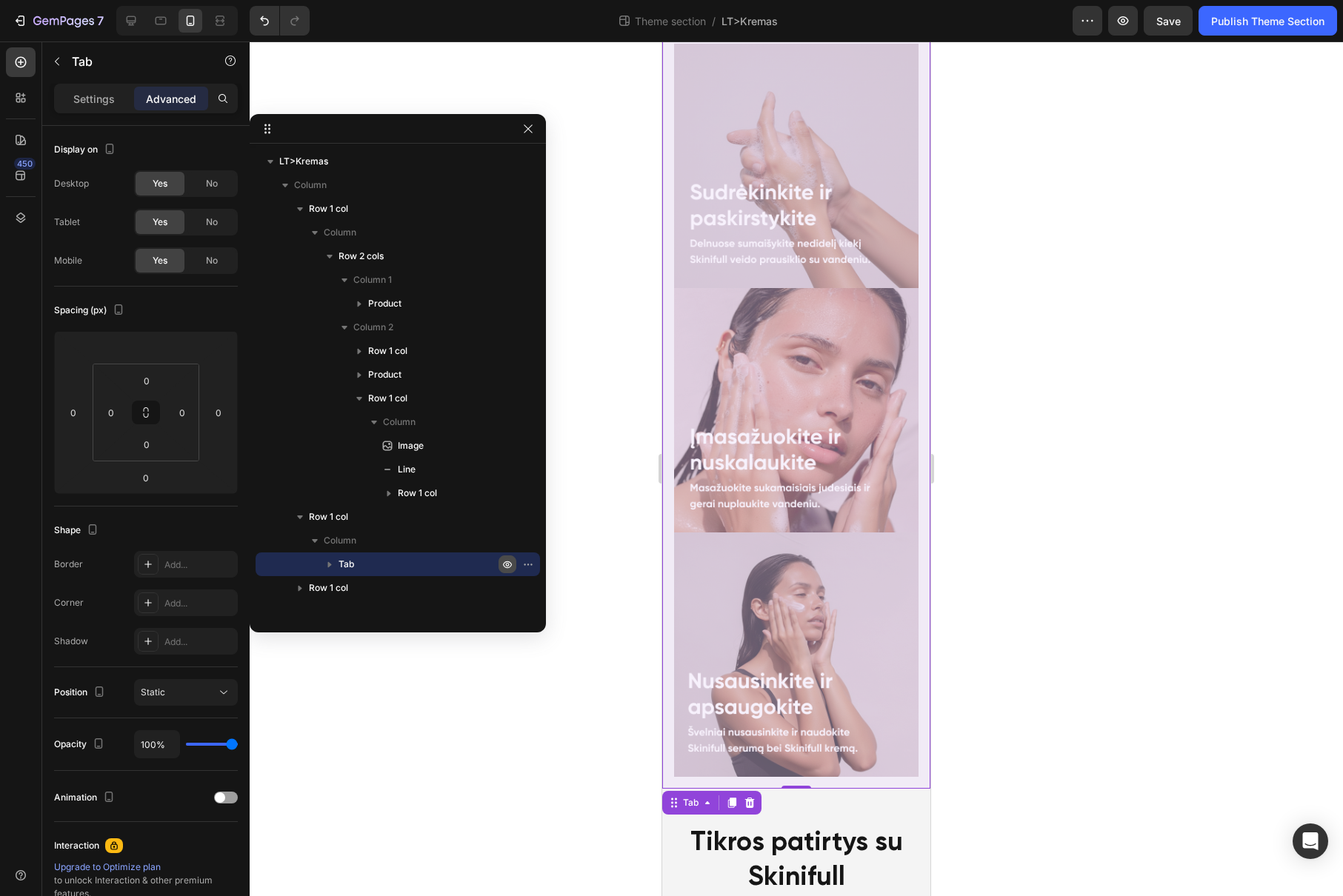
scroll to position [1129, 0]
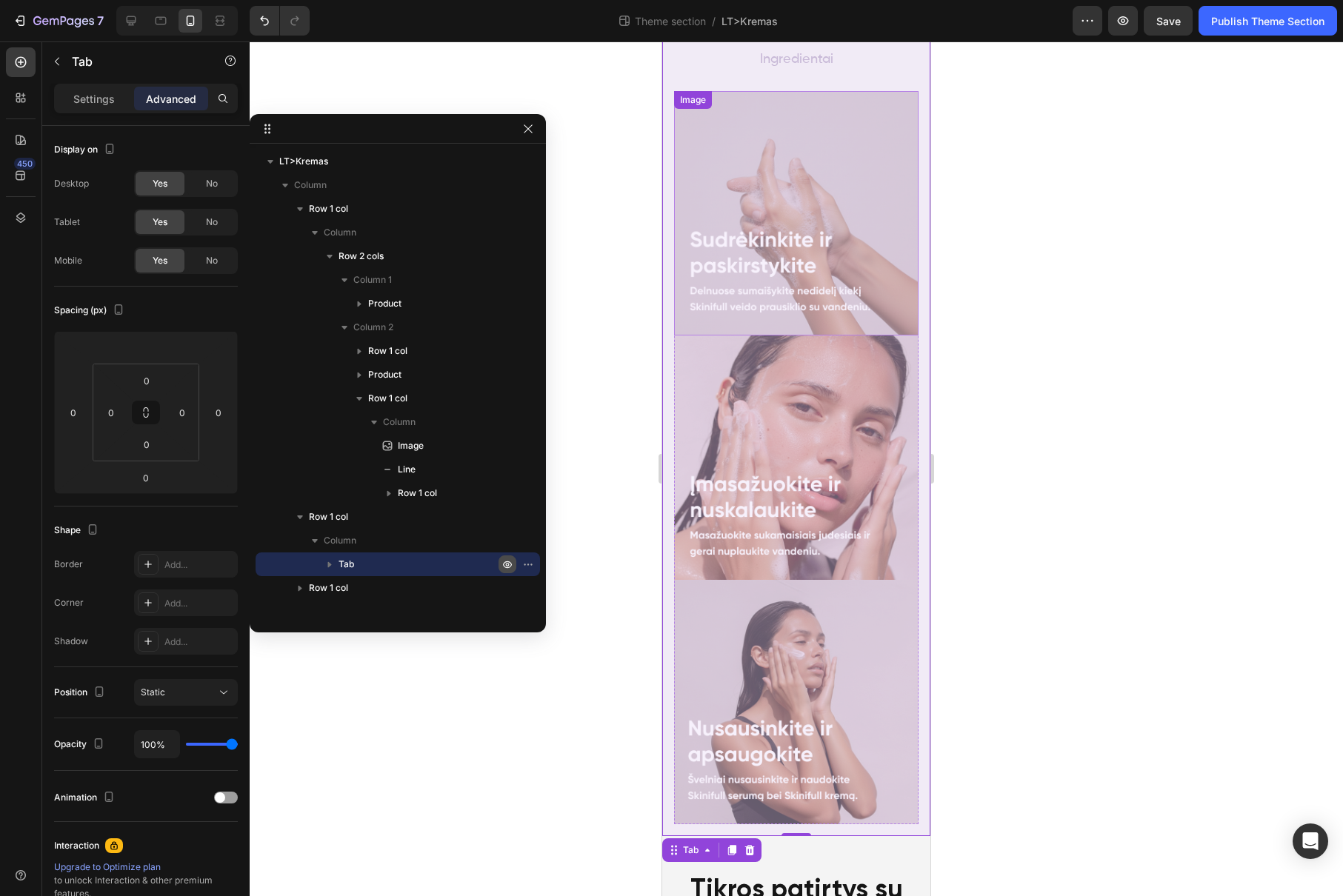
click at [841, 146] on img at bounding box center [796, 213] width 244 height 244
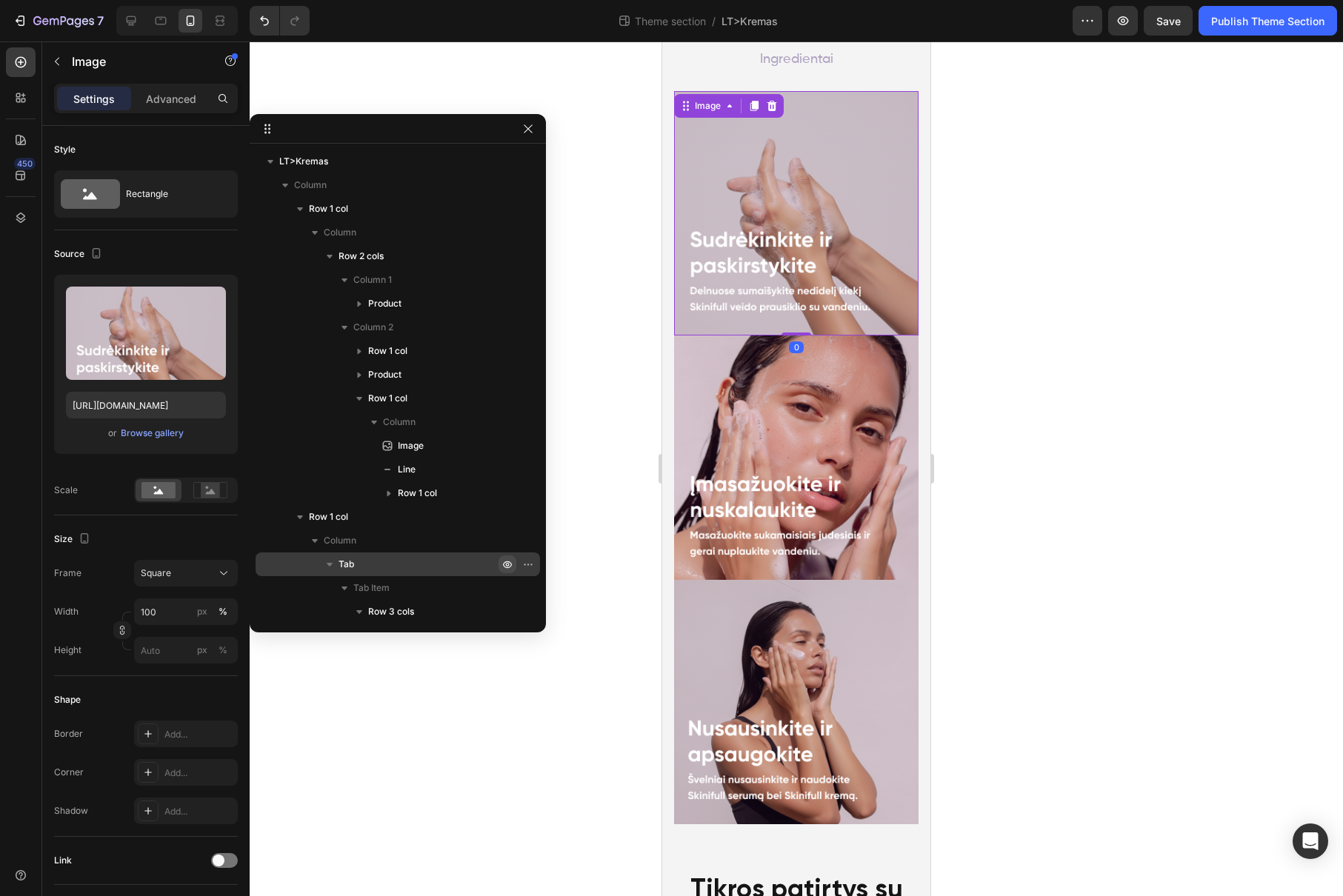
scroll to position [292, 0]
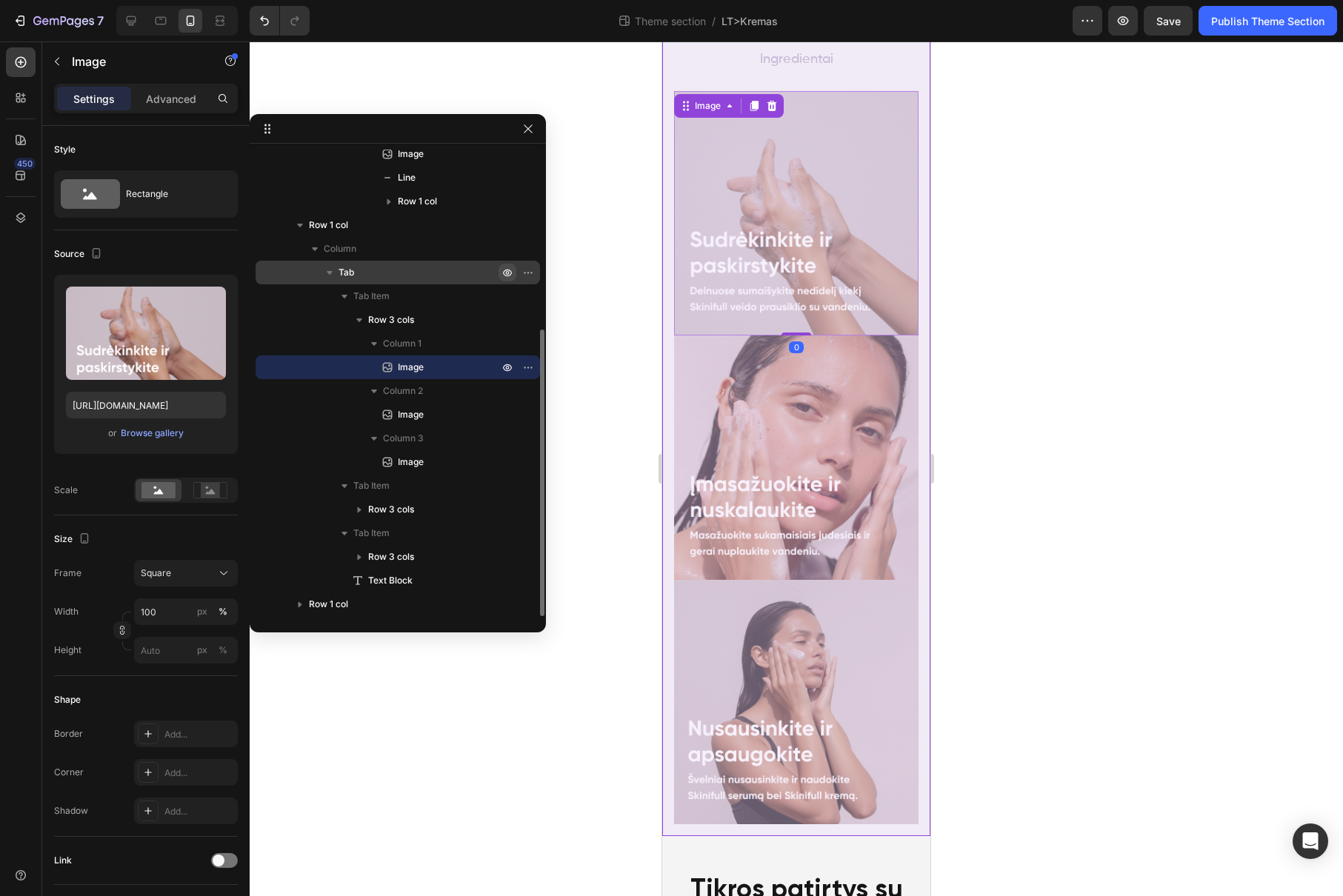
click at [881, 56] on ul "Kaip naudoti? Kremo naudos Ingredientai" at bounding box center [796, 38] width 268 height 82
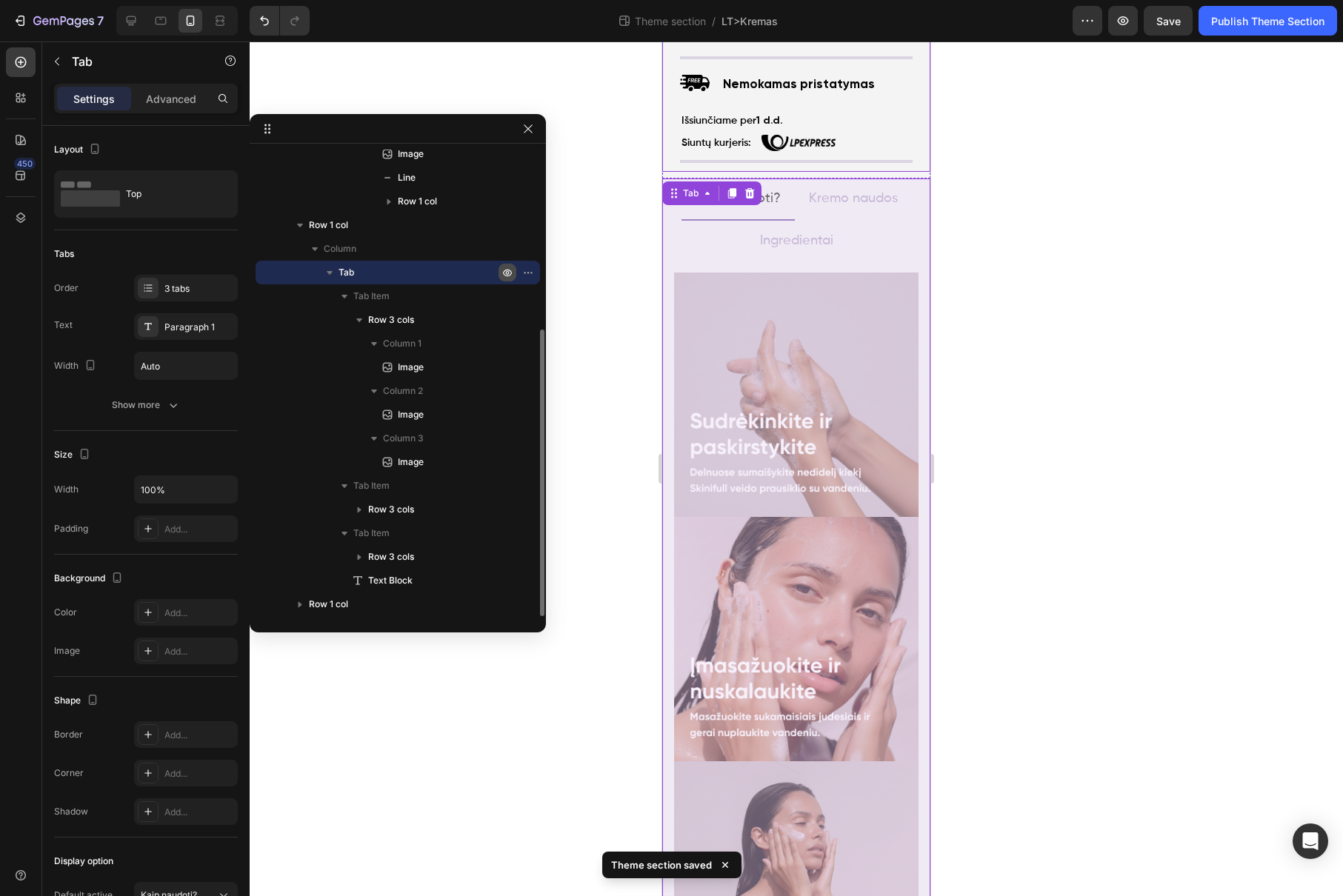
scroll to position [974, 0]
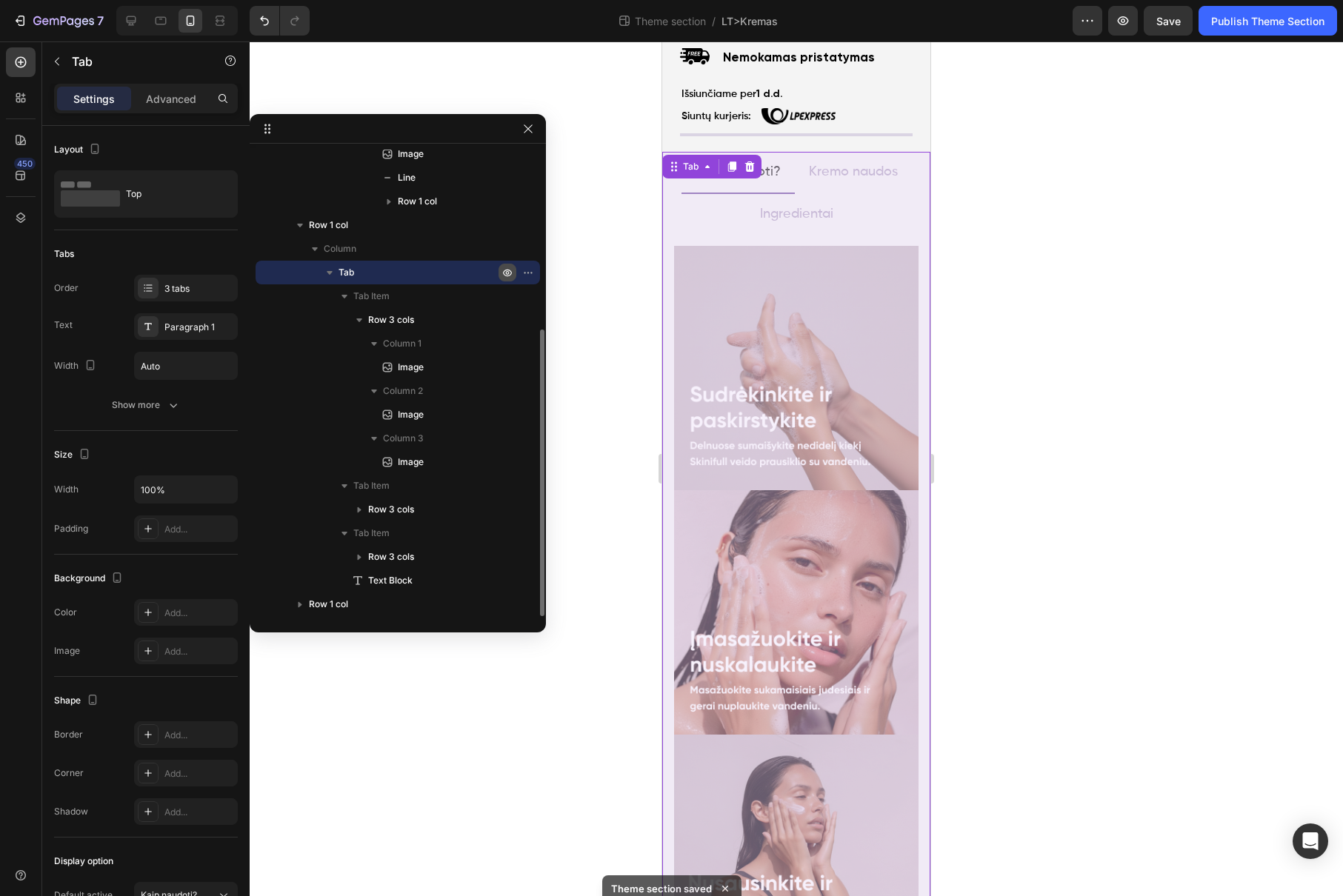
click at [878, 182] on ul "Kaip naudoti? Kremo naudos Ingredientai" at bounding box center [796, 193] width 268 height 82
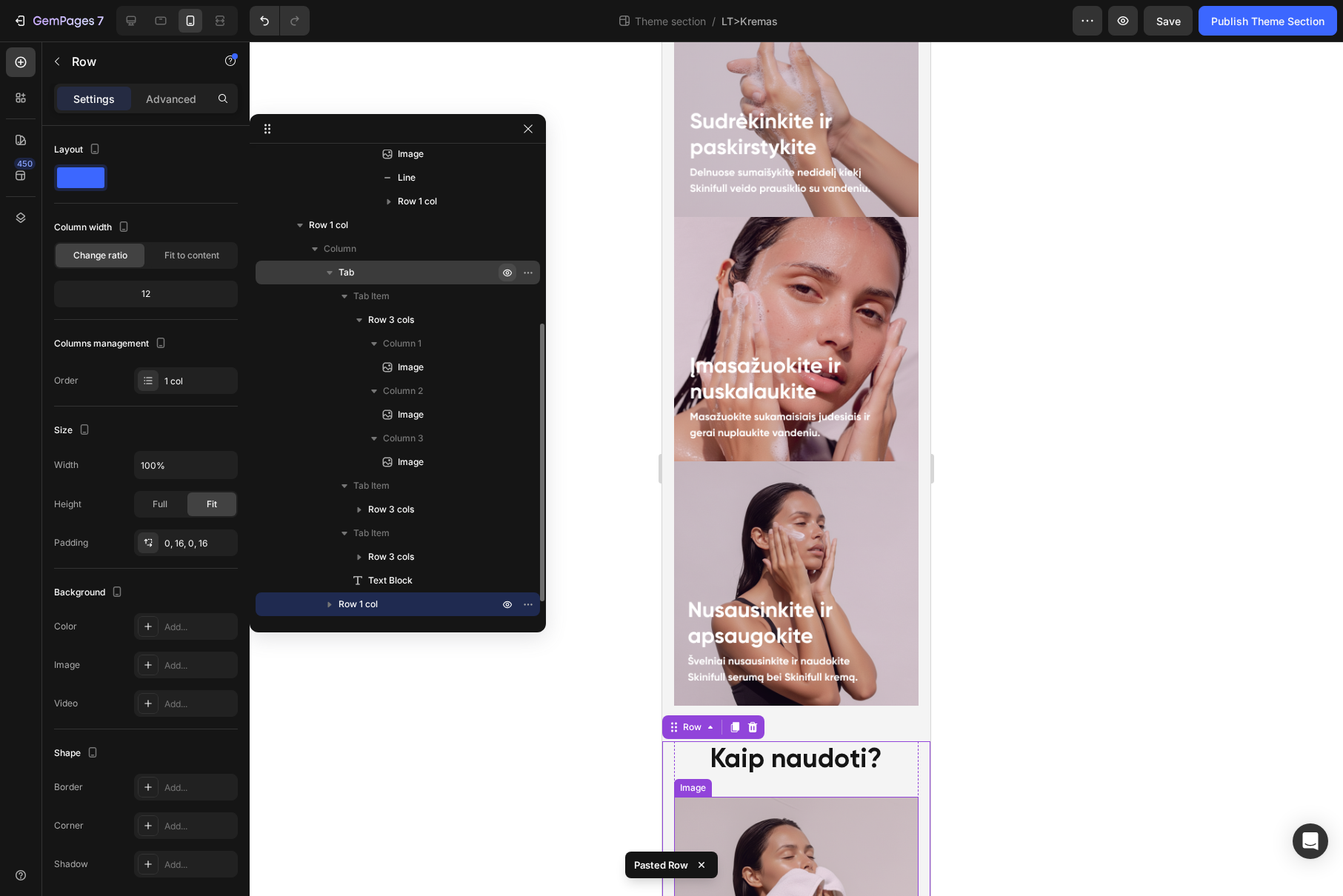
scroll to position [1084, 0]
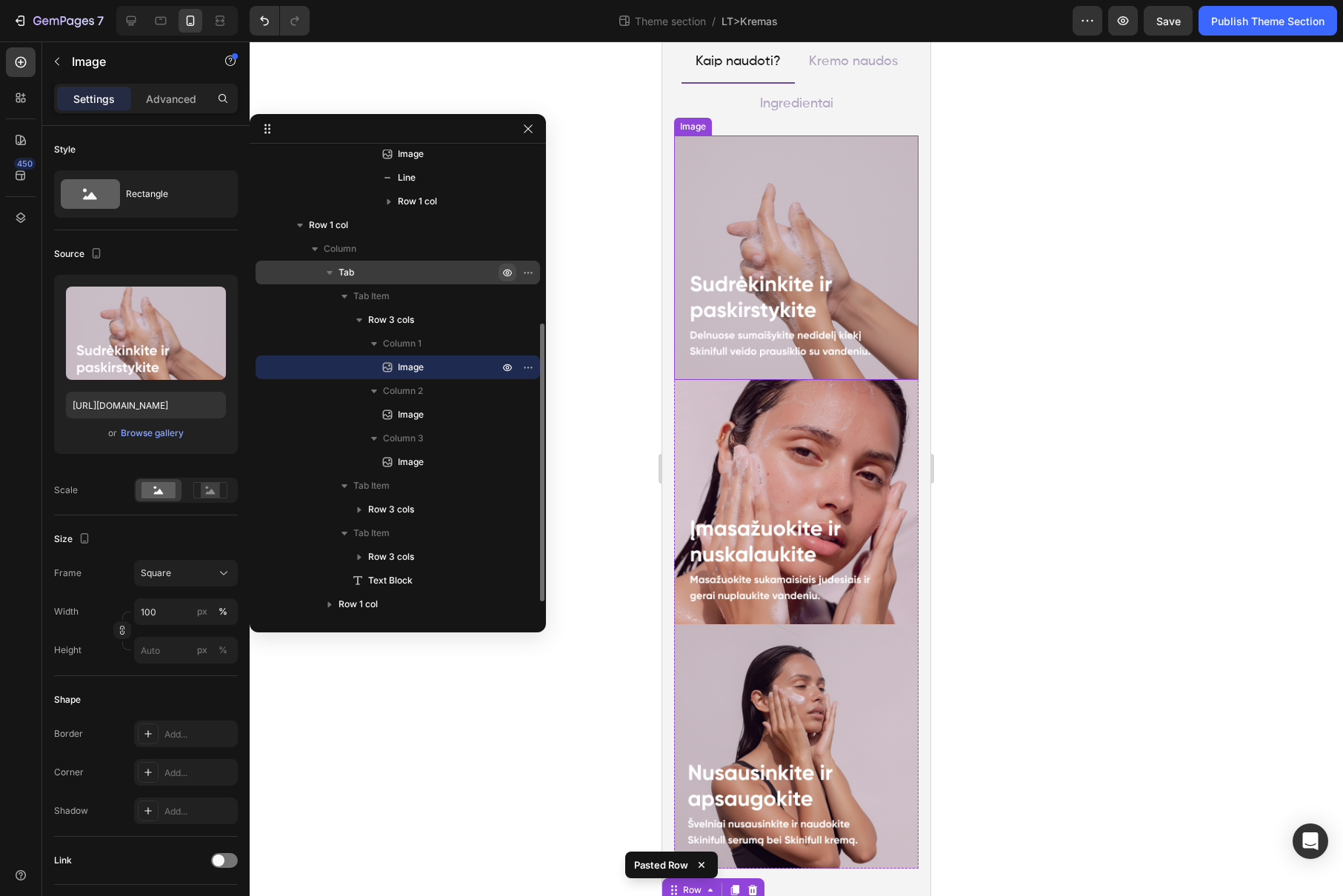
click at [721, 233] on img at bounding box center [796, 257] width 244 height 244
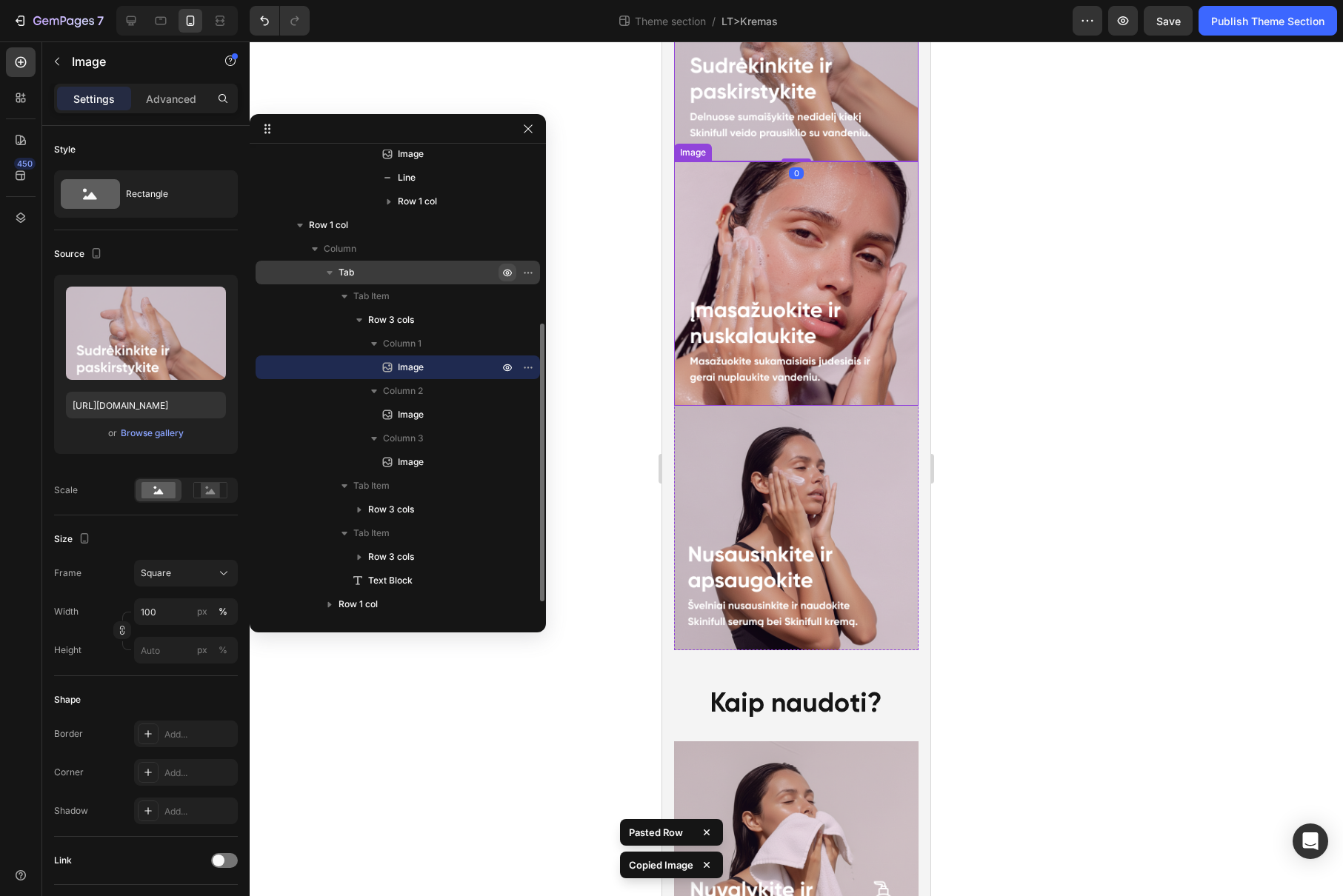
scroll to position [1383, 0]
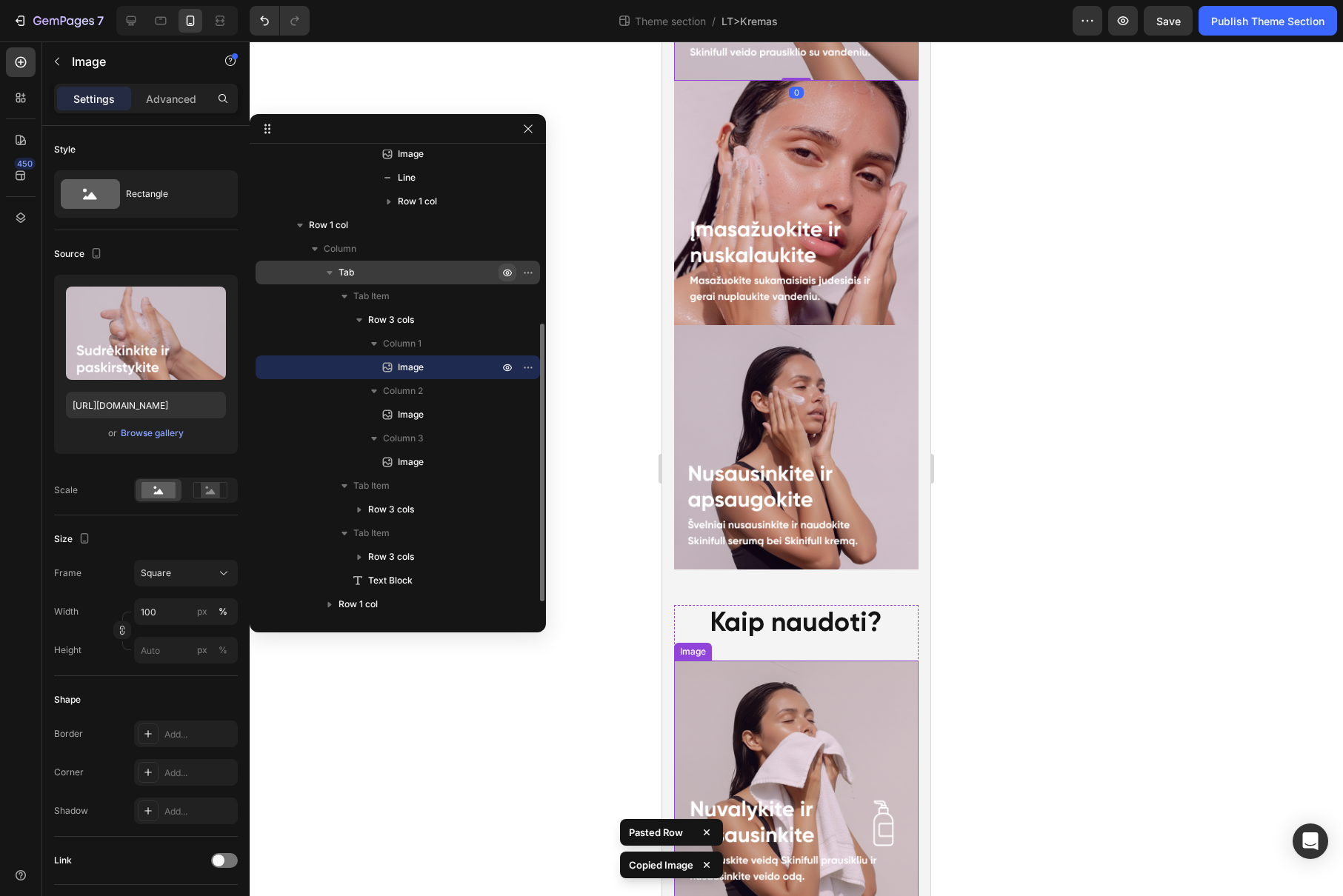
click at [813, 666] on img at bounding box center [796, 783] width 244 height 244
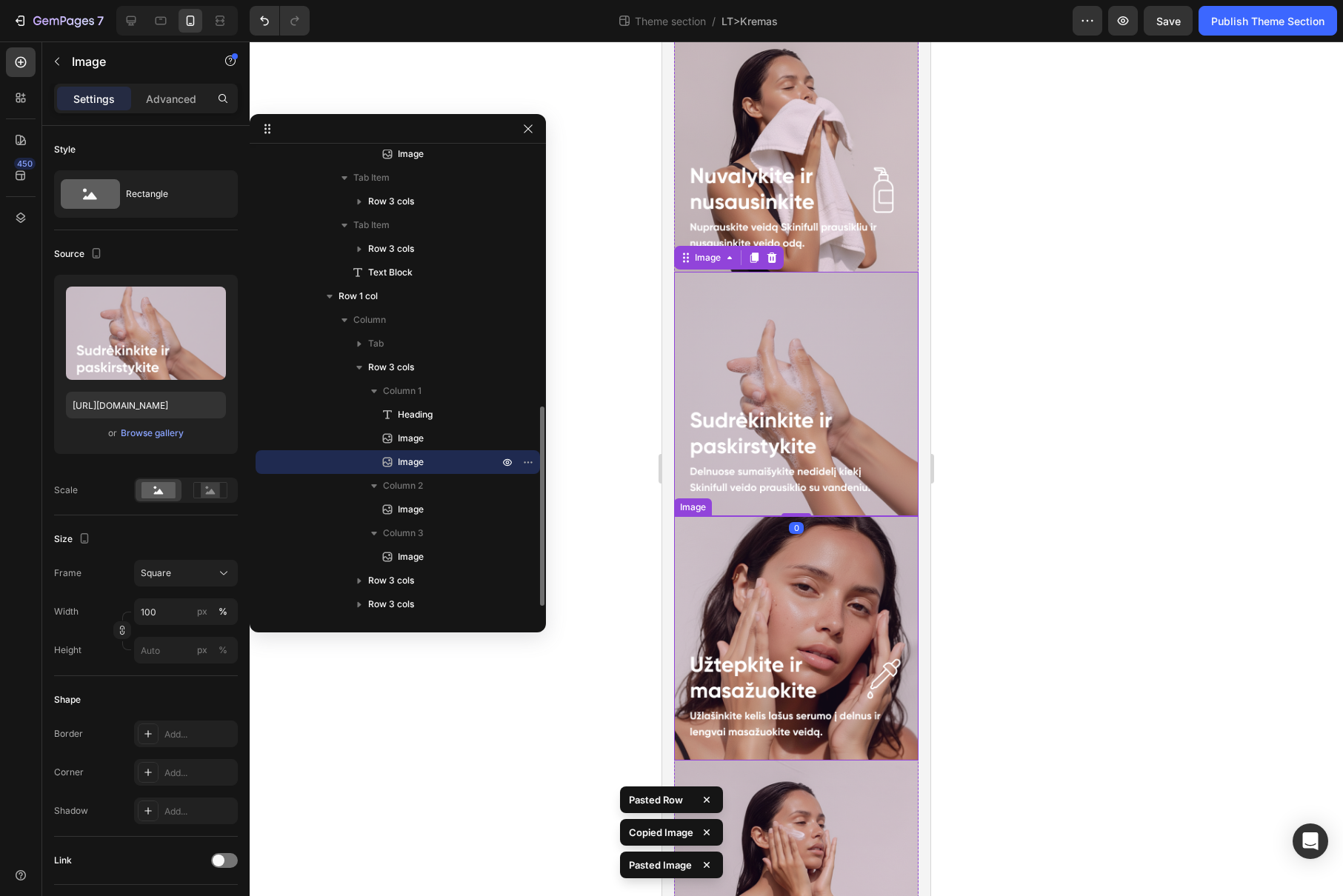
scroll to position [1657, 0]
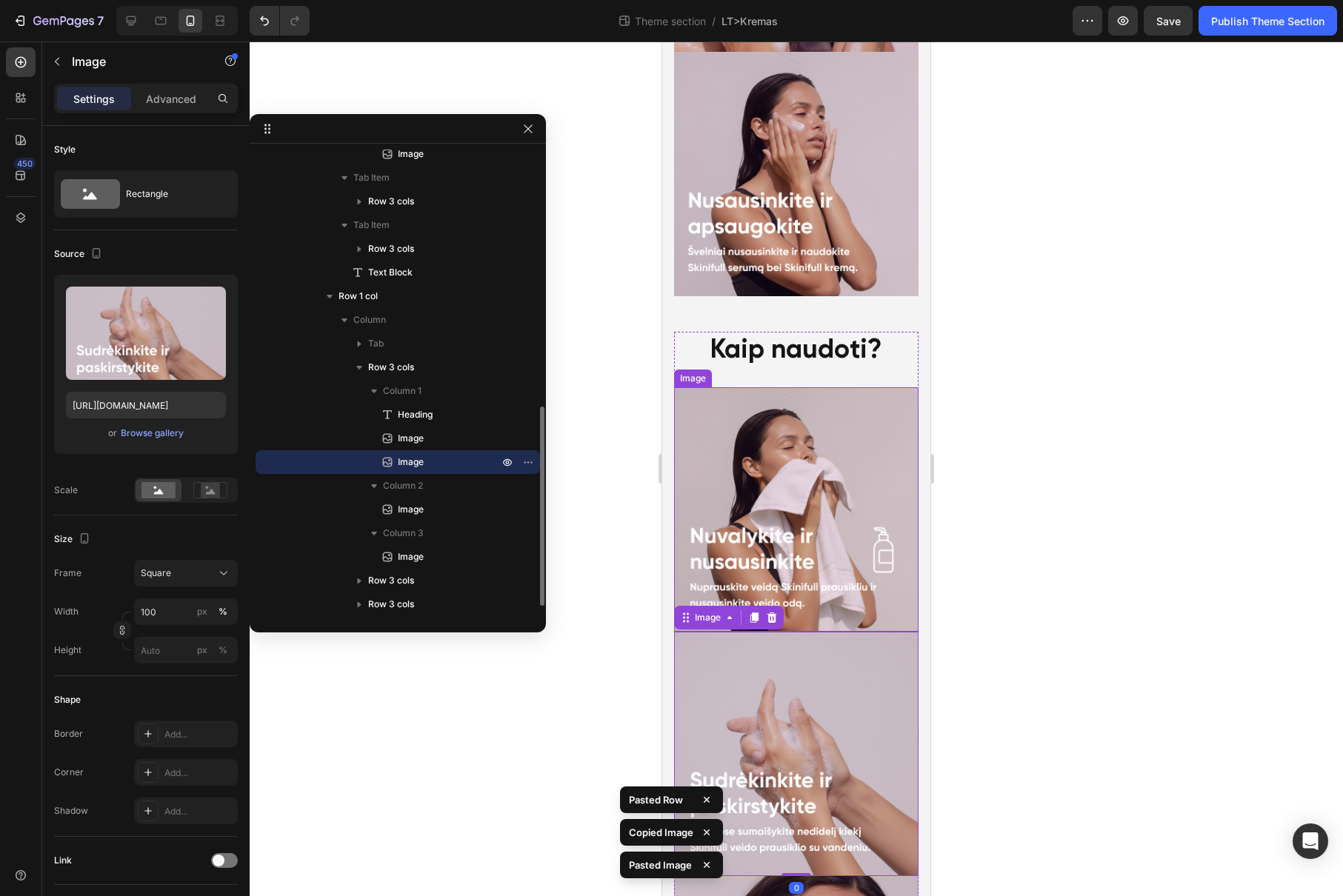
click at [774, 387] on img at bounding box center [796, 509] width 244 height 244
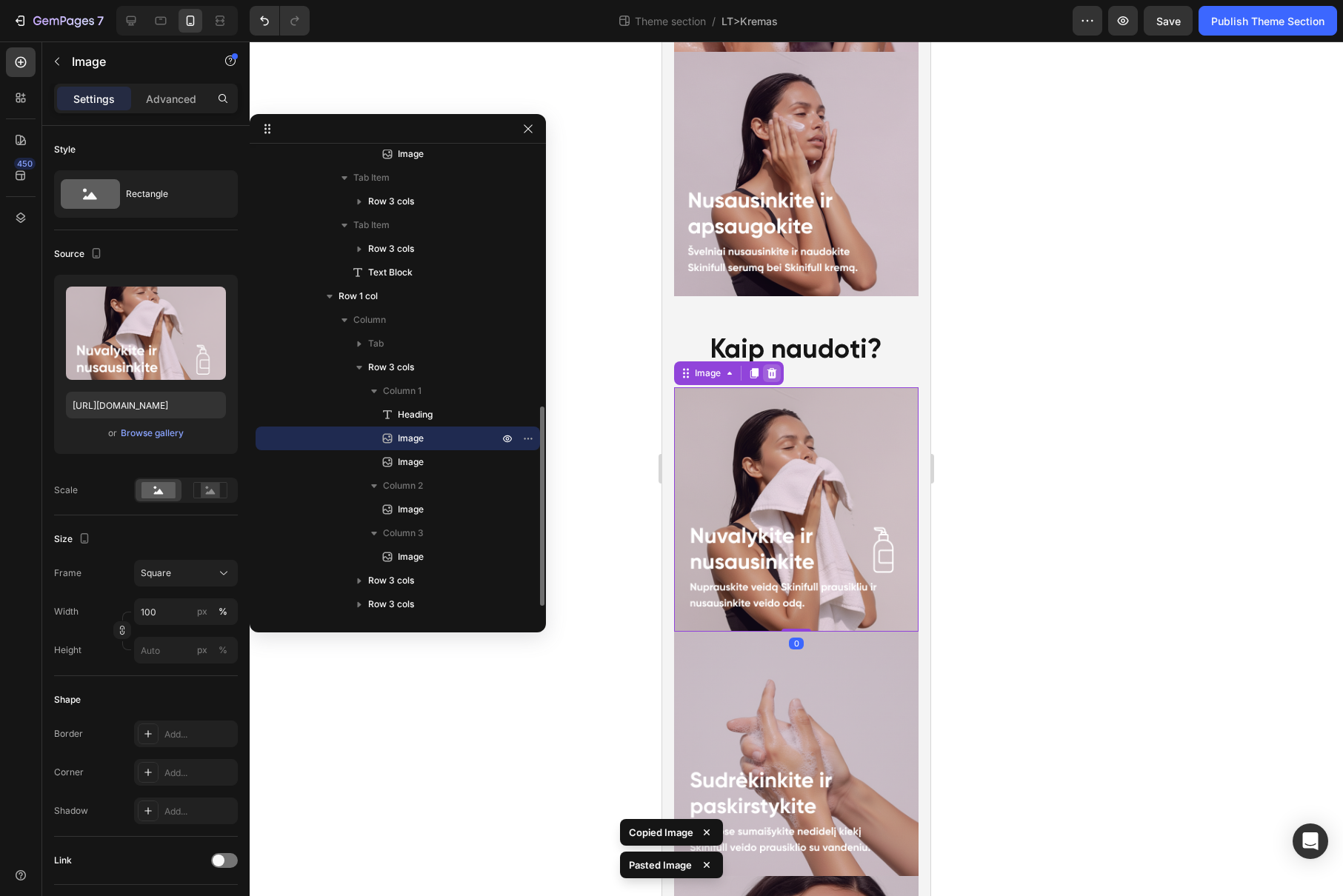
click at [766, 367] on icon at bounding box center [772, 373] width 12 height 12
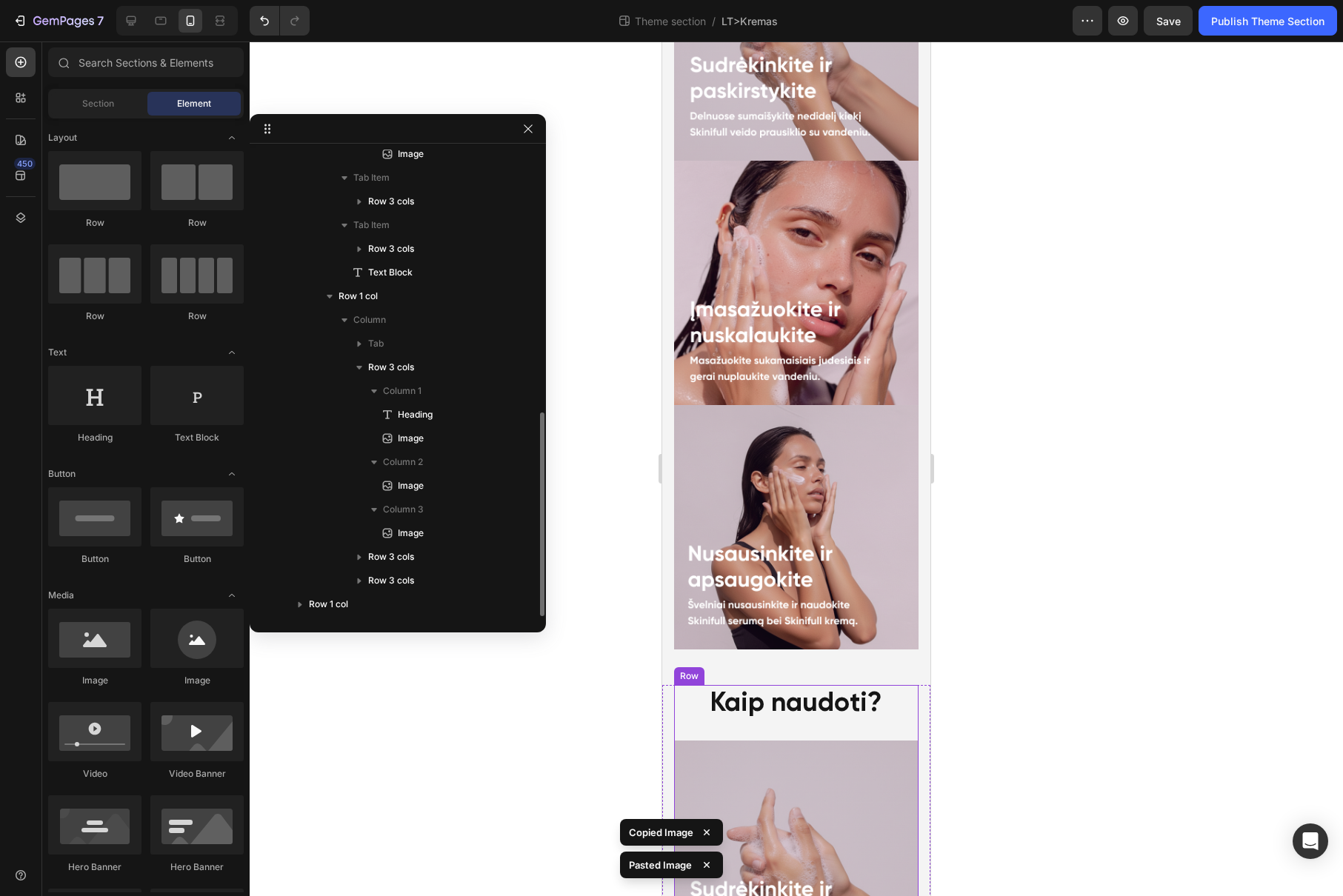
scroll to position [1059, 0]
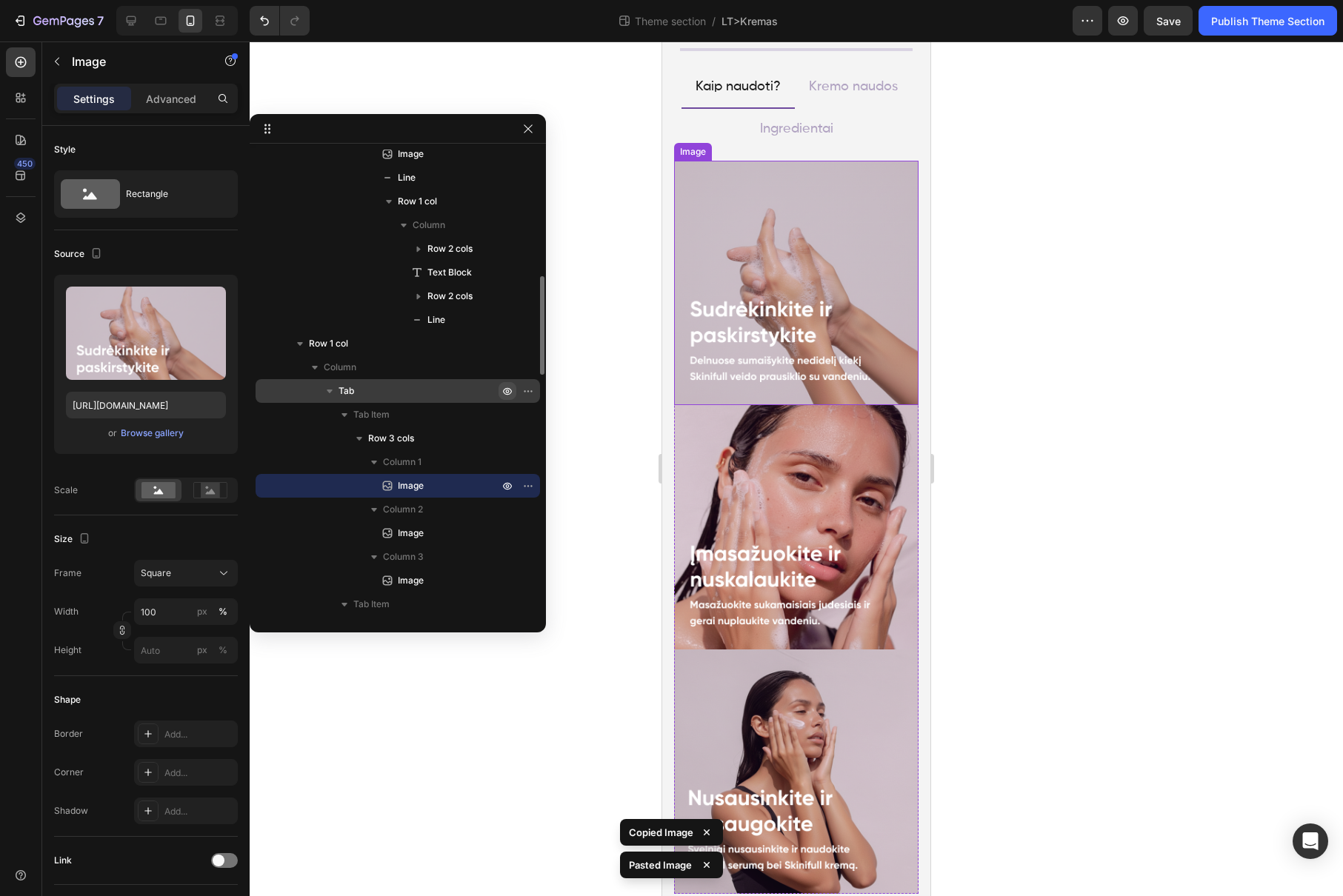
click at [837, 249] on img at bounding box center [796, 283] width 244 height 244
click at [707, 140] on div "Image" at bounding box center [708, 147] width 62 height 18
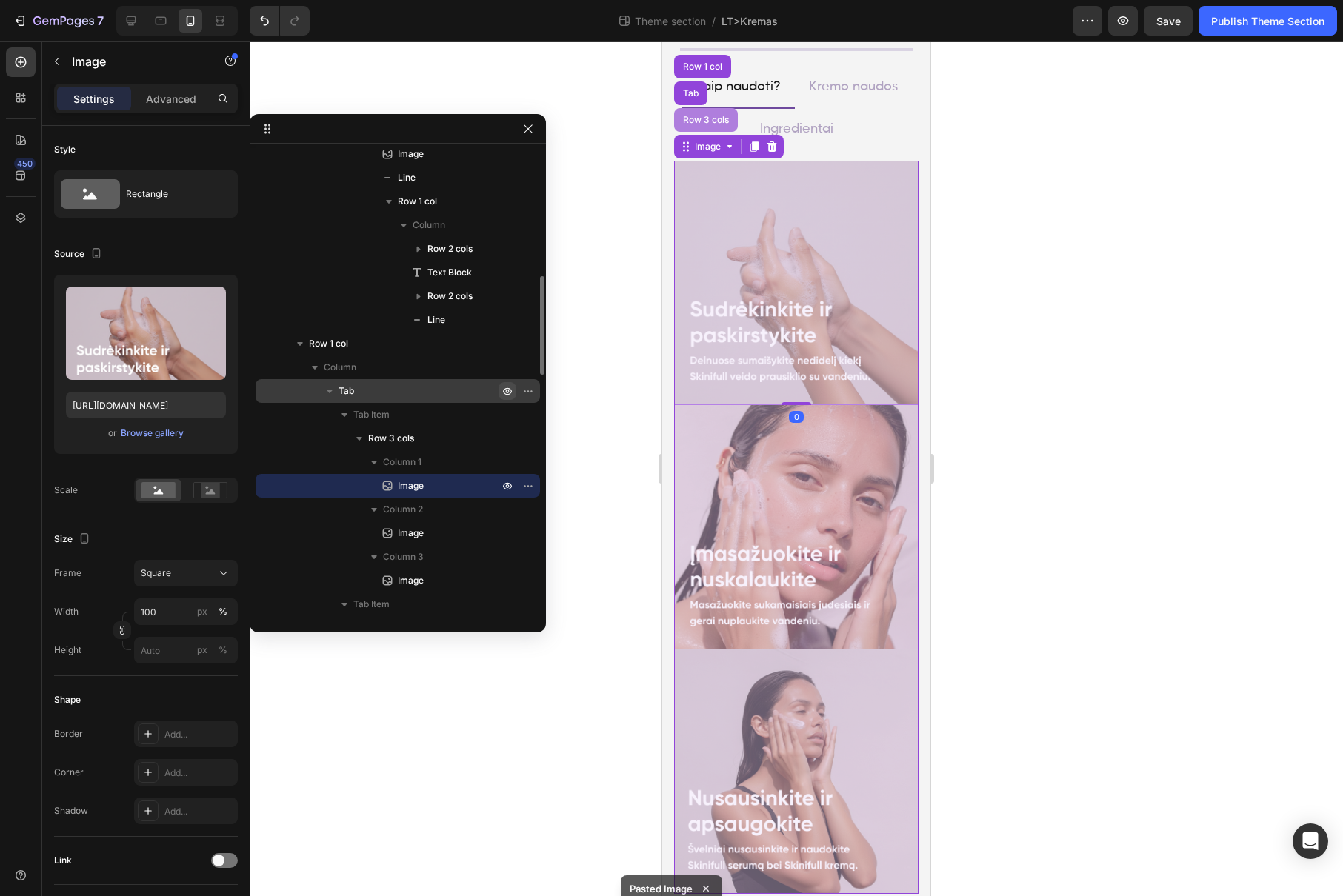
click at [704, 116] on div "Row 3 cols" at bounding box center [705, 120] width 52 height 9
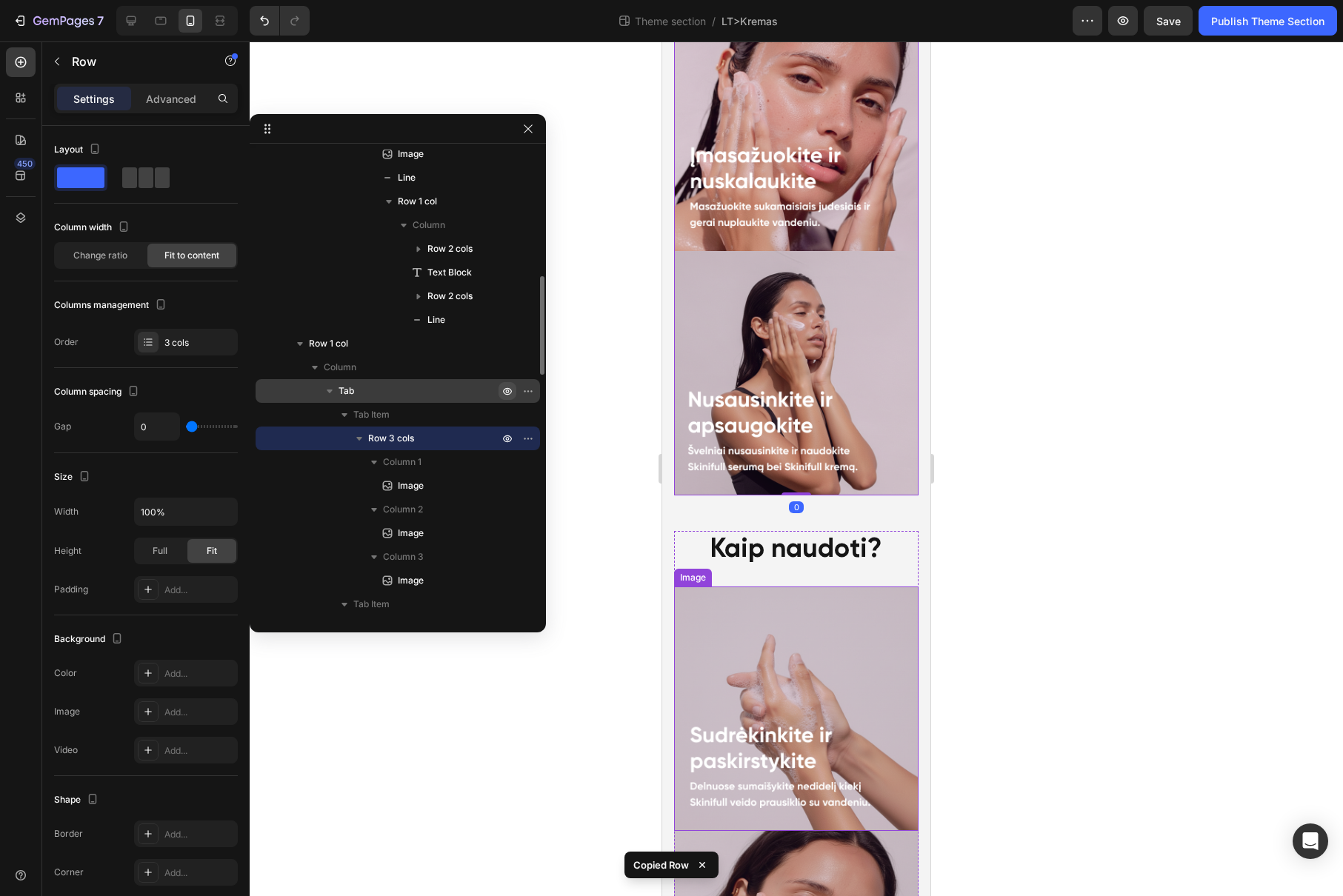
scroll to position [1482, 0]
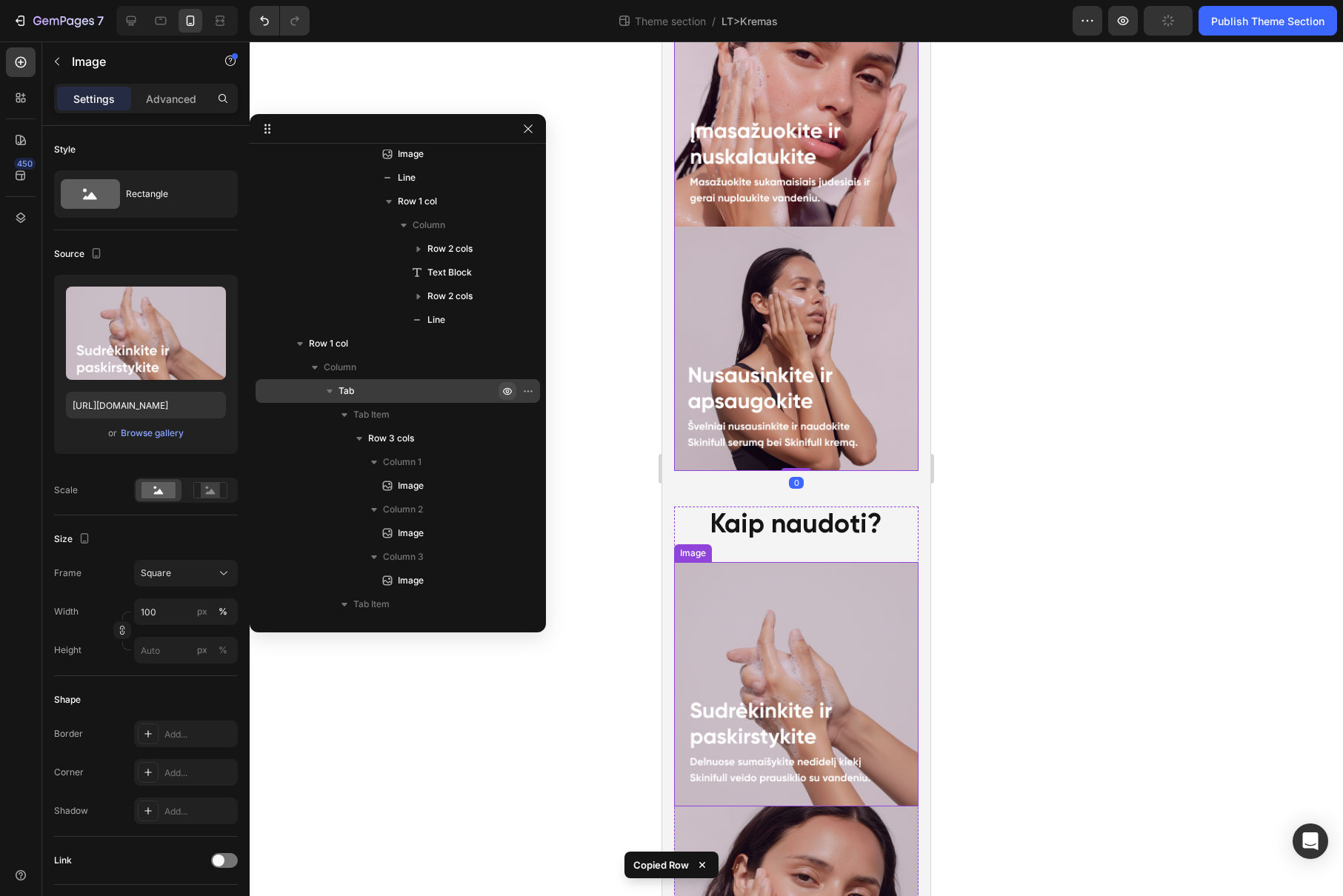
click at [744, 642] on img at bounding box center [796, 684] width 244 height 244
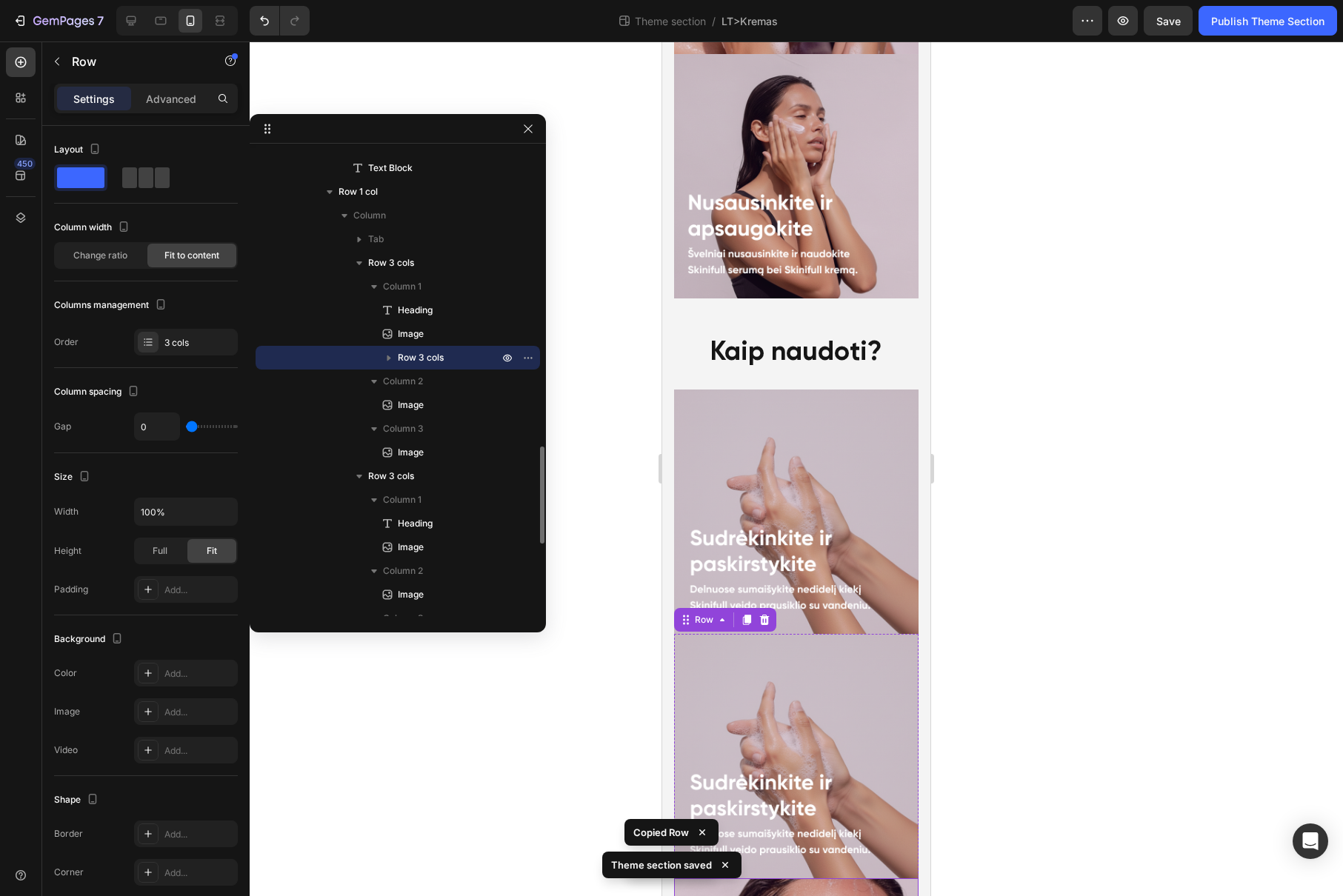
scroll to position [1500, 0]
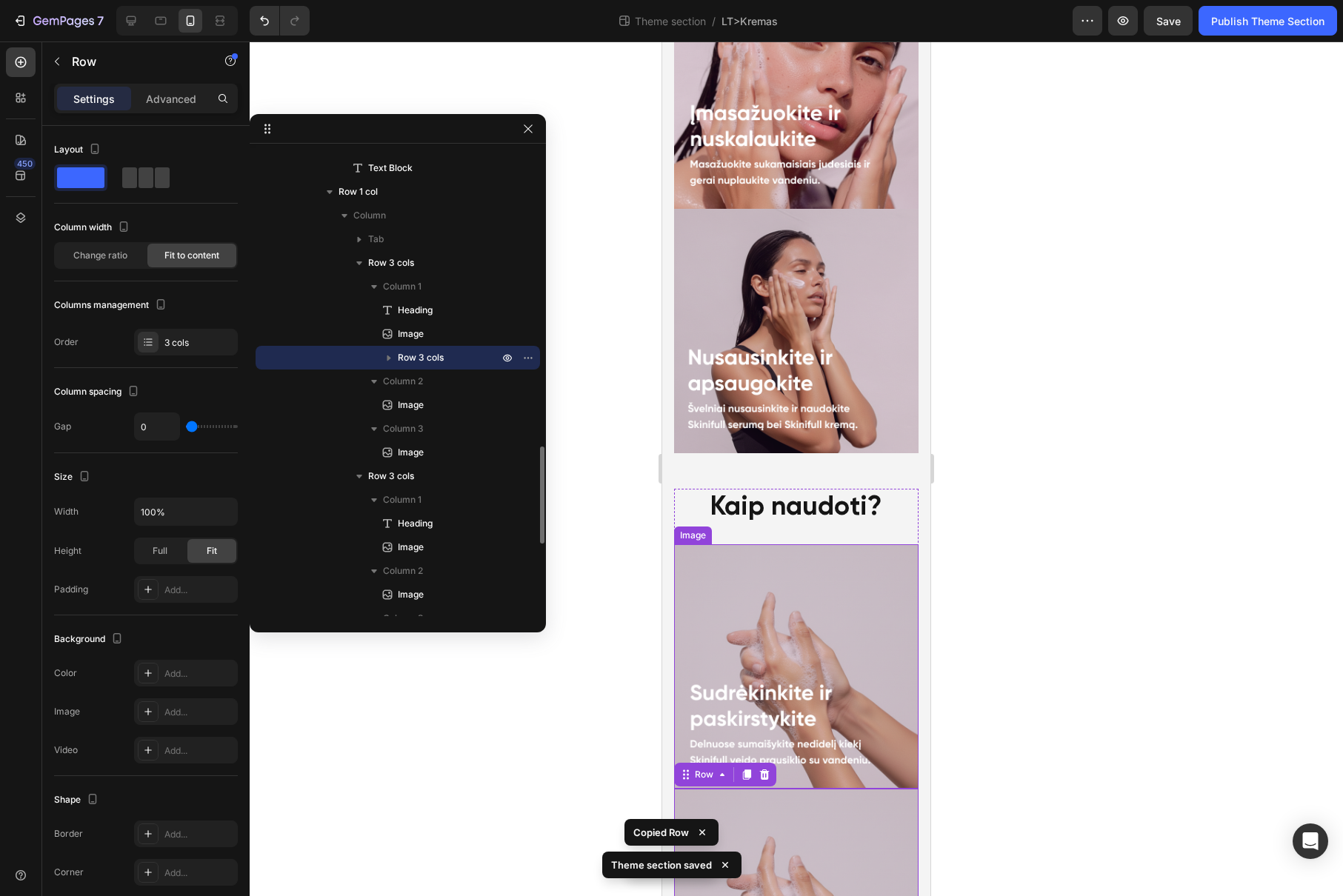
click at [792, 617] on img at bounding box center [796, 666] width 244 height 244
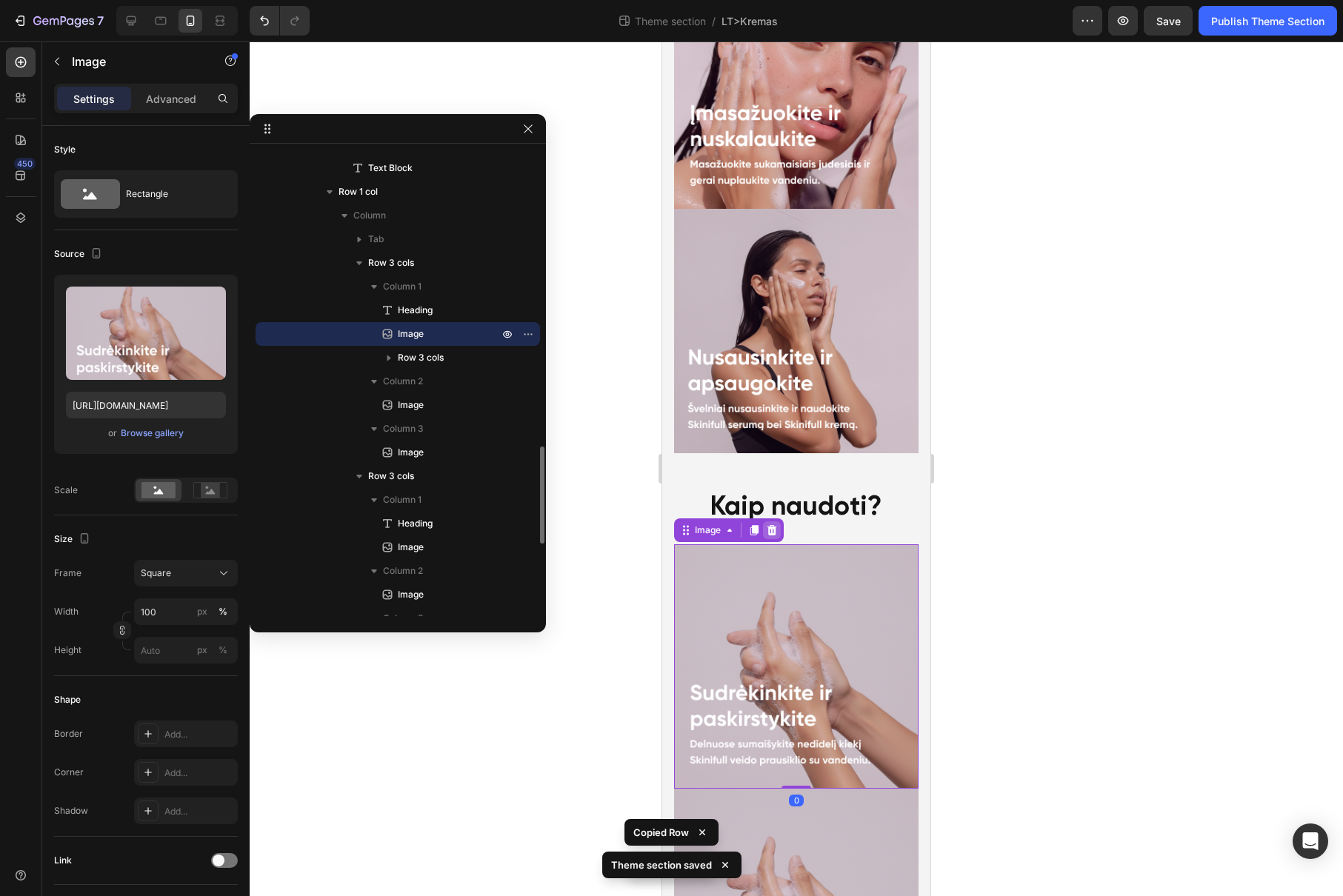
click at [774, 525] on icon at bounding box center [772, 530] width 10 height 11
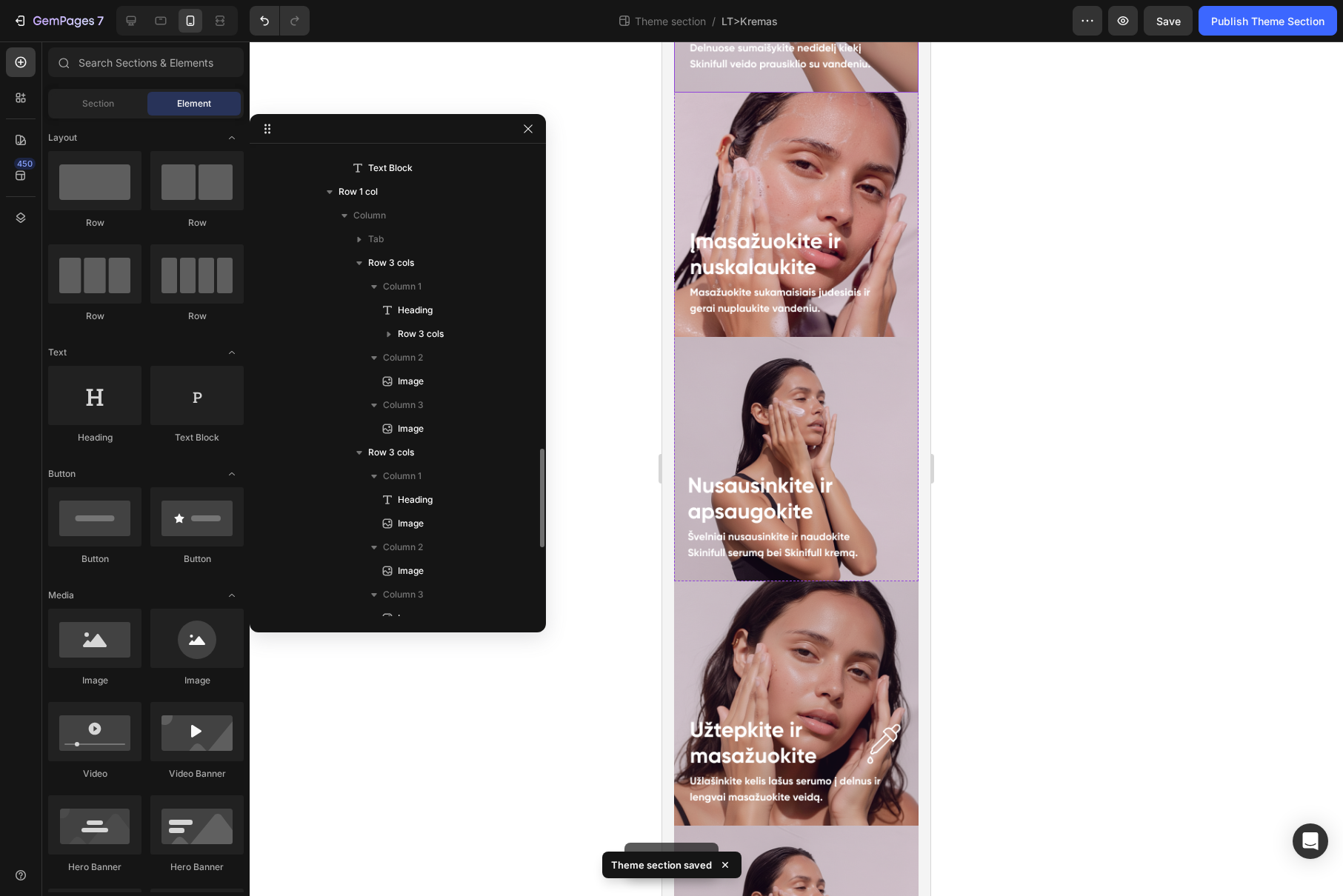
scroll to position [2215, 0]
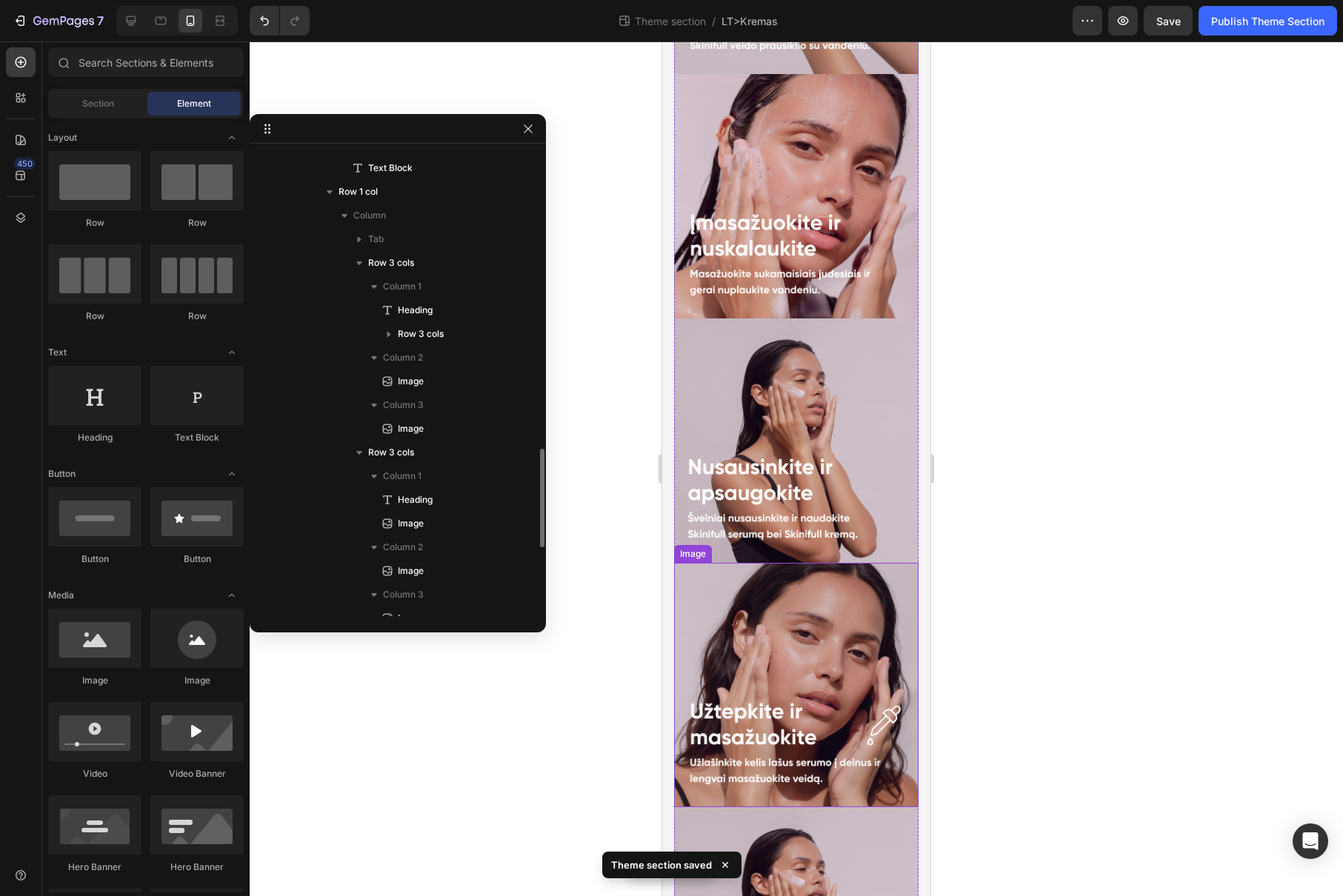
click at [786, 590] on img at bounding box center [796, 685] width 244 height 244
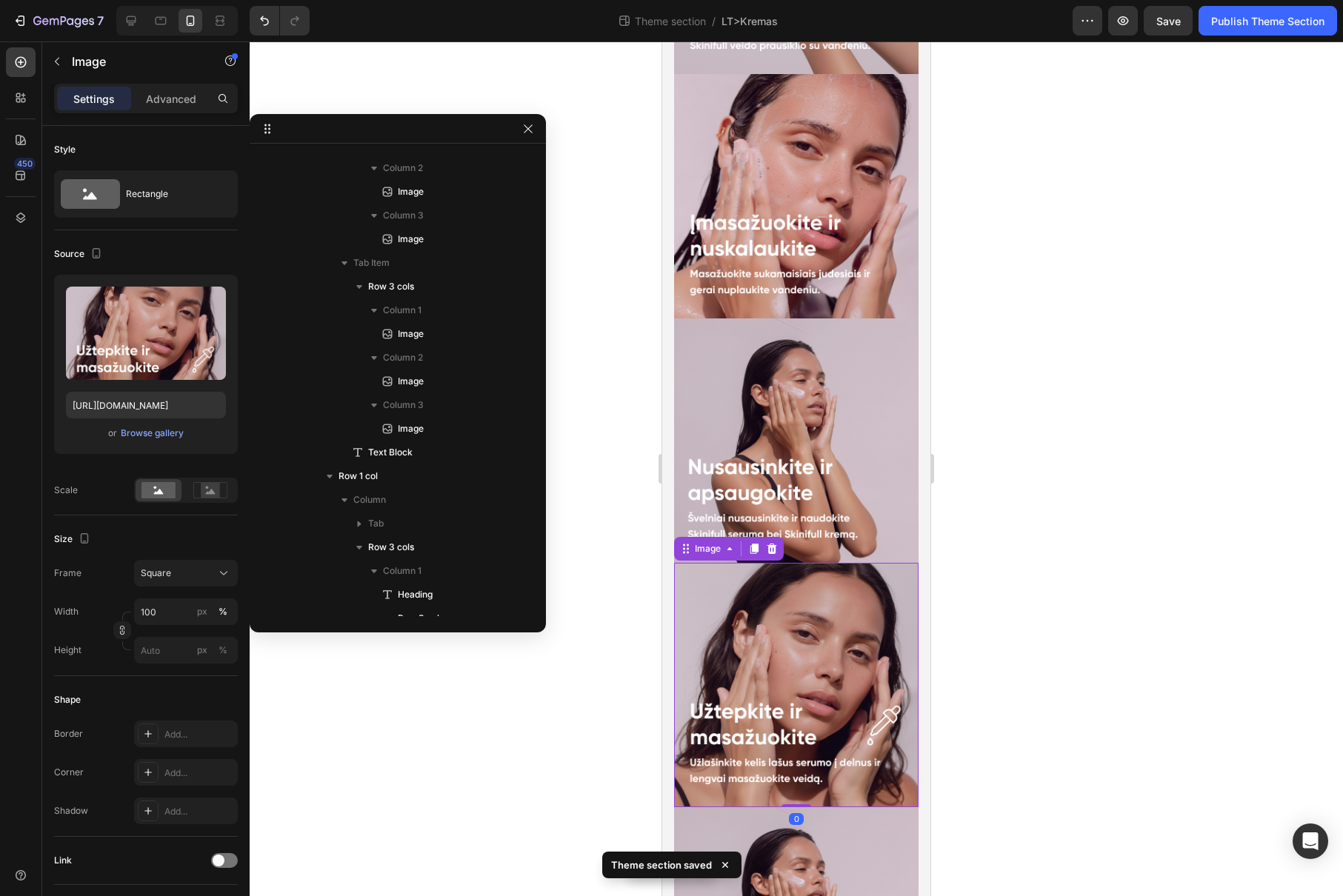
scroll to position [1890, 0]
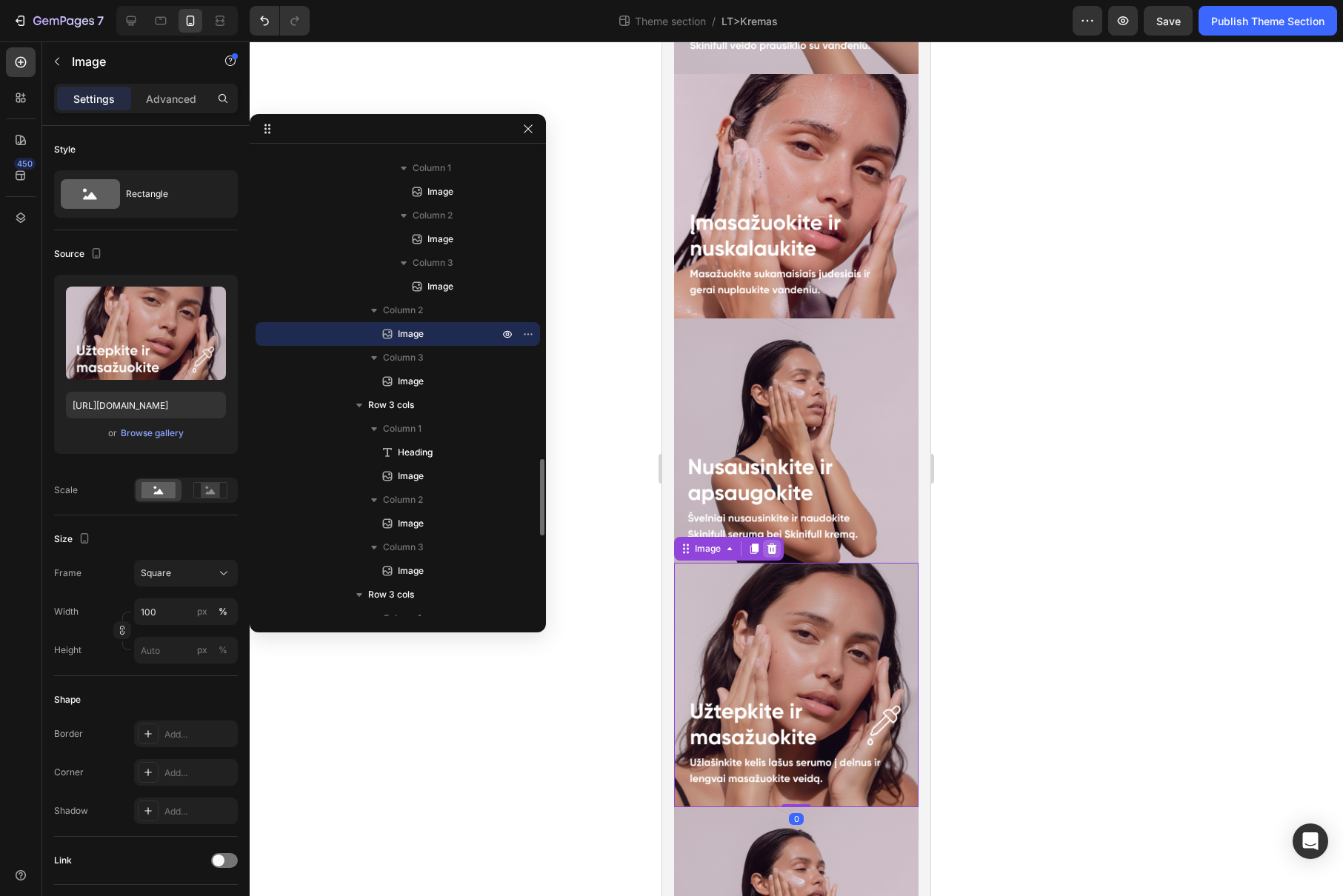
click at [773, 543] on icon at bounding box center [772, 548] width 12 height 12
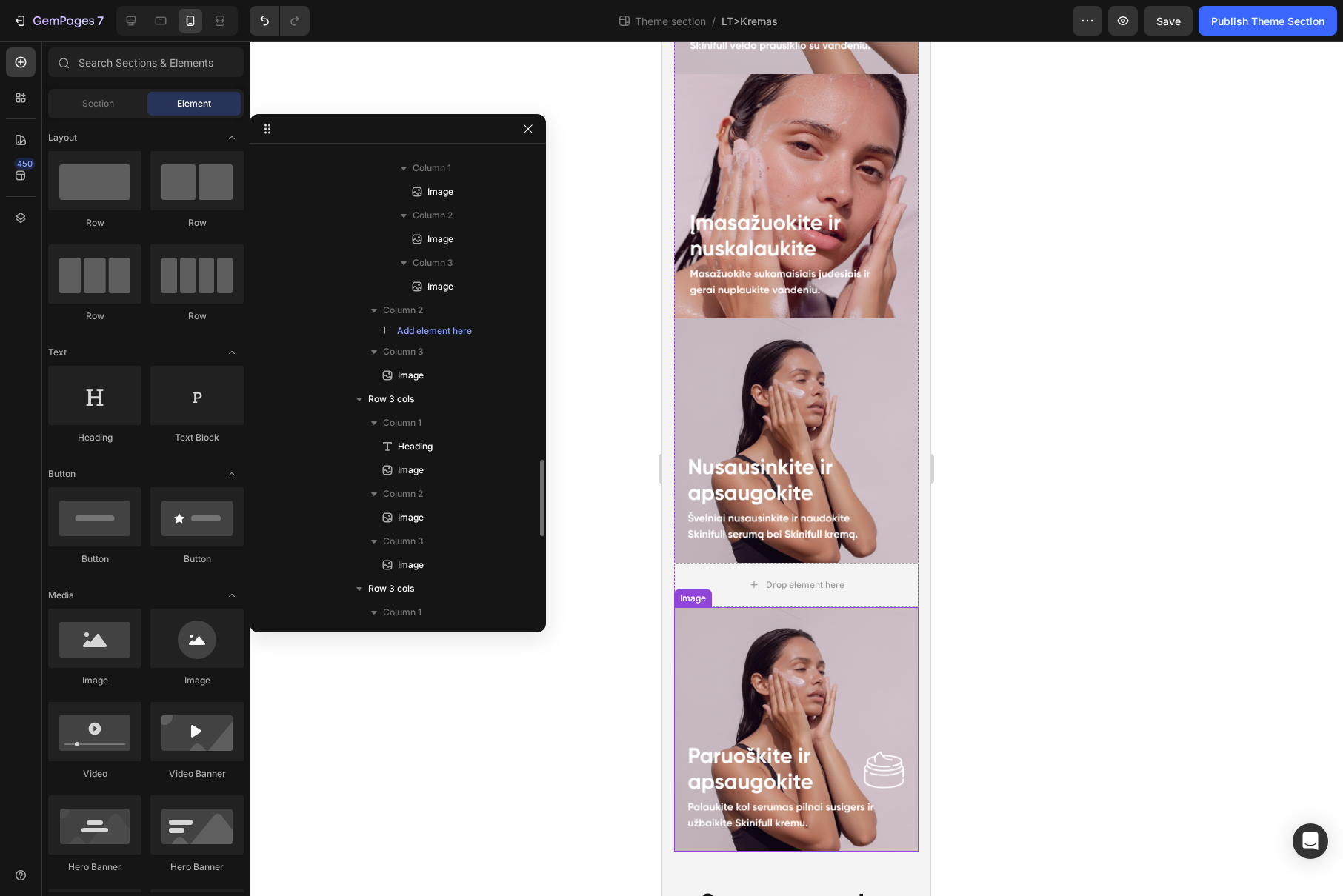
click at [800, 607] on img at bounding box center [796, 729] width 244 height 244
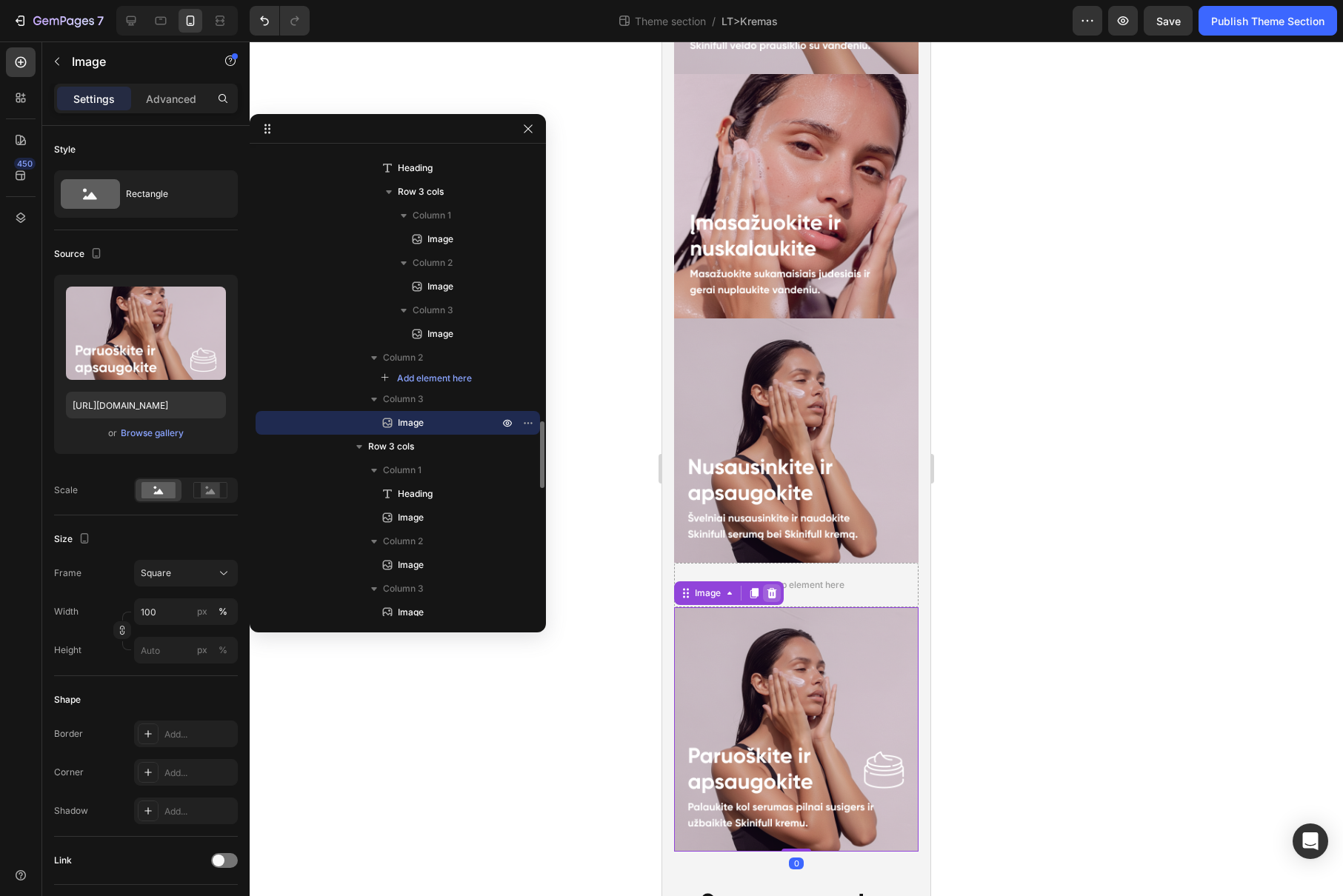
click at [772, 588] on icon at bounding box center [772, 593] width 10 height 11
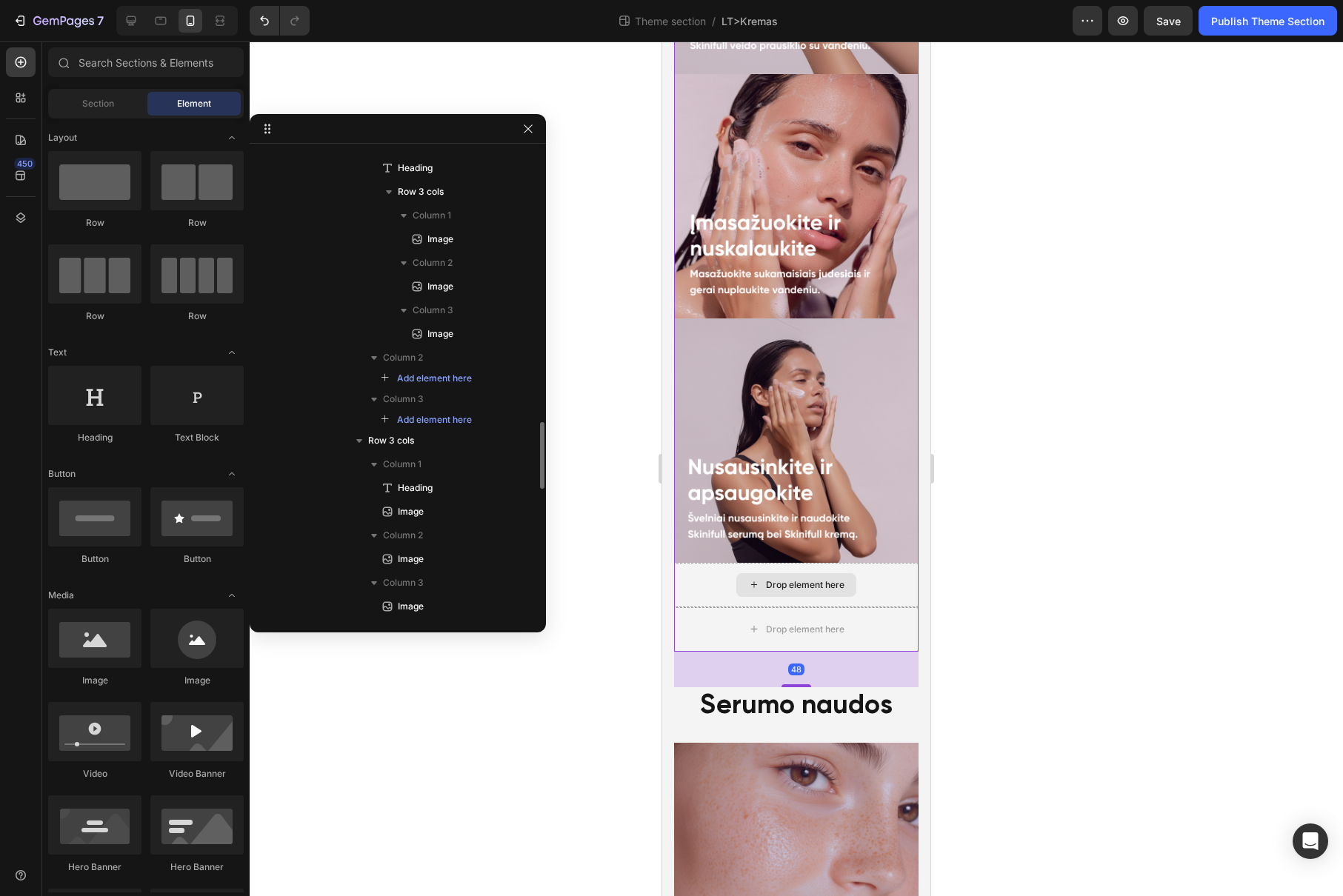
click at [884, 563] on div "Drop element here" at bounding box center [796, 585] width 244 height 44
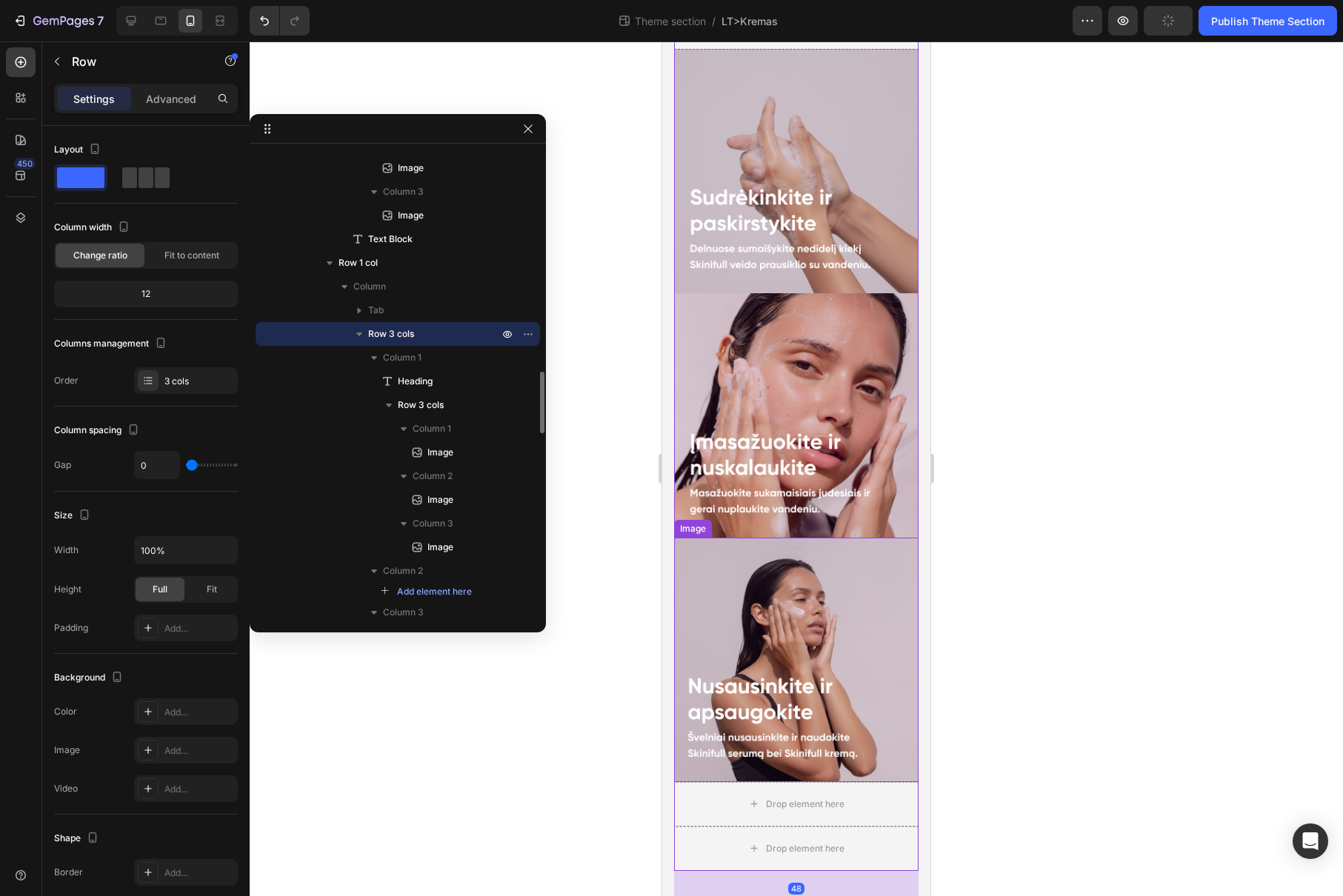
scroll to position [2050, 0]
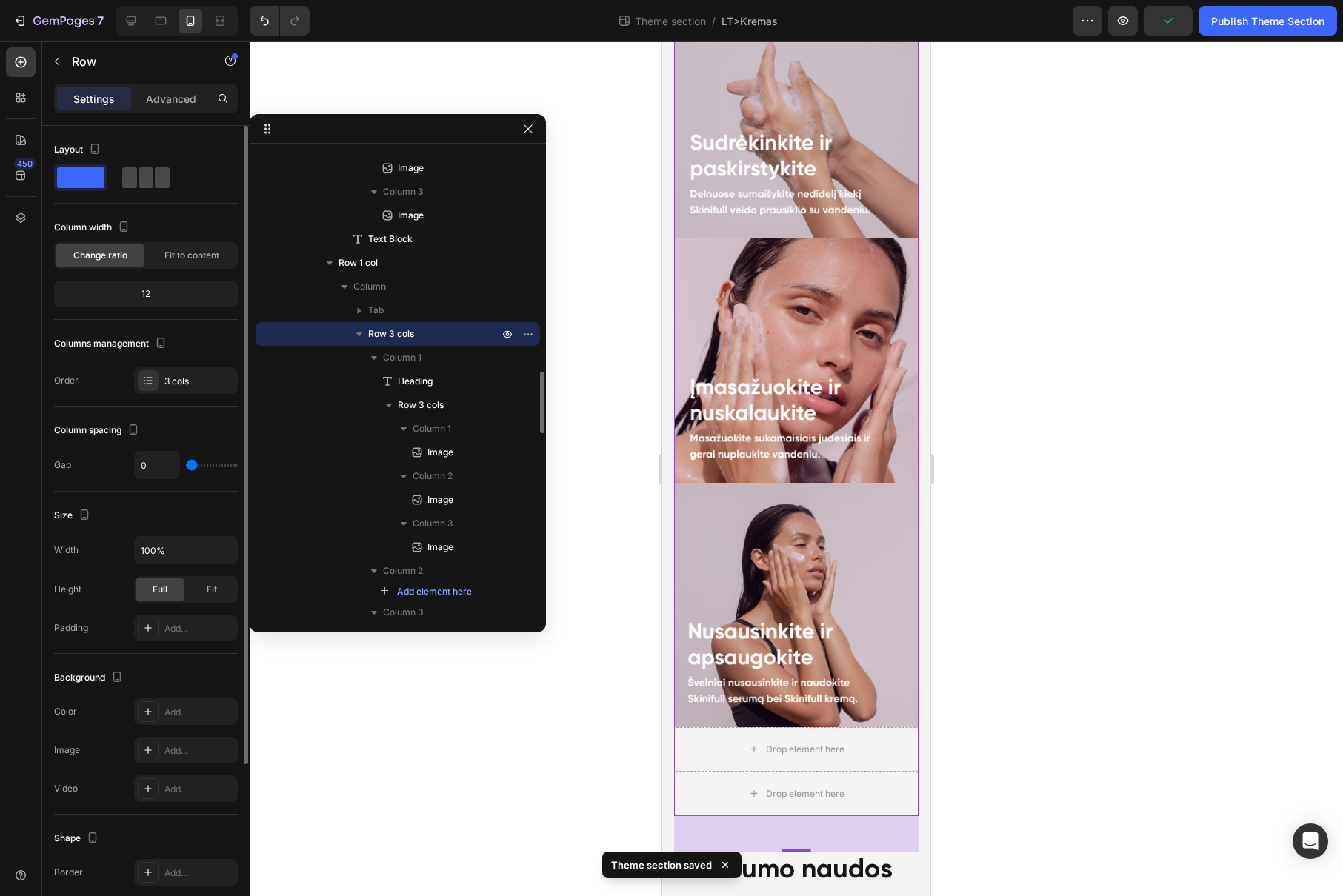
click at [142, 177] on span at bounding box center [145, 178] width 15 height 21
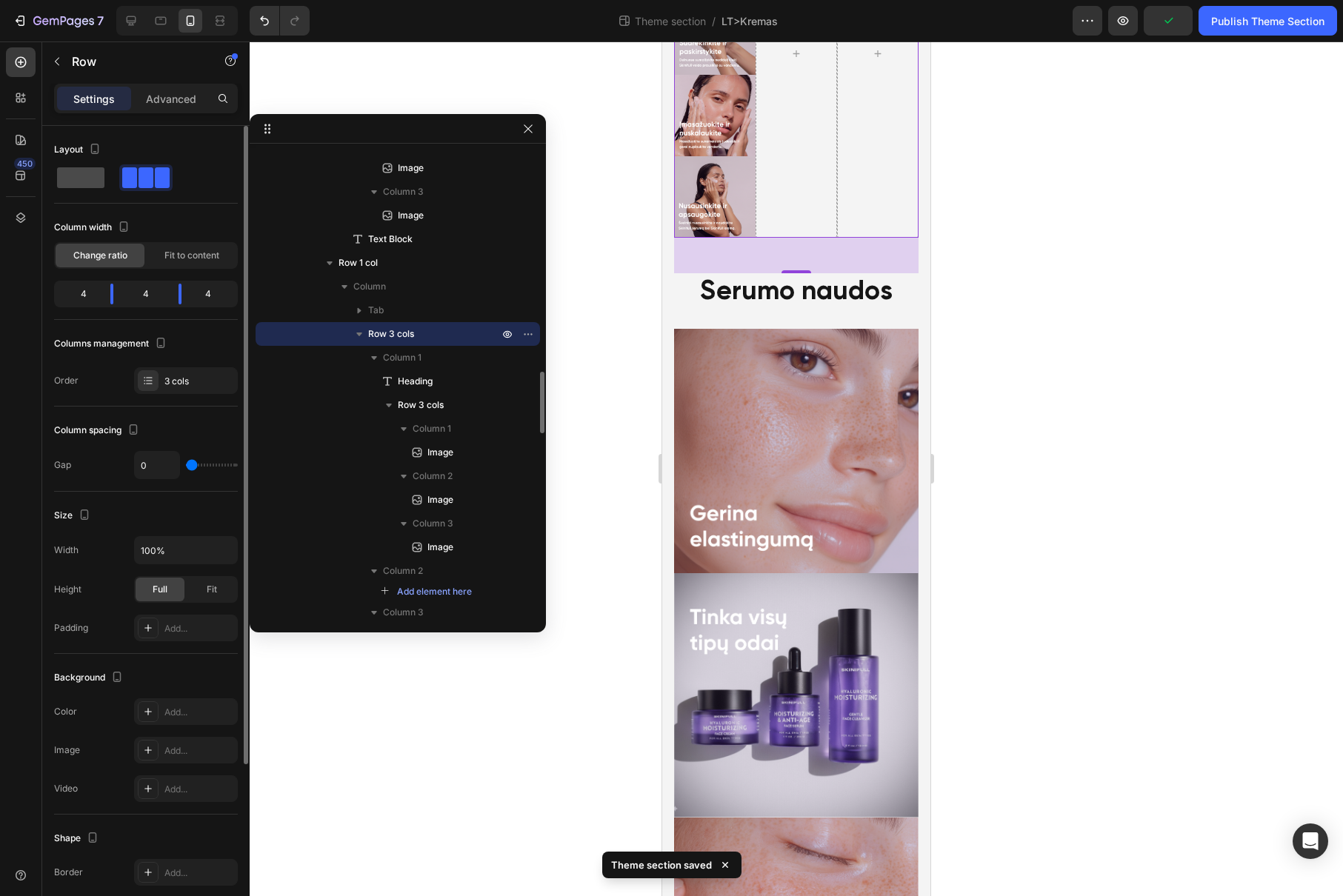
click at [74, 180] on span at bounding box center [81, 178] width 48 height 21
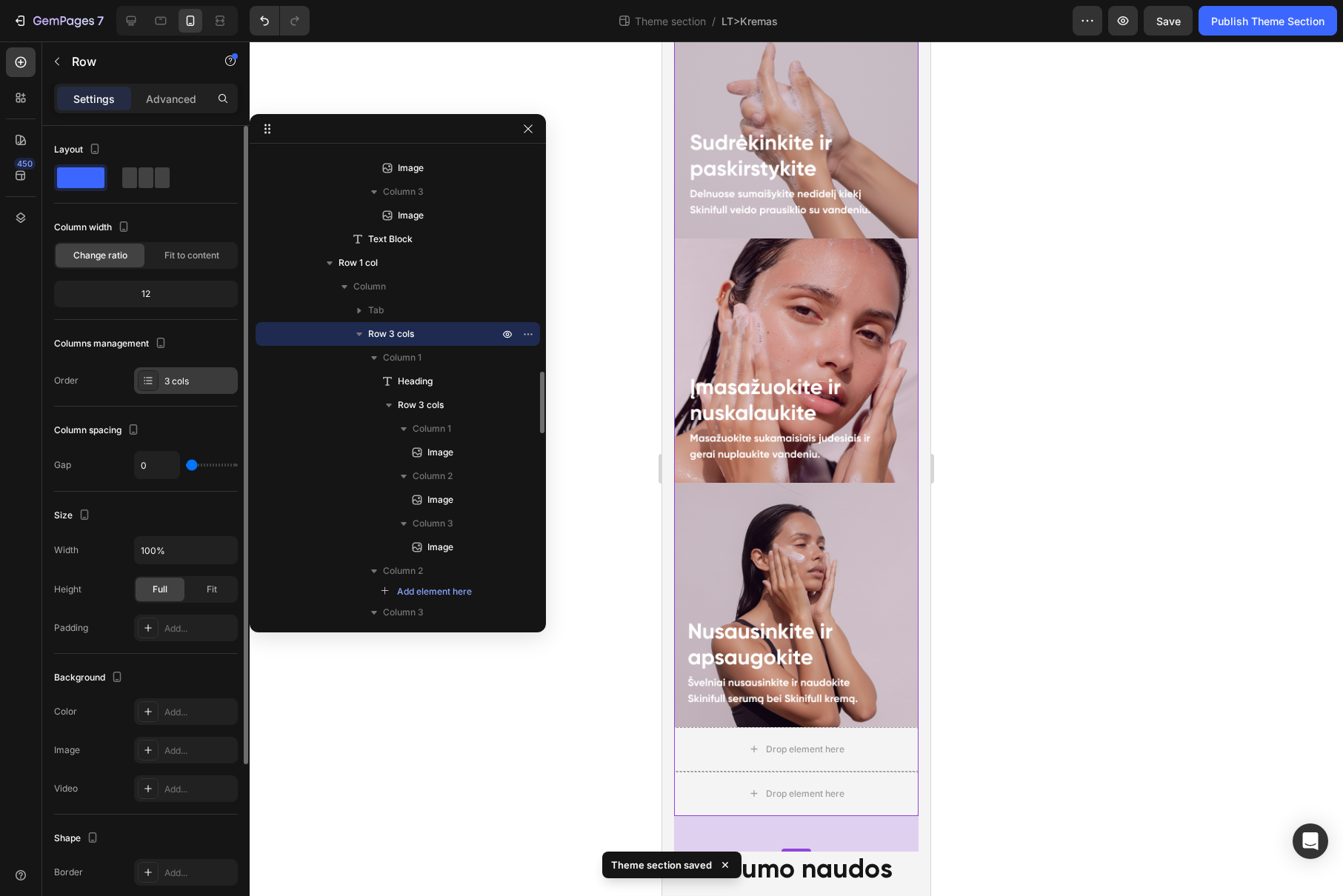
click at [170, 381] on div "3 cols" at bounding box center [199, 381] width 70 height 13
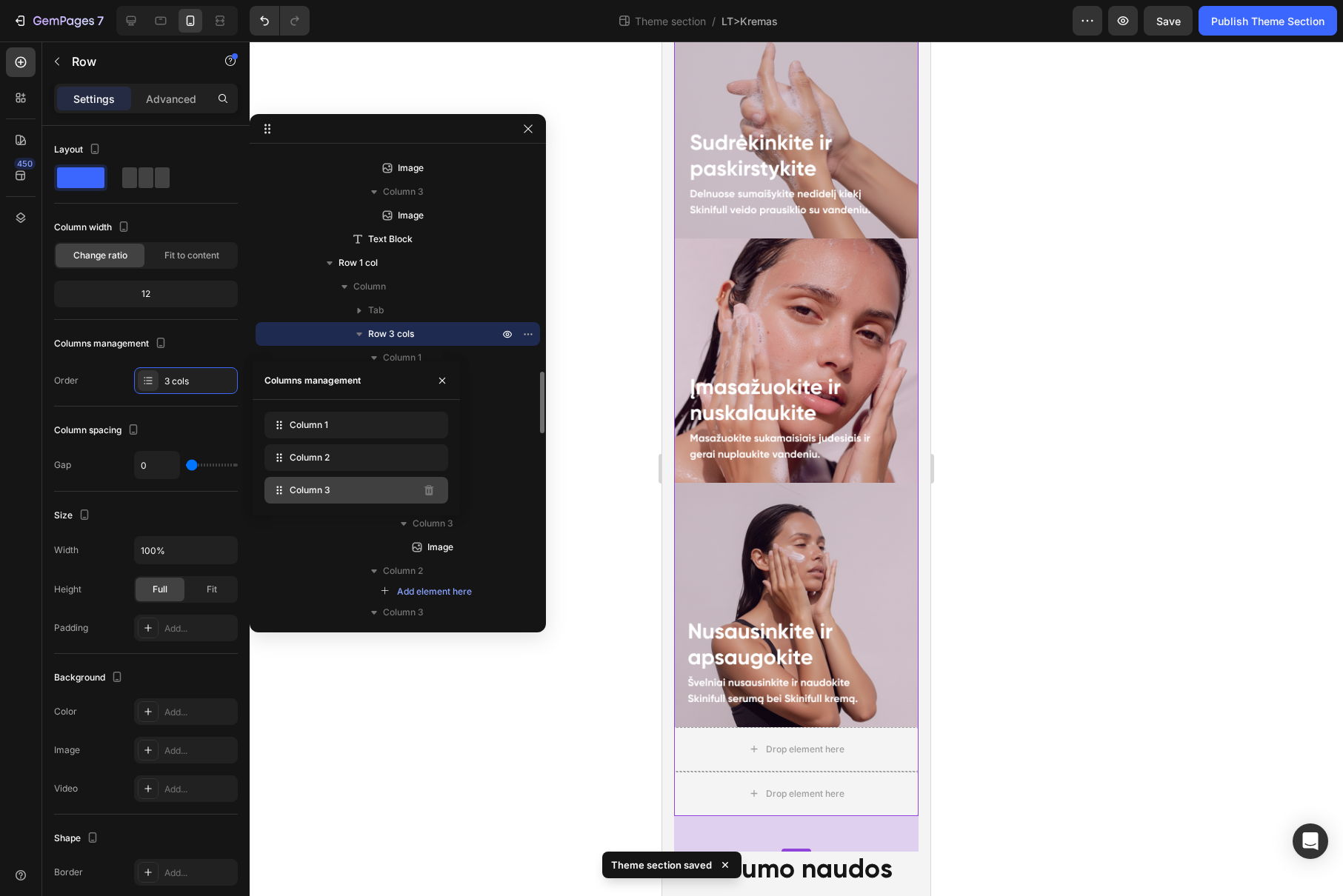
click at [383, 483] on div "Column 3" at bounding box center [356, 490] width 183 height 26
click at [297, 460] on span "Column 2" at bounding box center [309, 458] width 40 height 13
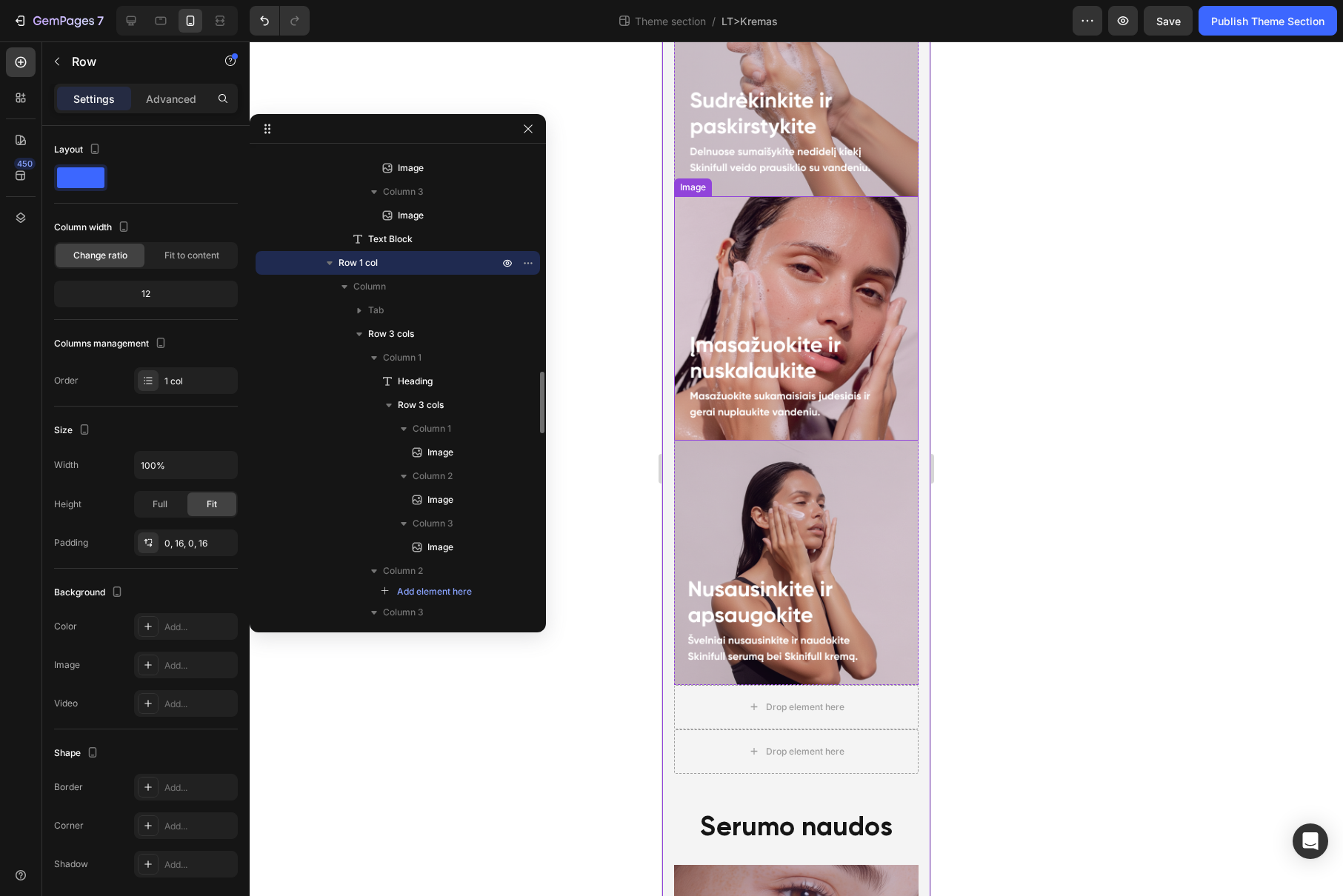
scroll to position [2130, 0]
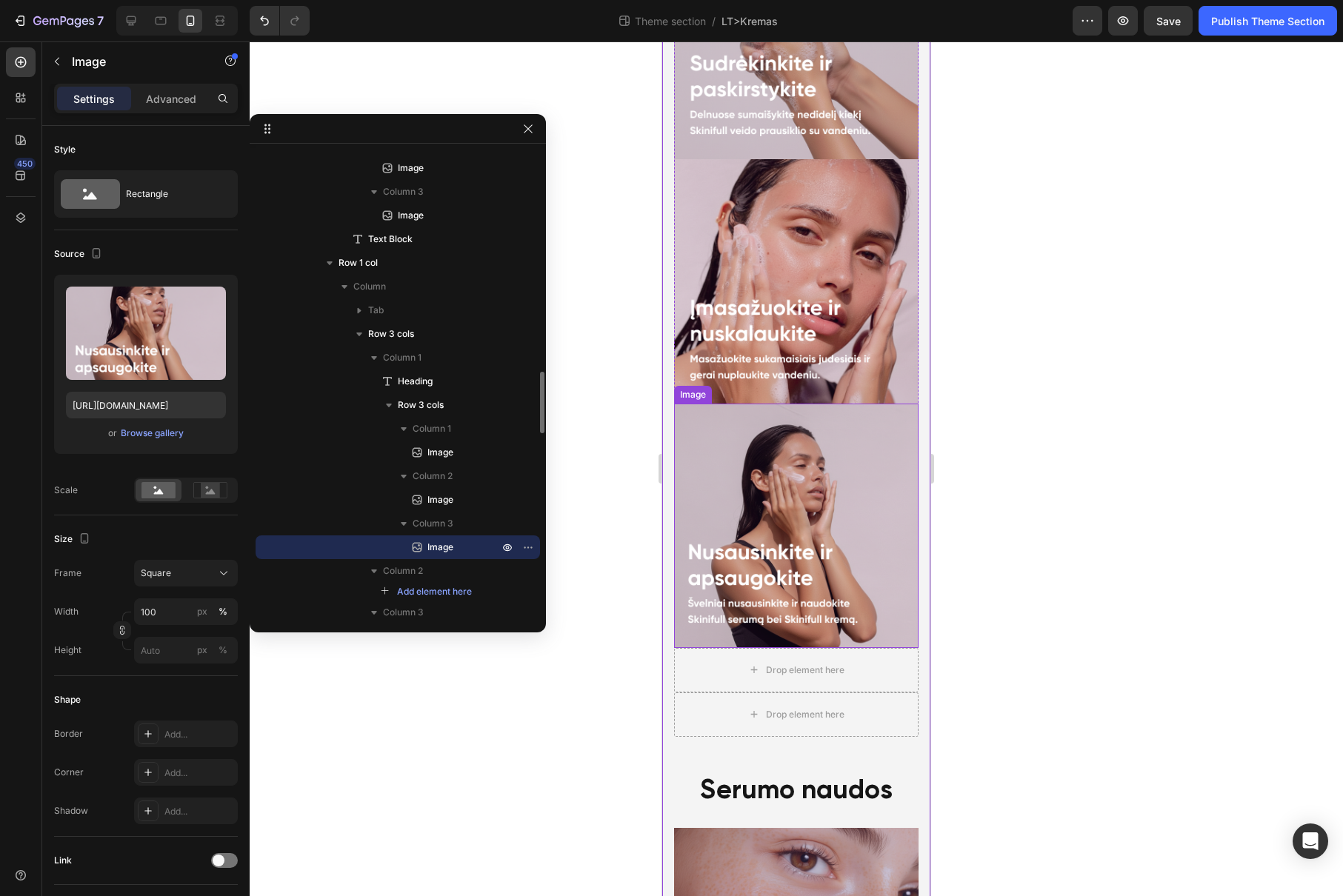
click at [817, 415] on img at bounding box center [796, 525] width 244 height 244
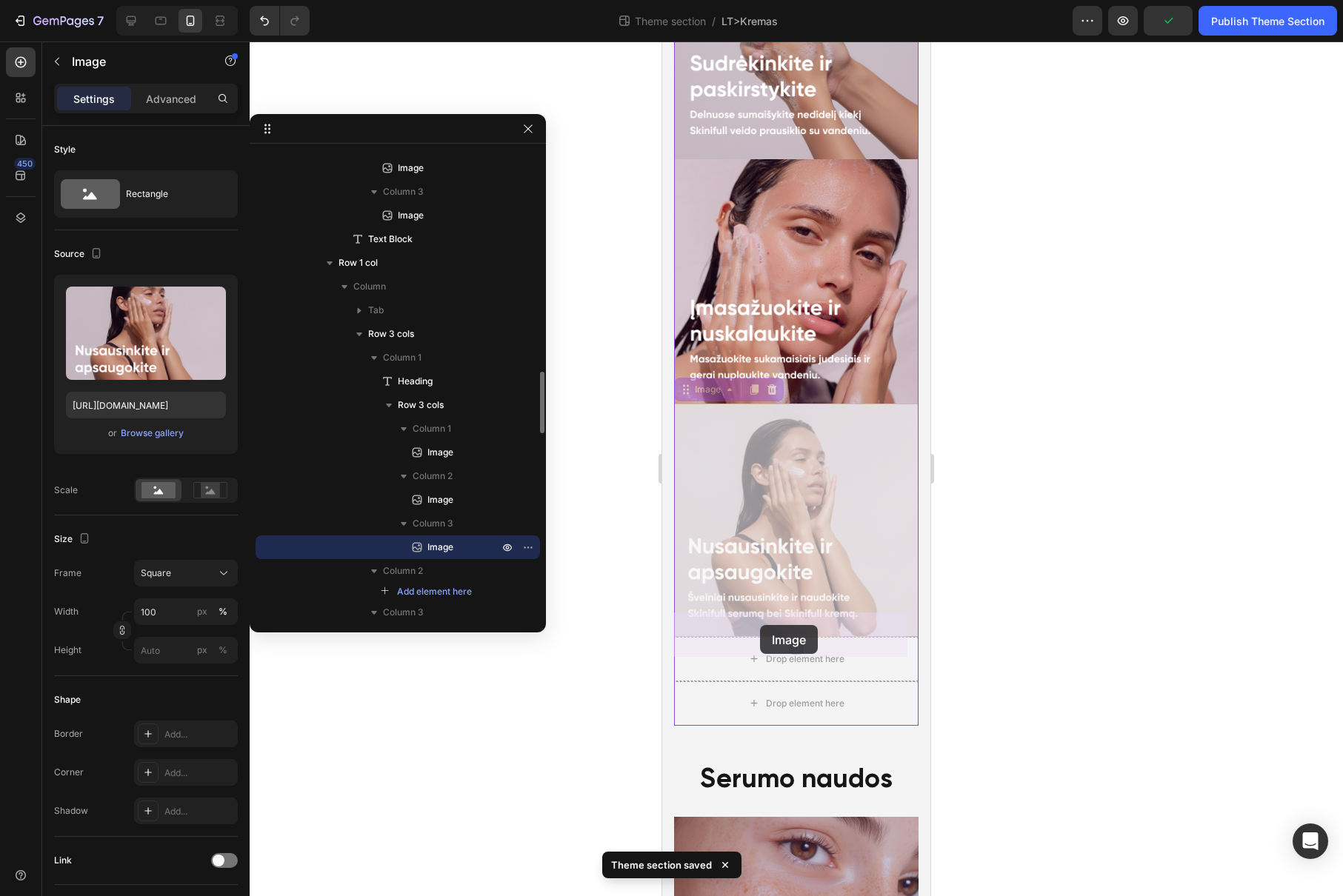
drag, startPoint x: 718, startPoint y: 321, endPoint x: 759, endPoint y: 625, distance: 306.8
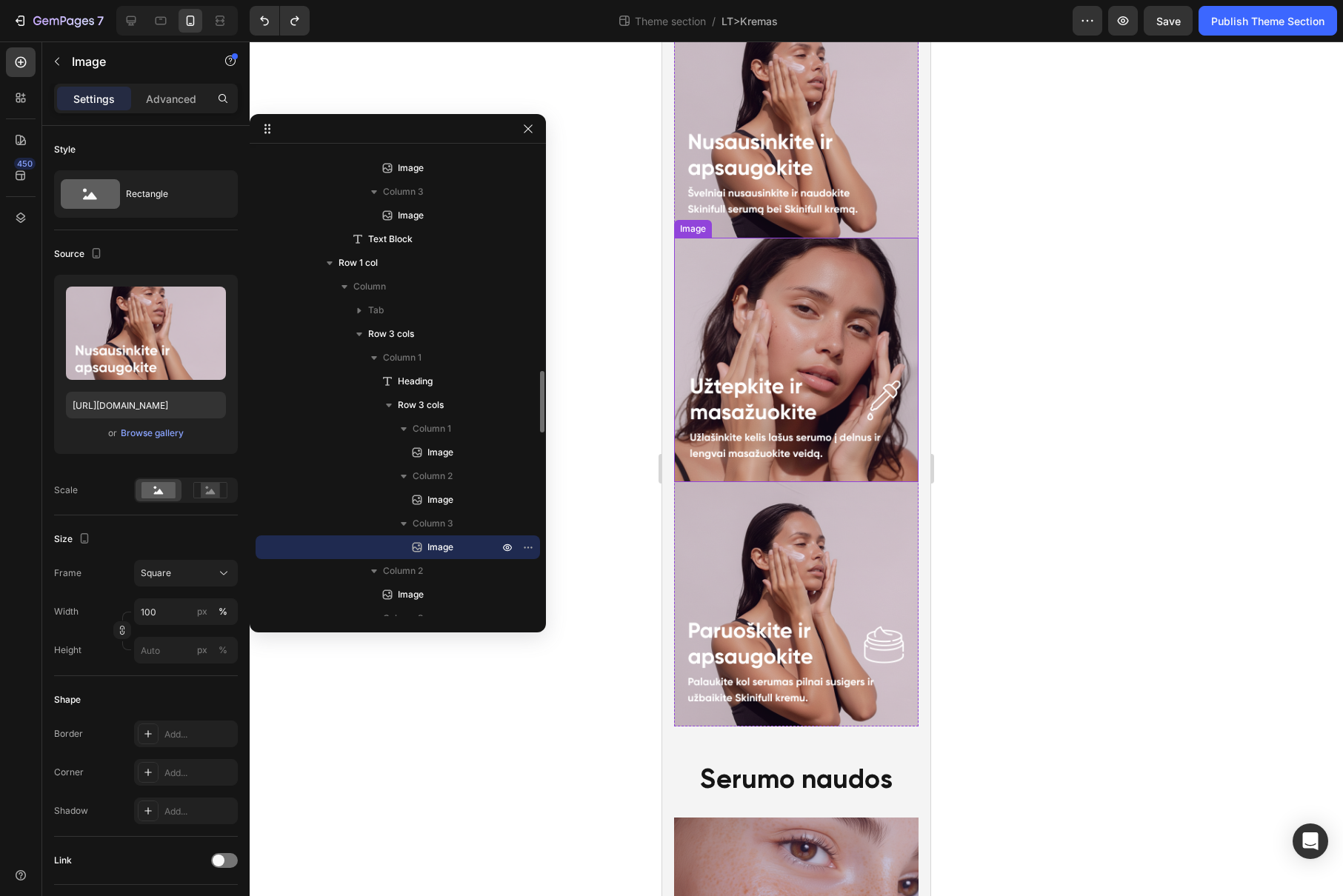
scroll to position [2541, 0]
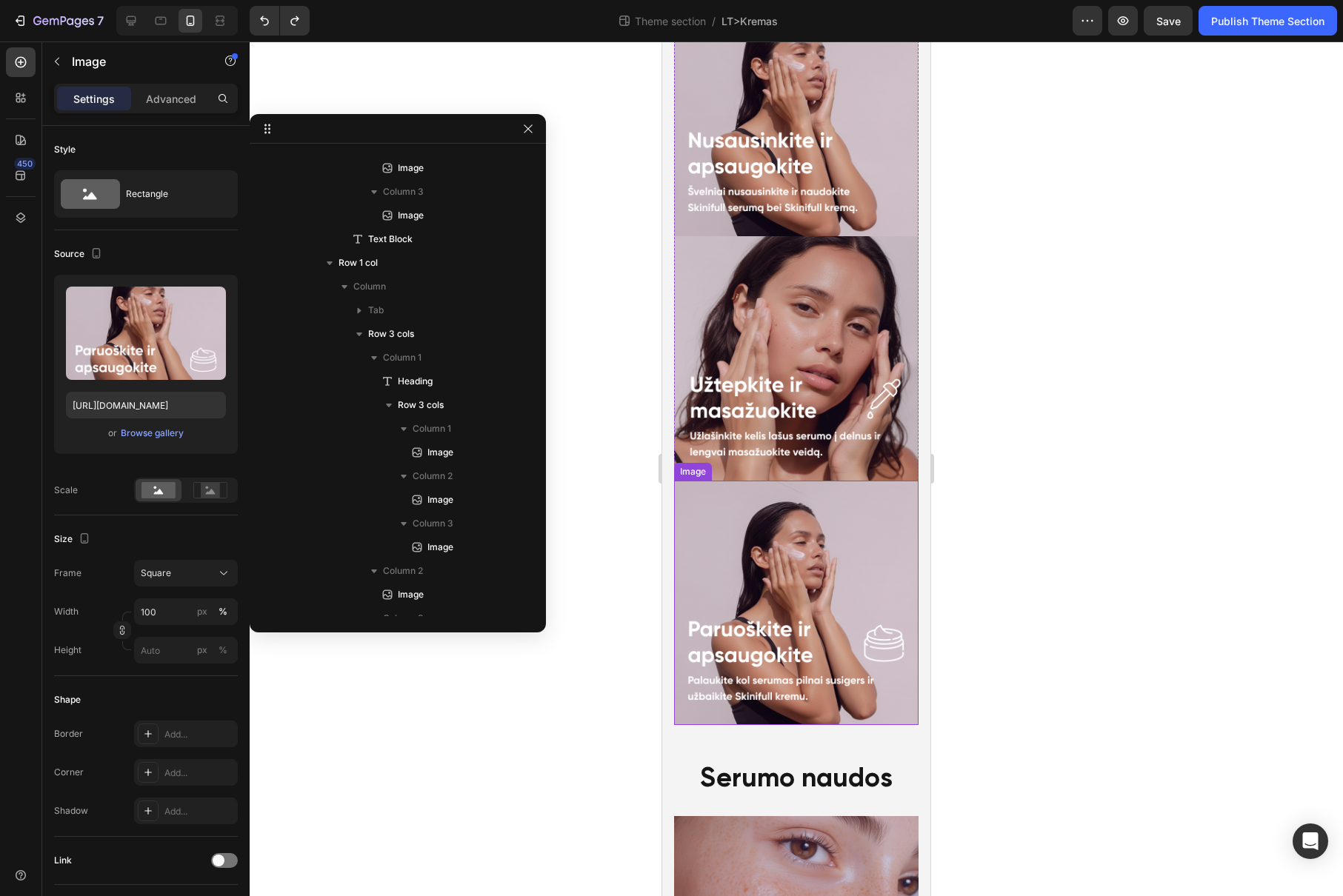
click at [778, 520] on img at bounding box center [796, 603] width 244 height 244
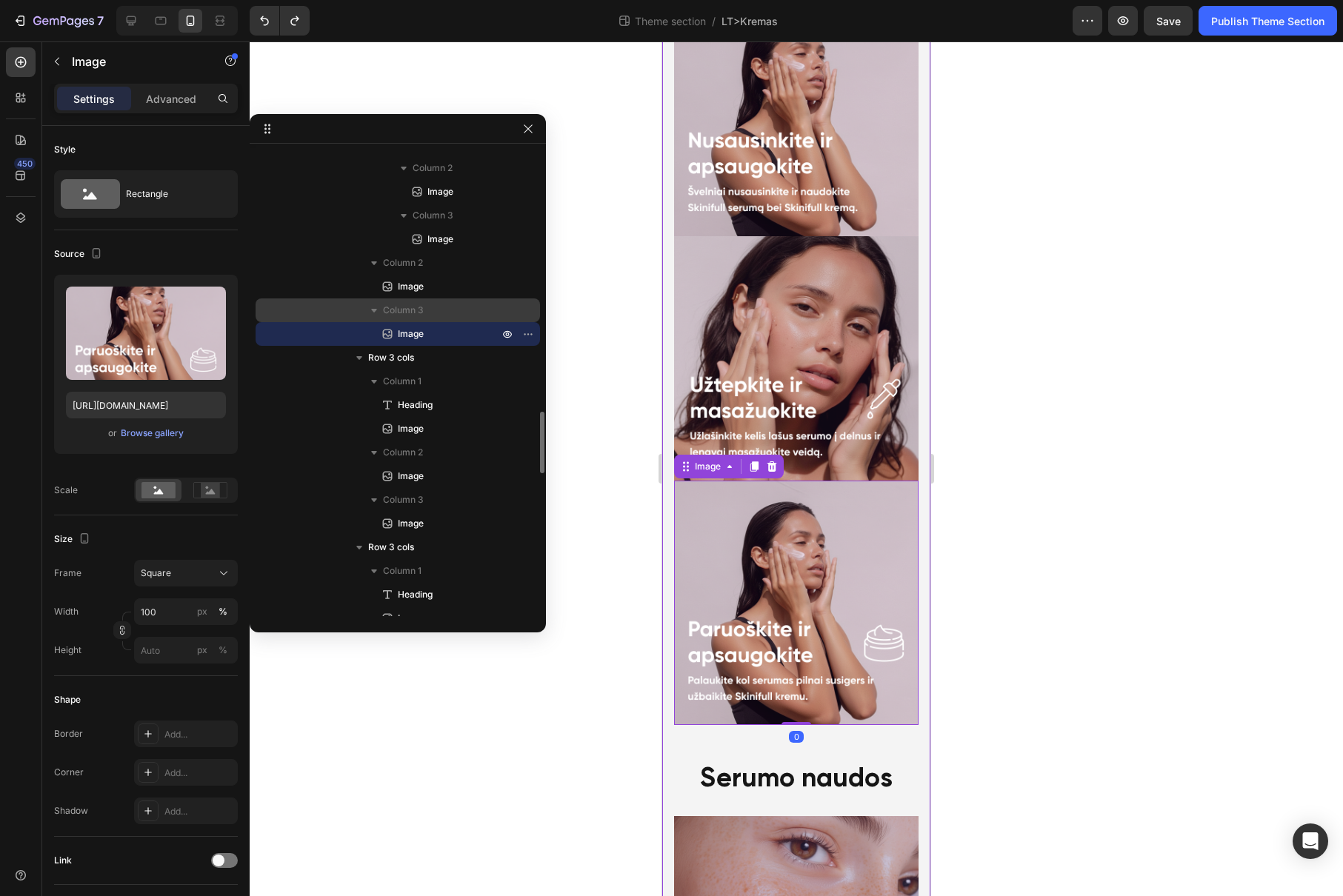
click at [422, 312] on span "Column 3" at bounding box center [404, 311] width 41 height 15
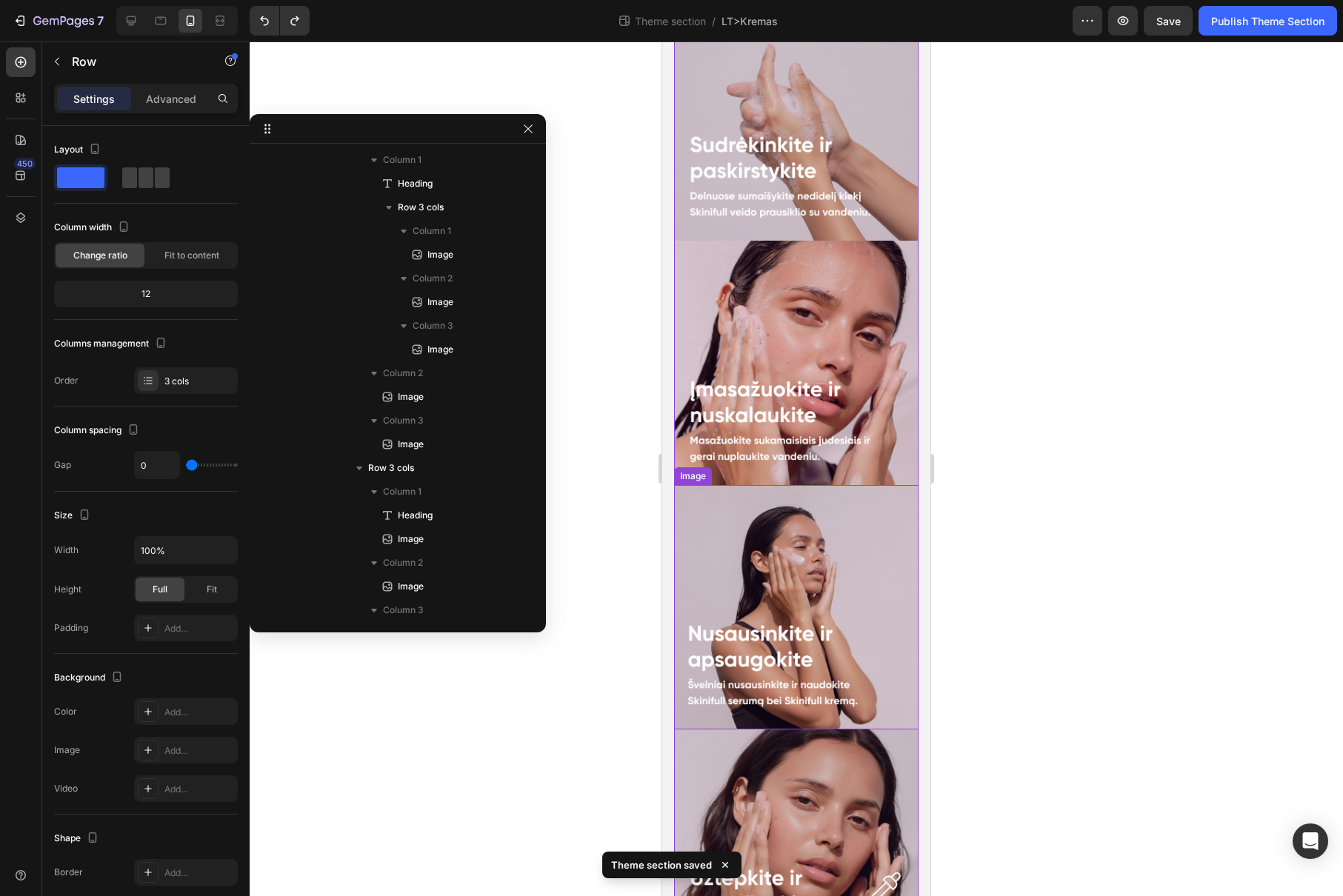
scroll to position [2069, 0]
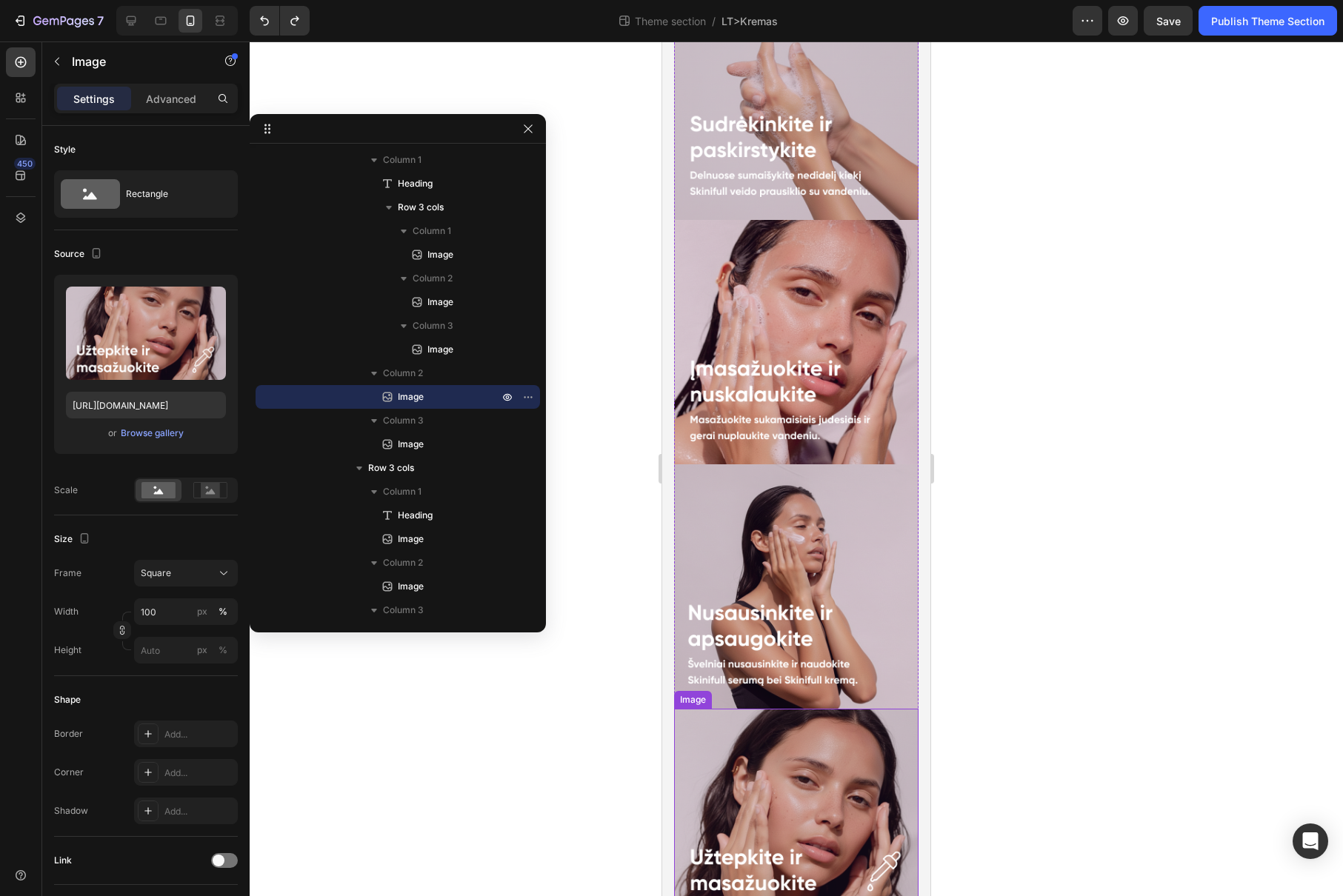
click at [791, 709] on img at bounding box center [796, 830] width 244 height 244
click at [773, 690] on icon at bounding box center [772, 695] width 10 height 11
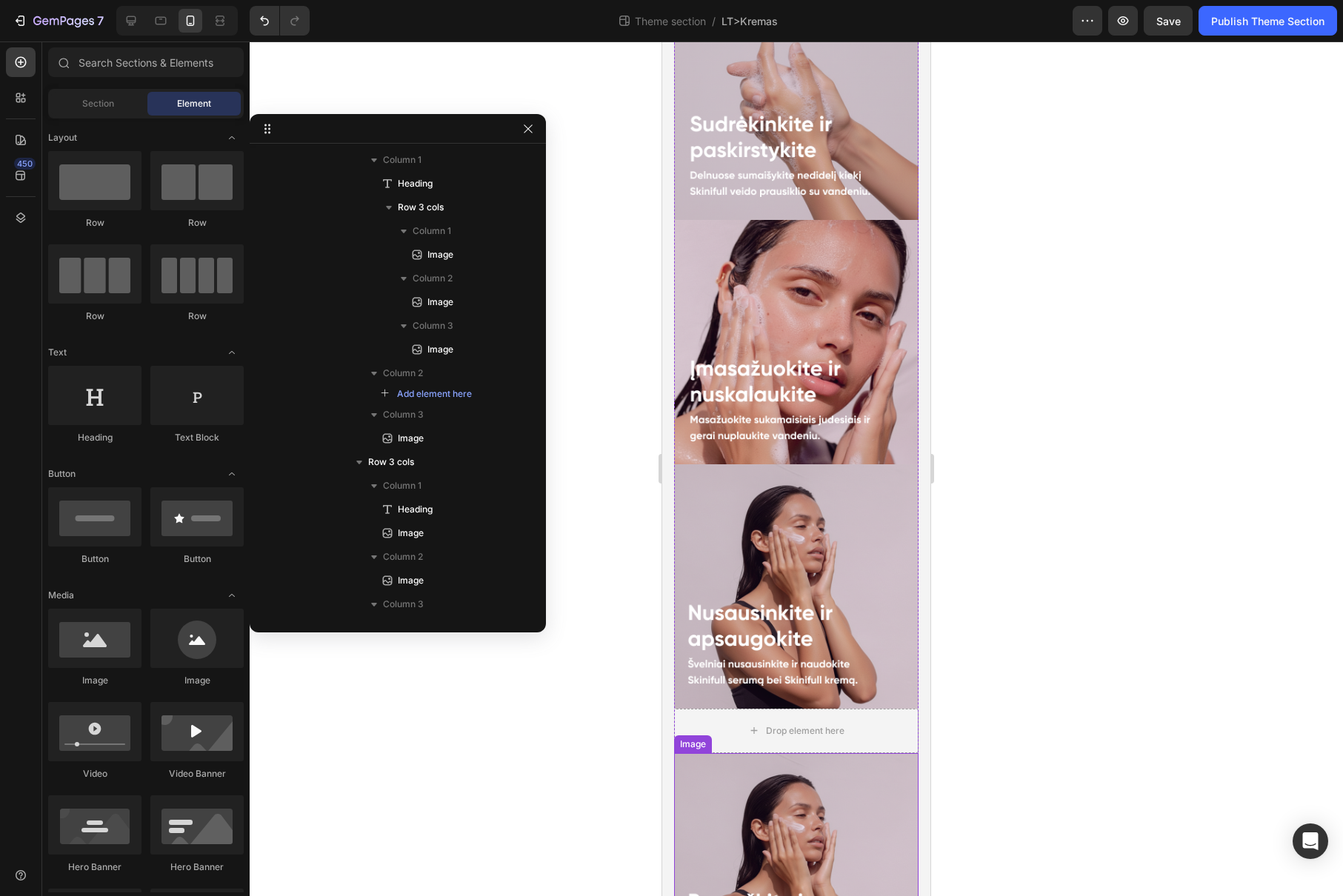
click at [776, 753] on img at bounding box center [796, 875] width 244 height 244
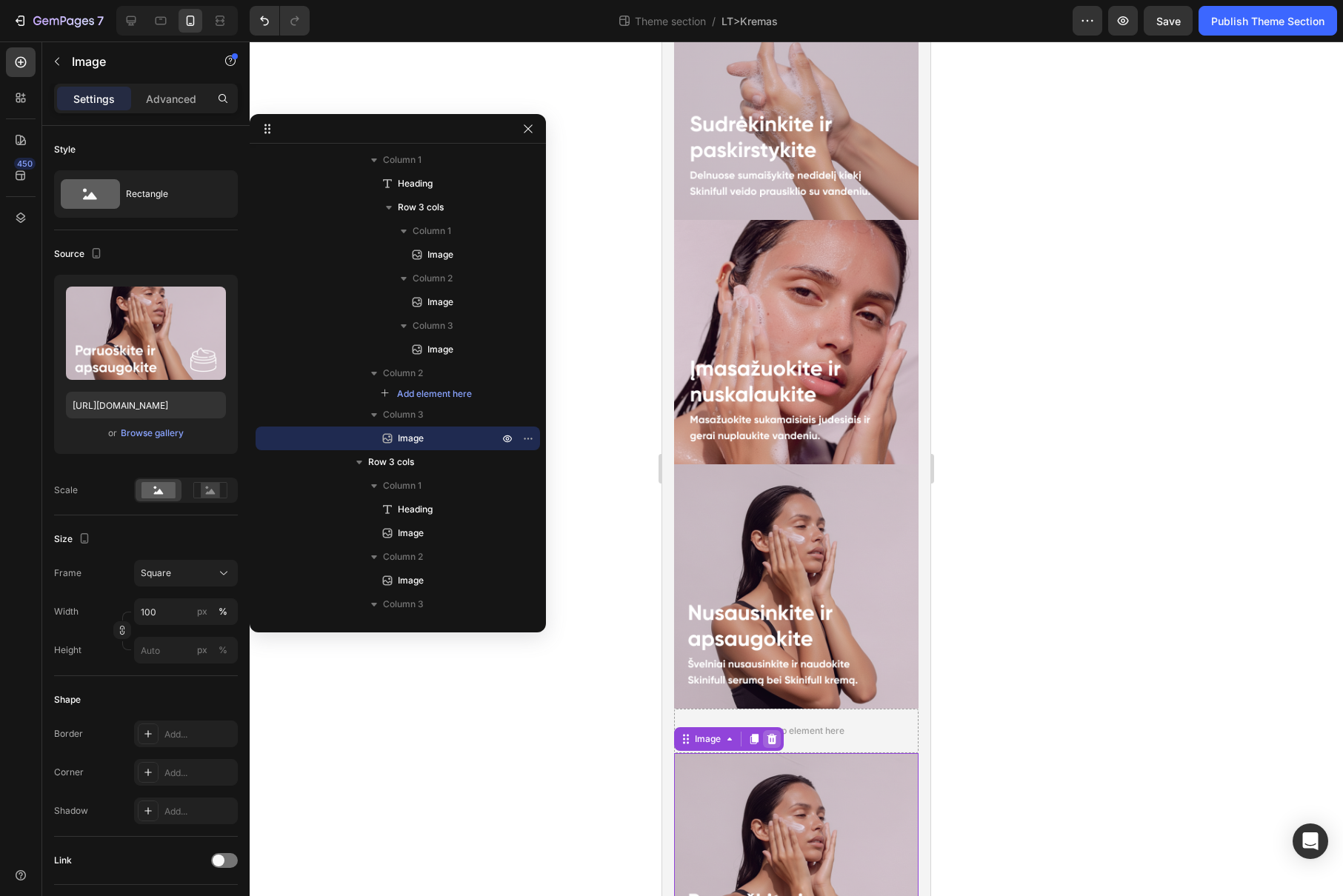
click at [773, 733] on icon at bounding box center [772, 739] width 12 height 12
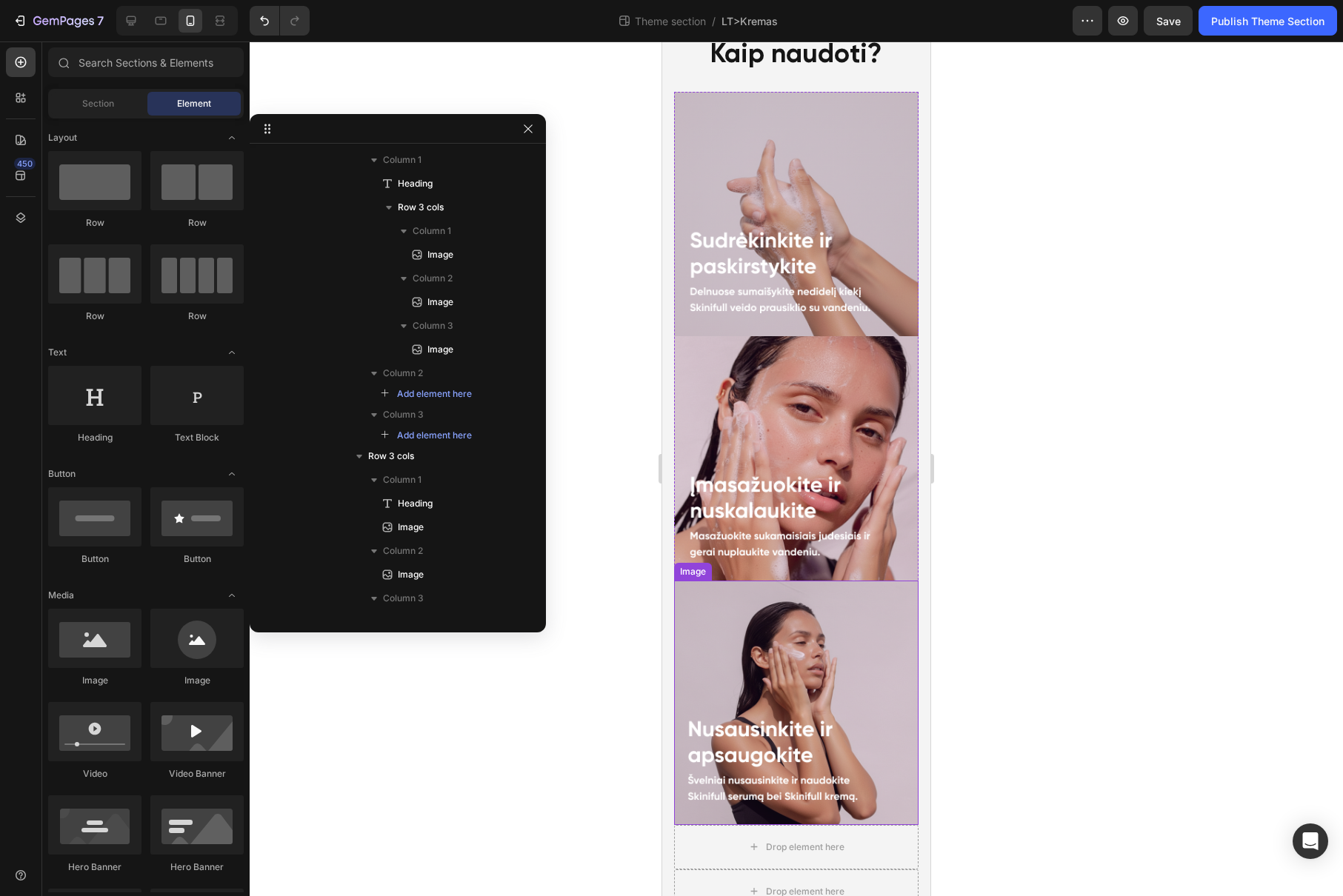
scroll to position [1889, 0]
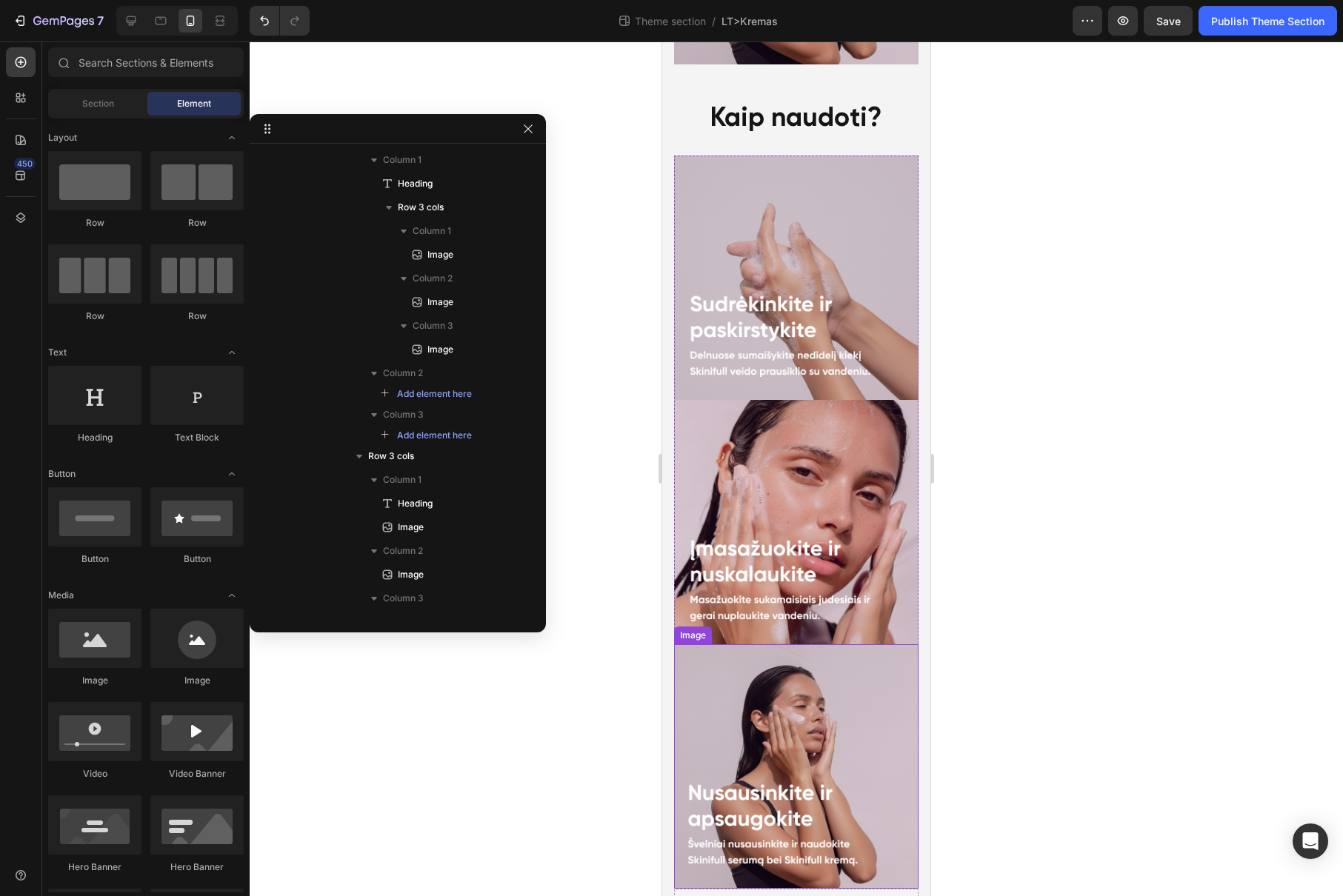
click at [780, 400] on img at bounding box center [796, 522] width 244 height 244
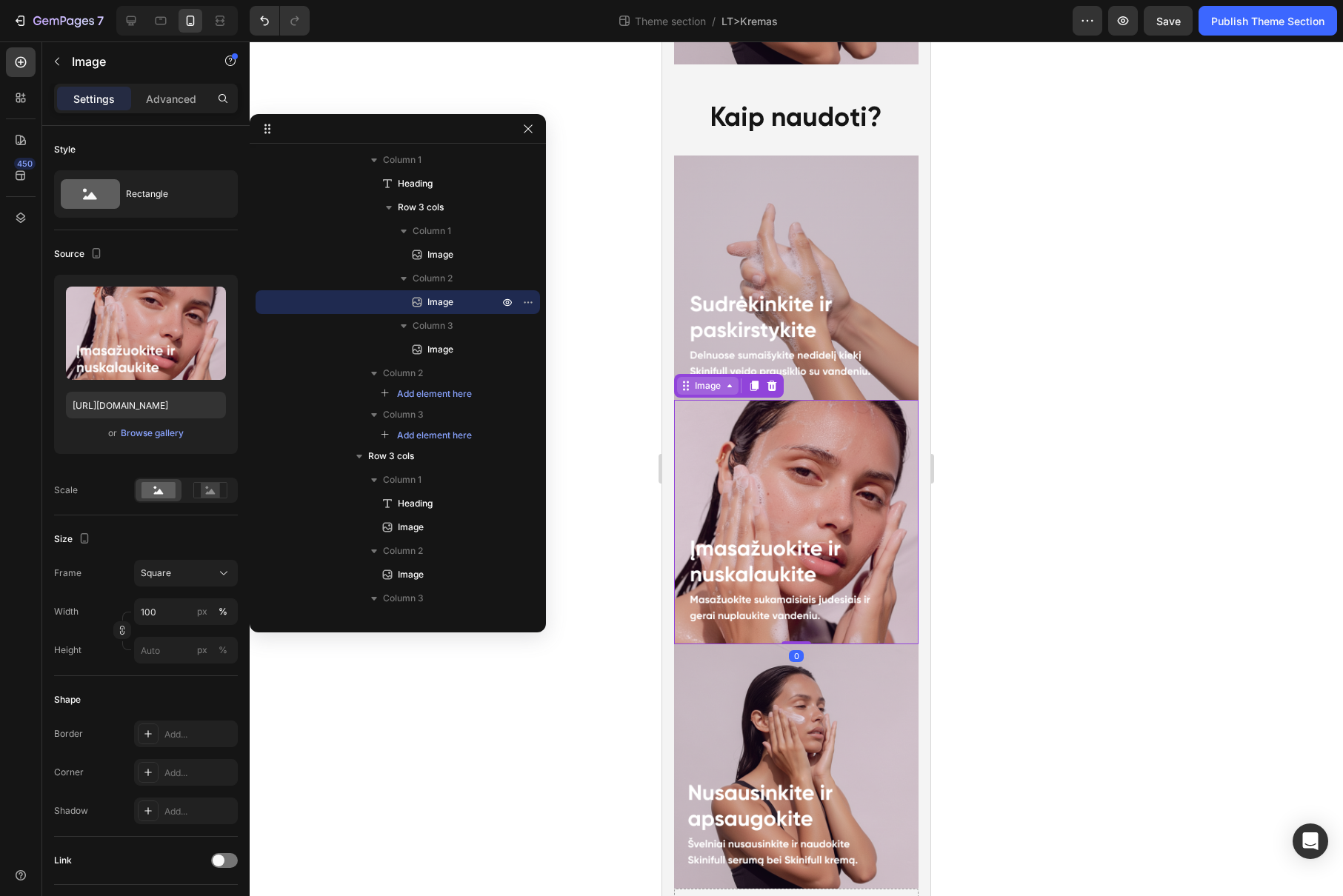
click at [730, 385] on icon at bounding box center [729, 386] width 4 height 3
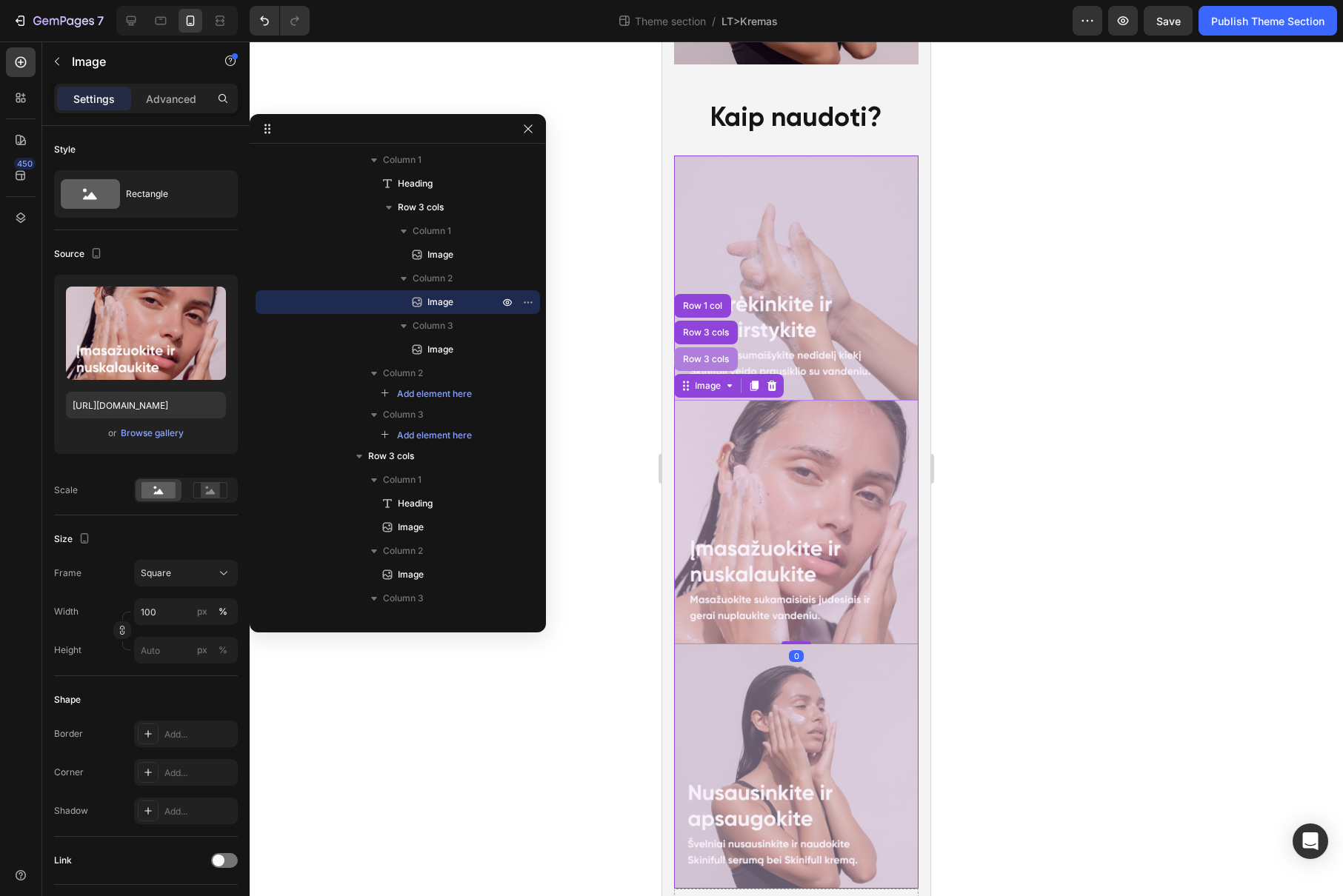
click at [701, 355] on div "Row 3 cols" at bounding box center [705, 359] width 52 height 9
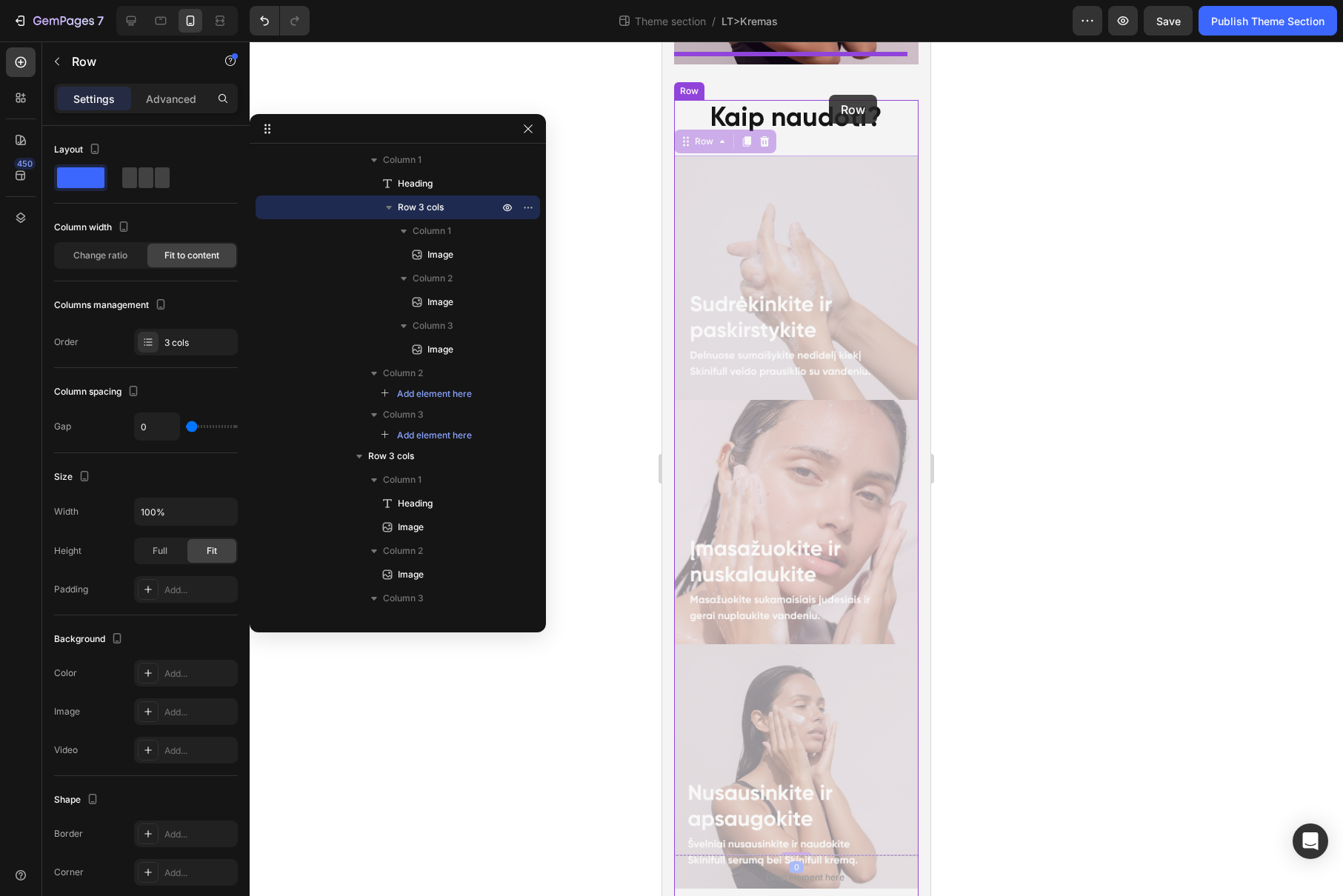
scroll to position [1873, 0]
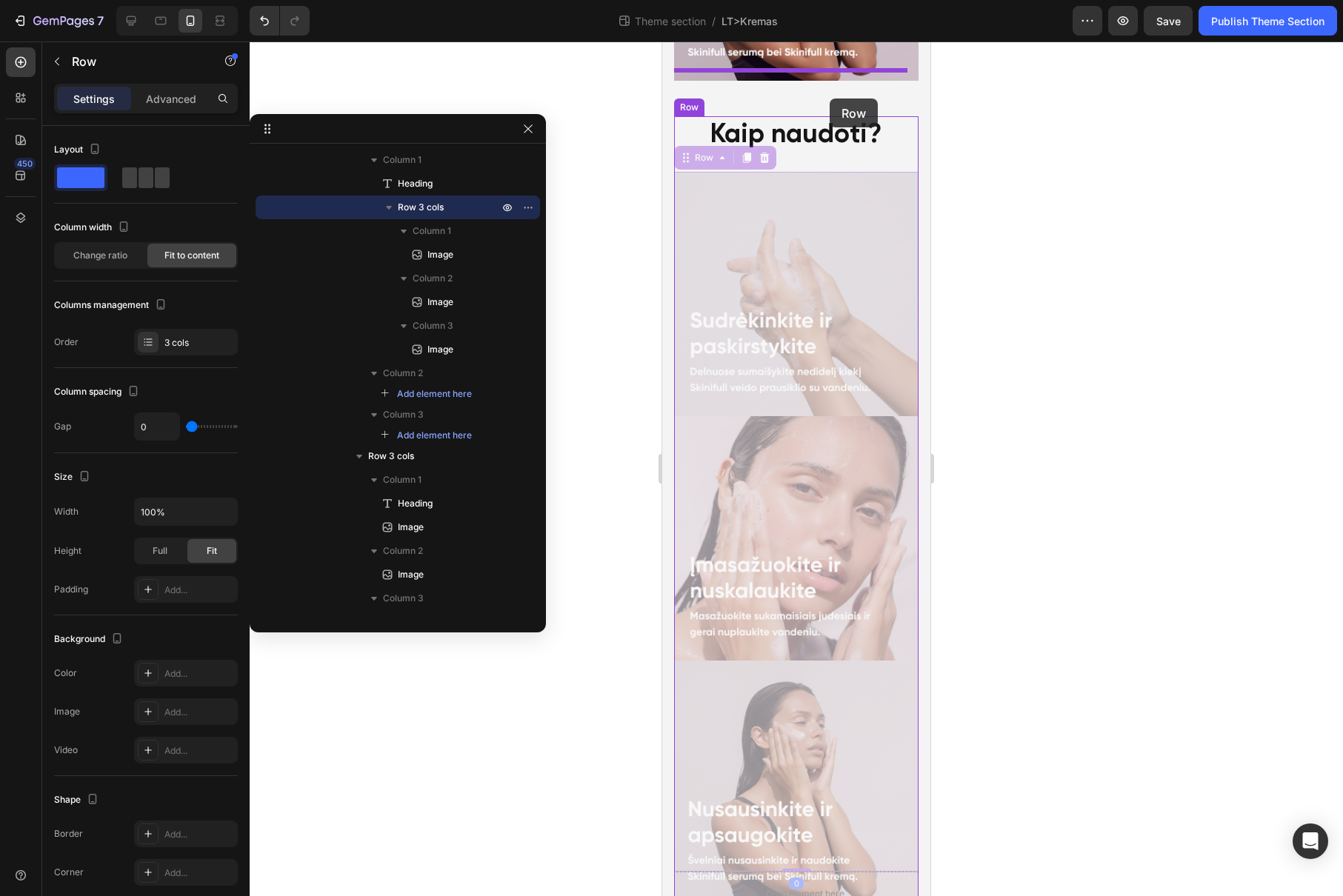
drag, startPoint x: 706, startPoint y: 94, endPoint x: 829, endPoint y: 99, distance: 123.1
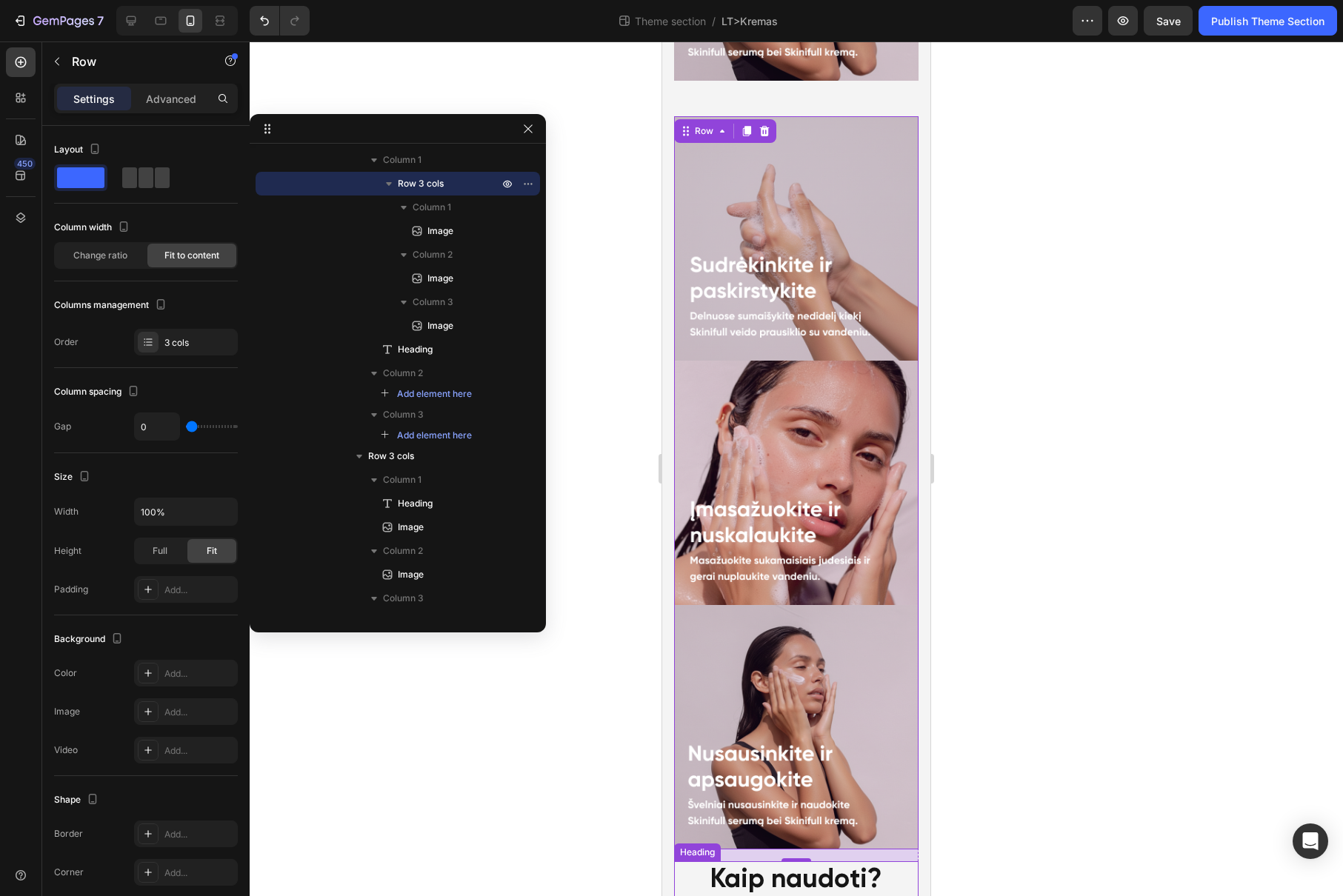
click at [794, 861] on div "Kaip naudoti?" at bounding box center [796, 880] width 244 height 38
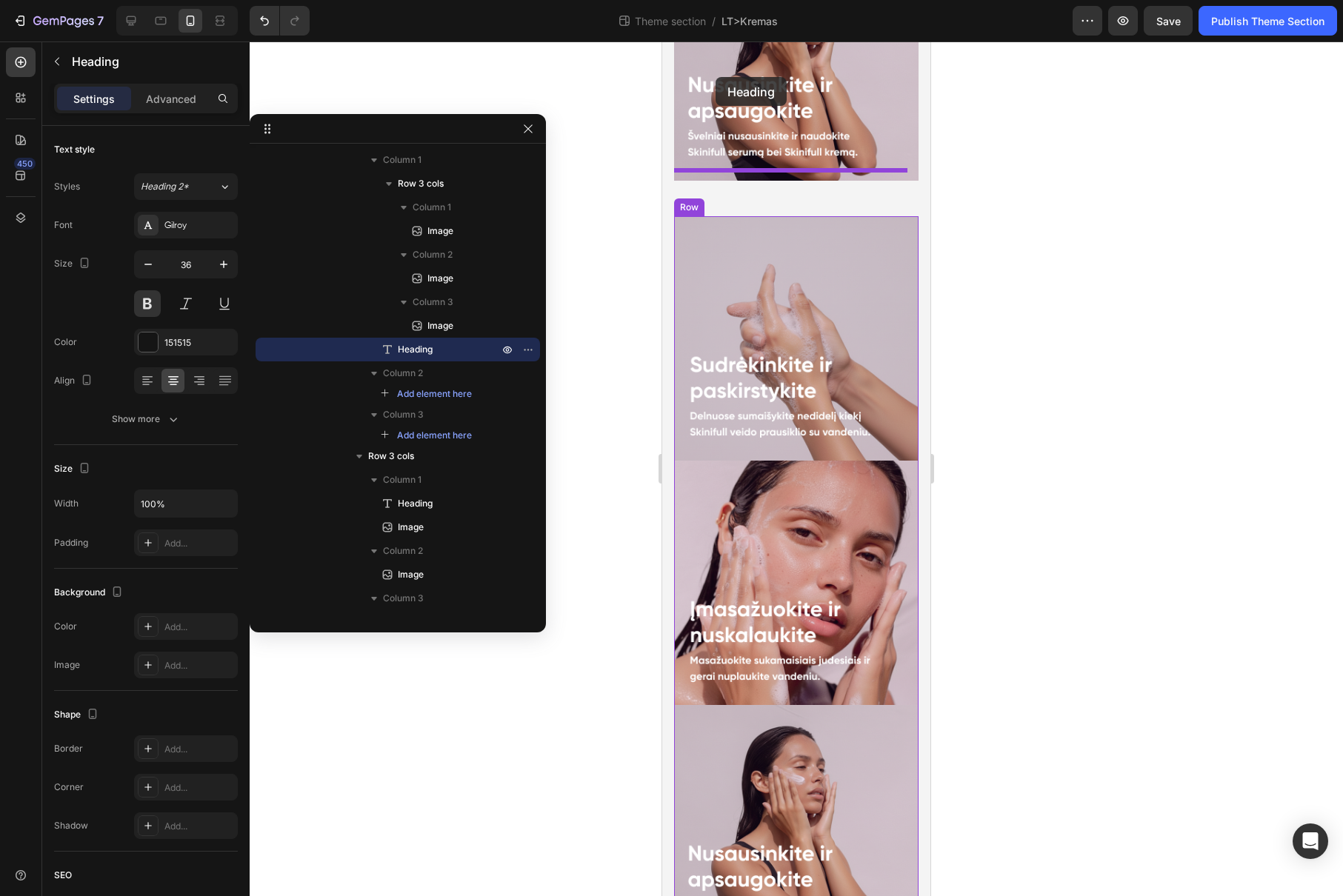
drag, startPoint x: 713, startPoint y: 771, endPoint x: 715, endPoint y: 77, distance: 694.0
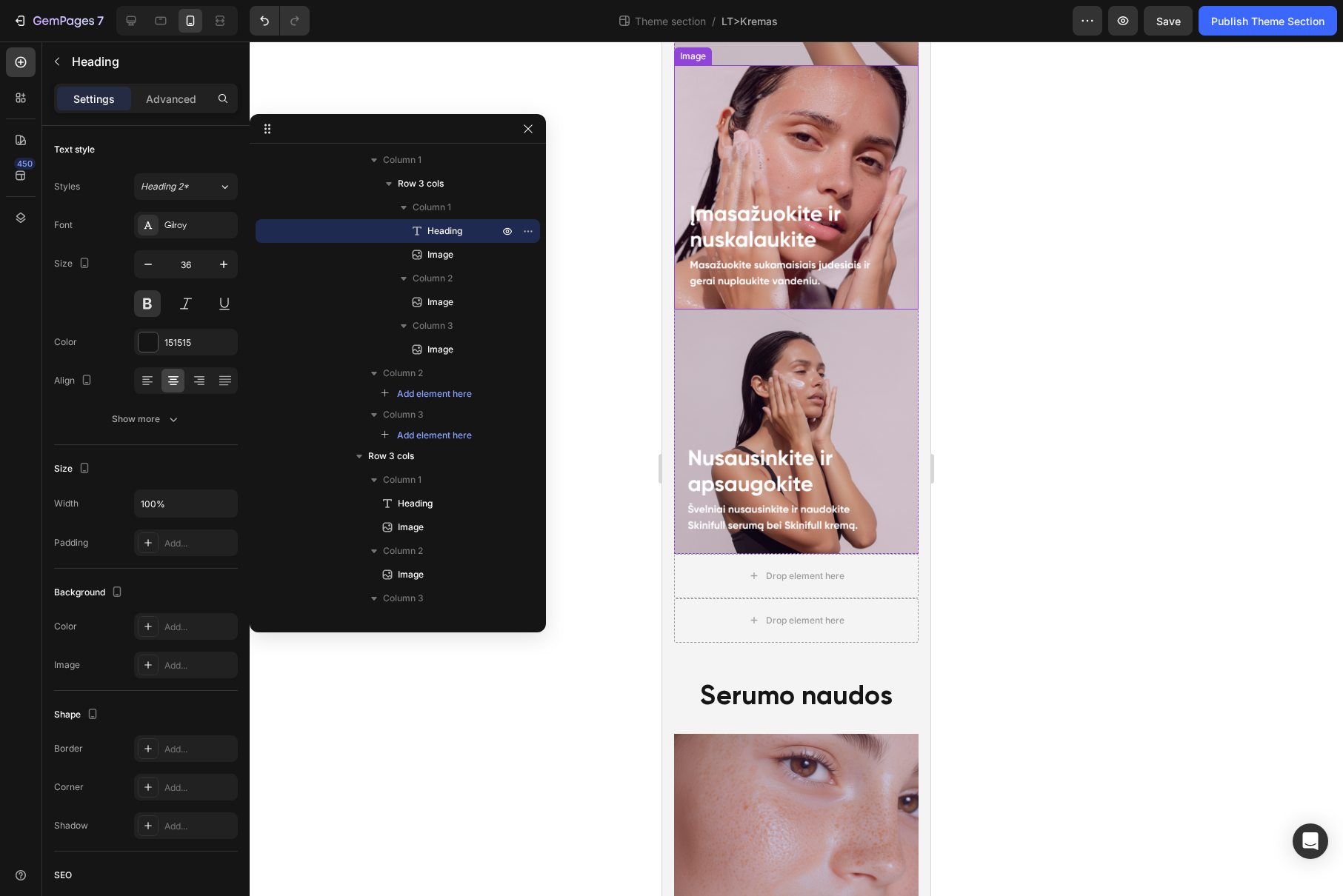
scroll to position [2377, 0]
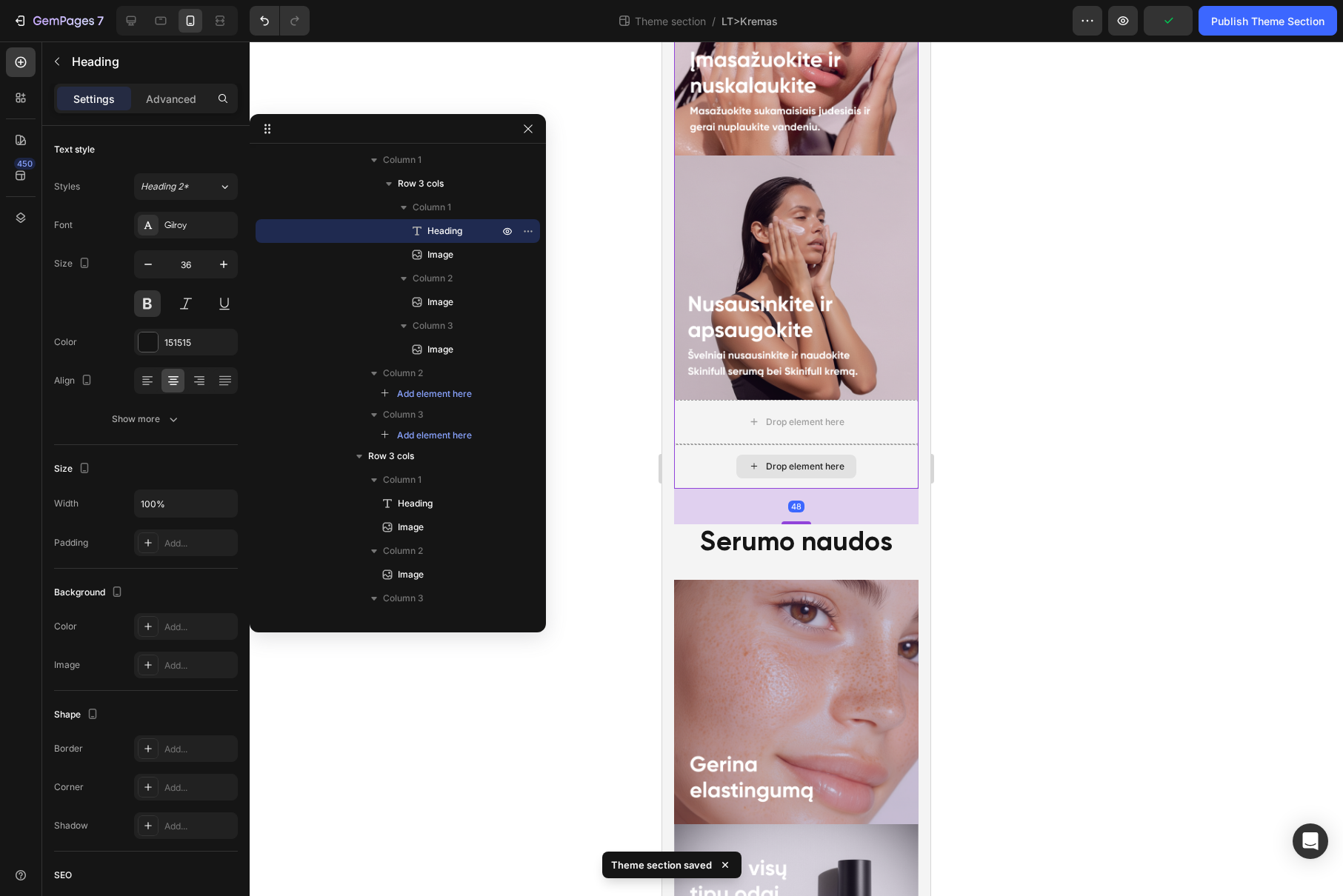
click at [872, 445] on div "Drop element here" at bounding box center [796, 467] width 244 height 44
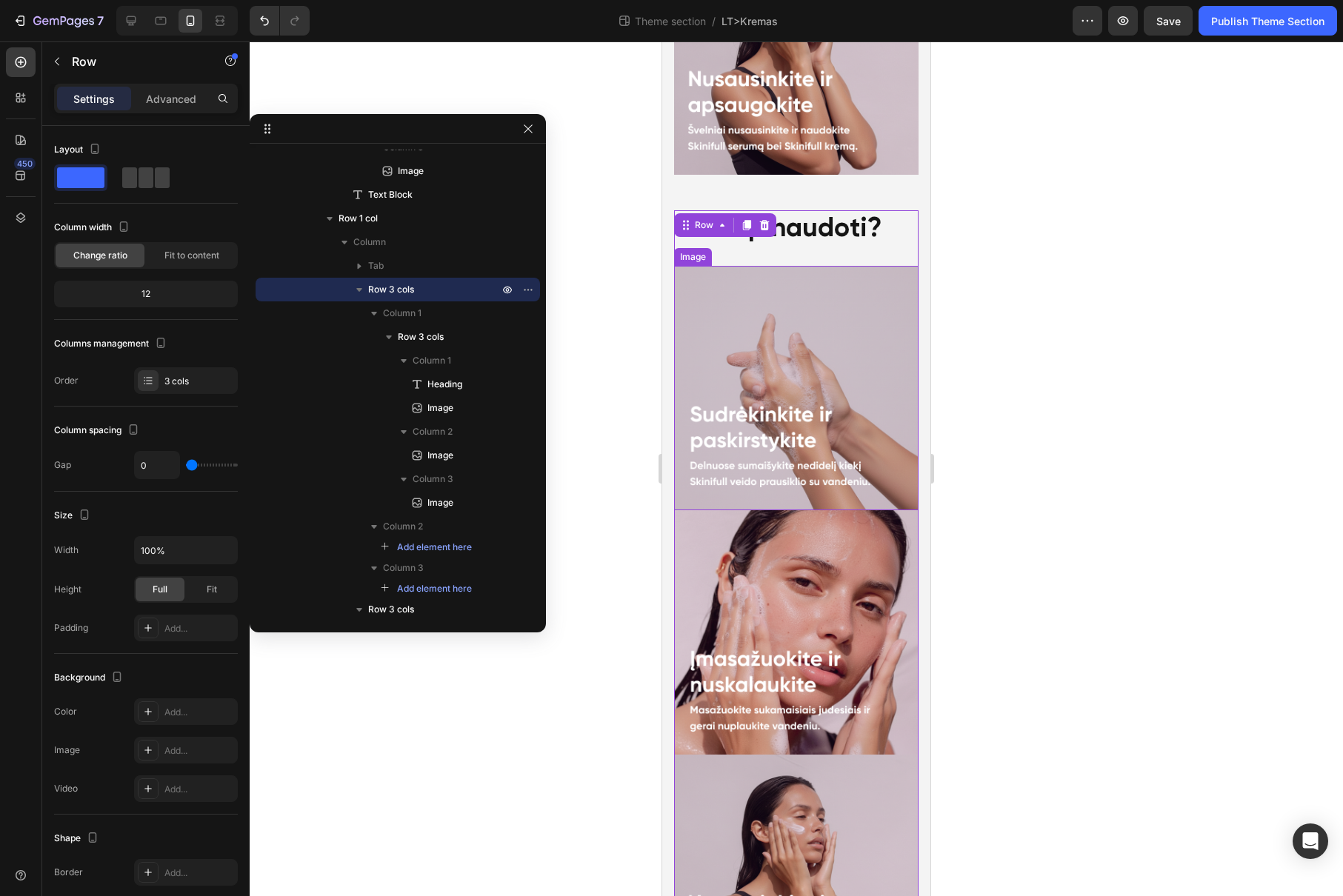
scroll to position [1777, 0]
click at [738, 272] on img at bounding box center [796, 389] width 244 height 244
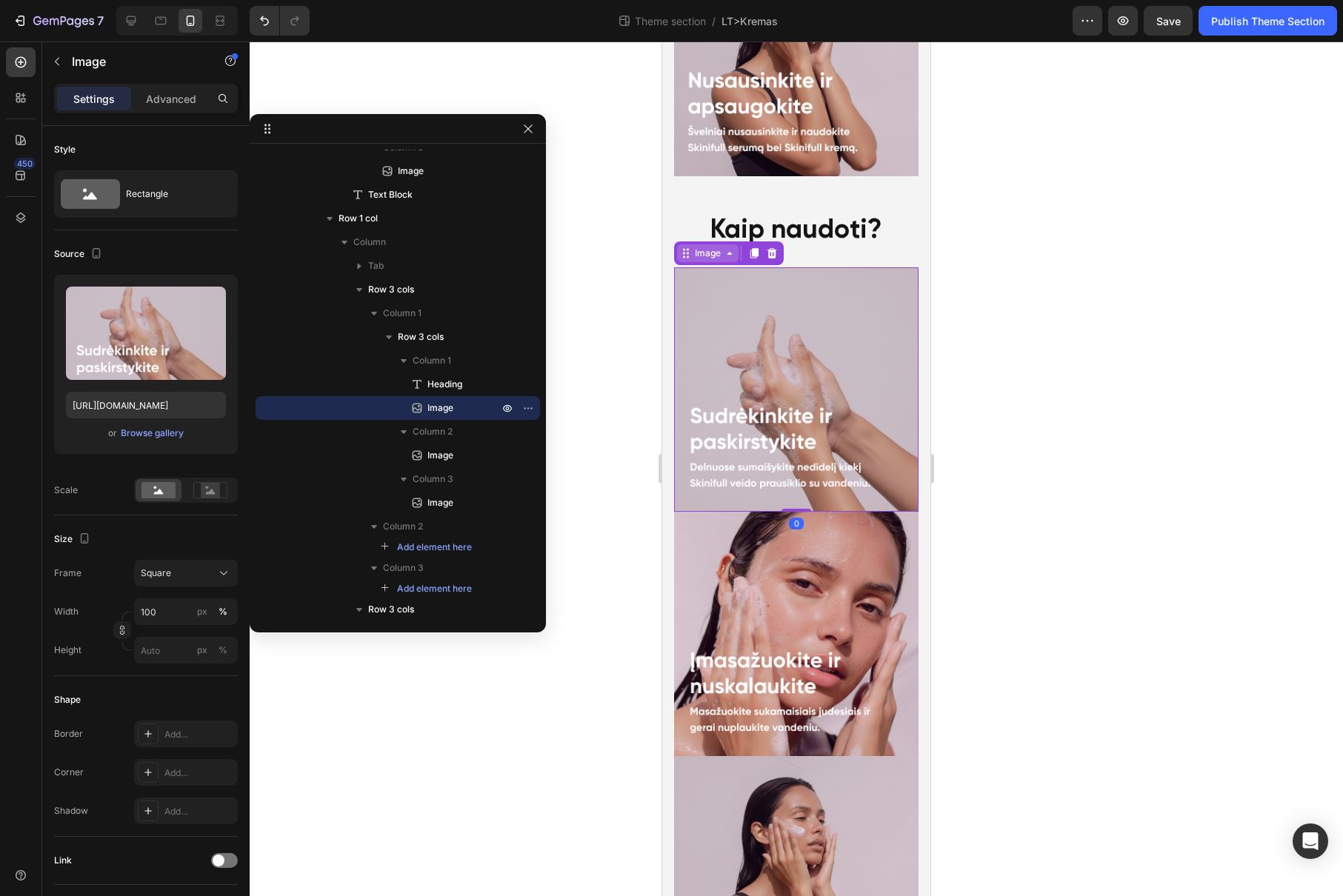
click at [705, 247] on div "Image" at bounding box center [708, 253] width 32 height 13
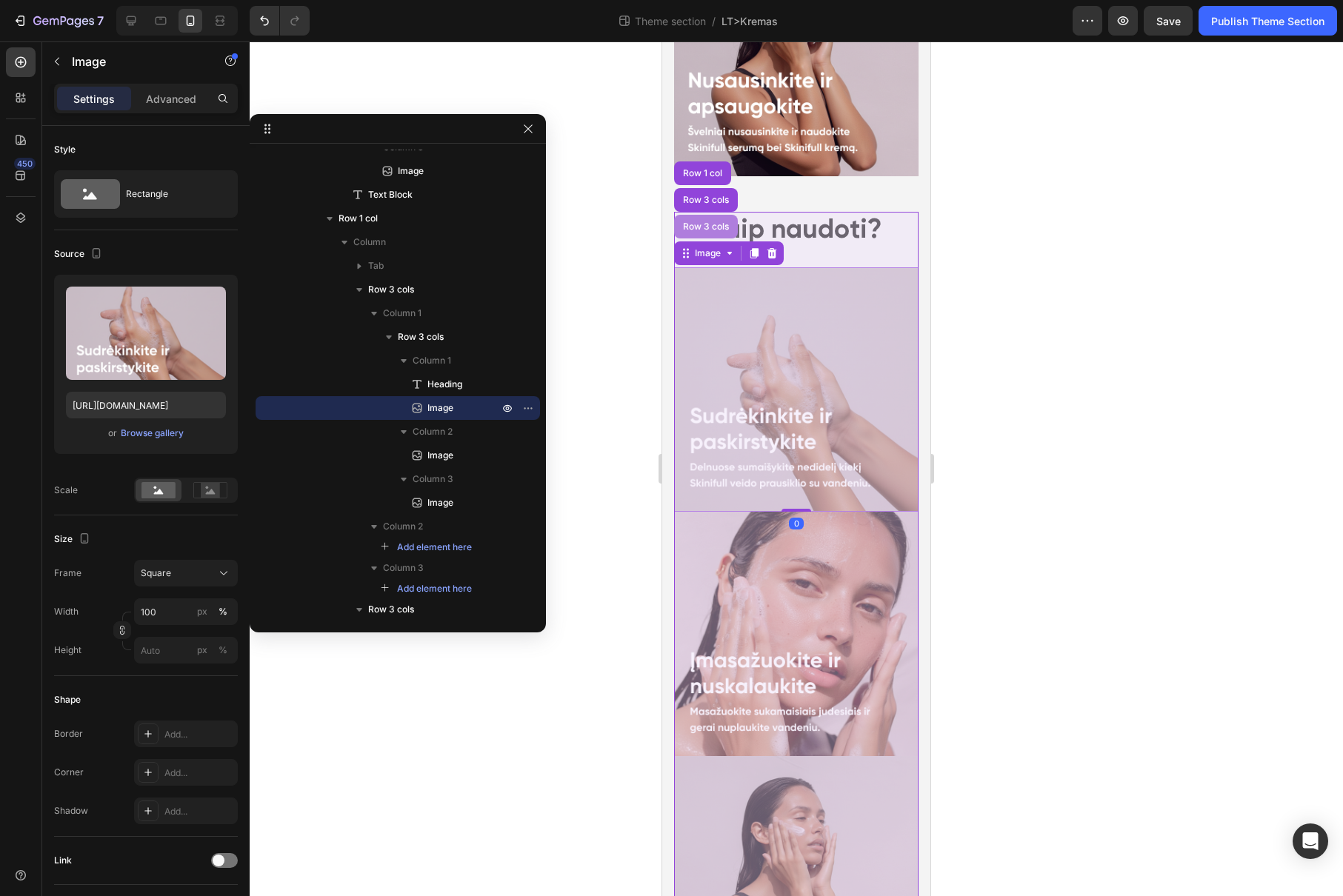
click at [704, 215] on div "Row 3 cols" at bounding box center [705, 226] width 63 height 24
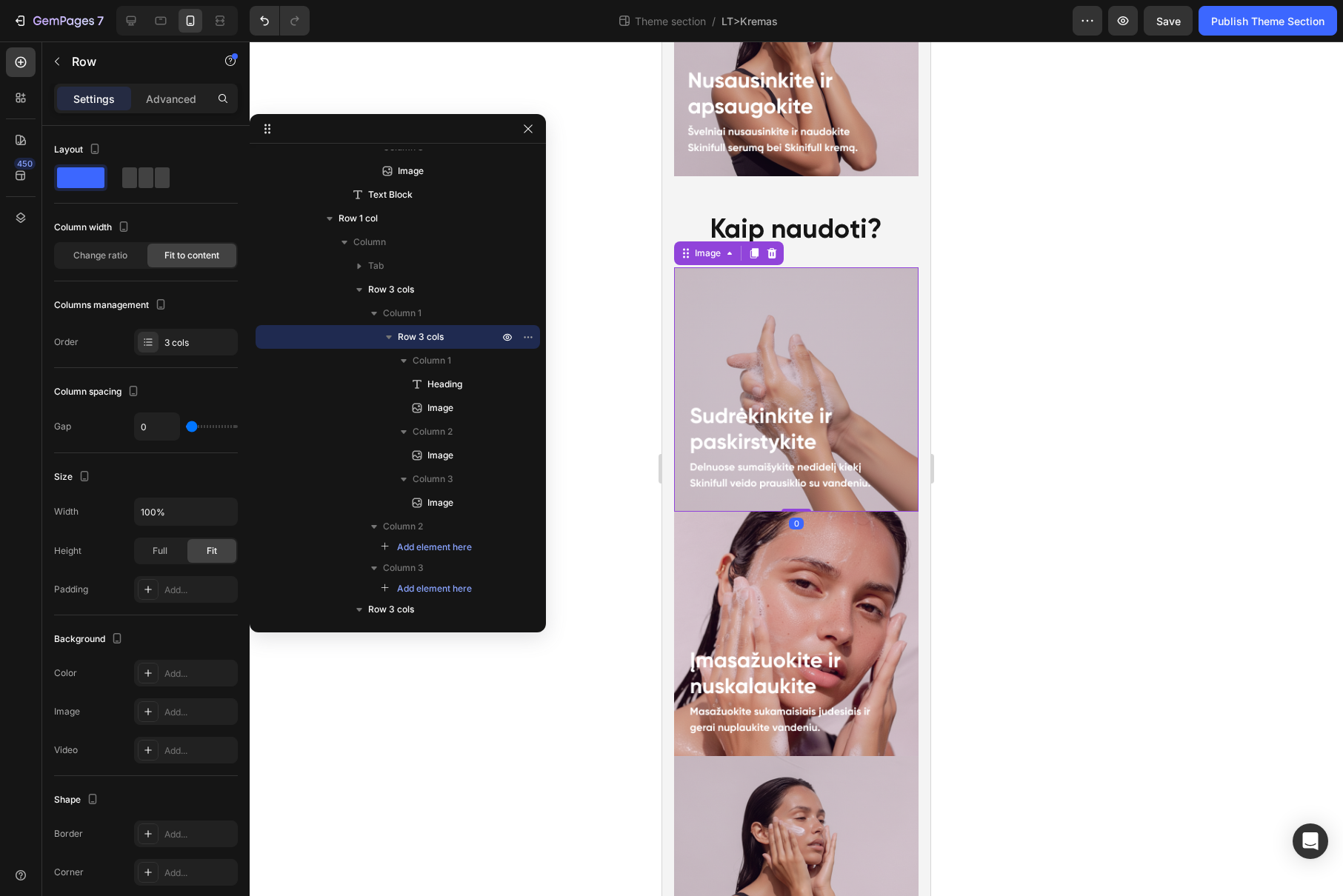
click at [737, 267] on img at bounding box center [796, 389] width 244 height 244
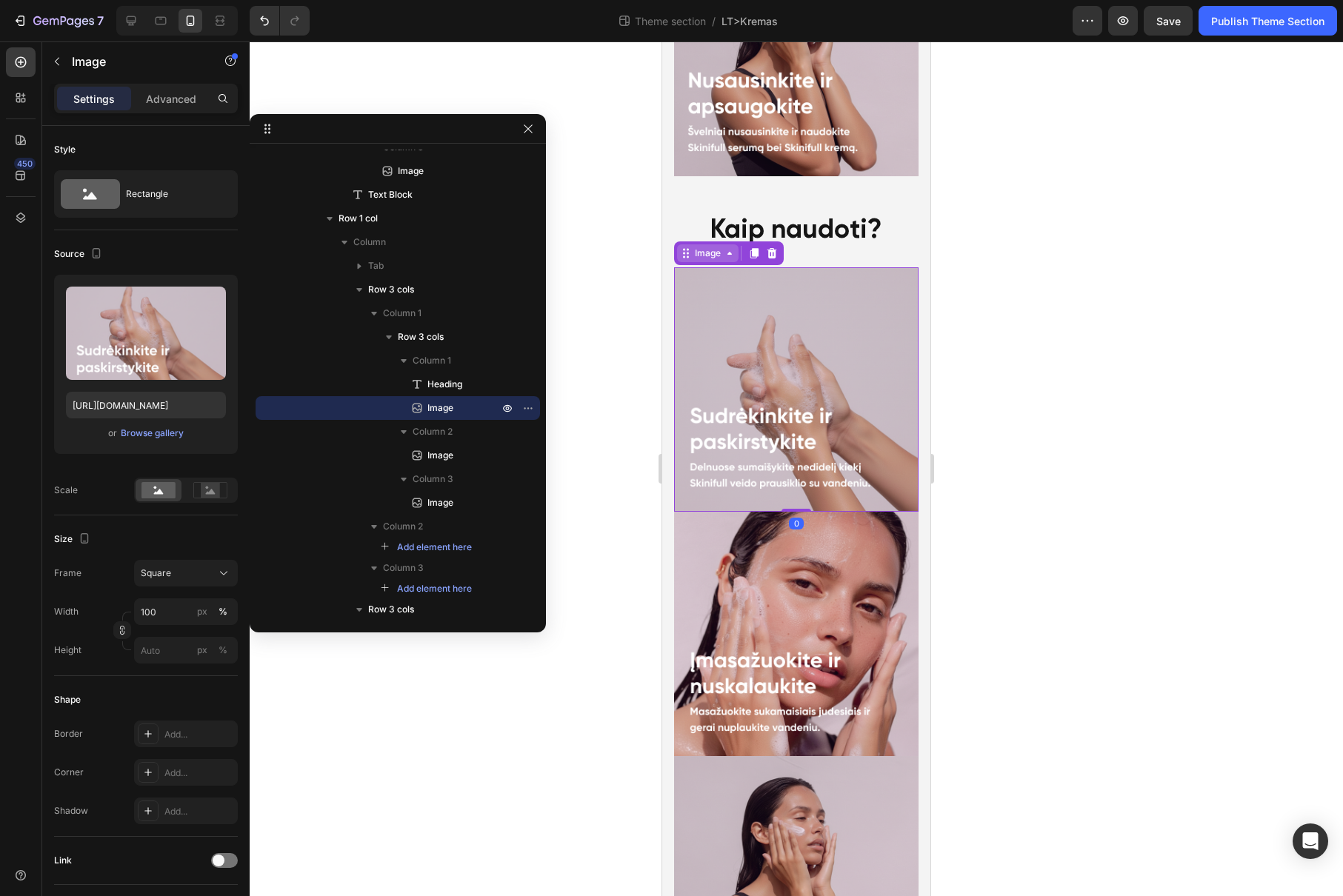
click at [712, 247] on div "Image" at bounding box center [708, 253] width 32 height 13
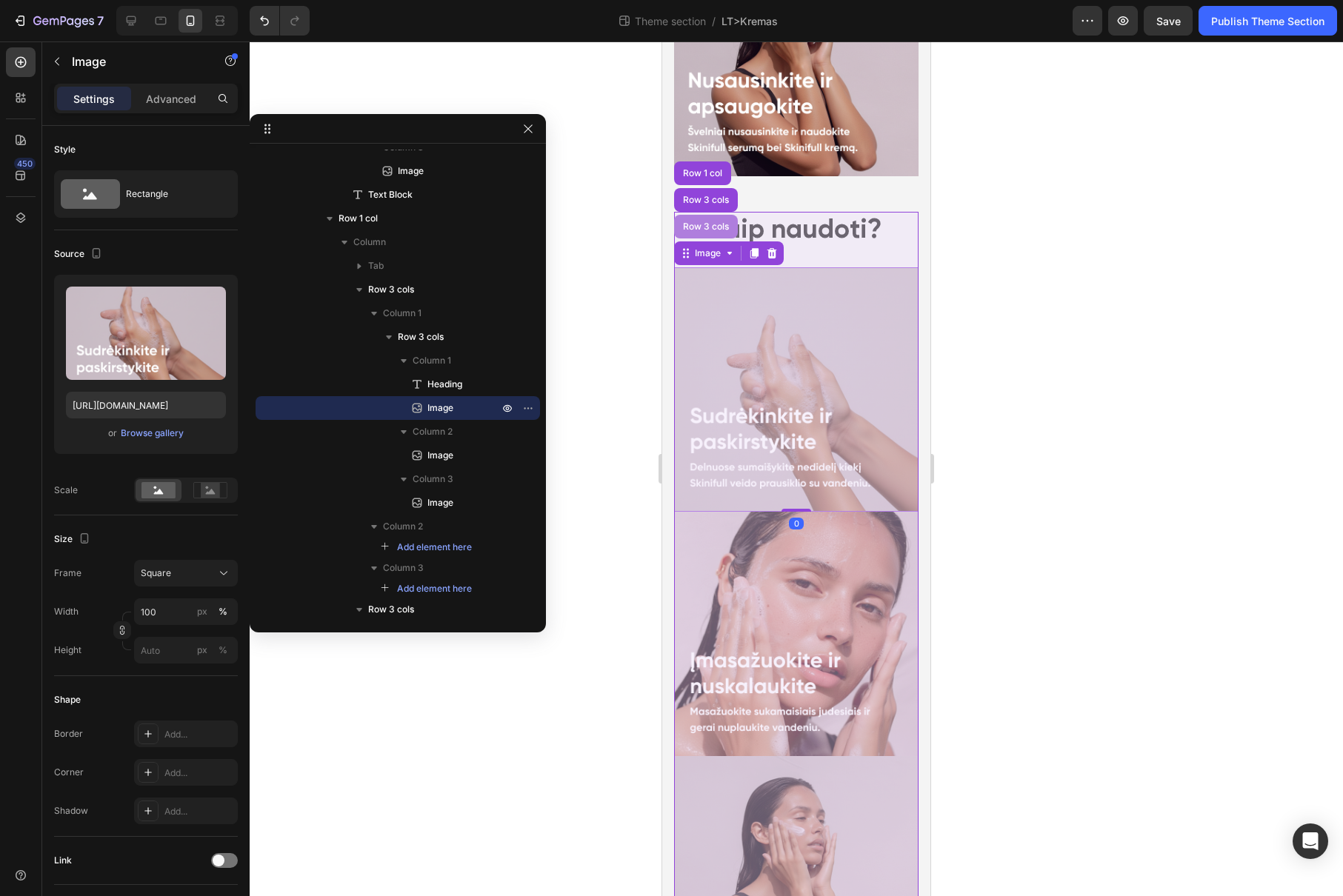
click at [713, 222] on div "Row 3 cols" at bounding box center [705, 226] width 52 height 9
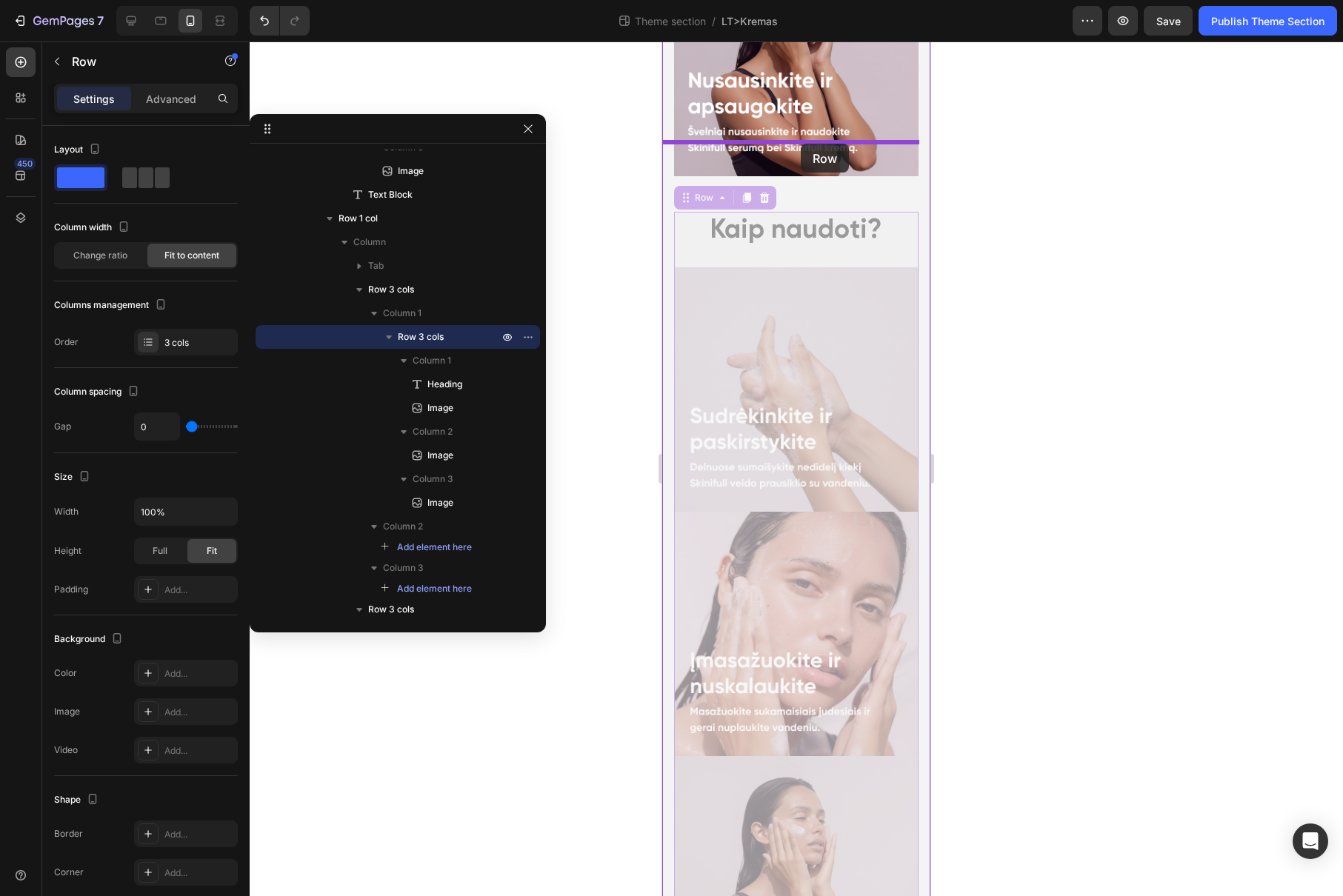
drag, startPoint x: 692, startPoint y: 151, endPoint x: 801, endPoint y: 144, distance: 109.2
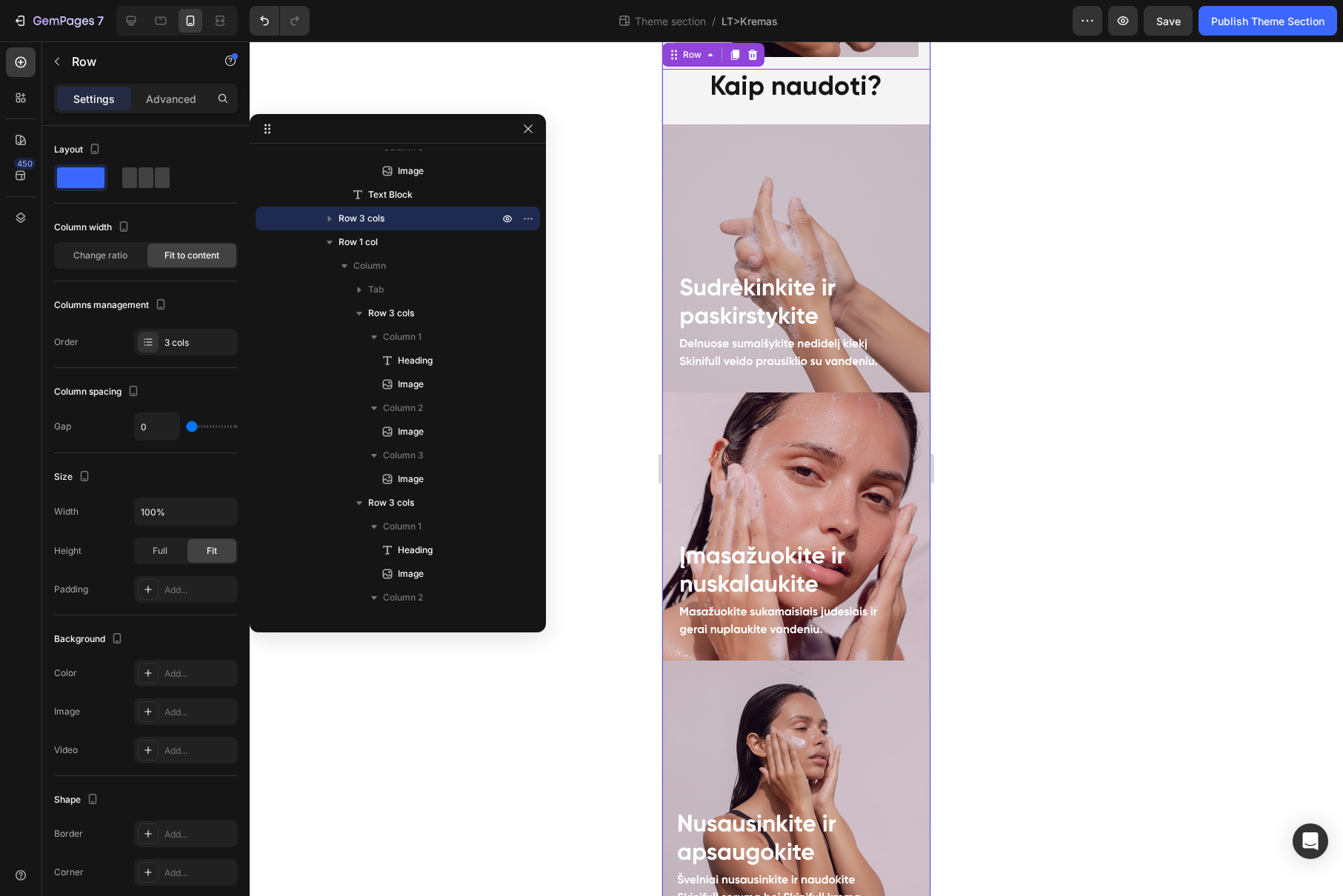
scroll to position [1910, 0]
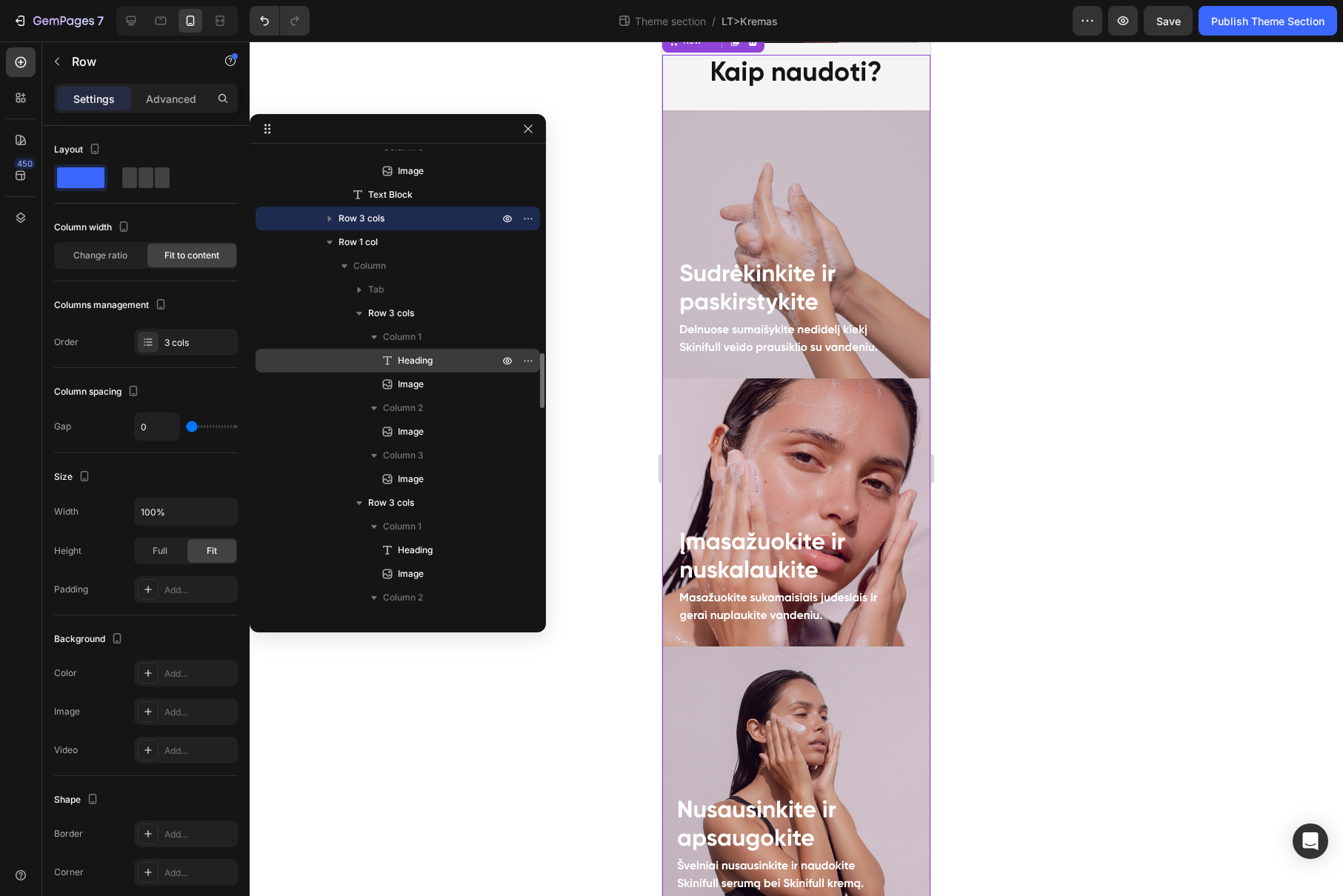
click at [431, 357] on span "Heading" at bounding box center [415, 361] width 35 height 15
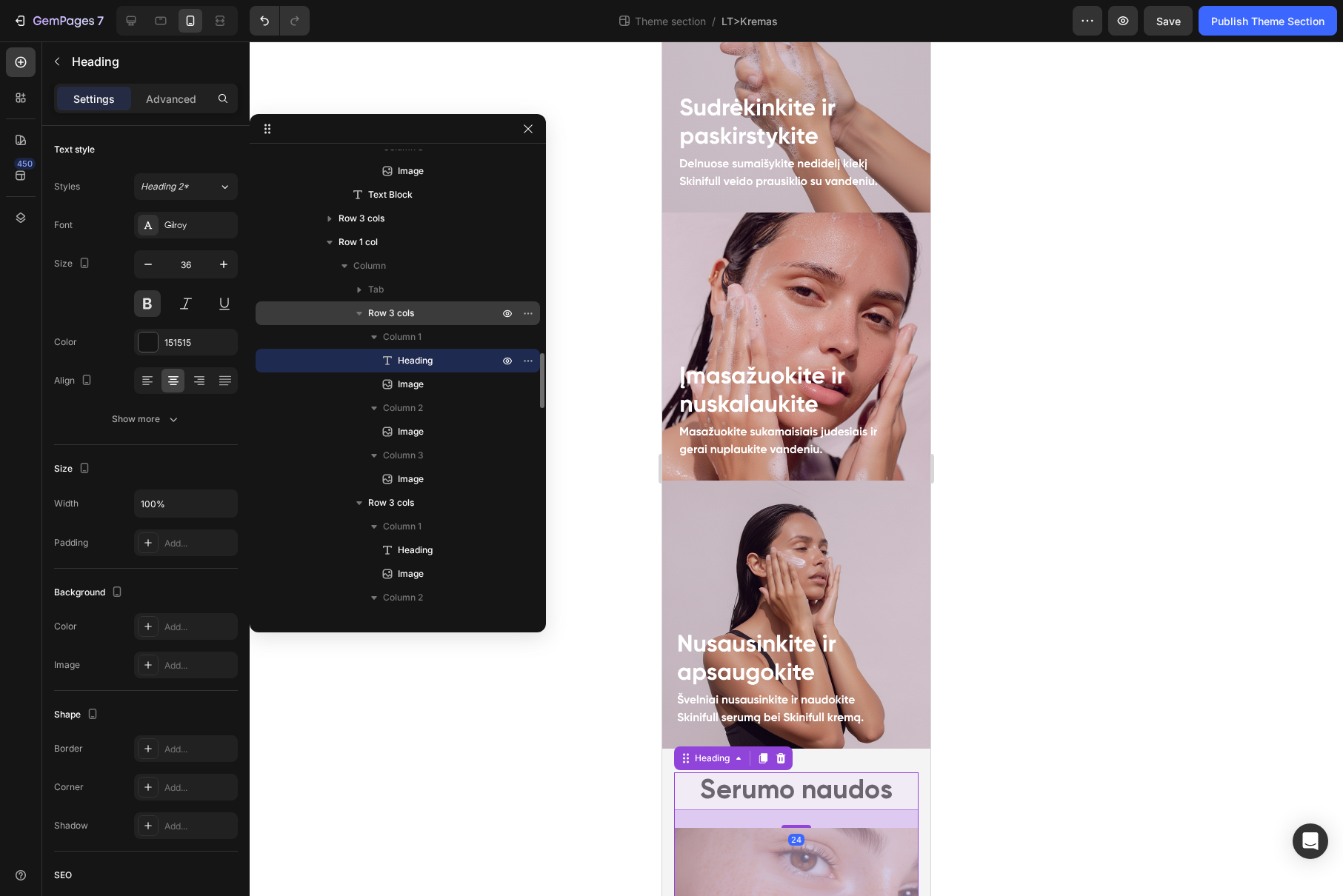
click at [400, 316] on span "Row 3 cols" at bounding box center [391, 313] width 46 height 15
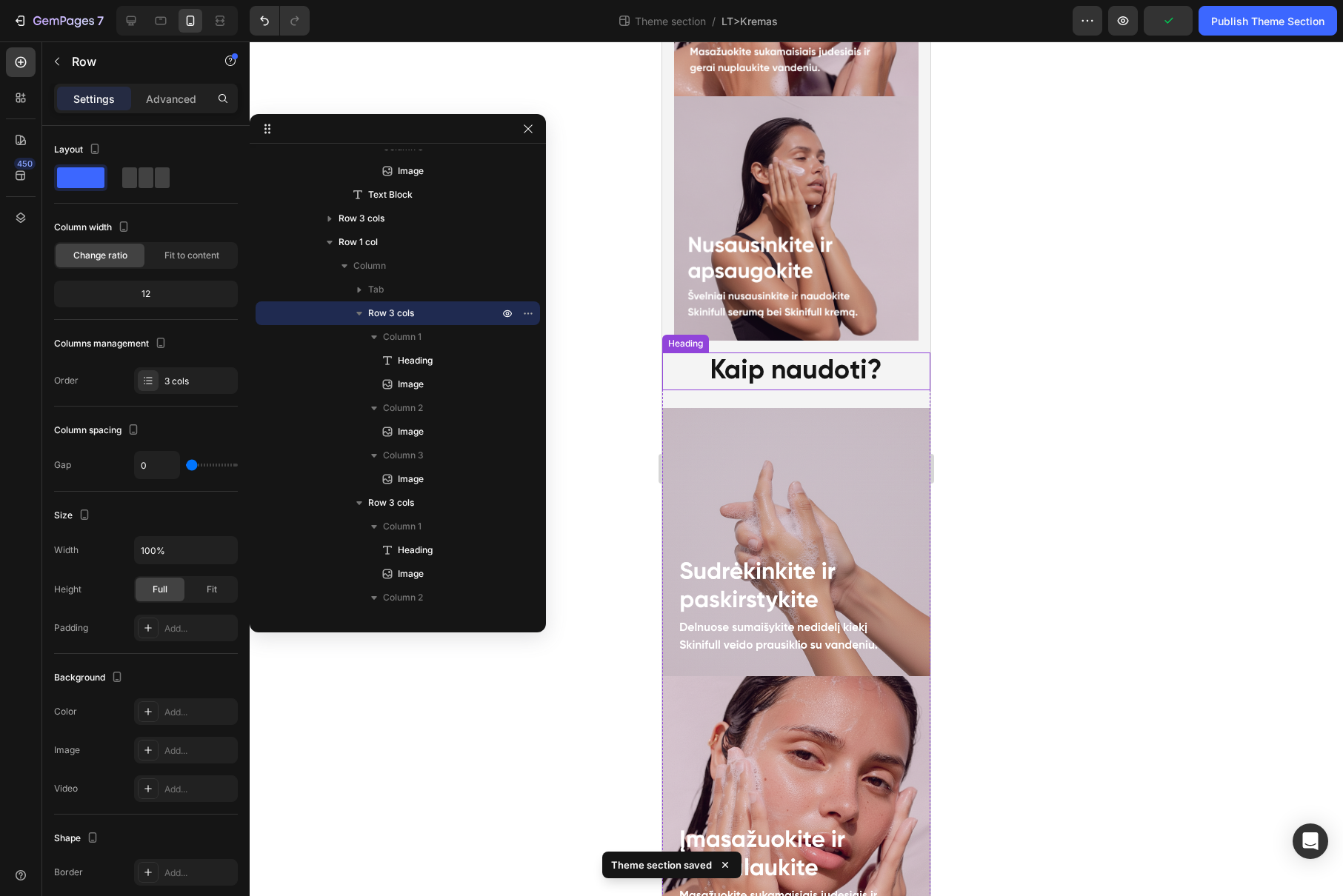
scroll to position [1610, 0]
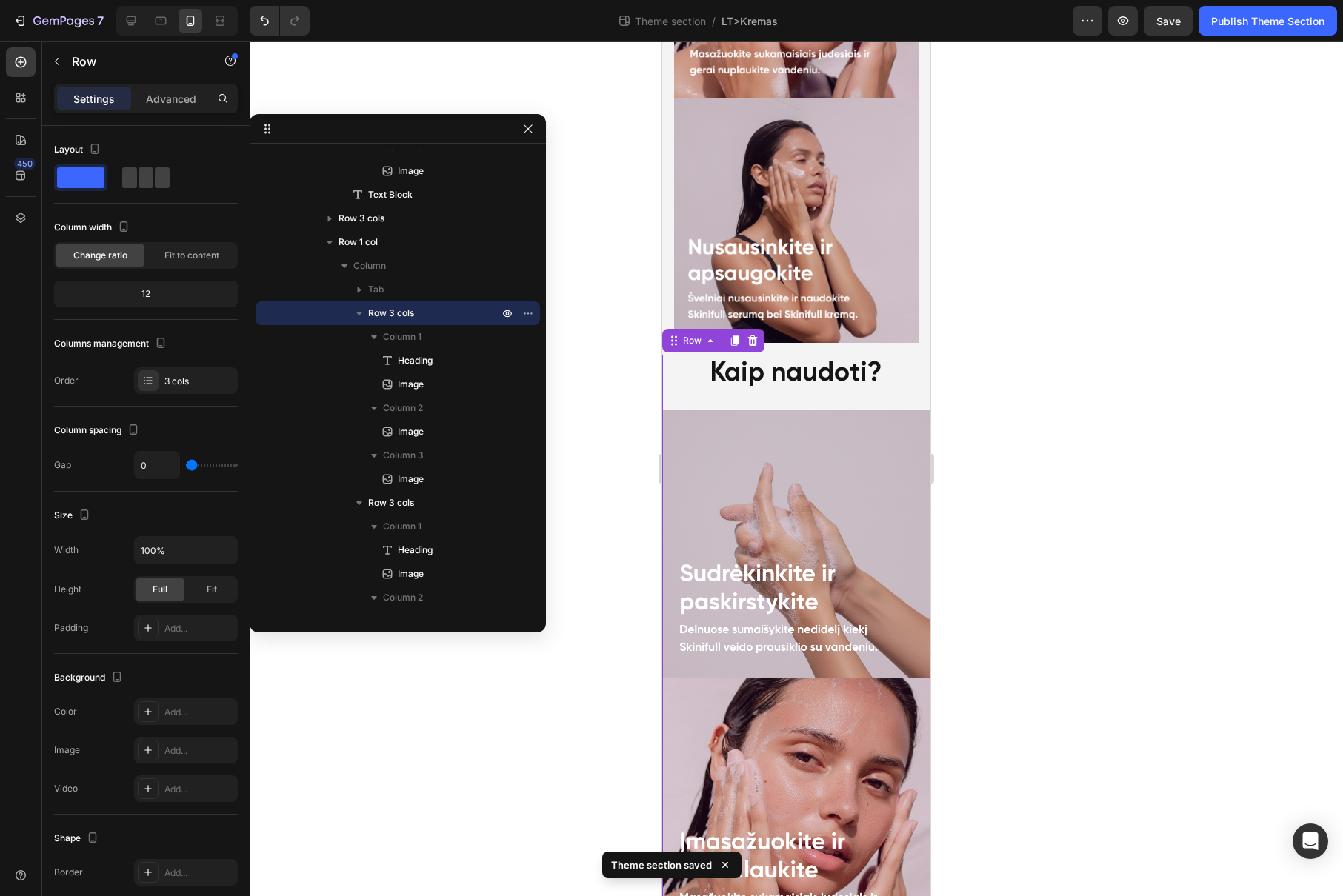
click at [688, 355] on div "Kaip naudoti? Heading Image" at bounding box center [796, 517] width 268 height 324
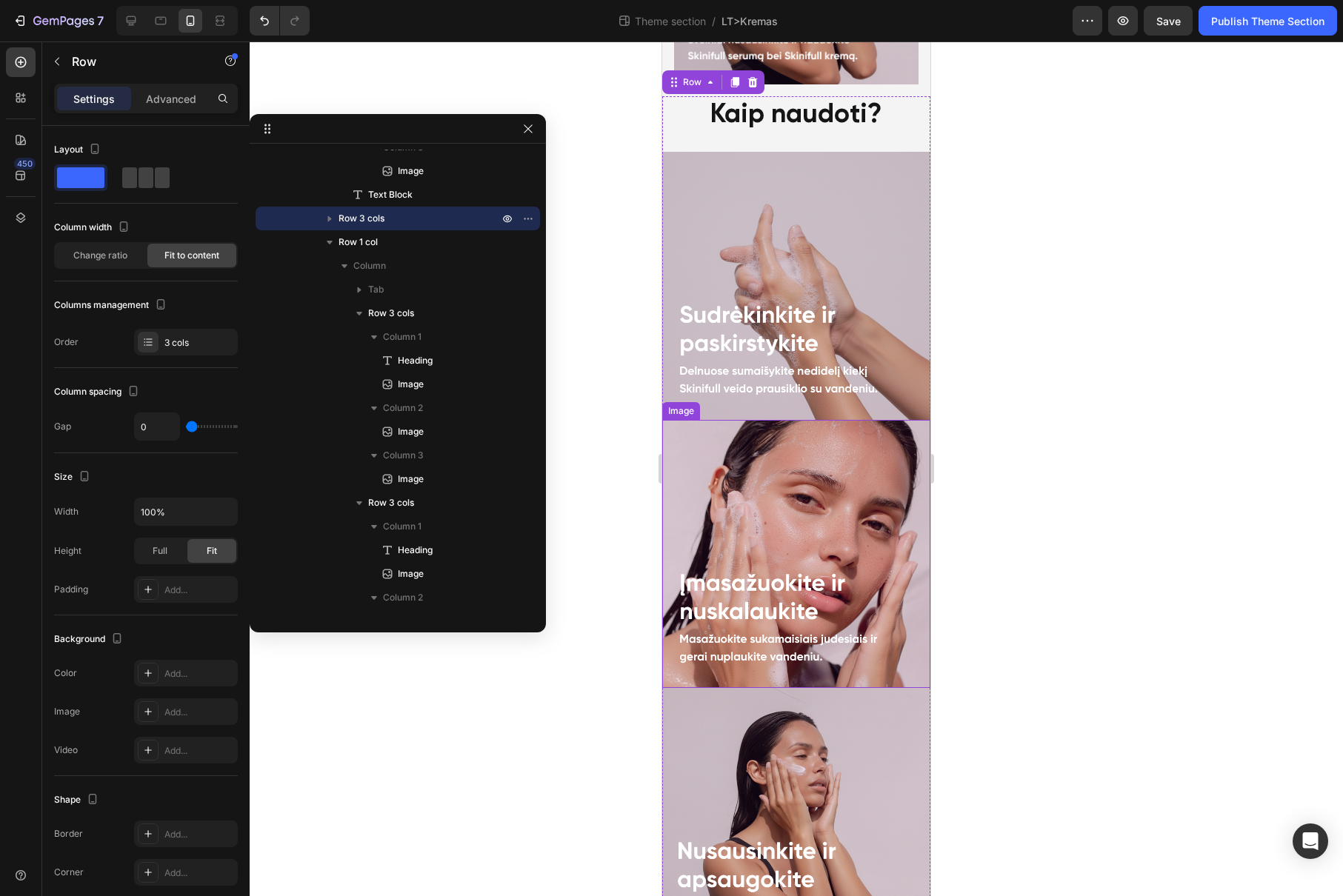
scroll to position [1855, 0]
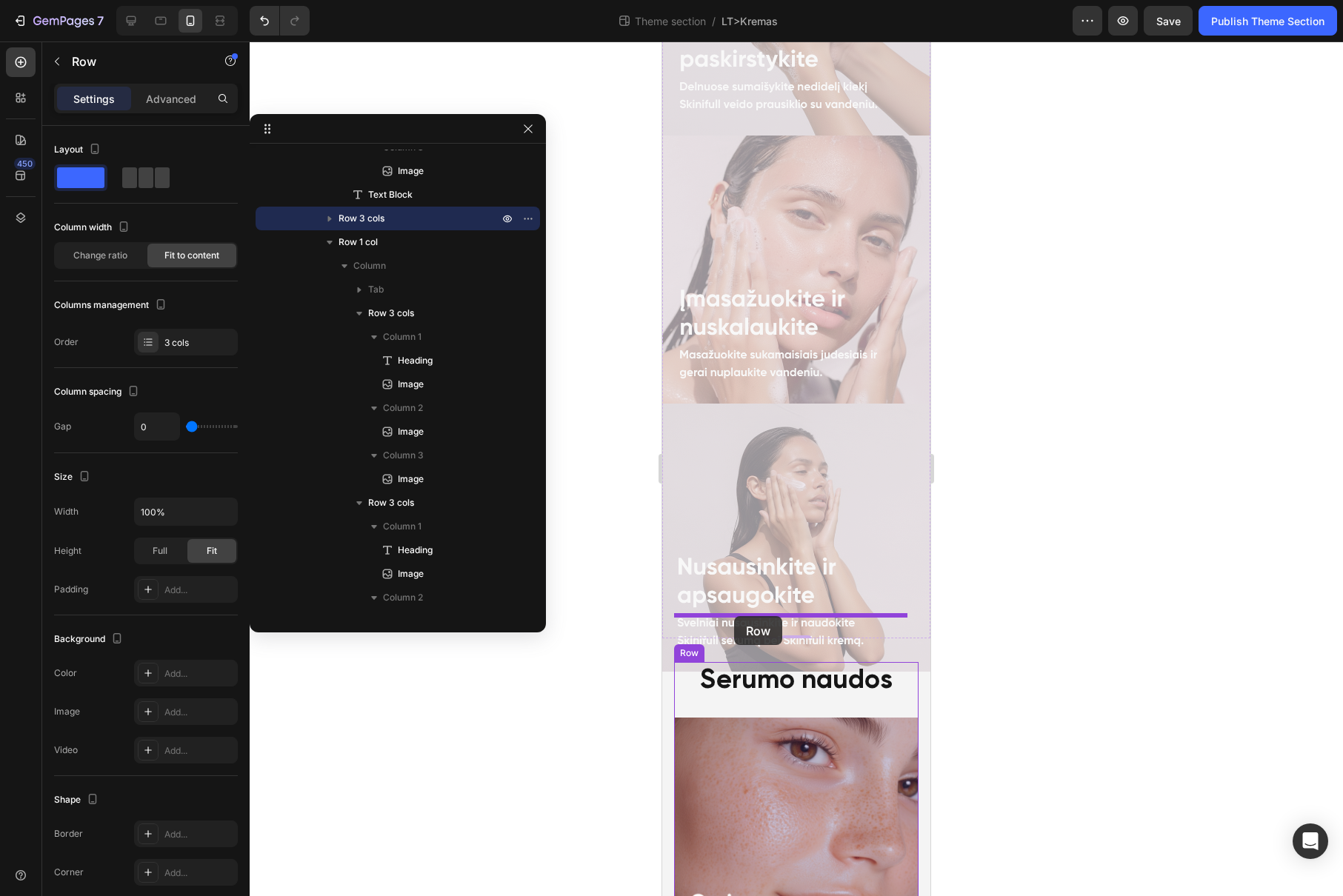
drag, startPoint x: 696, startPoint y: 56, endPoint x: 734, endPoint y: 617, distance: 562.3
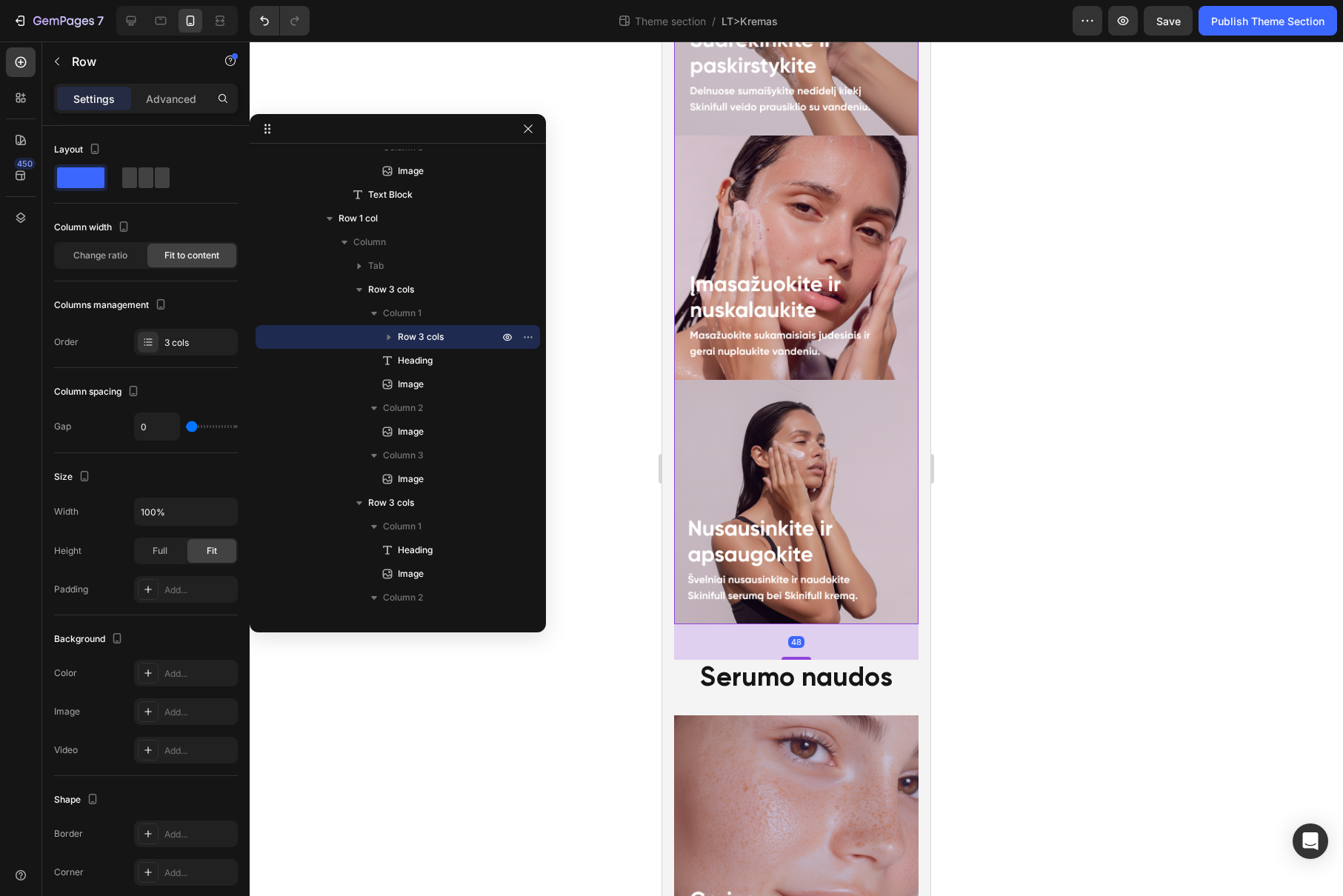
scroll to position [2118, 0]
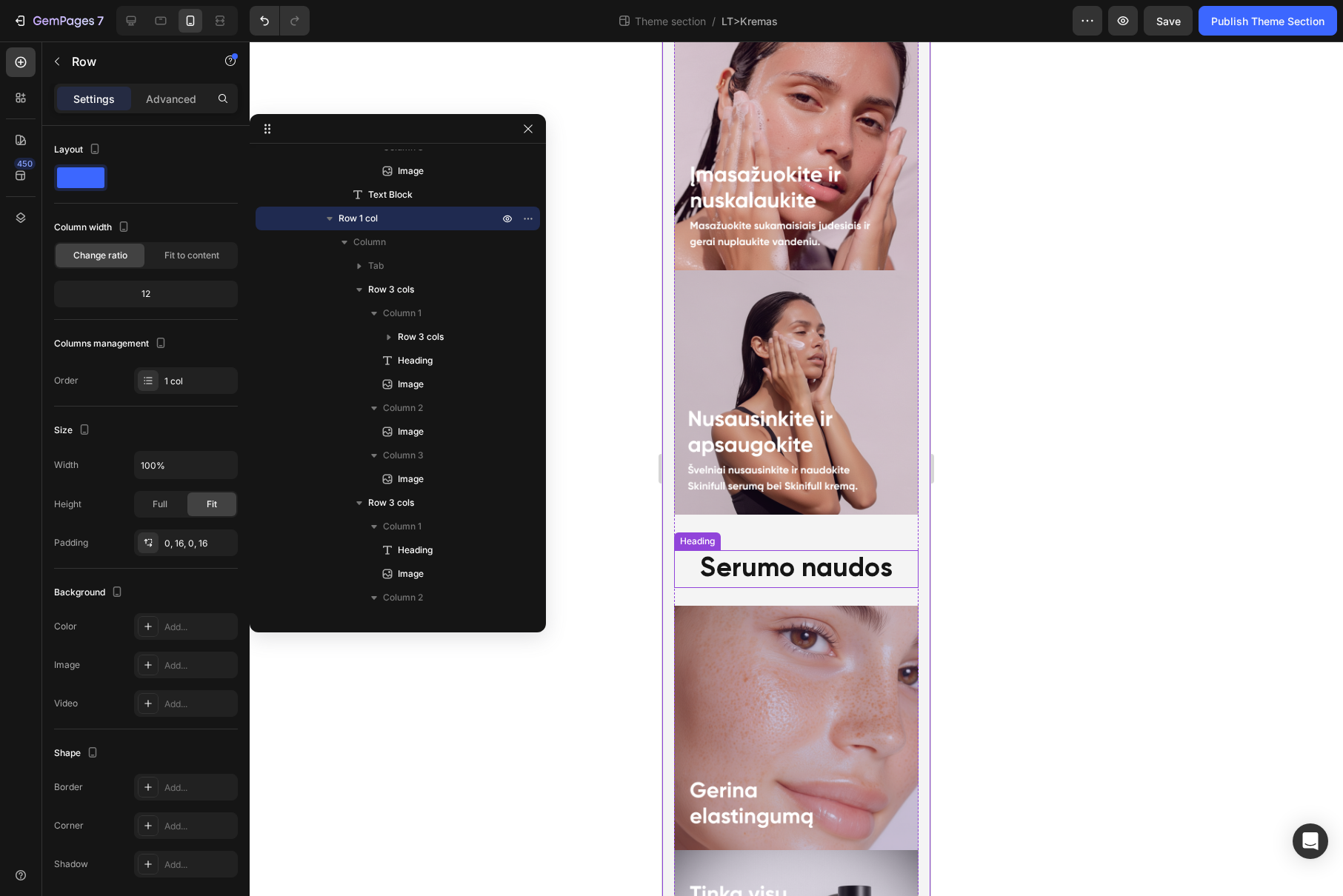
scroll to position [2212, 0]
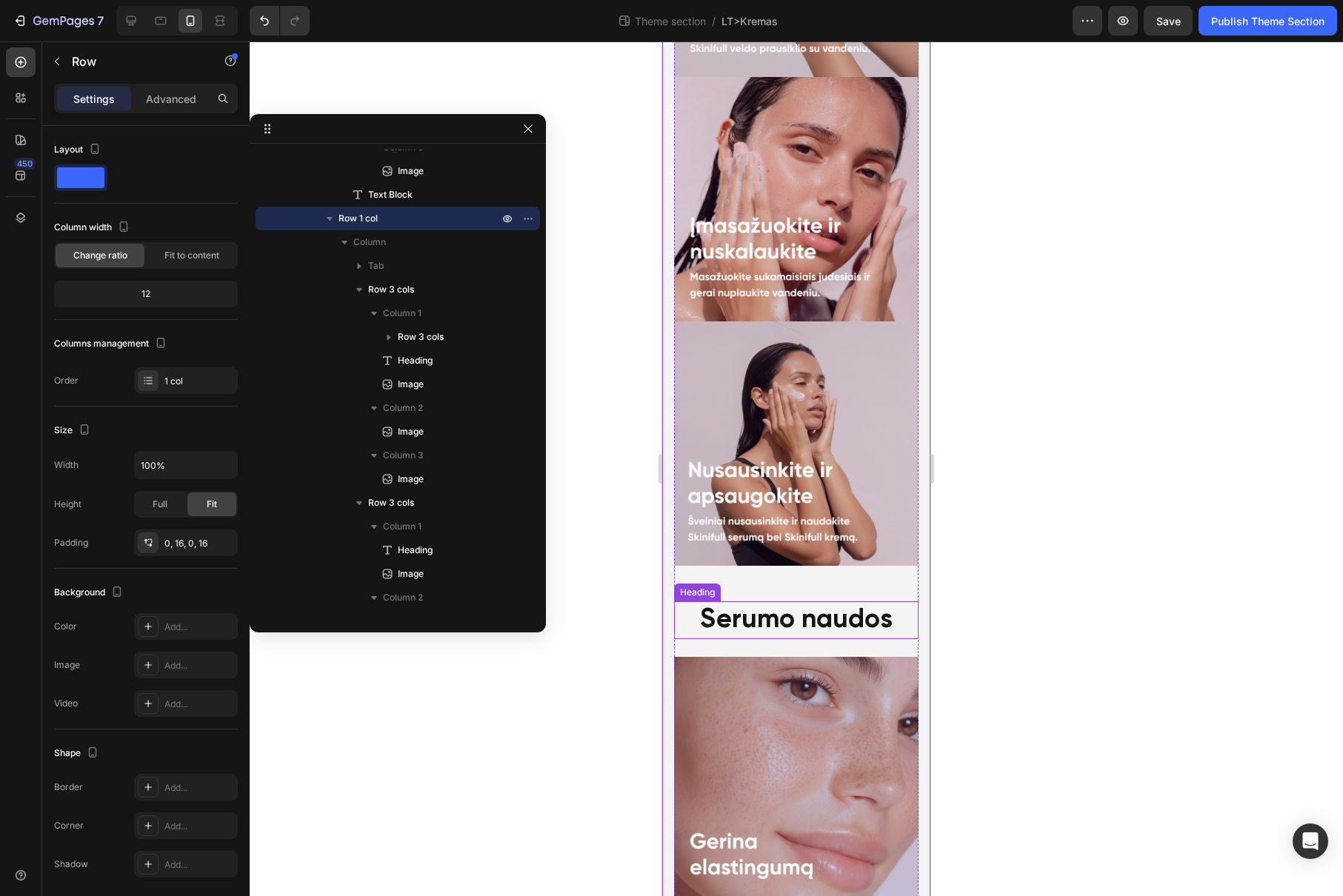
click at [749, 602] on div "Serumo naudos" at bounding box center [796, 621] width 244 height 38
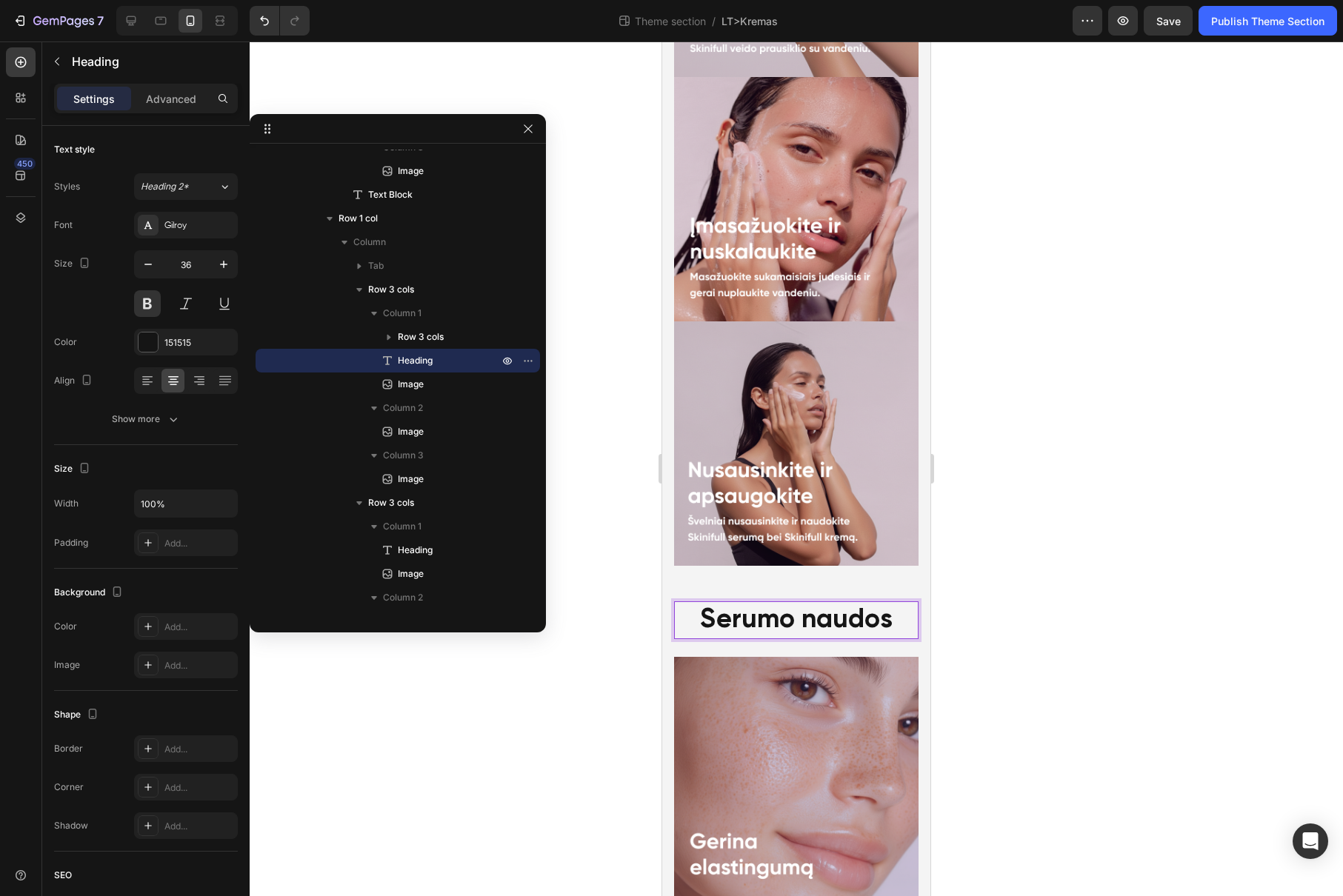
click at [749, 602] on div "Serumo naudos" at bounding box center [796, 621] width 244 height 38
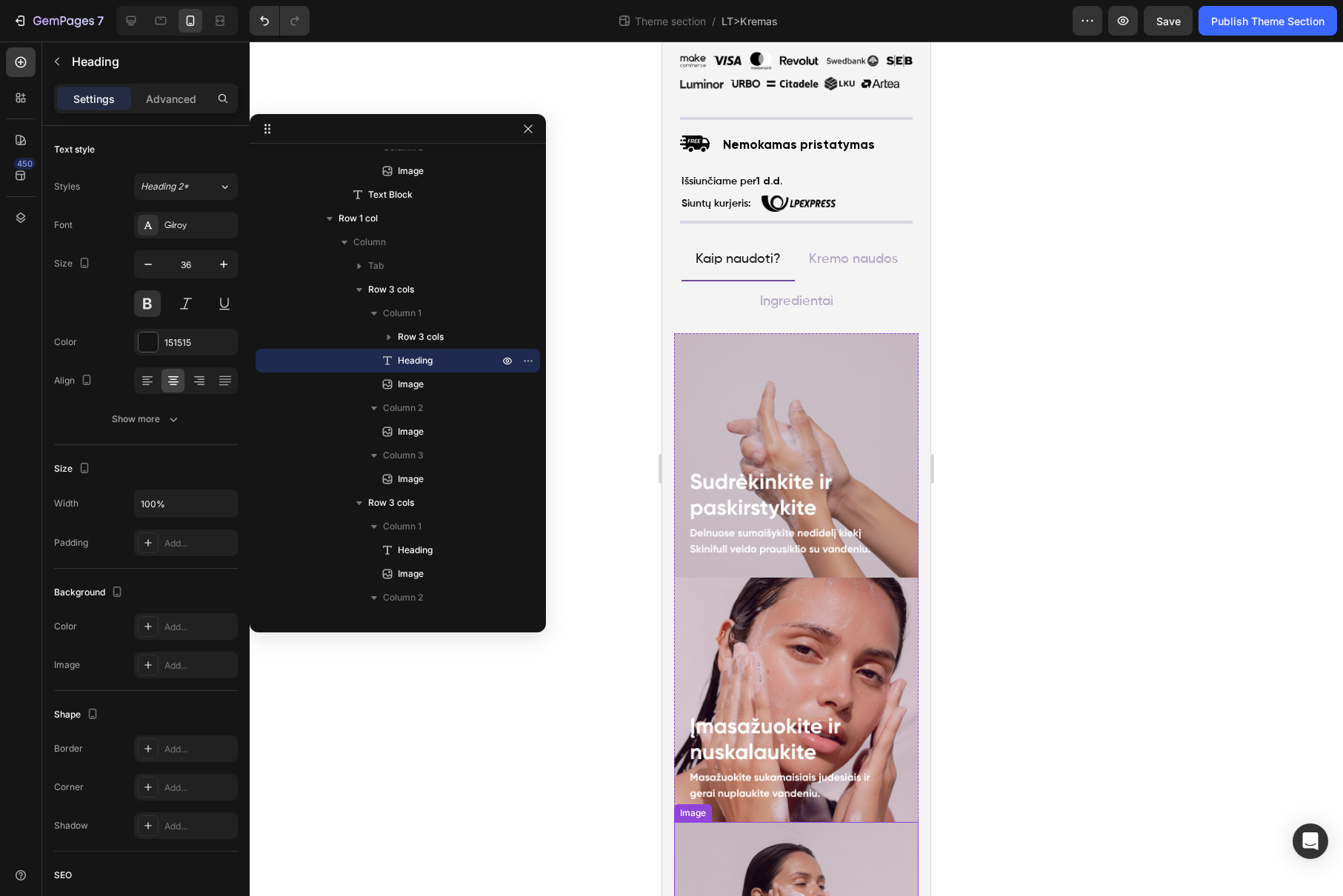
scroll to position [720, 0]
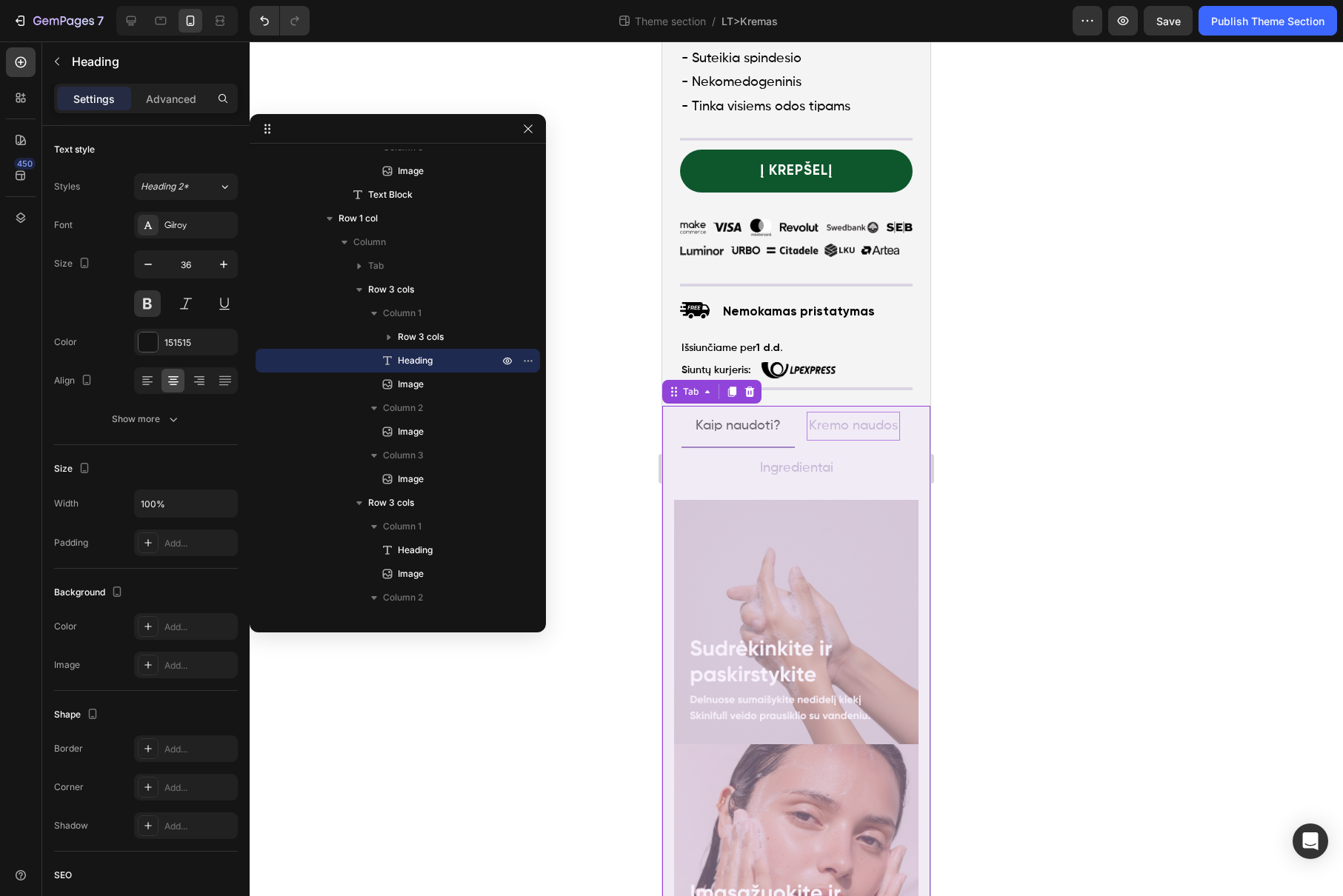
click at [840, 414] on p "Kremo naudos" at bounding box center [853, 426] width 89 height 24
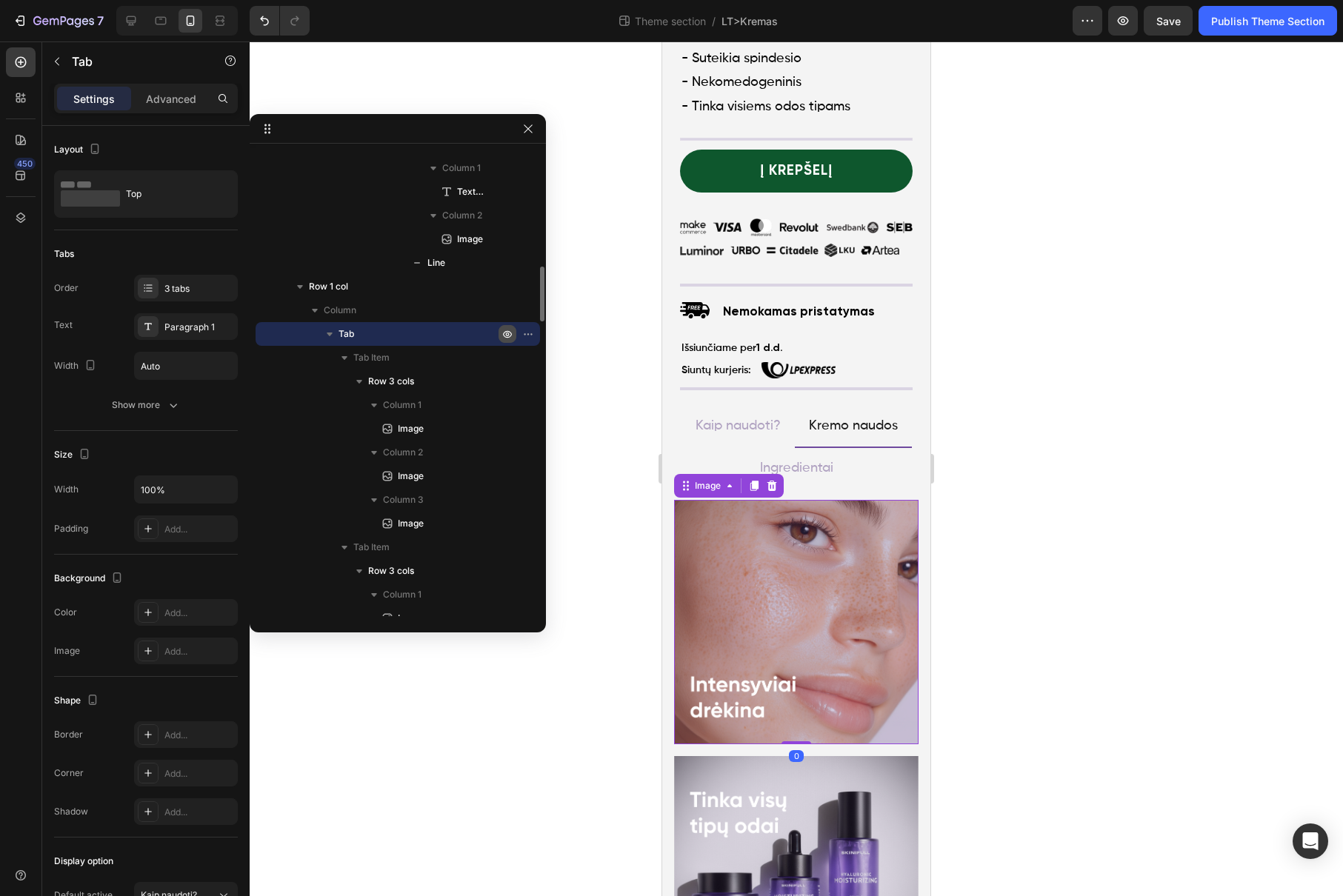
click at [817, 593] on img at bounding box center [796, 621] width 244 height 244
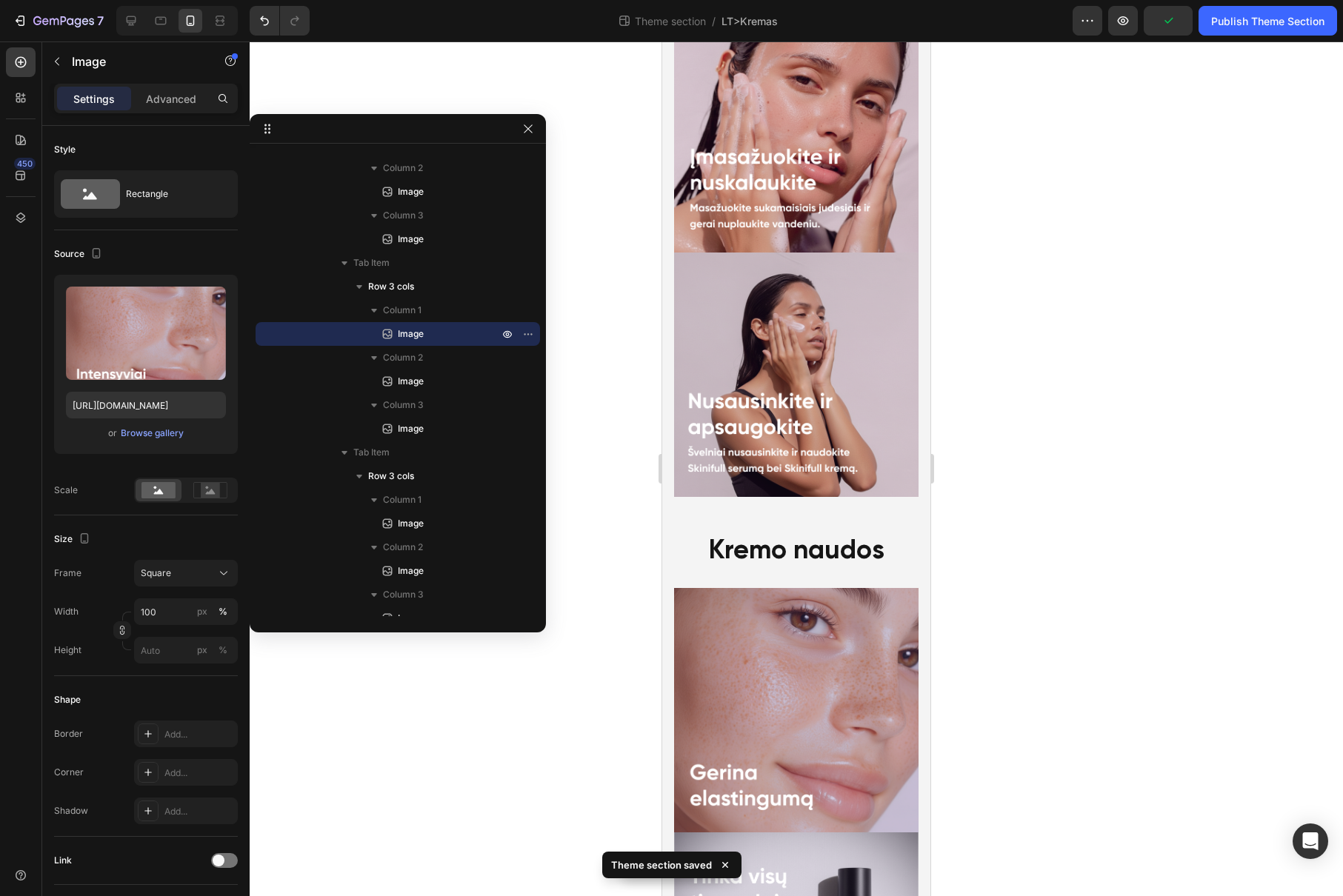
scroll to position [2309, 0]
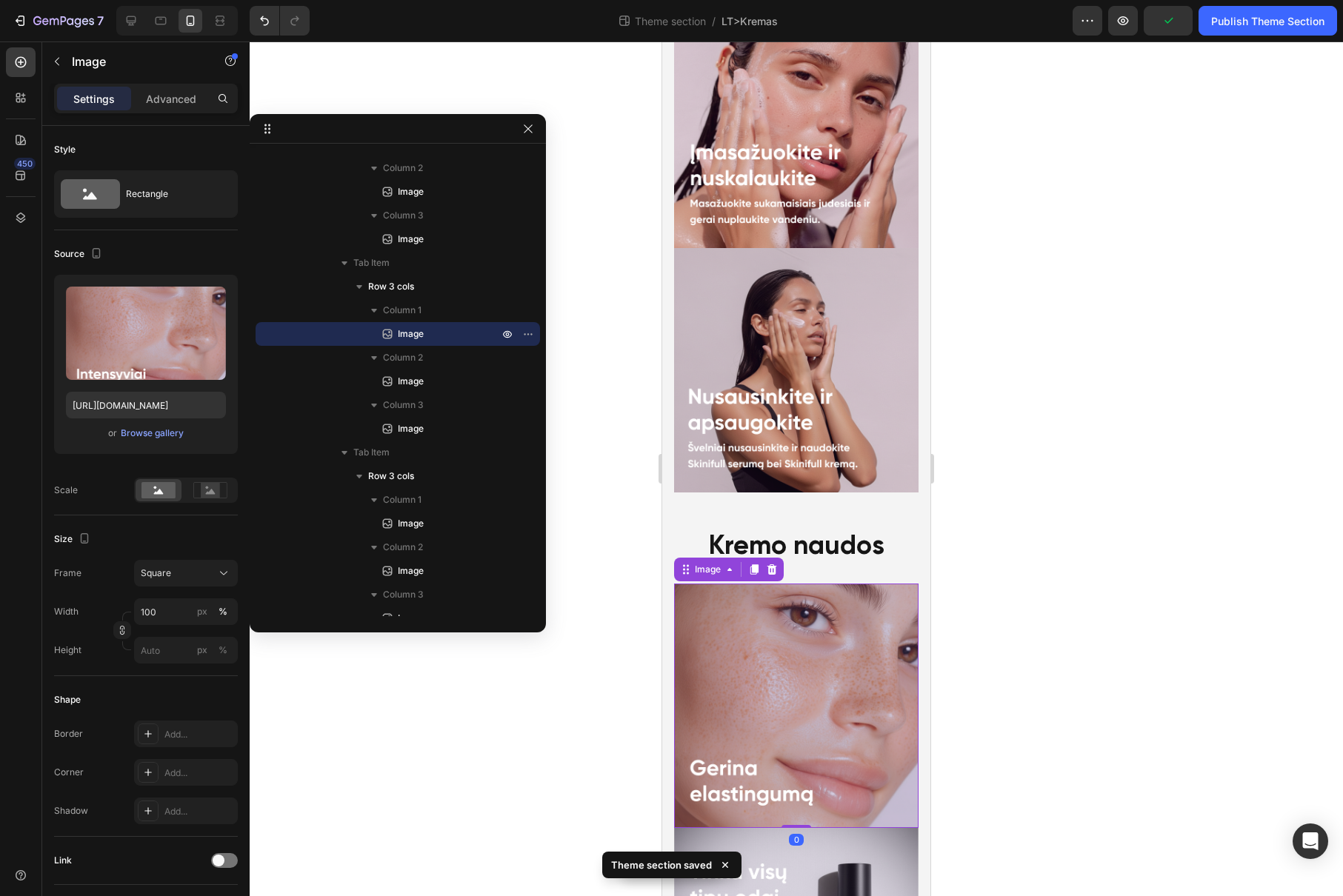
click at [773, 621] on img at bounding box center [796, 705] width 244 height 244
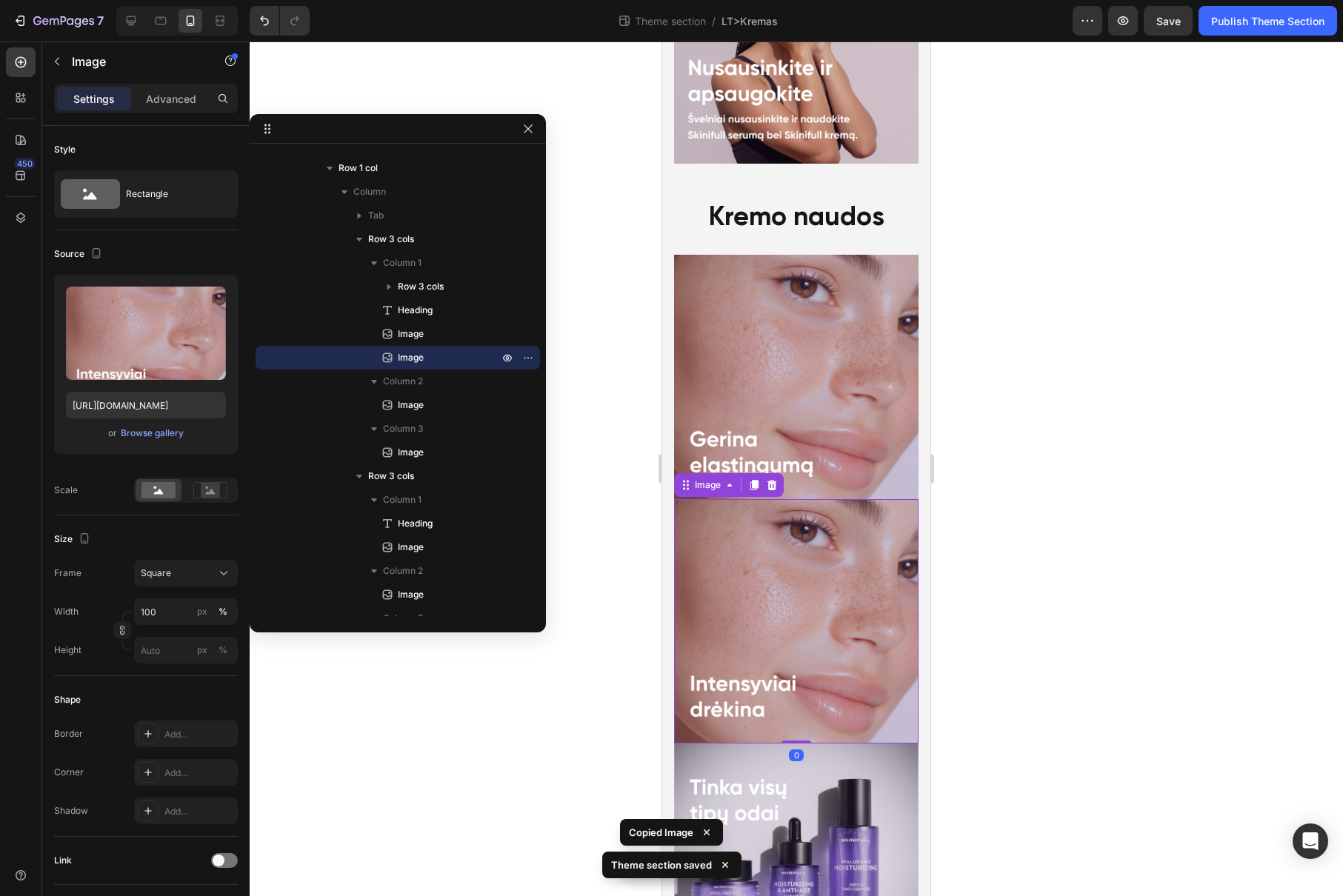
scroll to position [2623, 0]
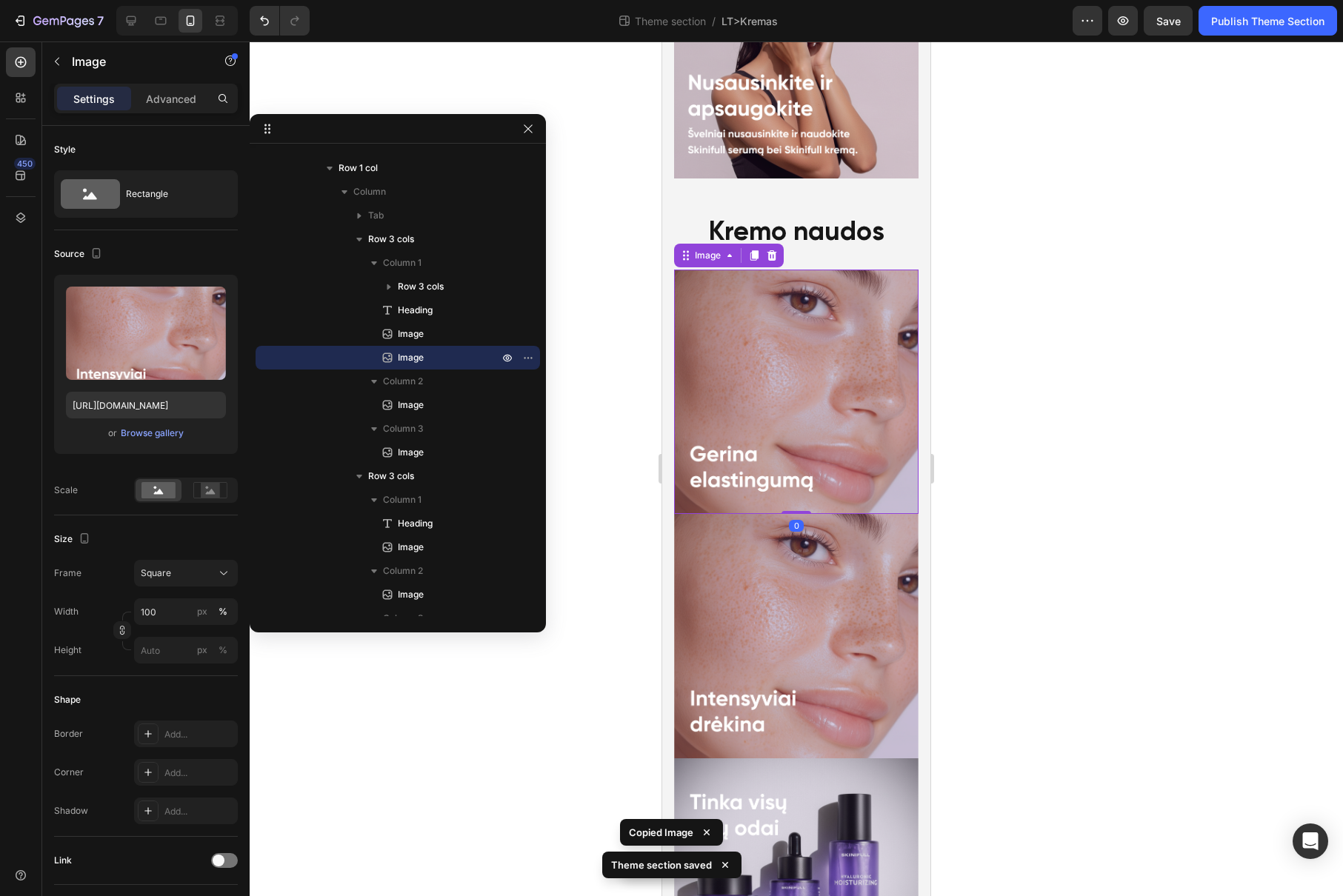
click at [850, 367] on img at bounding box center [796, 391] width 244 height 244
click at [770, 250] on icon at bounding box center [772, 255] width 10 height 11
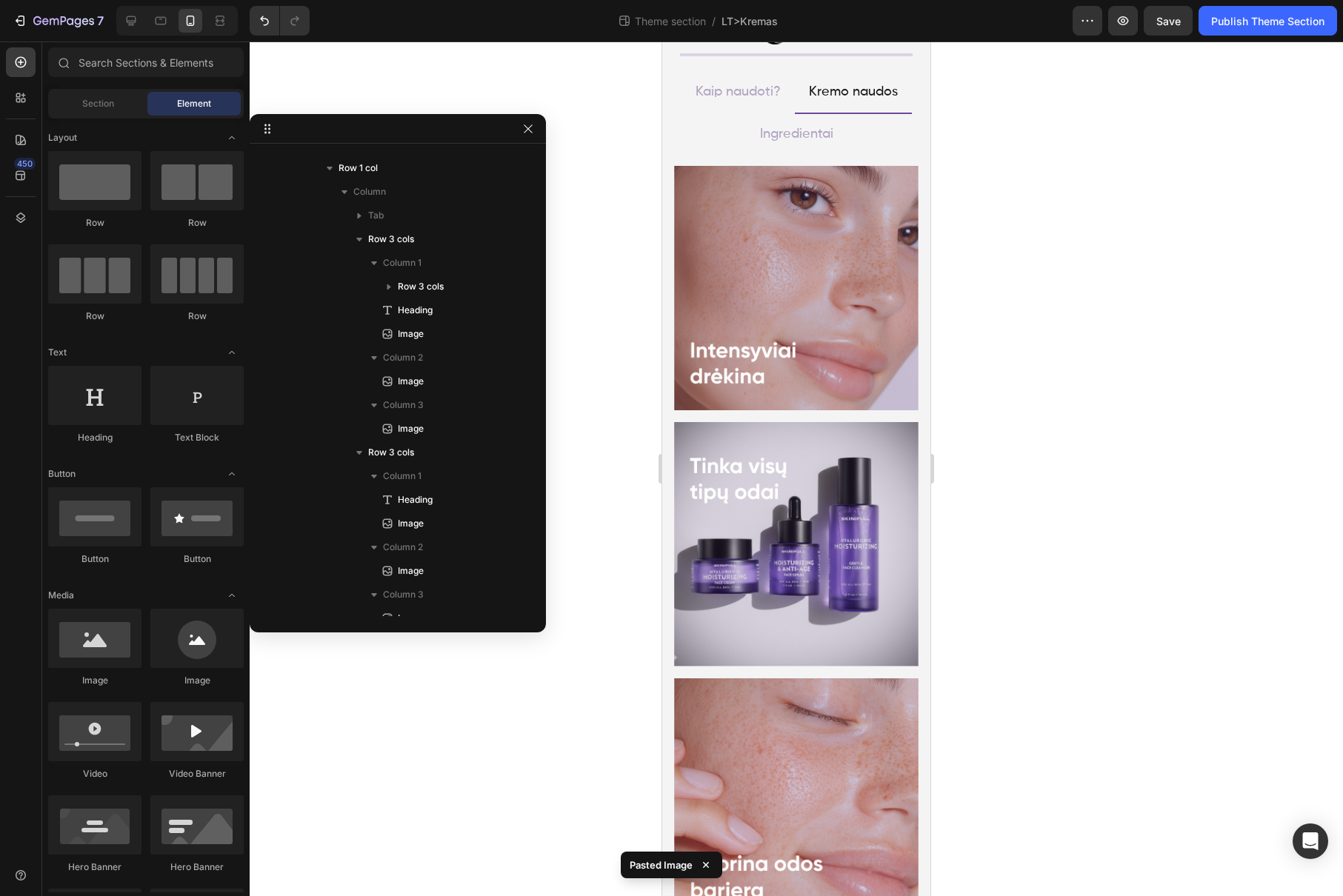
scroll to position [1063, 0]
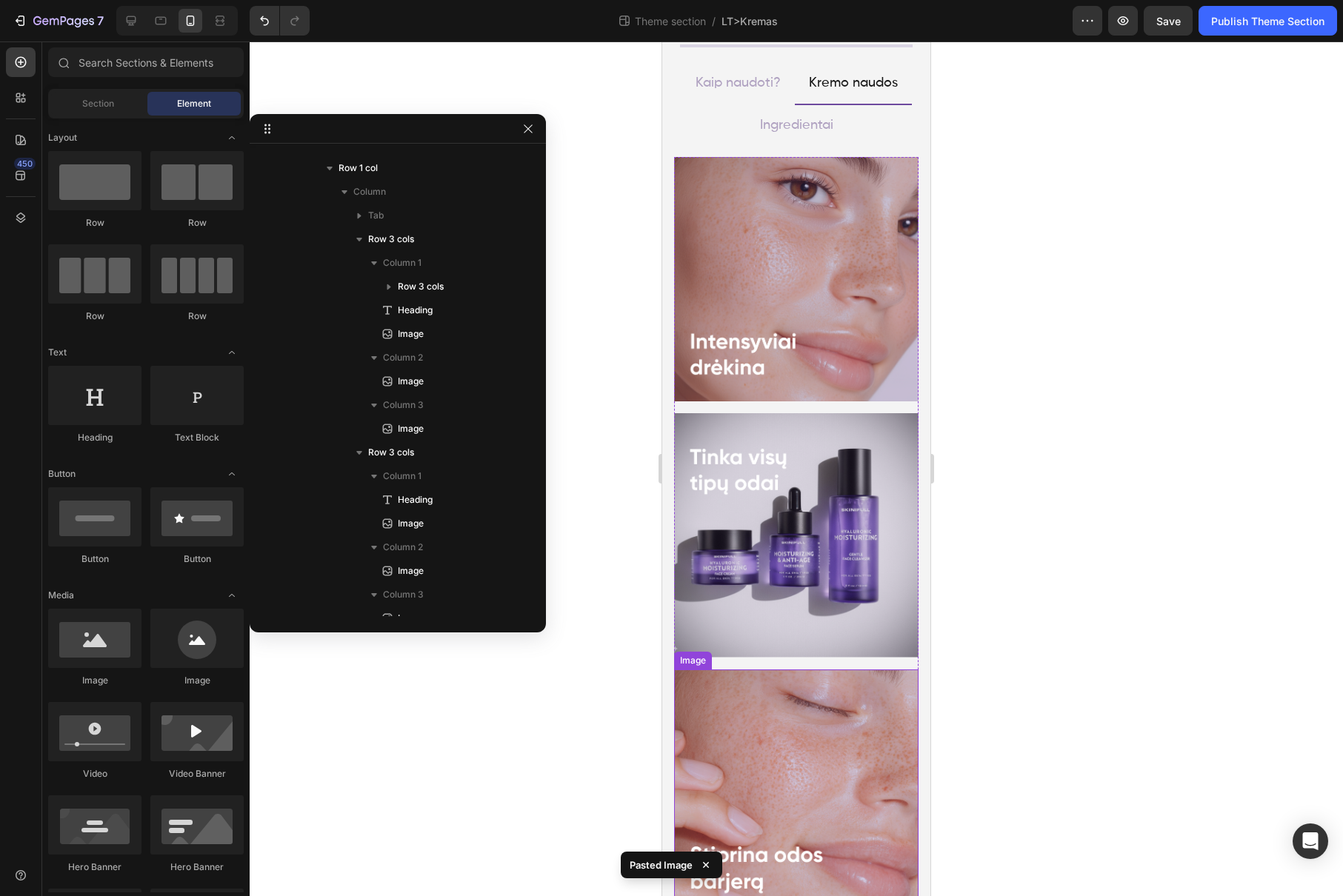
click at [805, 677] on img at bounding box center [796, 792] width 244 height 244
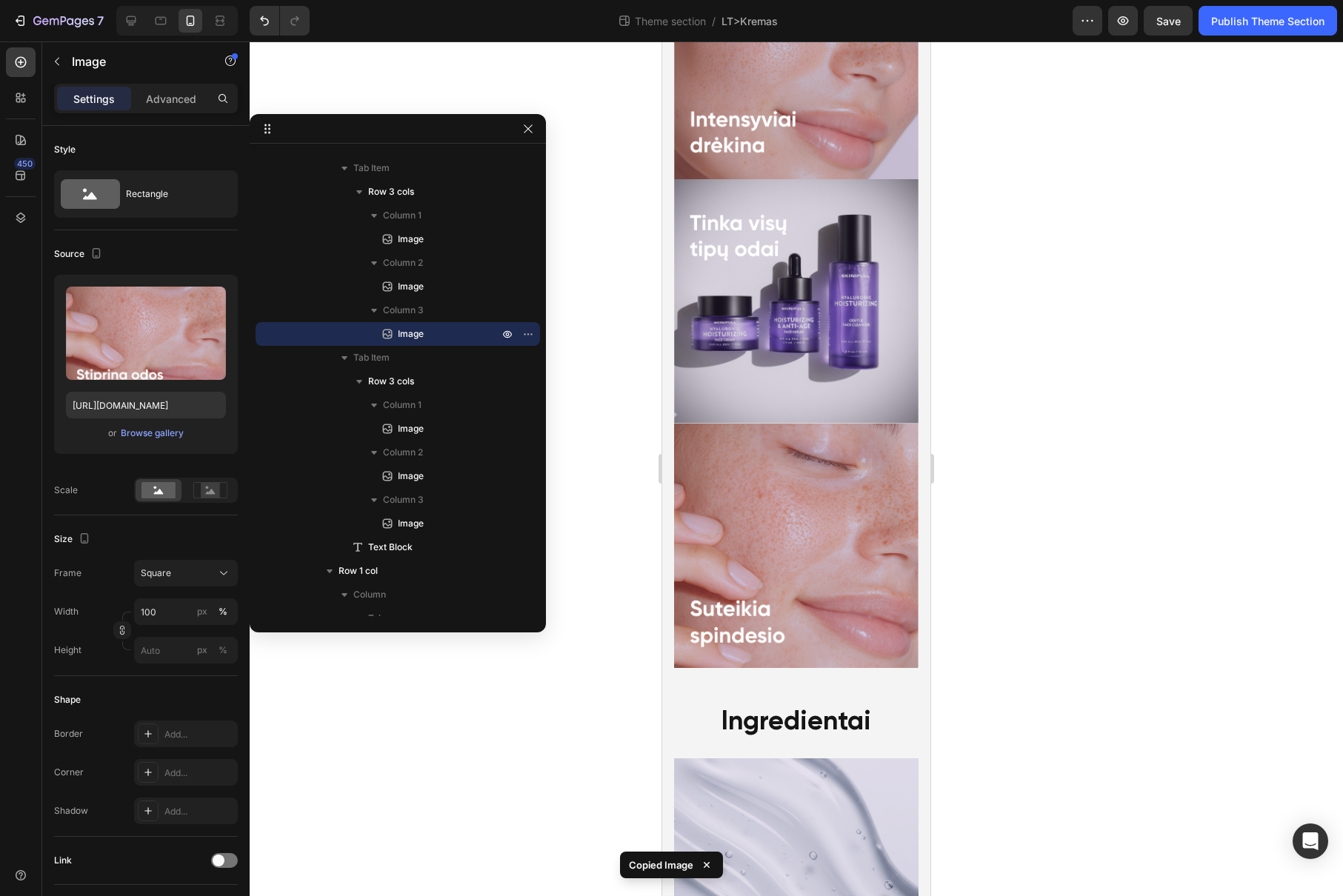
scroll to position [3004, 0]
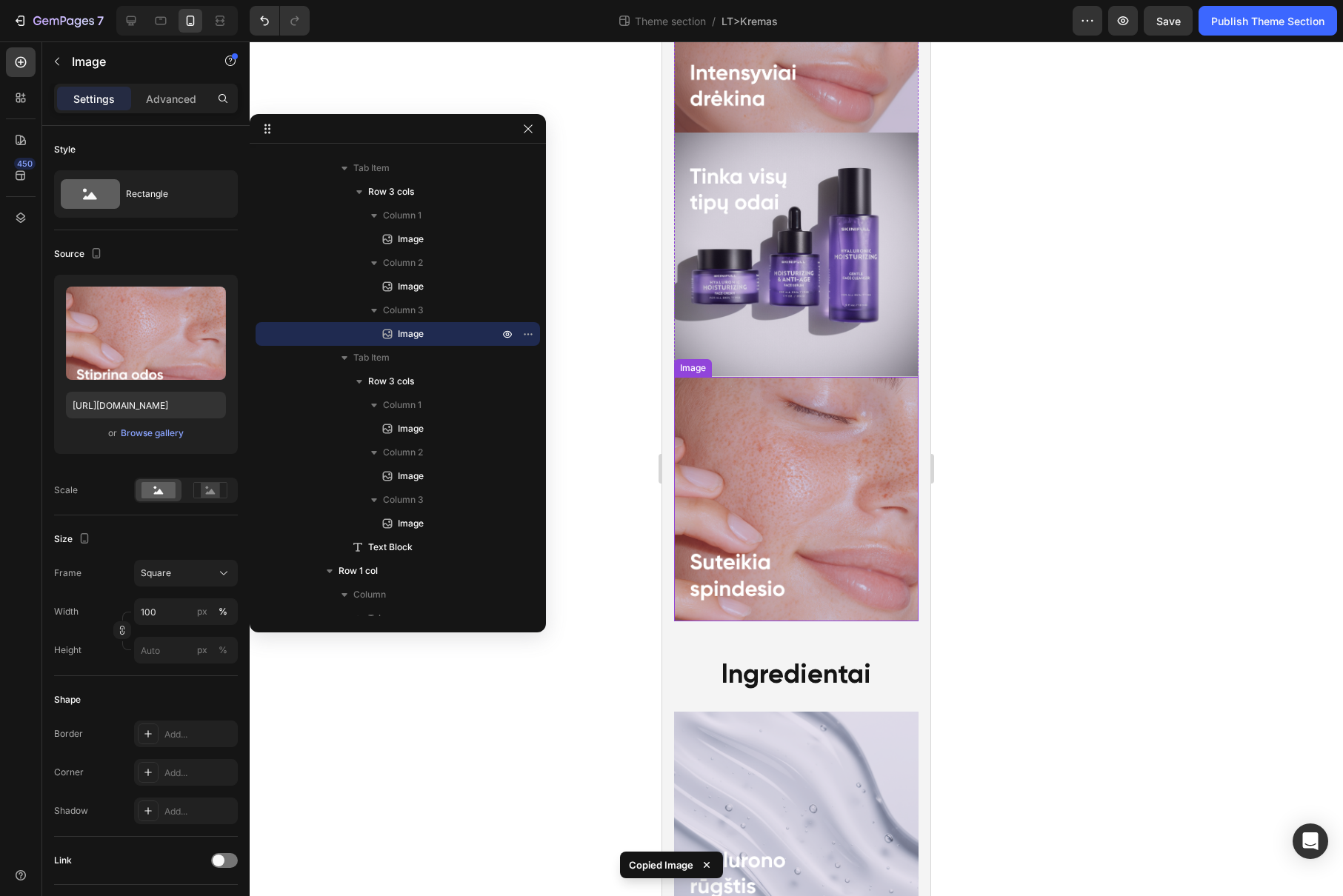
click at [769, 408] on img at bounding box center [796, 499] width 244 height 244
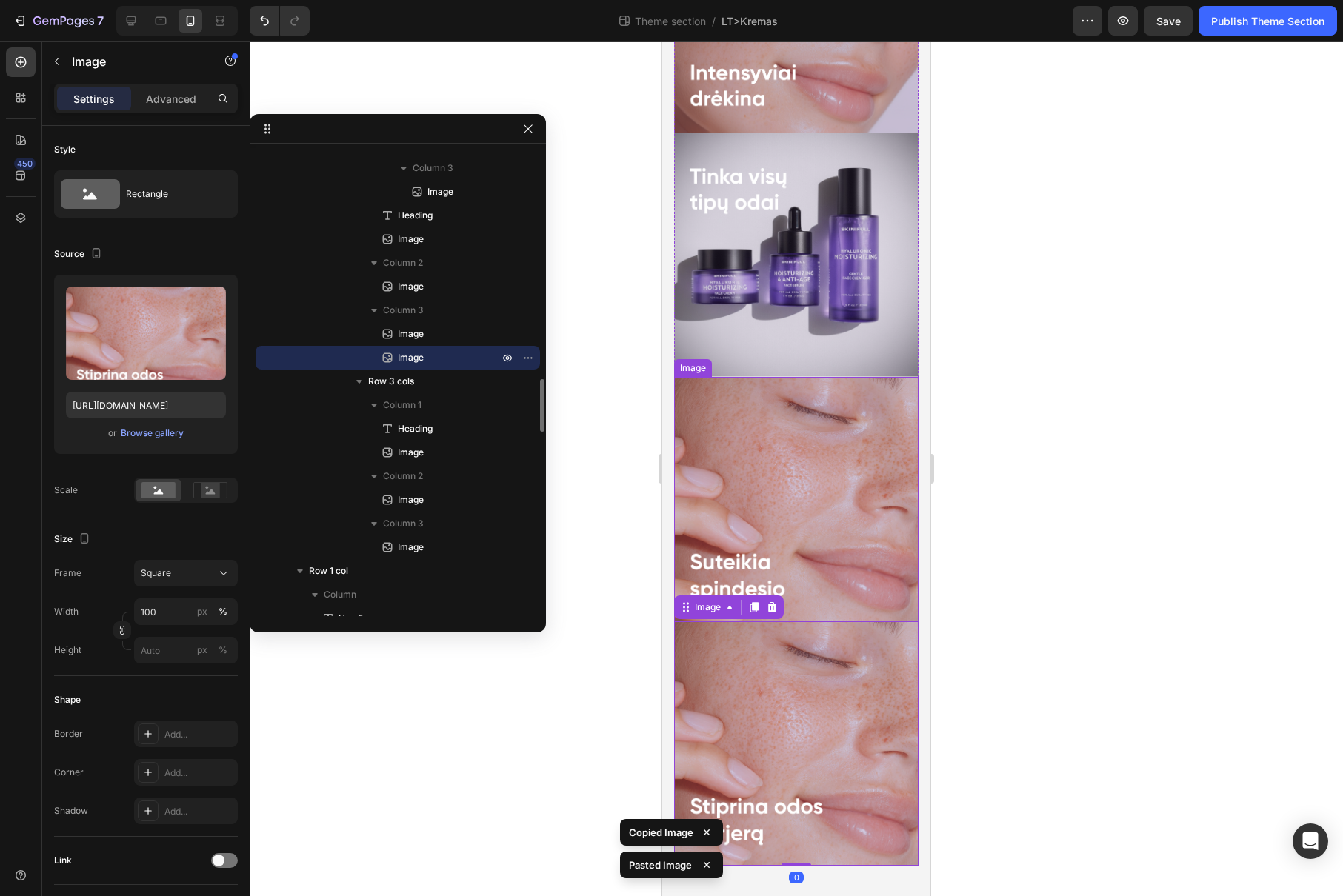
click at [773, 377] on img at bounding box center [796, 499] width 244 height 244
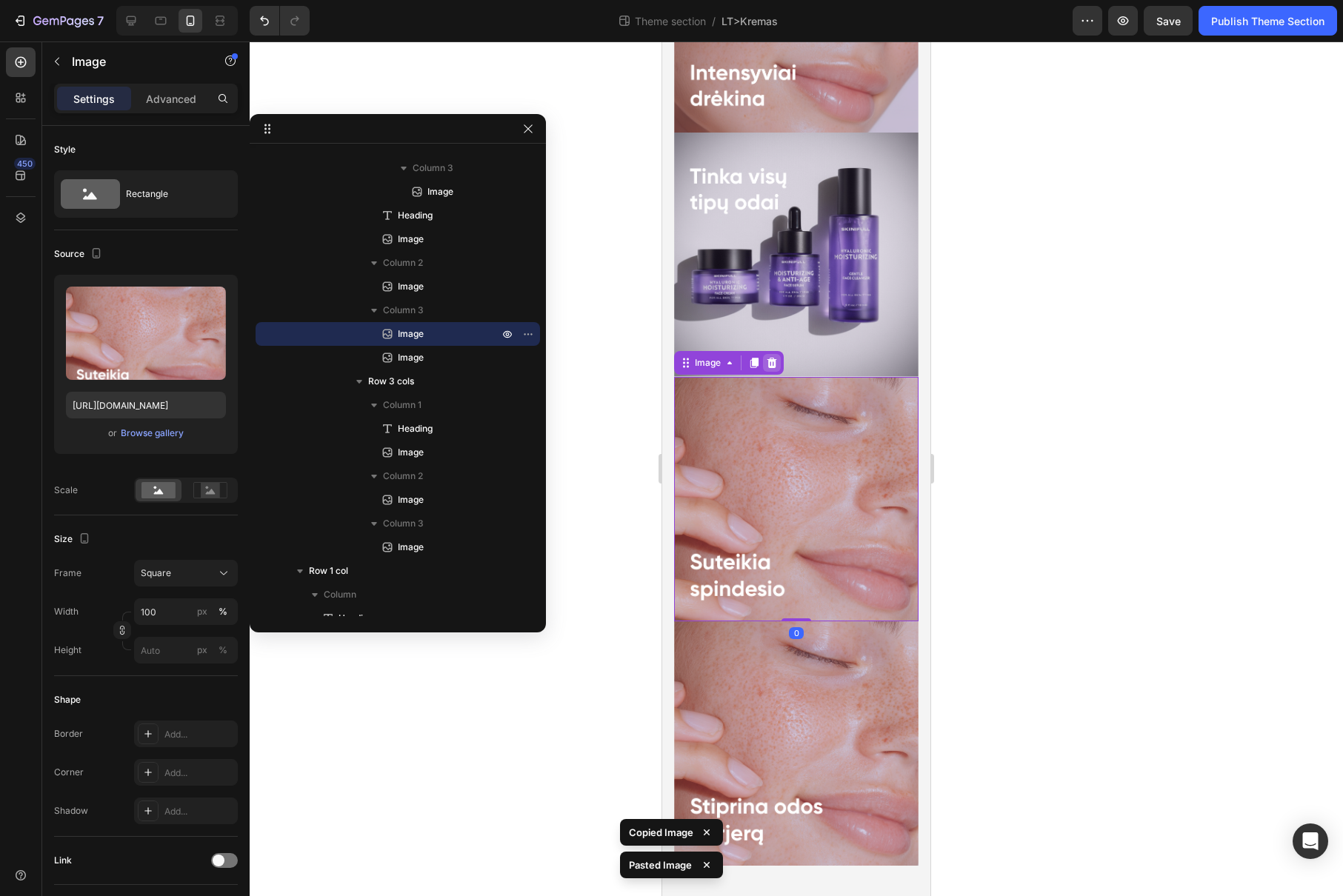
click at [773, 357] on icon at bounding box center [772, 362] width 10 height 11
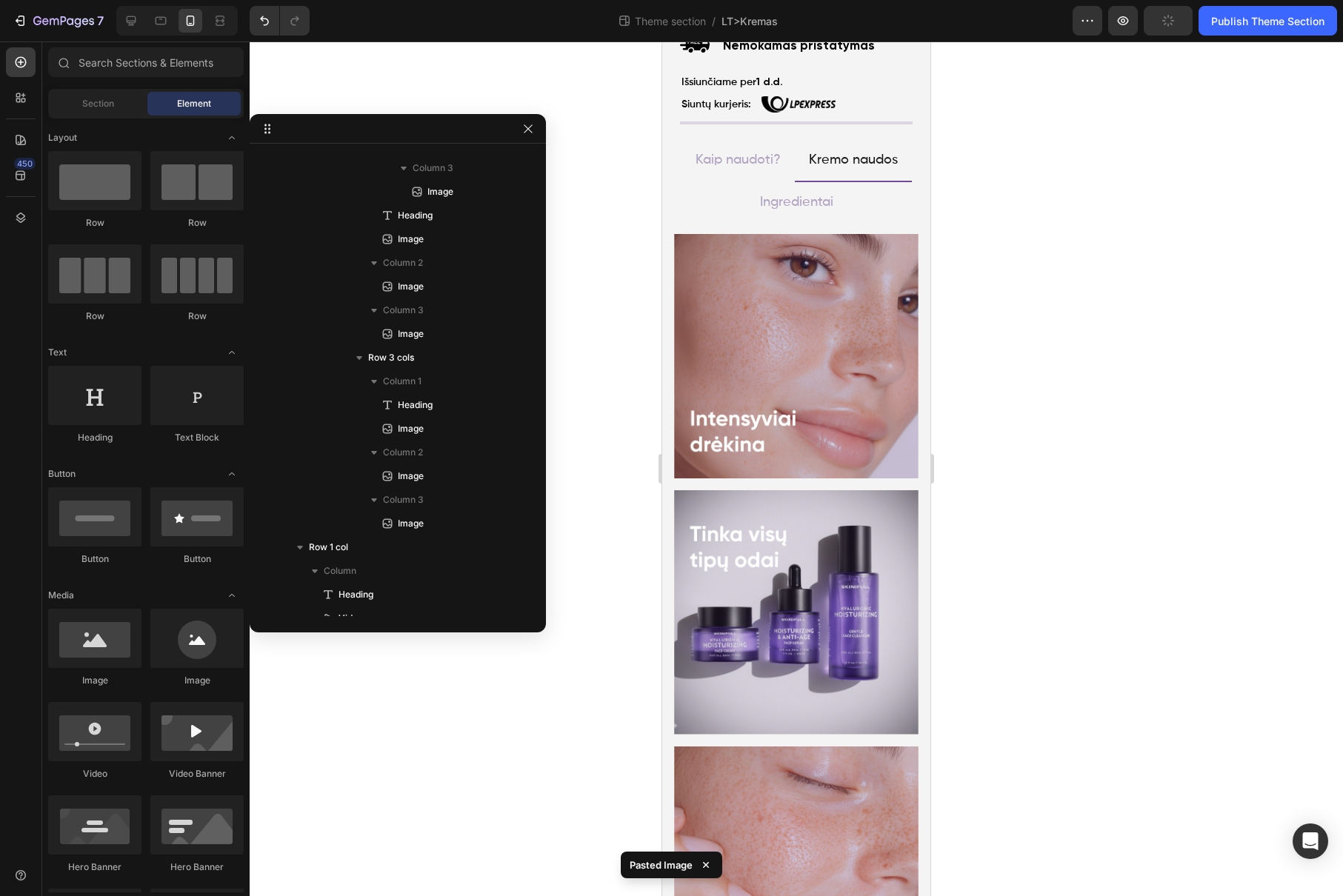
scroll to position [767, 0]
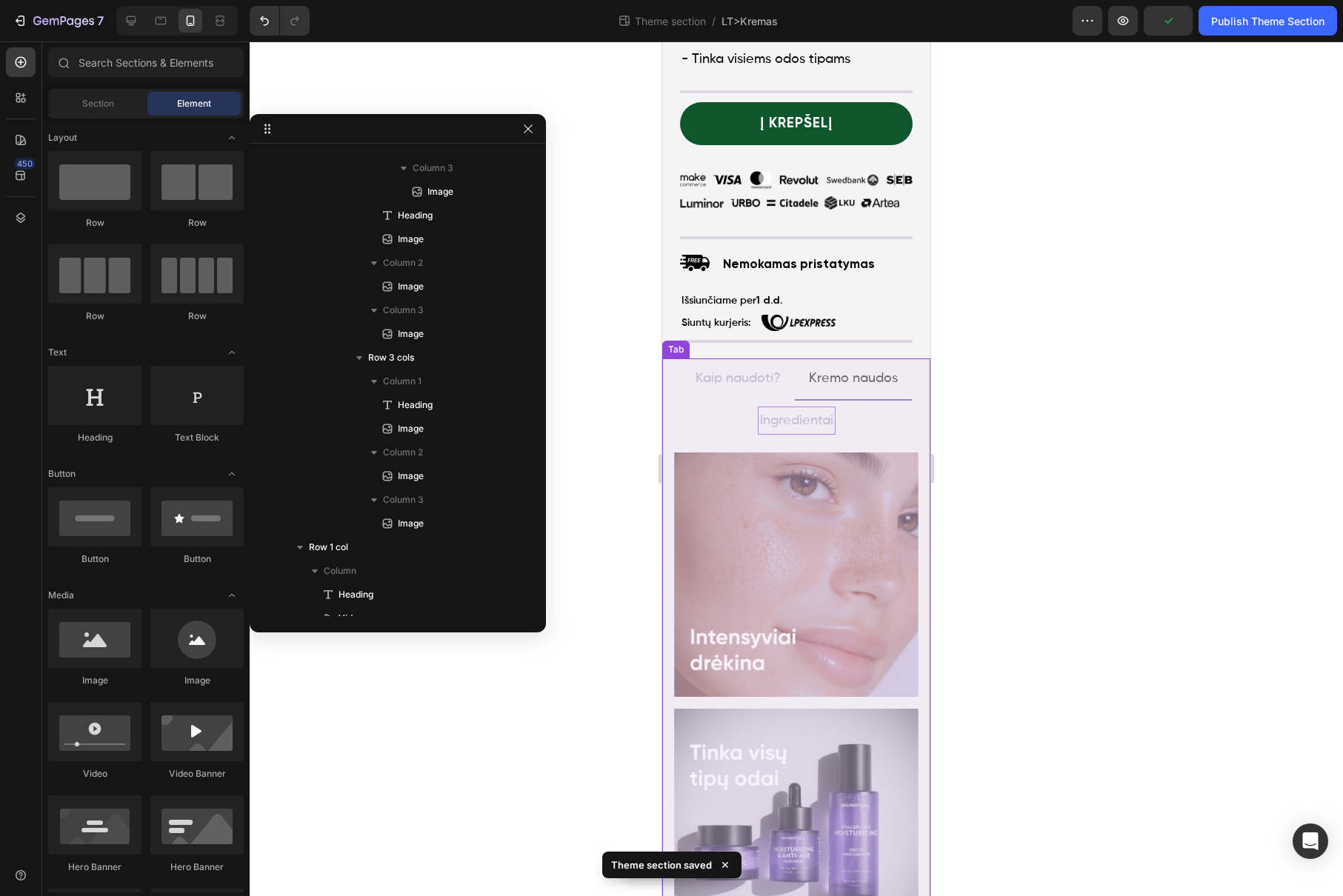
click at [800, 418] on p "Ingredientai" at bounding box center [796, 420] width 73 height 24
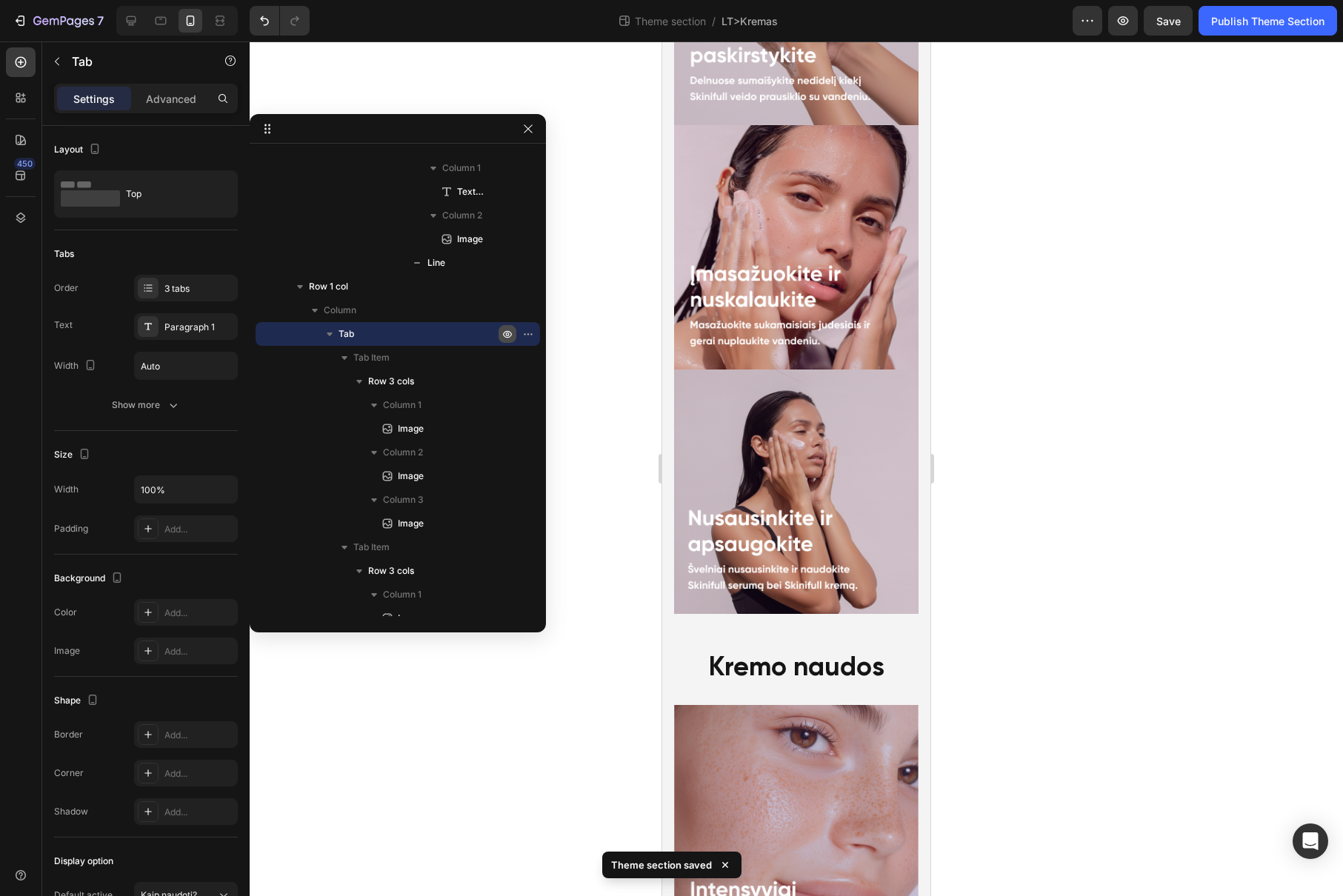
scroll to position [2376, 0]
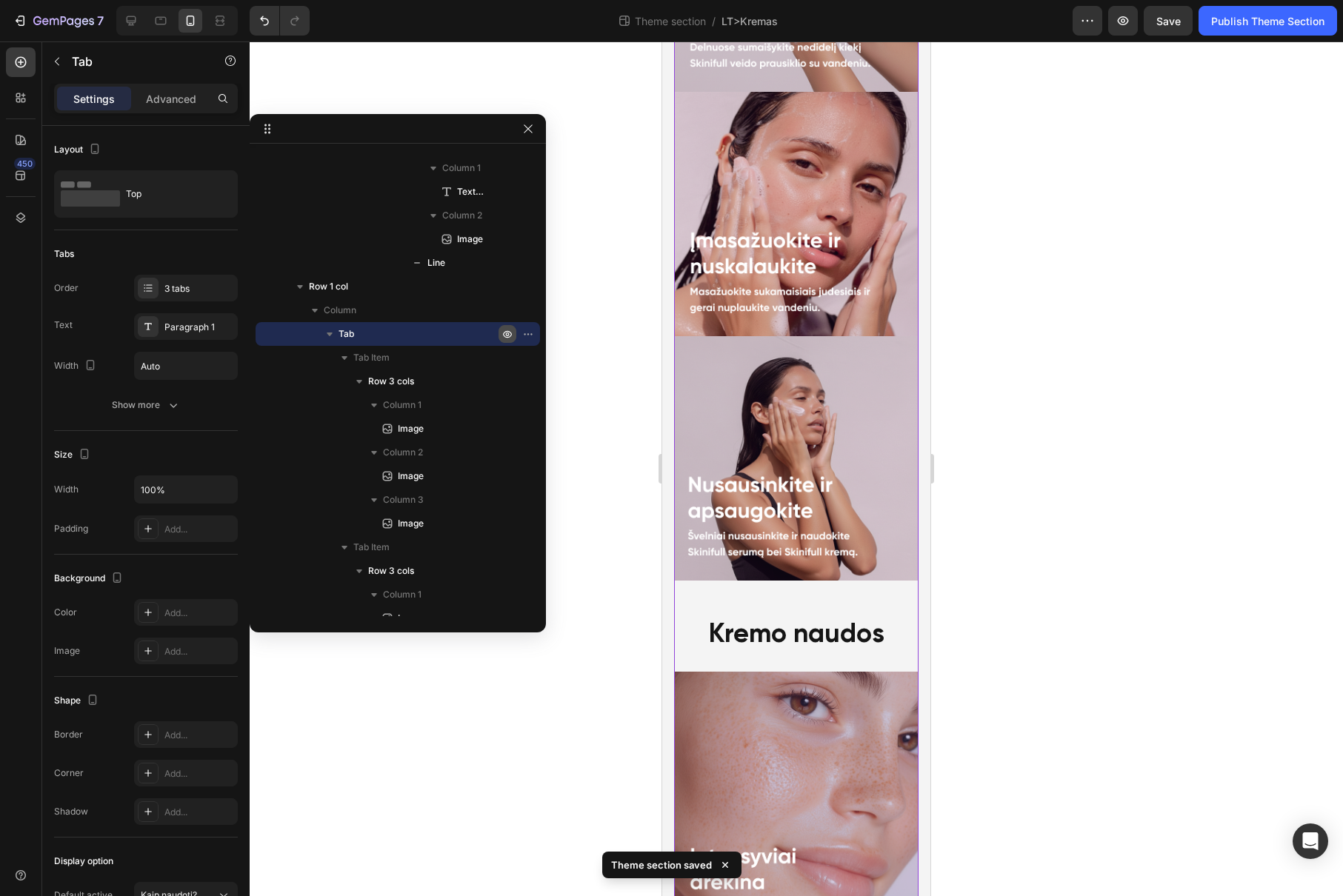
click at [797, 590] on div "Kaip naudoti? Heading Image Image Image Row Kremo naudos Heading Image" at bounding box center [796, 354] width 244 height 1125
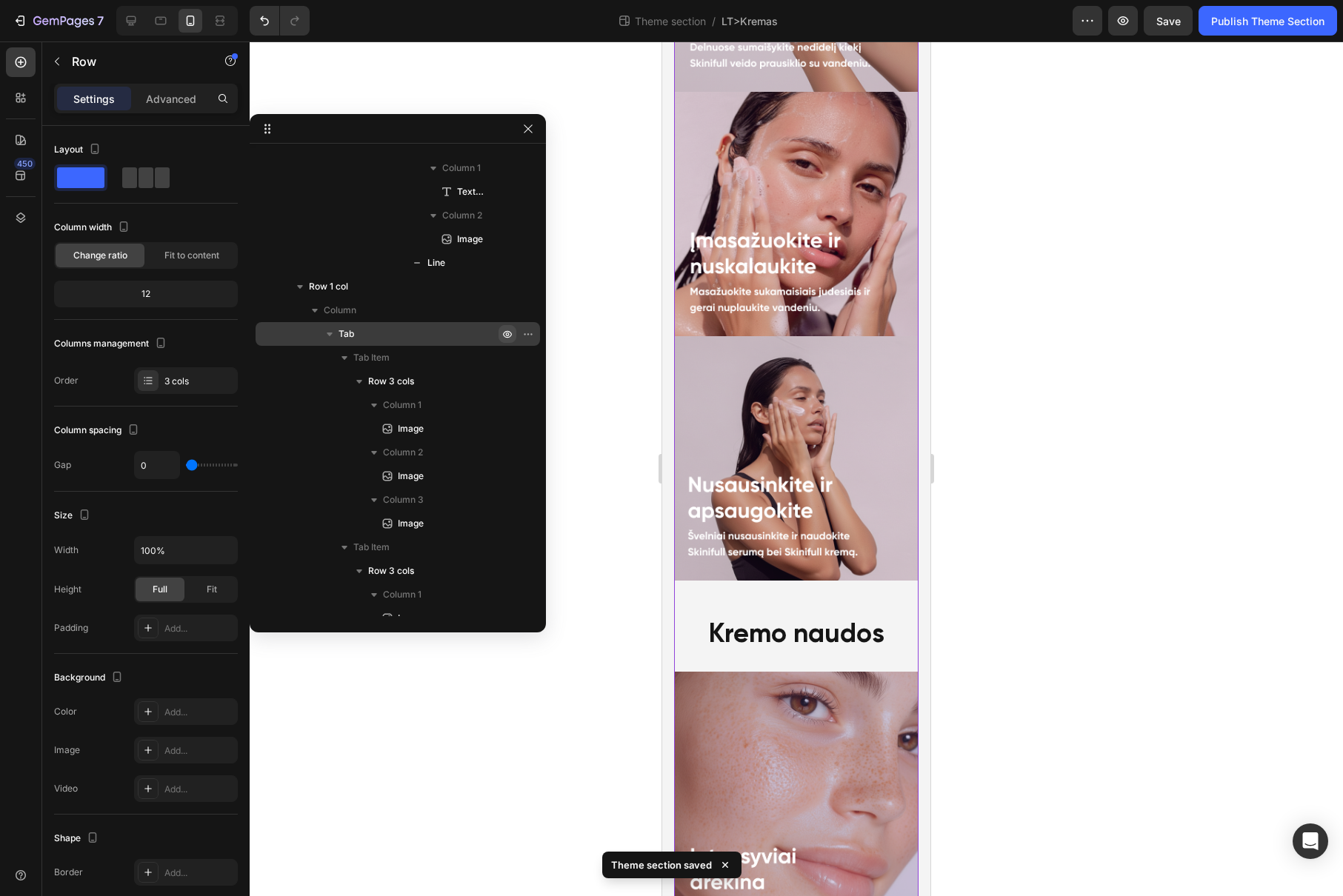
scroll to position [1676, 0]
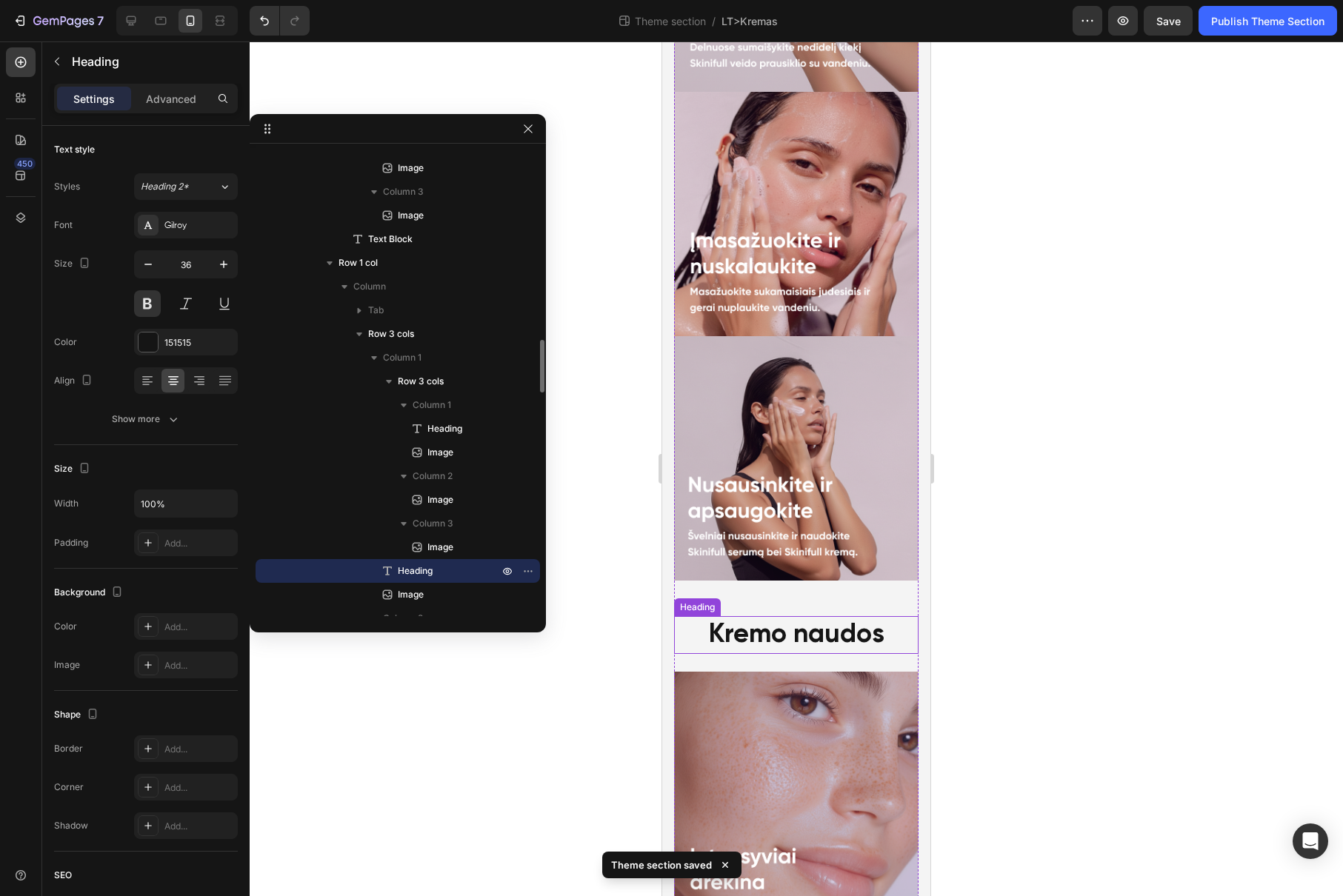
click at [806, 617] on div "Kremo naudos Heading" at bounding box center [796, 635] width 244 height 38
click at [852, 672] on img at bounding box center [796, 793] width 244 height 244
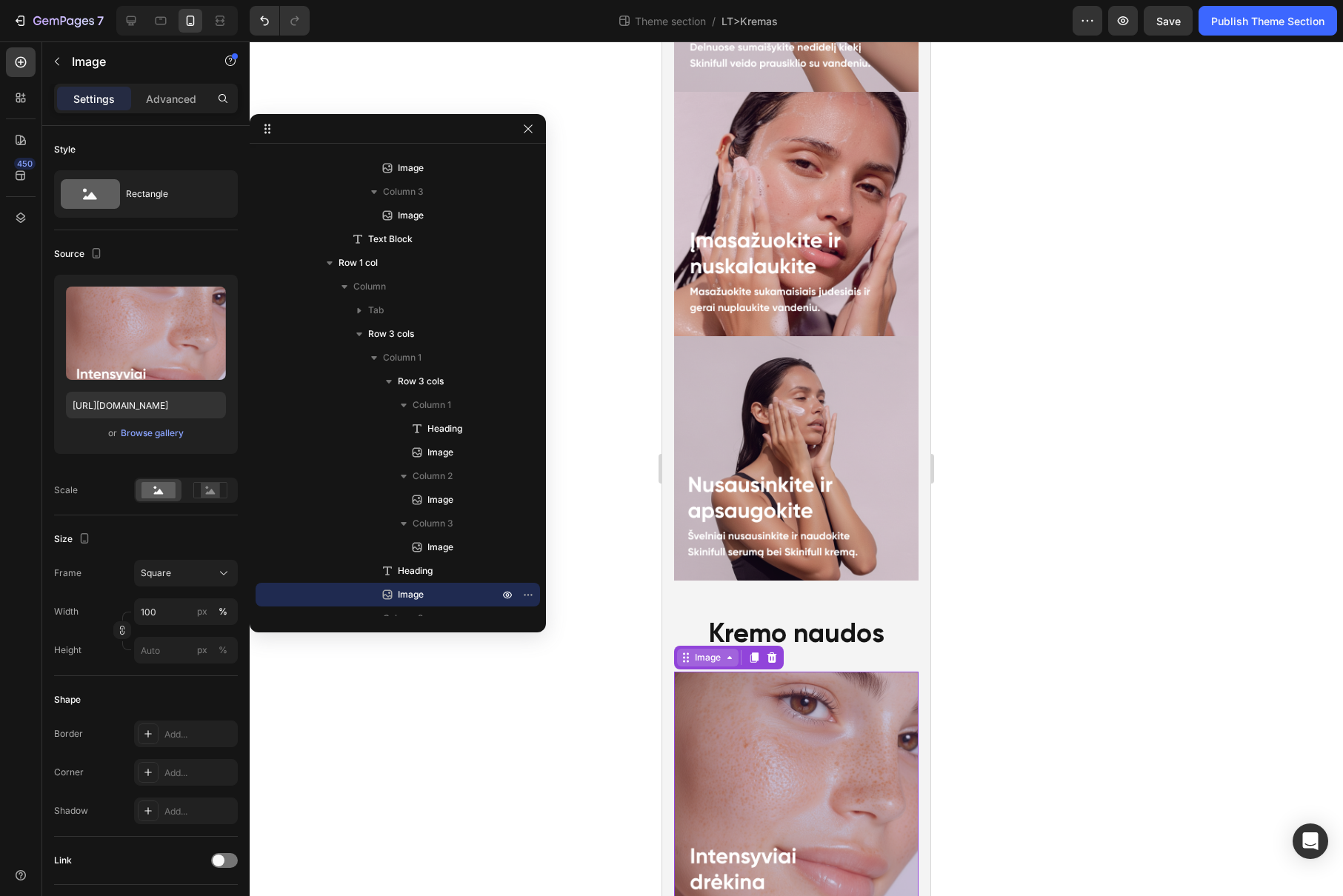
click at [708, 651] on div "Image" at bounding box center [708, 658] width 32 height 13
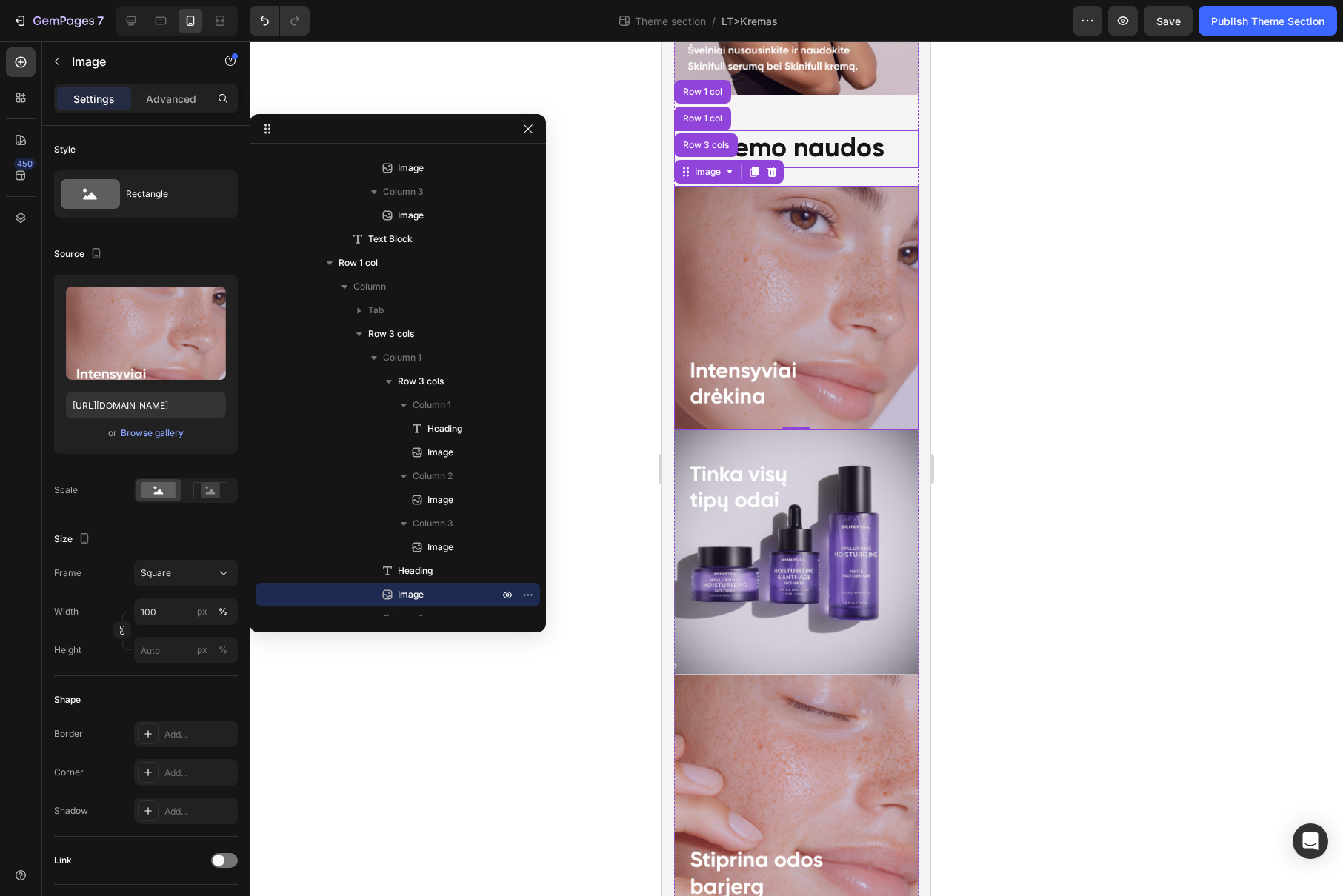
scroll to position [2860, 0]
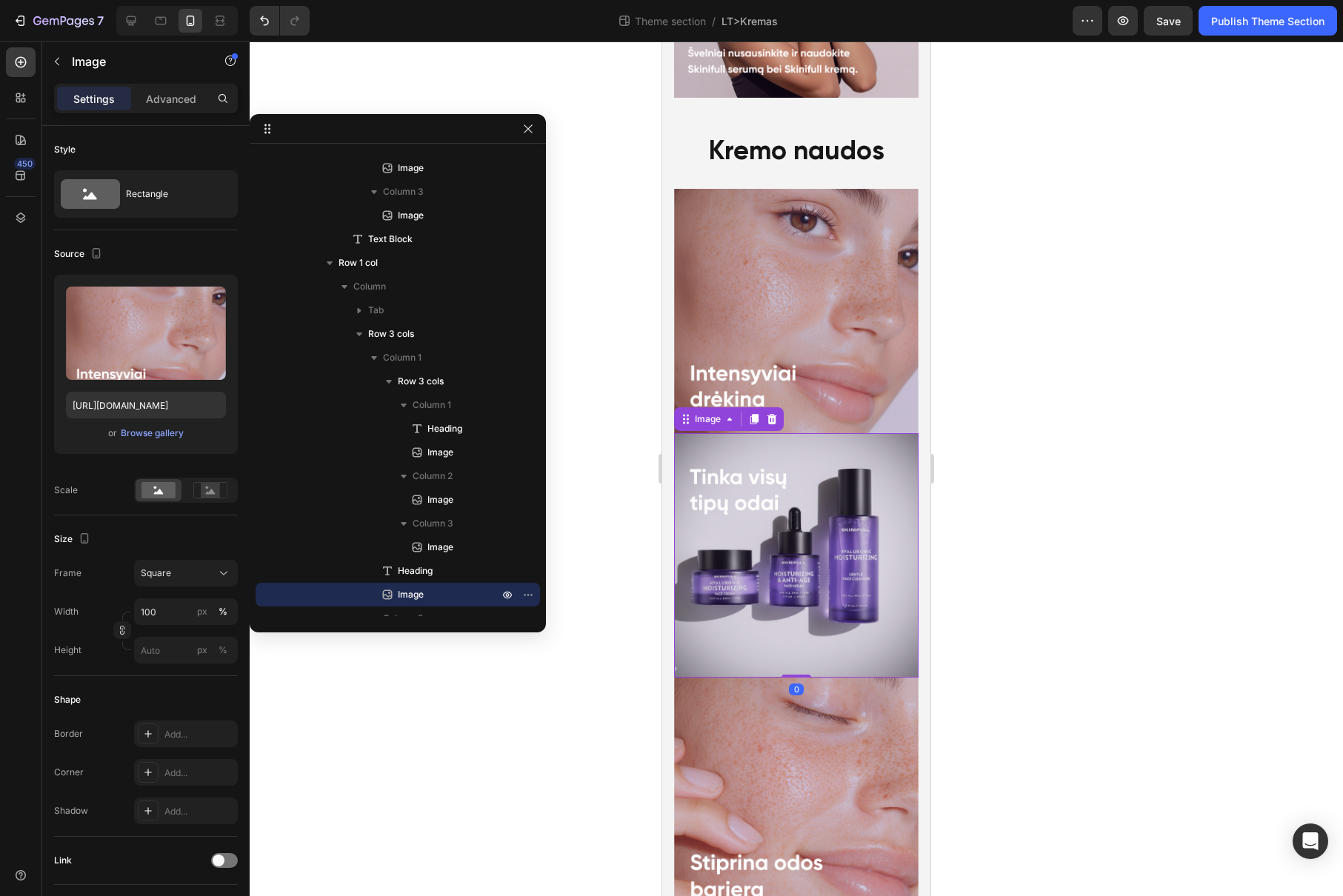
click at [819, 545] on img at bounding box center [796, 555] width 244 height 244
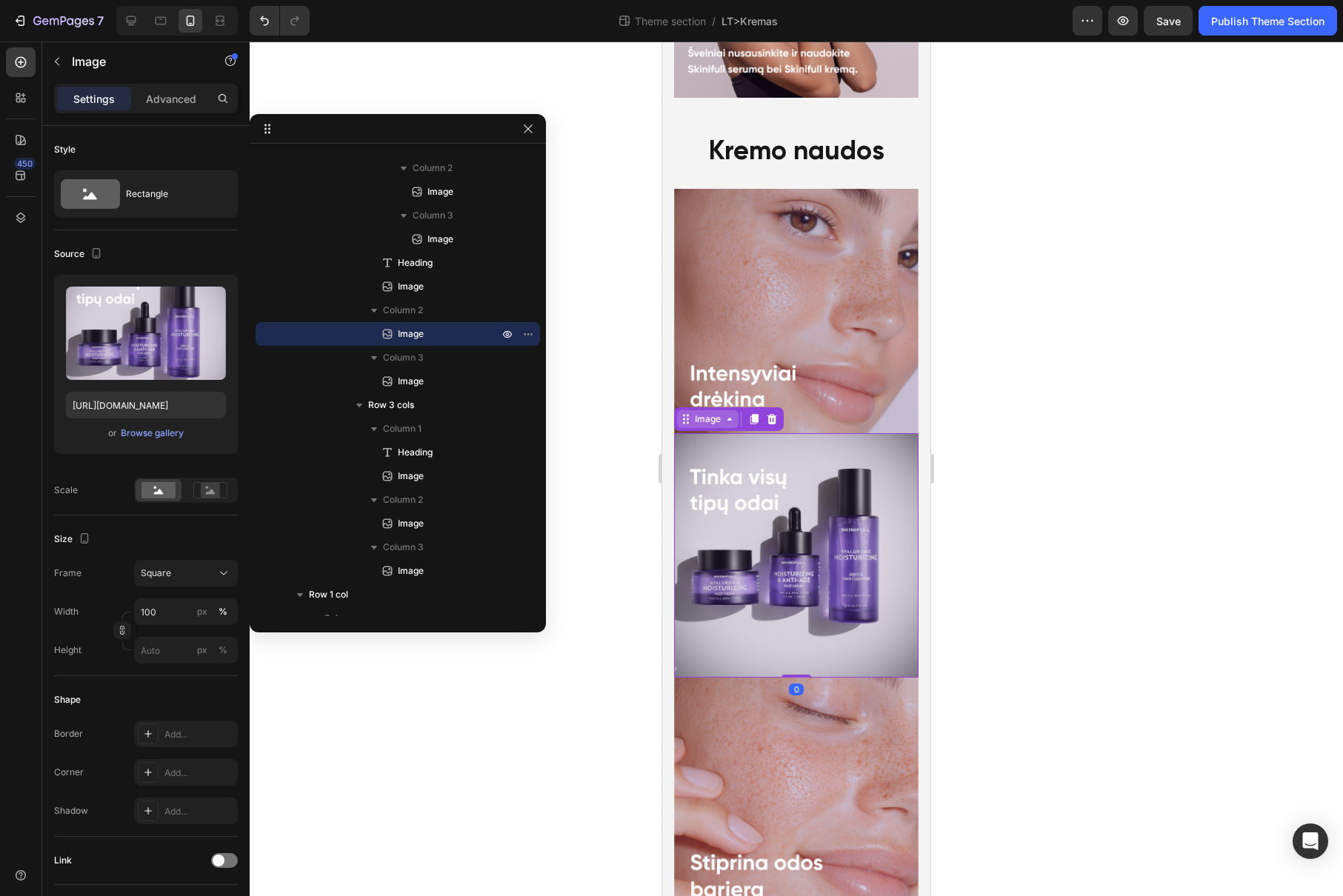
click at [706, 413] on div "Image" at bounding box center [708, 419] width 32 height 13
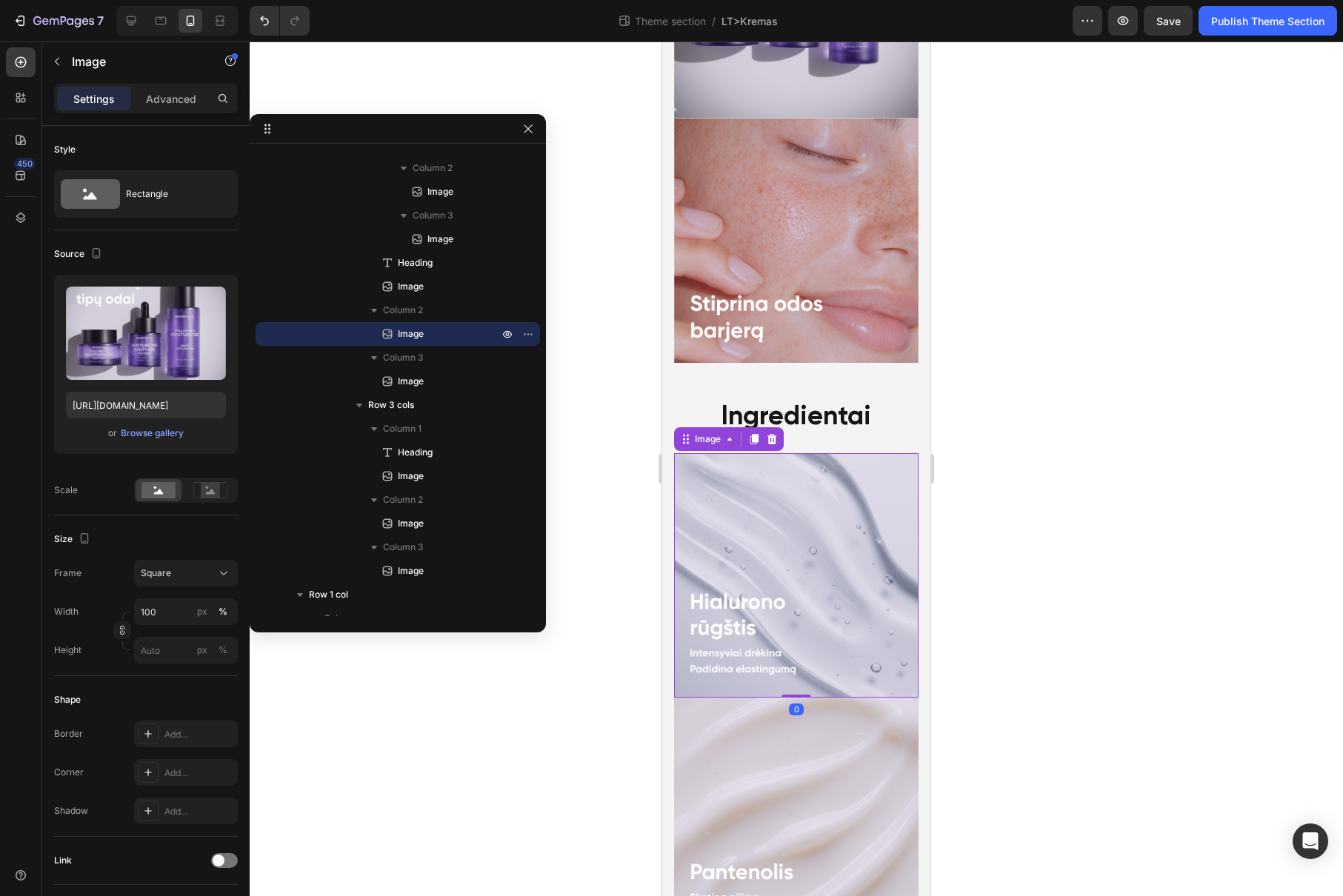
click at [797, 453] on img at bounding box center [796, 575] width 244 height 244
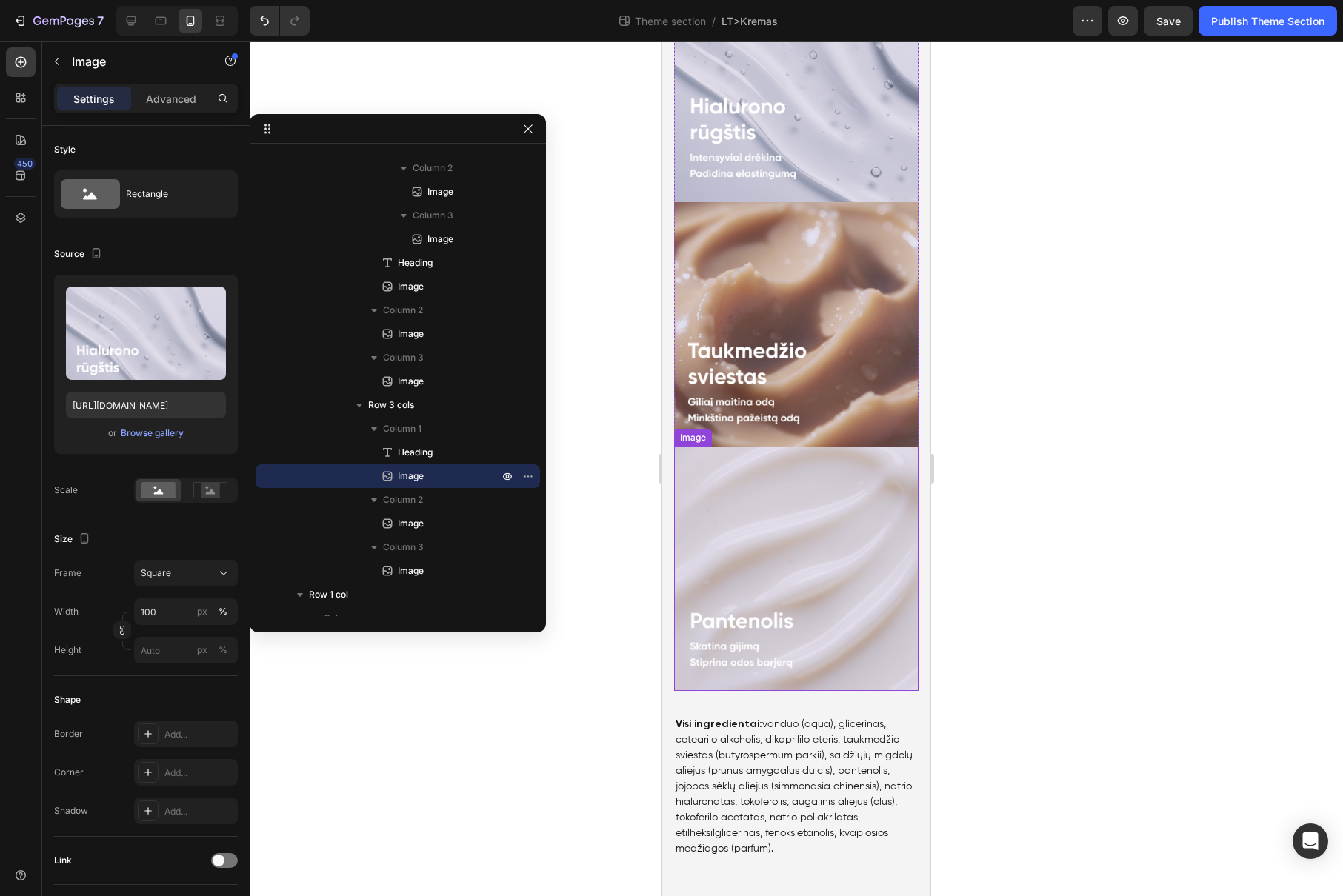
scroll to position [1185, 0]
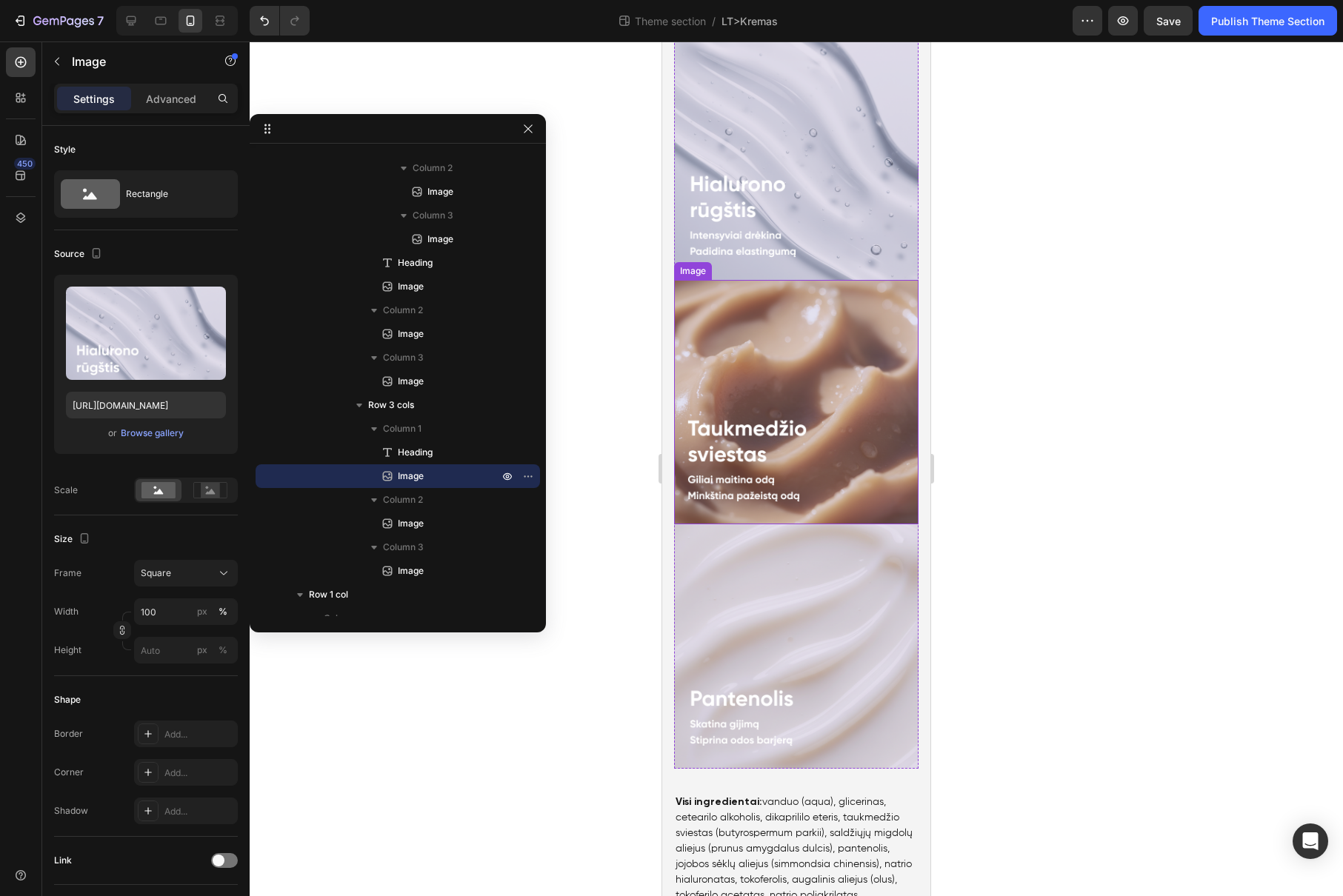
click at [765, 206] on img at bounding box center [796, 157] width 244 height 244
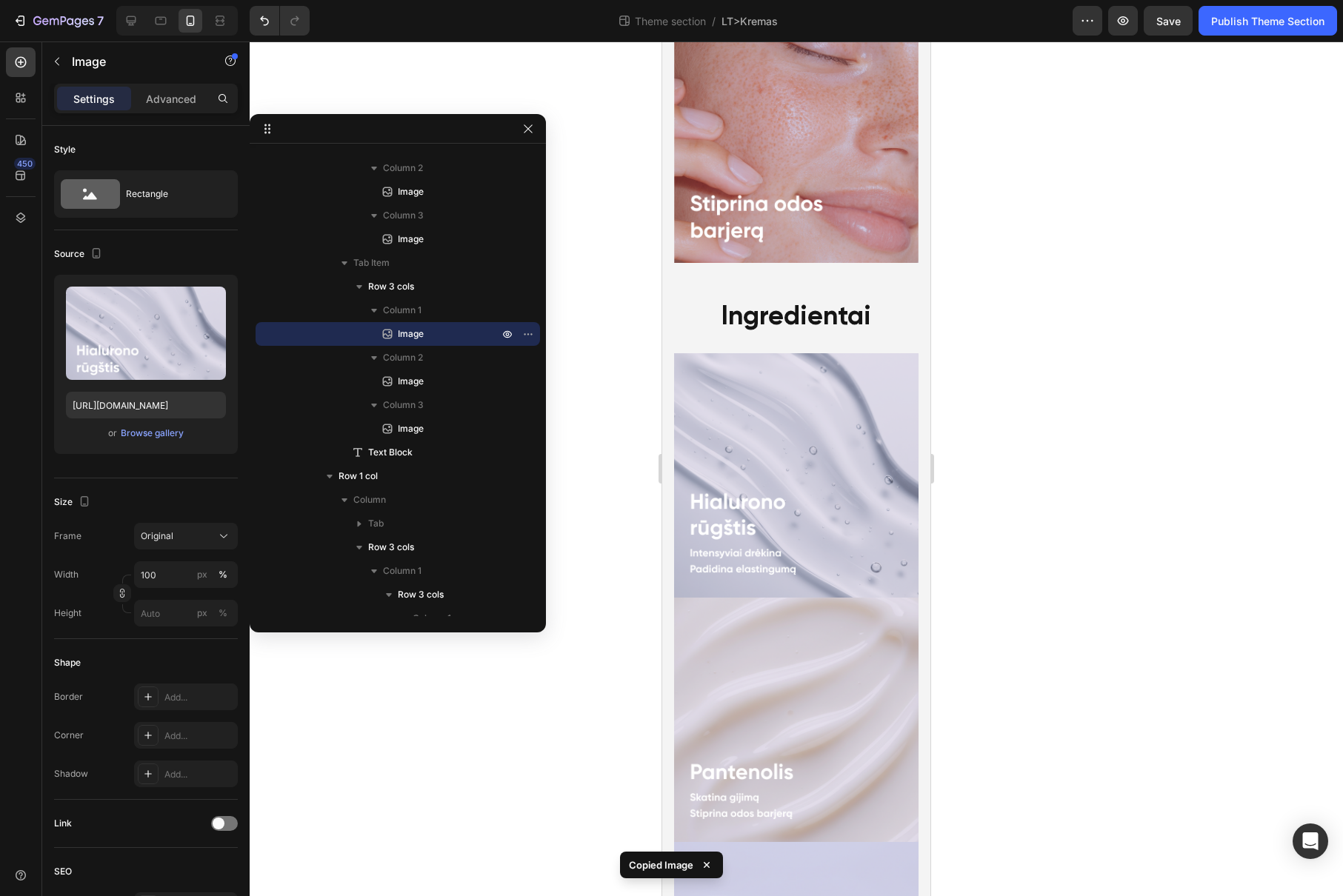
scroll to position [3513, 0]
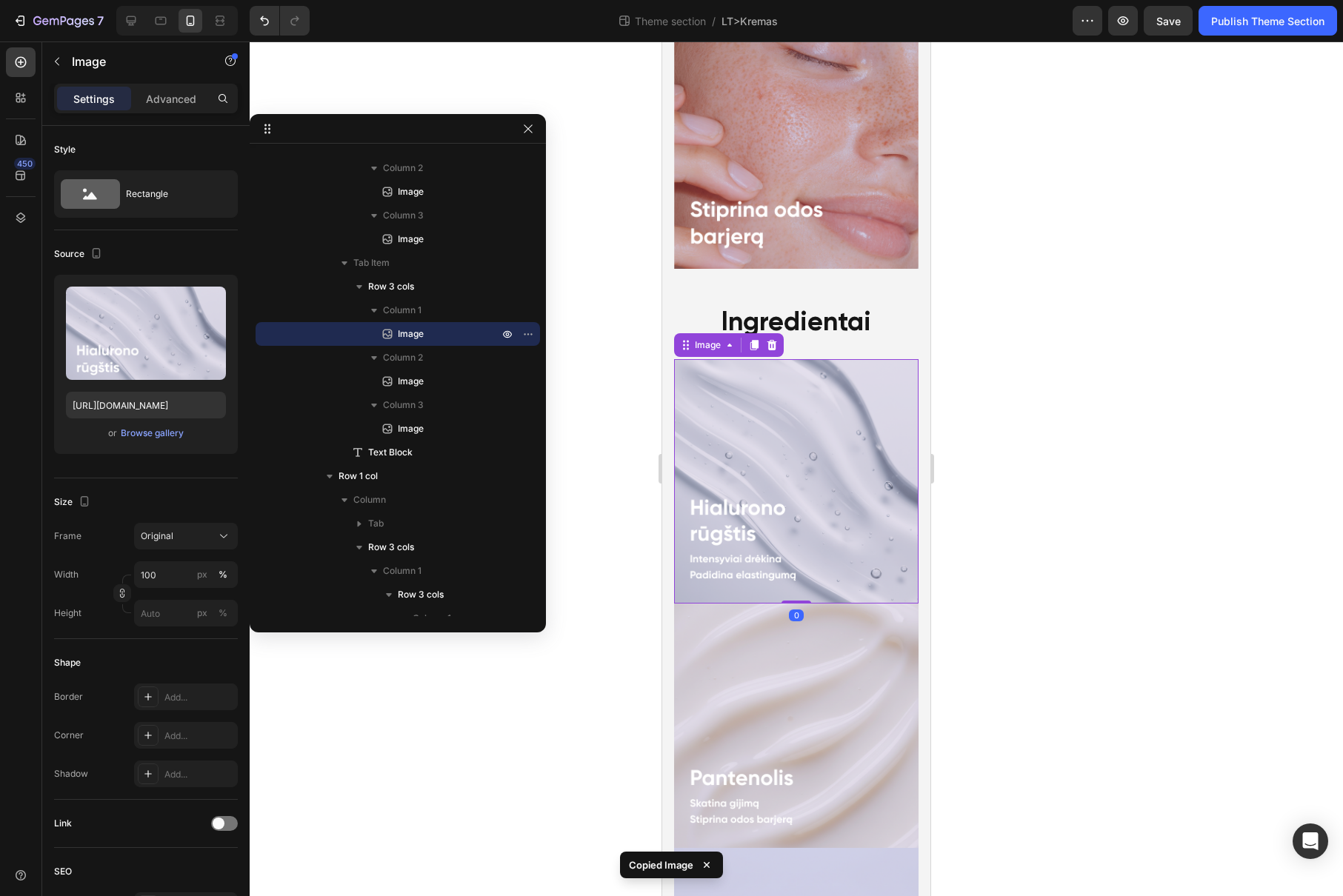
click at [726, 415] on img at bounding box center [796, 481] width 244 height 244
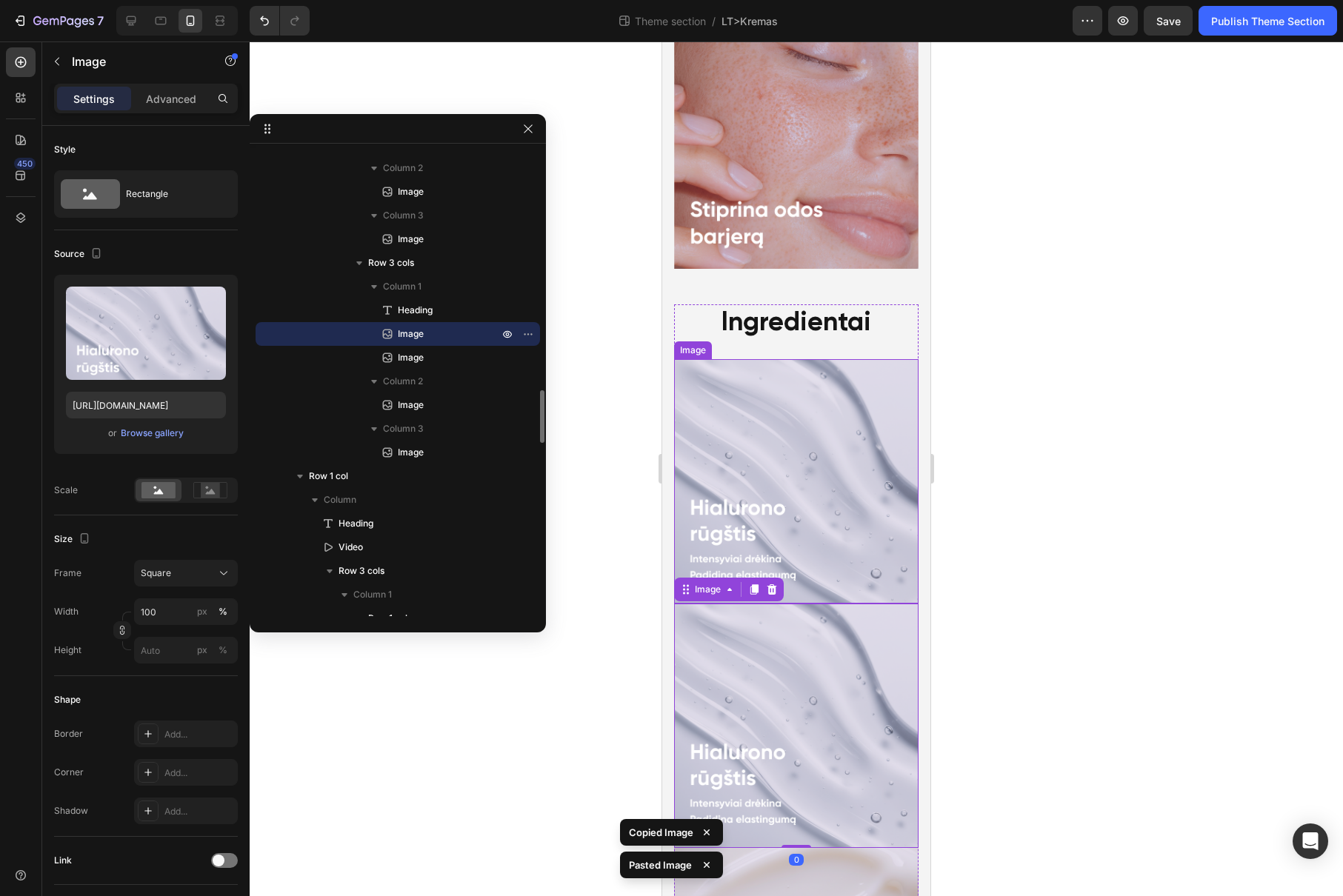
click at [755, 360] on img at bounding box center [796, 481] width 244 height 244
click at [774, 340] on icon at bounding box center [772, 345] width 10 height 11
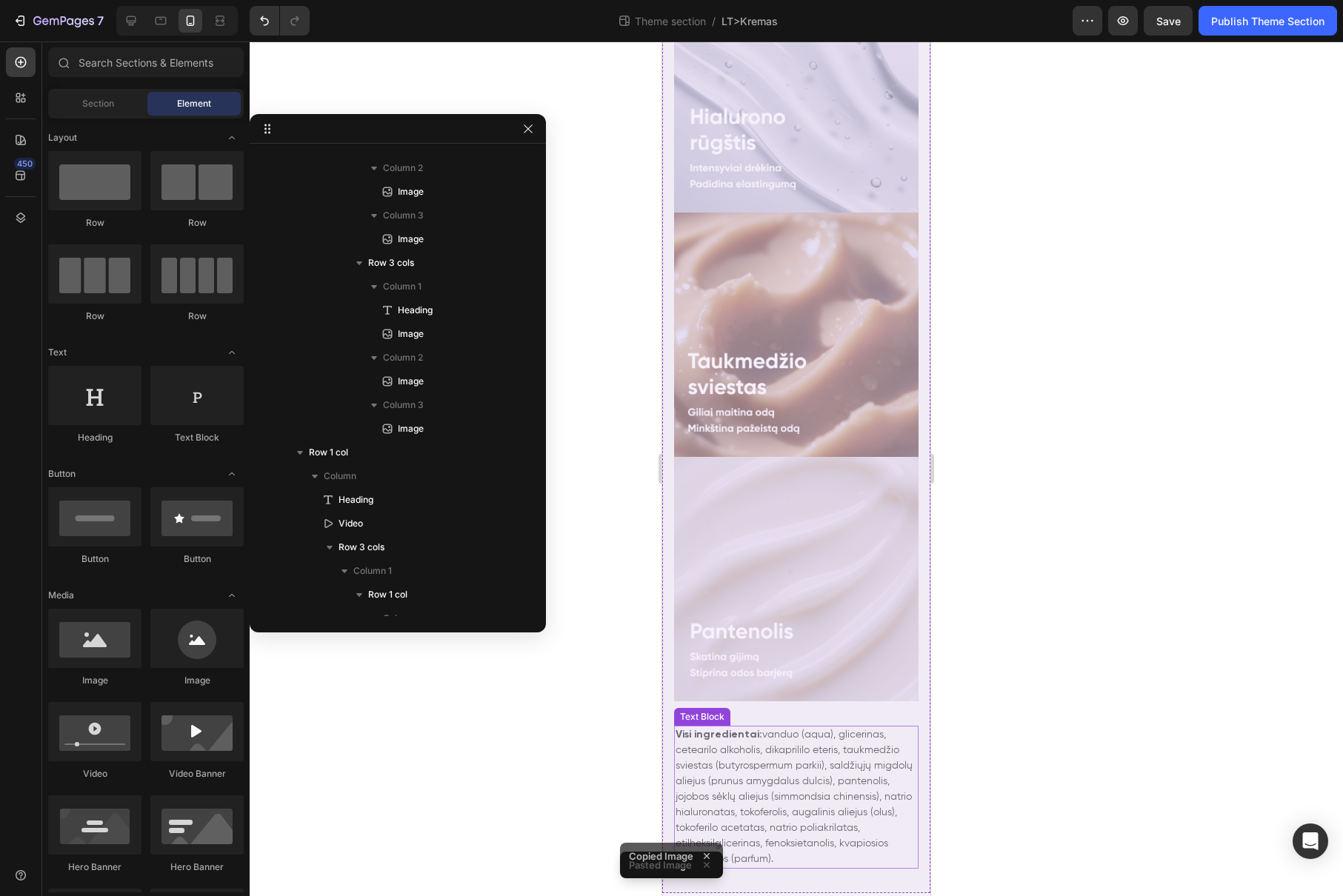
scroll to position [1194, 0]
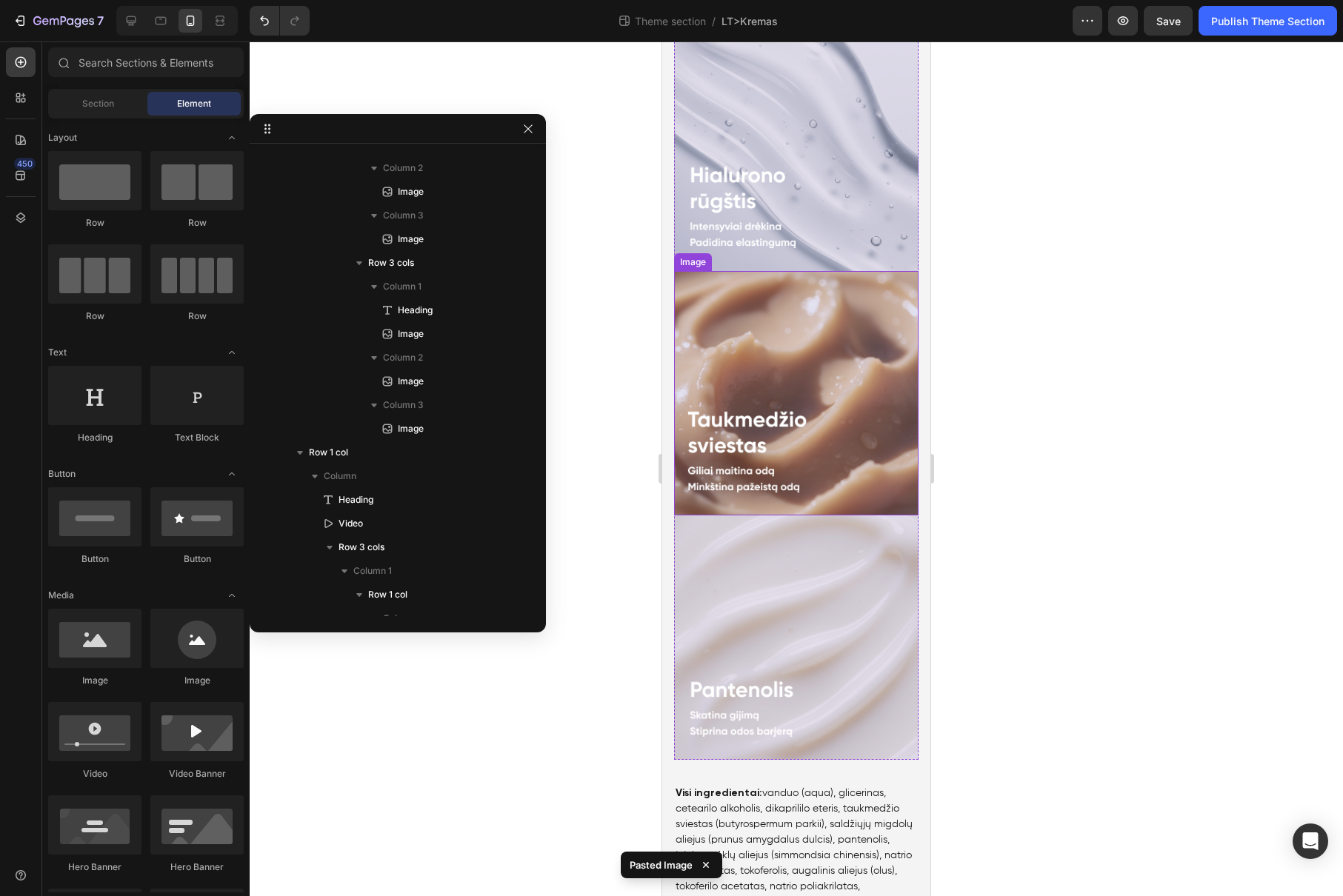
click at [808, 383] on img at bounding box center [796, 393] width 244 height 244
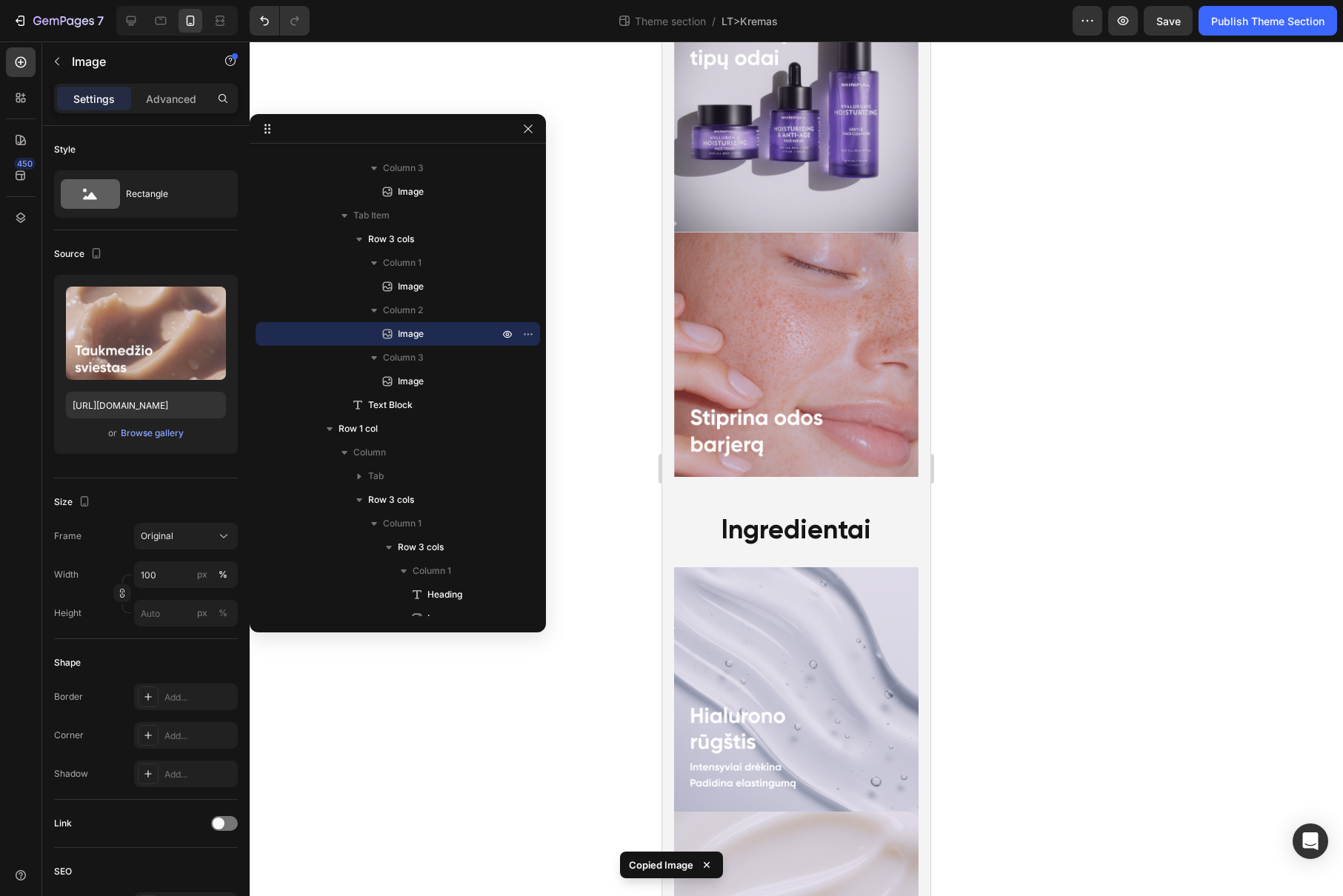
scroll to position [3484, 0]
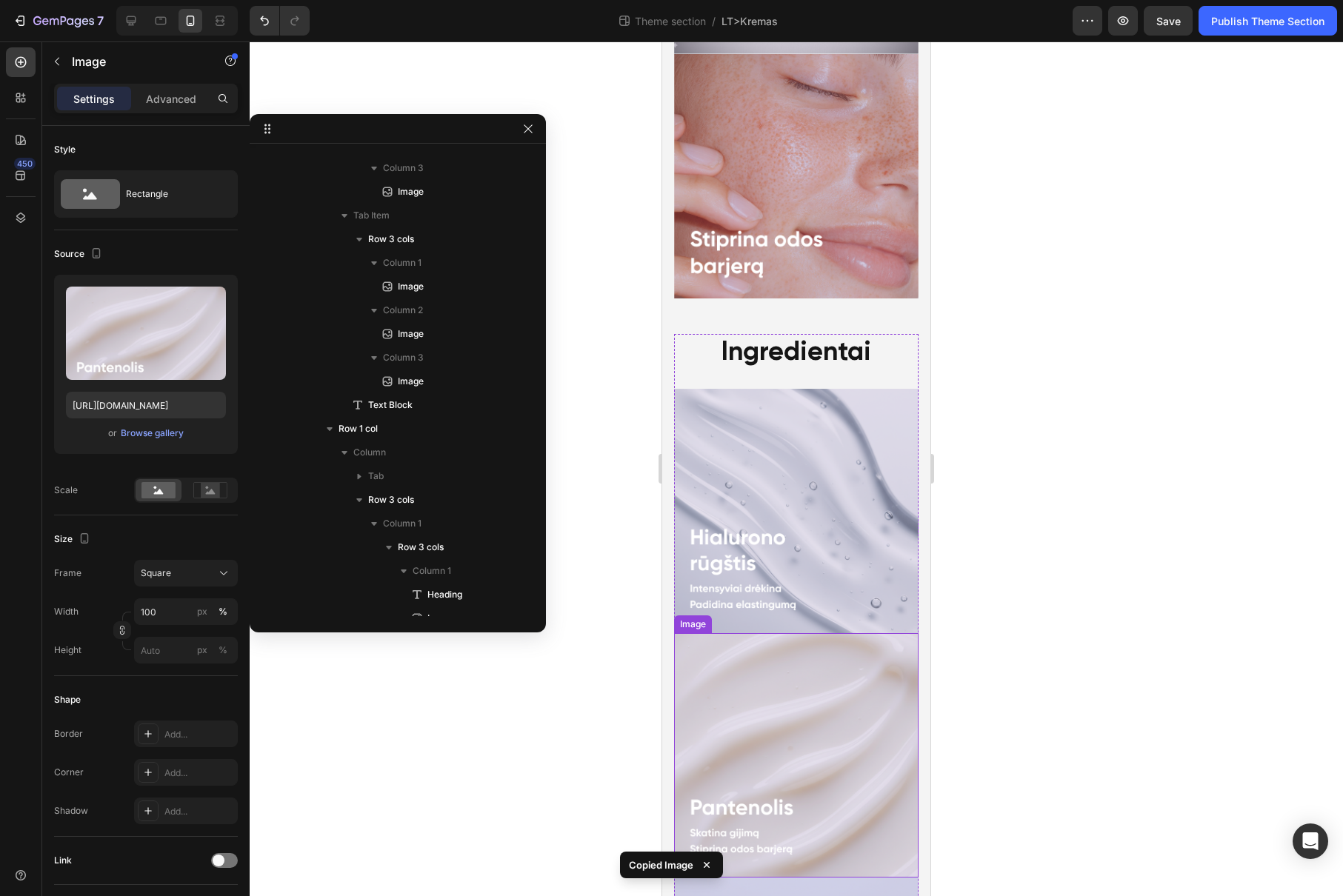
click at [781, 633] on img at bounding box center [796, 755] width 244 height 244
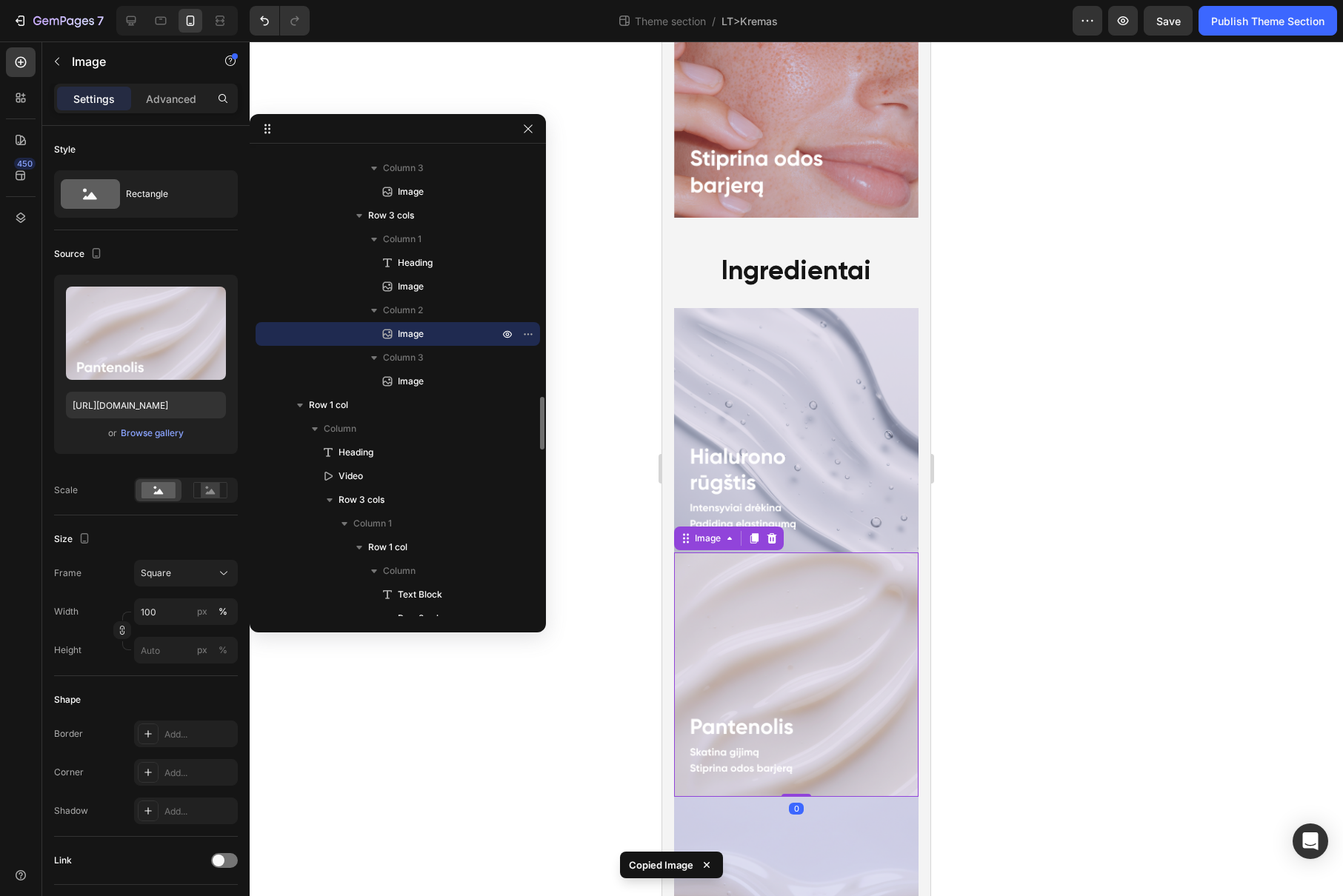
scroll to position [3636, 0]
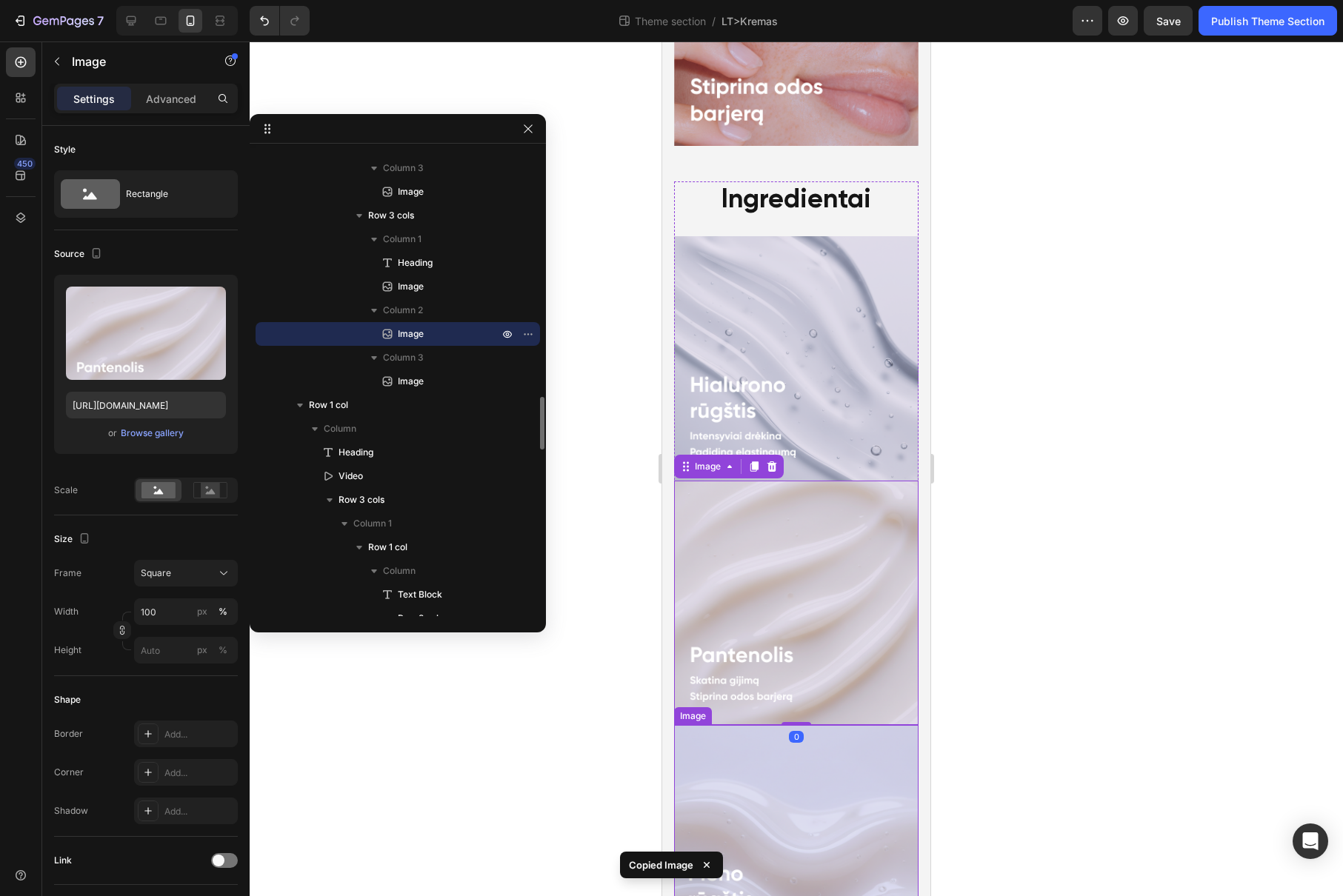
click at [752, 736] on img at bounding box center [796, 847] width 244 height 244
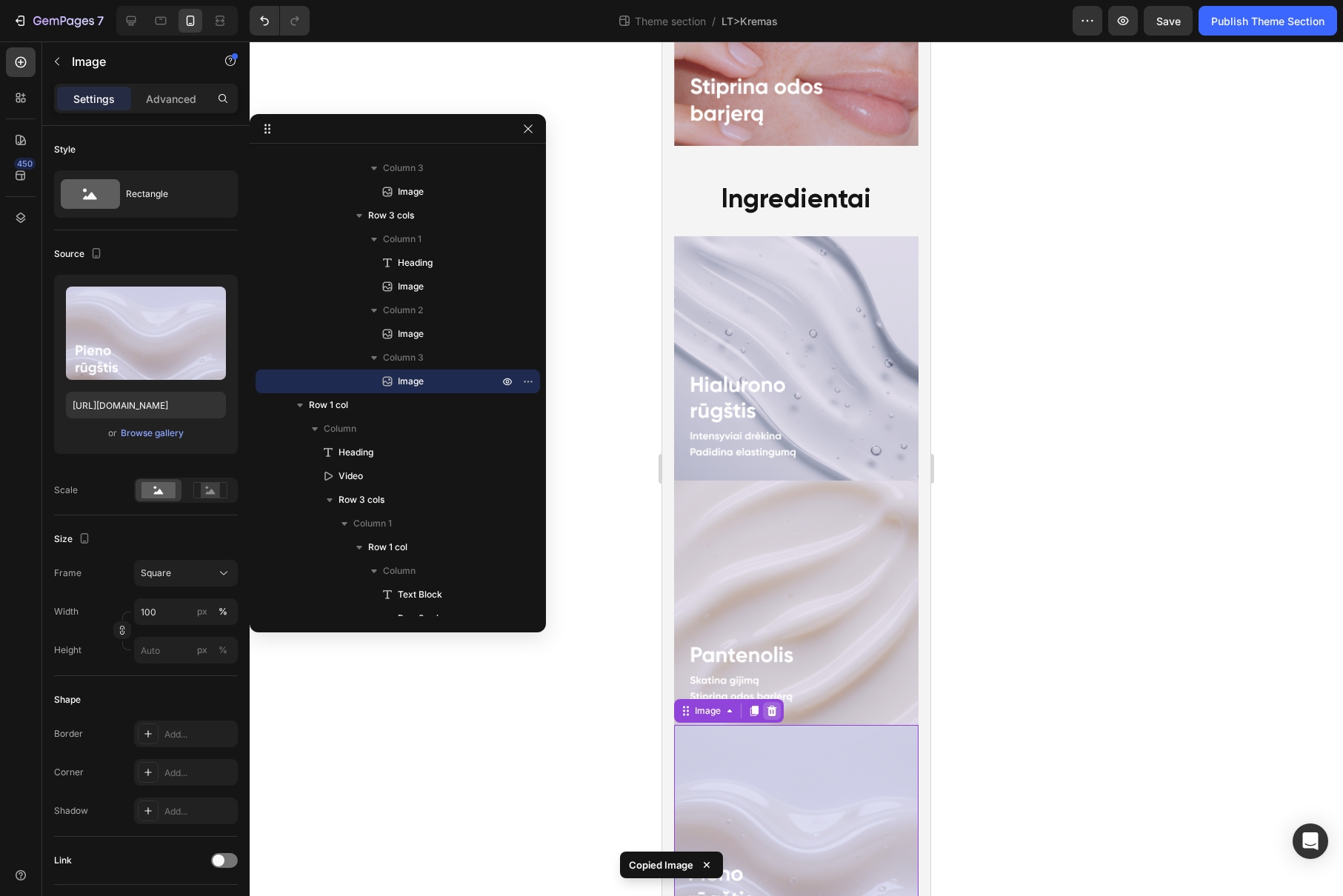
click at [772, 706] on icon at bounding box center [772, 711] width 10 height 11
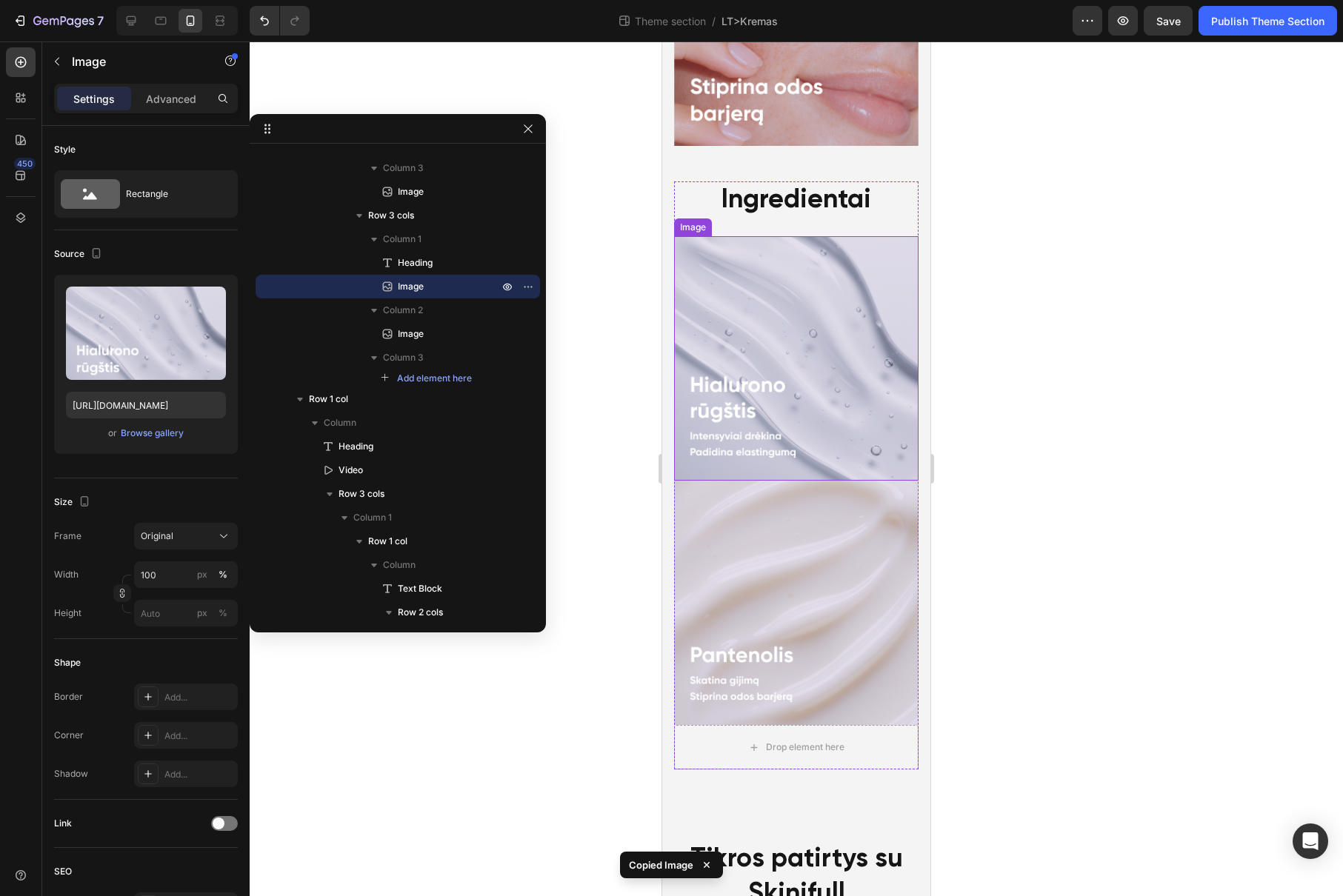
click at [806, 308] on img at bounding box center [796, 358] width 244 height 244
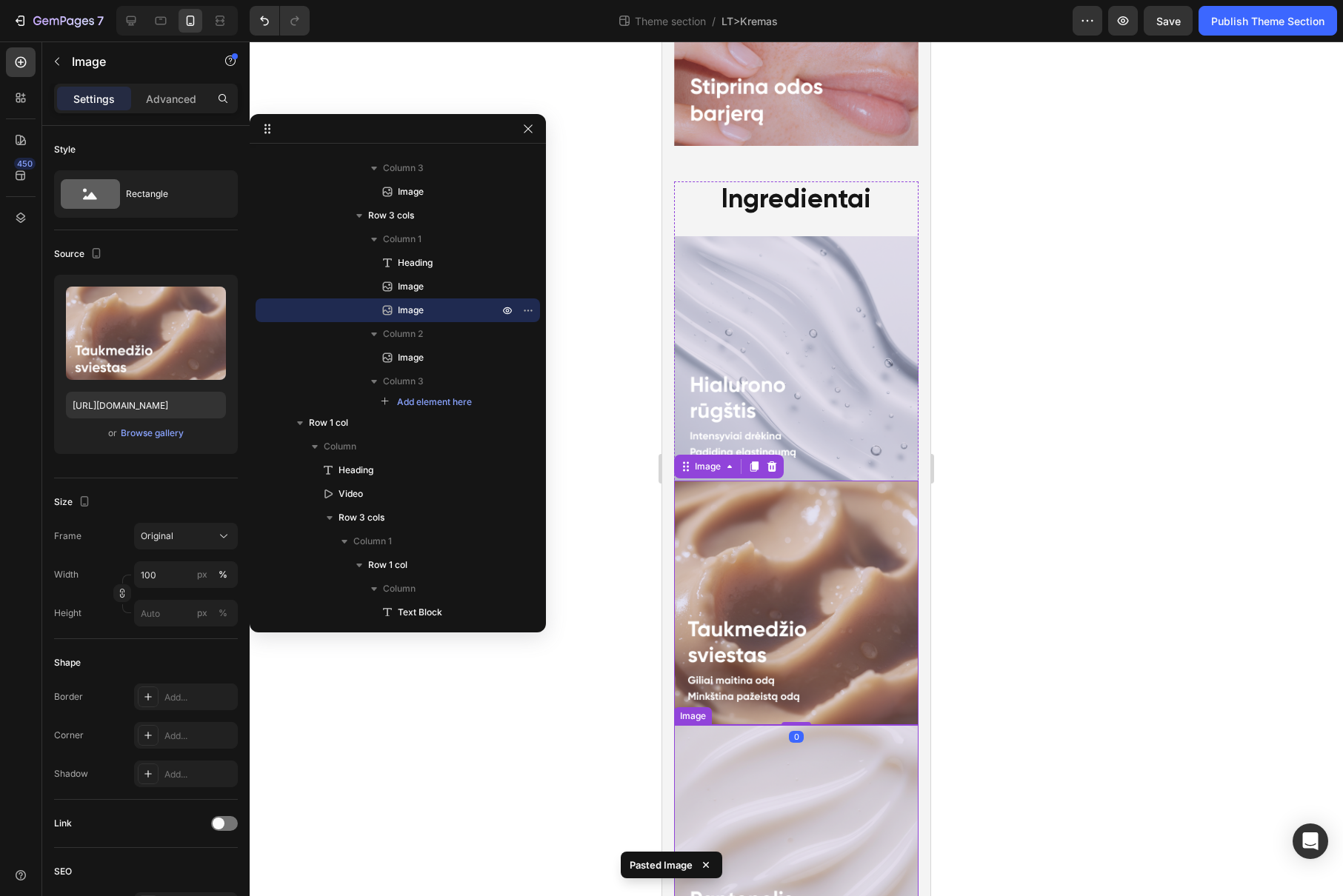
scroll to position [3763, 0]
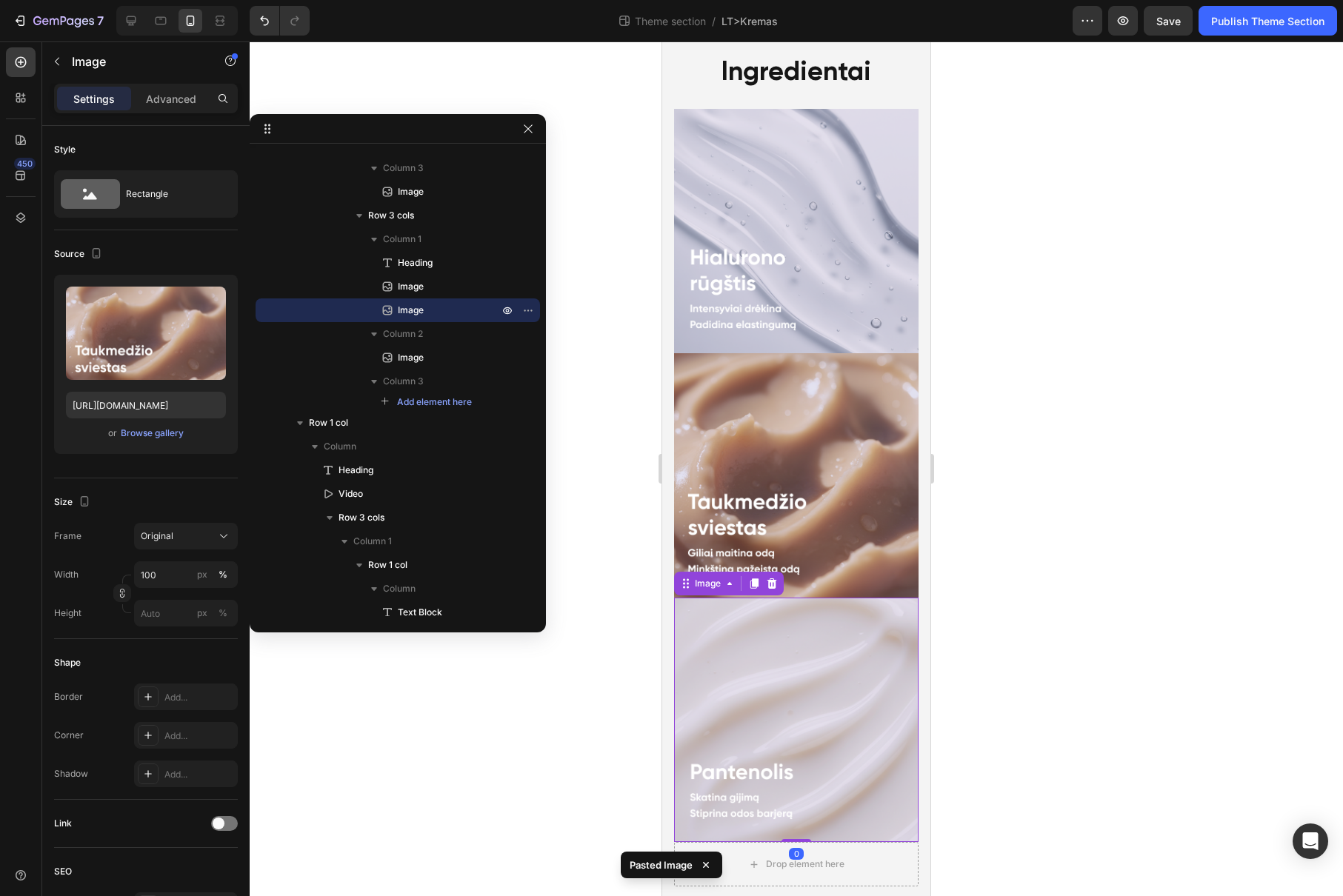
click at [834, 598] on img at bounding box center [796, 719] width 244 height 244
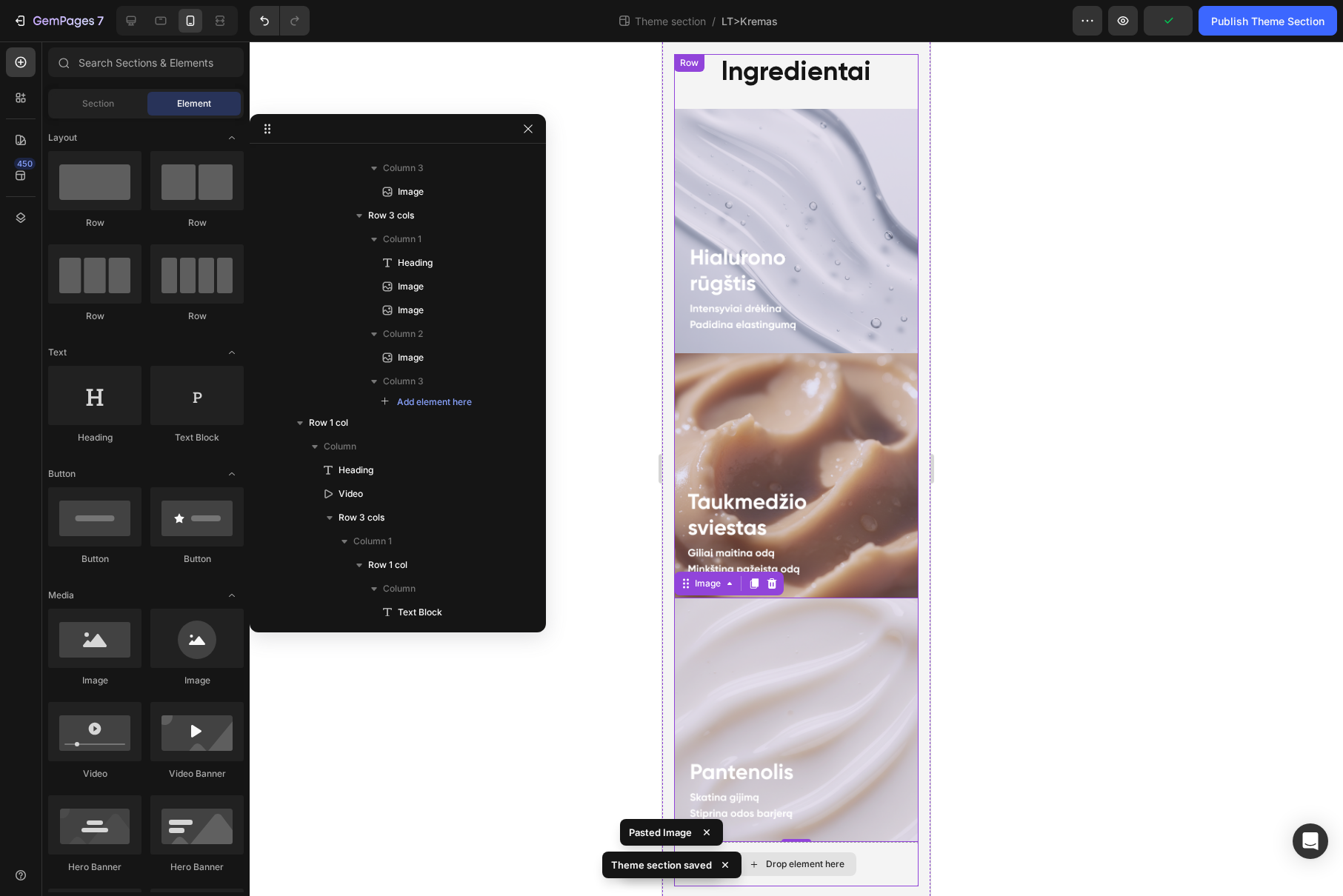
click at [812, 858] on div "Drop element here" at bounding box center [805, 864] width 79 height 12
click at [820, 598] on img at bounding box center [796, 719] width 244 height 244
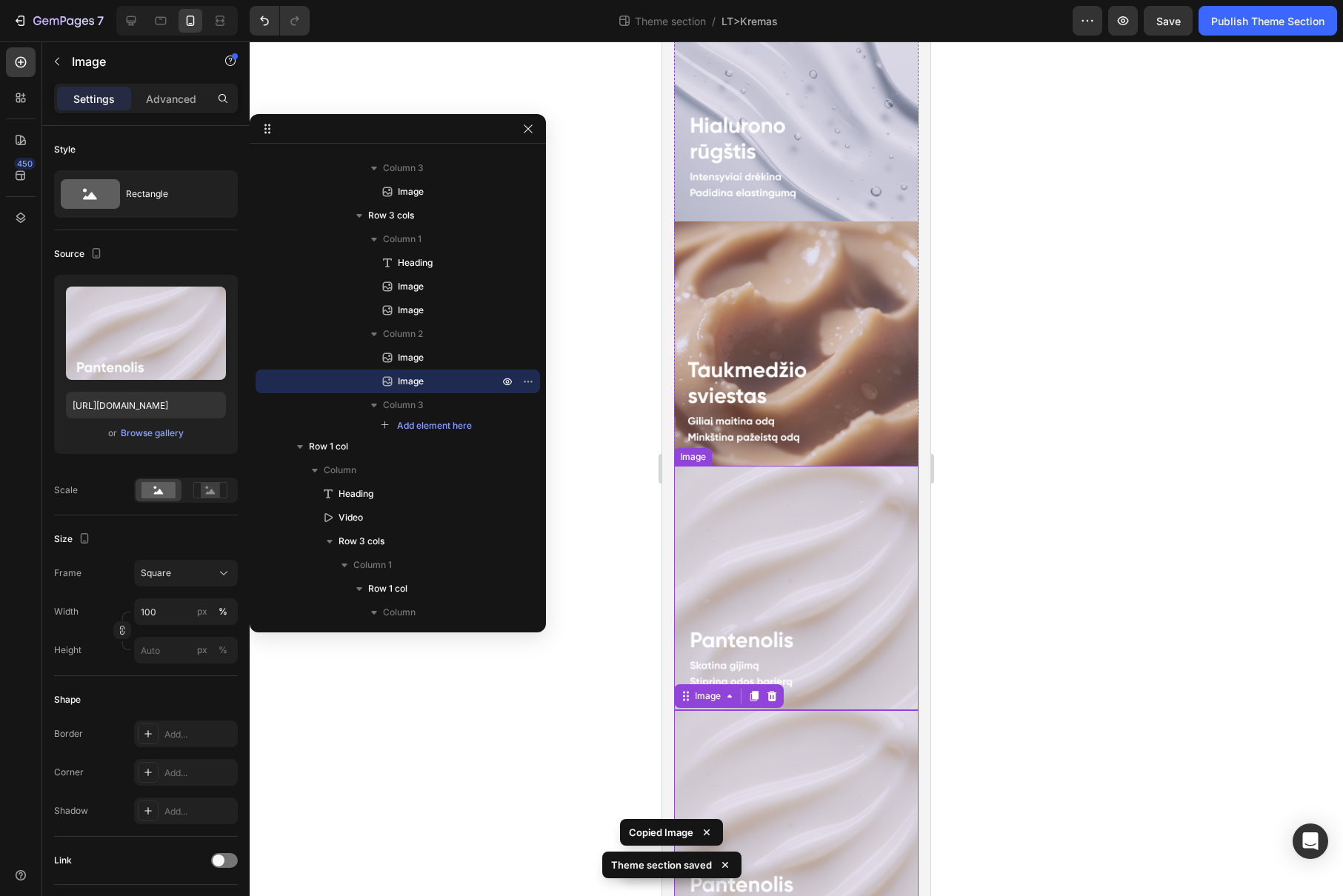
scroll to position [4065, 0]
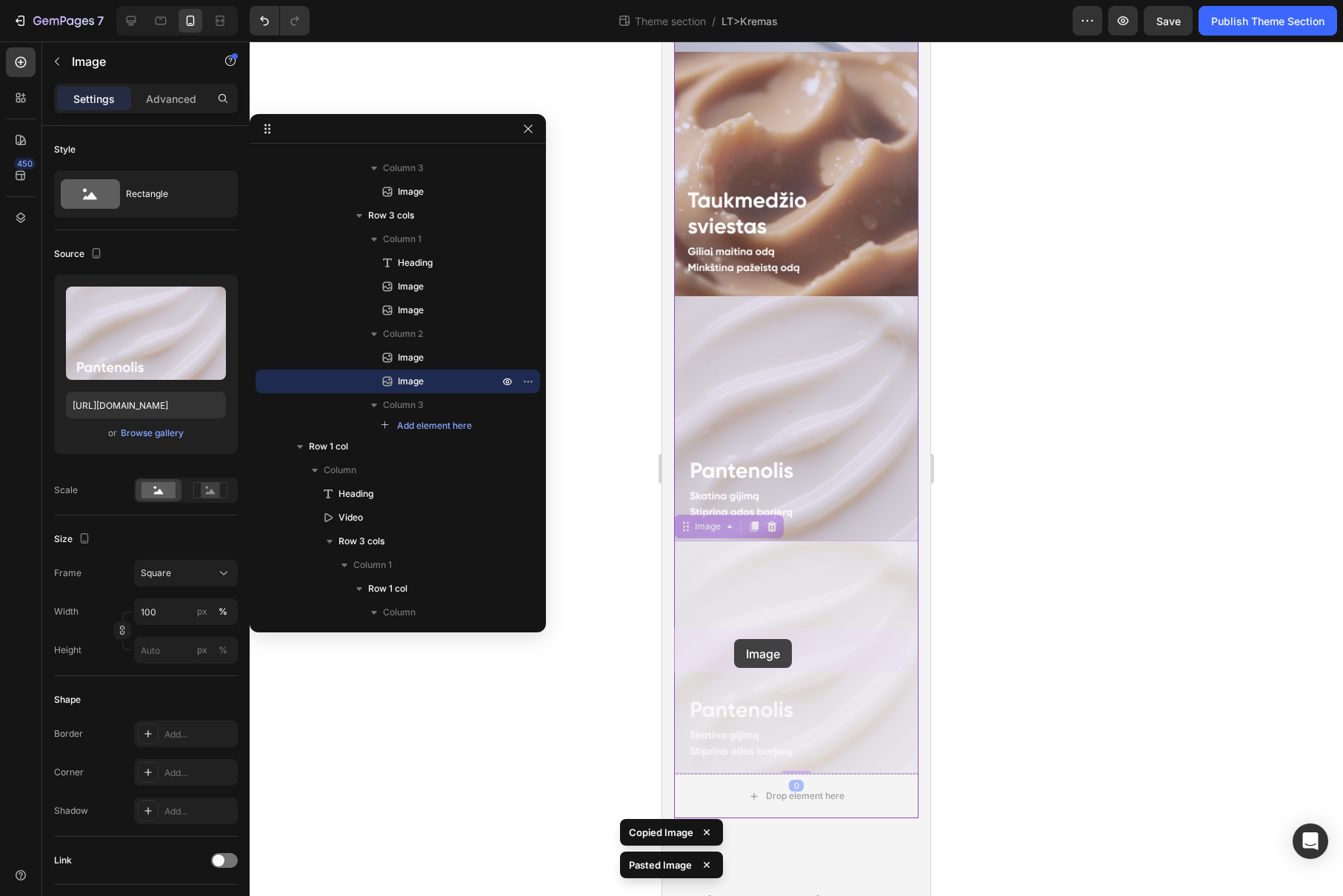
drag, startPoint x: 715, startPoint y: 382, endPoint x: 734, endPoint y: 640, distance: 258.7
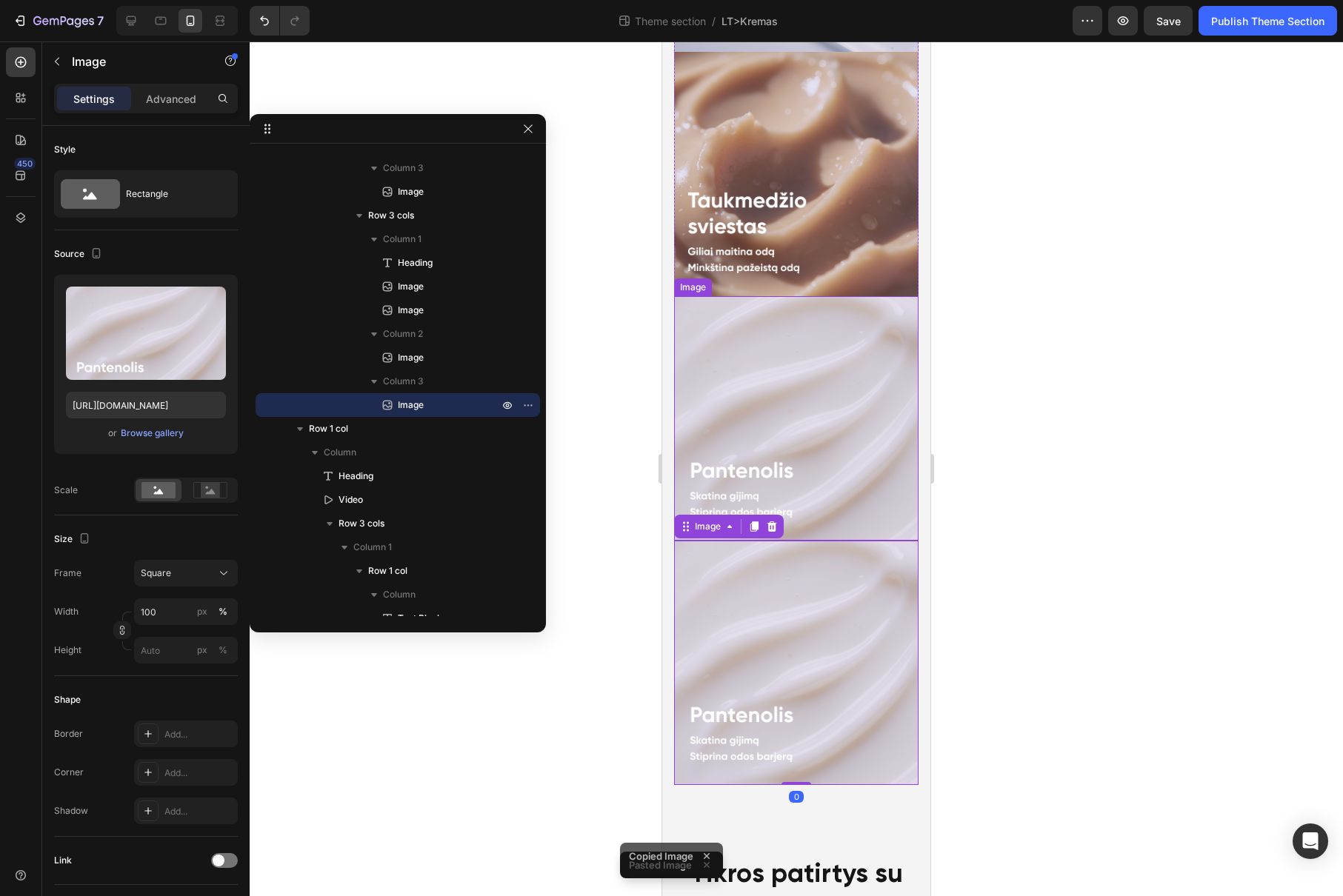
click at [787, 296] on img at bounding box center [796, 418] width 244 height 244
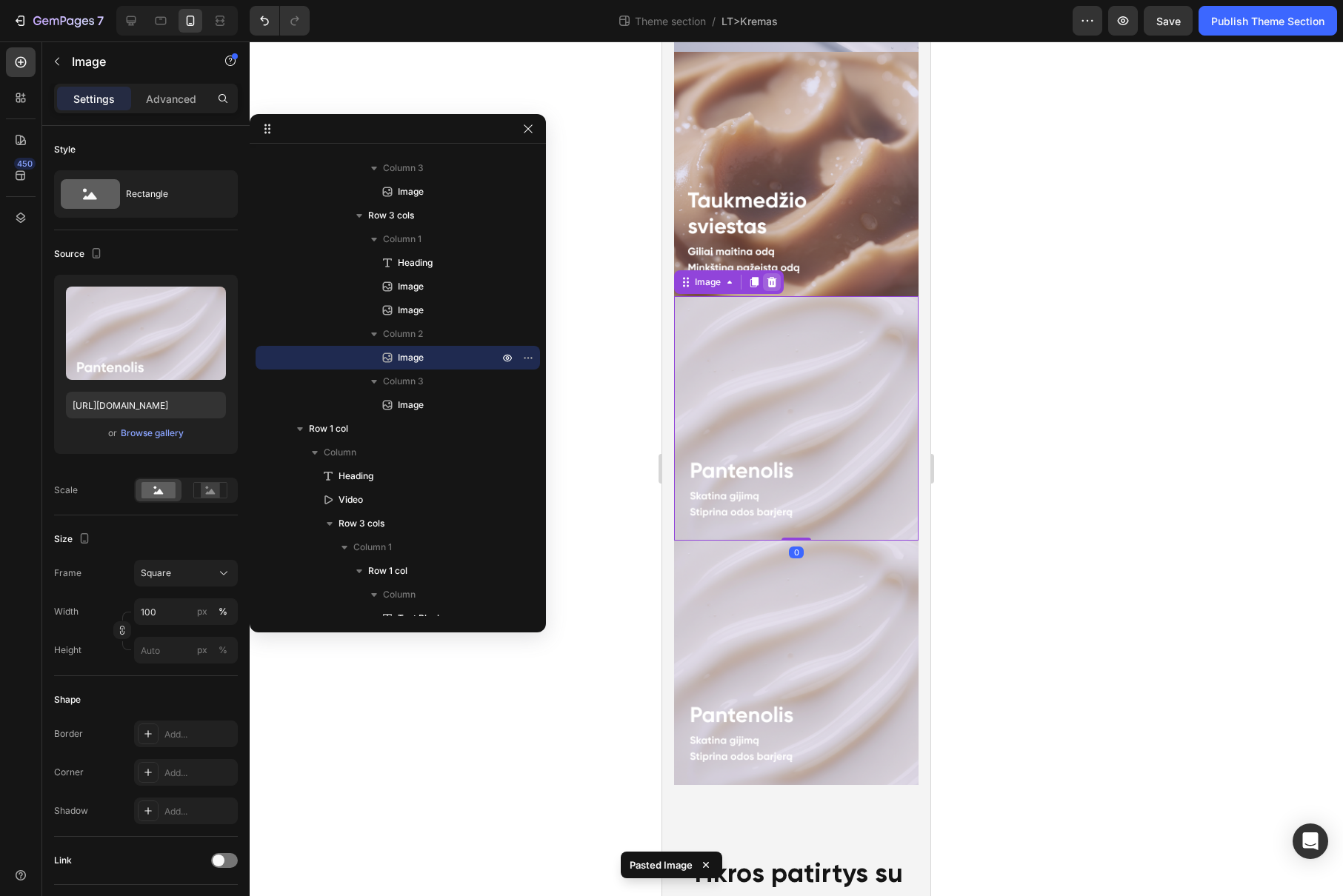
drag, startPoint x: 771, startPoint y: 146, endPoint x: 805, endPoint y: 266, distance: 124.7
click at [771, 277] on icon at bounding box center [772, 282] width 10 height 11
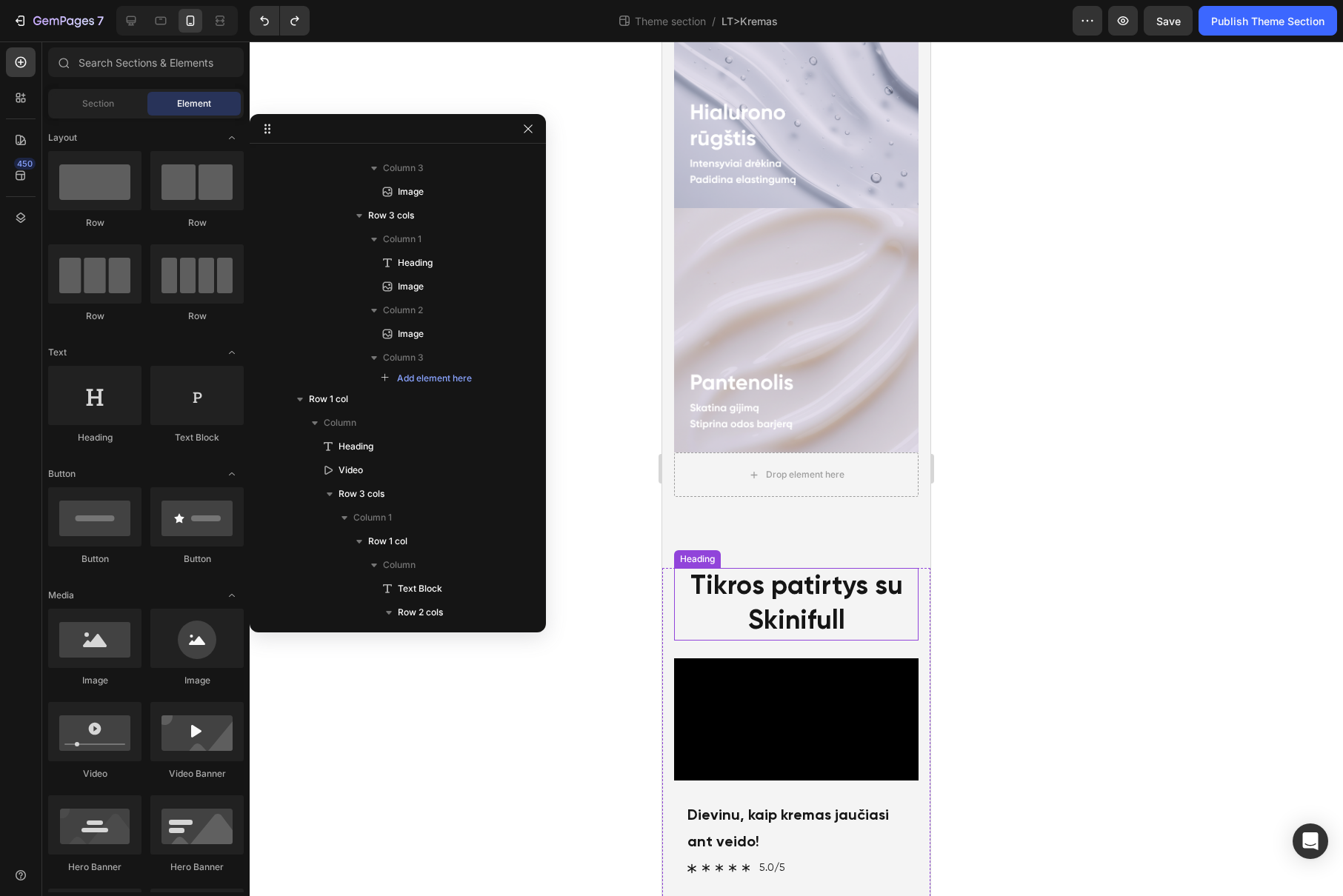
scroll to position [3590, 0]
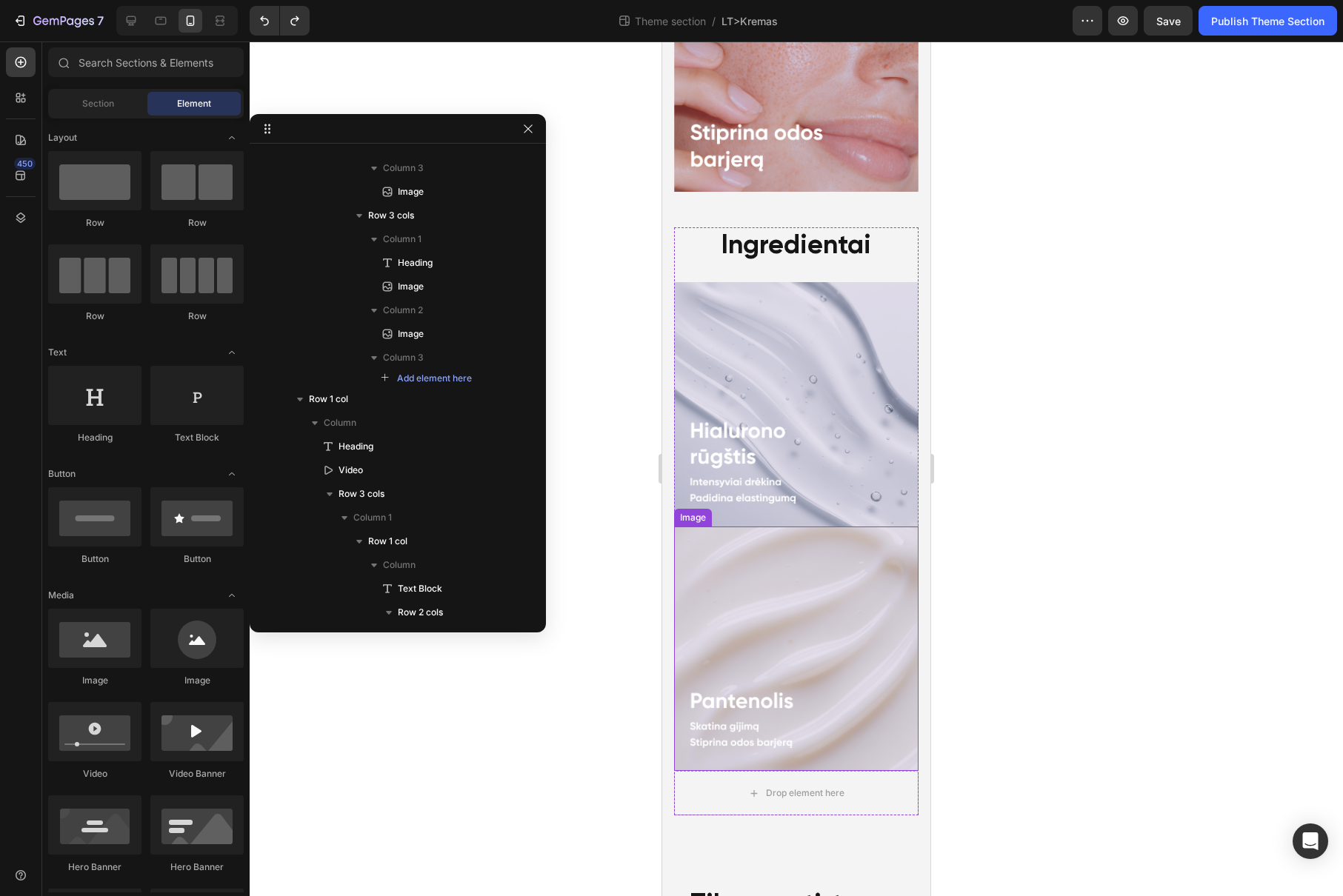
click at [841, 535] on img at bounding box center [796, 649] width 244 height 244
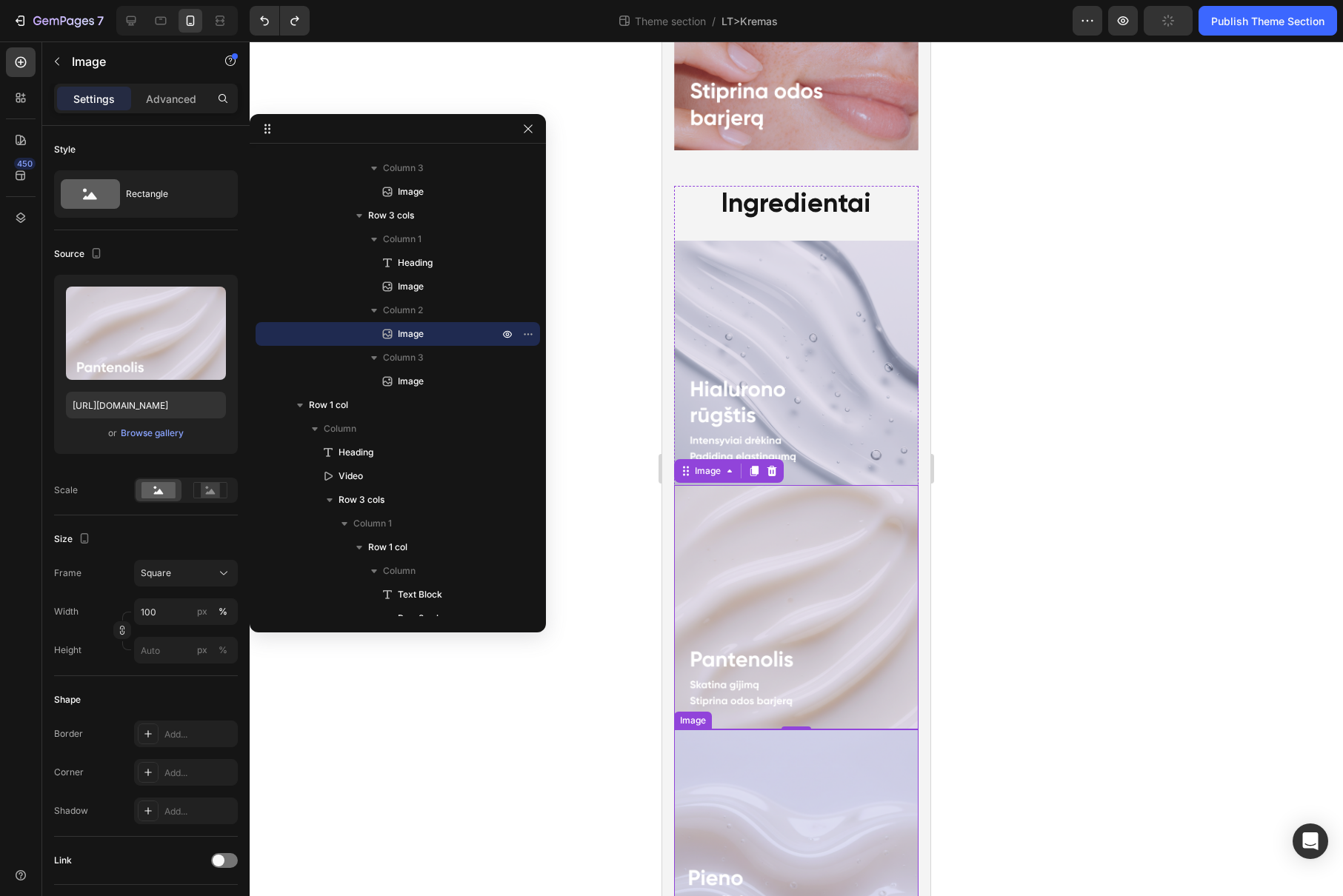
scroll to position [3635, 0]
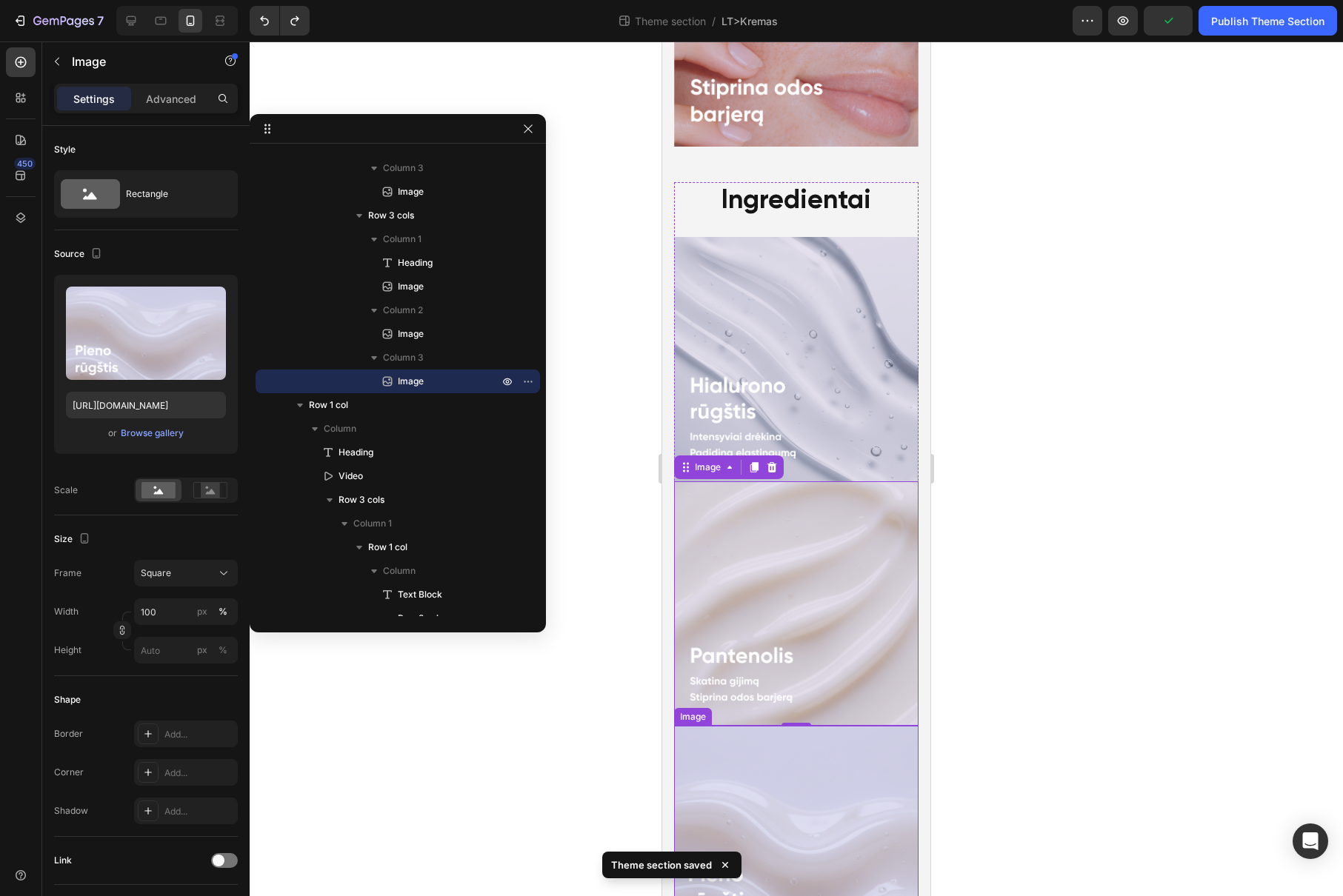
click at [796, 726] on img at bounding box center [796, 848] width 244 height 244
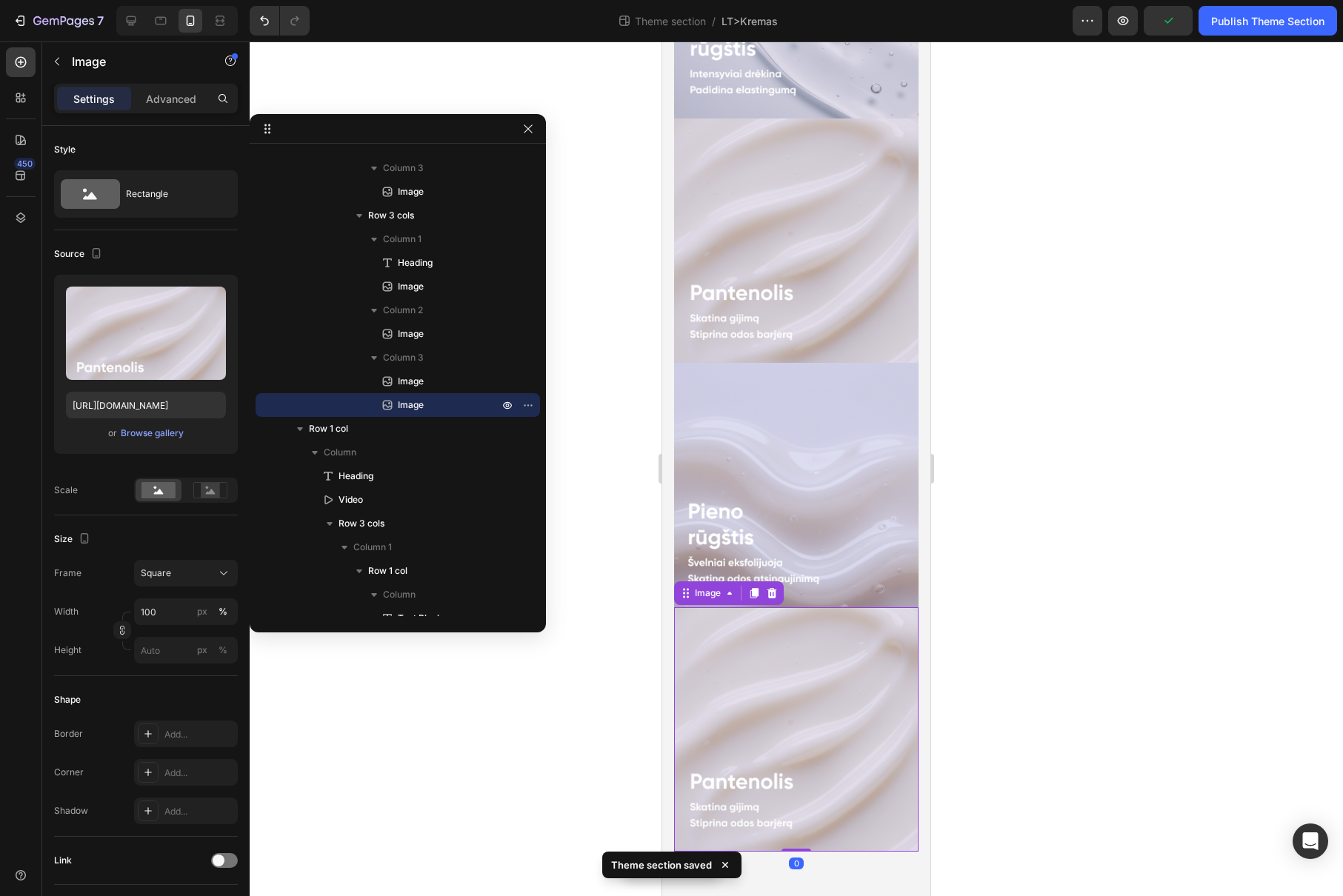
scroll to position [3937, 0]
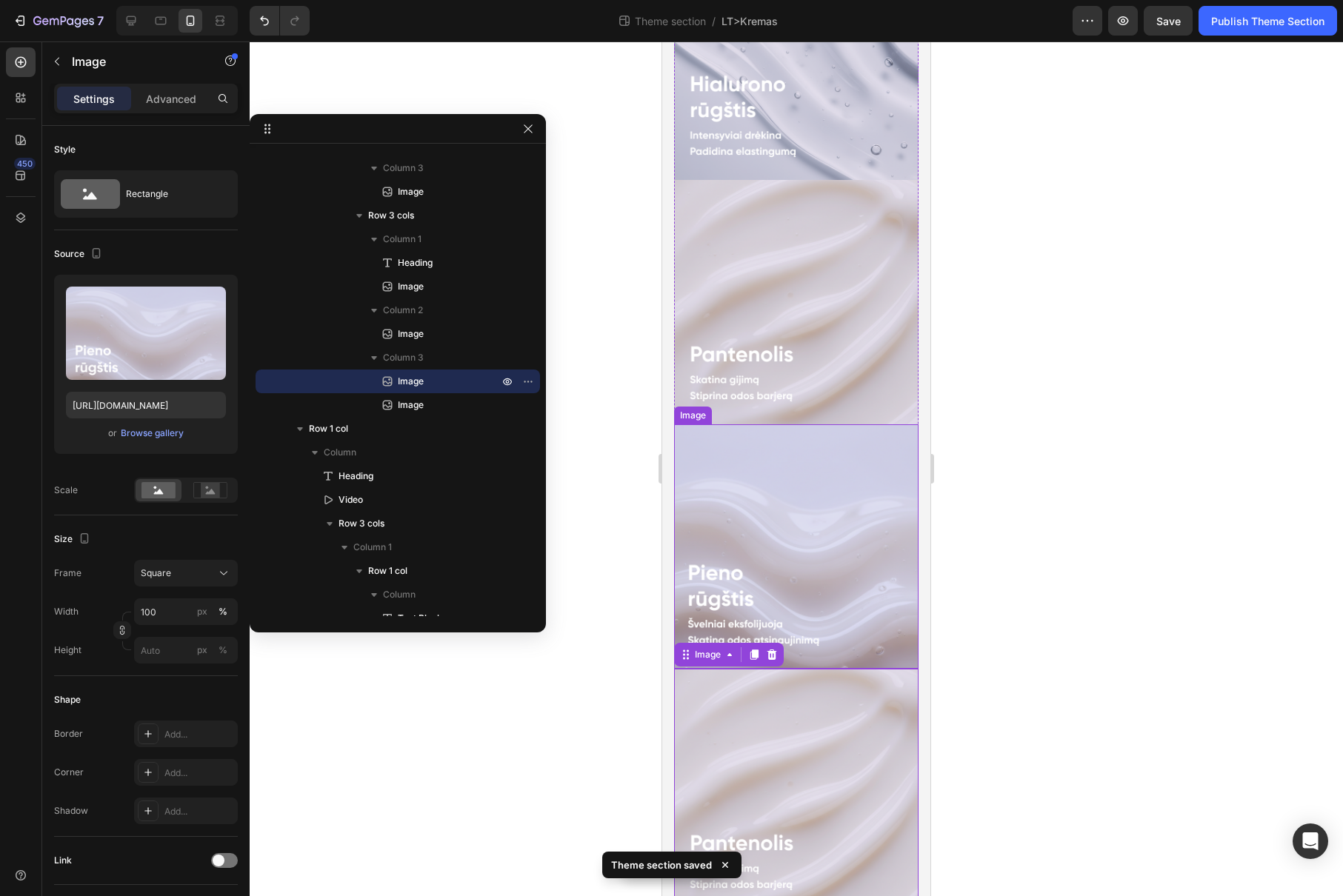
click at [786, 424] on img at bounding box center [796, 546] width 244 height 244
click at [773, 404] on icon at bounding box center [772, 410] width 12 height 12
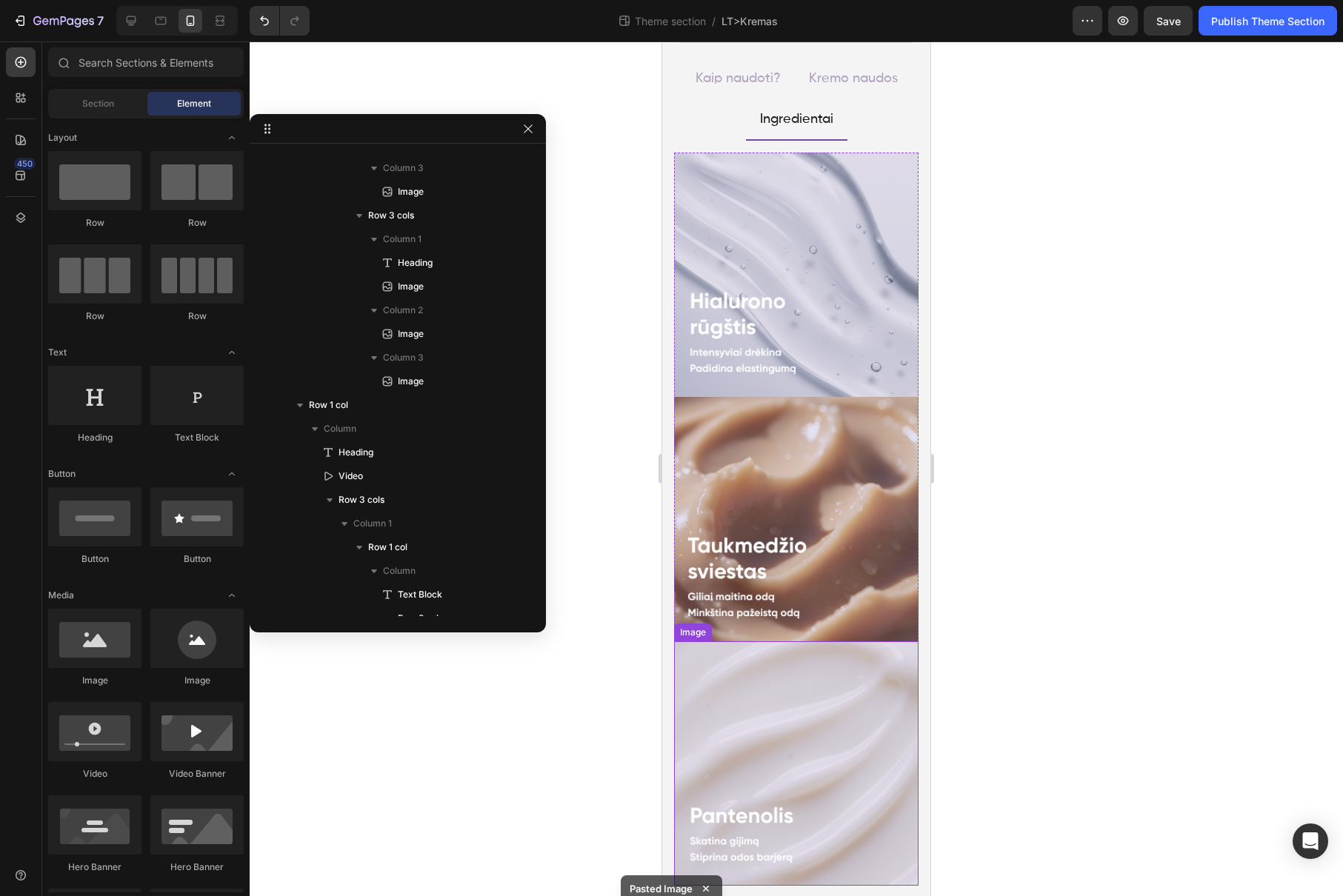
scroll to position [1075, 0]
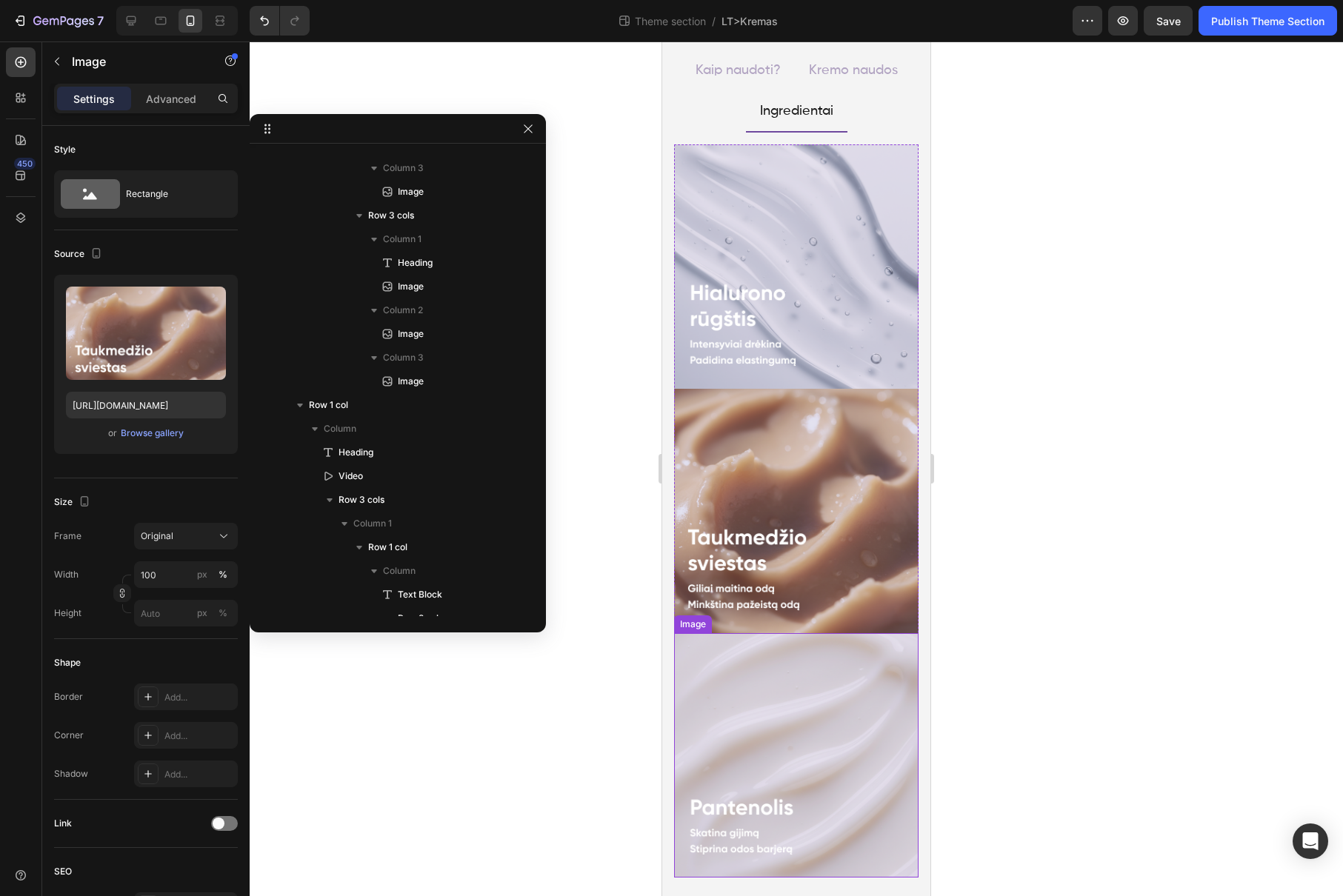
click at [834, 460] on img at bounding box center [796, 510] width 244 height 244
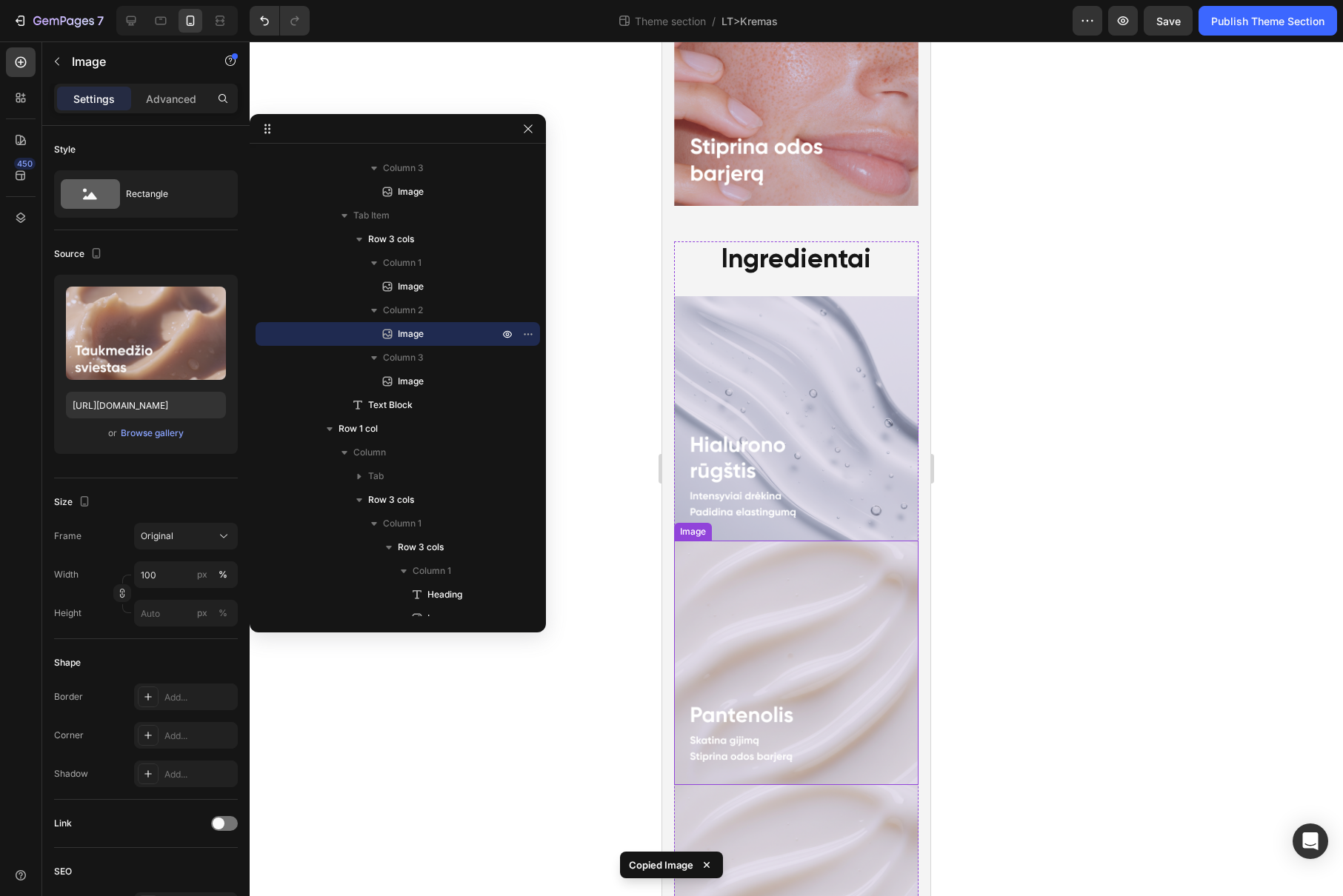
scroll to position [3549, 0]
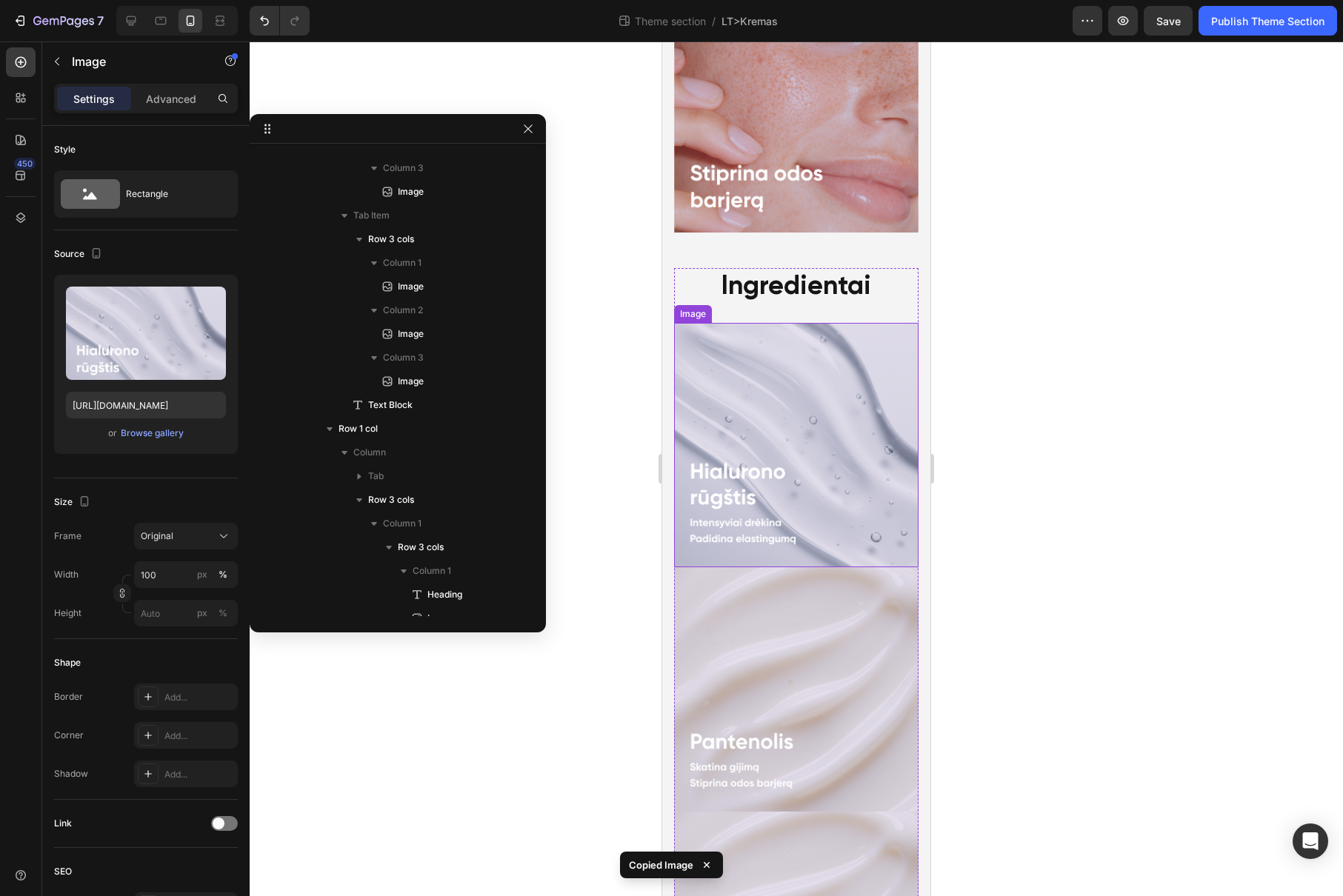
click at [796, 345] on img at bounding box center [796, 445] width 244 height 244
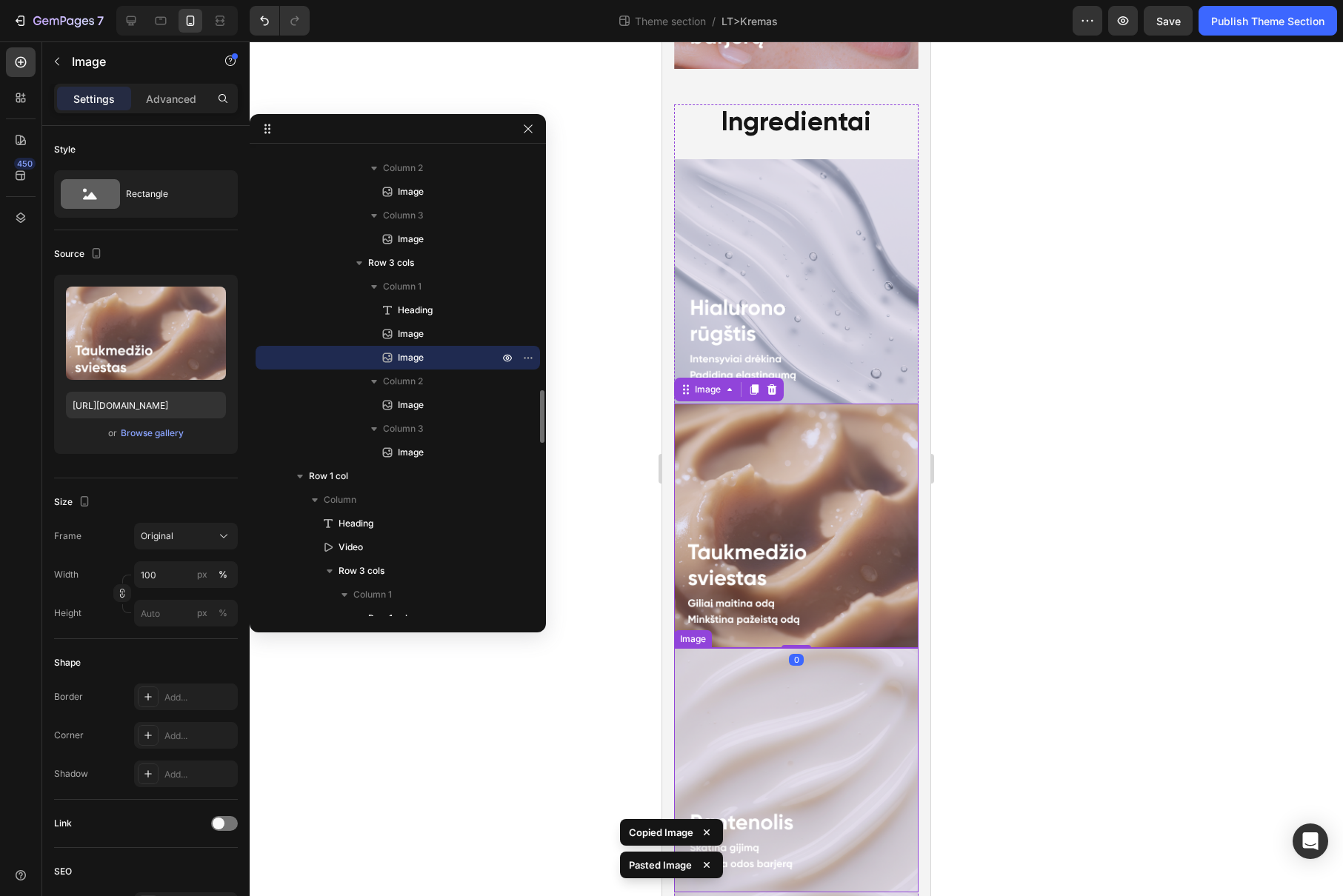
scroll to position [3744, 0]
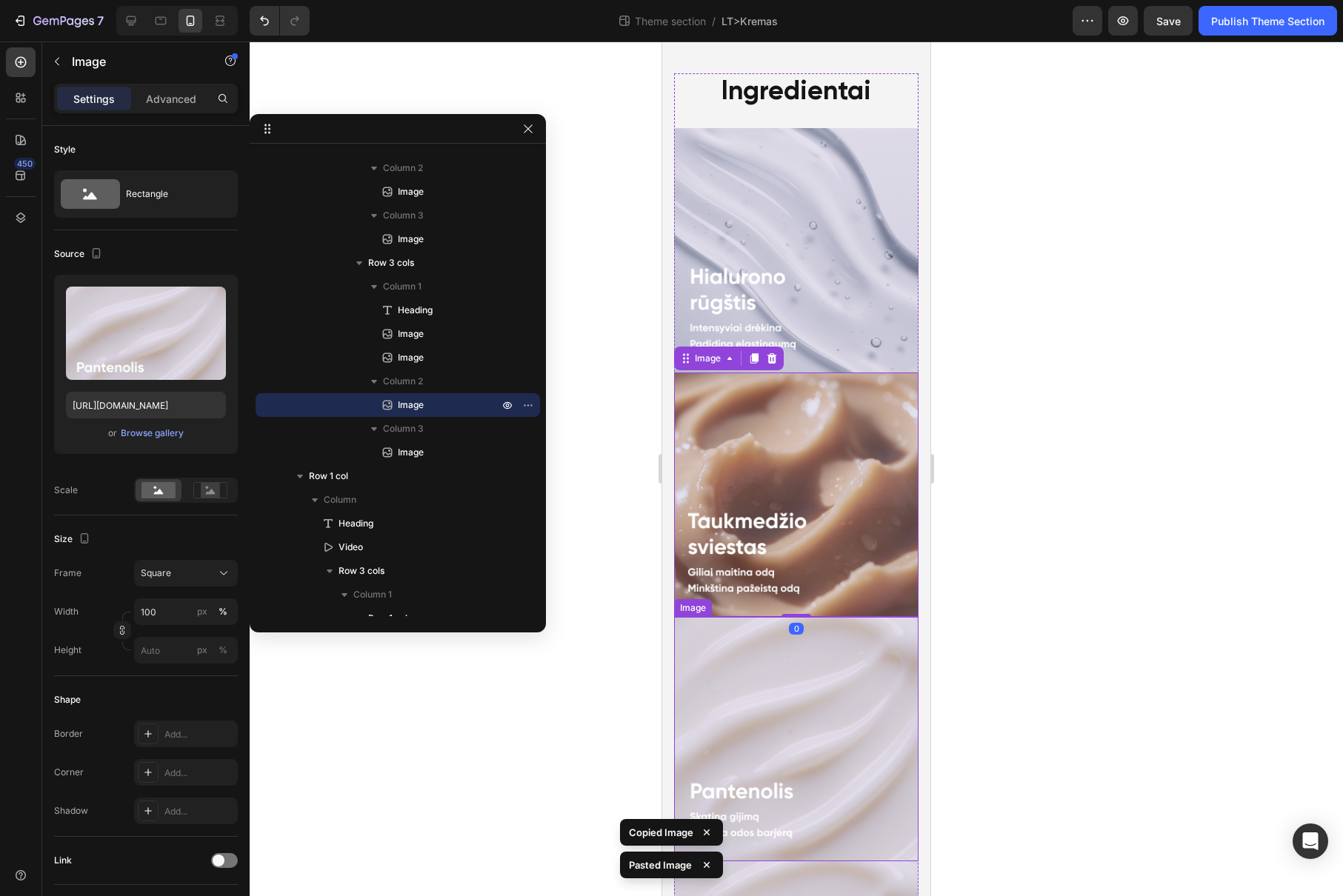
click at [796, 617] on img at bounding box center [796, 739] width 244 height 244
click at [778, 594] on div at bounding box center [772, 603] width 18 height 18
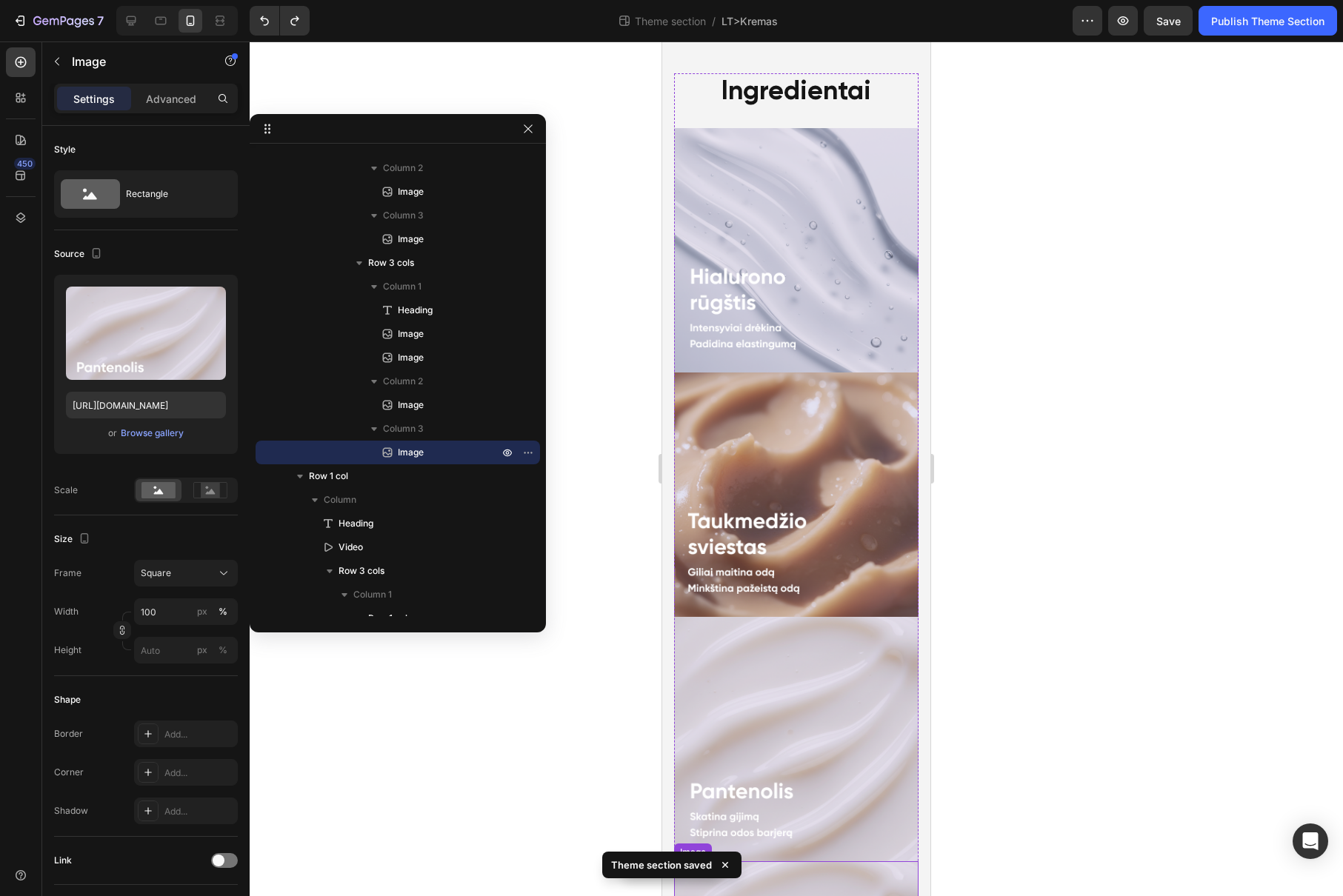
click at [771, 842] on icon at bounding box center [772, 848] width 12 height 12
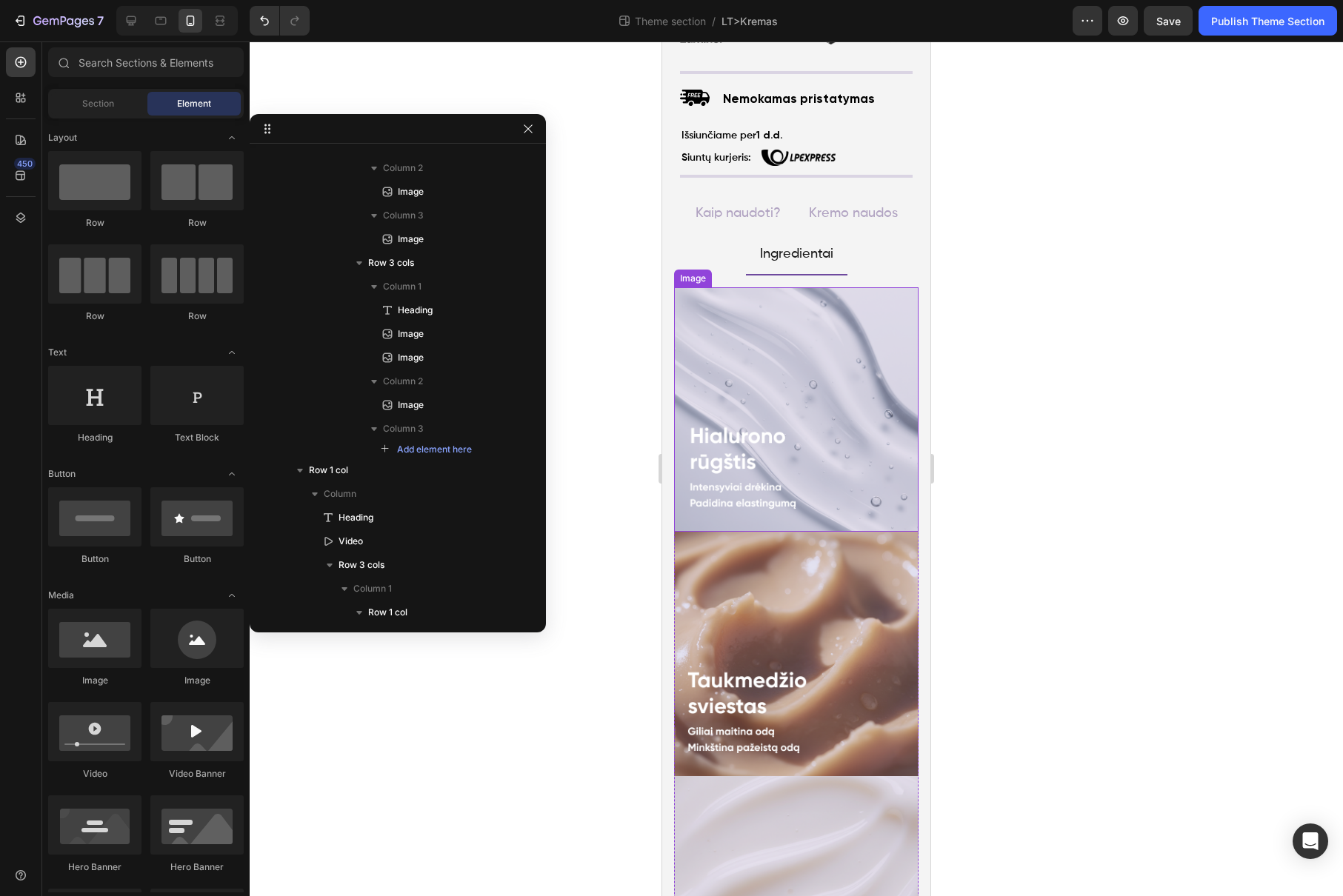
scroll to position [1090, 0]
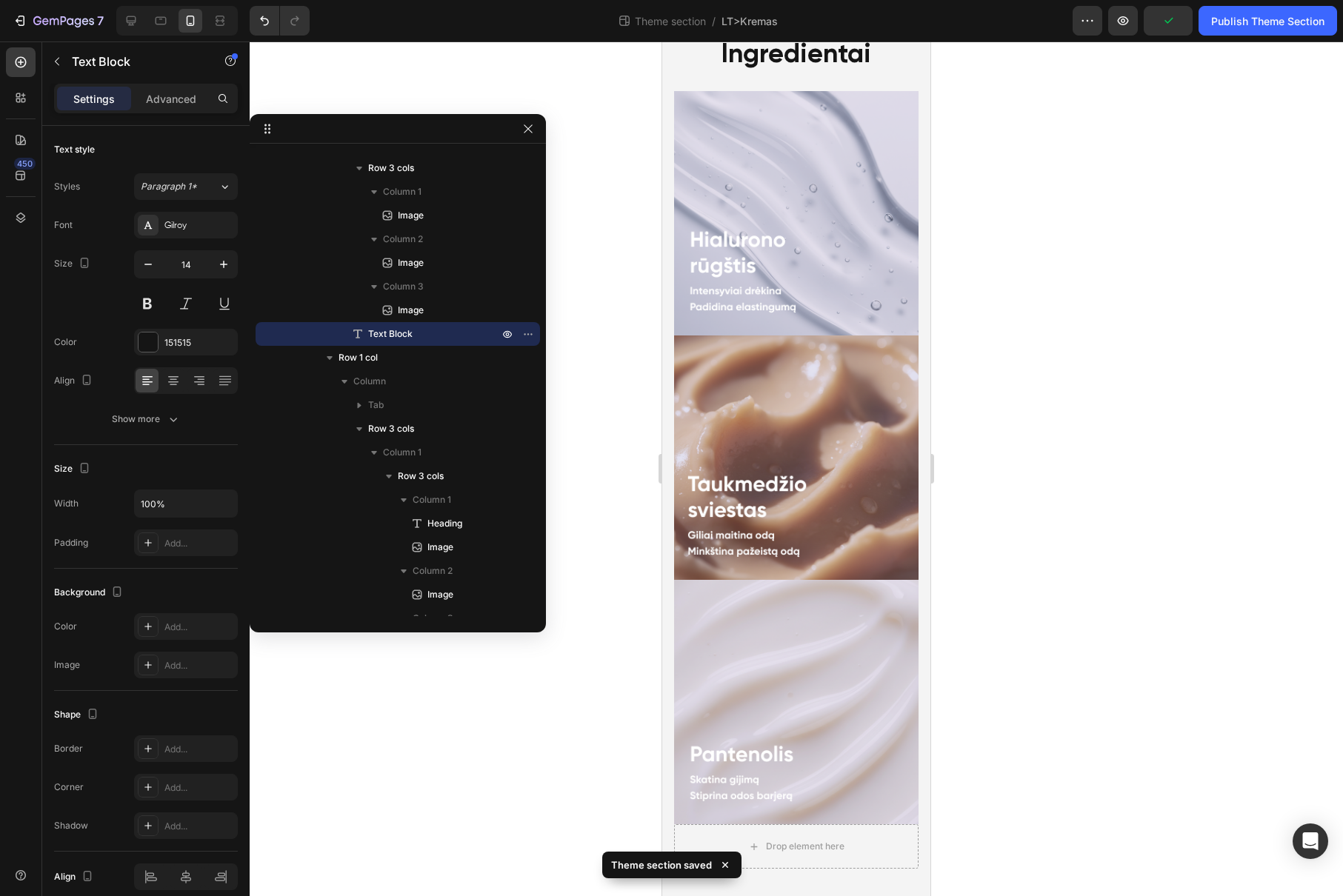
scroll to position [3785, 0]
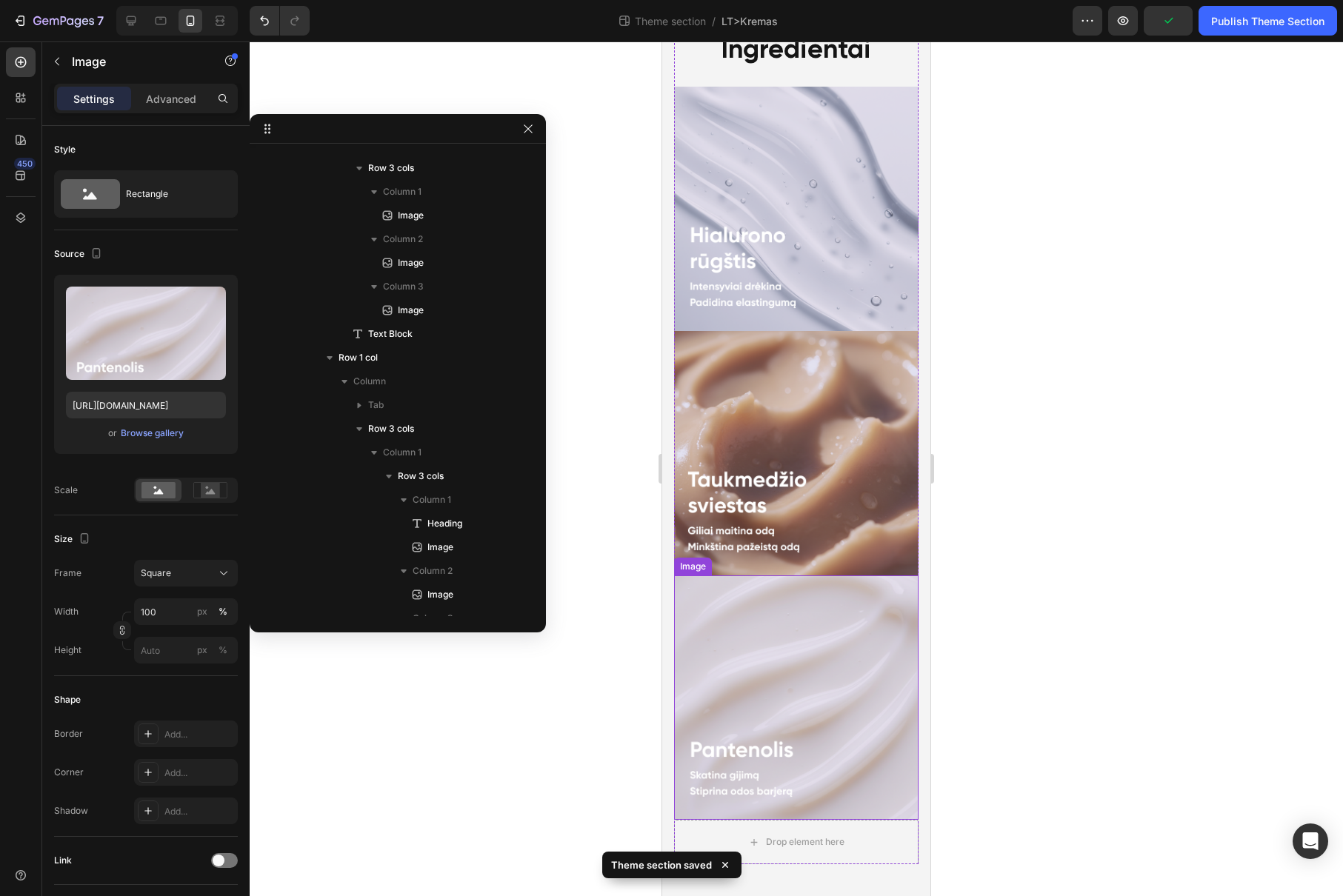
click at [801, 664] on img at bounding box center [796, 697] width 244 height 244
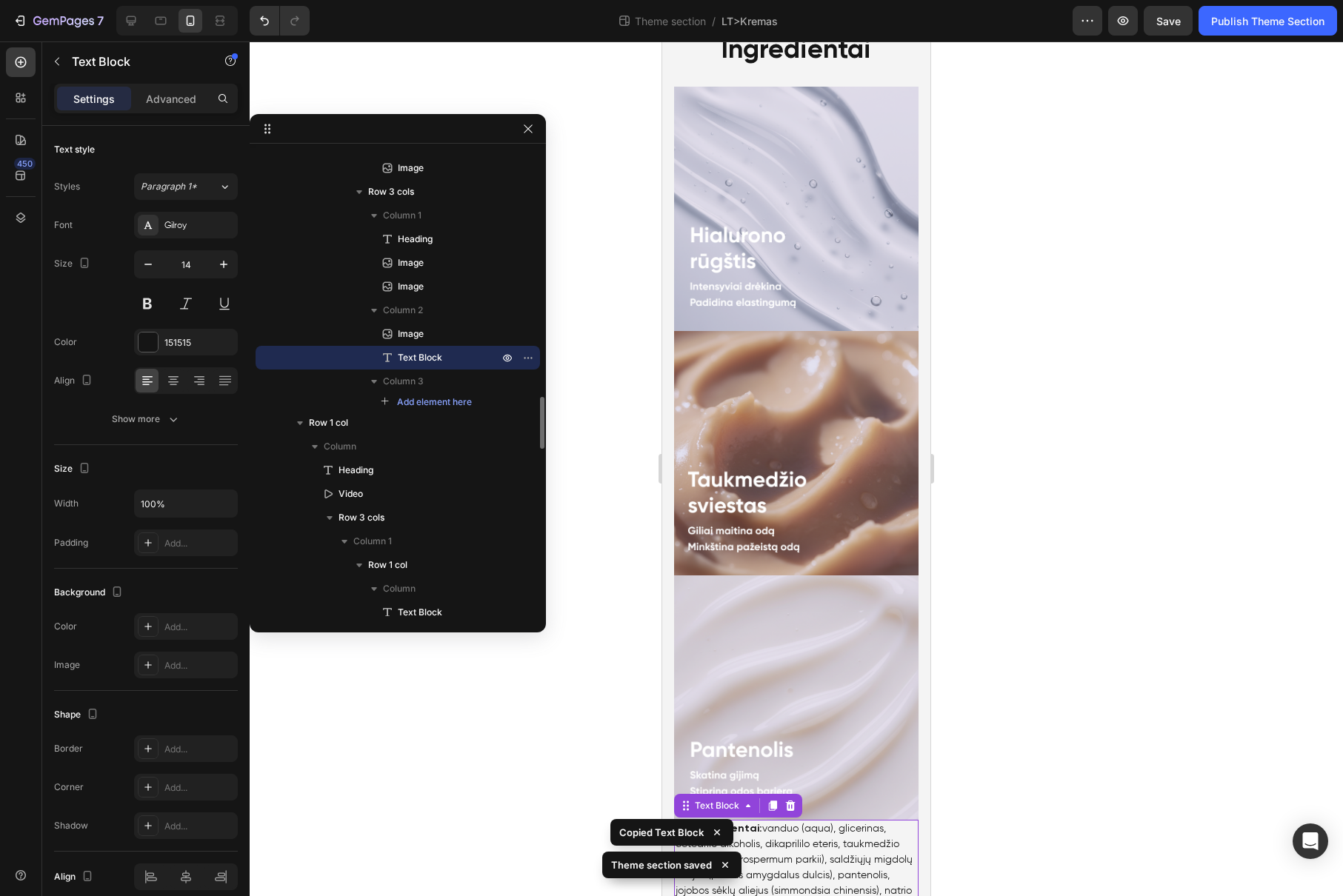
scroll to position [3903, 0]
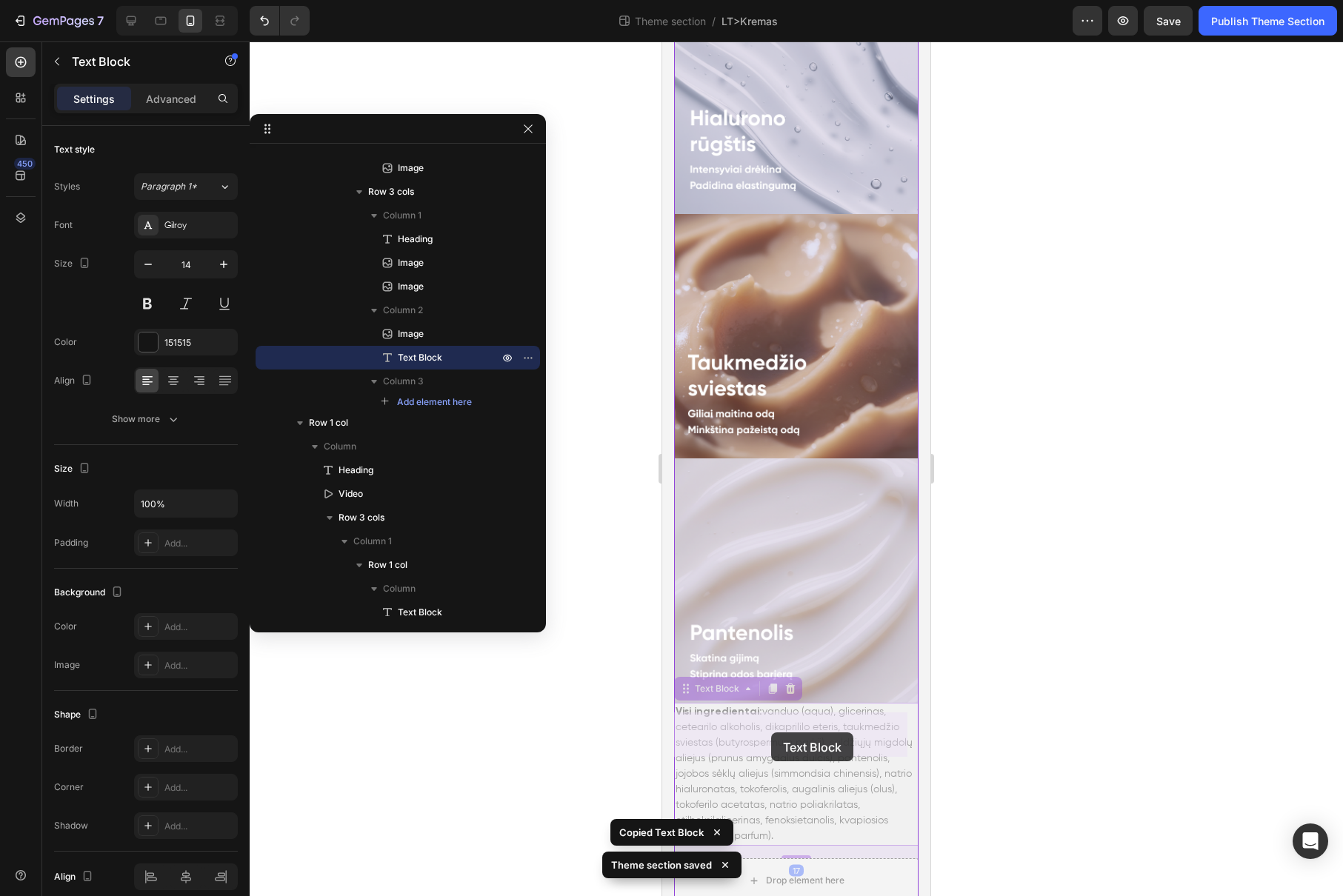
drag, startPoint x: 692, startPoint y: 544, endPoint x: 771, endPoint y: 732, distance: 203.9
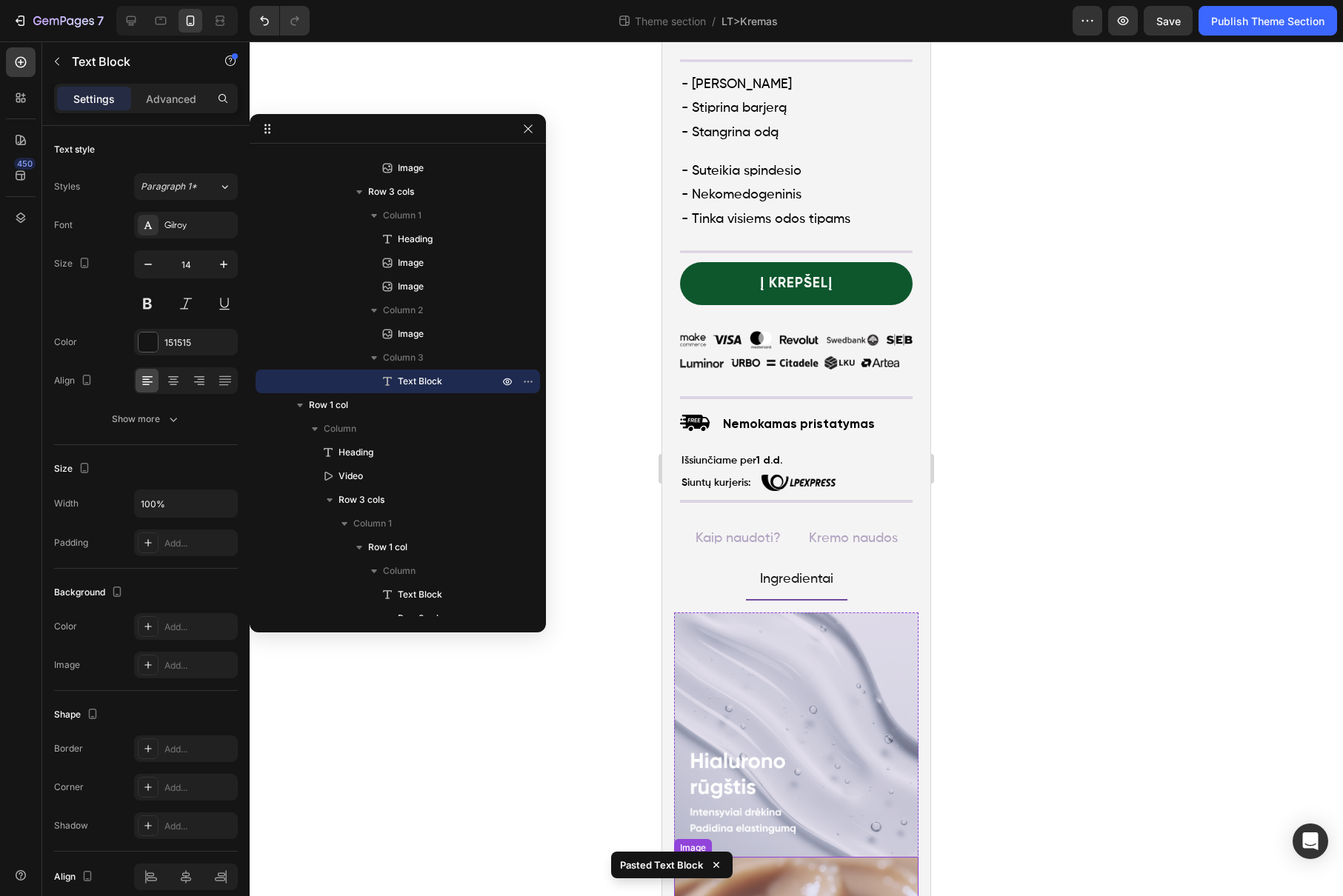
scroll to position [607, 0]
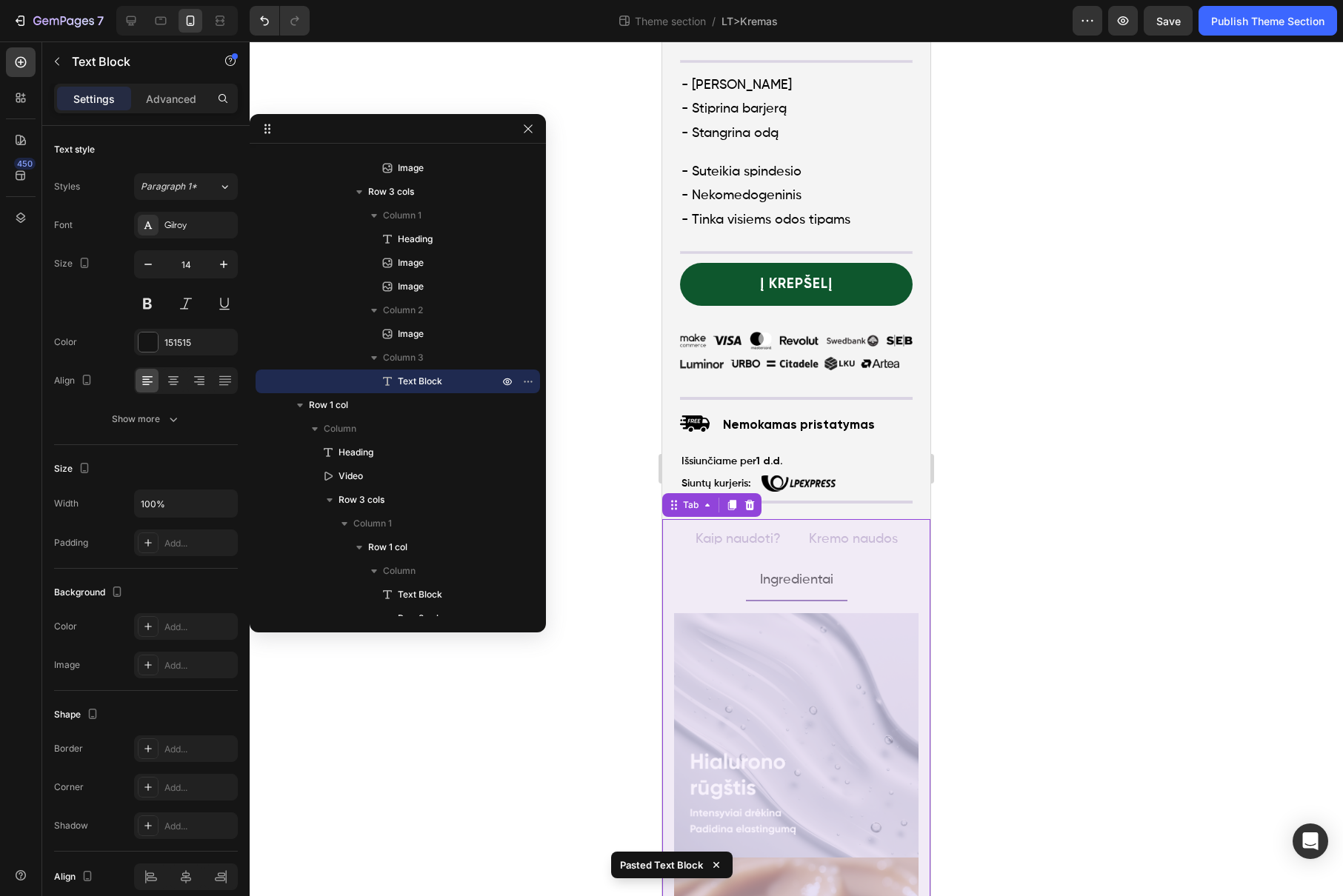
click at [891, 543] on li "Kremo naudos" at bounding box center [853, 539] width 117 height 40
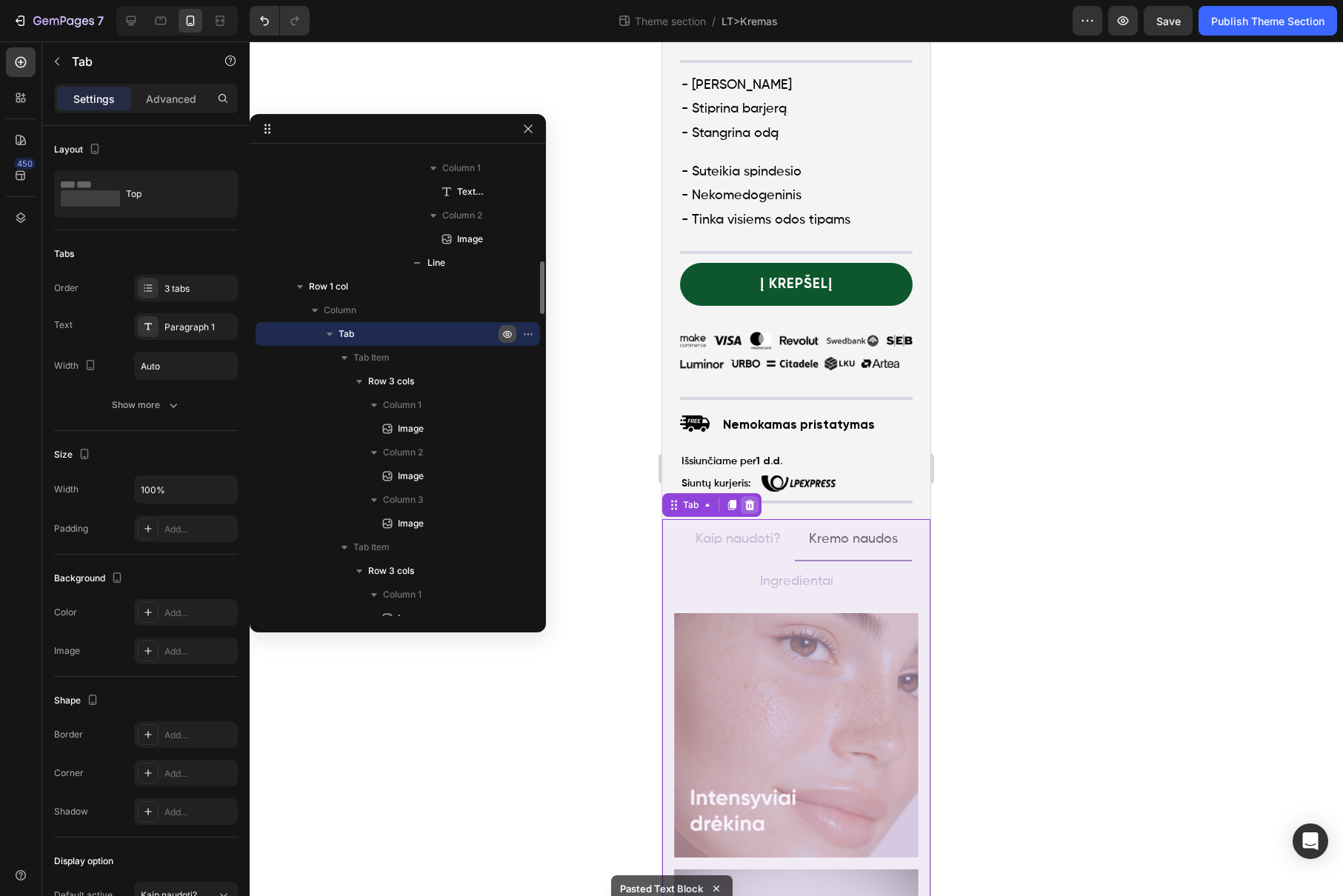
click at [750, 499] on icon at bounding box center [750, 505] width 12 height 12
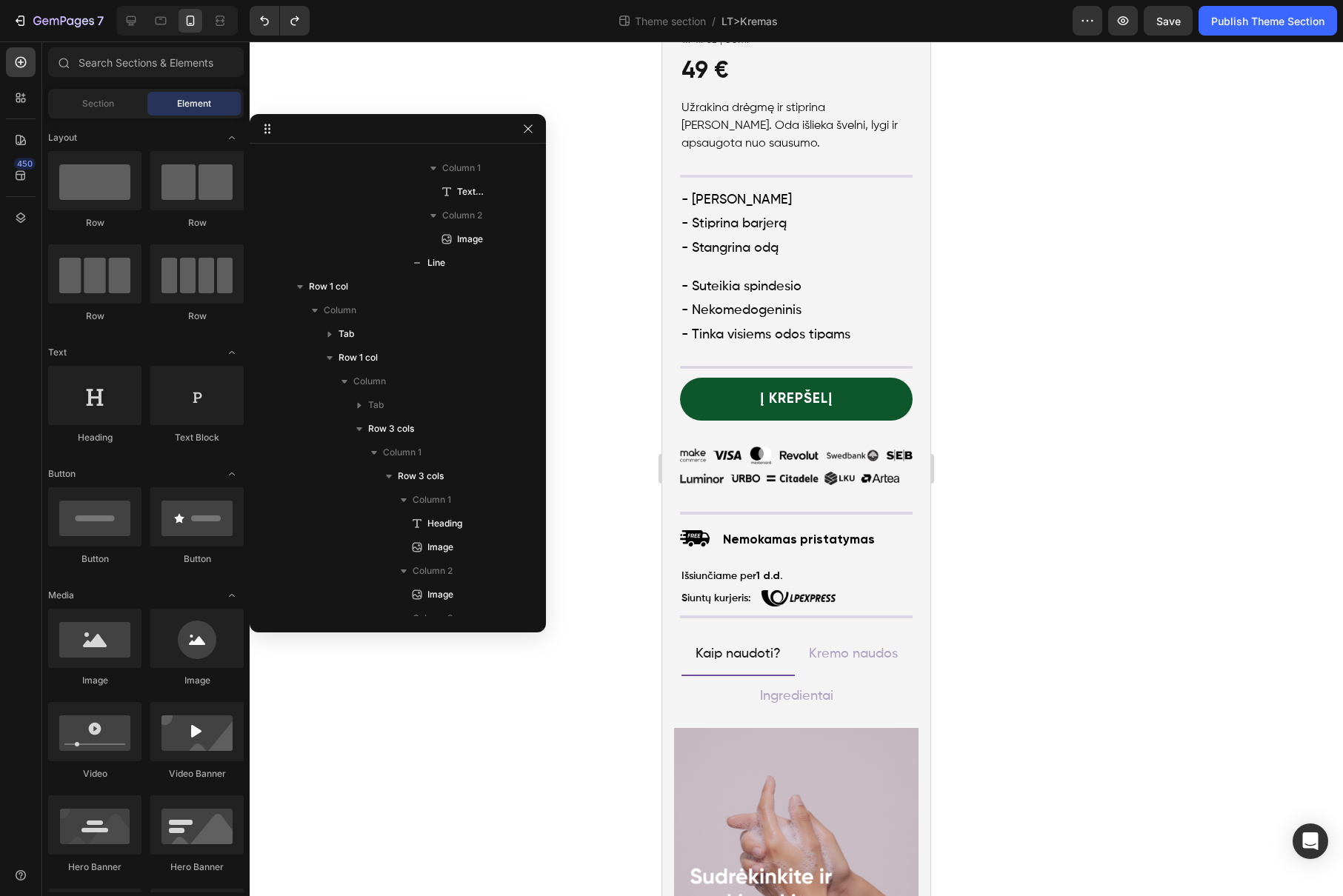
scroll to position [452, 0]
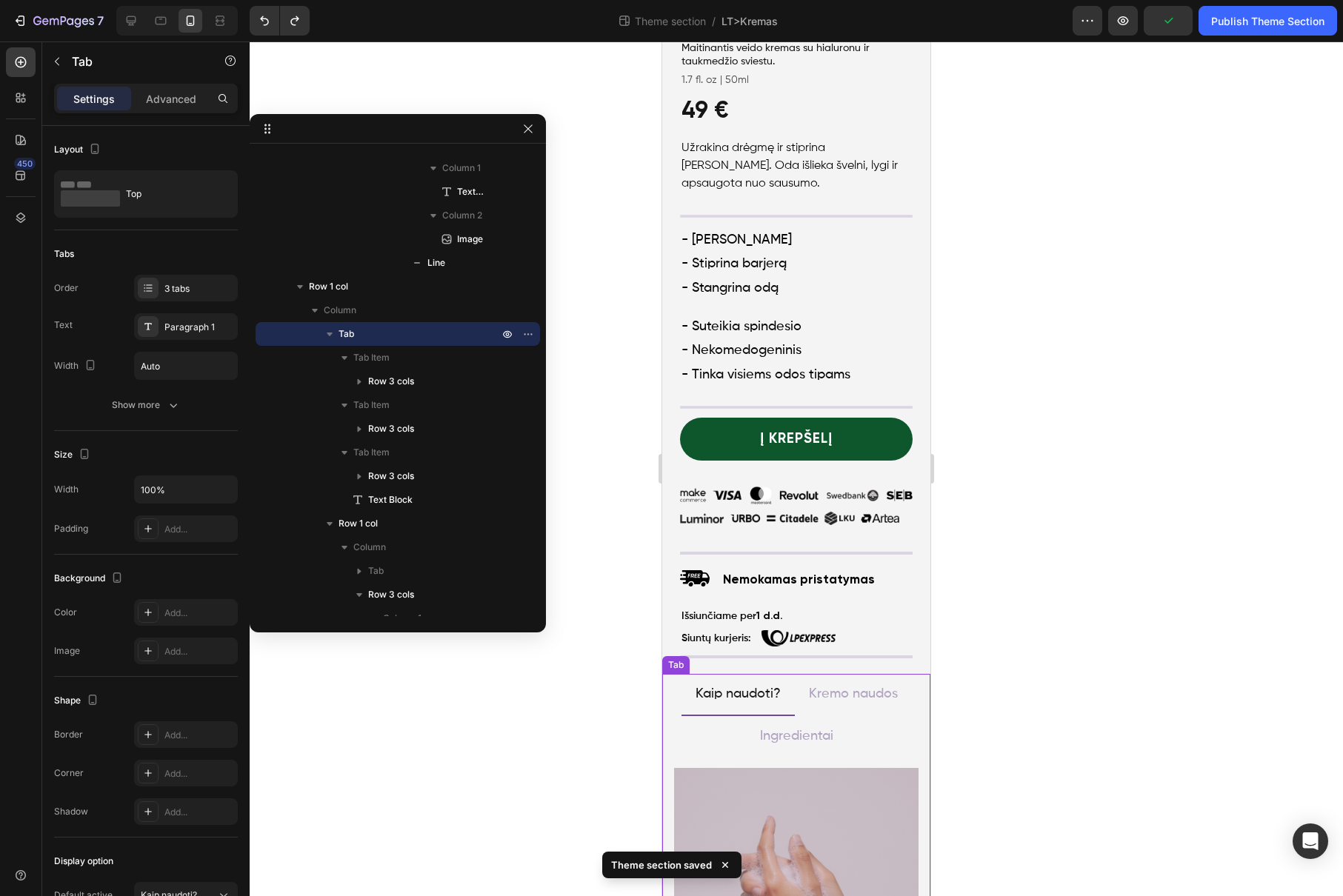
click at [895, 692] on li "Kremo naudos" at bounding box center [853, 695] width 117 height 41
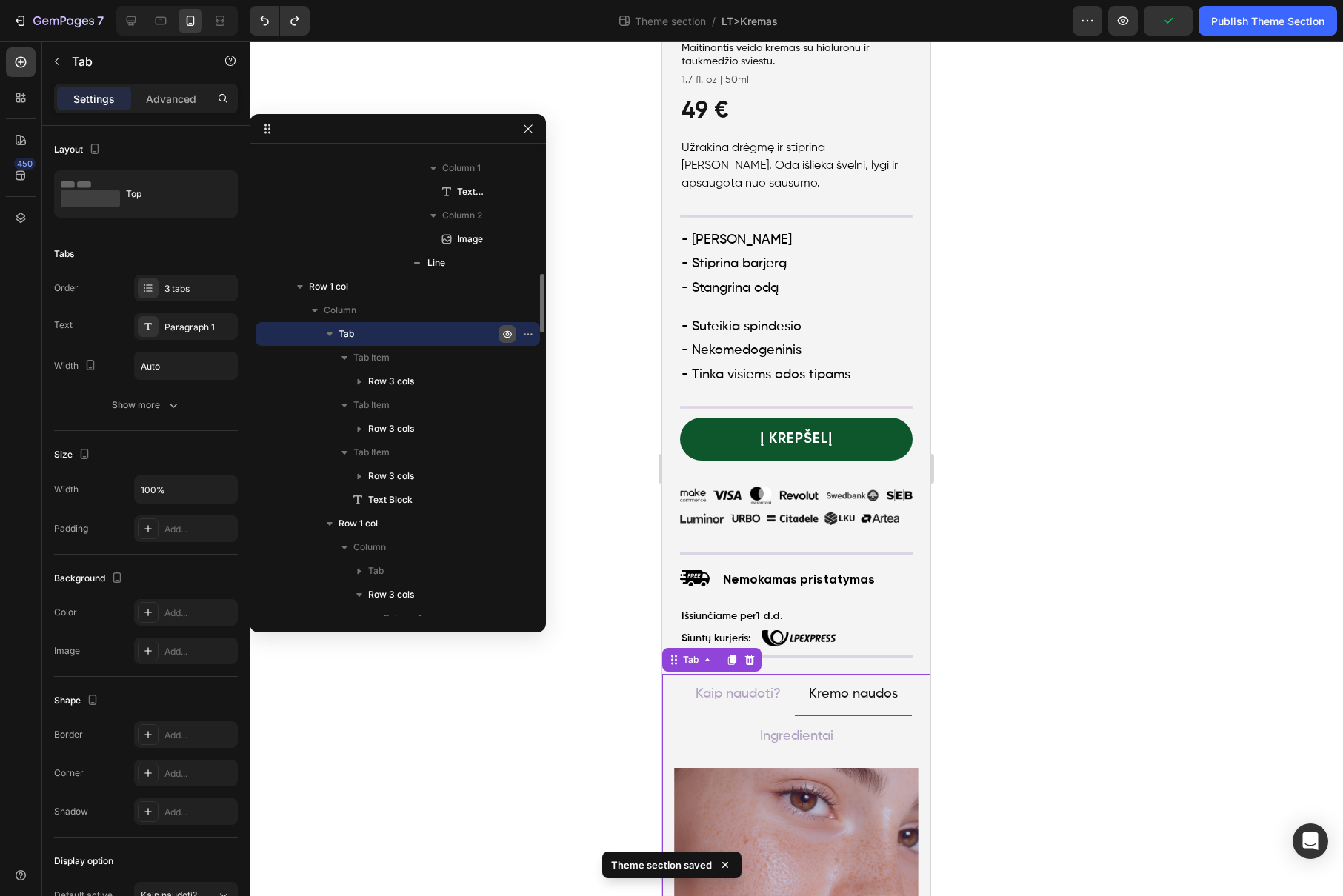
click at [509, 332] on icon "button" at bounding box center [507, 335] width 9 height 7
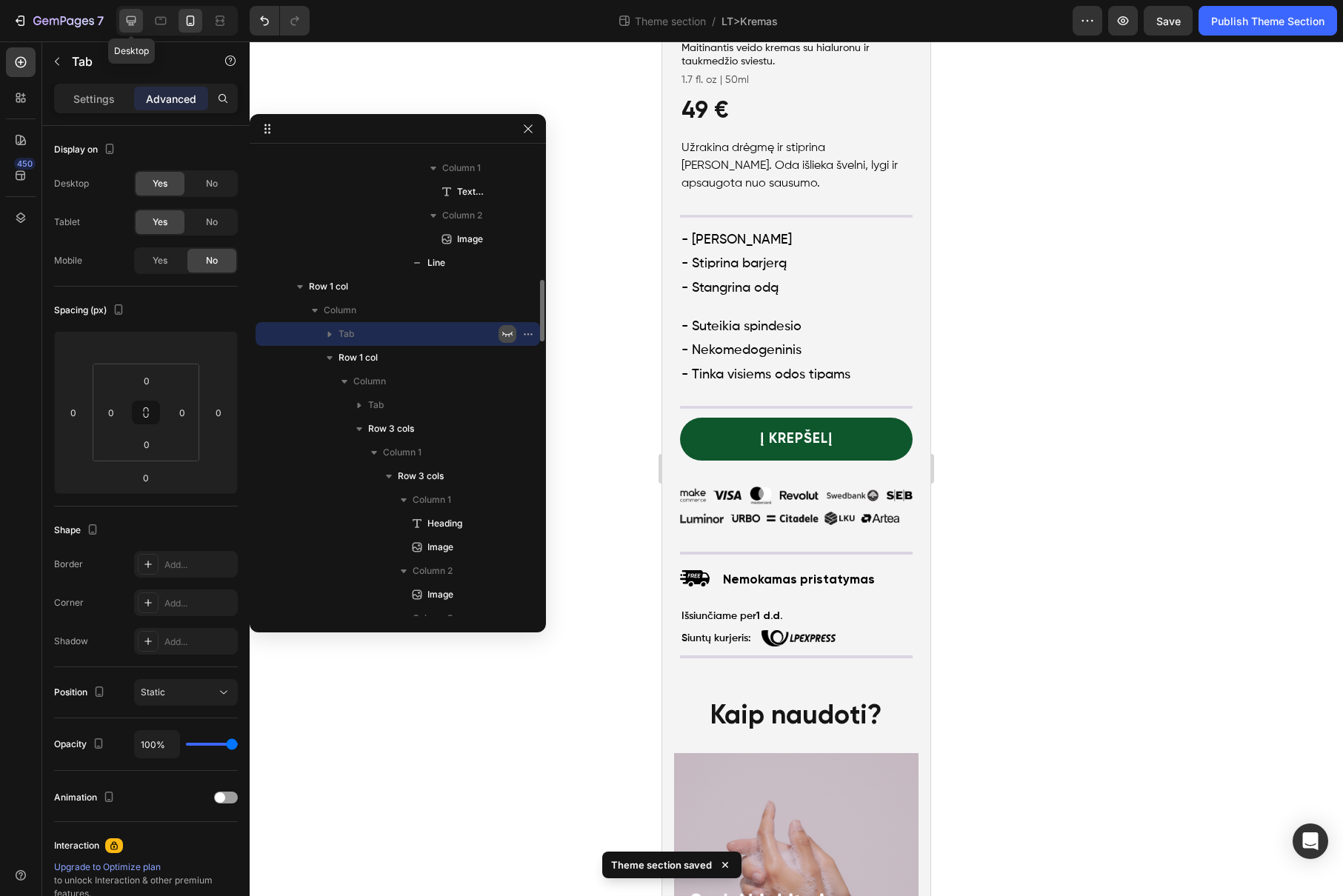
drag, startPoint x: 136, startPoint y: 21, endPoint x: 139, endPoint y: 296, distance: 275.0
click at [136, 21] on icon at bounding box center [131, 21] width 15 height 15
type input "48"
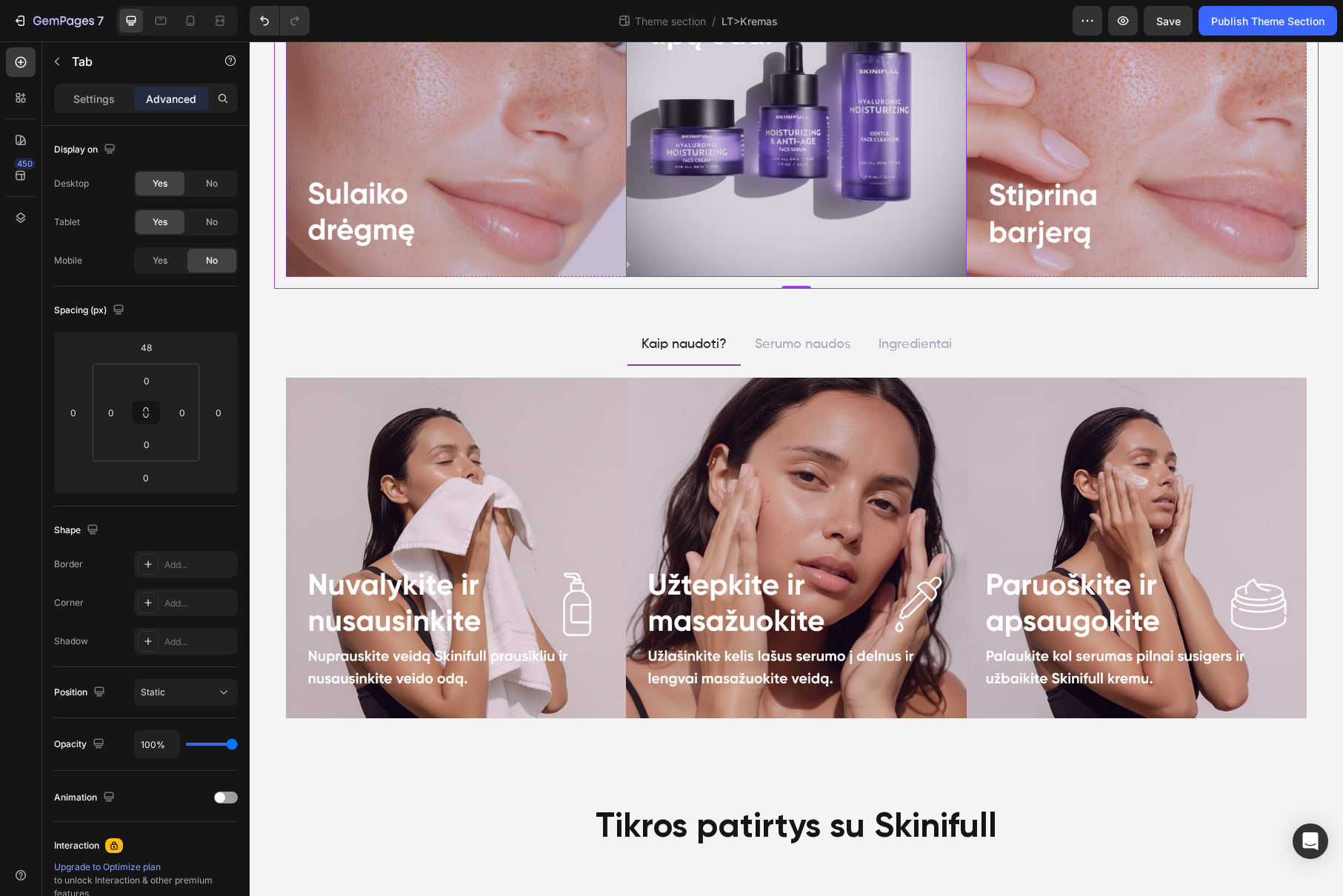
scroll to position [924, 0]
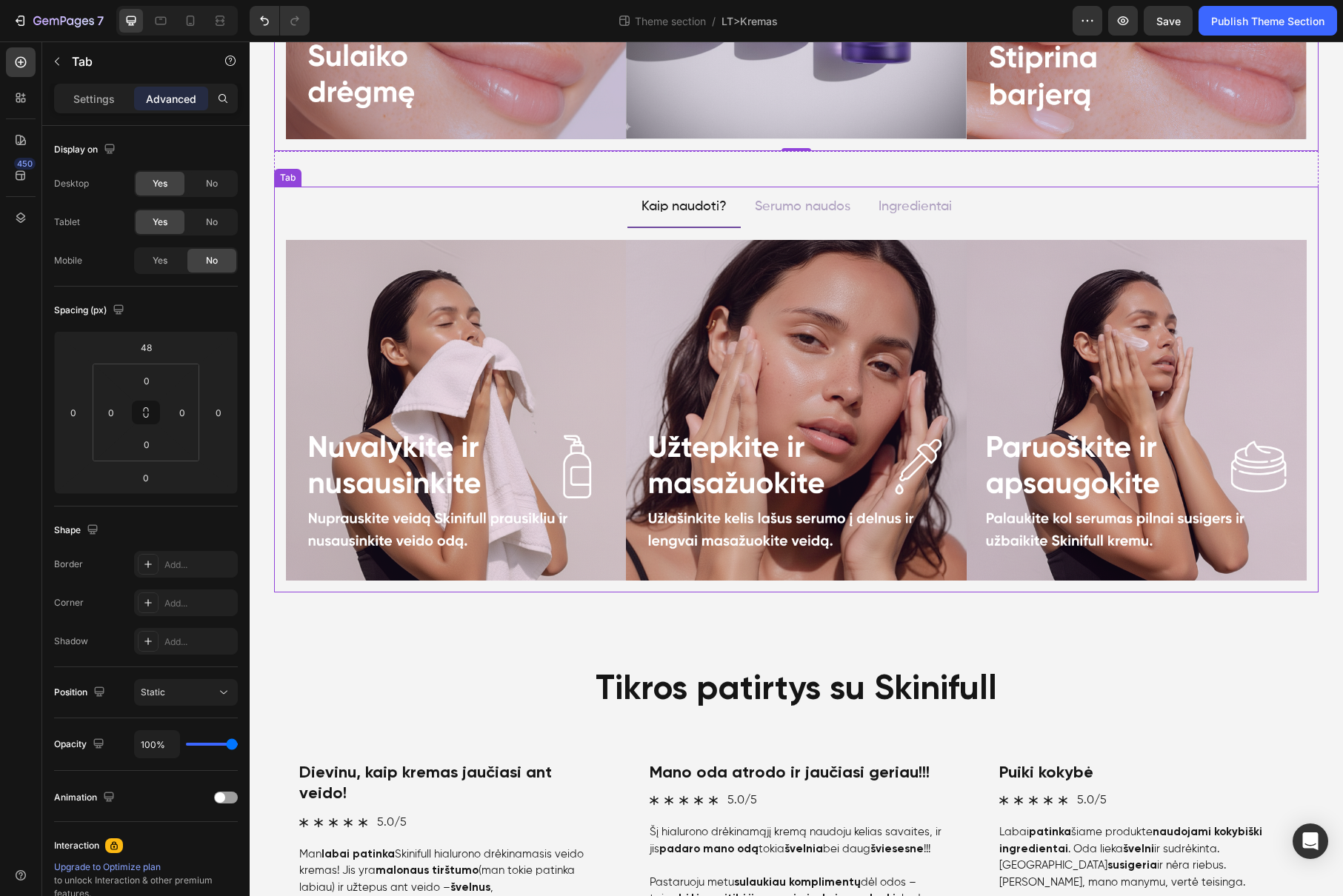
click at [573, 587] on div "Image Image Image Row Image Image Image Row Image Image Image Row Visi ingredie…" at bounding box center [796, 410] width 1044 height 363
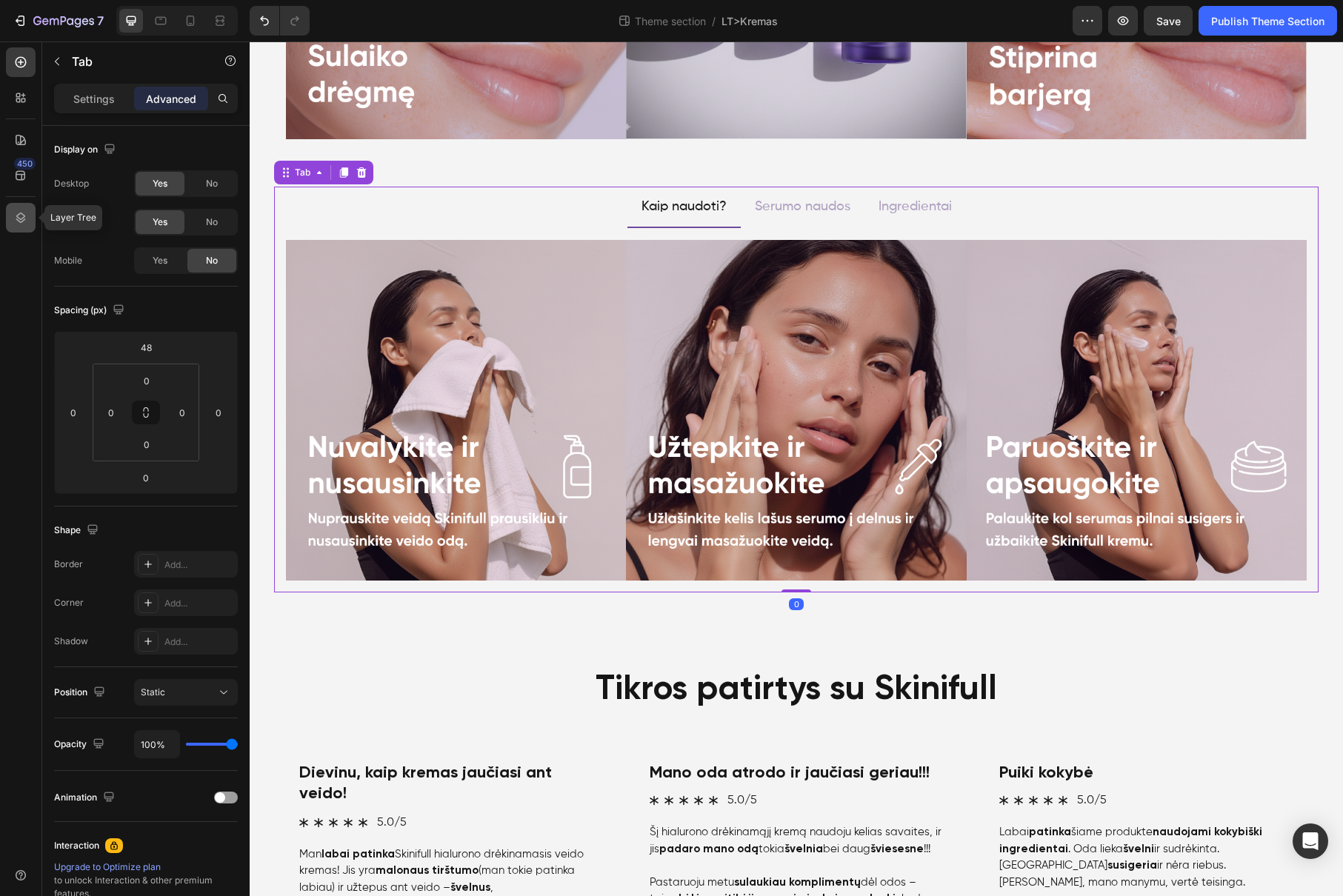
click at [22, 216] on icon at bounding box center [21, 218] width 15 height 15
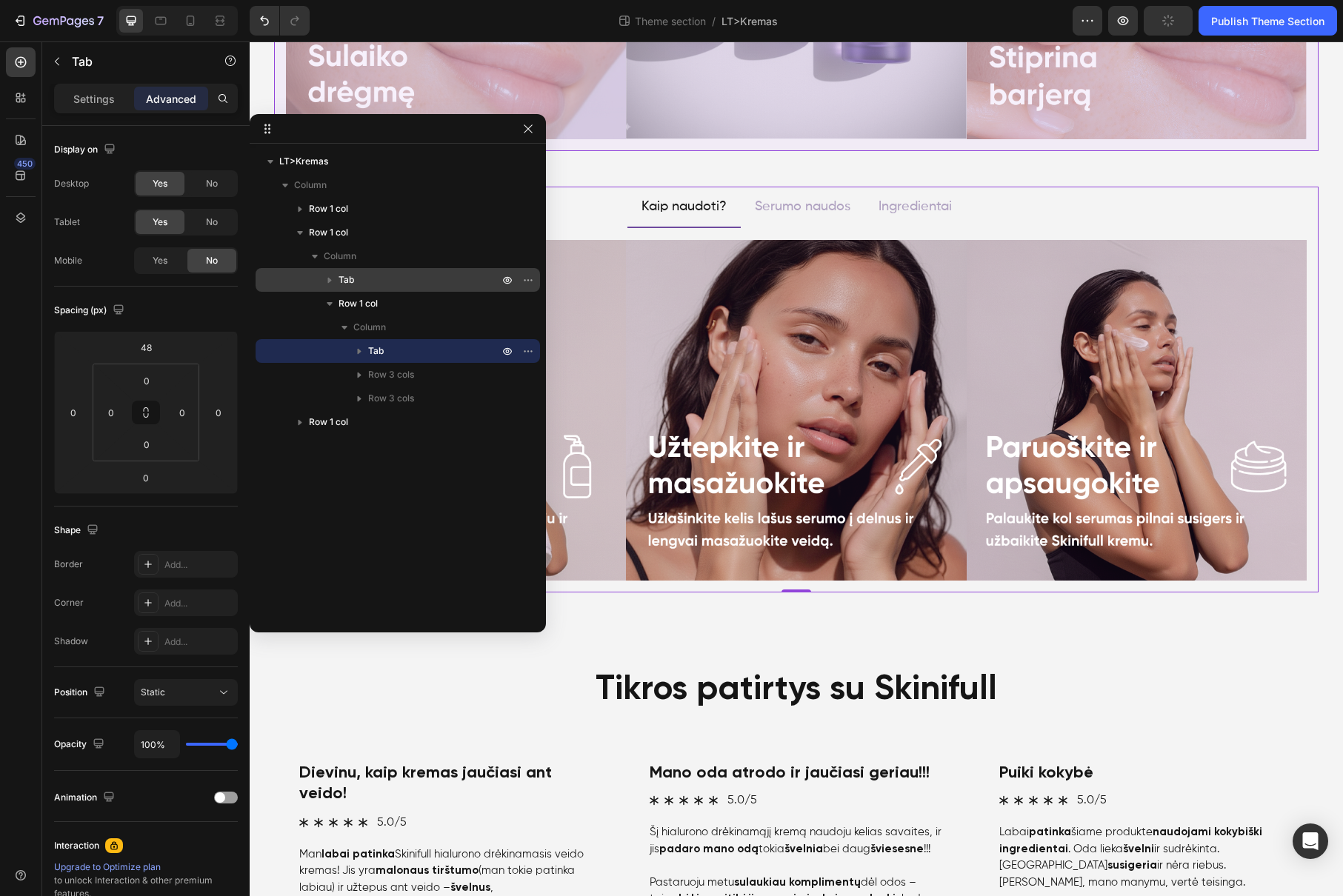
click at [420, 276] on p "Tab" at bounding box center [420, 280] width 163 height 15
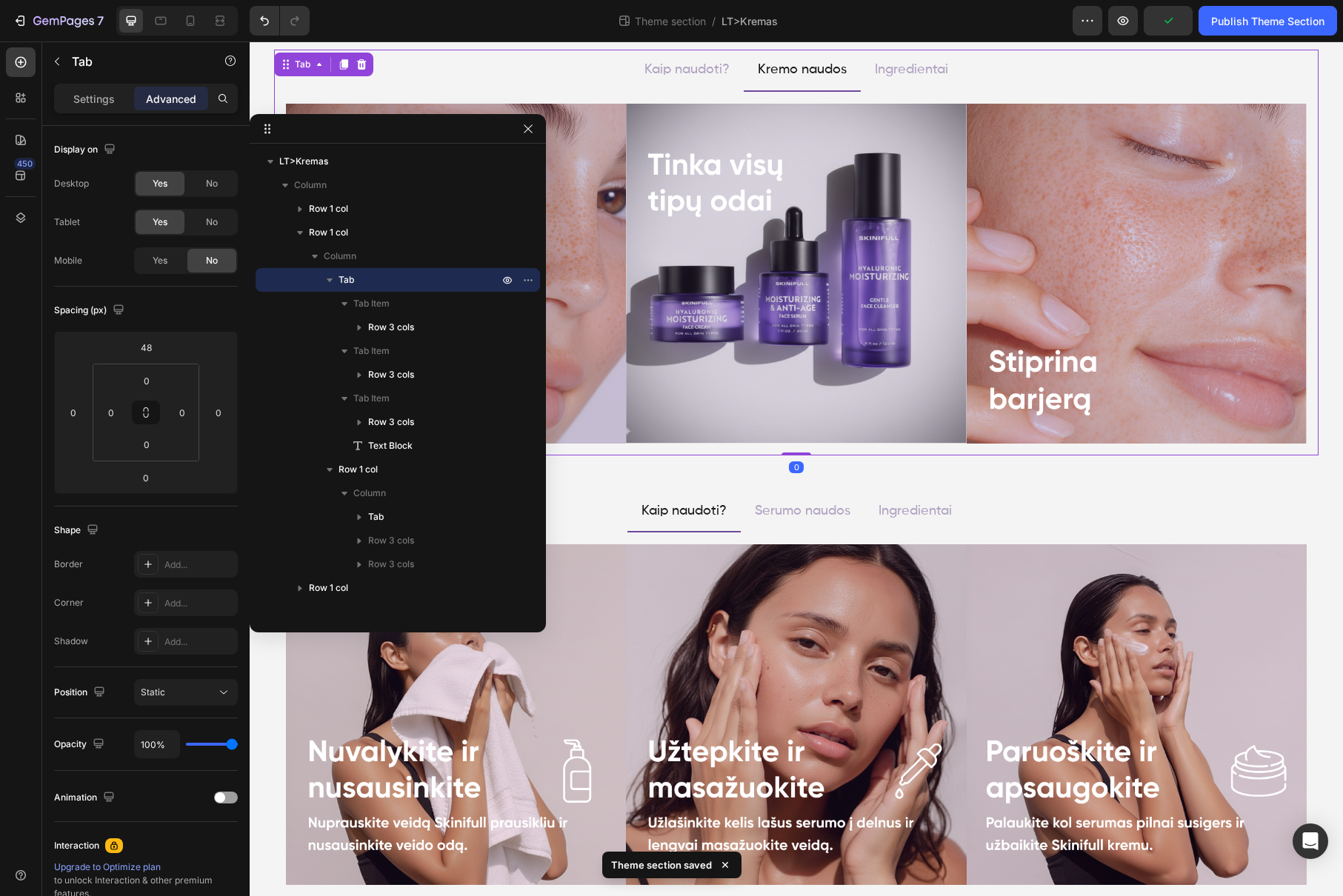
scroll to position [575, 0]
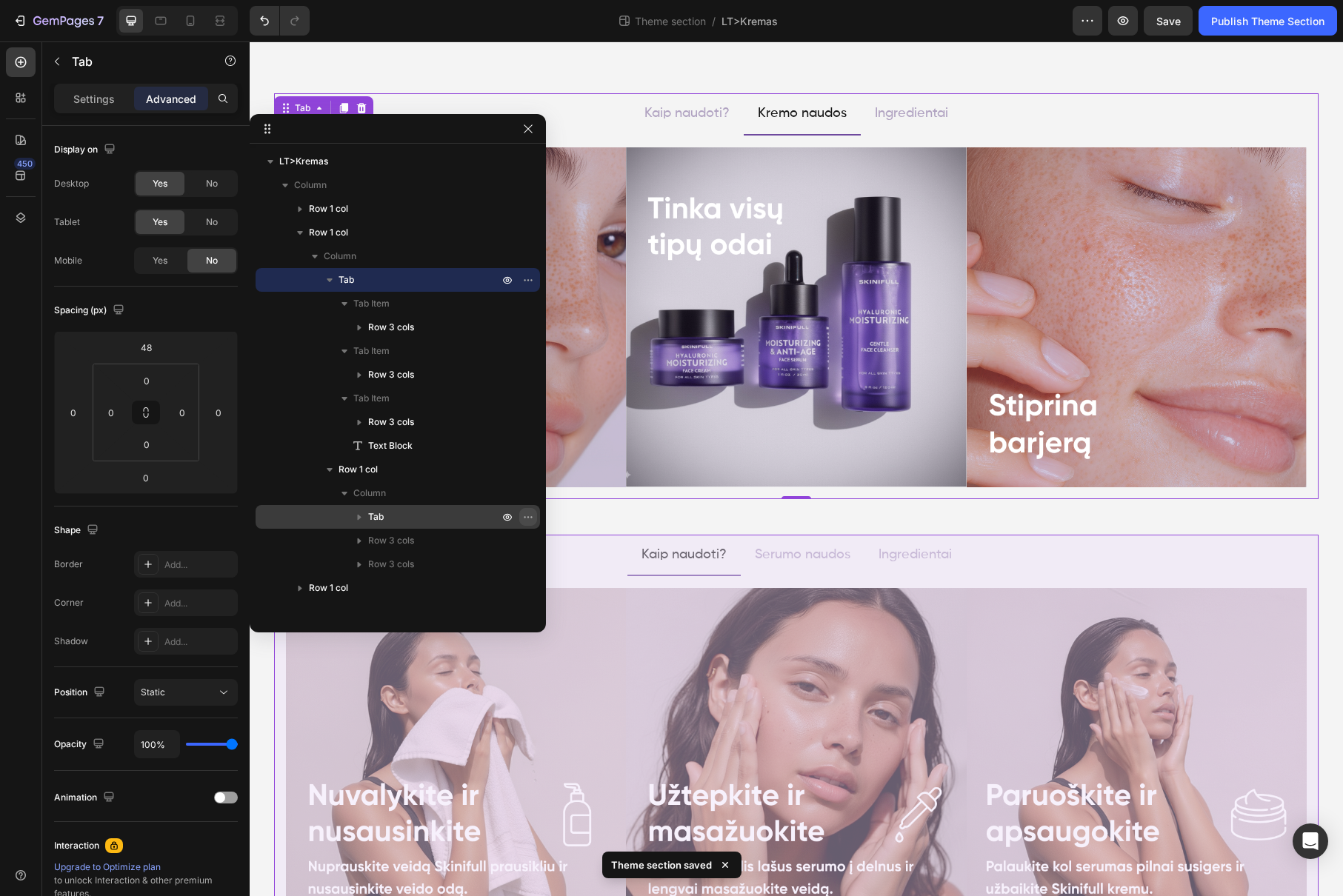
click at [527, 512] on icon "button" at bounding box center [528, 517] width 12 height 12
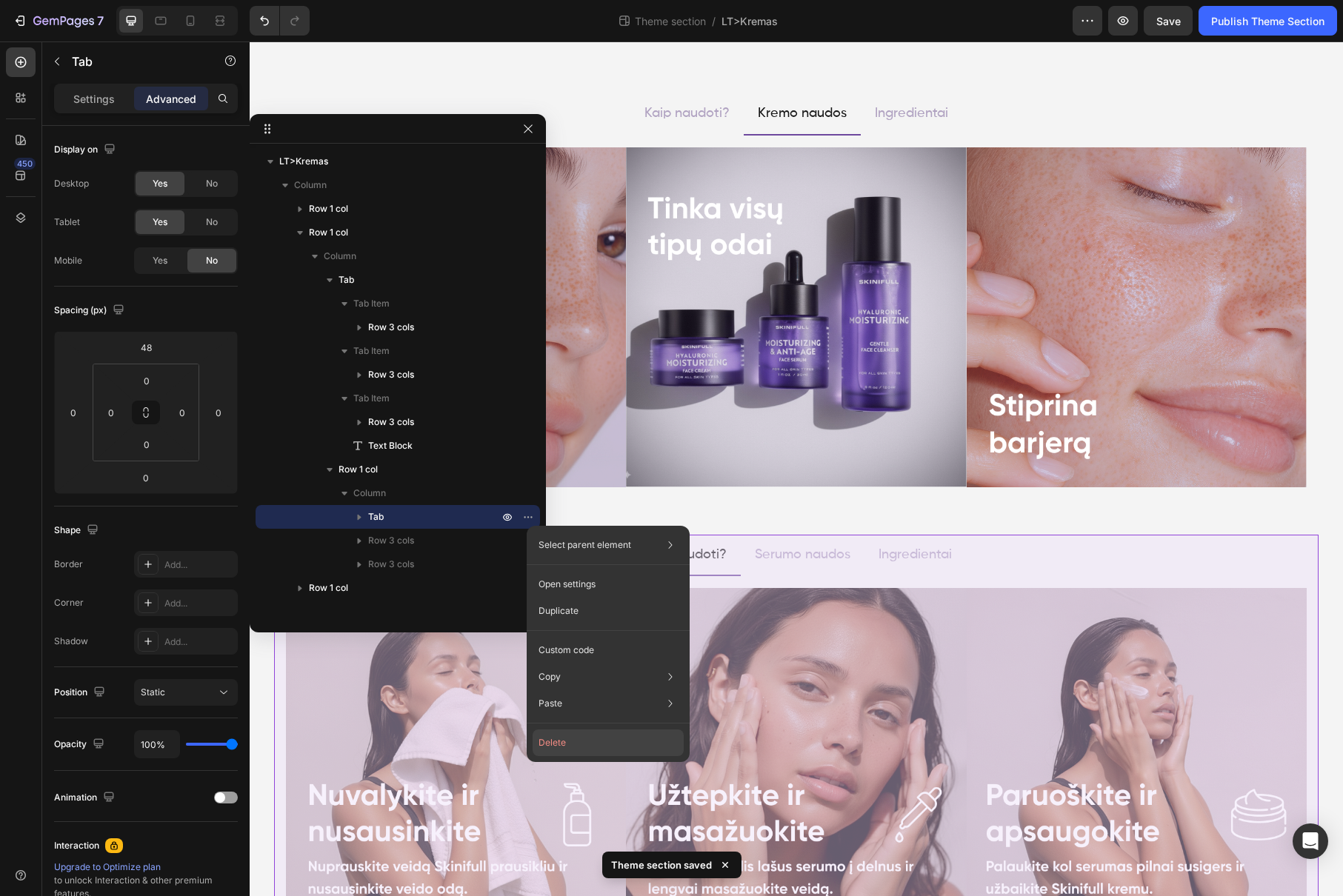
click at [580, 740] on button "Delete" at bounding box center [608, 743] width 151 height 26
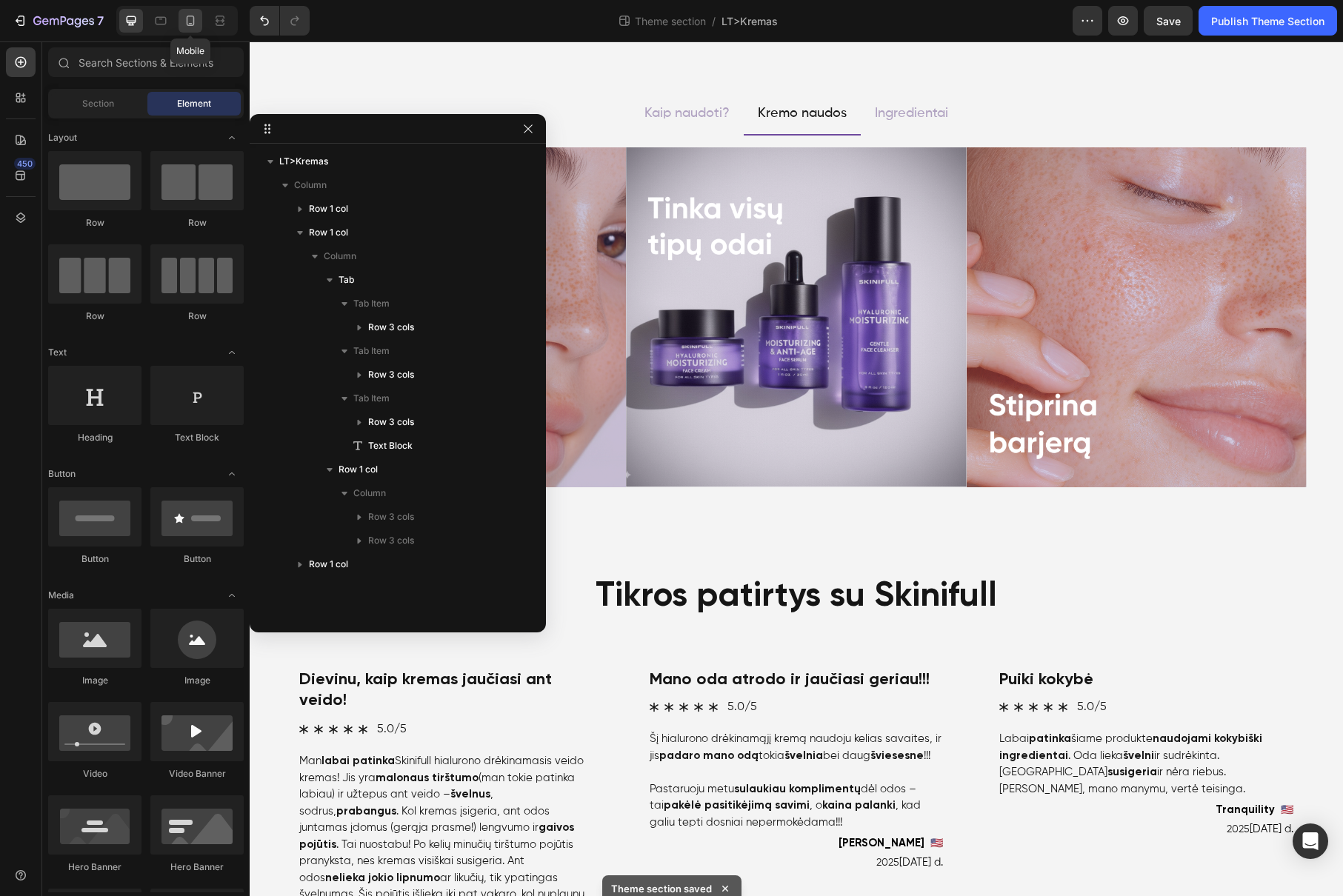
click at [192, 15] on icon at bounding box center [191, 21] width 15 height 15
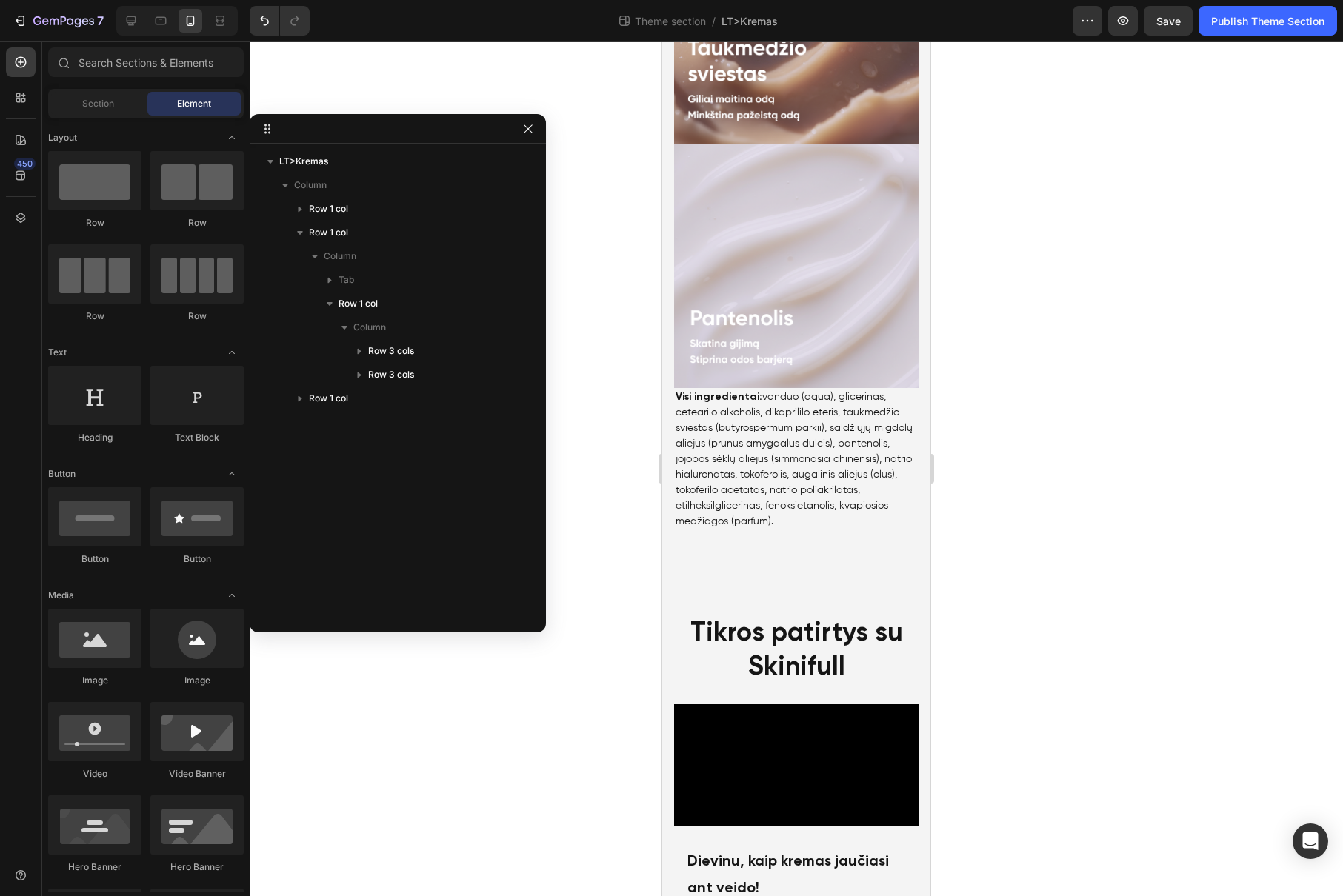
scroll to position [3365, 0]
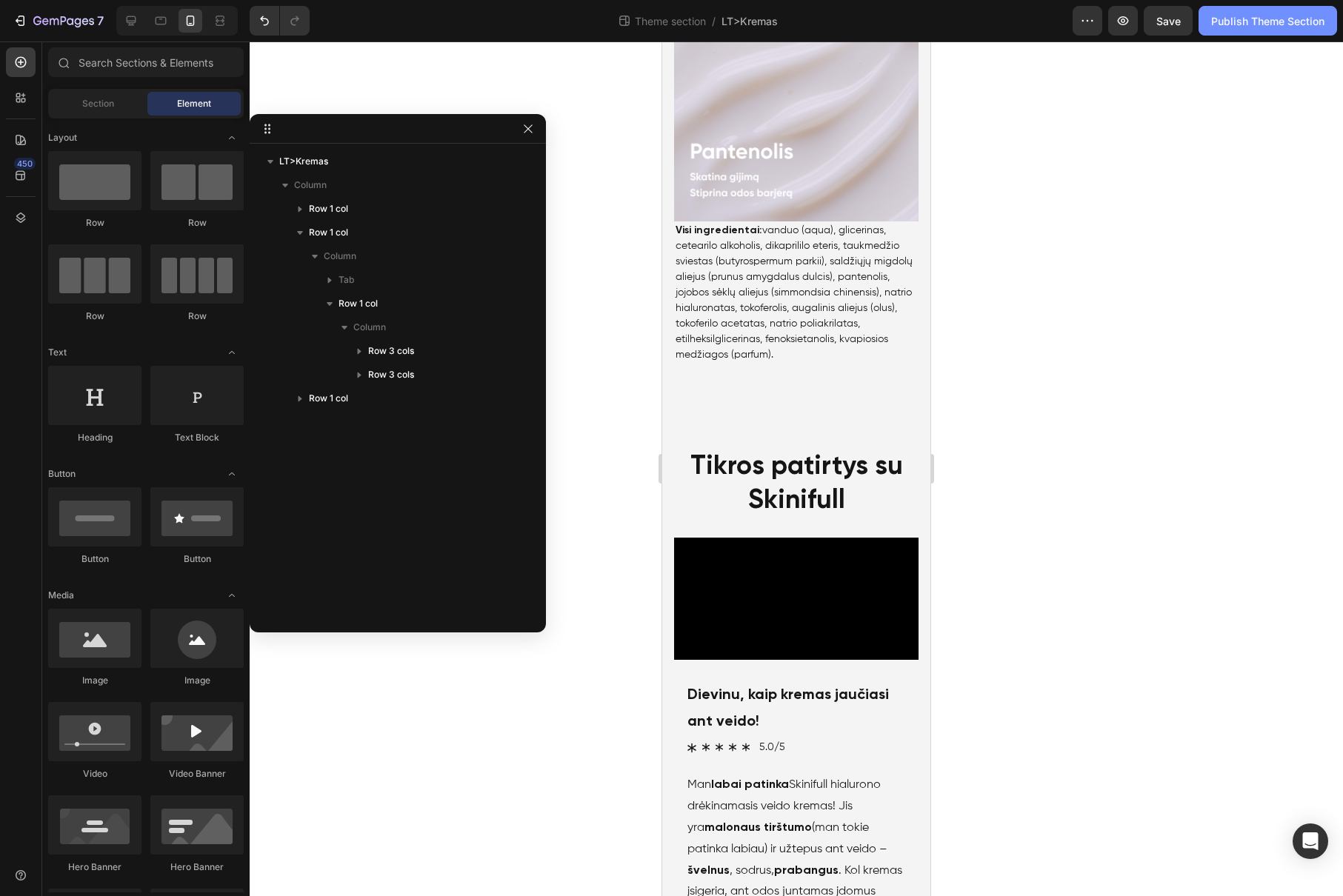
click at [1252, 34] on button "Publish Theme Section" at bounding box center [1267, 21] width 138 height 30
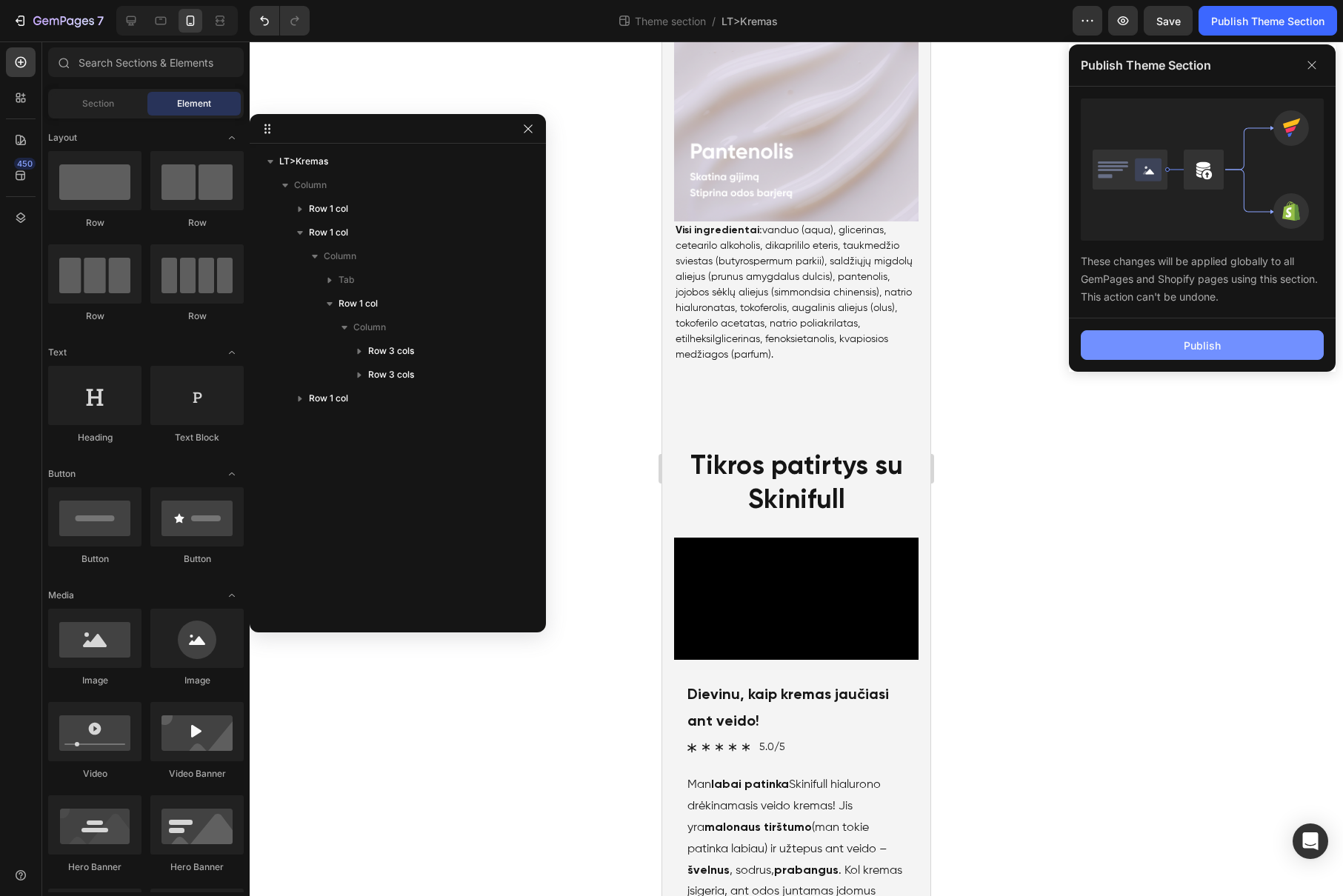
click at [1182, 348] on button "Publish" at bounding box center [1202, 345] width 243 height 30
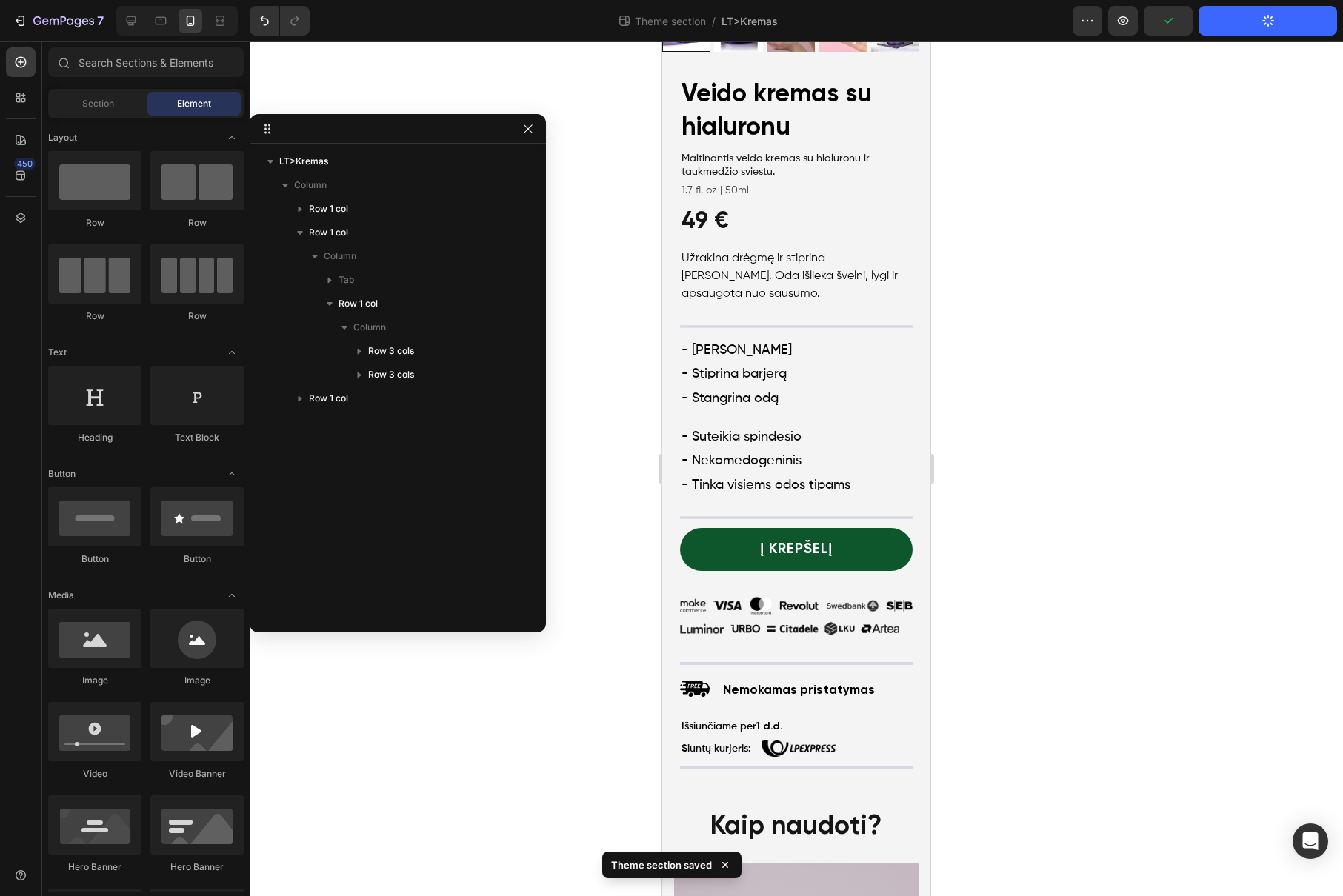
scroll to position [318, 0]
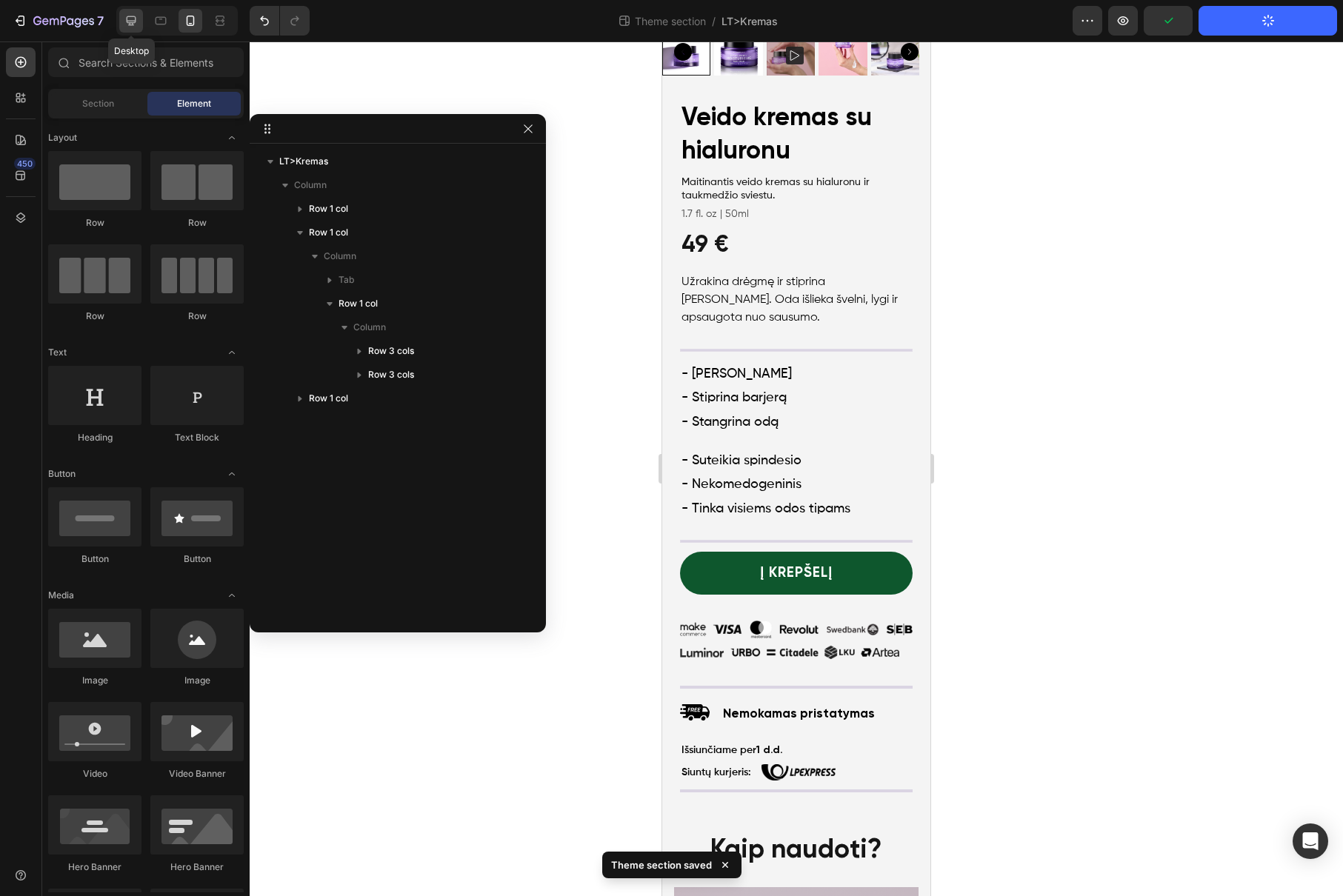
click at [131, 21] on icon at bounding box center [132, 21] width 10 height 10
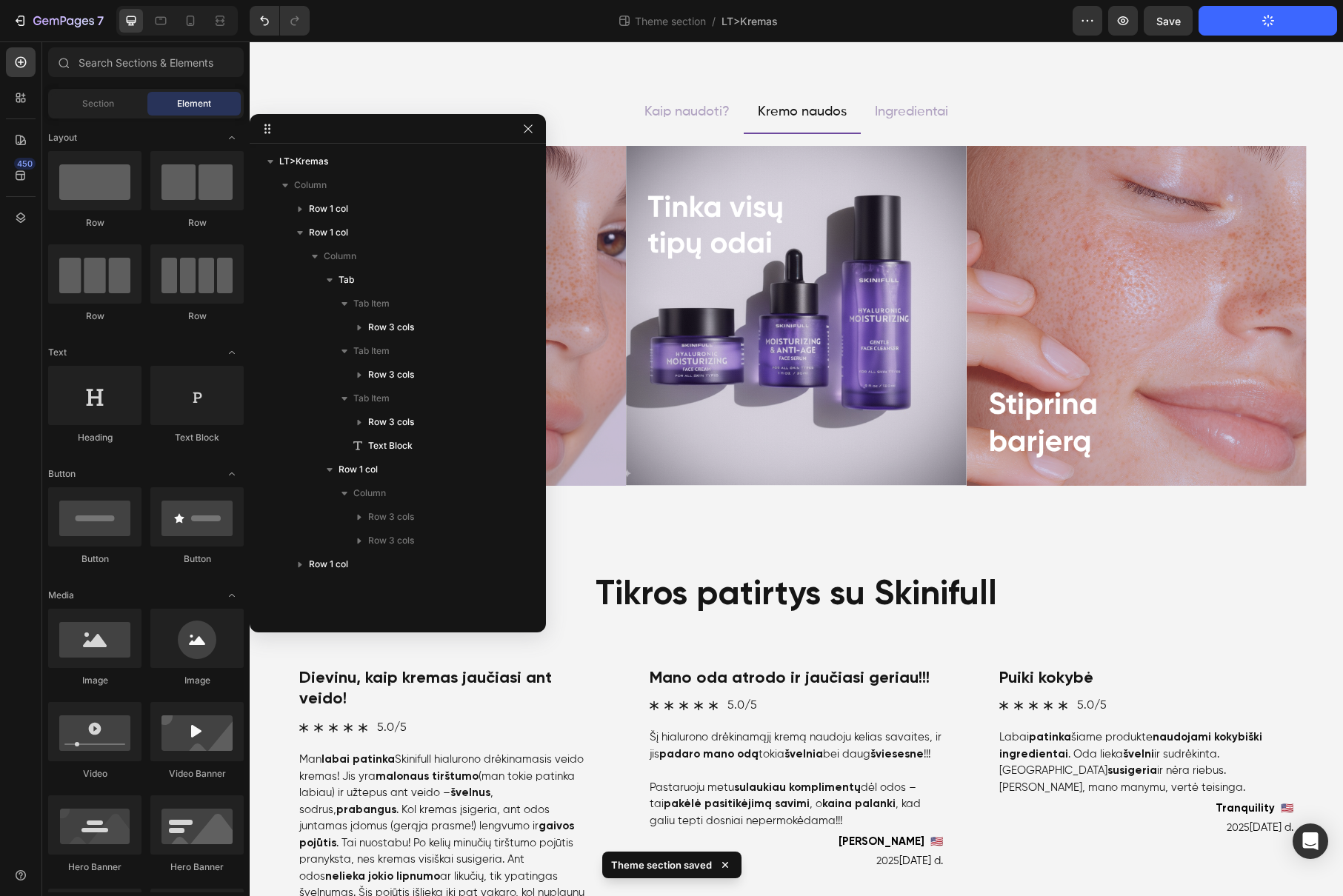
scroll to position [582, 0]
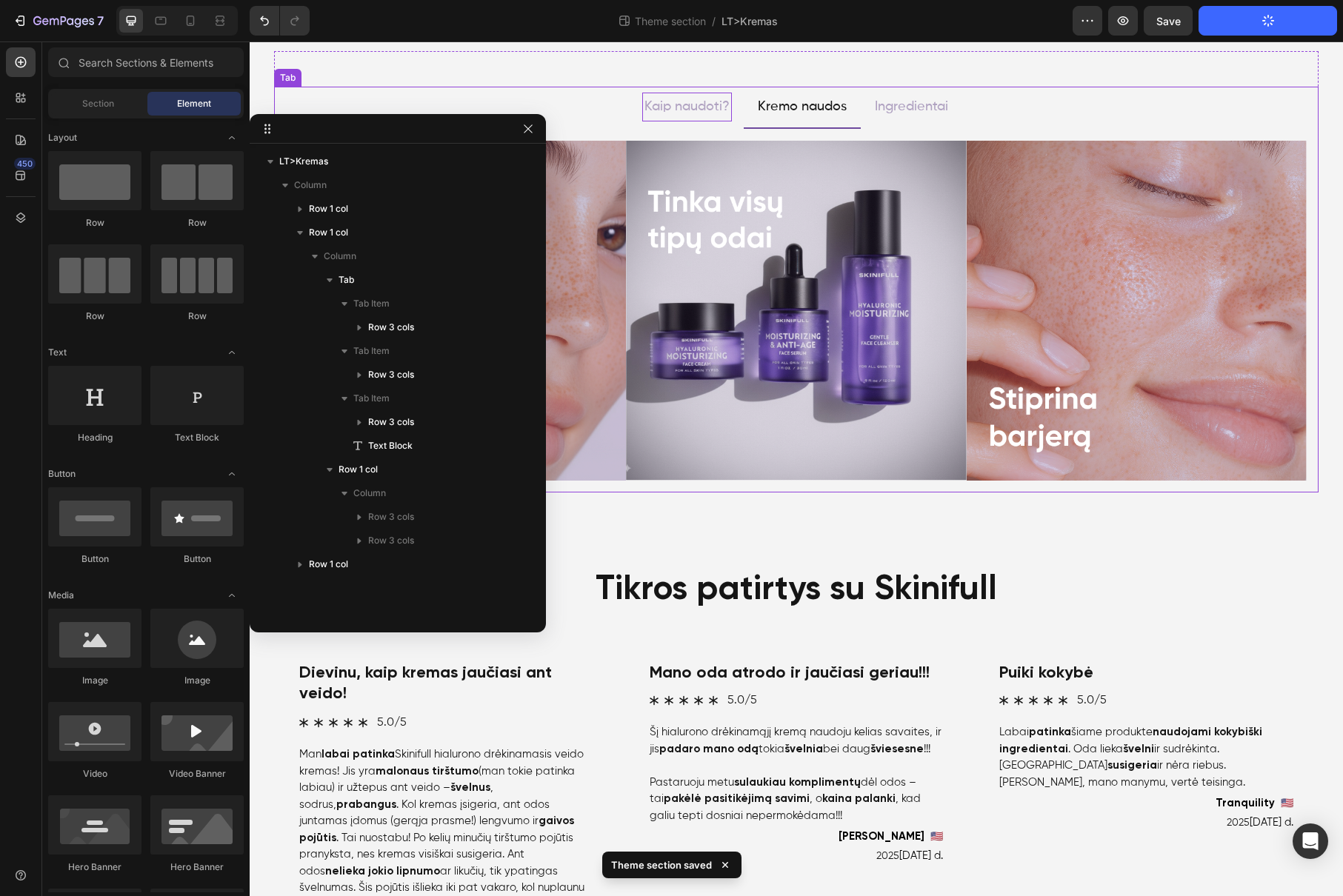
click at [699, 107] on p "Kaip naudoti?" at bounding box center [687, 106] width 85 height 24
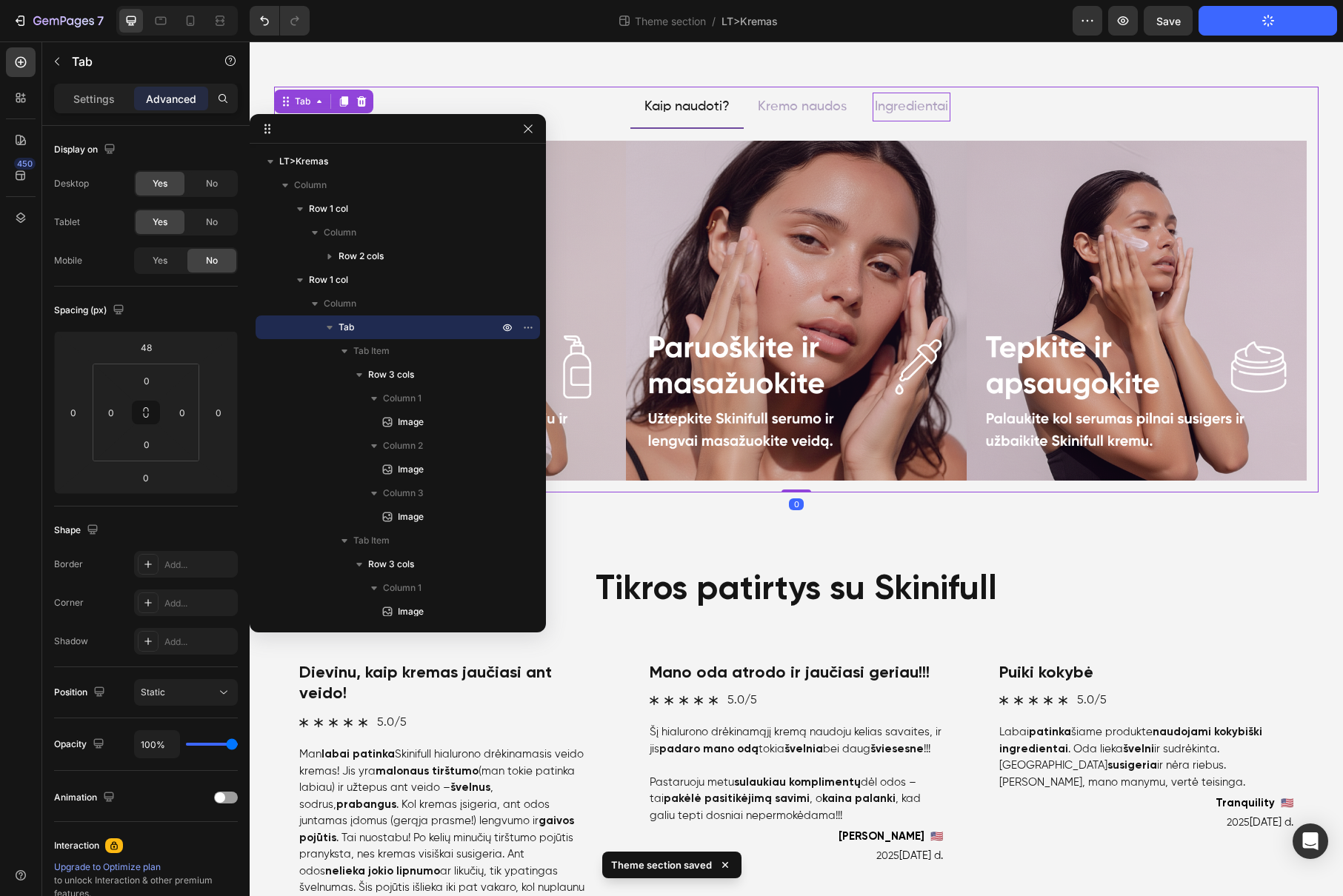
click at [894, 118] on p "Ingredientai" at bounding box center [911, 106] width 73 height 24
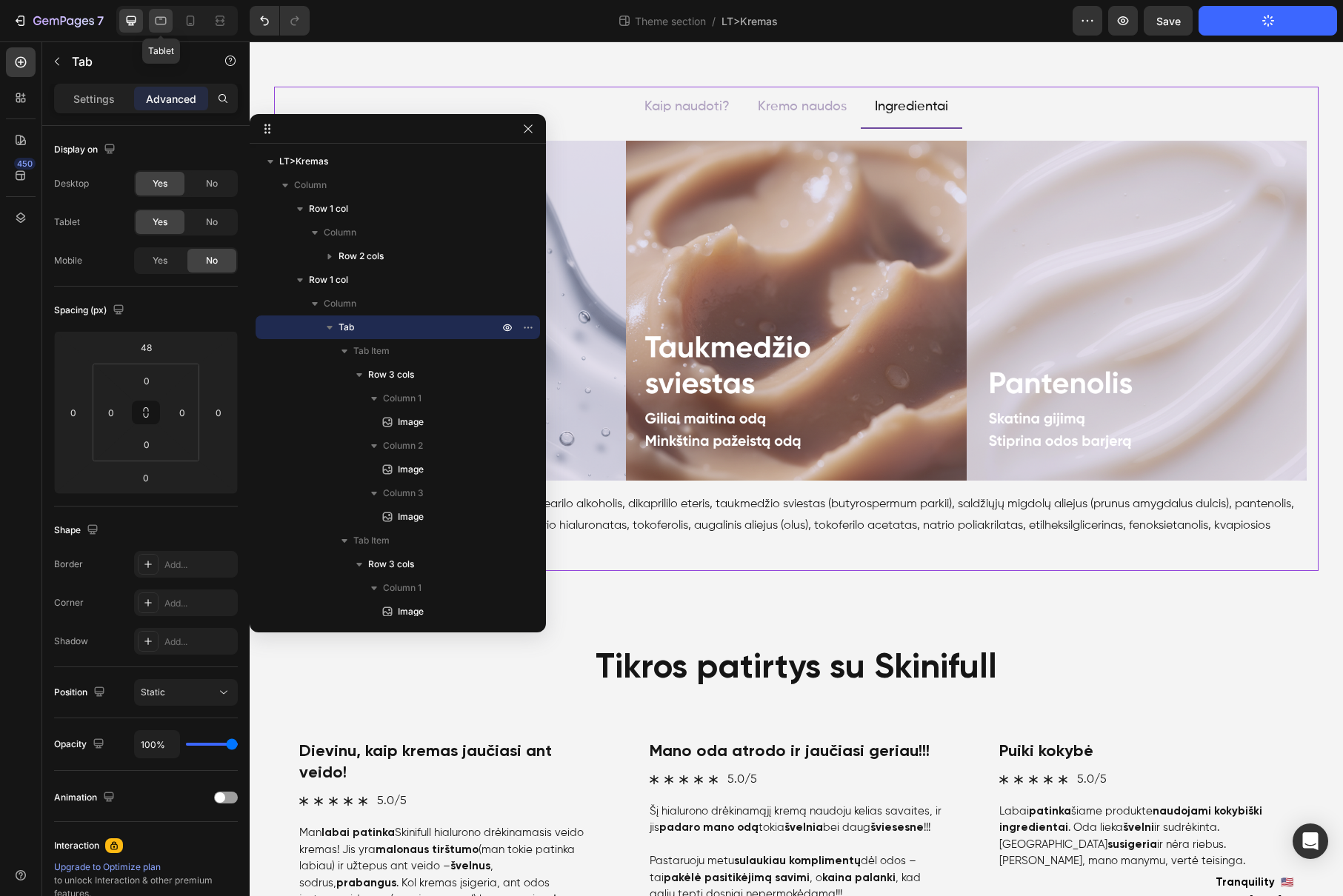
click at [163, 25] on icon at bounding box center [161, 21] width 12 height 8
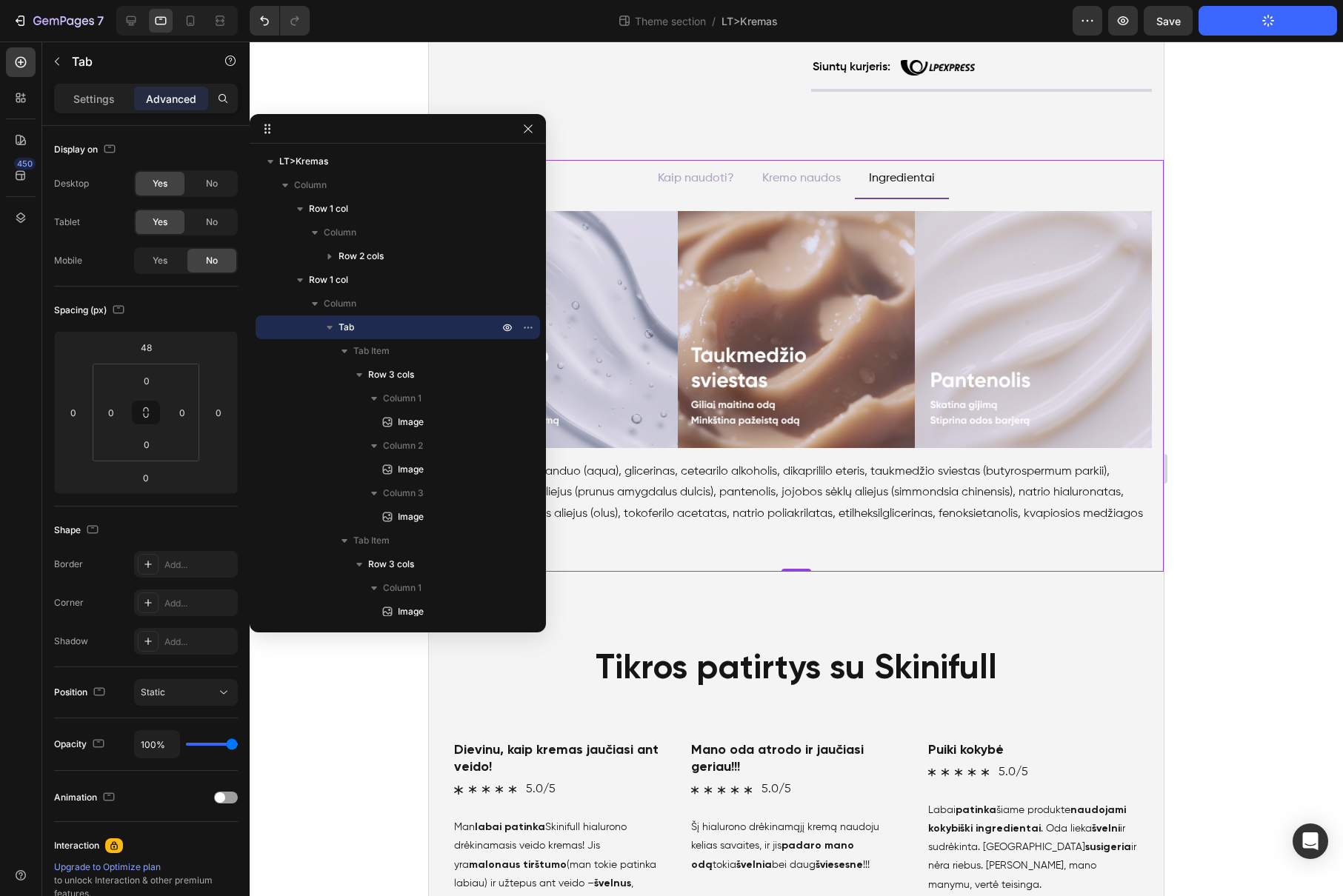
scroll to position [649, 0]
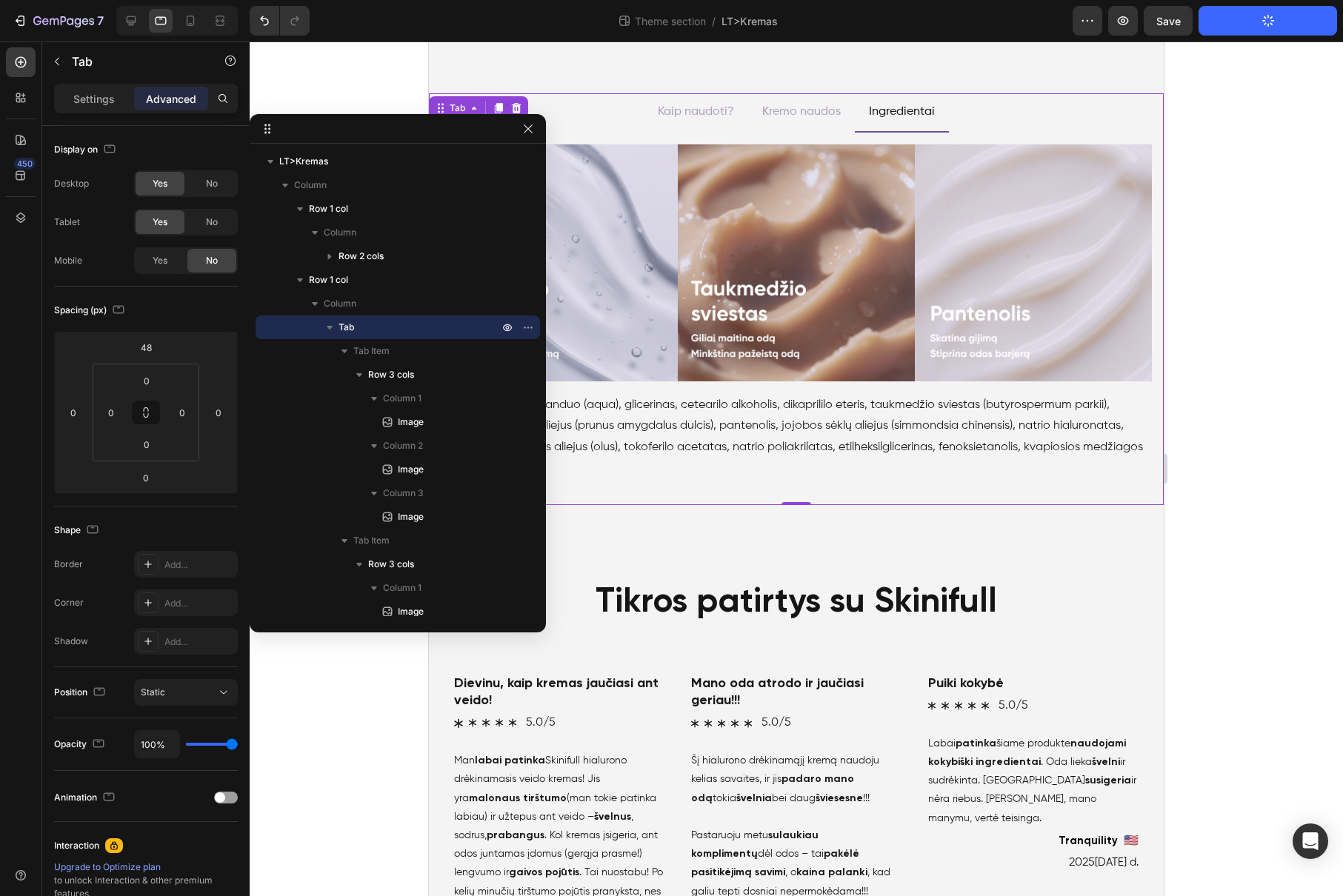
click at [538, 129] on div at bounding box center [398, 129] width 296 height 30
click at [533, 130] on icon "button" at bounding box center [528, 129] width 12 height 12
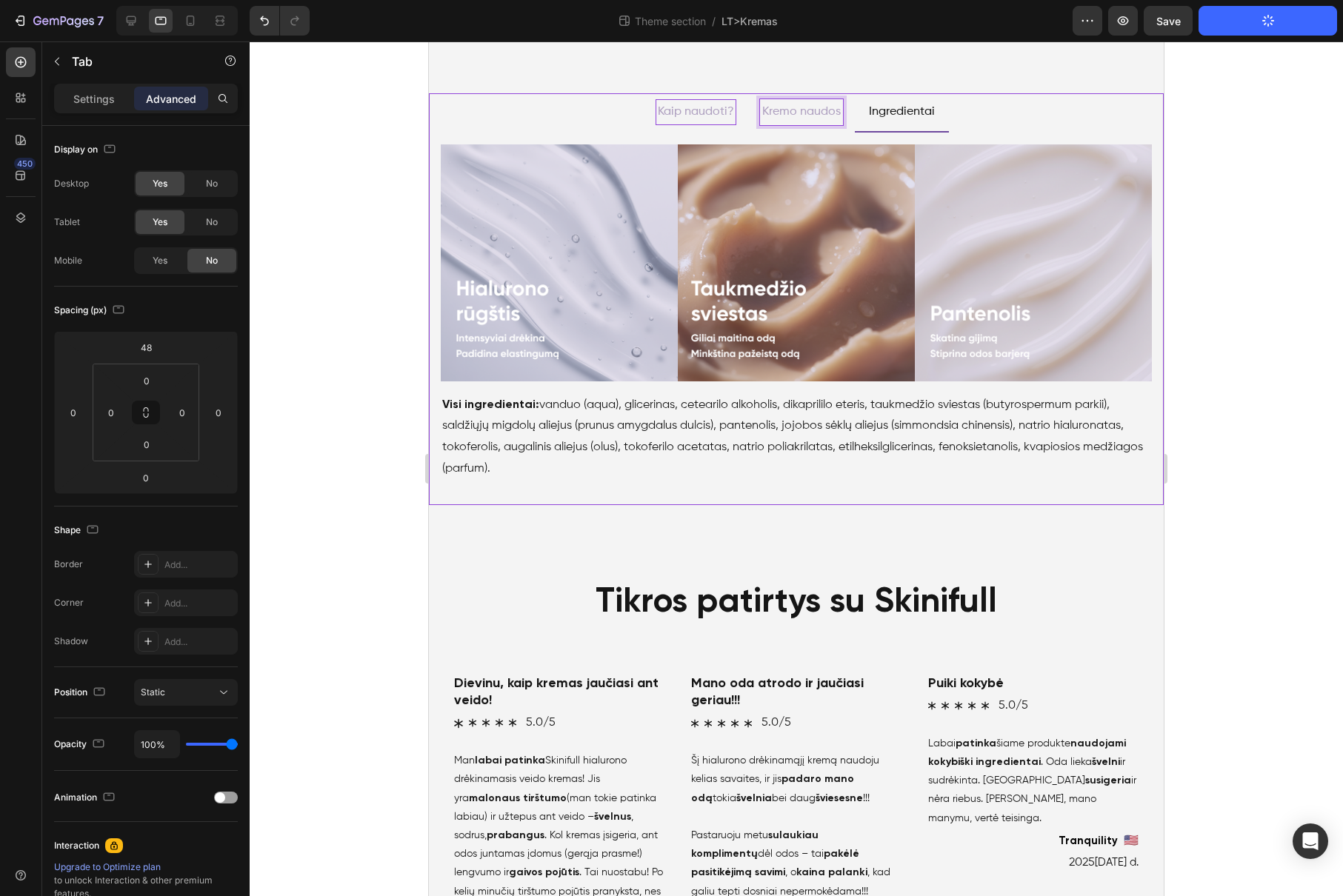
click at [692, 118] on p "Kaip naudoti?" at bounding box center [695, 112] width 76 height 21
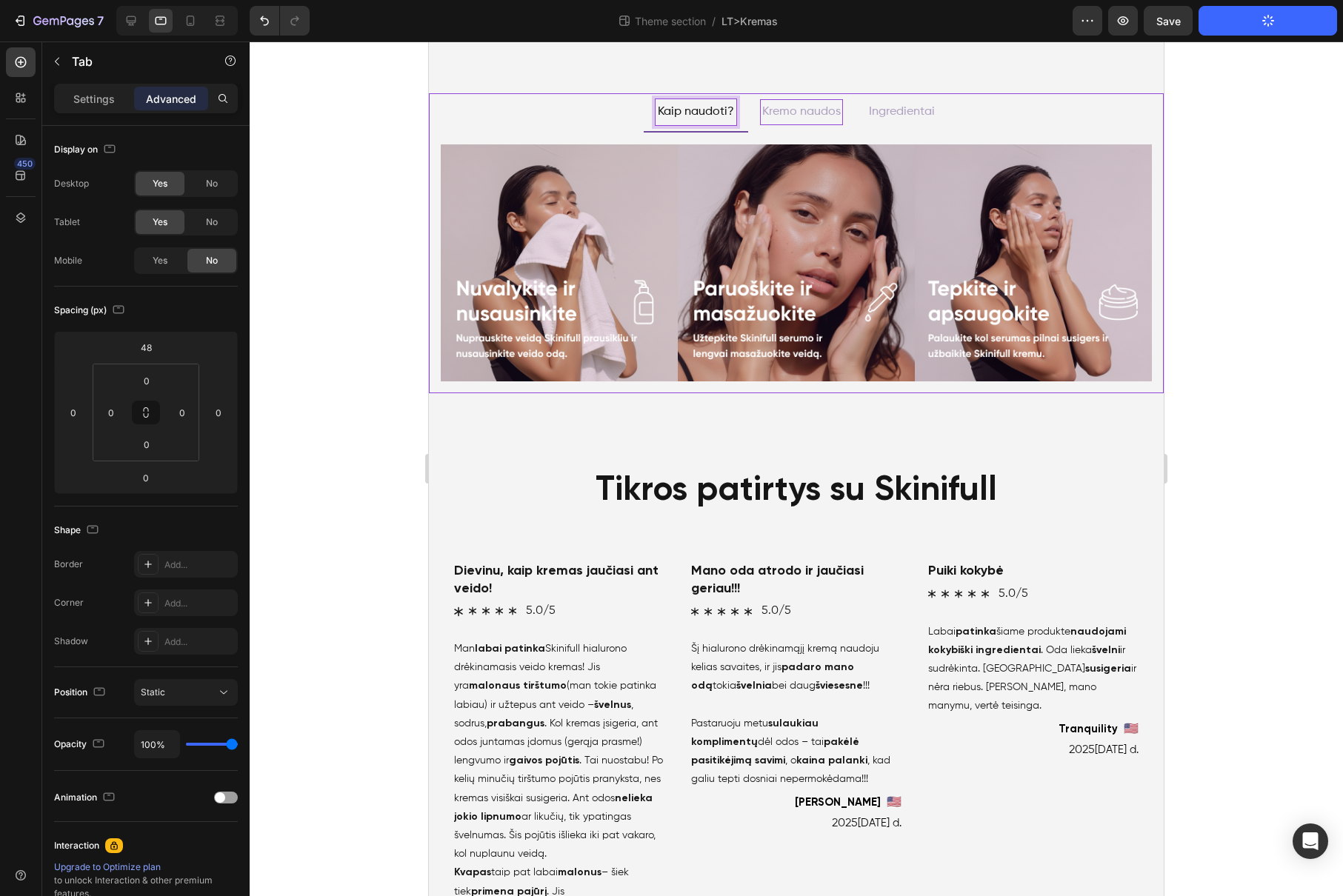
click at [812, 113] on p "Kremo naudos" at bounding box center [801, 112] width 79 height 21
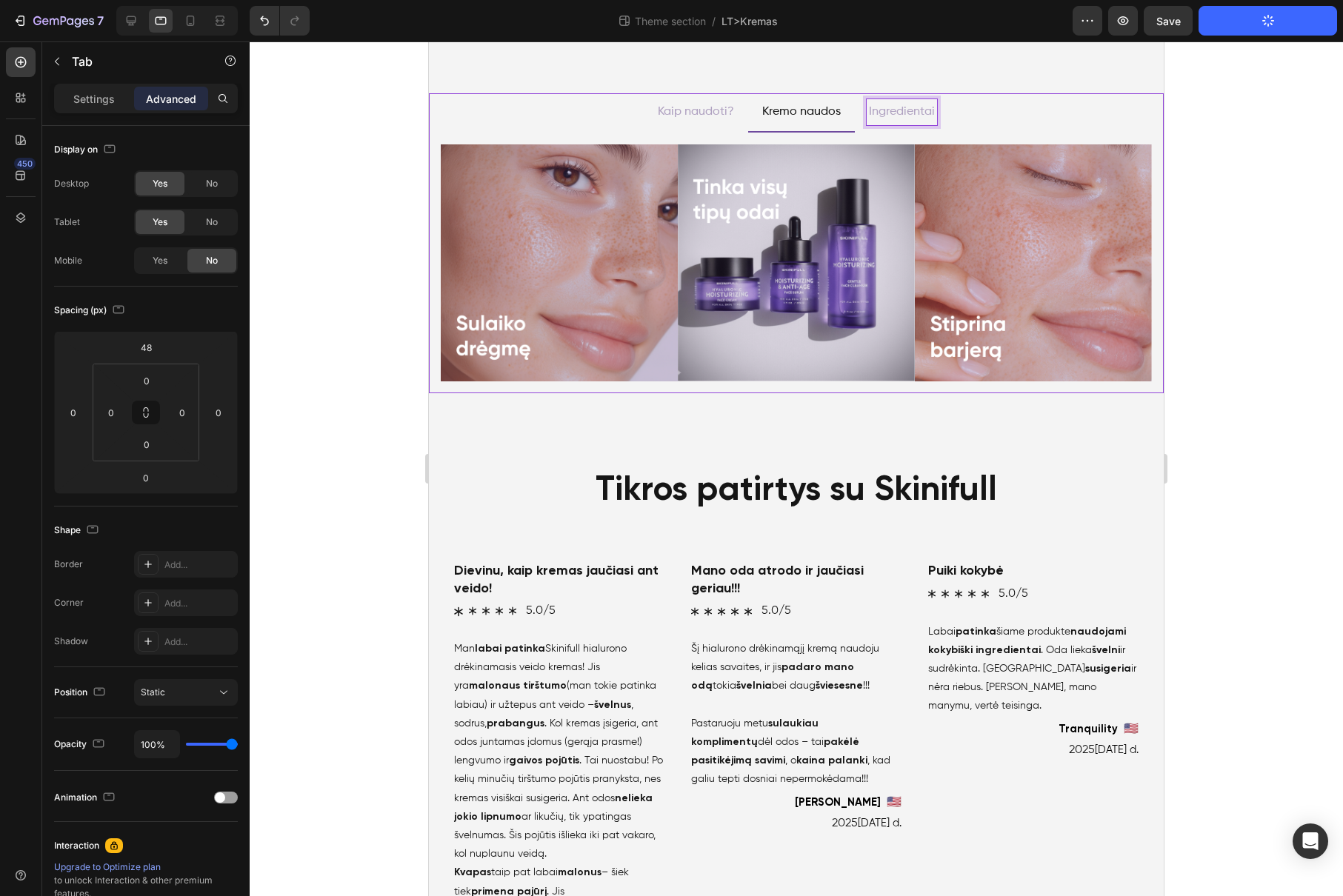
click at [887, 110] on p "Ingredientai" at bounding box center [902, 112] width 66 height 21
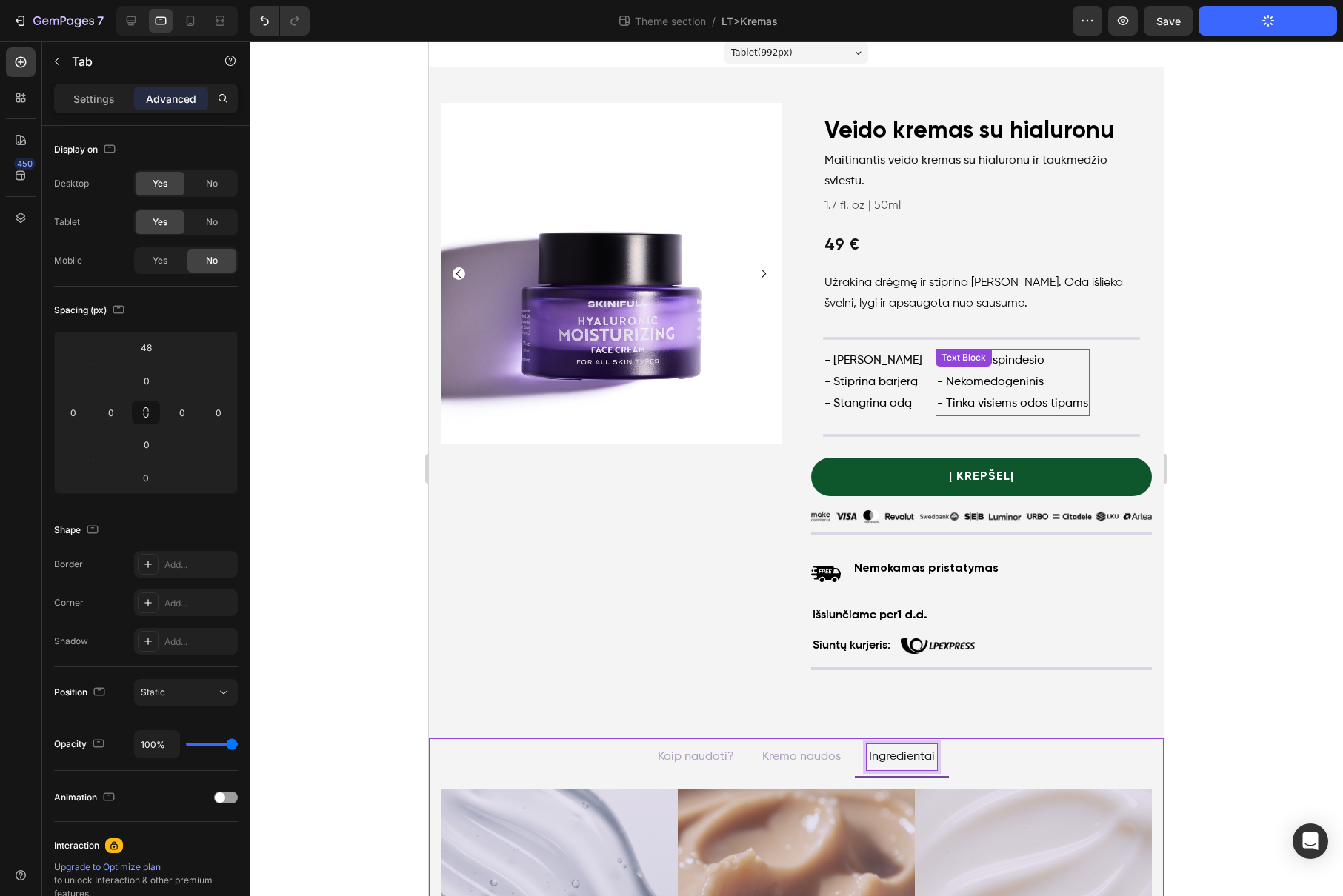
scroll to position [0, 0]
